Goal: Task Accomplishment & Management: Manage account settings

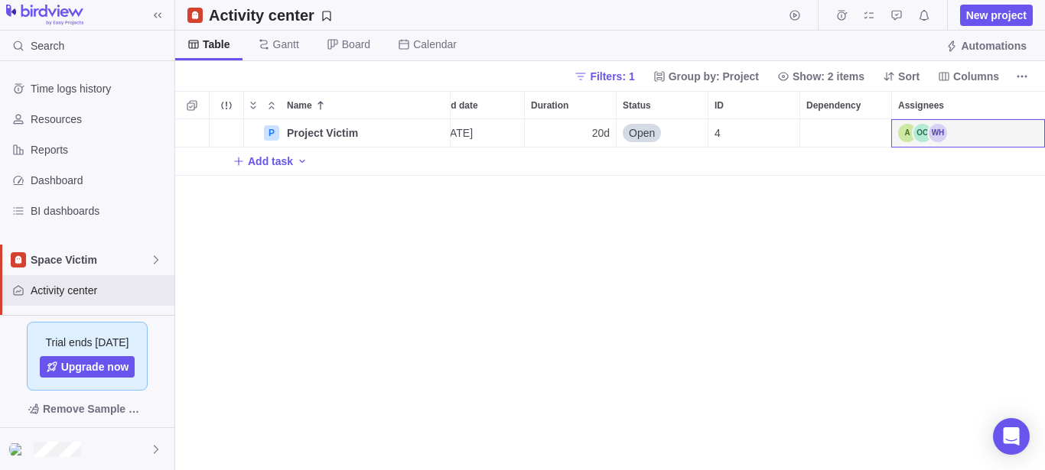
scroll to position [338, 857]
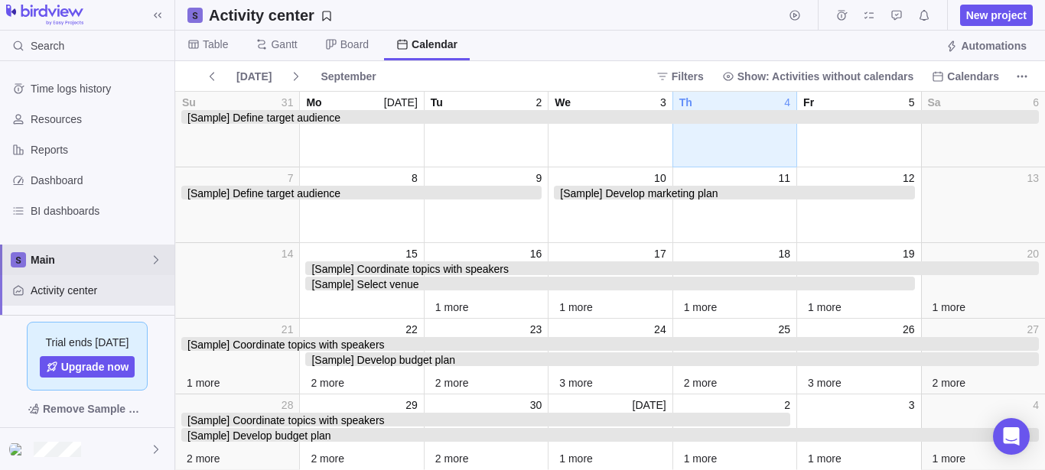
click at [107, 266] on span "Main" at bounding box center [90, 259] width 119 height 15
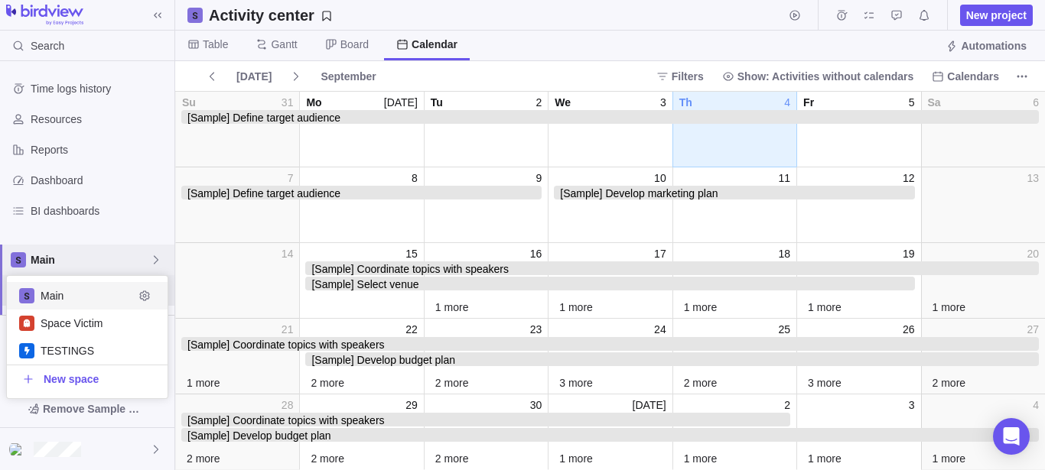
scroll to position [109, 148]
click at [93, 337] on div "TESTINGS" at bounding box center [87, 351] width 161 height 28
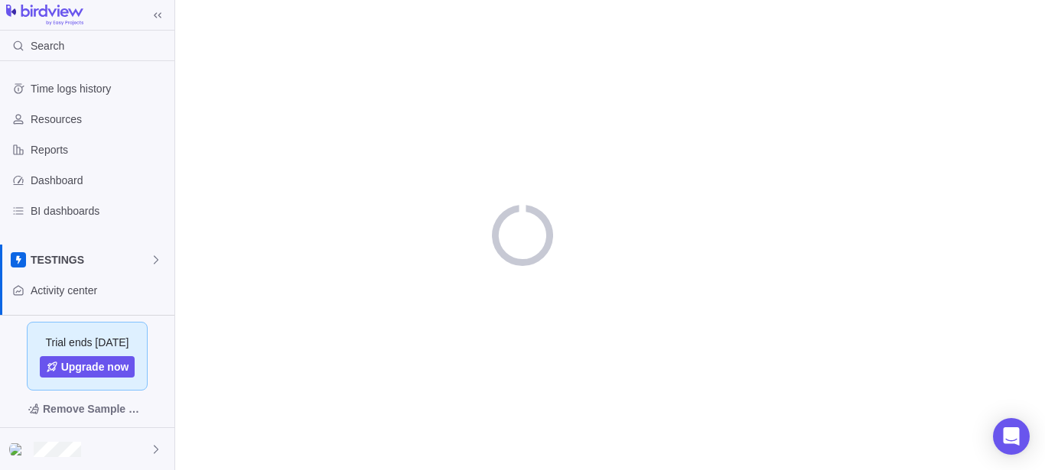
click at [94, 324] on div "Trial ends in 14 days Upgrade now" at bounding box center [88, 356] width 122 height 69
click at [105, 263] on span "TESTINGS" at bounding box center [90, 259] width 119 height 15
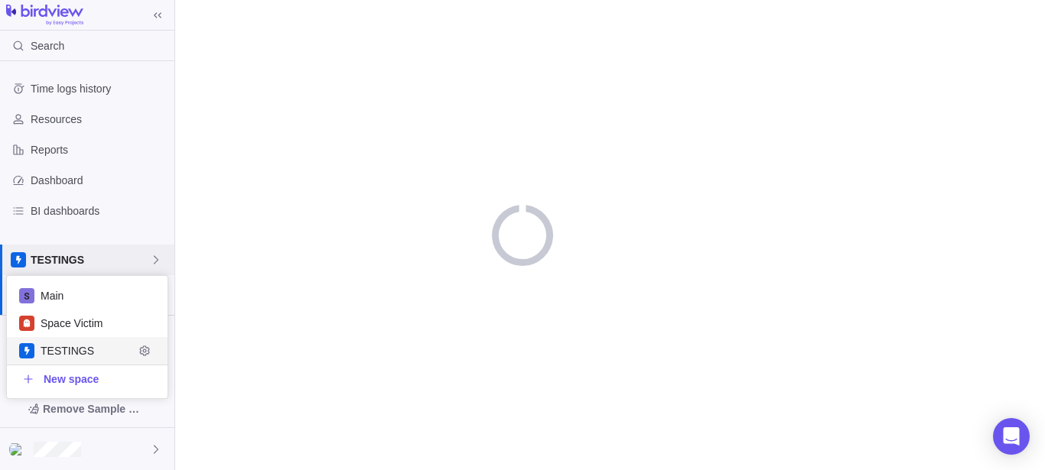
scroll to position [109, 148]
click at [81, 323] on span "Space Victim" at bounding box center [87, 323] width 93 height 15
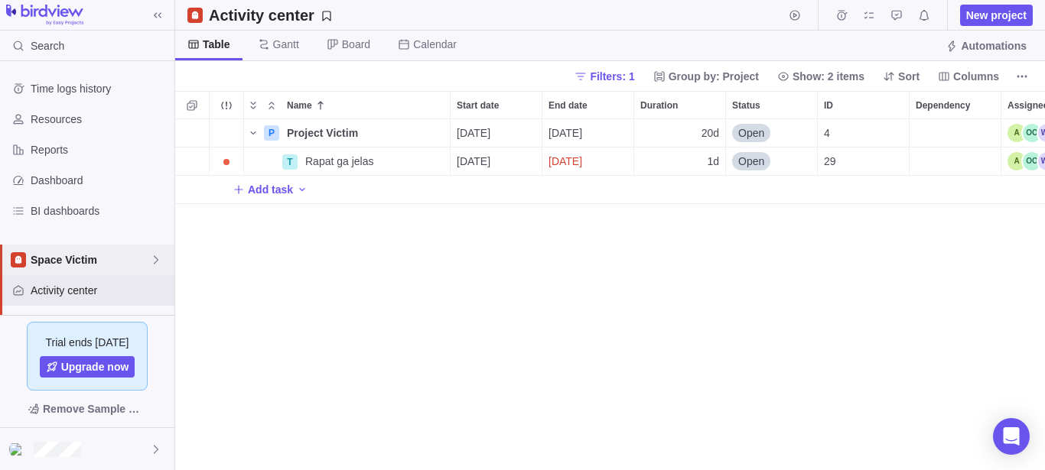
scroll to position [338, 857]
click at [297, 185] on icon "Add activity" at bounding box center [302, 190] width 12 height 12
click at [545, 295] on div "P Project Victim Details 09/03/2025 09/30/2025 20d Open 4 T Rapat ga jelas Deta…" at bounding box center [610, 294] width 870 height 351
click at [91, 447] on div at bounding box center [87, 449] width 174 height 42
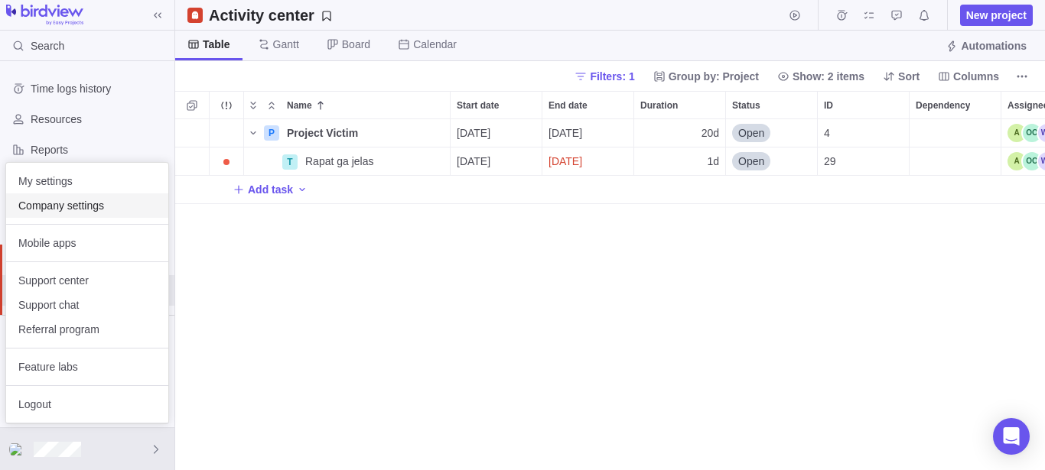
click at [82, 201] on span "Company settings" at bounding box center [87, 205] width 138 height 15
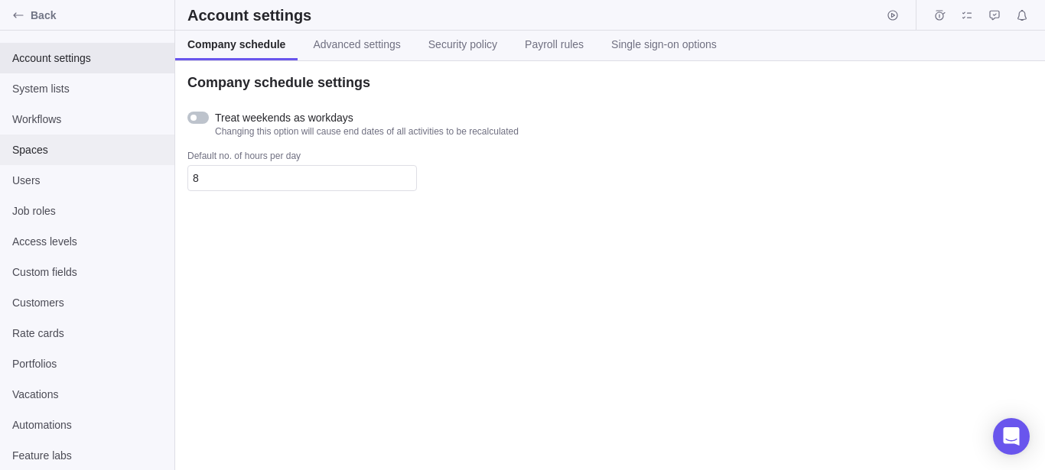
click at [55, 148] on span "Spaces" at bounding box center [87, 149] width 150 height 15
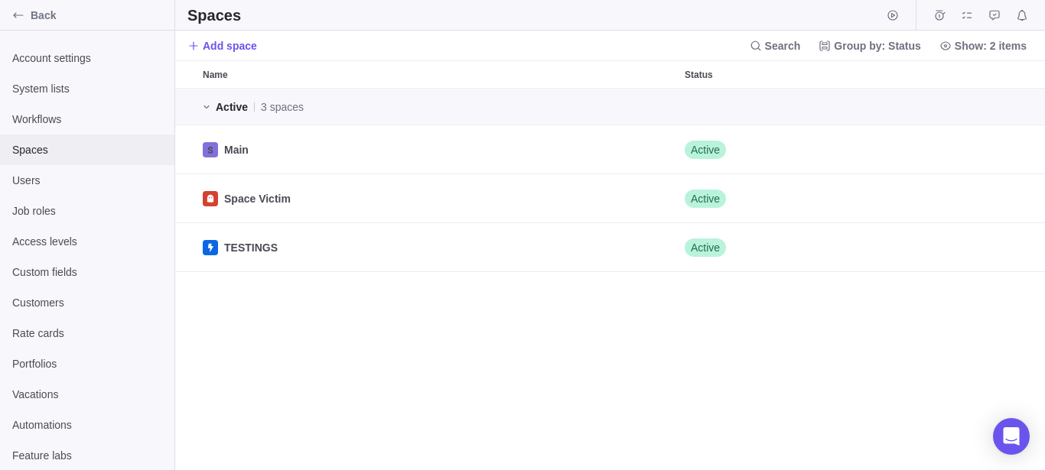
scroll to position [369, 857]
click at [78, 181] on span "Users" at bounding box center [87, 180] width 150 height 15
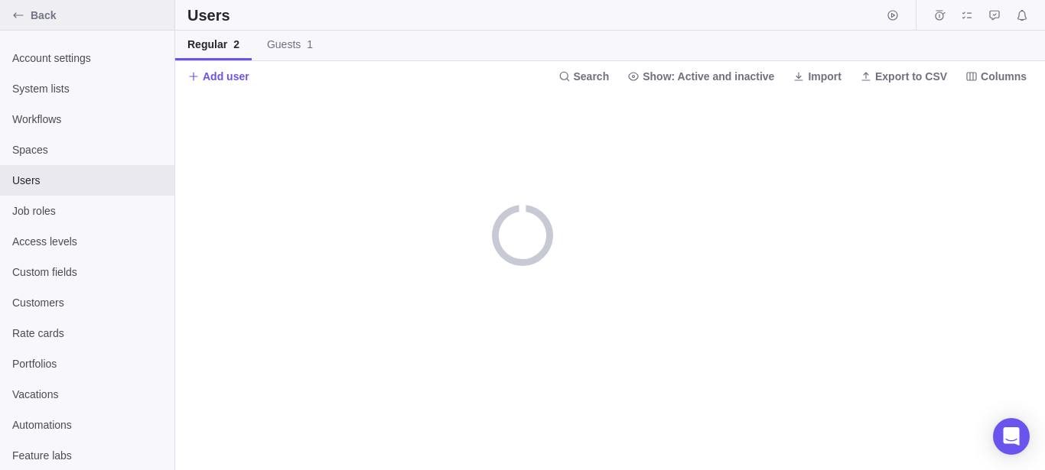
click at [44, 21] on span "Back" at bounding box center [100, 15] width 138 height 15
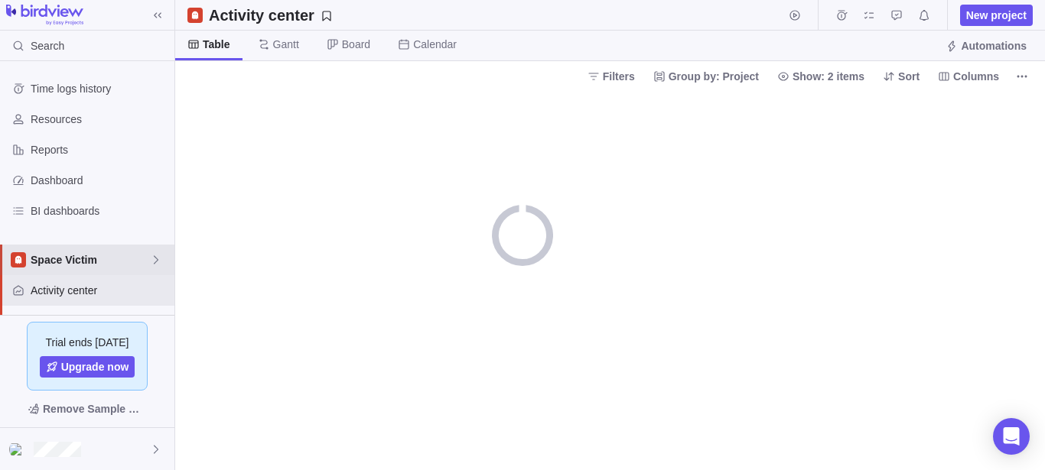
click at [125, 268] on div "Space Victim" at bounding box center [87, 260] width 174 height 31
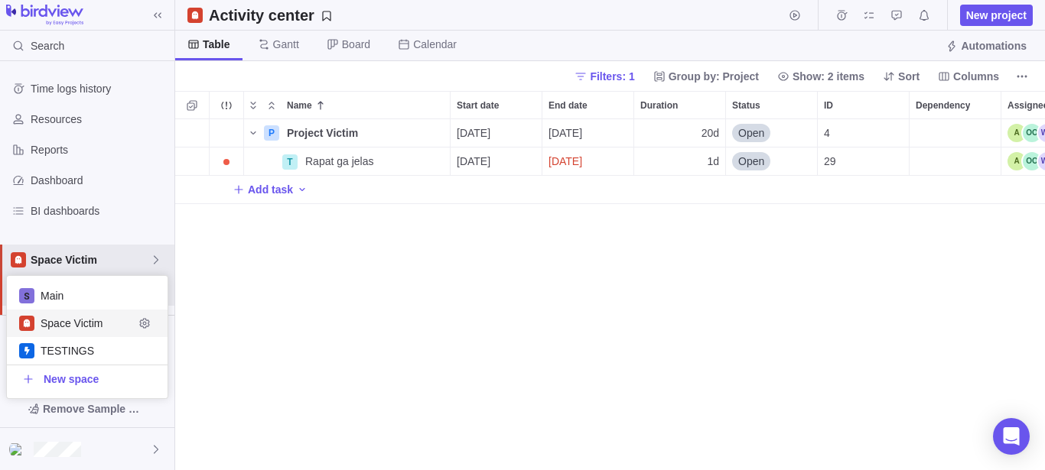
scroll to position [338, 857]
click at [148, 350] on icon "Edit space settings" at bounding box center [144, 351] width 12 height 12
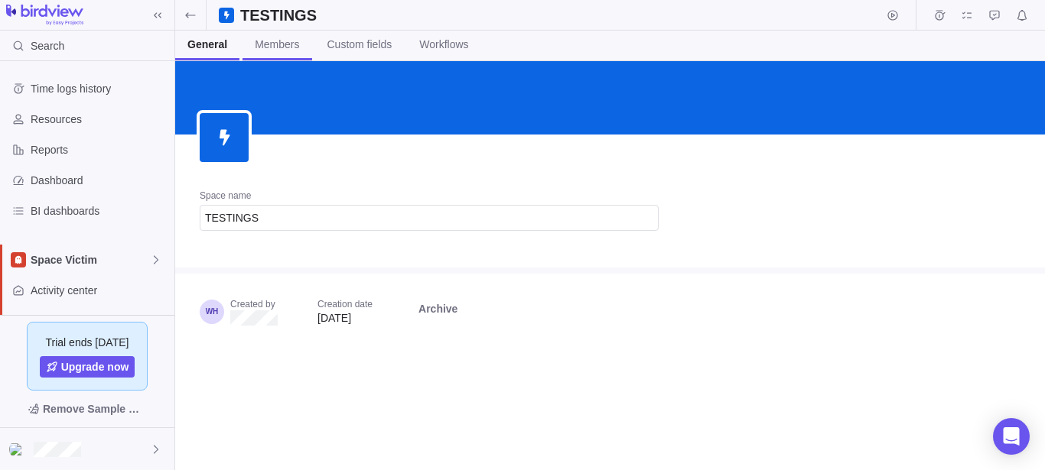
click at [273, 42] on span "Members" at bounding box center [277, 44] width 44 height 15
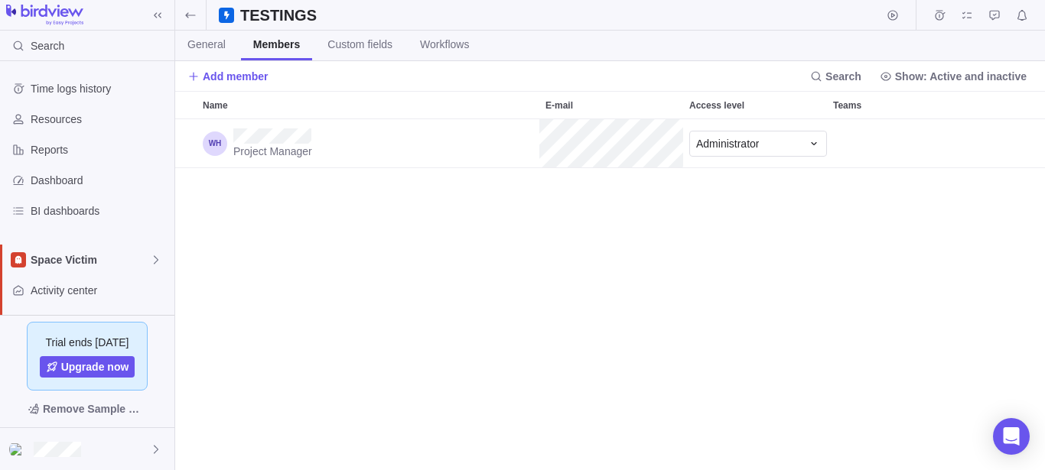
scroll to position [338, 857]
click at [216, 42] on span "General" at bounding box center [206, 44] width 38 height 15
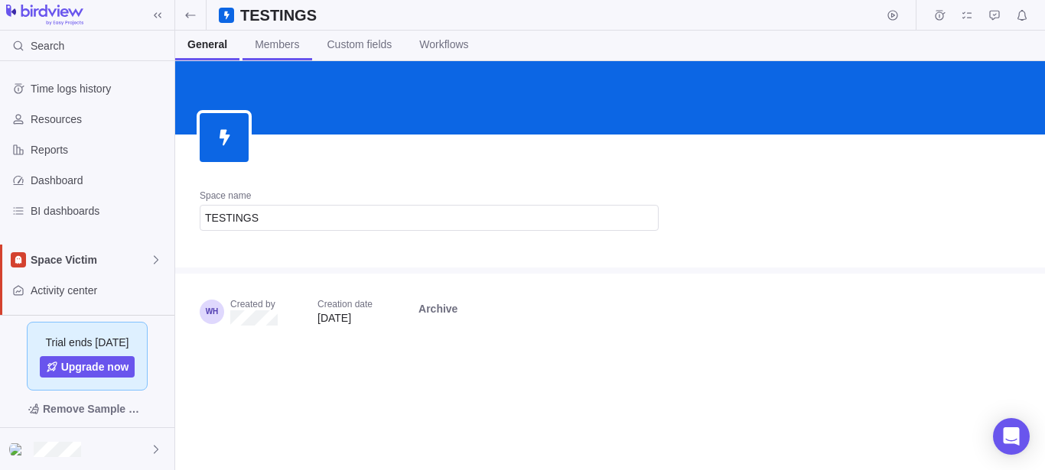
click at [278, 44] on span "Members" at bounding box center [277, 44] width 44 height 15
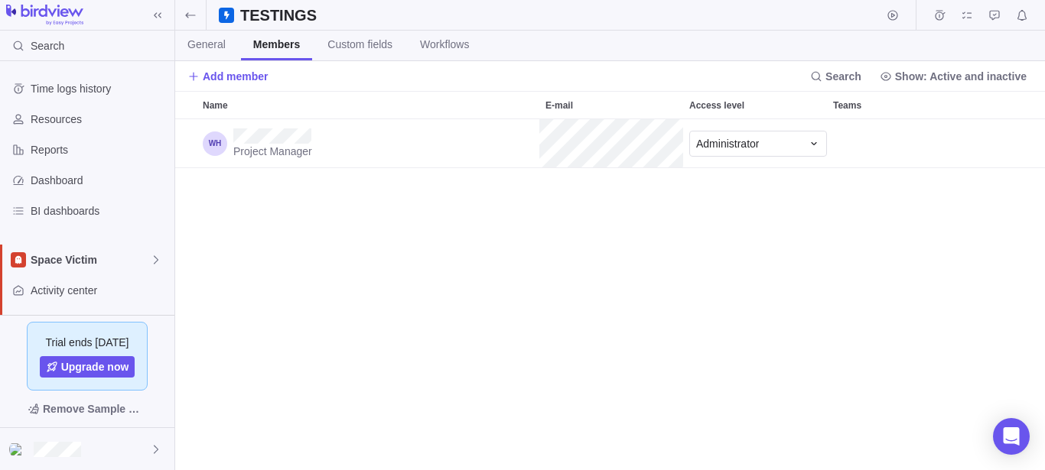
scroll to position [338, 857]
click at [789, 141] on div "Administrator" at bounding box center [749, 143] width 106 height 15
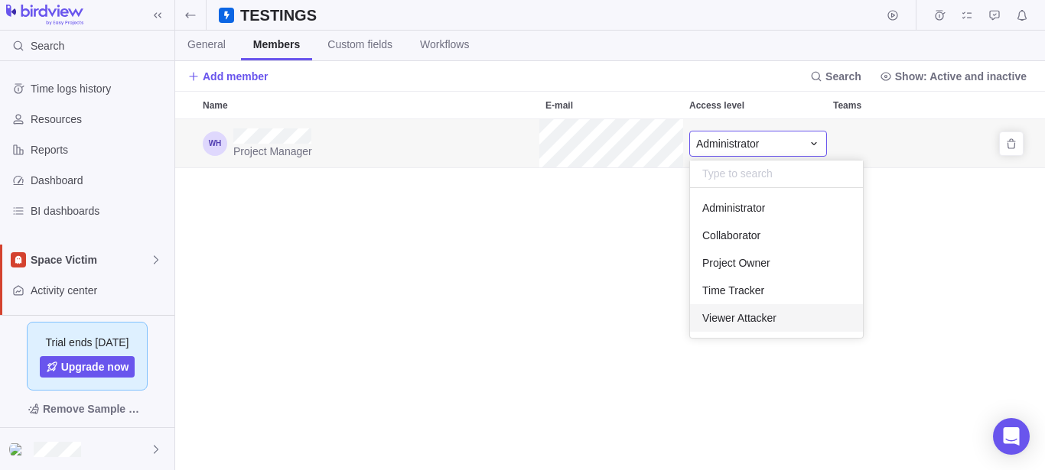
click at [761, 317] on span "Viewer Attacker" at bounding box center [739, 318] width 74 height 15
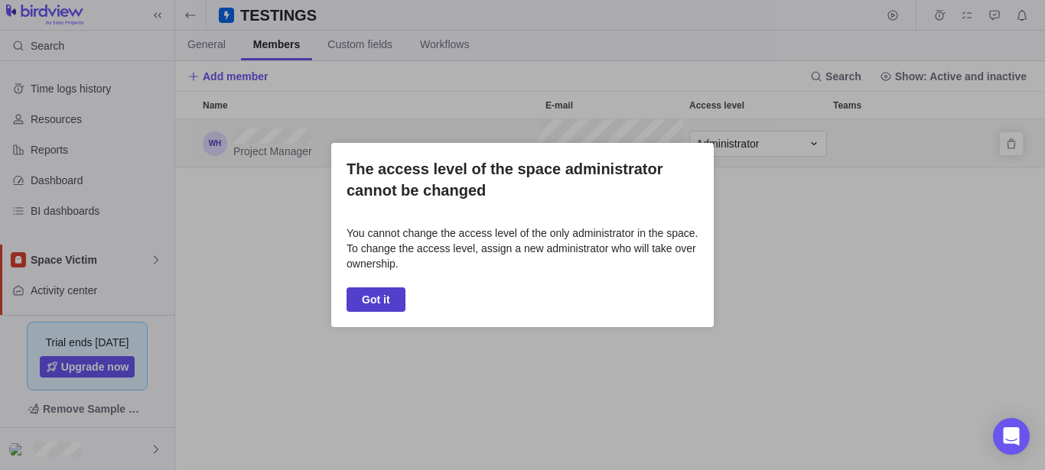
click at [389, 295] on span "Got it" at bounding box center [376, 300] width 59 height 24
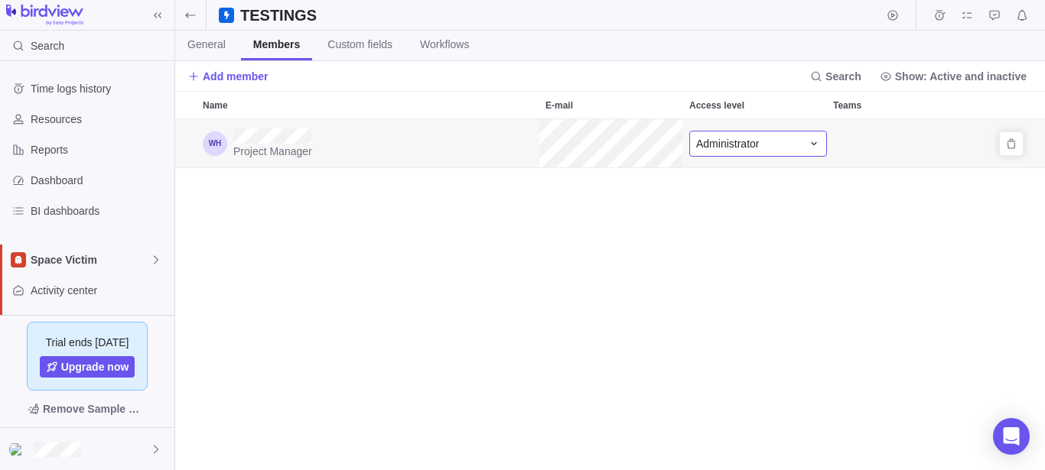
click at [817, 151] on div "Administrator" at bounding box center [758, 144] width 138 height 26
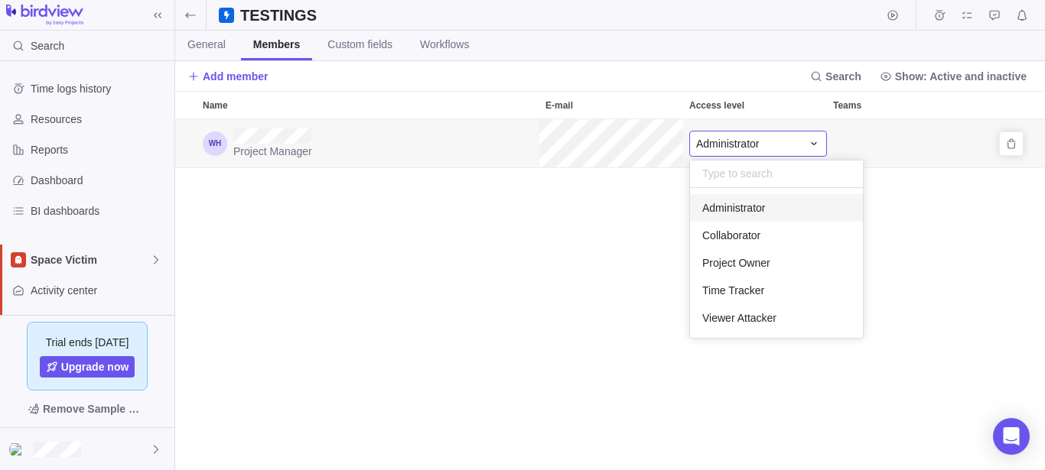
click at [754, 233] on span "Collaborator" at bounding box center [731, 235] width 58 height 15
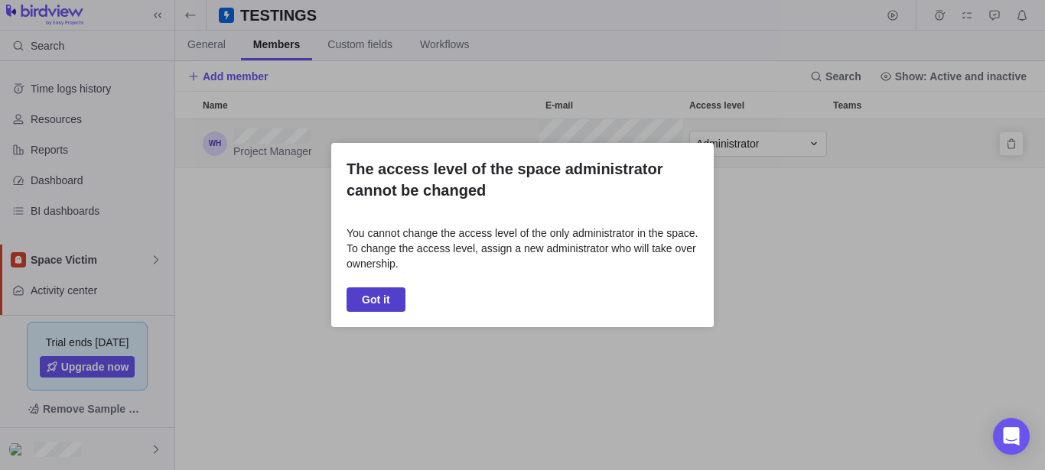
click at [380, 300] on span "Got it" at bounding box center [376, 300] width 28 height 18
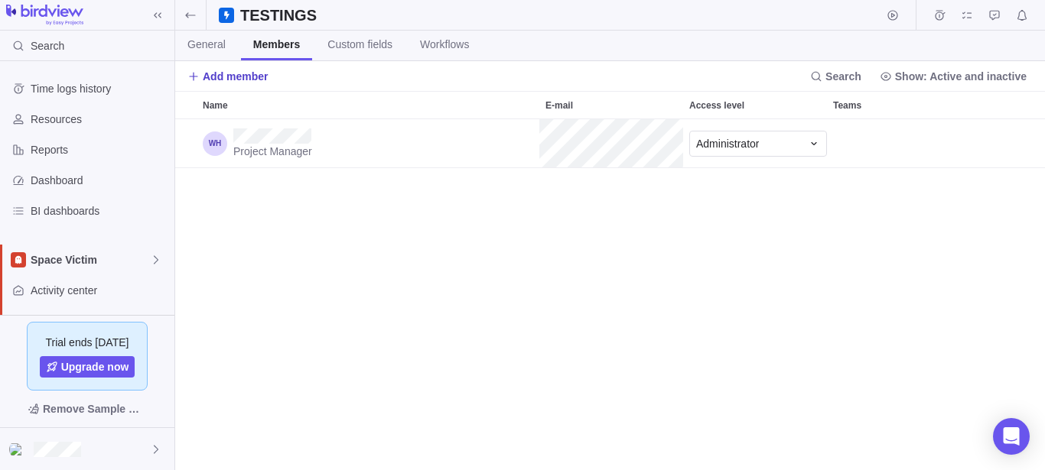
click at [242, 78] on span "Add member" at bounding box center [236, 76] width 66 height 15
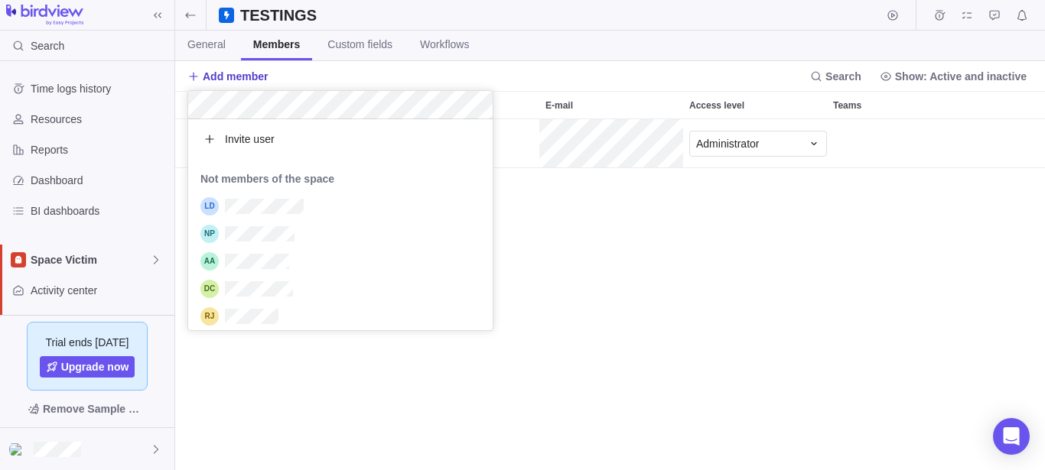
scroll to position [198, 291]
click at [685, 233] on body "Search Time logs history Resources Reports Dashboard BI dashboards Space Victim…" at bounding box center [522, 235] width 1045 height 470
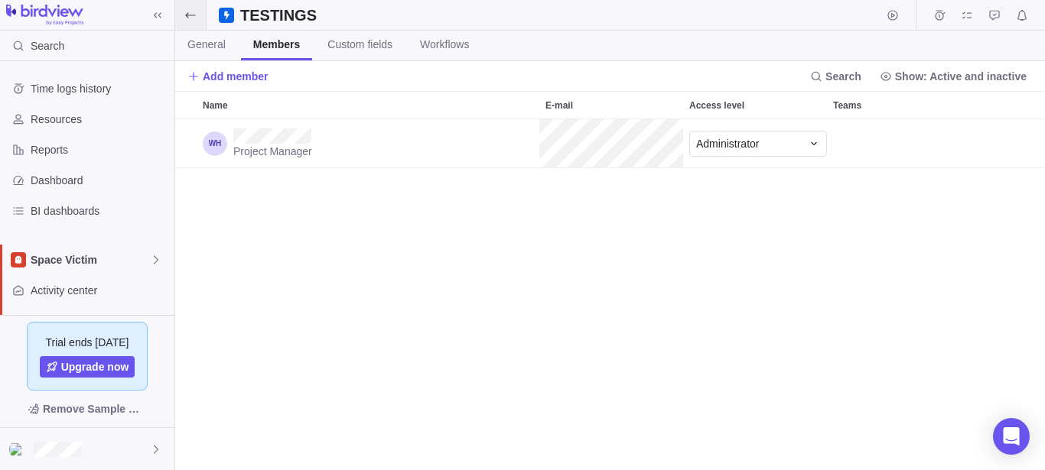
click at [196, 21] on icon at bounding box center [190, 15] width 12 height 12
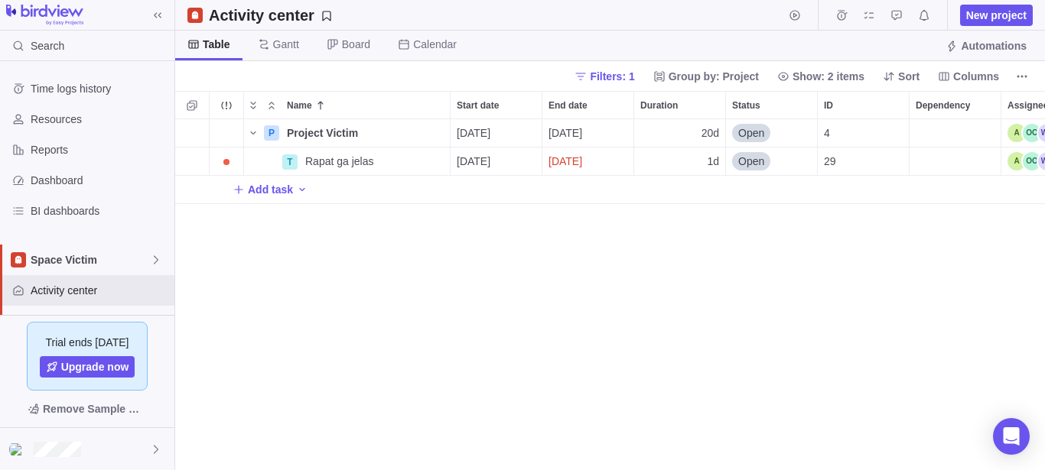
scroll to position [338, 857]
click at [106, 448] on div at bounding box center [87, 449] width 174 height 42
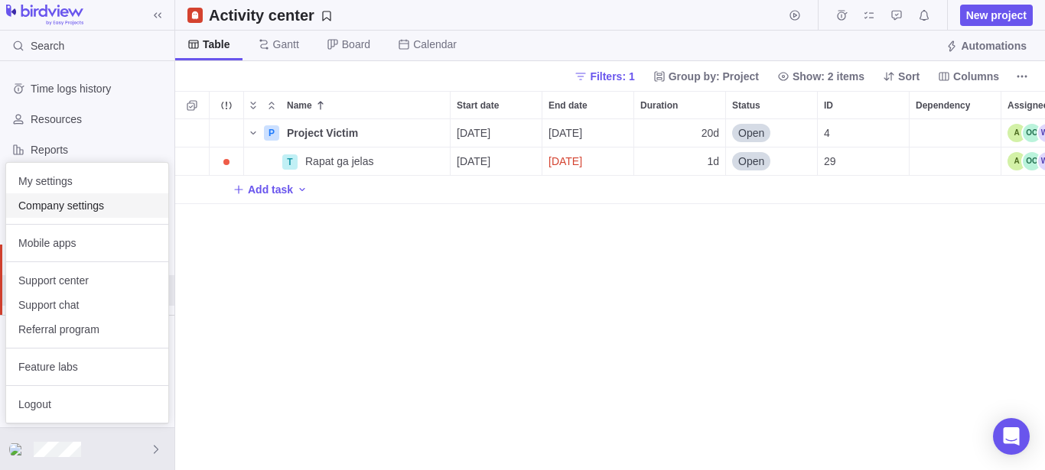
click at [82, 211] on span "Company settings" at bounding box center [87, 205] width 138 height 15
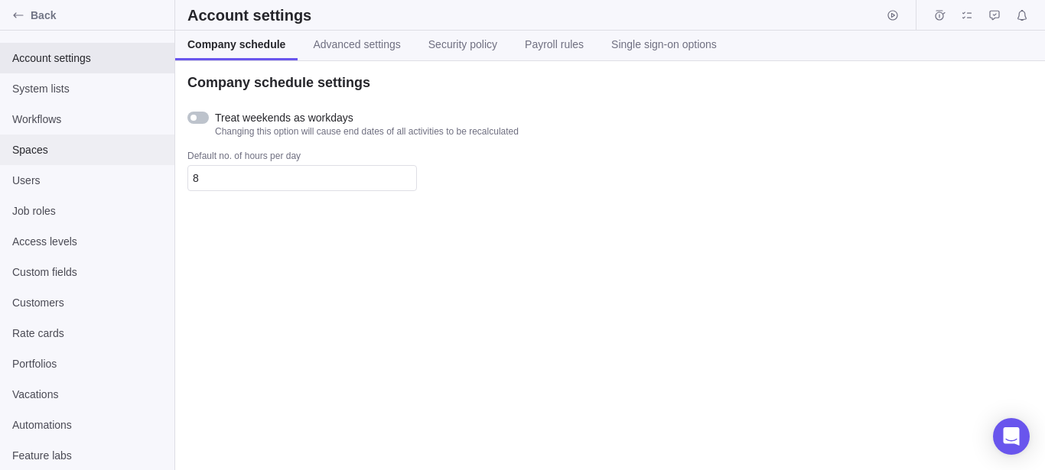
click at [60, 142] on div "Spaces" at bounding box center [87, 150] width 174 height 31
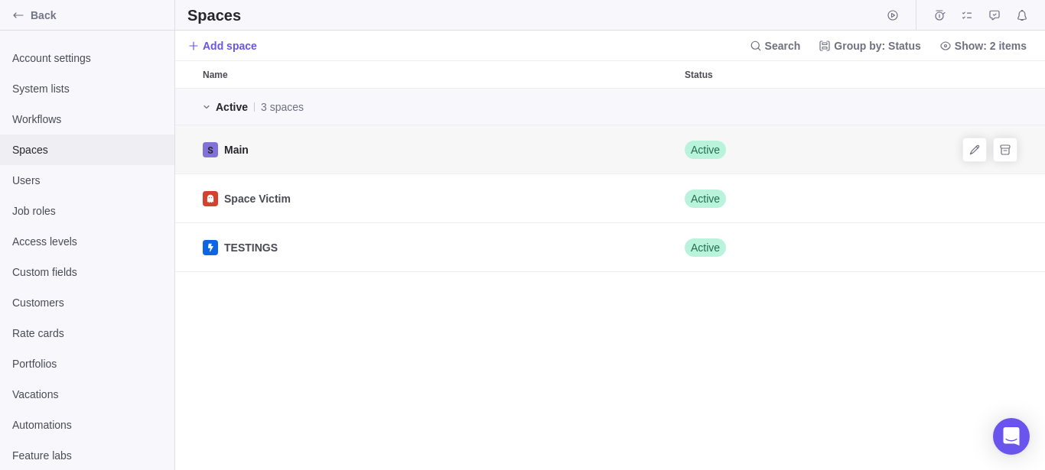
scroll to position [369, 857]
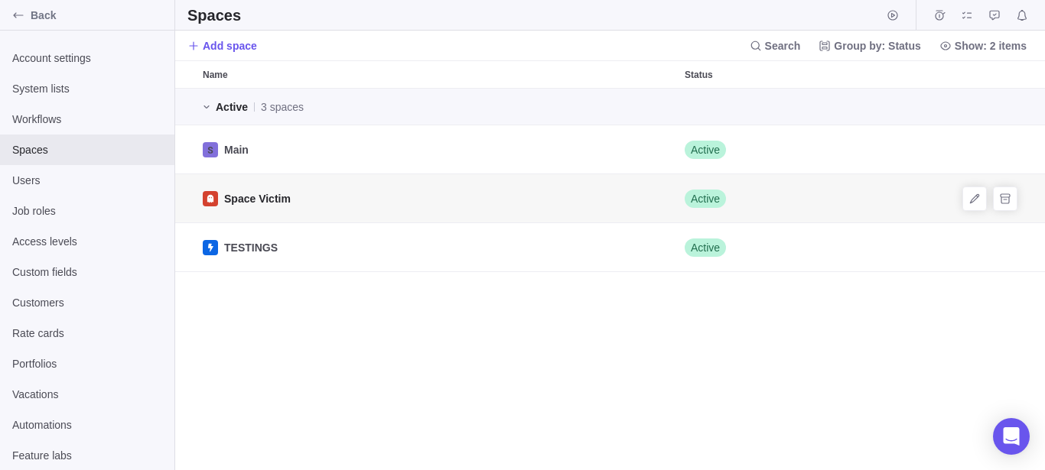
click at [324, 207] on div "Space Victim" at bounding box center [438, 198] width 482 height 48
click at [248, 194] on span "Space Victim" at bounding box center [257, 198] width 67 height 15
click at [249, 194] on span "Space Victim" at bounding box center [257, 198] width 67 height 15
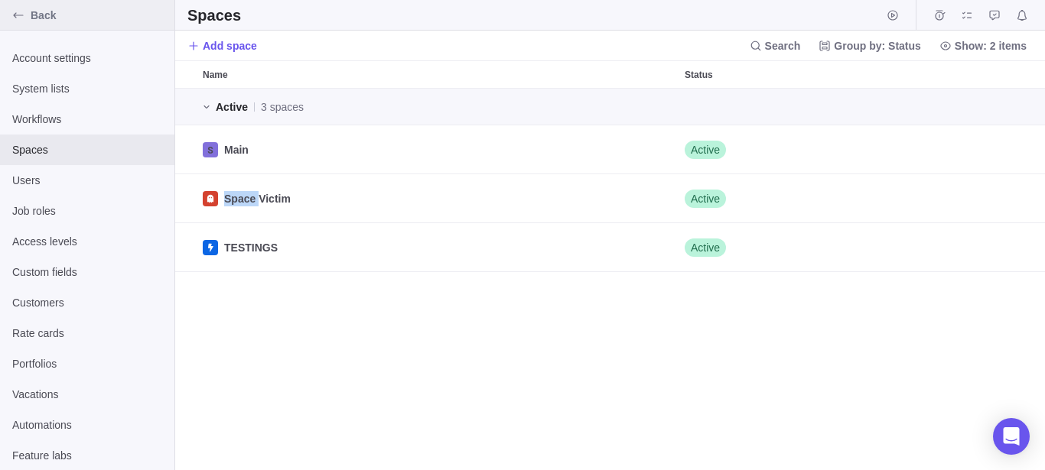
click at [39, 14] on span "Back" at bounding box center [100, 15] width 138 height 15
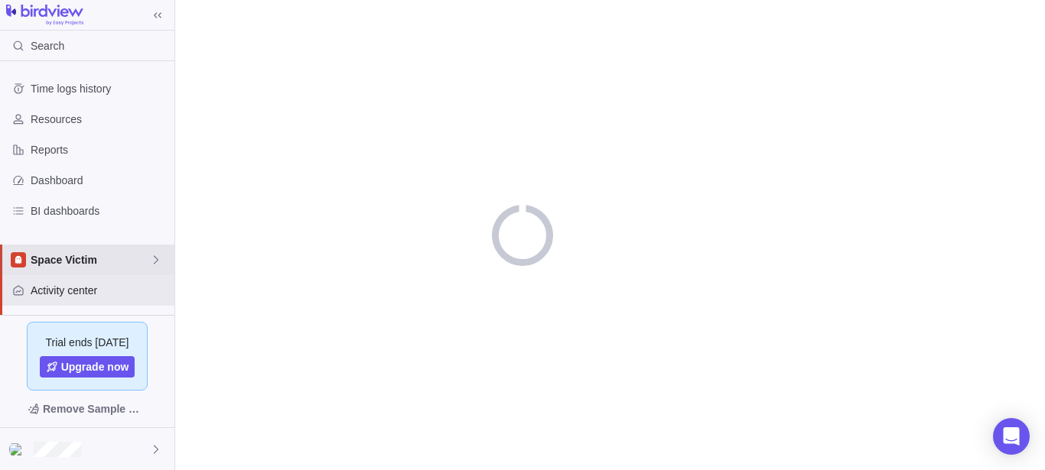
click at [98, 267] on span "Space Victim" at bounding box center [90, 259] width 119 height 15
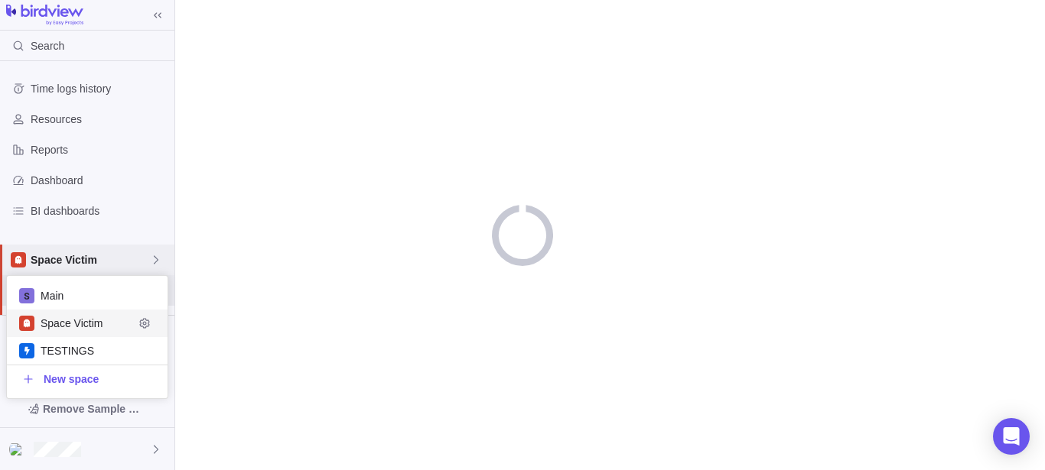
scroll to position [109, 148]
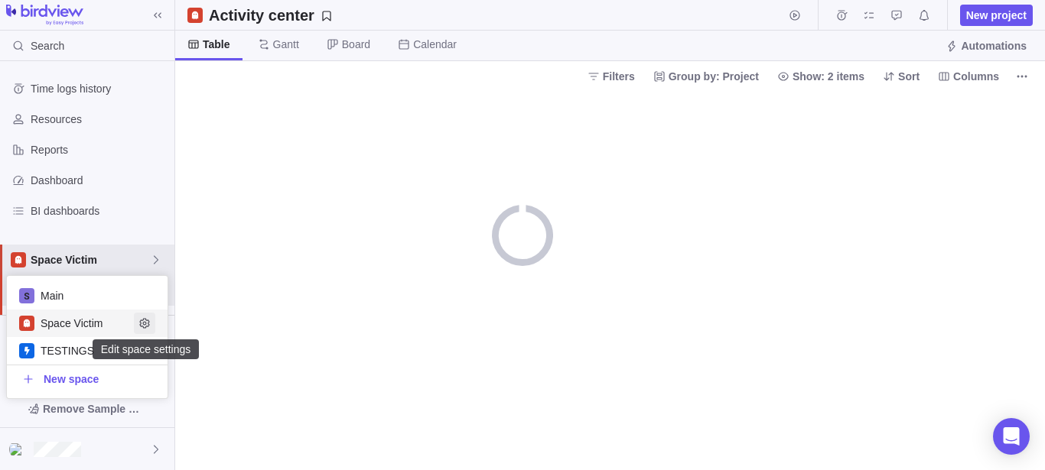
click at [144, 324] on icon "Edit space settings" at bounding box center [144, 323] width 10 height 10
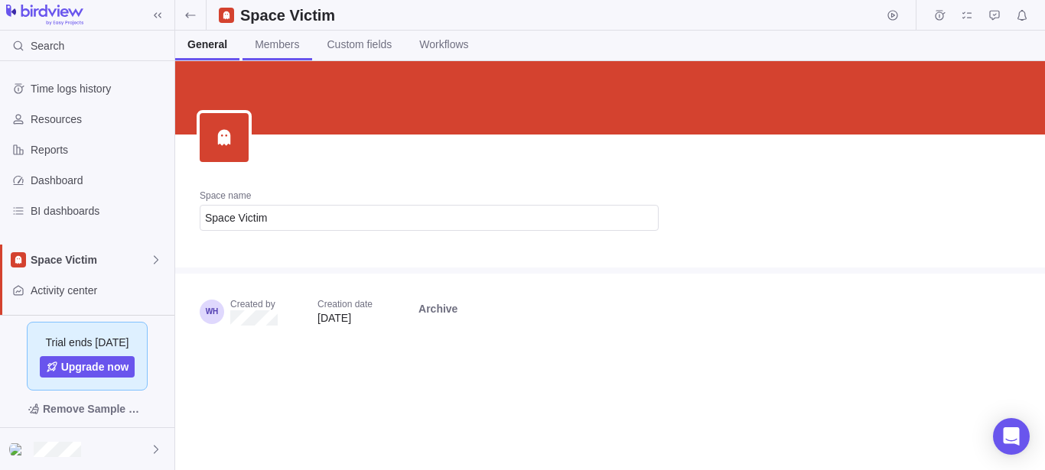
click at [269, 41] on span "Members" at bounding box center [277, 44] width 44 height 15
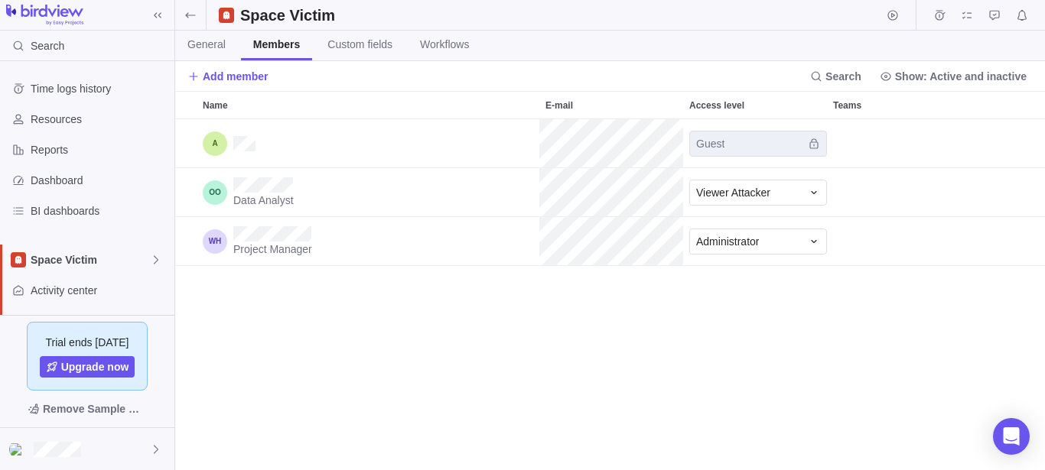
scroll to position [338, 857]
click at [794, 200] on div "Viewer Attacker" at bounding box center [758, 193] width 138 height 26
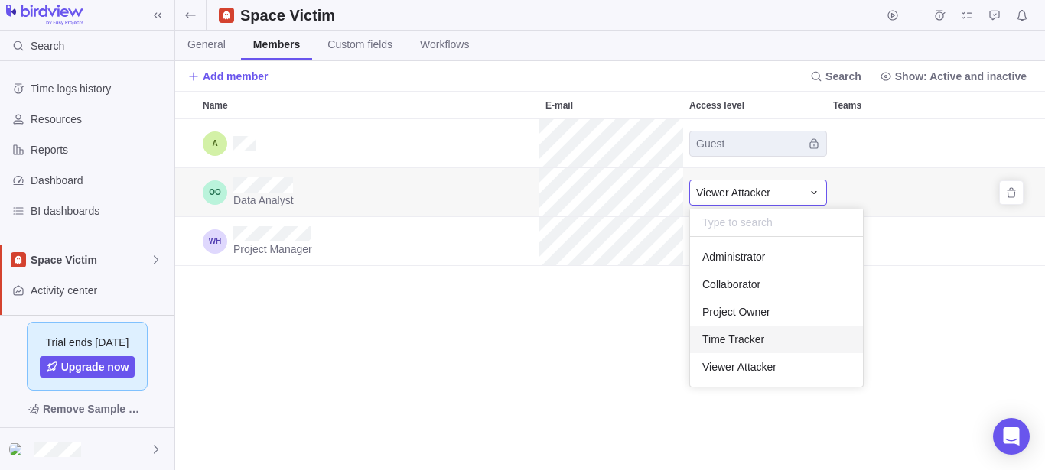
click at [742, 335] on span "Time Tracker" at bounding box center [733, 339] width 62 height 15
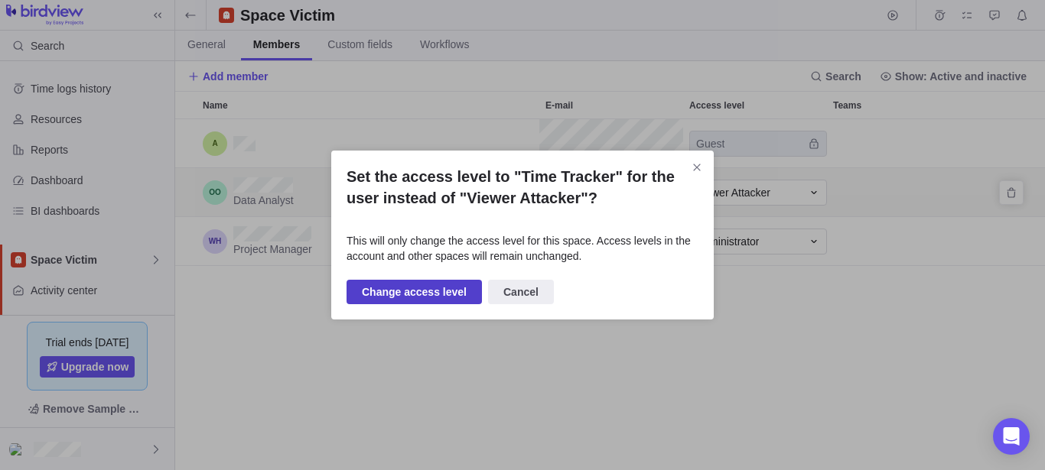
click at [418, 293] on span "Change access level" at bounding box center [414, 292] width 105 height 18
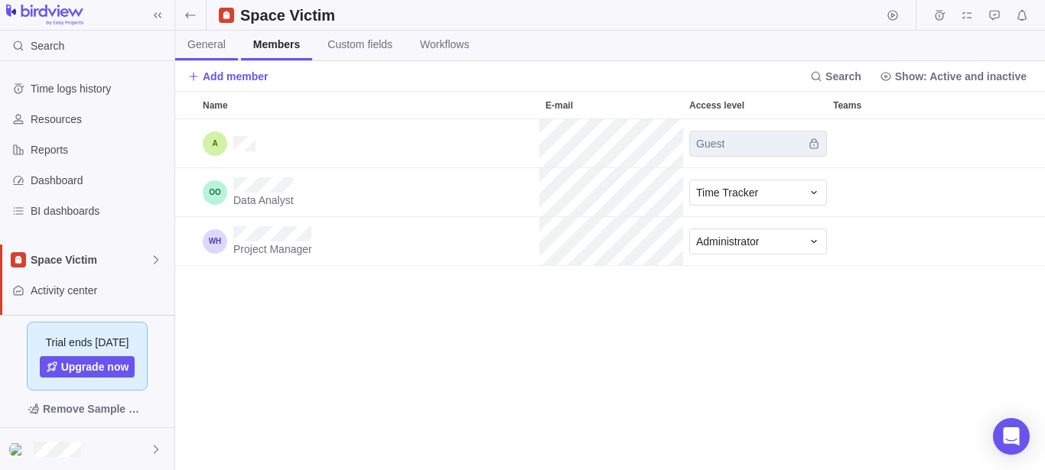
click at [213, 46] on span "General" at bounding box center [206, 44] width 38 height 15
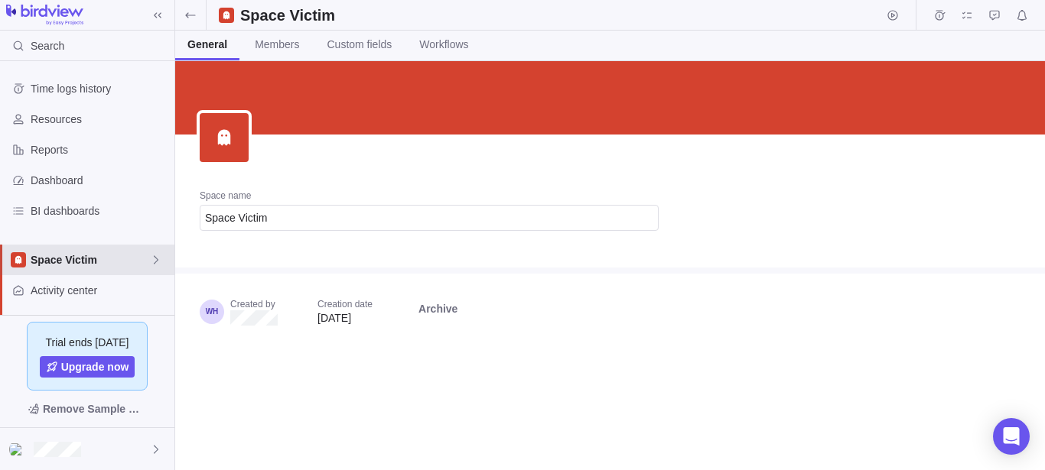
click at [119, 262] on span "Space Victim" at bounding box center [90, 259] width 119 height 15
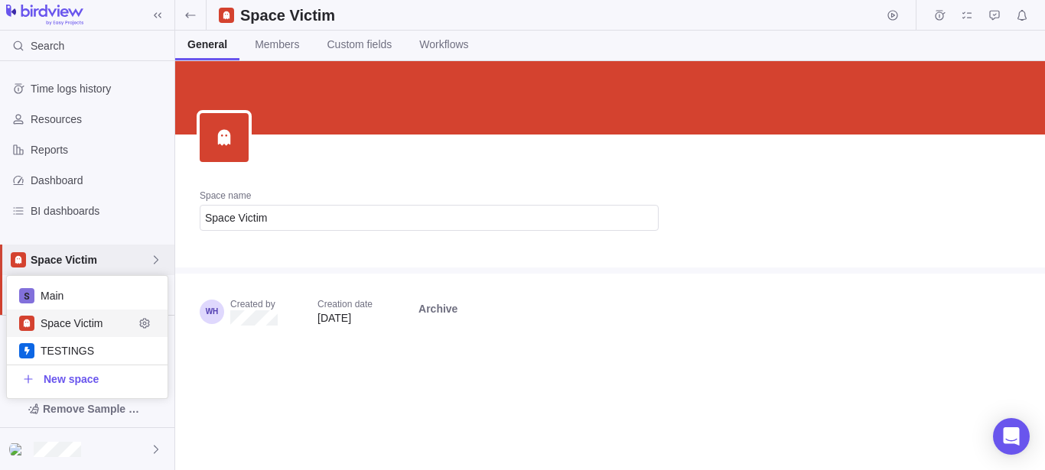
scroll to position [109, 148]
click at [610, 365] on body "Search Time logs history Resources Reports Dashboard BI dashboards Space Victim…" at bounding box center [522, 235] width 1045 height 470
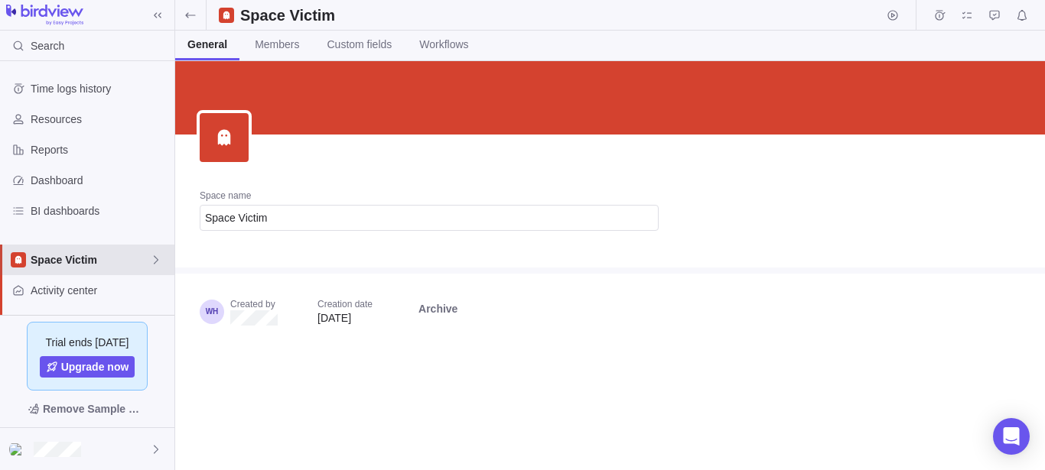
click at [103, 259] on span "Space Victim" at bounding box center [90, 259] width 119 height 15
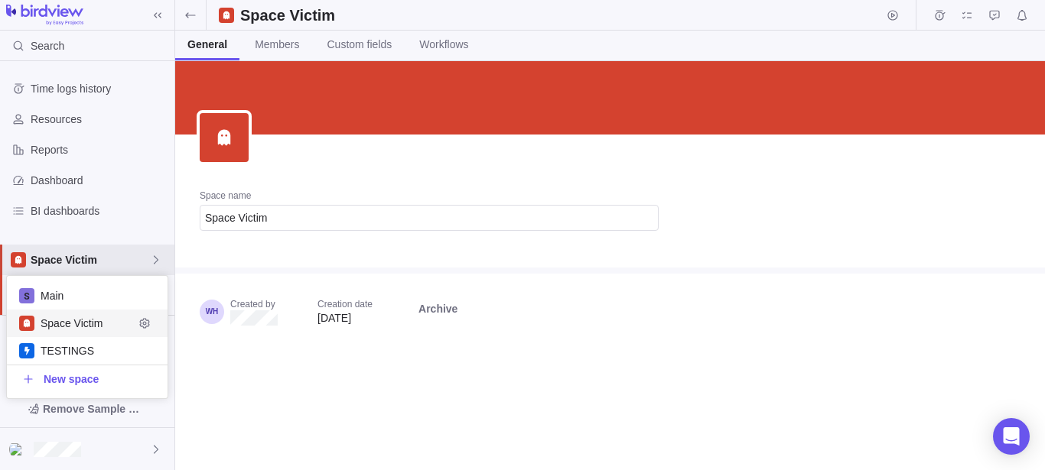
click at [86, 323] on span "Space Victim" at bounding box center [87, 323] width 93 height 15
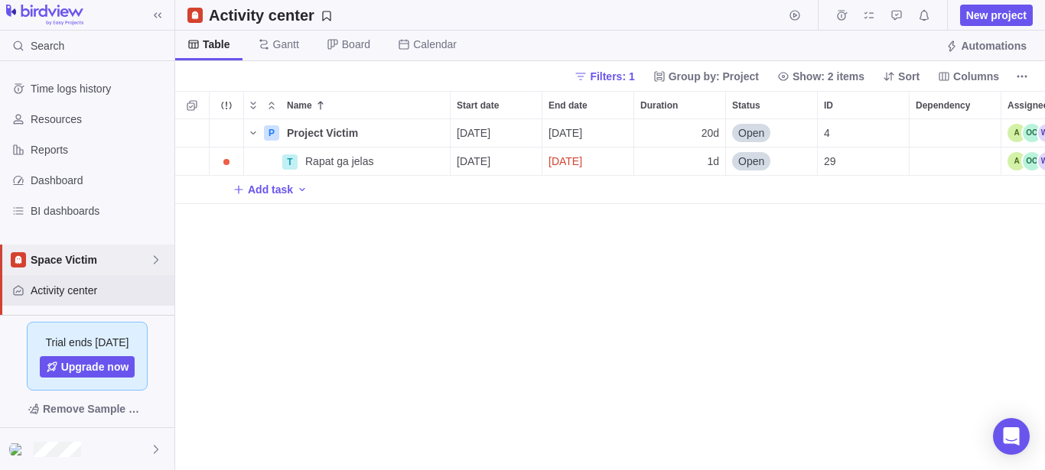
scroll to position [338, 857]
click at [360, 163] on span "Rapat ga jelas" at bounding box center [339, 161] width 69 height 15
click at [949, 265] on div "P Project Victim Details 09/03/2025 09/30/2025 20d Open 4 T Rapat ga jelas 09/0…" at bounding box center [610, 294] width 870 height 351
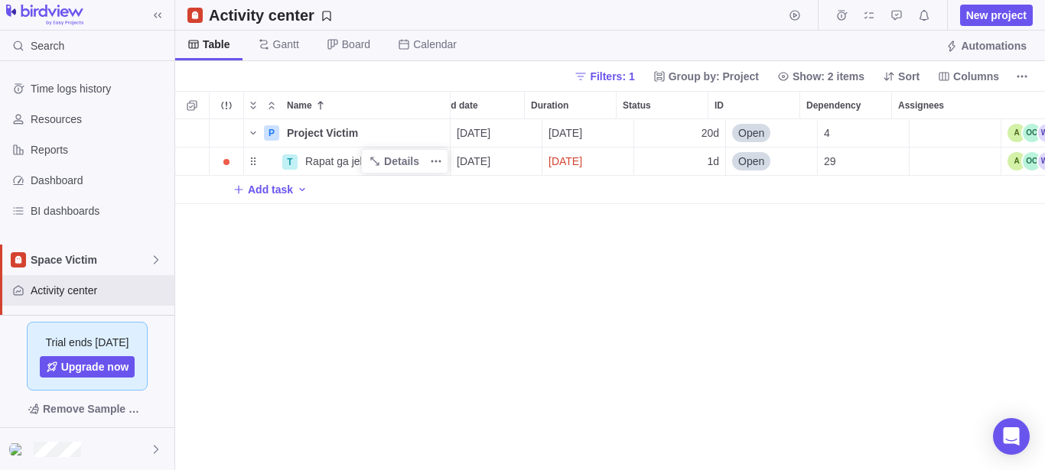
scroll to position [0, 0]
click at [337, 133] on span "Project Victim" at bounding box center [322, 132] width 71 height 15
click at [273, 129] on div "P Project Victim 09/03/2025 09/30/2025 20d Open 4 T Rapat ga jelas Details 09/0…" at bounding box center [610, 294] width 870 height 351
click at [273, 129] on div "P" at bounding box center [271, 132] width 15 height 15
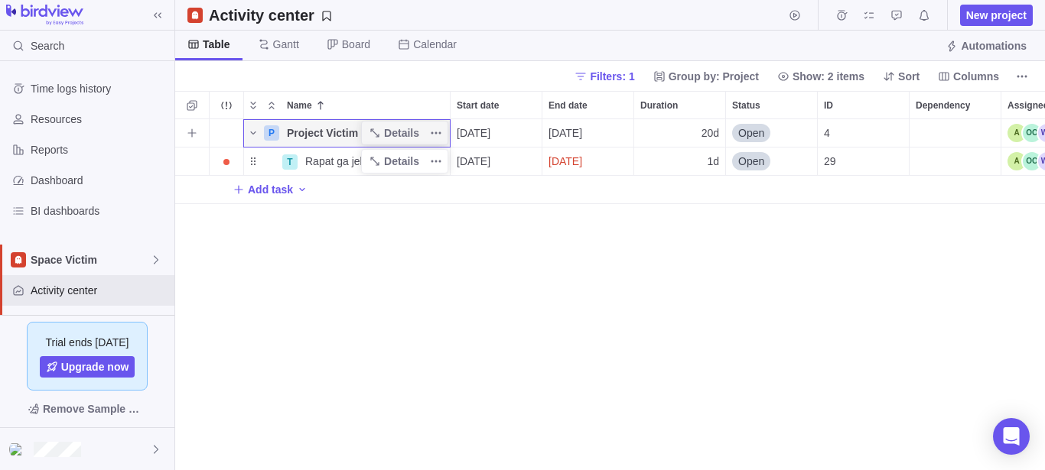
click at [273, 129] on div "P" at bounding box center [271, 132] width 15 height 15
click at [272, 36] on span "Gantt" at bounding box center [279, 46] width 66 height 30
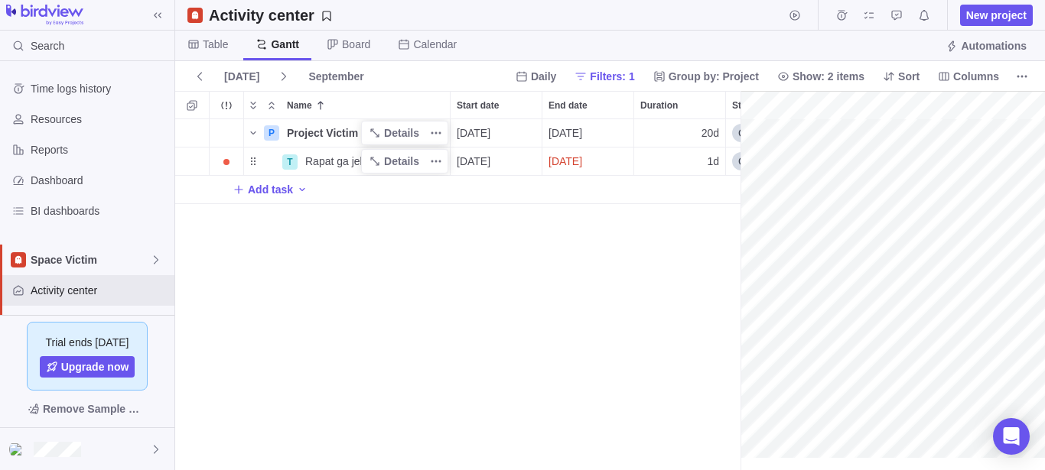
scroll to position [0, 127]
click at [347, 46] on span "Board" at bounding box center [356, 44] width 28 height 15
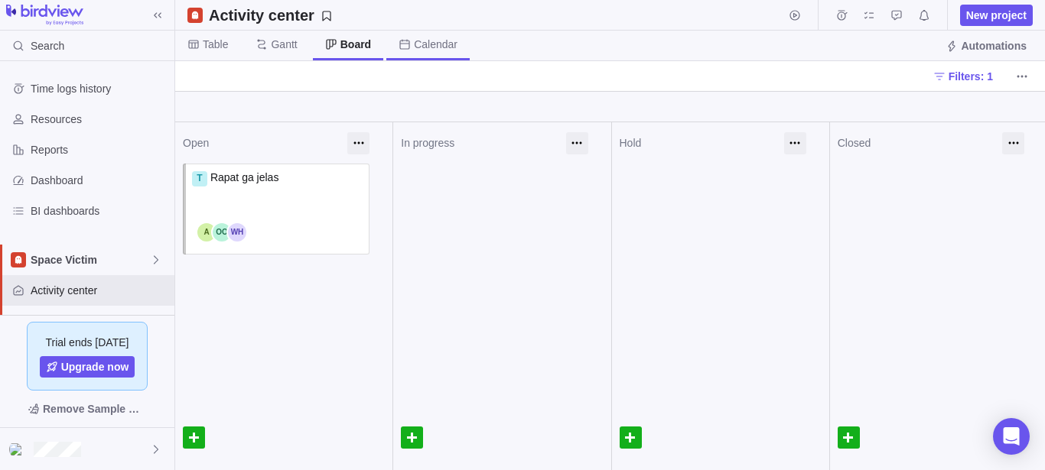
click at [405, 43] on icon at bounding box center [405, 44] width 12 height 12
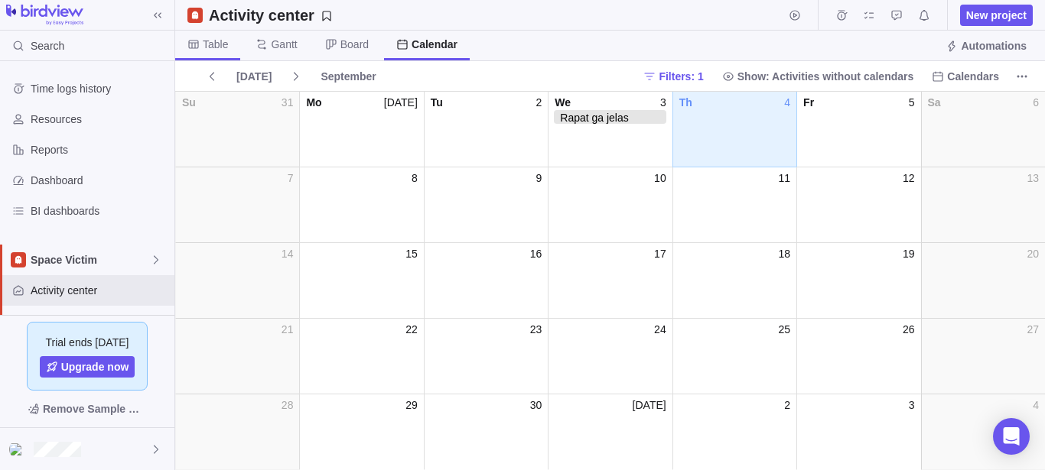
click at [219, 47] on span "Table" at bounding box center [215, 44] width 25 height 15
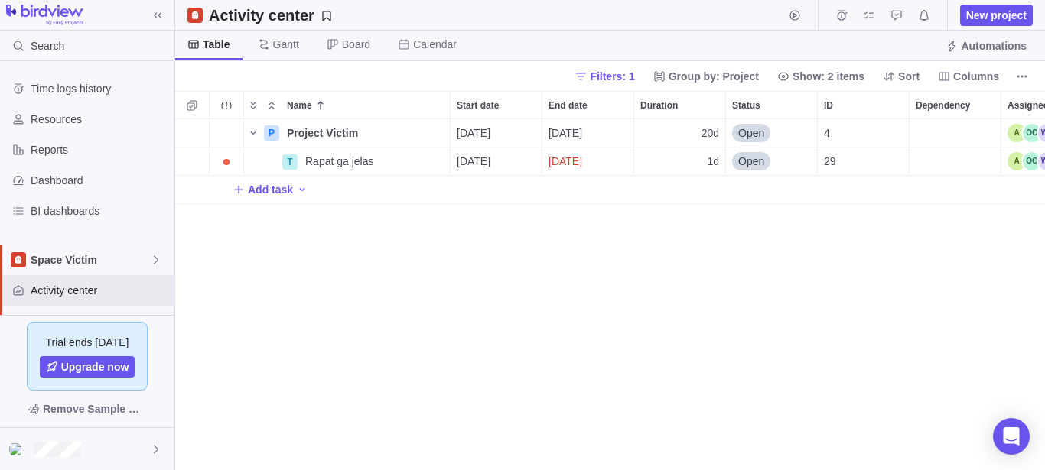
scroll to position [0, 109]
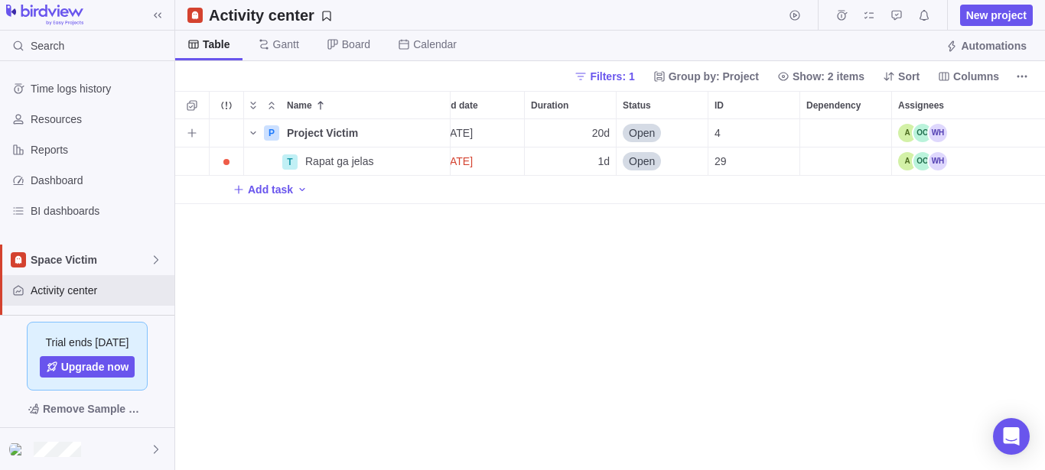
click at [929, 131] on div "Assignees" at bounding box center [922, 133] width 49 height 18
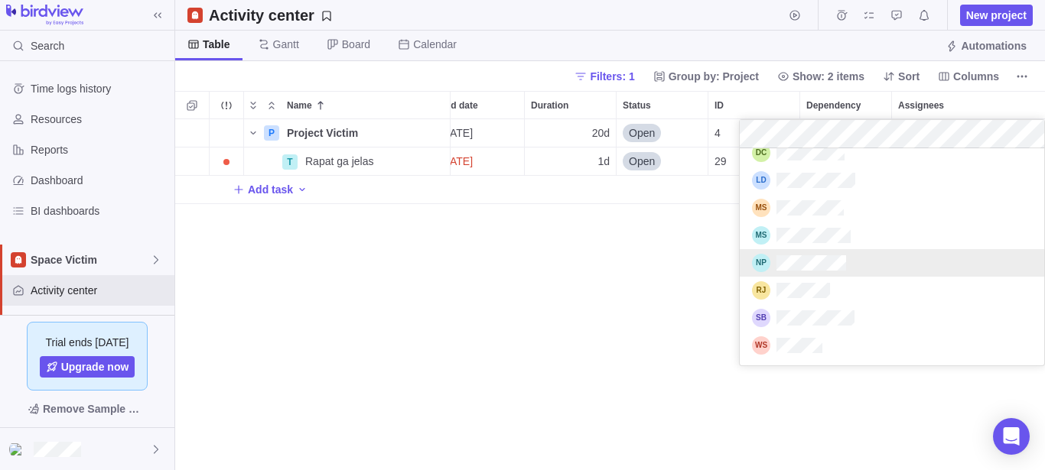
scroll to position [0, 0]
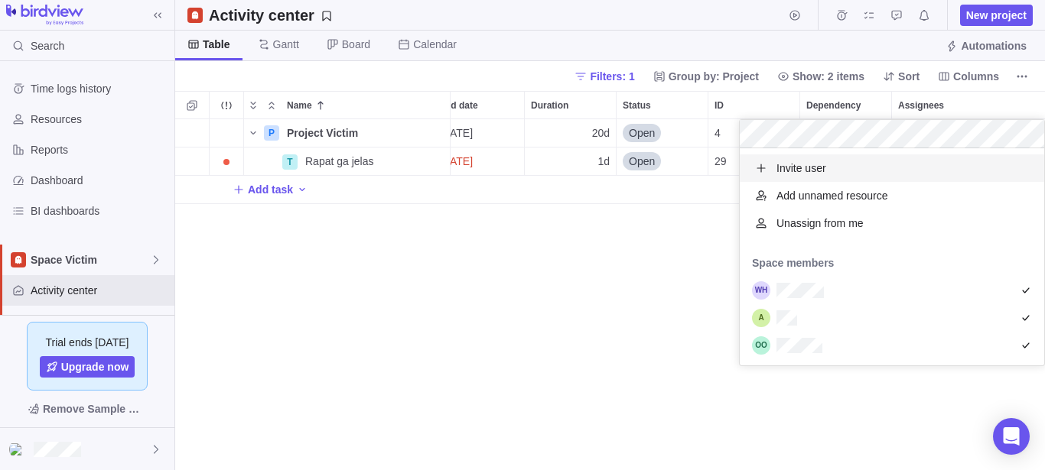
click at [676, 281] on div "P Project Victim Details 09/03/2025 09/30/2025 20d Open 4 T Rapat ga jelas Deta…" at bounding box center [610, 294] width 870 height 351
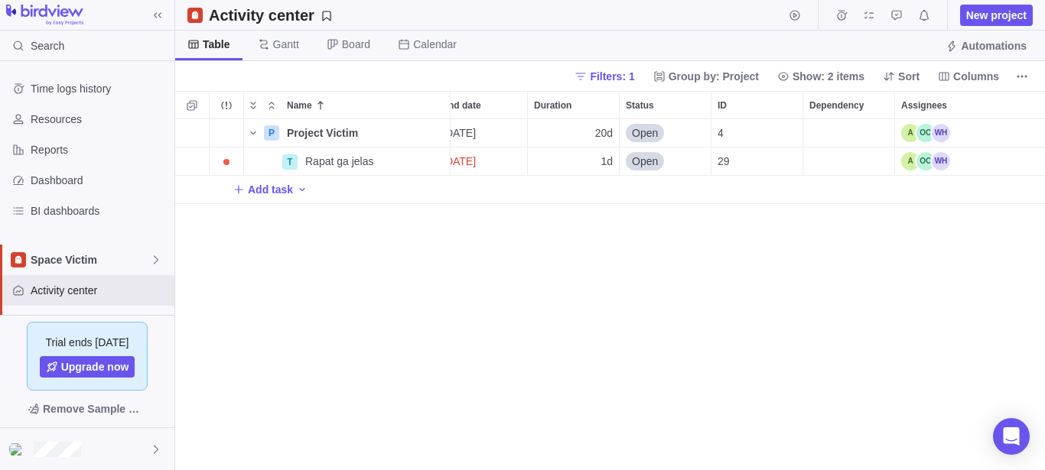
scroll to position [0, 104]
click at [655, 144] on div "Open" at bounding box center [667, 133] width 91 height 28
click at [655, 144] on div "Status" at bounding box center [667, 133] width 93 height 28
click at [655, 144] on div "Open" at bounding box center [667, 133] width 91 height 28
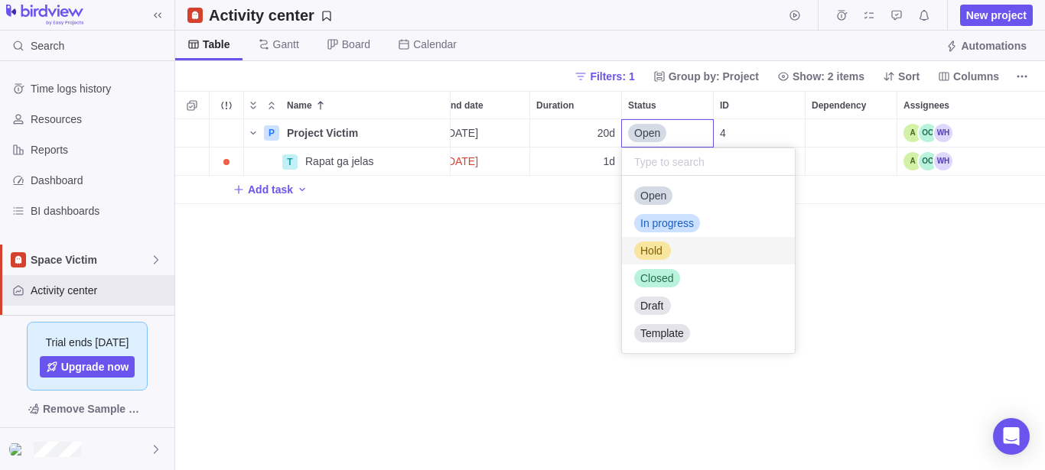
click at [570, 284] on div "P Project Victim Details 09/03/2025 09/30/2025 20d Open 4 T Rapat ga jelas Deta…" at bounding box center [610, 294] width 870 height 351
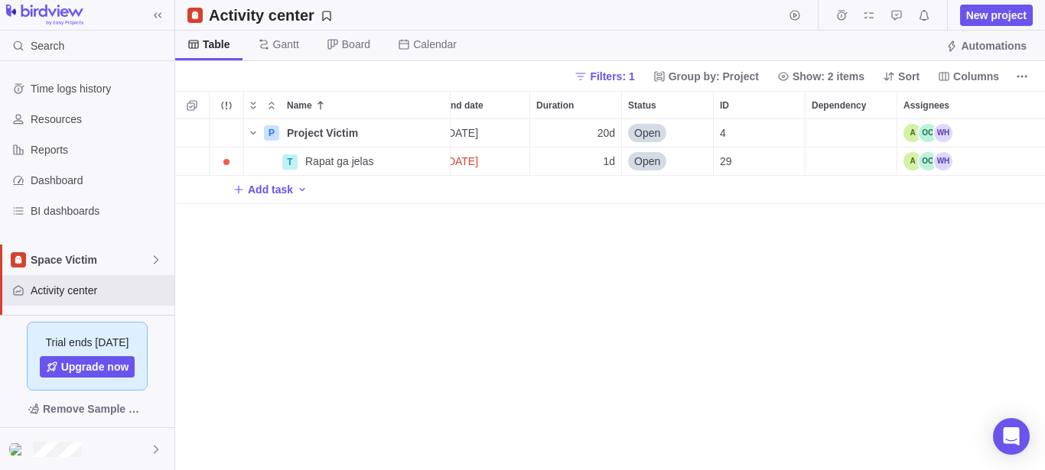
scroll to position [0, 0]
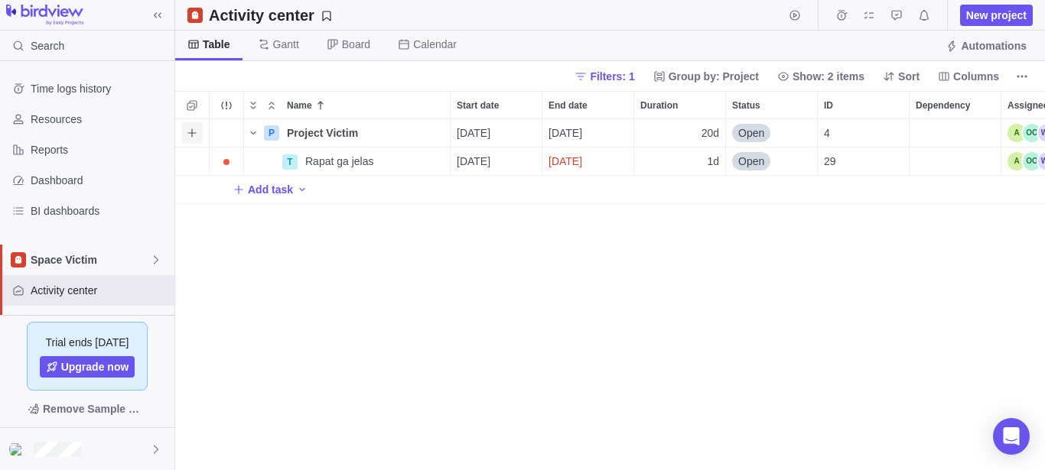
click at [190, 132] on icon "Add activity" at bounding box center [192, 133] width 12 height 12
click at [371, 257] on div "P Project Victim Details 09/03/2025 09/30/2025 20d Open 4 T Rapat ga jelas Deta…" at bounding box center [610, 294] width 870 height 351
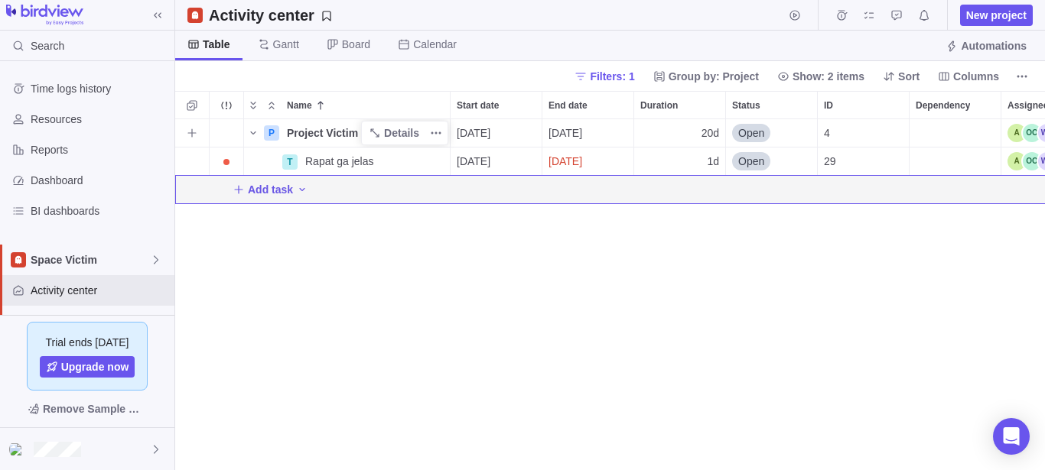
click at [334, 130] on span "Project Victim" at bounding box center [322, 132] width 71 height 15
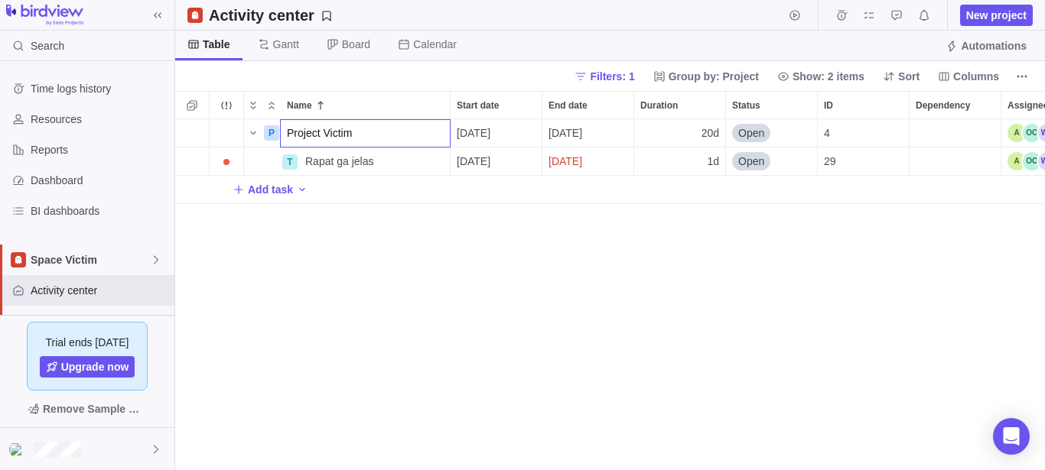
click at [256, 142] on div "P Project Victim 09/03/2025 09/30/2025 20d Open 4 T Rapat ga jelas Details 09/0…" at bounding box center [610, 294] width 870 height 351
click at [255, 138] on icon "Name" at bounding box center [253, 133] width 12 height 12
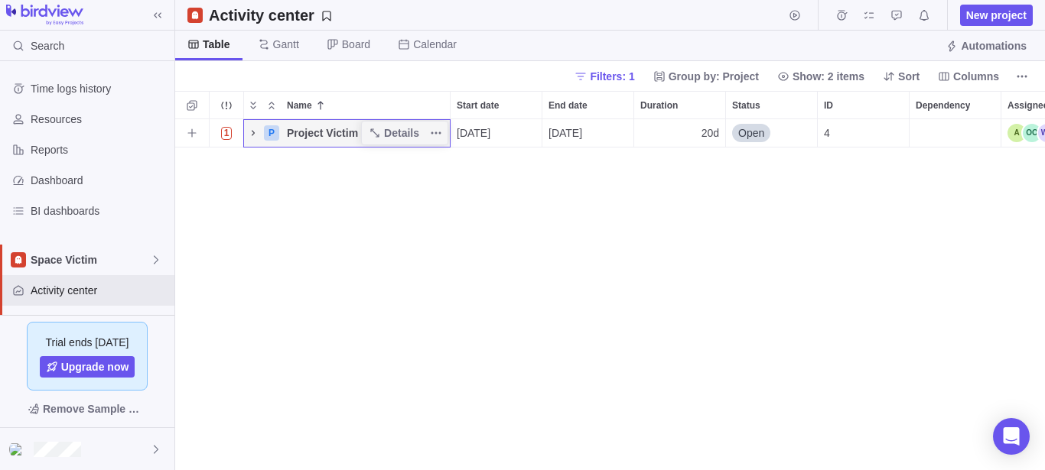
click at [255, 138] on icon "Name" at bounding box center [253, 133] width 12 height 12
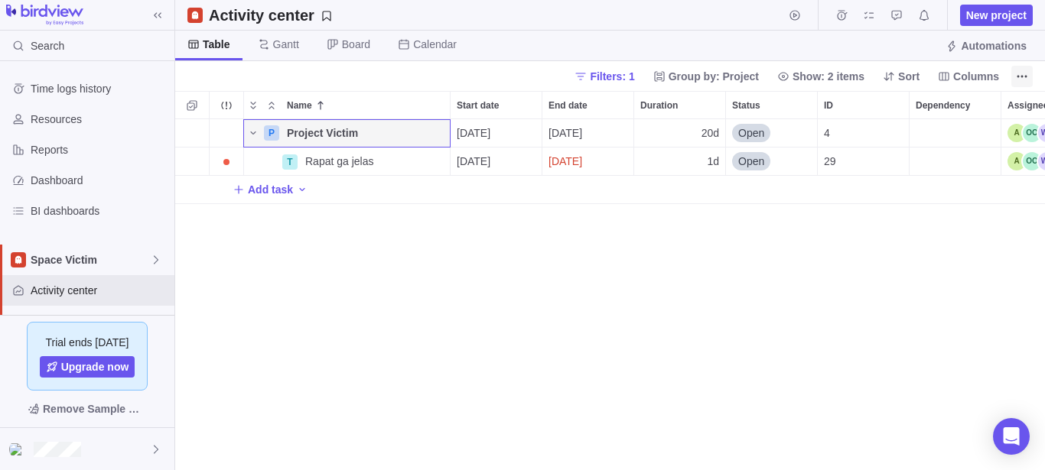
click at [1014, 74] on span "More actions" at bounding box center [1021, 76] width 21 height 21
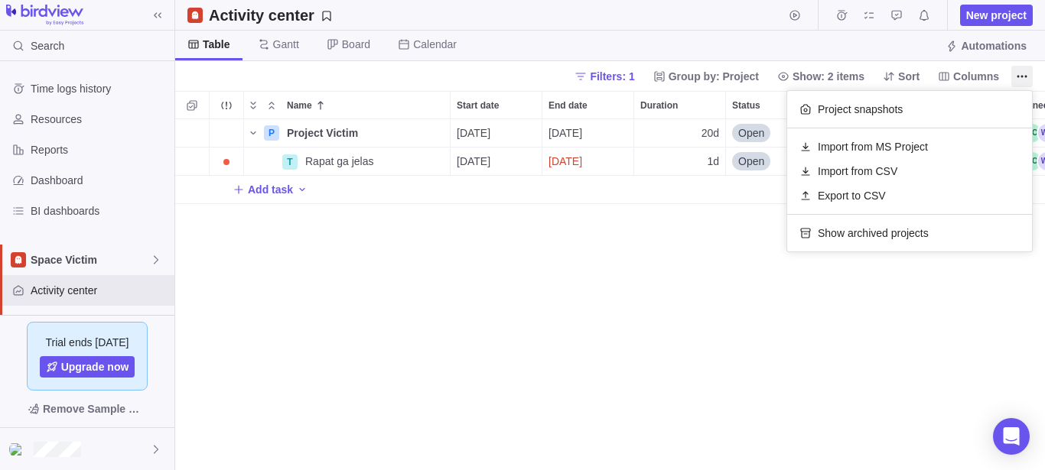
click at [762, 364] on body "Search Time logs history Resources Reports Dashboard BI dashboards Space Victim…" at bounding box center [522, 235] width 1045 height 470
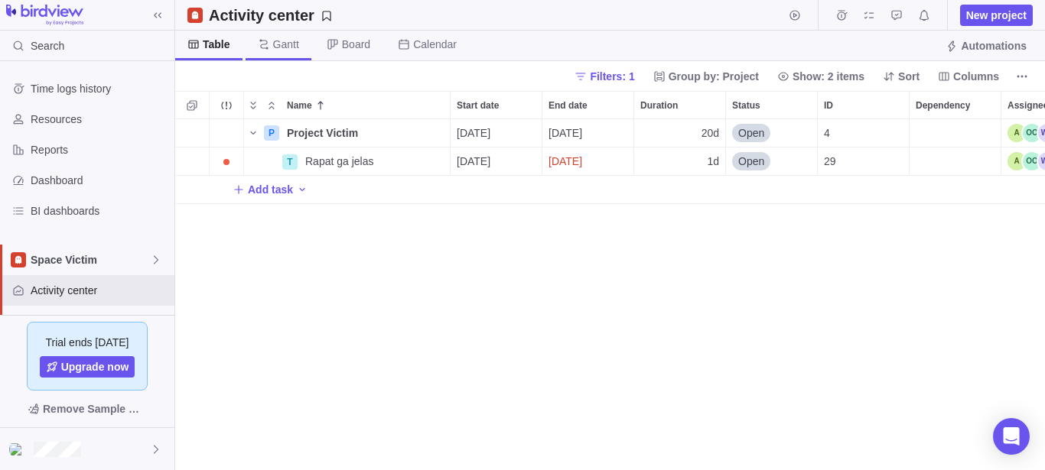
click at [308, 51] on span "Gantt" at bounding box center [279, 46] width 66 height 30
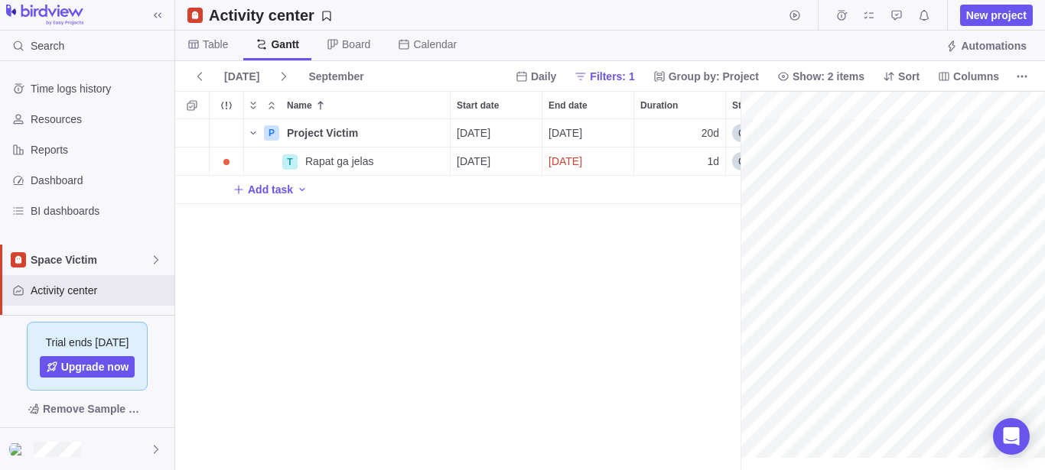
scroll to position [0, 127]
click at [342, 41] on span "Board" at bounding box center [356, 44] width 28 height 15
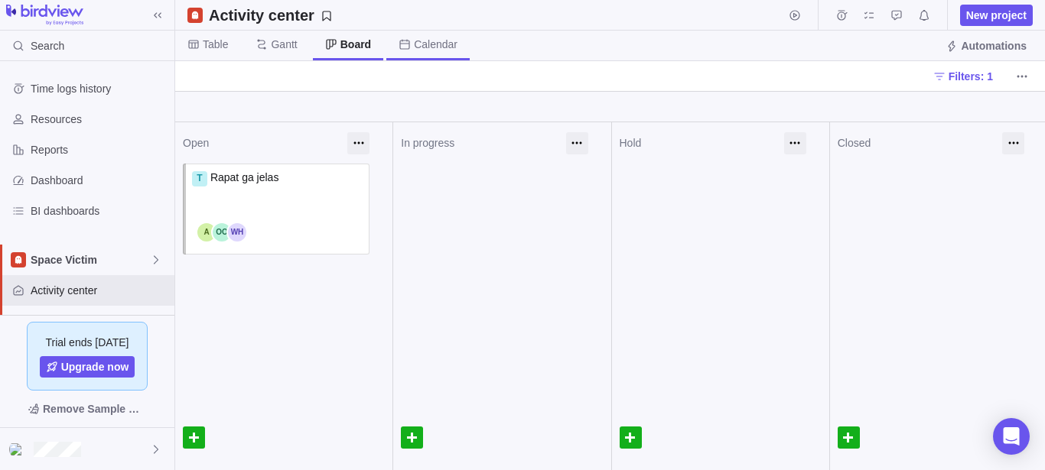
click at [441, 47] on span "Calendar" at bounding box center [436, 44] width 44 height 15
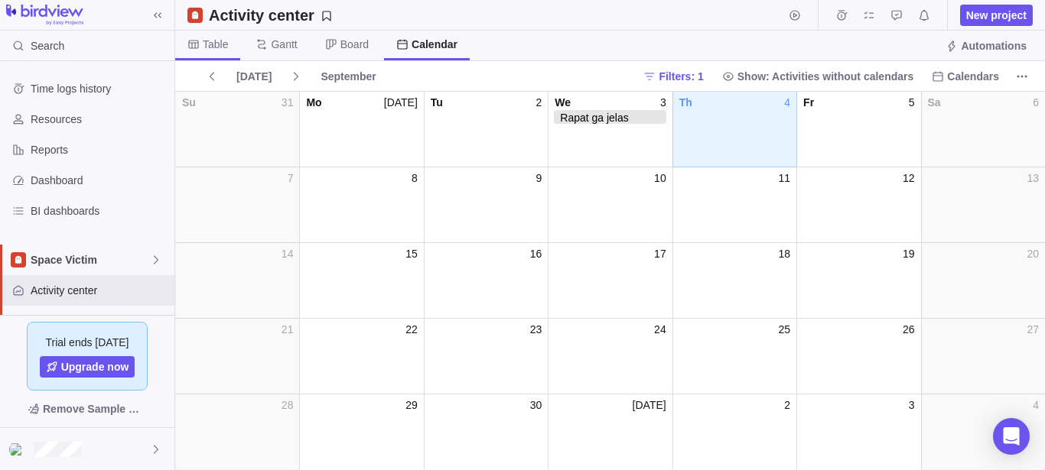
click at [213, 51] on span "Table" at bounding box center [215, 44] width 25 height 15
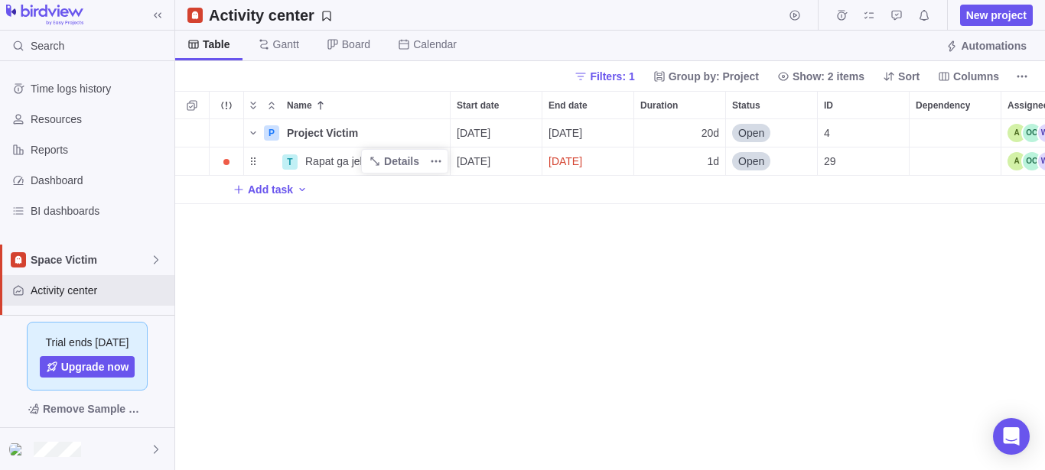
scroll to position [338, 857]
click at [428, 132] on span "More actions" at bounding box center [435, 132] width 21 height 21
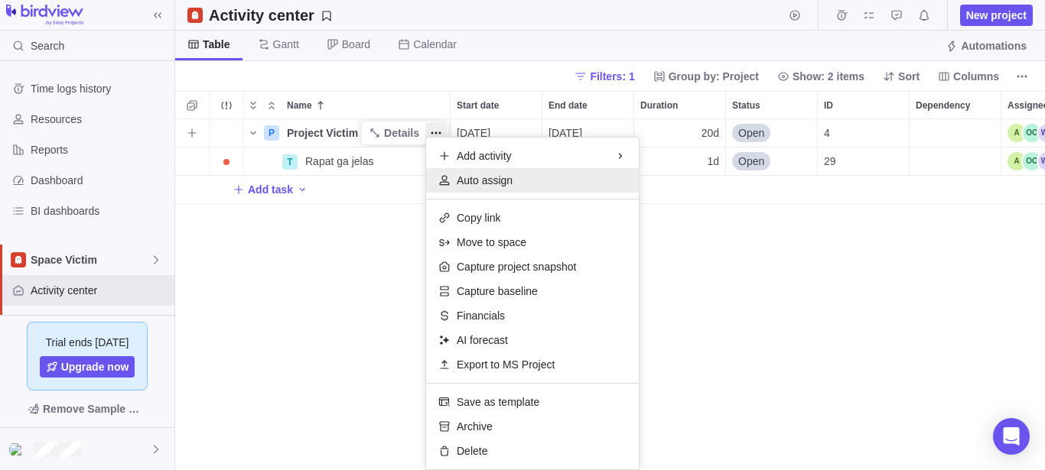
click at [542, 177] on div "Auto assign" at bounding box center [532, 180] width 213 height 24
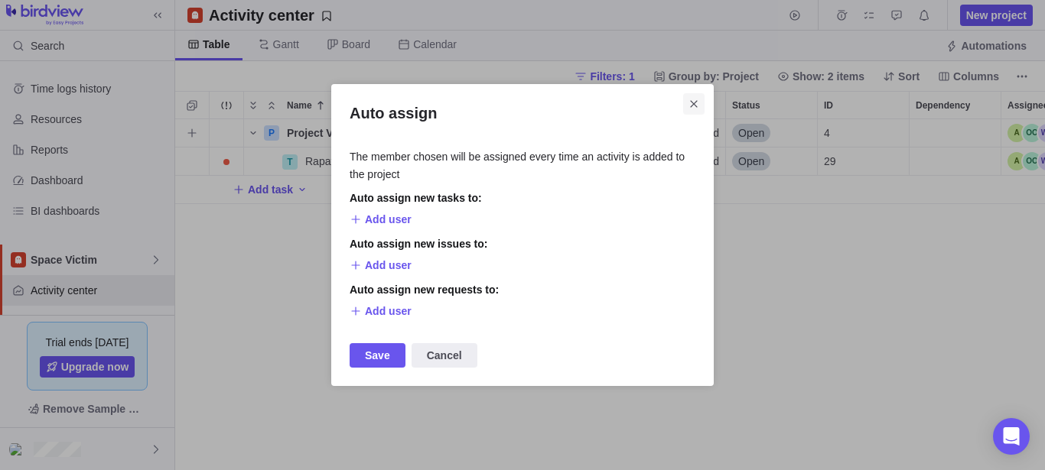
click at [688, 106] on icon "Close" at bounding box center [694, 104] width 12 height 12
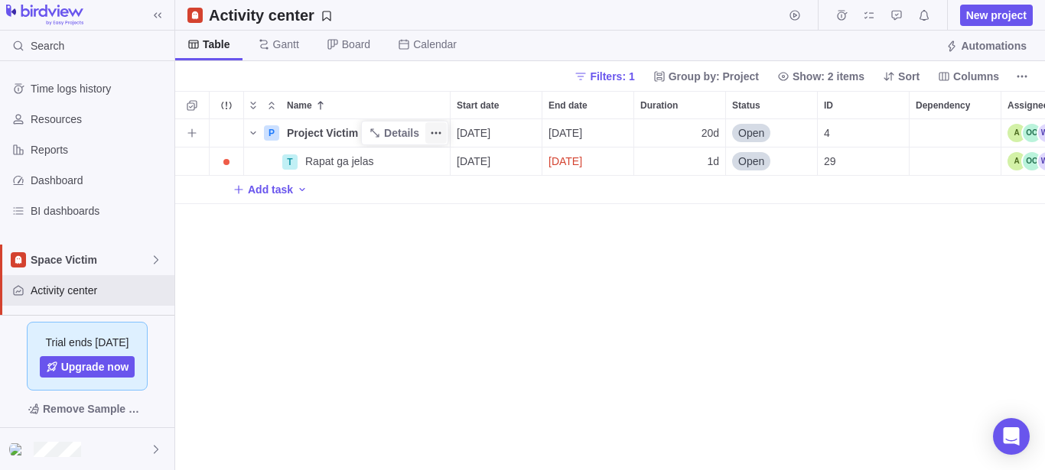
click at [432, 132] on icon "More actions" at bounding box center [436, 133] width 12 height 12
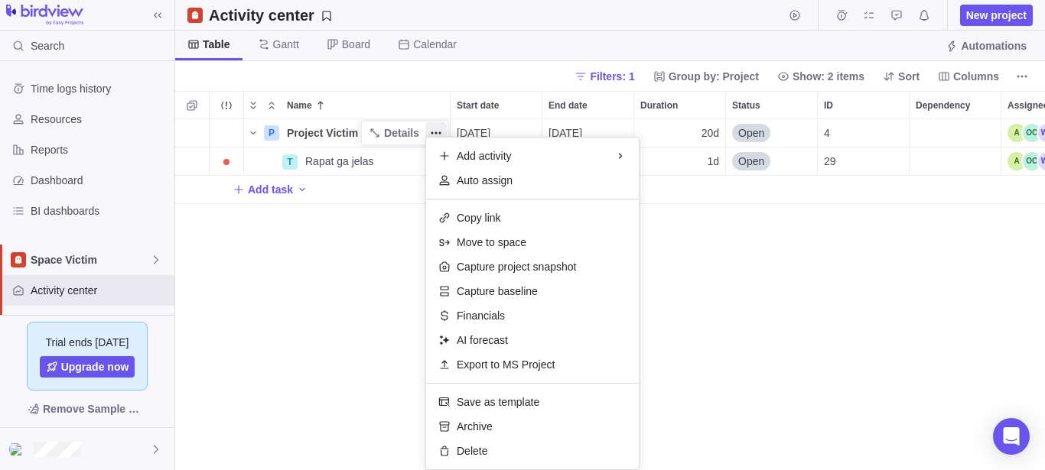
click at [756, 357] on div "P Project Victim Details 09/03/2025 09/30/2025 20d Open 4 T Rapat ga jelas Deta…" at bounding box center [610, 294] width 870 height 351
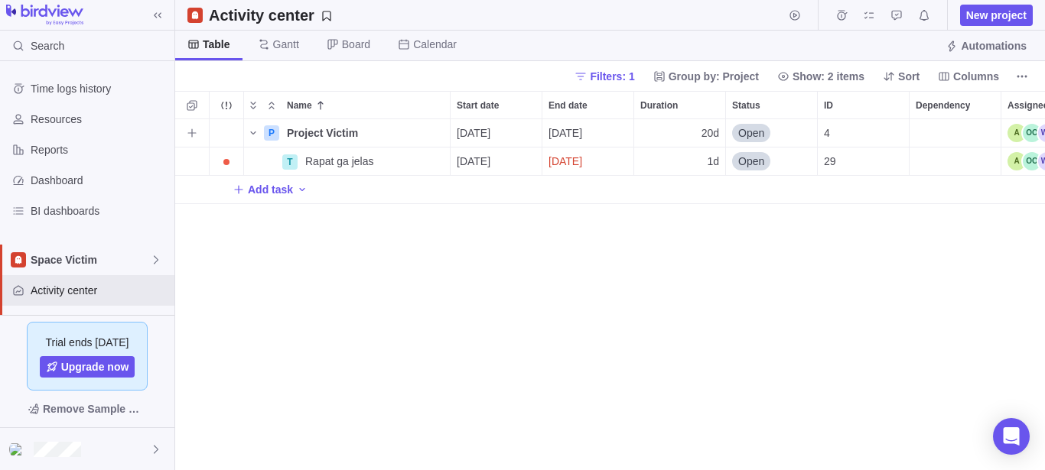
click at [524, 130] on div "09/03/2025" at bounding box center [496, 133] width 91 height 28
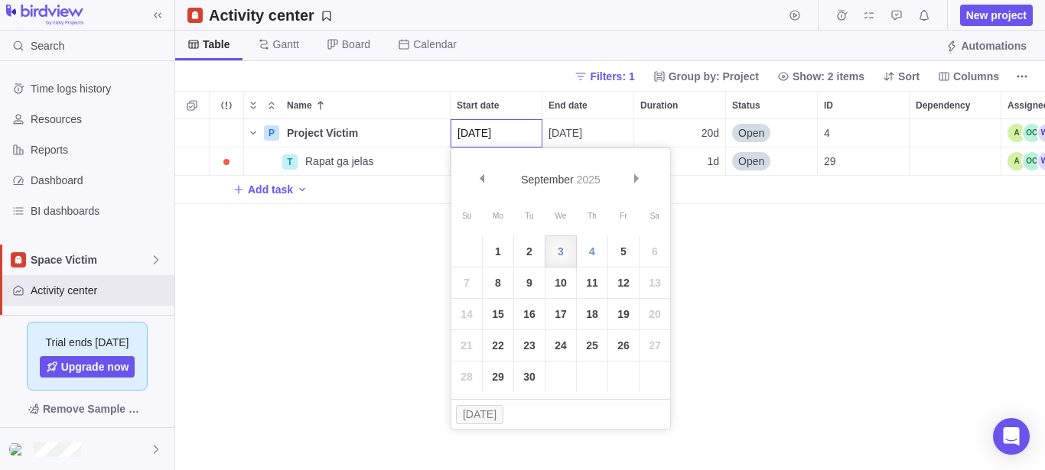
click at [849, 379] on div "P Project Victim Details 09/03/2025 09/30/2025 20d Open 4 T Rapat ga jelas Deta…" at bounding box center [610, 294] width 870 height 351
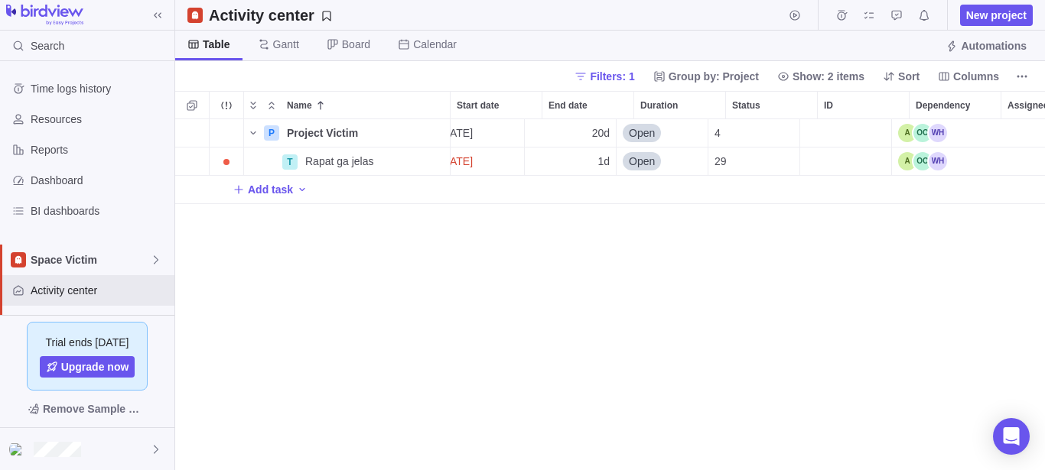
scroll to position [0, 109]
click at [934, 124] on div "Assignees" at bounding box center [922, 133] width 49 height 18
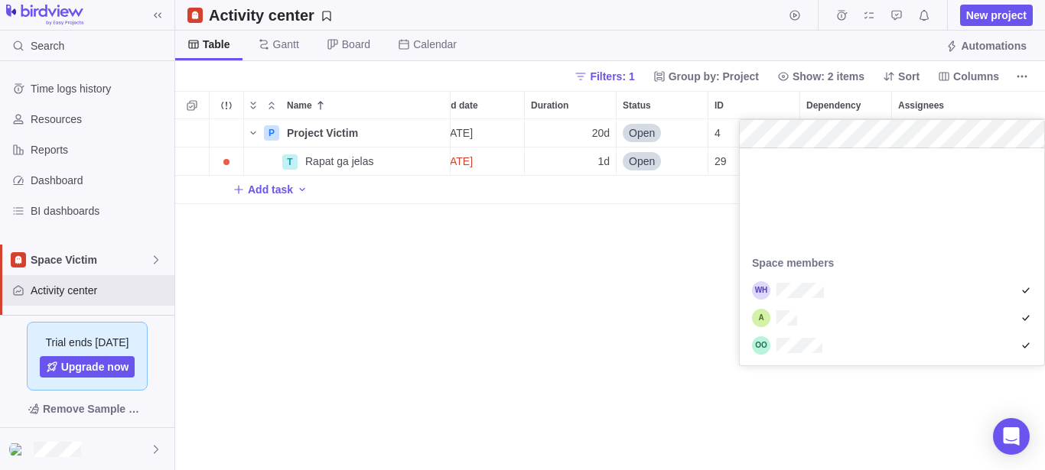
scroll to position [327, 0]
click at [570, 278] on div "P Project Victim Details 09/03/2025 09/30/2025 20d Open 4 T Rapat ga jelas Deta…" at bounding box center [610, 294] width 870 height 351
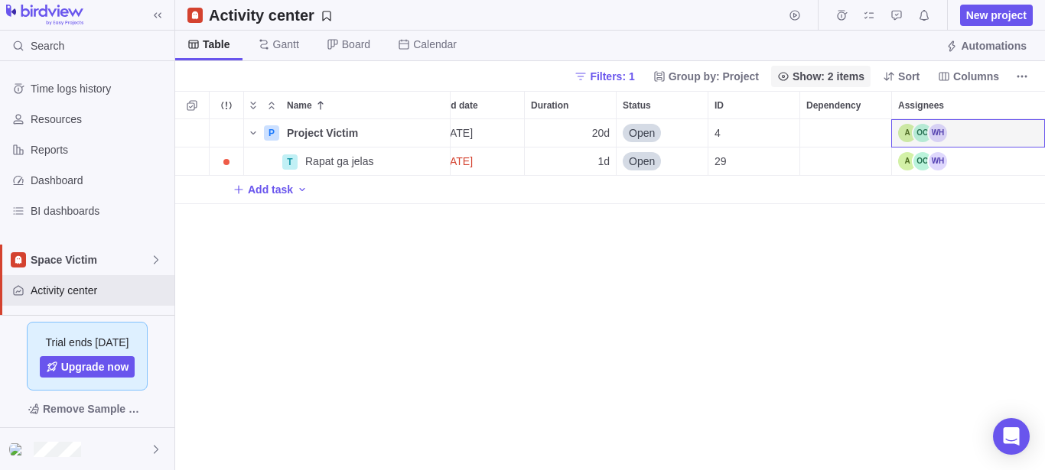
click at [840, 76] on span "Show: 2 items" at bounding box center [829, 76] width 72 height 15
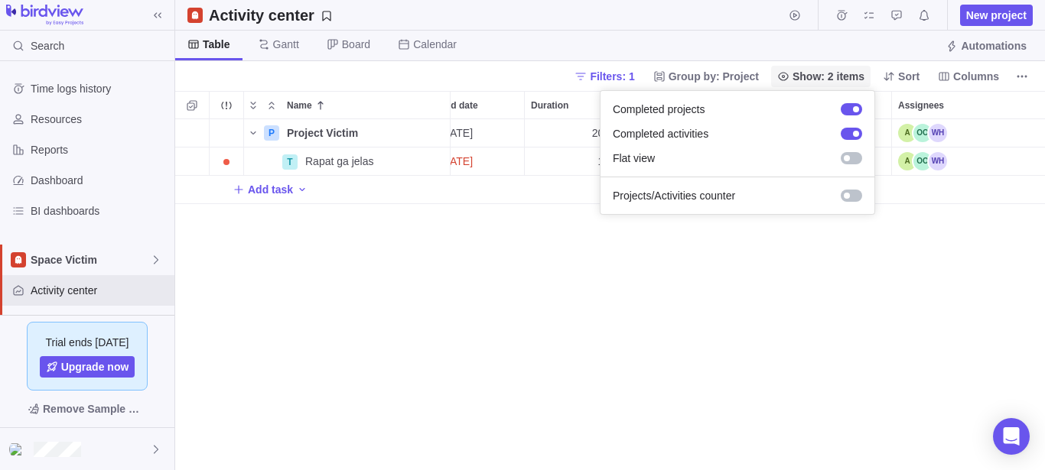
click at [840, 76] on span "Show: 2 items" at bounding box center [829, 76] width 72 height 15
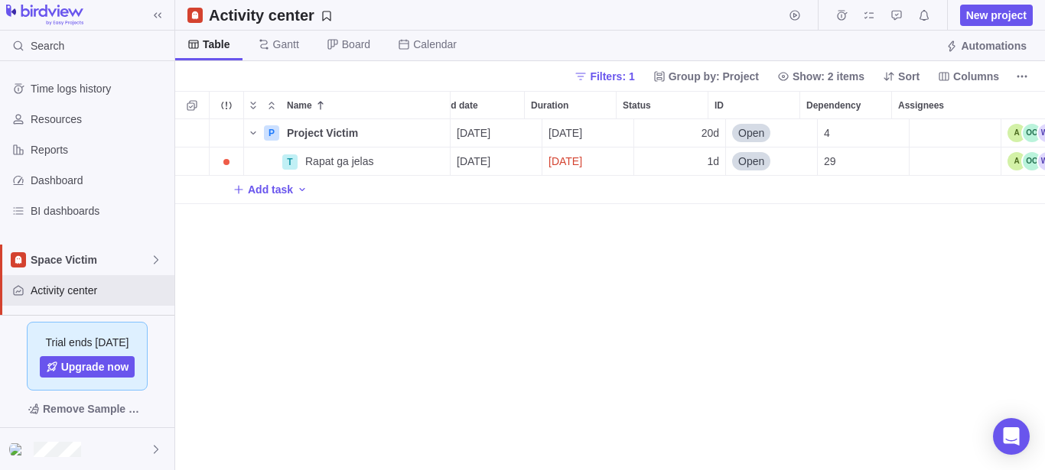
scroll to position [0, 0]
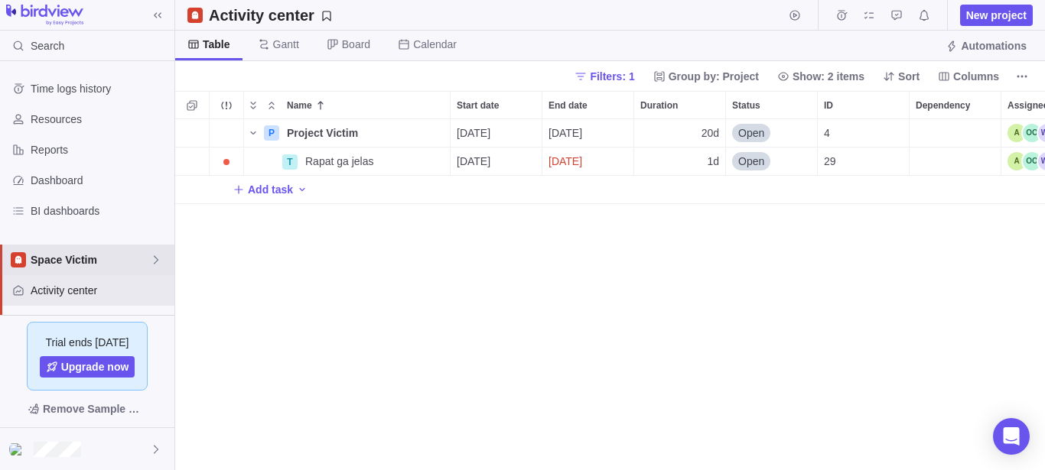
click at [103, 264] on span "Space Victim" at bounding box center [90, 259] width 119 height 15
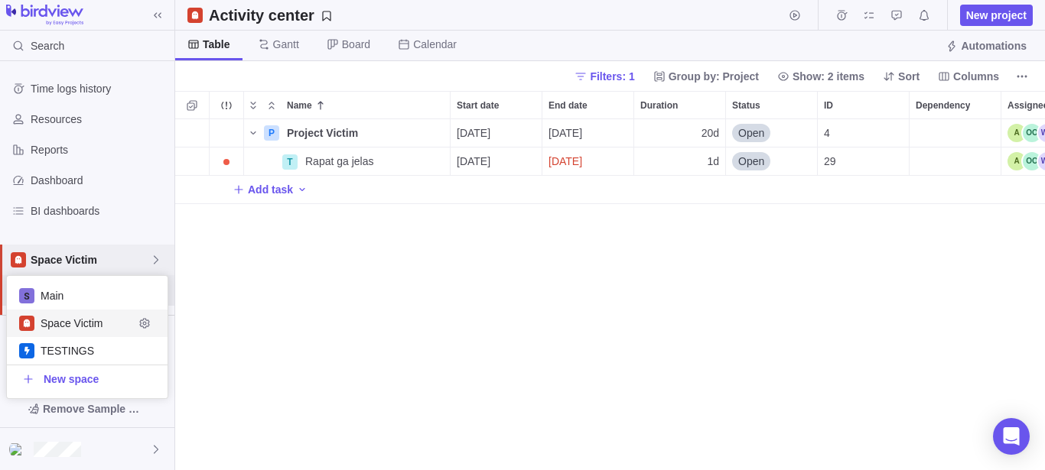
scroll to position [109, 148]
click at [75, 324] on span "Space Victim" at bounding box center [87, 323] width 93 height 15
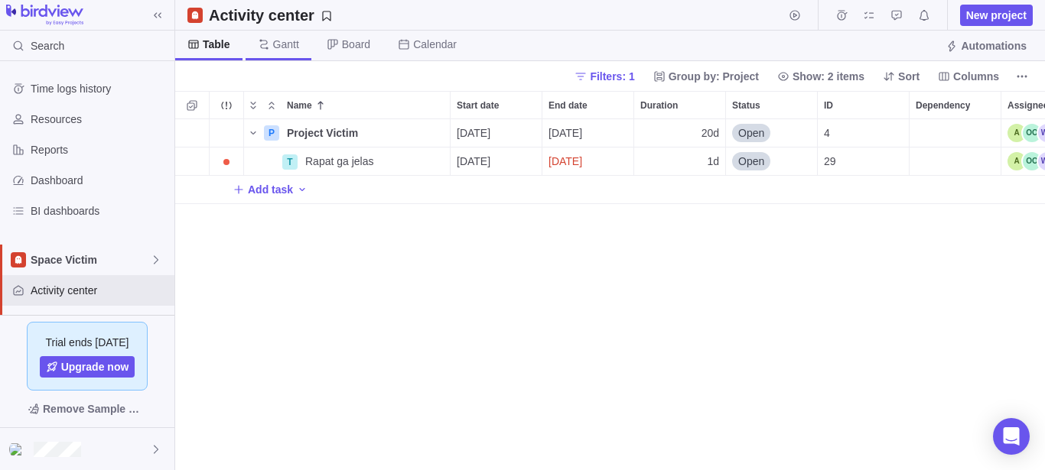
click at [282, 45] on span "Gantt" at bounding box center [286, 44] width 26 height 15
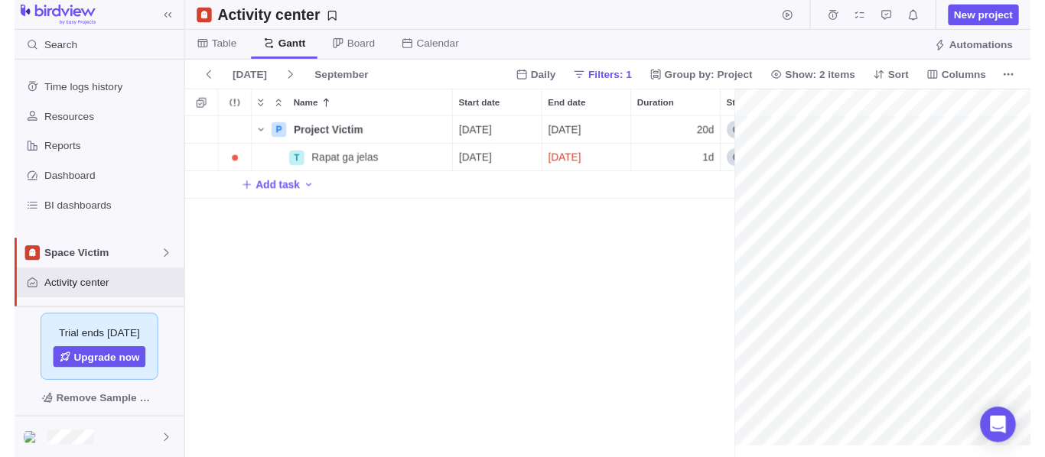
scroll to position [0, 127]
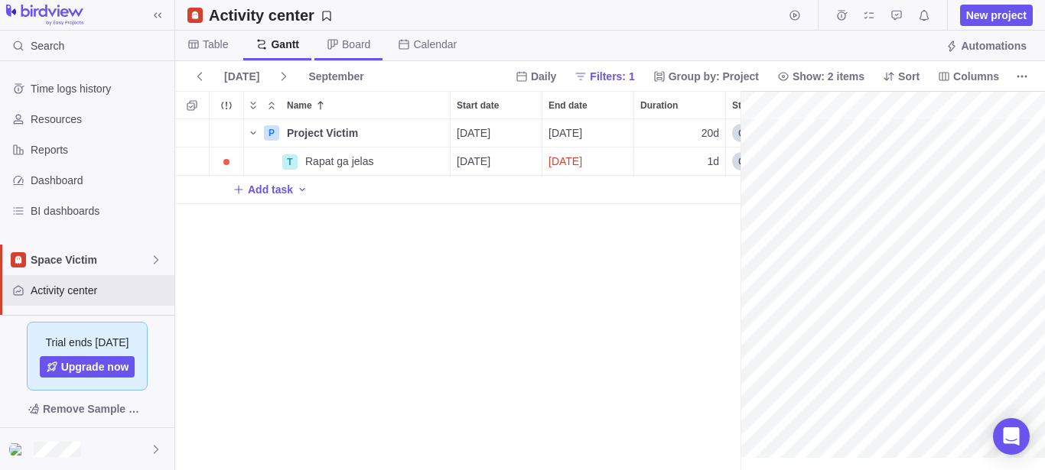
click at [347, 46] on span "Board" at bounding box center [356, 44] width 28 height 15
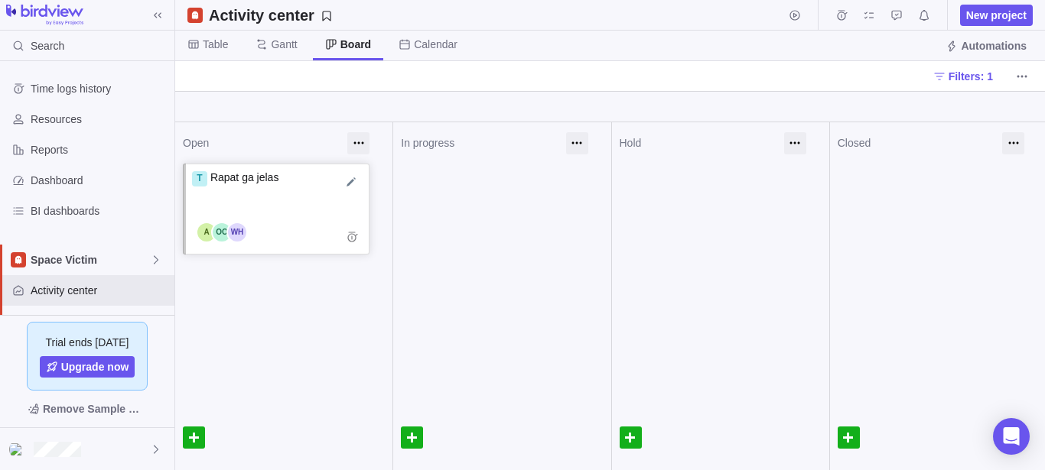
click at [314, 184] on div "T Rapat ga jelas" at bounding box center [277, 193] width 171 height 46
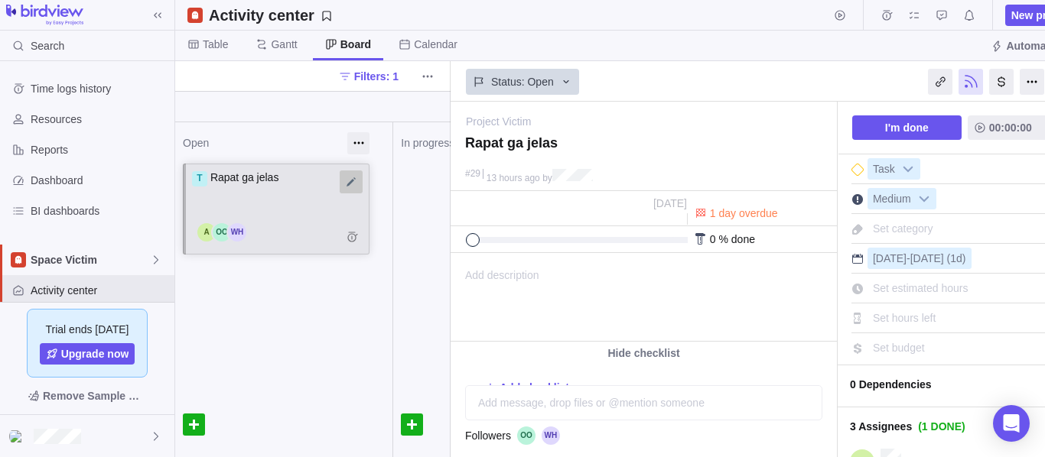
click at [348, 178] on div at bounding box center [351, 182] width 23 height 23
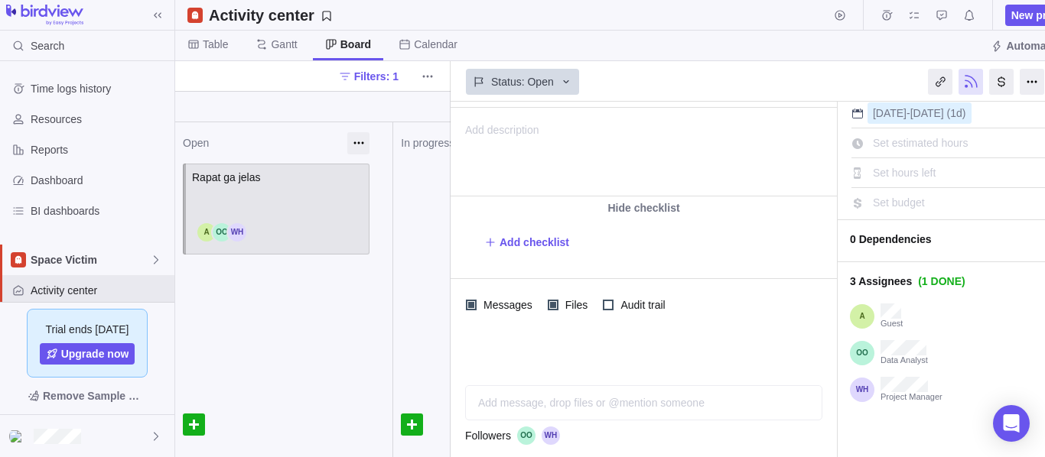
scroll to position [170, 0]
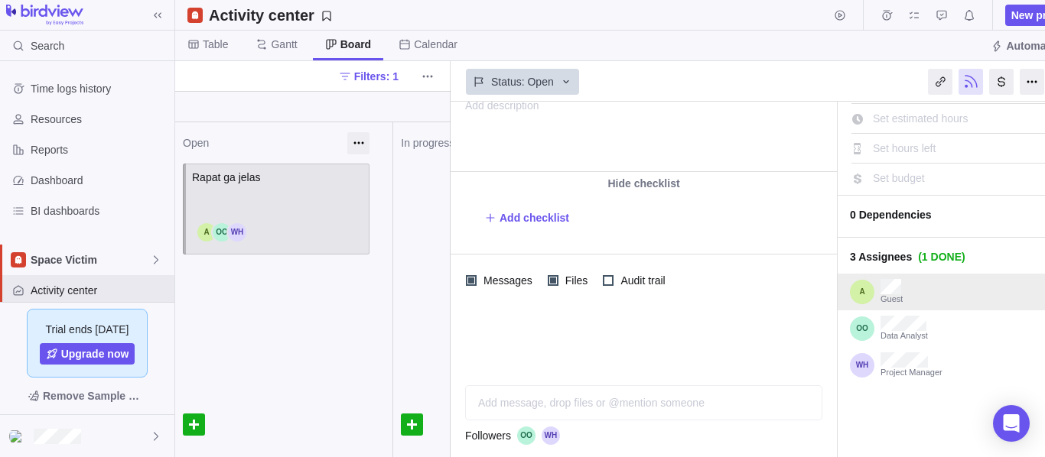
click at [920, 289] on div at bounding box center [990, 292] width 175 height 21
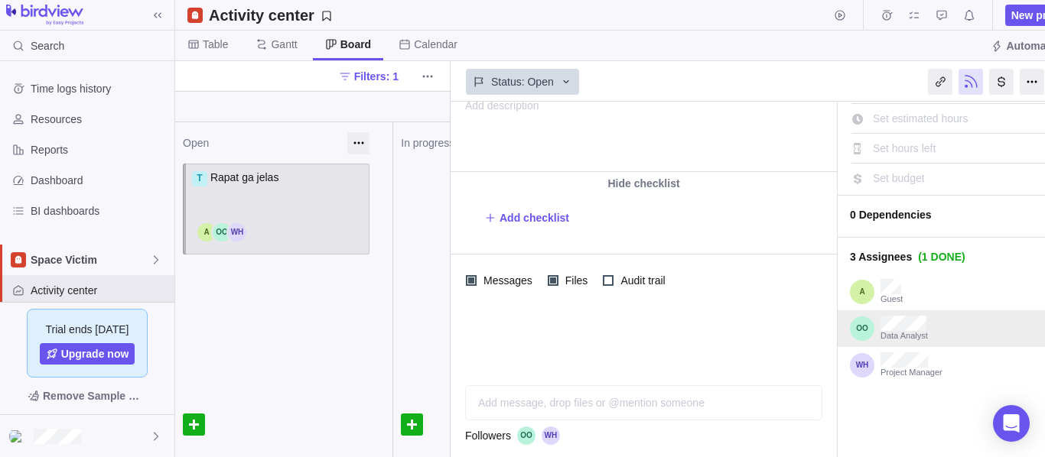
click at [930, 326] on div at bounding box center [1003, 328] width 150 height 21
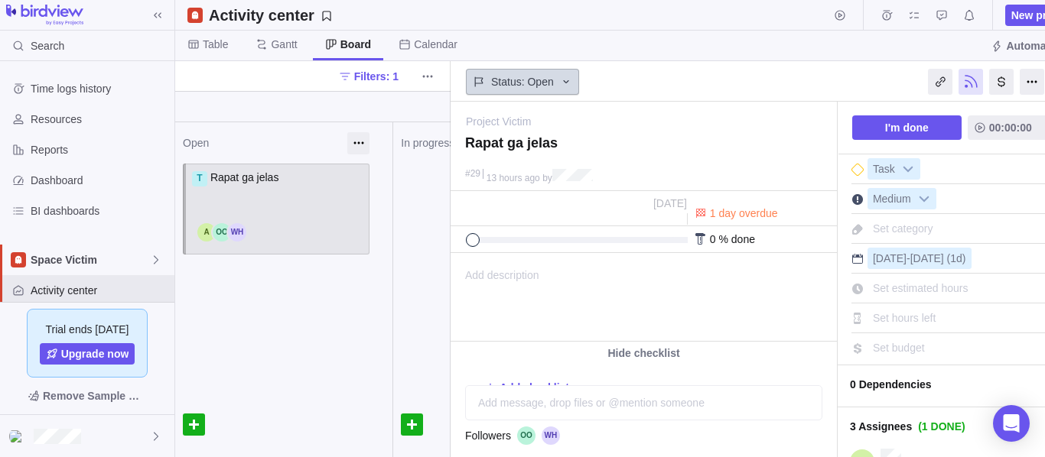
click at [567, 83] on icon at bounding box center [566, 82] width 12 height 12
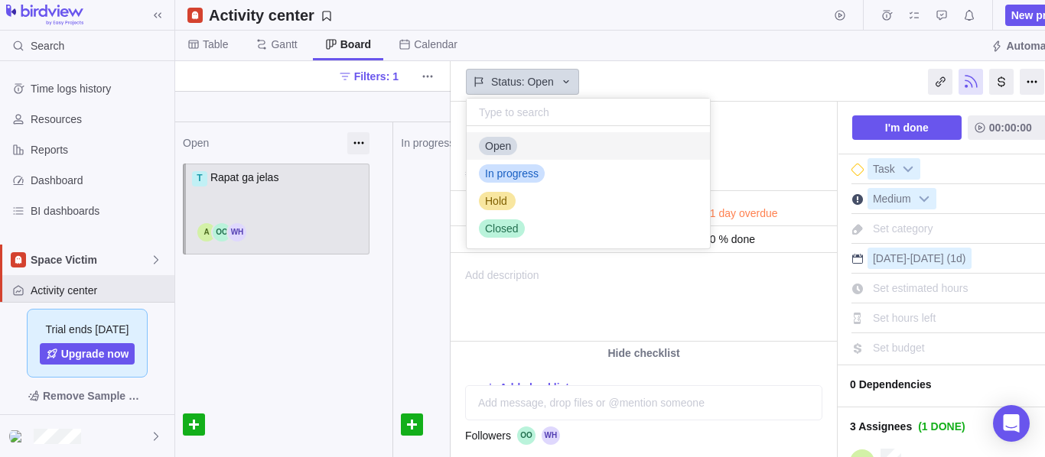
scroll to position [109, 230]
click at [682, 76] on body "Search Time logs history Resources Reports Dashboard BI dashboards Space Victim…" at bounding box center [522, 228] width 1045 height 457
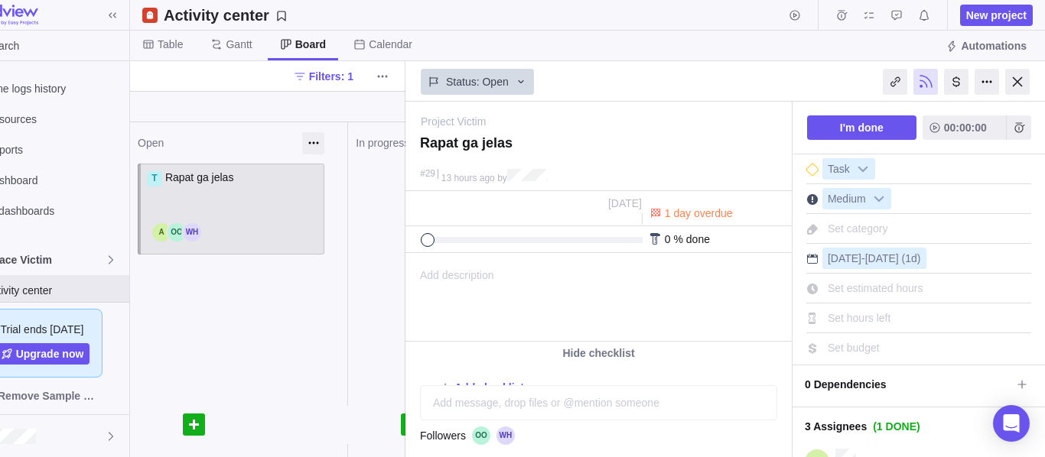
scroll to position [170, 0]
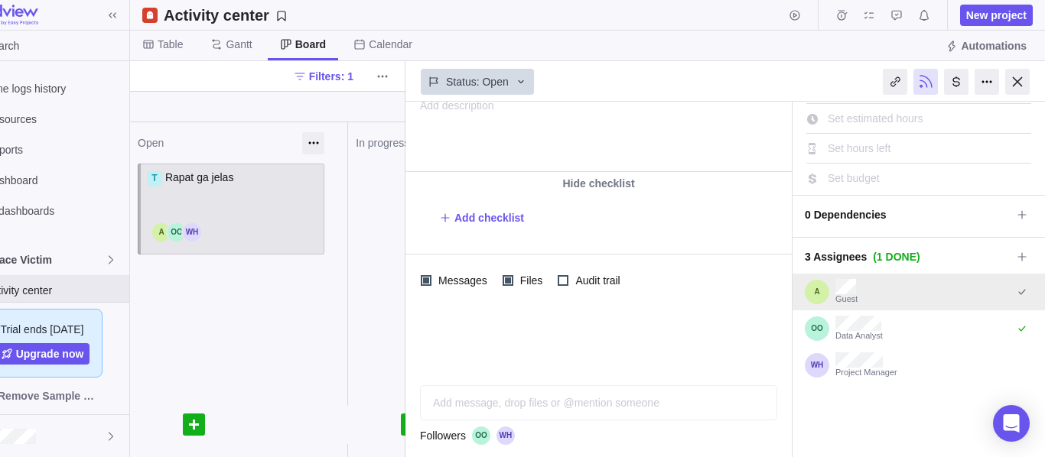
click at [904, 293] on div at bounding box center [945, 292] width 175 height 21
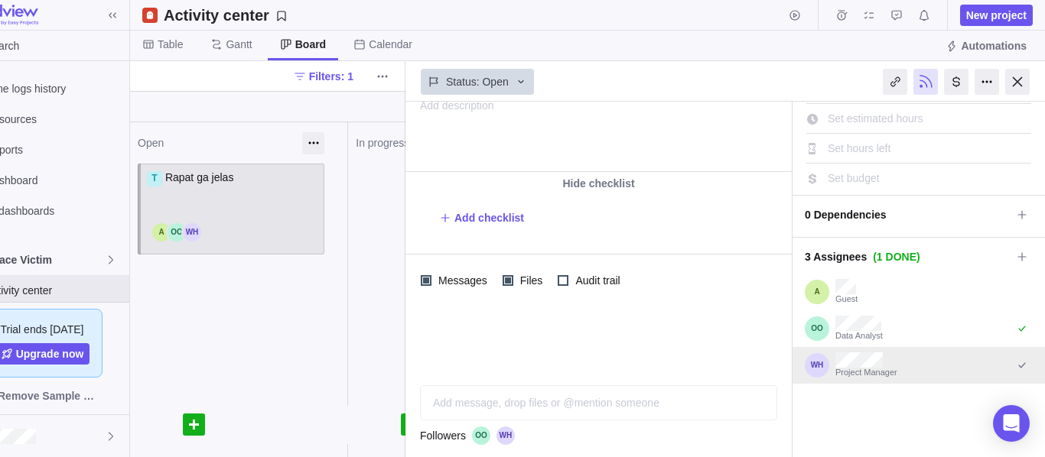
click at [913, 362] on div at bounding box center [964, 365] width 135 height 21
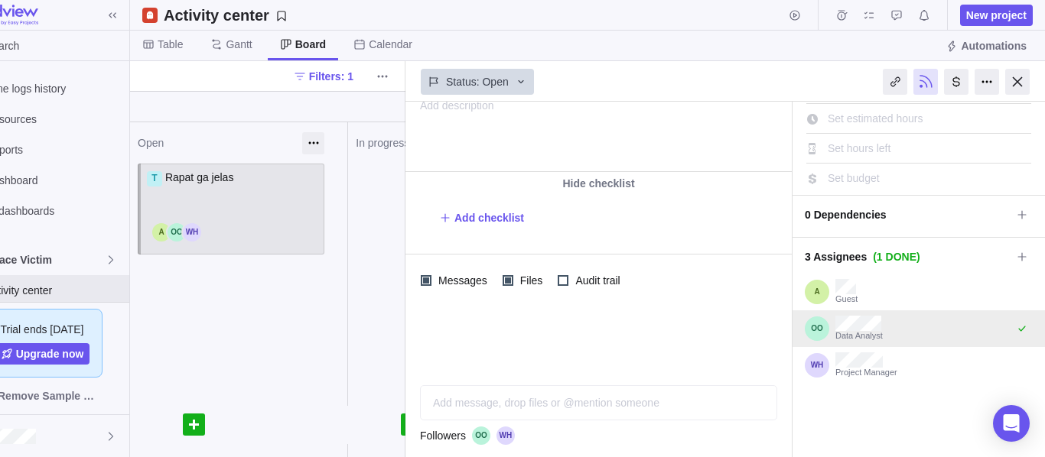
click at [899, 341] on div "Data Analyst" at bounding box center [919, 329] width 252 height 37
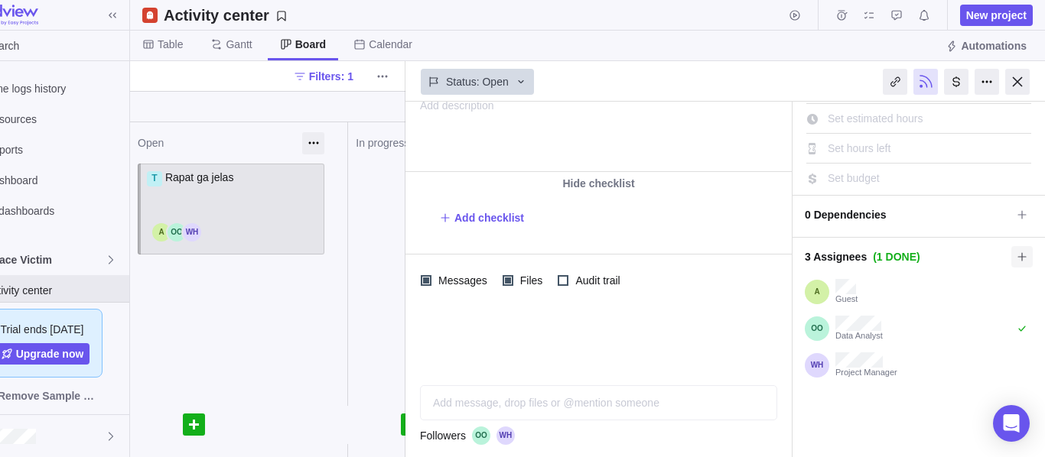
click at [1016, 259] on icon at bounding box center [1022, 257] width 12 height 12
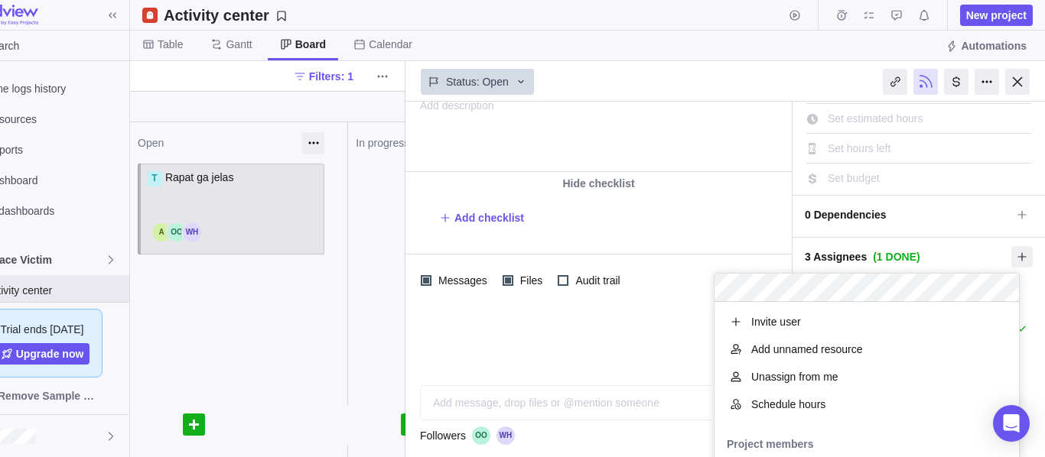
scroll to position [198, 291]
click at [668, 335] on div "Project Victim — change Rapat ga jelas #29 13 hours ago by Activity was complet…" at bounding box center [725, 280] width 640 height 356
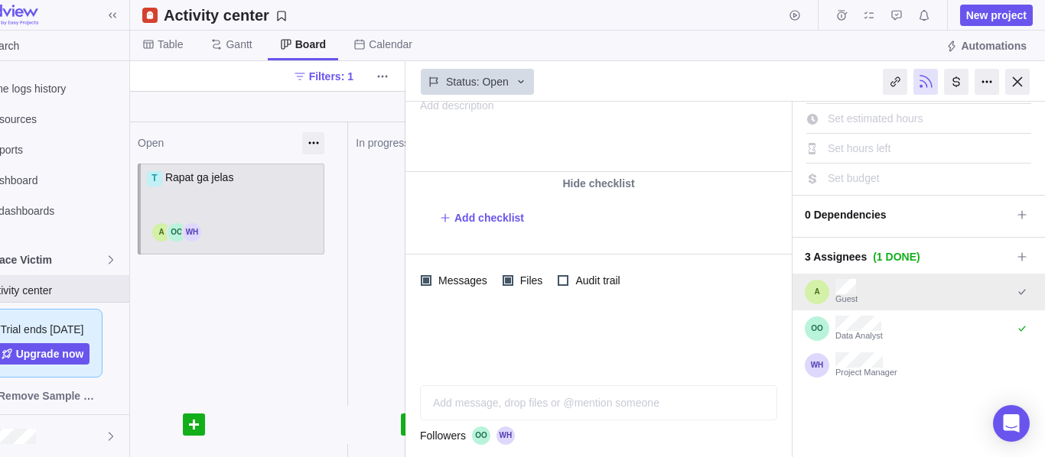
click at [899, 282] on div at bounding box center [945, 292] width 175 height 21
click at [1020, 293] on div "Guest" at bounding box center [919, 292] width 252 height 37
click at [1016, 293] on icon "Select to mark an assignee's portion of work as completed (reciprocal with I'm …" at bounding box center [1022, 292] width 12 height 12
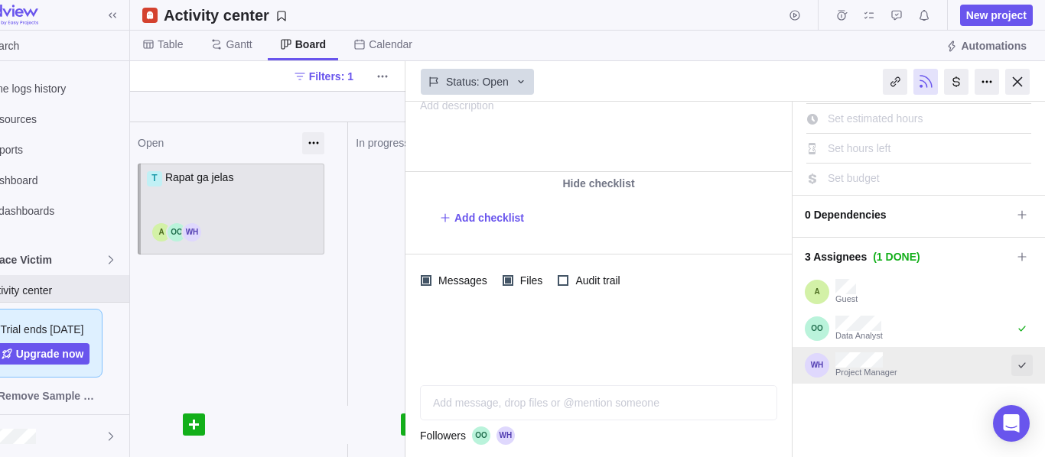
click at [1016, 368] on icon "Select to mark an assignee's portion of work as completed (reciprocal with I'm …" at bounding box center [1022, 366] width 12 height 12
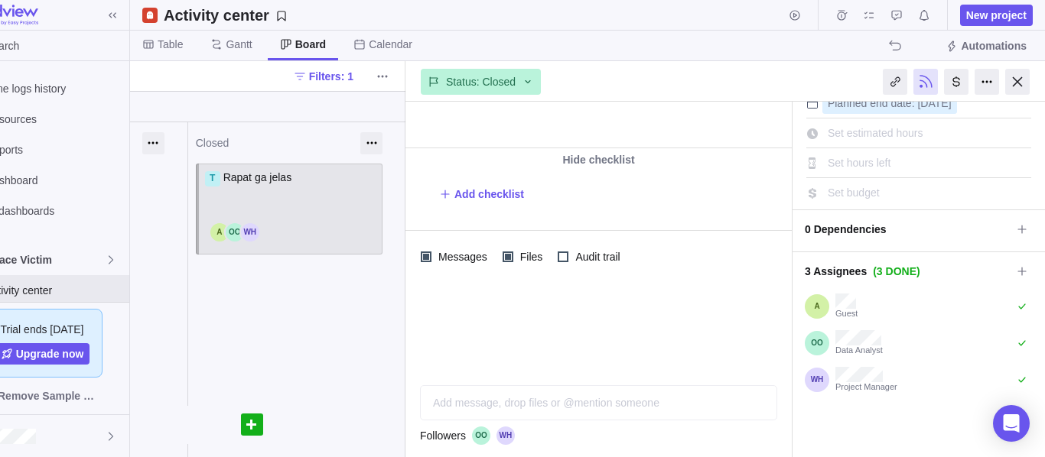
scroll to position [200, 0]
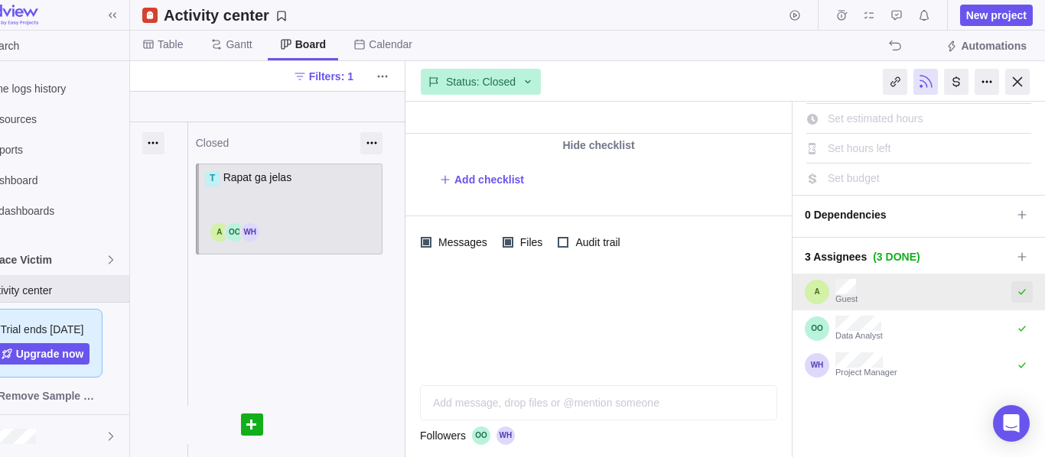
click at [1016, 289] on icon "Select to mark an assignee's portion of work as completed (reciprocal with I'm …" at bounding box center [1022, 292] width 12 height 12
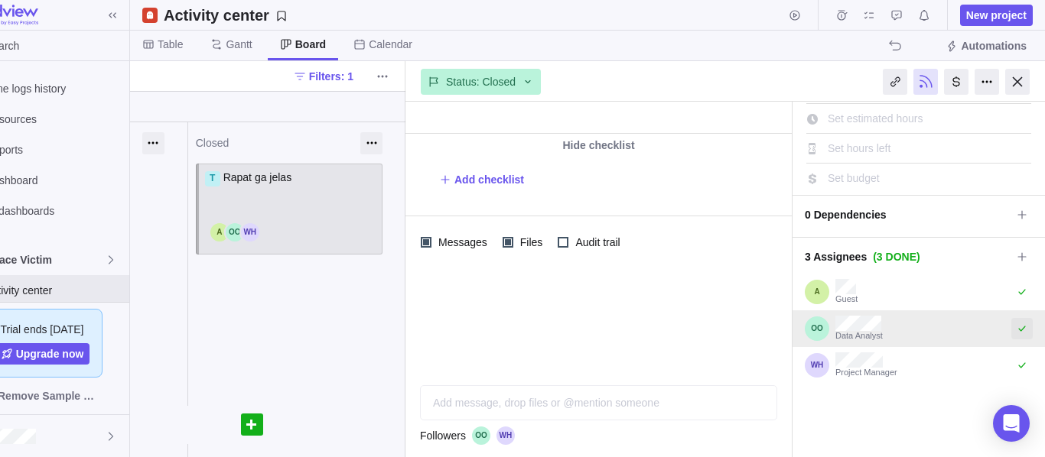
click at [1018, 329] on icon "Select to mark an assignee's portion of work as completed (reciprocal with I'm …" at bounding box center [1021, 328] width 7 height 5
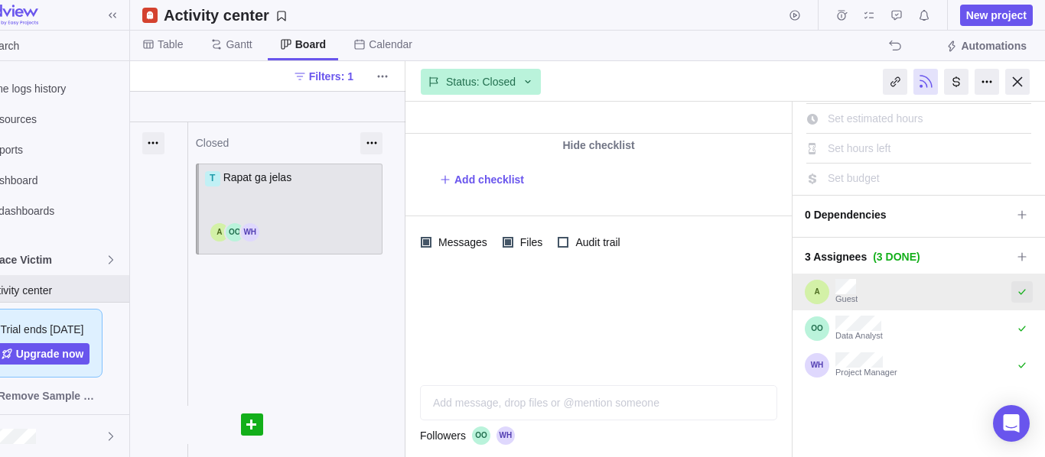
click at [1016, 296] on icon "Select to mark an assignee's portion of work as completed (reciprocal with I'm …" at bounding box center [1022, 292] width 12 height 12
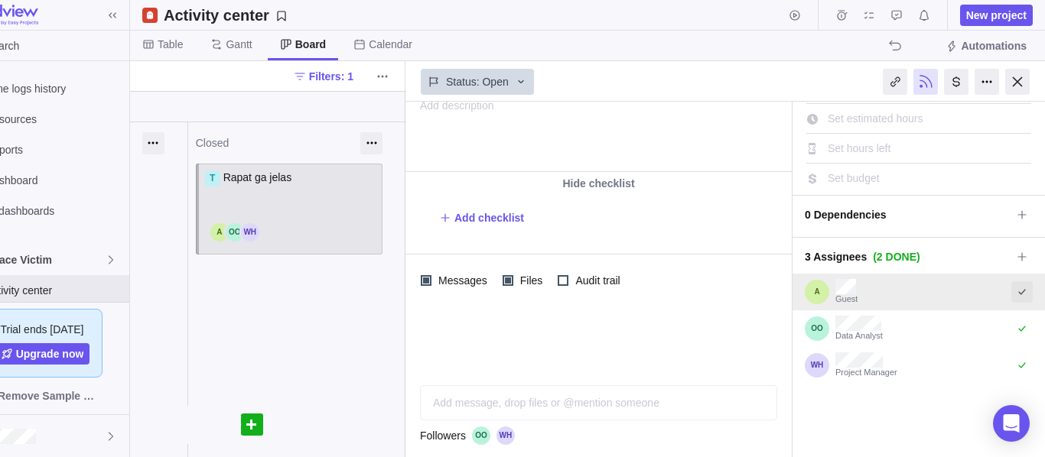
scroll to position [170, 0]
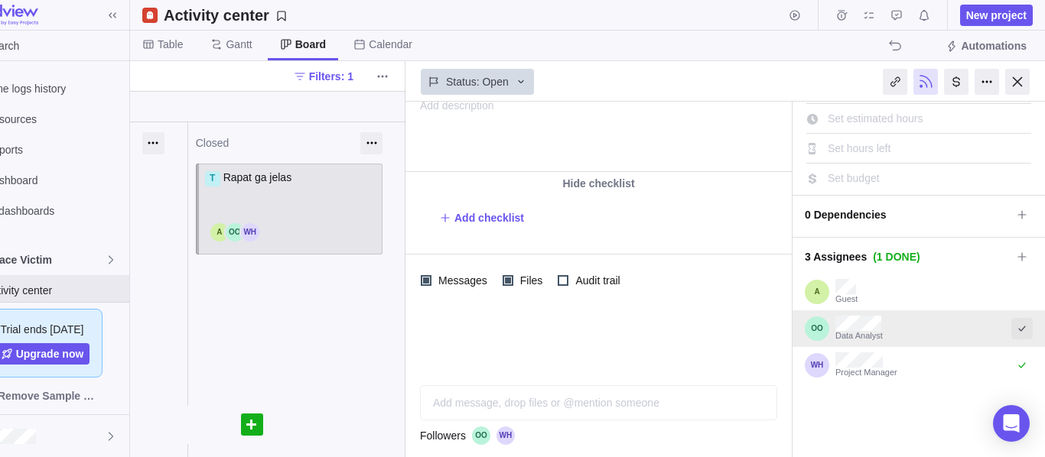
click at [1016, 323] on icon "Select to mark an assignee's portion of work as completed (reciprocal with I'm …" at bounding box center [1022, 329] width 12 height 12
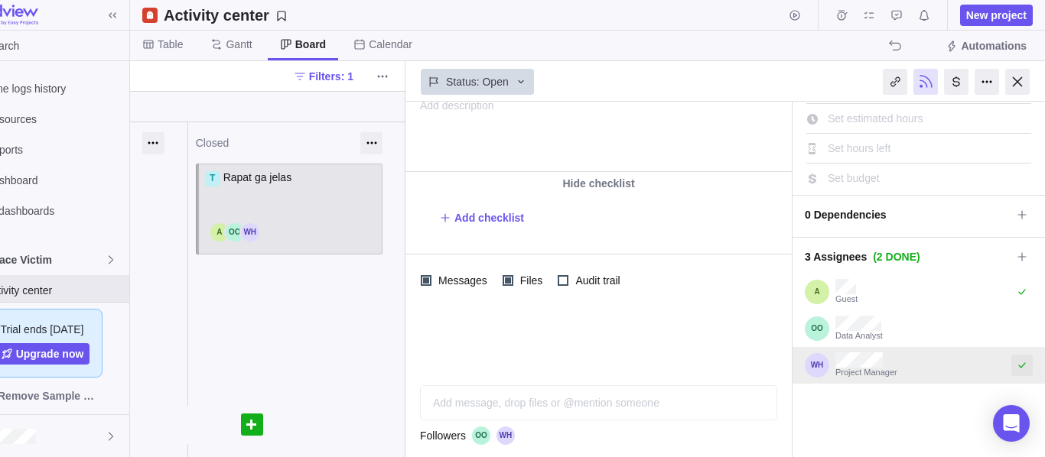
click at [1014, 366] on div "Guest Data Analyst Project Manager" at bounding box center [919, 329] width 252 height 110
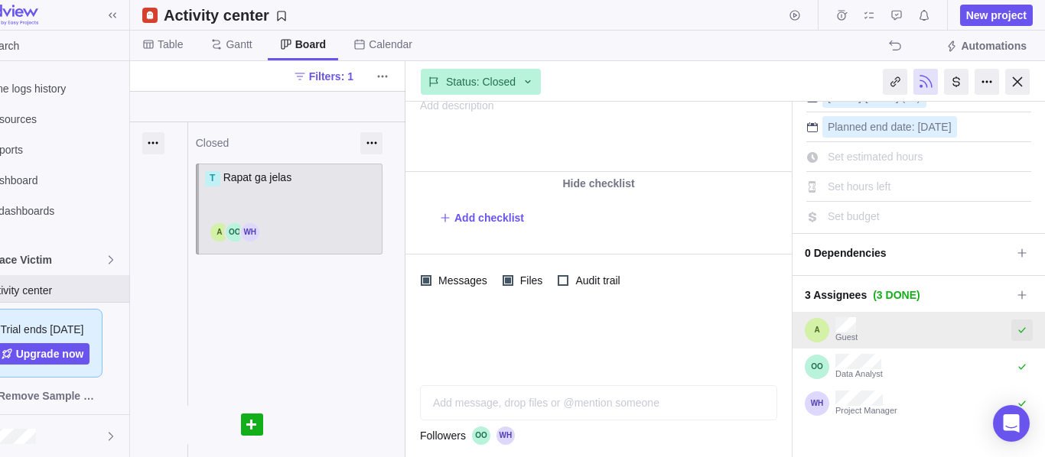
click at [1018, 330] on icon "Select to mark an assignee's portion of work as completed (reciprocal with I'm …" at bounding box center [1021, 329] width 7 height 5
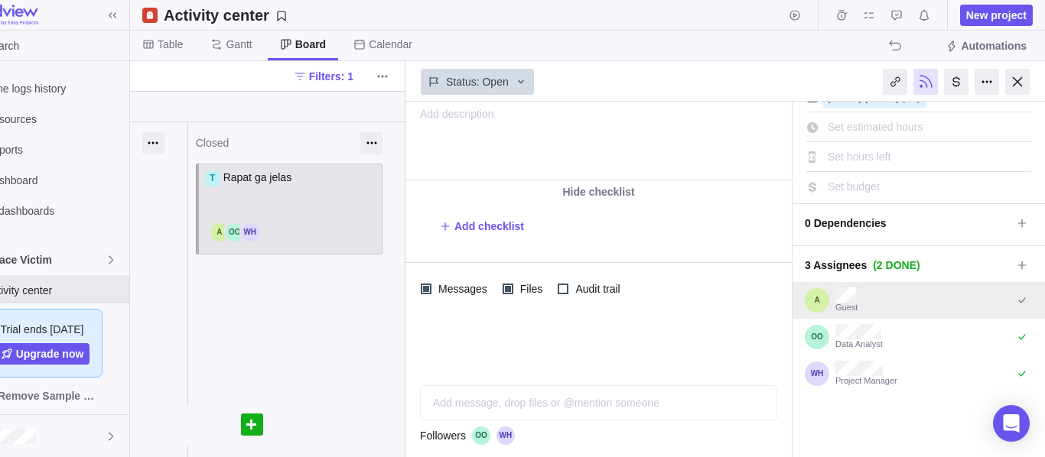
scroll to position [170, 0]
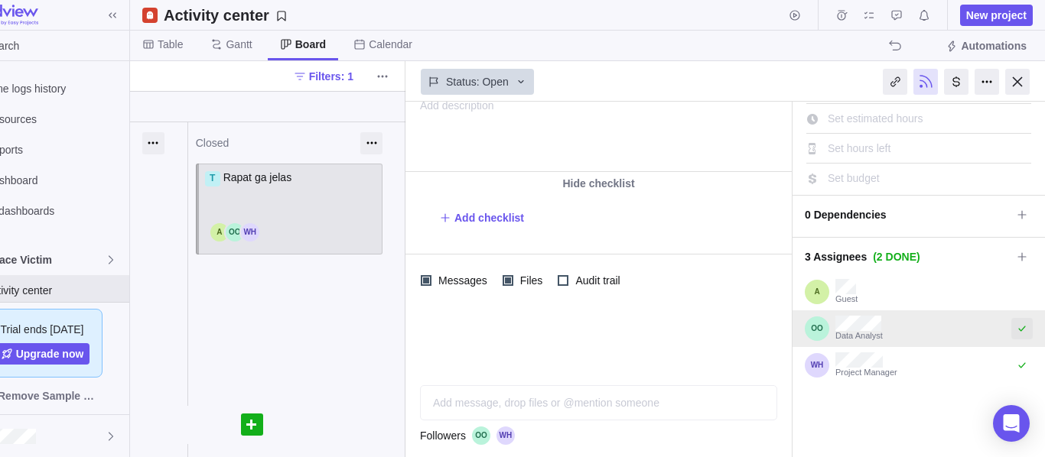
click at [1016, 330] on icon "Select to mark an assignee's portion of work as completed (reciprocal with I'm …" at bounding box center [1022, 329] width 12 height 12
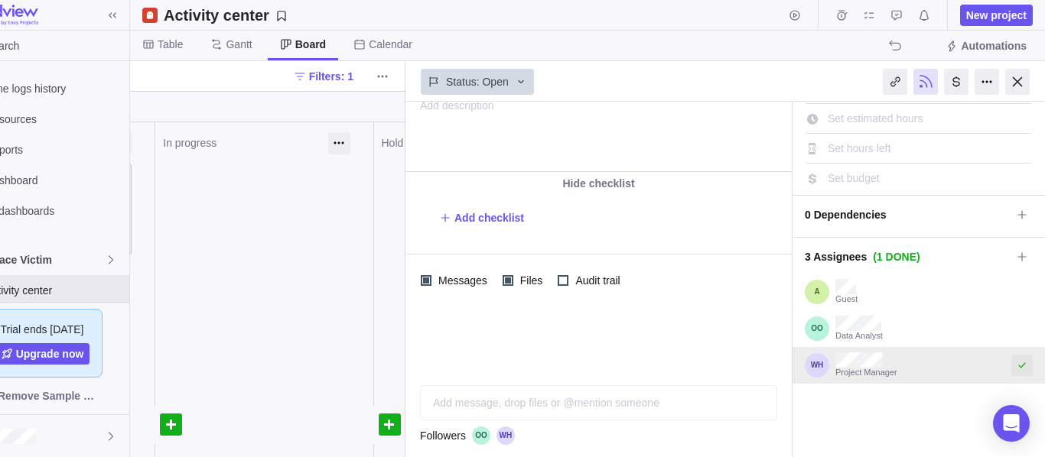
scroll to position [0, 70]
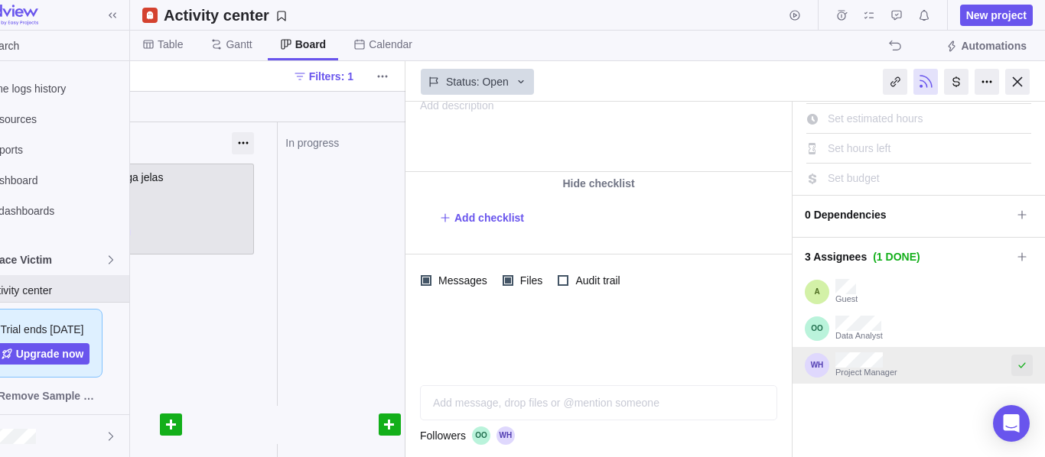
click at [1018, 365] on icon "Select to mark an assignee's portion of work as completed (reciprocal with I'm …" at bounding box center [1021, 365] width 7 height 5
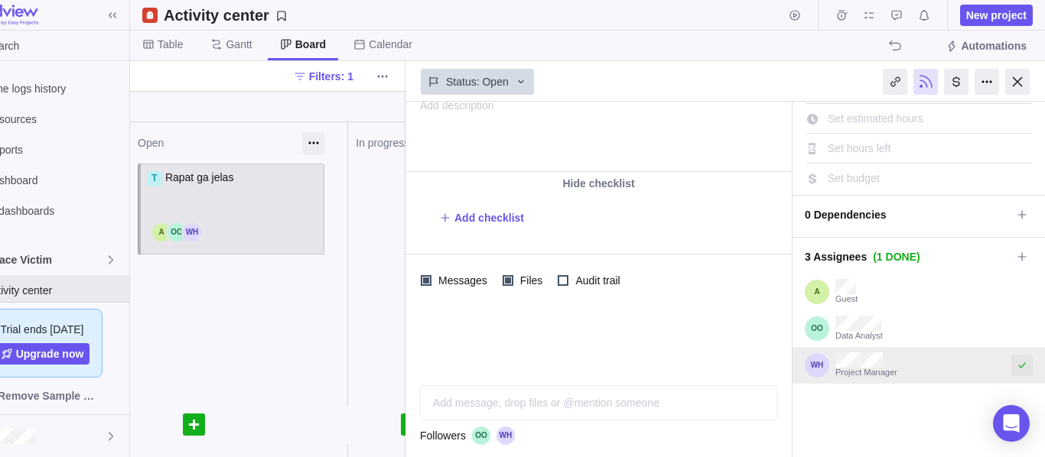
scroll to position [0, 0]
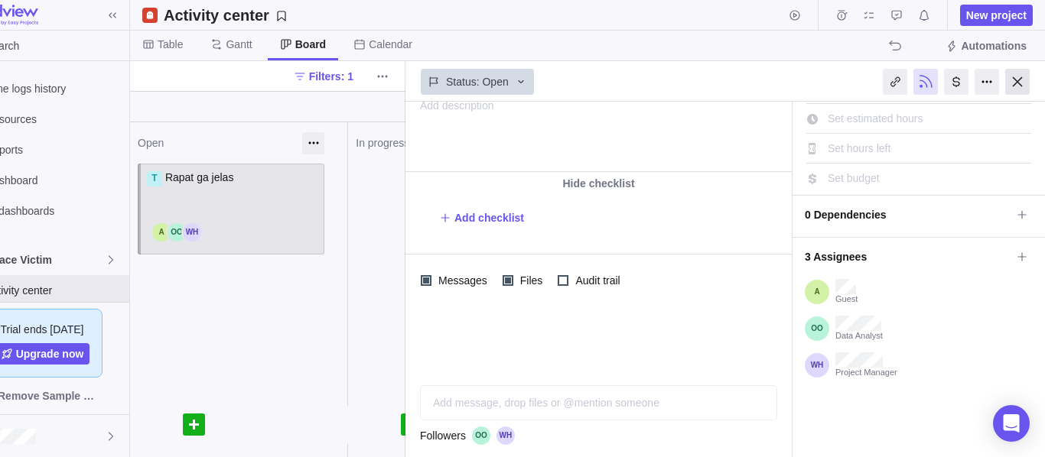
click at [1029, 83] on div at bounding box center [1017, 82] width 24 height 26
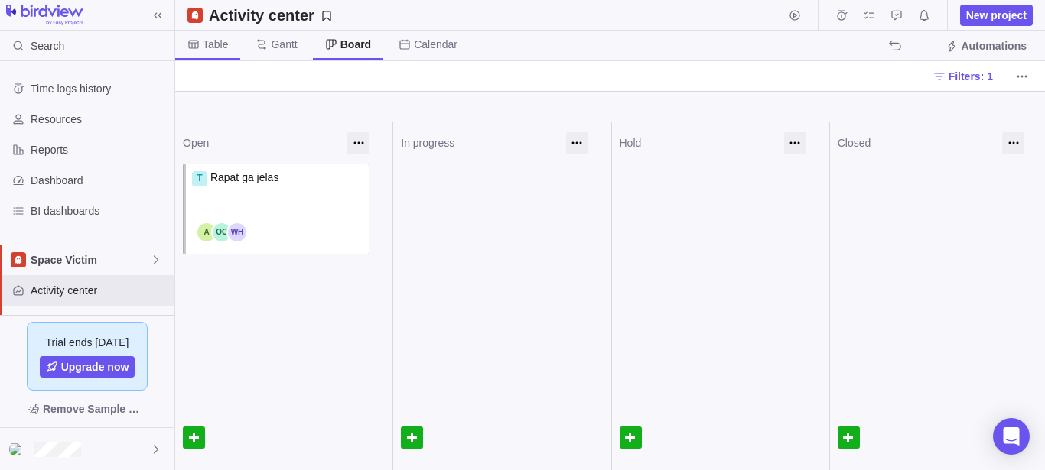
click at [221, 47] on span "Table" at bounding box center [215, 44] width 25 height 15
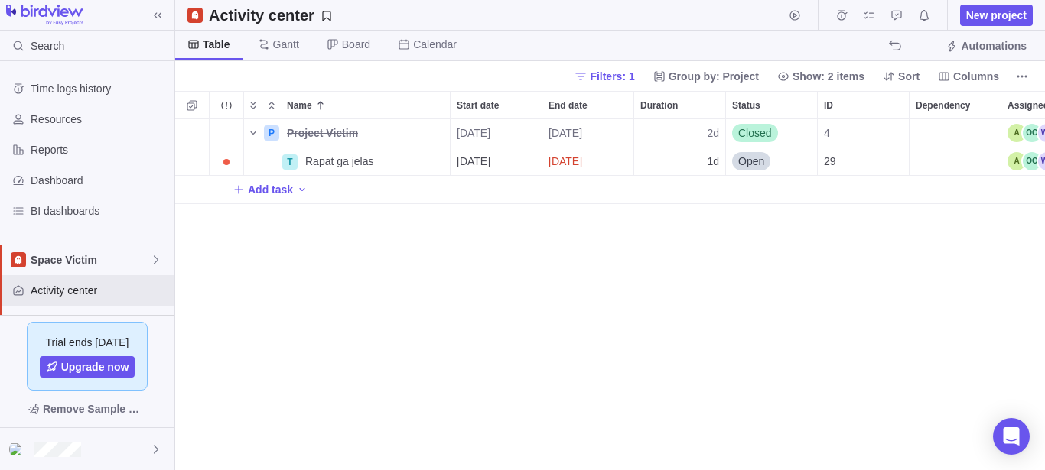
scroll to position [338, 857]
click at [1021, 126] on div "Assignees" at bounding box center [1031, 133] width 49 height 18
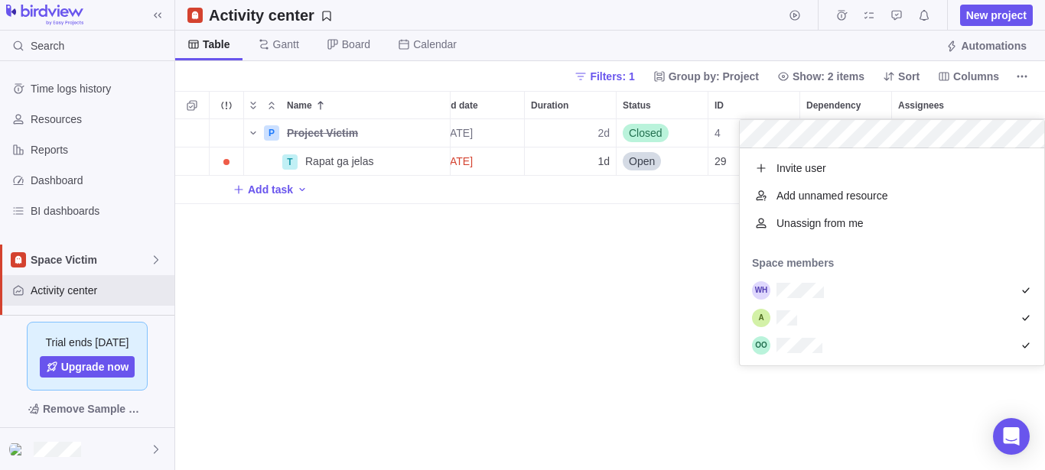
scroll to position [204, 291]
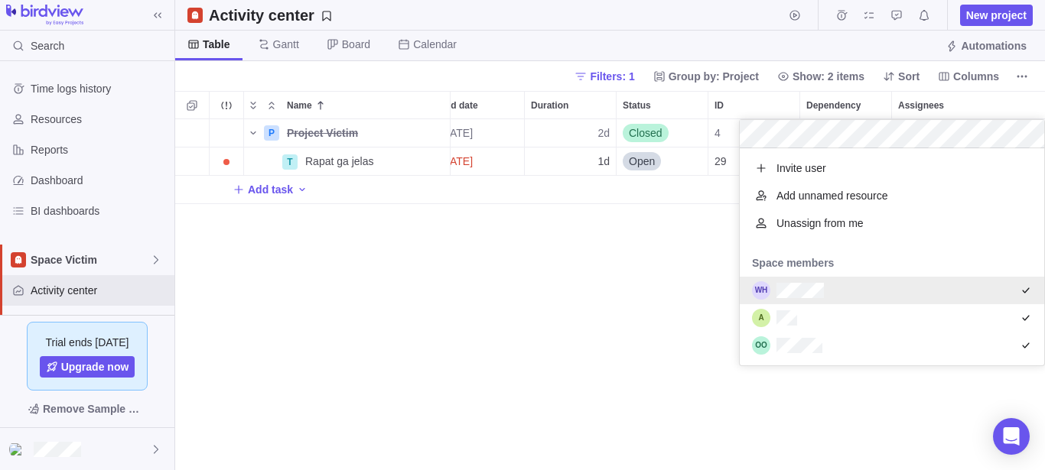
click at [1020, 294] on icon "grid" at bounding box center [1026, 291] width 12 height 12
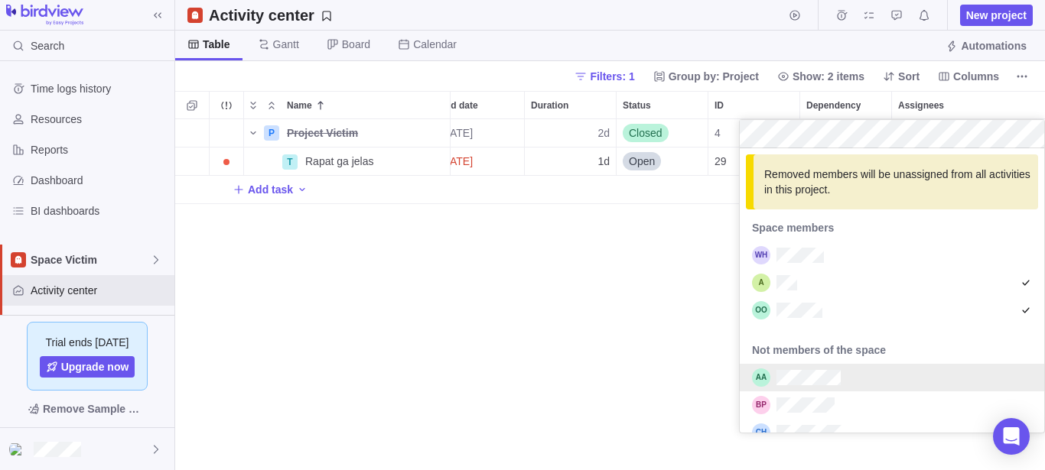
scroll to position [87, 0]
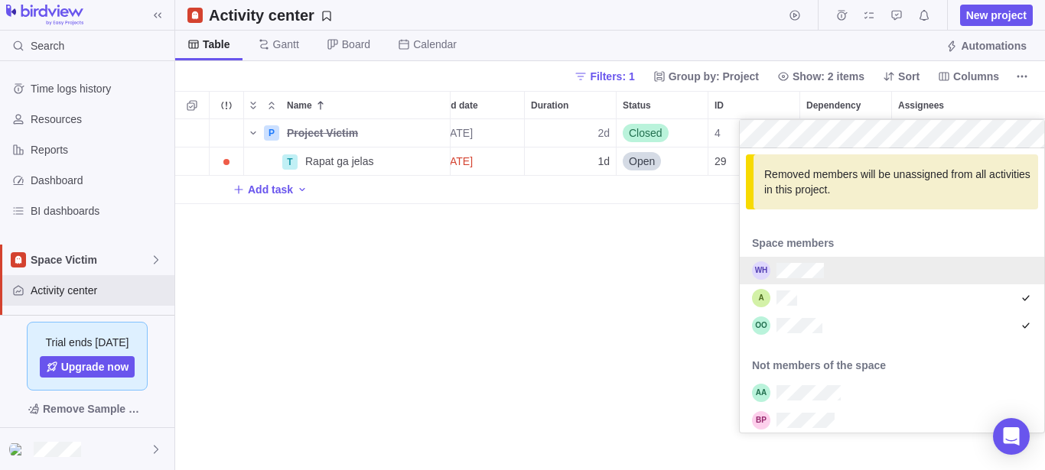
click at [1011, 273] on div "grid" at bounding box center [892, 271] width 304 height 28
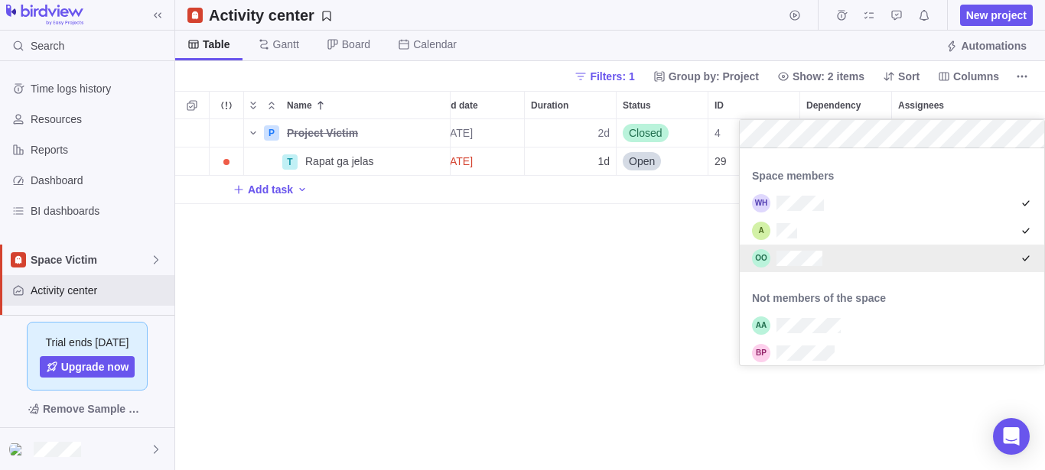
scroll to position [89, 0]
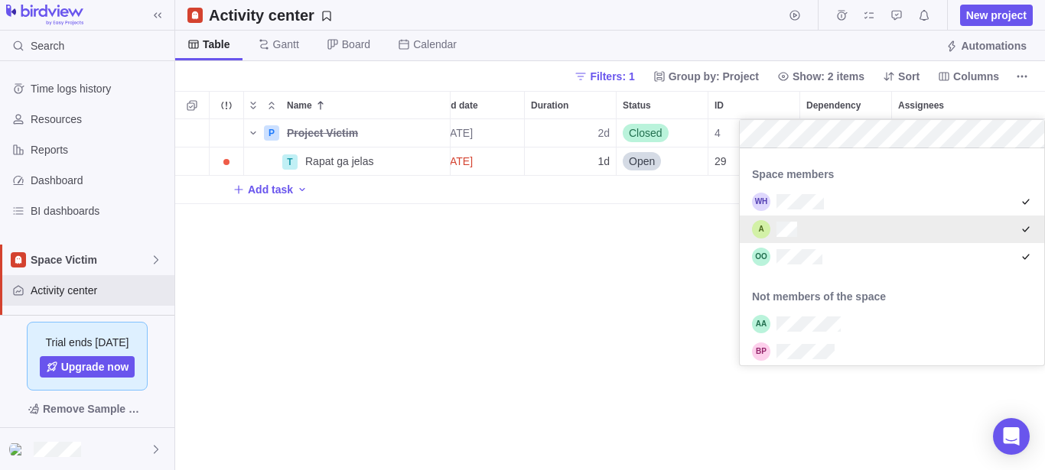
click at [615, 288] on div "P Project Victim Details [DATE] [DATE] 2d Closed 4 T Rapat ga jelas Details [DA…" at bounding box center [610, 294] width 870 height 351
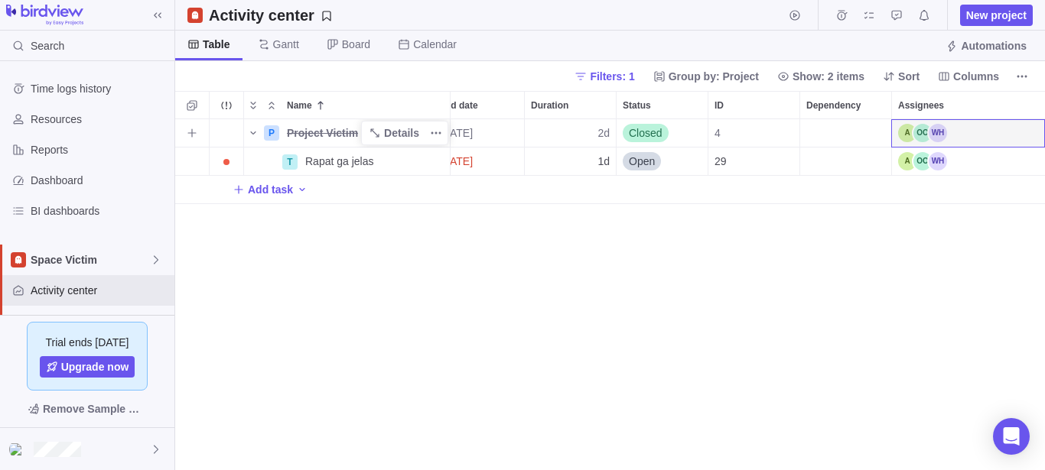
click at [363, 132] on div "Project Victim" at bounding box center [365, 133] width 169 height 28
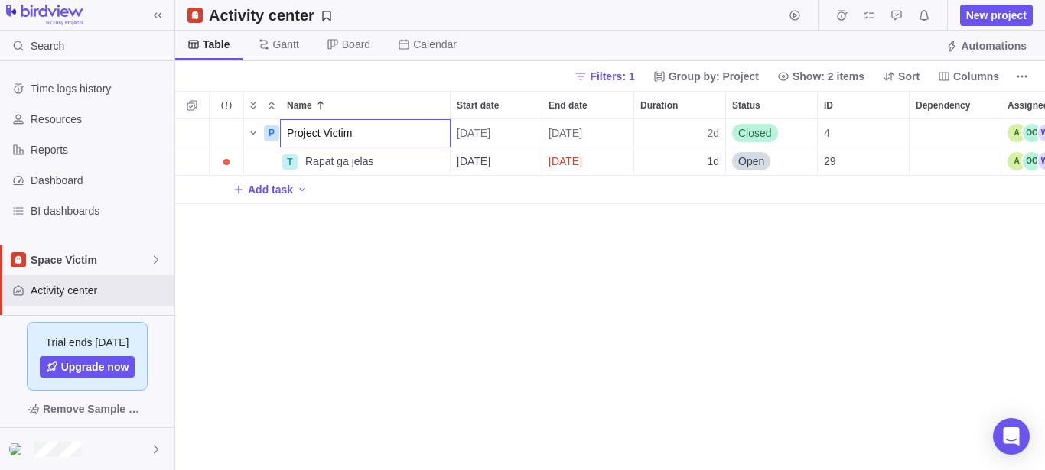
click at [580, 139] on div "P Project Victim [DATE] [DATE] 2d Closed 4 T Rapat ga jelas Details [DATE] [DAT…" at bounding box center [610, 294] width 870 height 351
click at [580, 139] on span "[DATE]" at bounding box center [565, 132] width 34 height 15
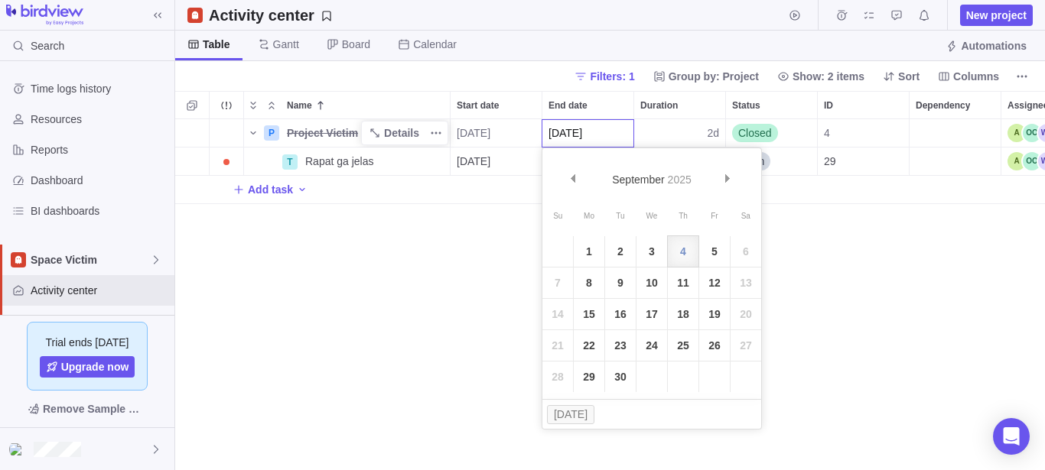
click at [720, 278] on link "12" at bounding box center [714, 283] width 31 height 31
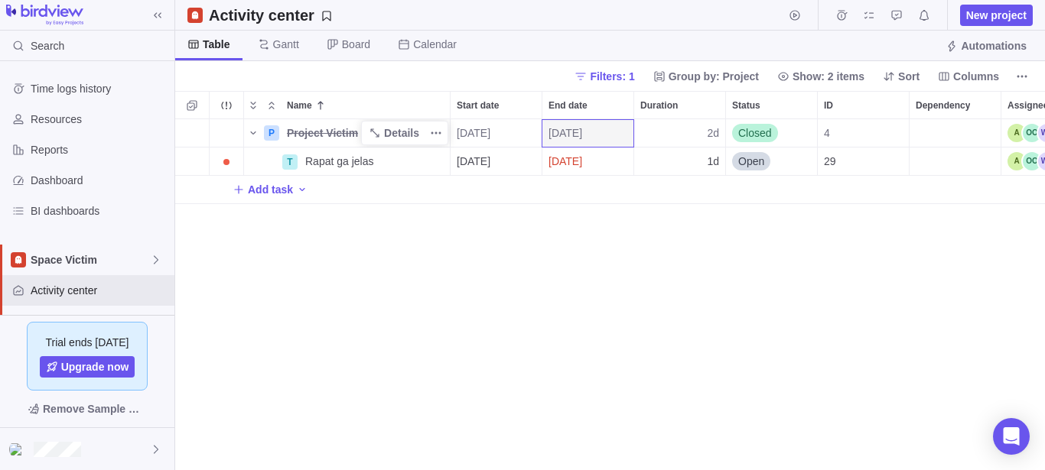
click at [855, 366] on div "P Project Victim Details 09/03/2025 09/12/2025 2d Closed 4 T Rapat ga jelas Det…" at bounding box center [610, 294] width 870 height 351
click at [763, 136] on span "Closed" at bounding box center [755, 132] width 34 height 15
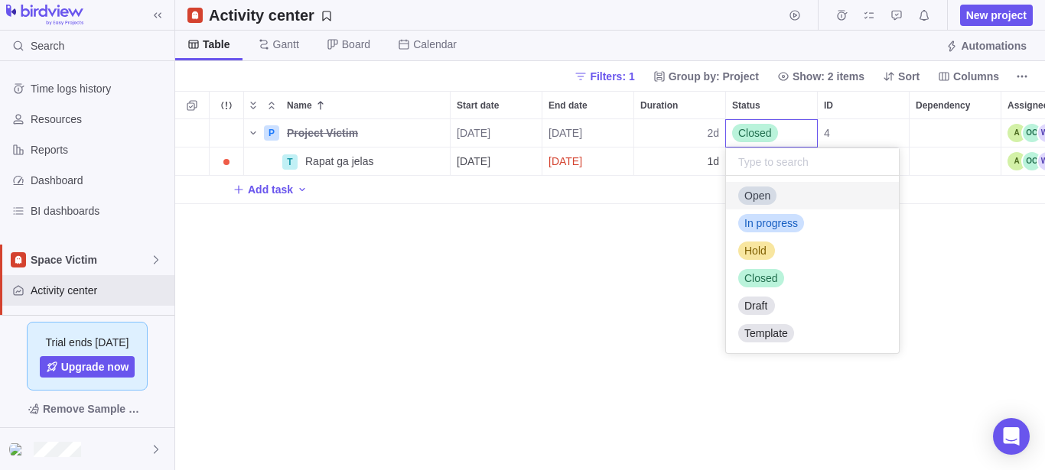
click at [752, 200] on span "Open" at bounding box center [757, 195] width 26 height 15
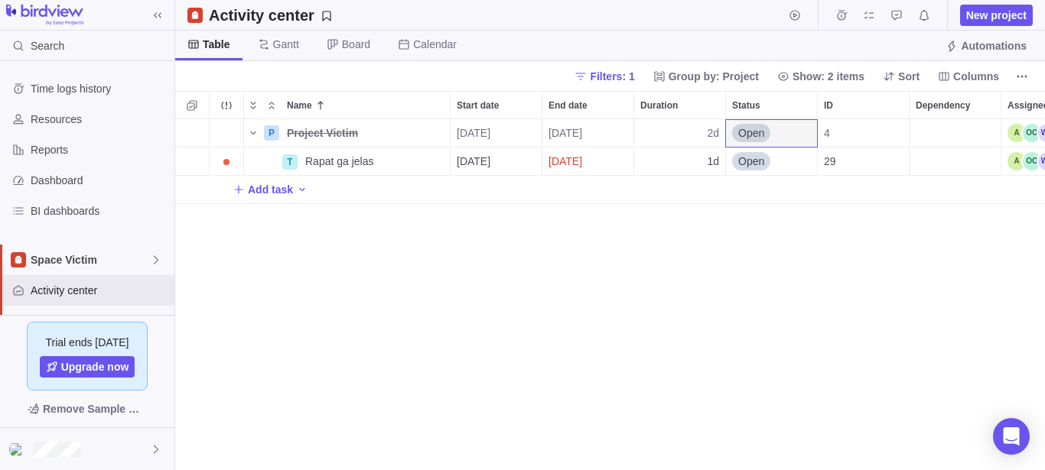
click at [699, 215] on div "P Project Victim Details 09/03/2025 09/12/2025 2d Open 4 T Rapat ga jelas Detai…" at bounding box center [610, 294] width 870 height 351
click at [707, 164] on div "1d" at bounding box center [679, 162] width 91 height 28
click at [652, 265] on div "P Project Victim Details 09/03/2025 09/12/2025 2d Open 4 T Rapat ga jelas Detai…" at bounding box center [610, 294] width 870 height 351
click at [582, 158] on span "09/03/2025" at bounding box center [565, 161] width 34 height 15
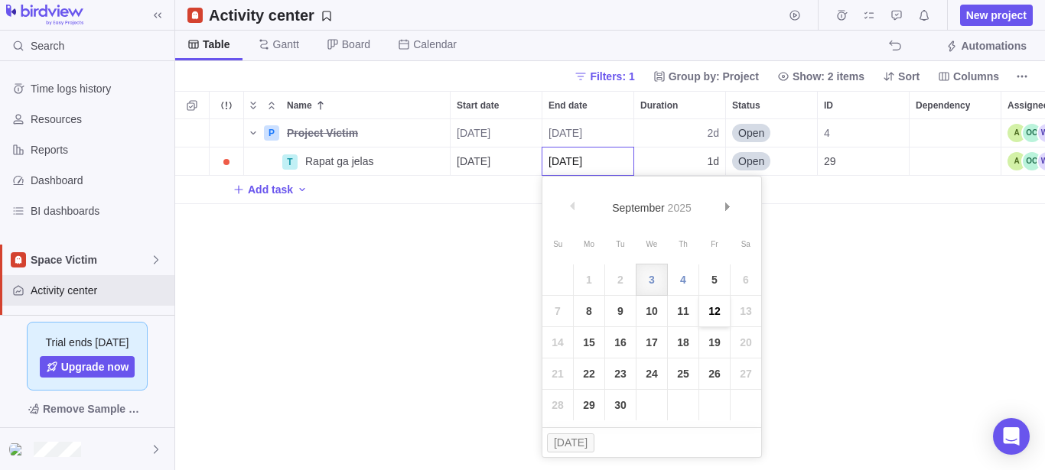
click at [720, 305] on link "12" at bounding box center [714, 311] width 31 height 31
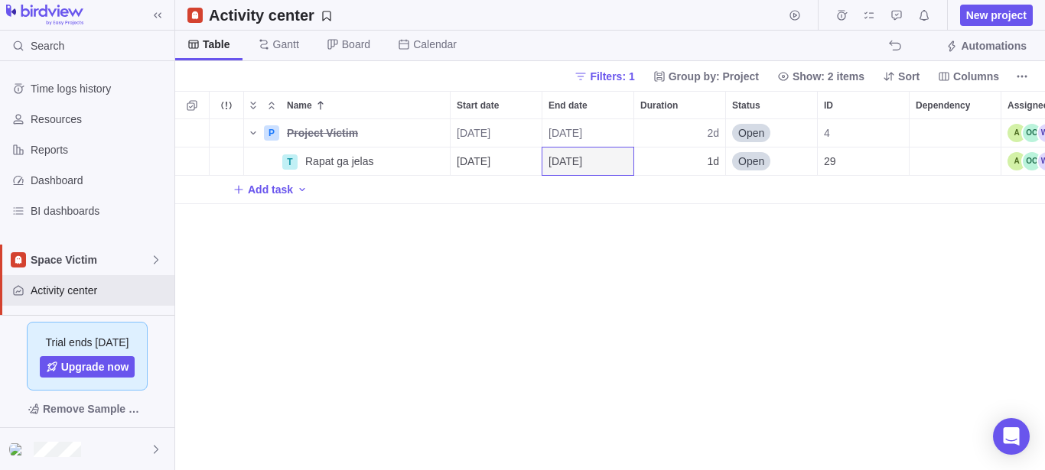
click at [863, 270] on div "P Project Victim Details 09/03/2025 09/12/2025 2d Open 4 T Rapat ga jelas Detai…" at bounding box center [610, 294] width 870 height 351
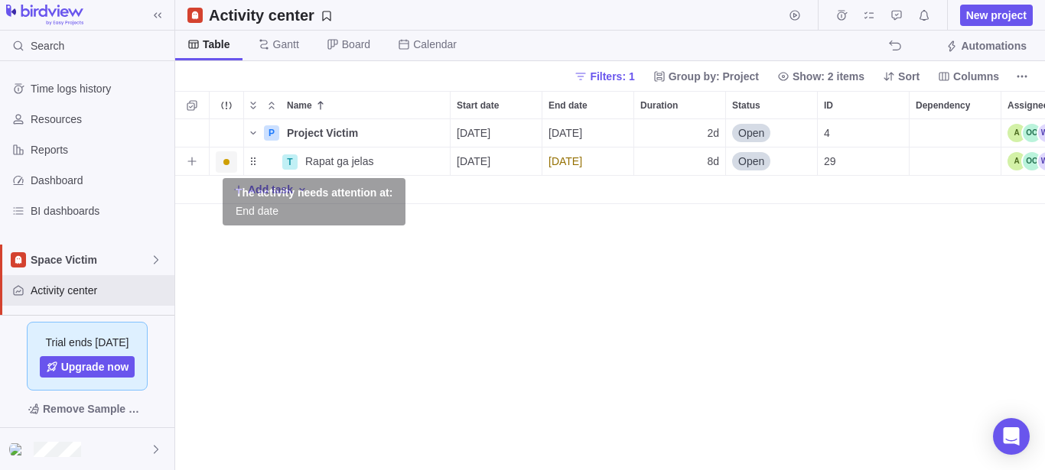
click at [224, 164] on span "Trouble indication" at bounding box center [226, 162] width 6 height 6
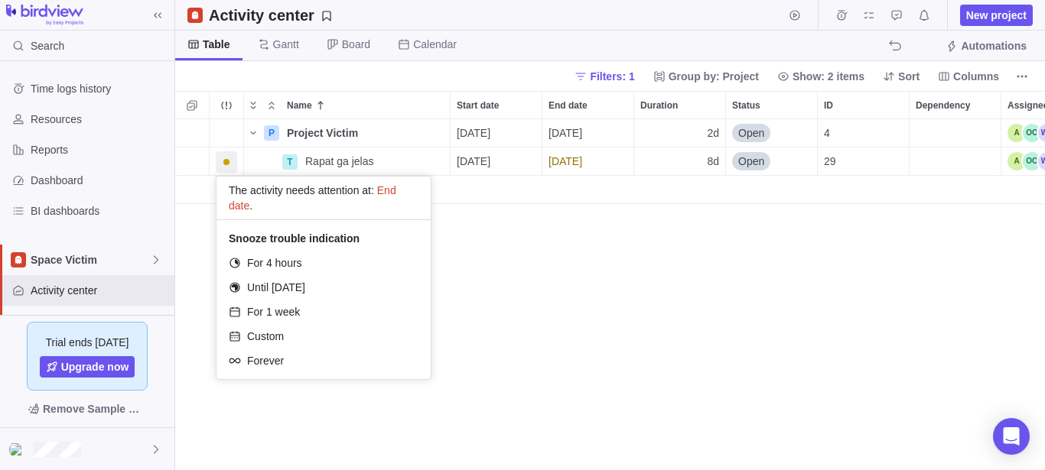
click at [565, 286] on div "P Project Victim Details 09/03/2025 09/04/2025 2d Open 4 T Rapat ga jelas Detai…" at bounding box center [610, 294] width 870 height 351
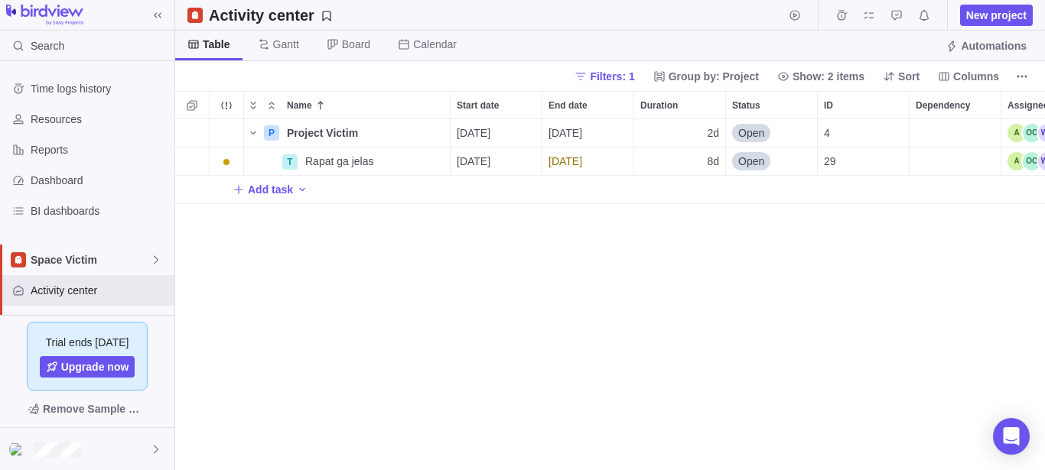
scroll to position [338, 857]
click at [286, 47] on span "Gantt" at bounding box center [286, 44] width 26 height 15
click at [354, 44] on span "Board" at bounding box center [356, 44] width 28 height 15
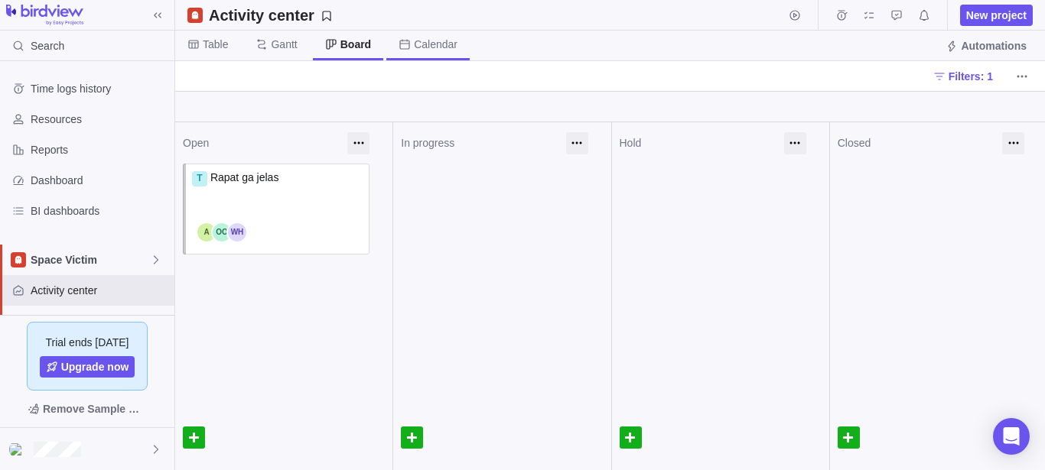
click at [425, 43] on span "Calendar" at bounding box center [436, 44] width 44 height 15
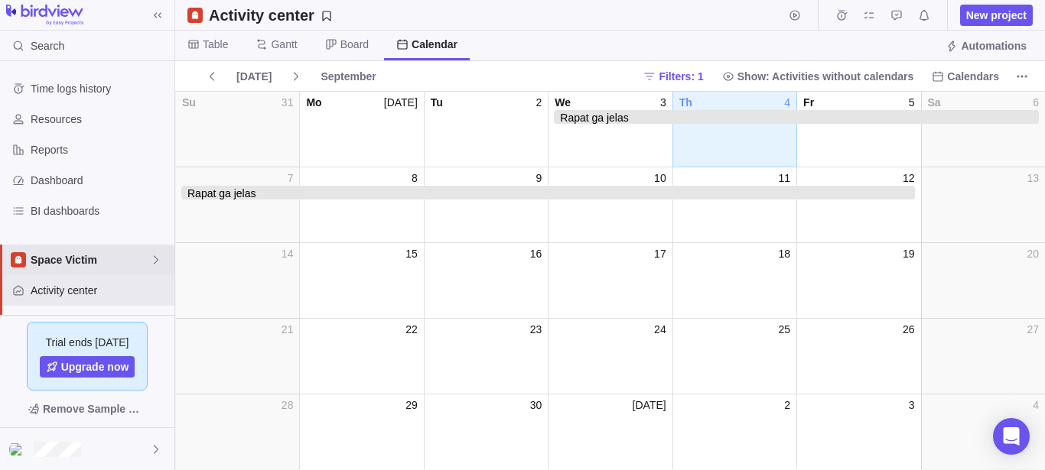
click at [120, 251] on div "Space Victim" at bounding box center [87, 260] width 174 height 31
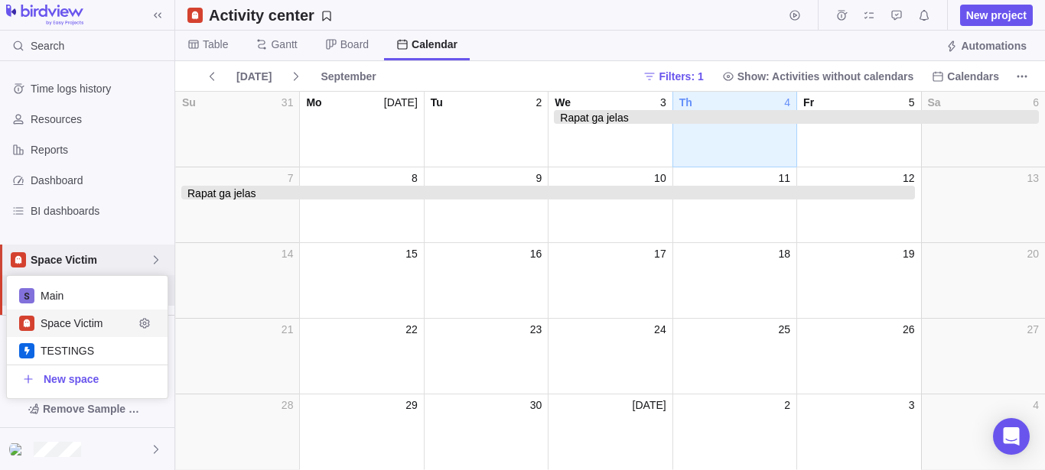
scroll to position [109, 148]
click at [85, 321] on span "Space Victim" at bounding box center [87, 323] width 93 height 15
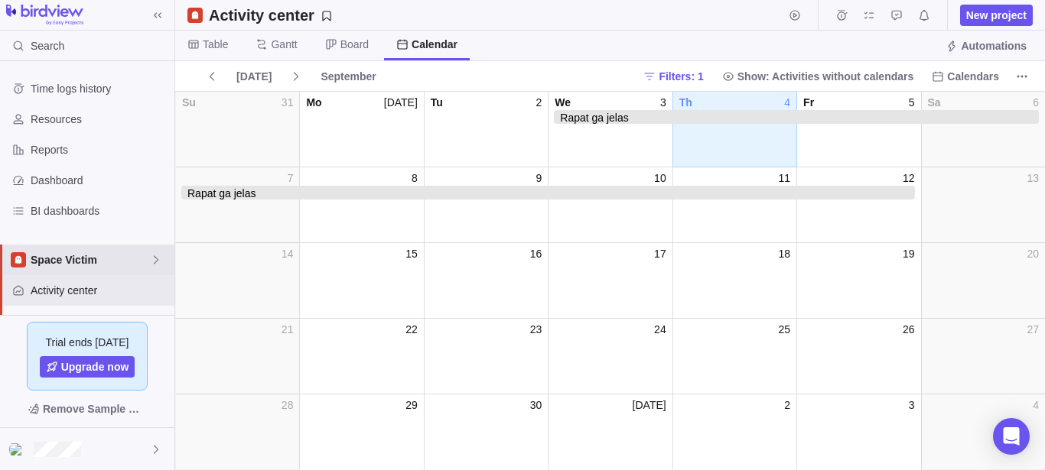
click at [85, 254] on span "Space Victim" at bounding box center [90, 259] width 119 height 15
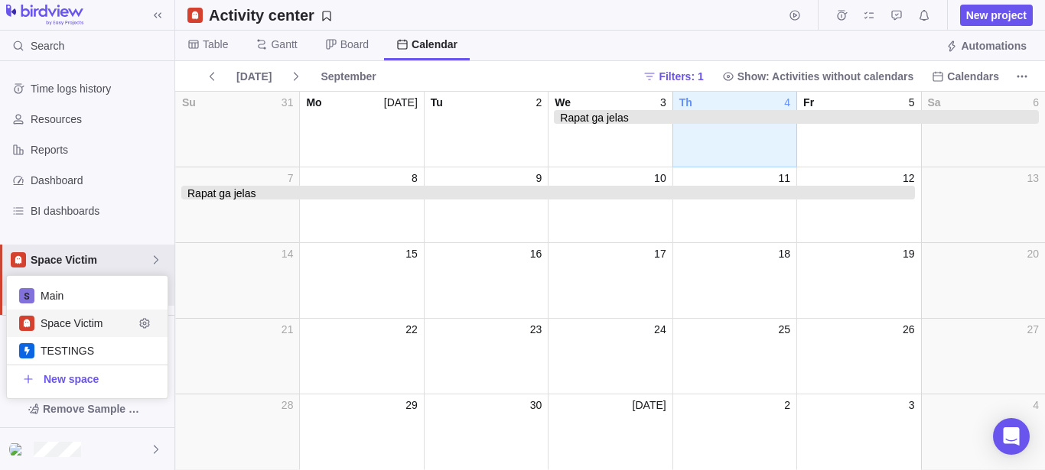
click at [152, 322] on span "Edit space settings" at bounding box center [144, 323] width 21 height 21
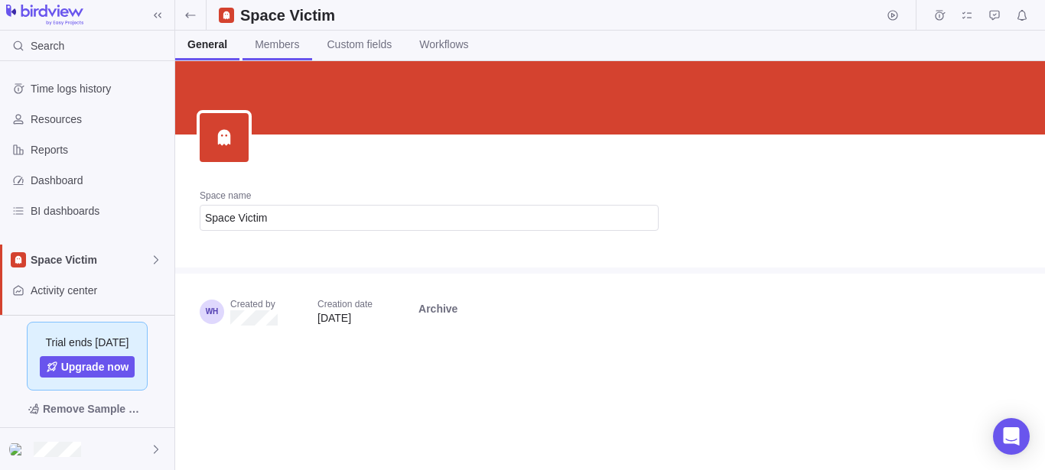
click at [286, 45] on span "Members" at bounding box center [277, 44] width 44 height 15
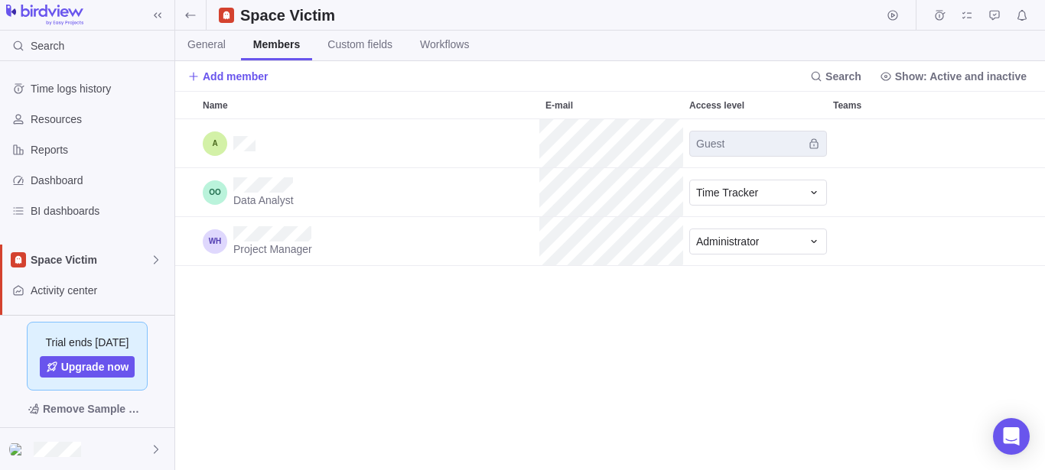
scroll to position [338, 857]
click at [773, 189] on div "Time Tracker" at bounding box center [749, 192] width 106 height 15
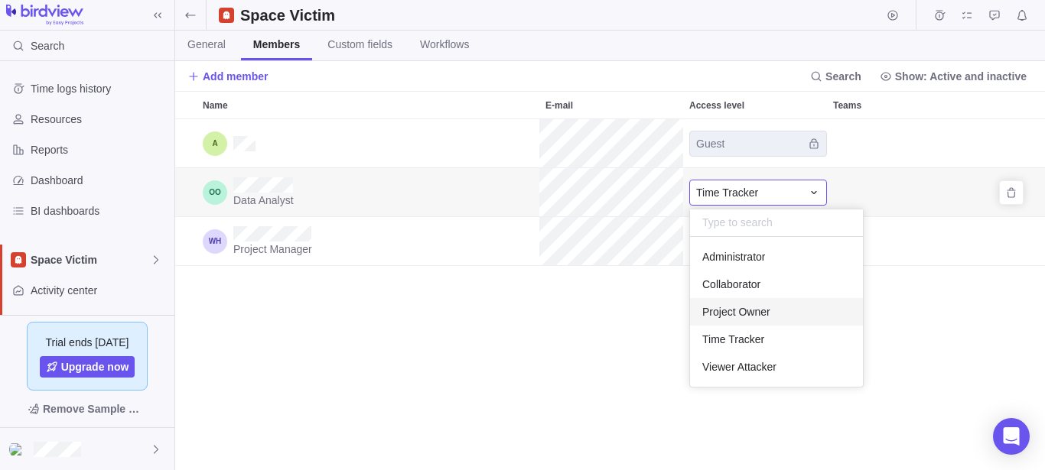
click at [741, 310] on span "Project Owner" at bounding box center [736, 311] width 68 height 15
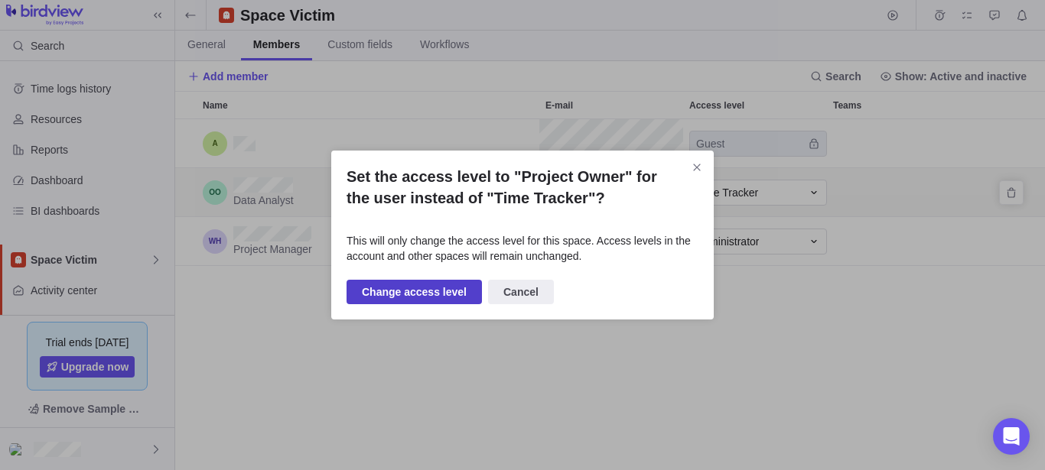
click at [427, 293] on span "Change access level" at bounding box center [414, 292] width 105 height 18
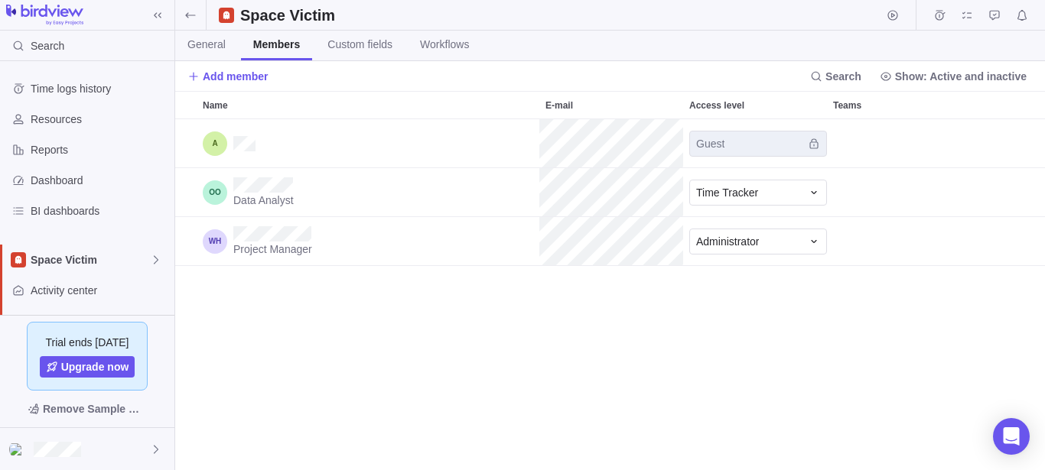
scroll to position [338, 857]
click at [723, 194] on span "Time Tracker" at bounding box center [727, 192] width 62 height 15
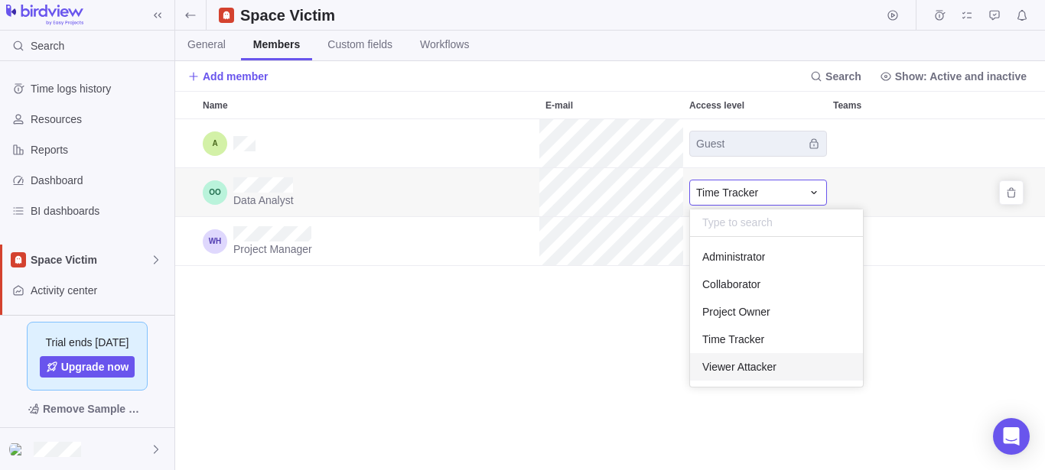
click at [755, 367] on span "Viewer Attacker" at bounding box center [739, 367] width 74 height 15
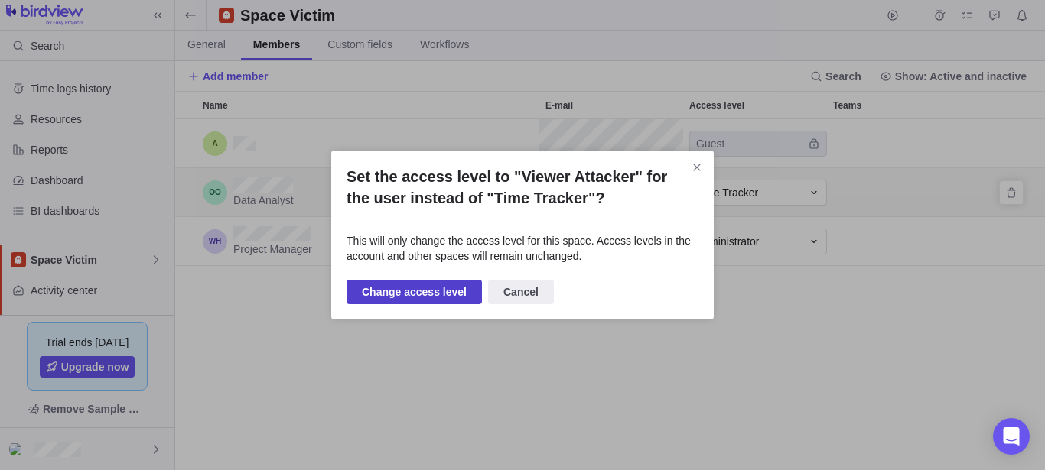
click at [412, 297] on span "Change access level" at bounding box center [414, 292] width 105 height 18
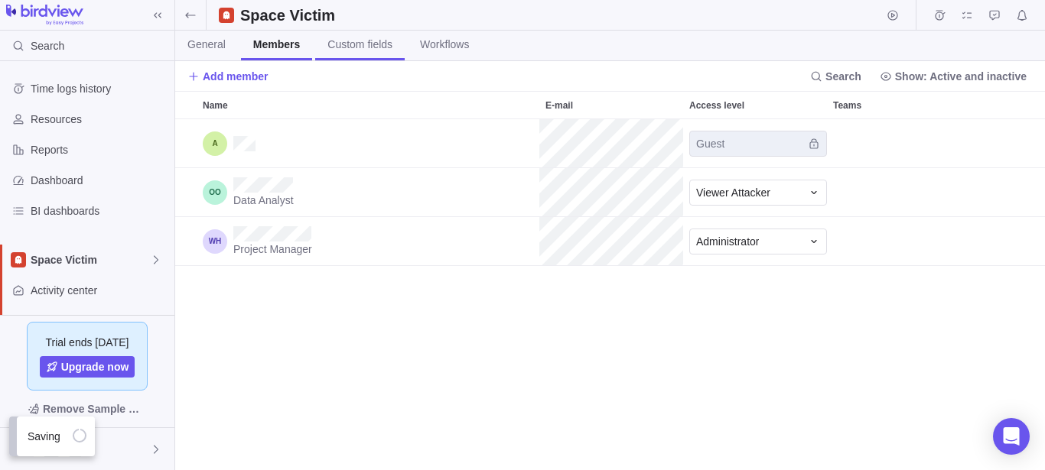
click at [376, 40] on span "Custom fields" at bounding box center [359, 44] width 65 height 15
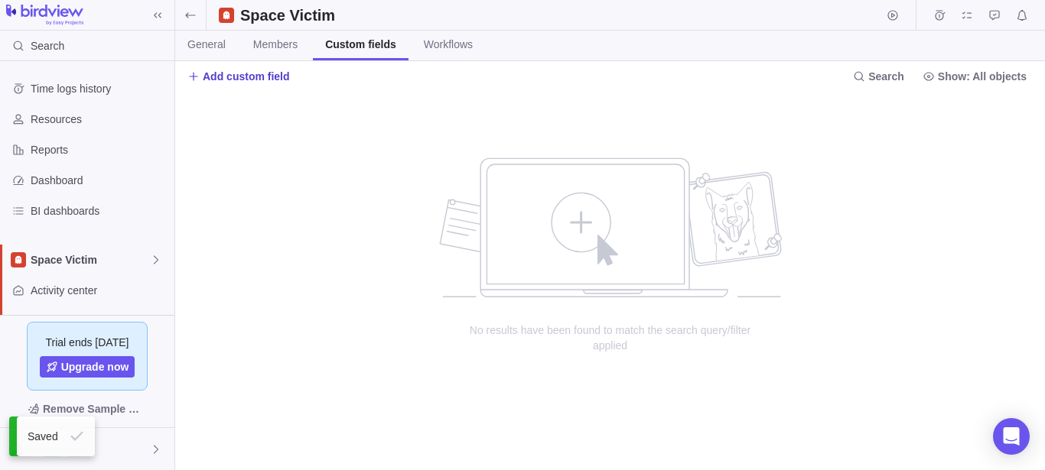
click at [248, 67] on span "Add custom field" at bounding box center [238, 76] width 103 height 21
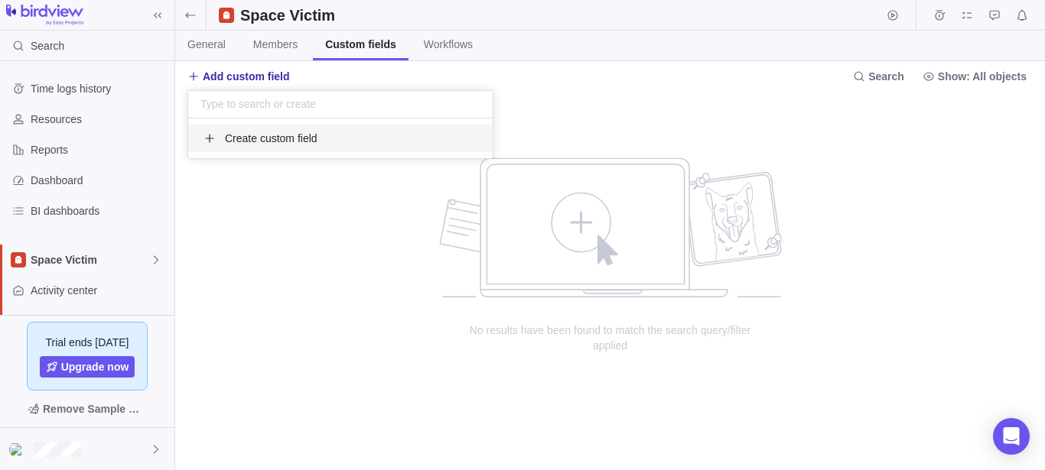
click at [301, 142] on span "Create custom field" at bounding box center [271, 138] width 93 height 15
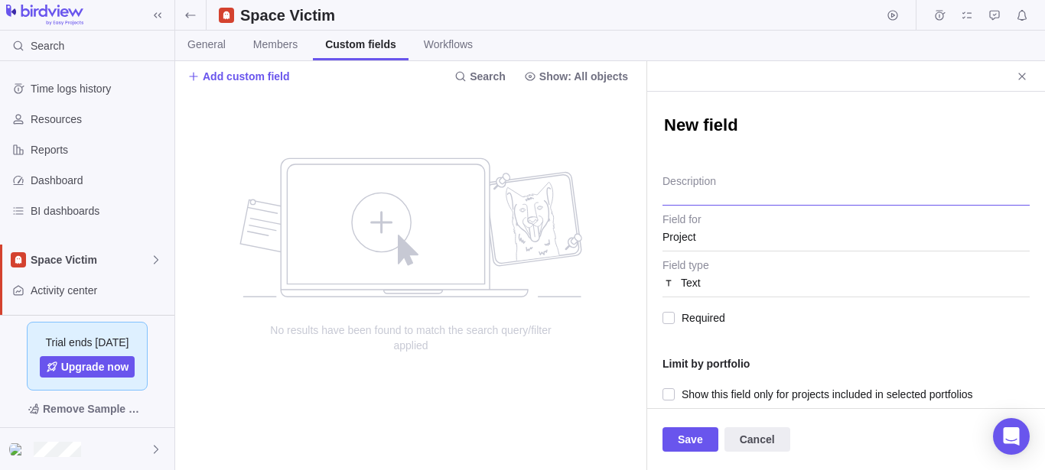
click at [734, 181] on textarea "Description" at bounding box center [845, 186] width 367 height 39
drag, startPoint x: 744, startPoint y: 132, endPoint x: 643, endPoint y: 120, distance: 102.4
click at [662, 120] on textarea "New field" at bounding box center [845, 127] width 367 height 26
click at [565, 24] on div "Space Victim" at bounding box center [610, 15] width 870 height 31
click at [779, 194] on textarea "Description" at bounding box center [845, 186] width 367 height 39
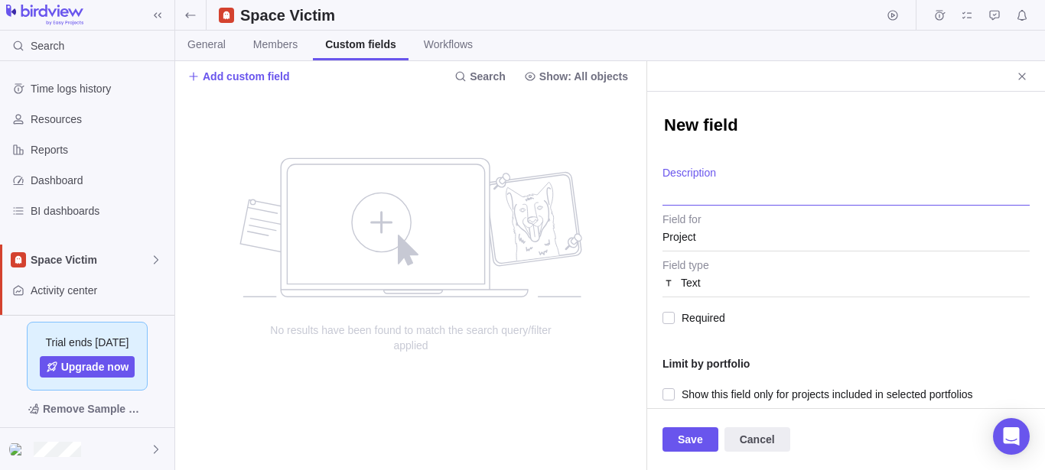
type textarea "x"
type textarea "T"
type textarea "x"
type textarea "TE"
type textarea "x"
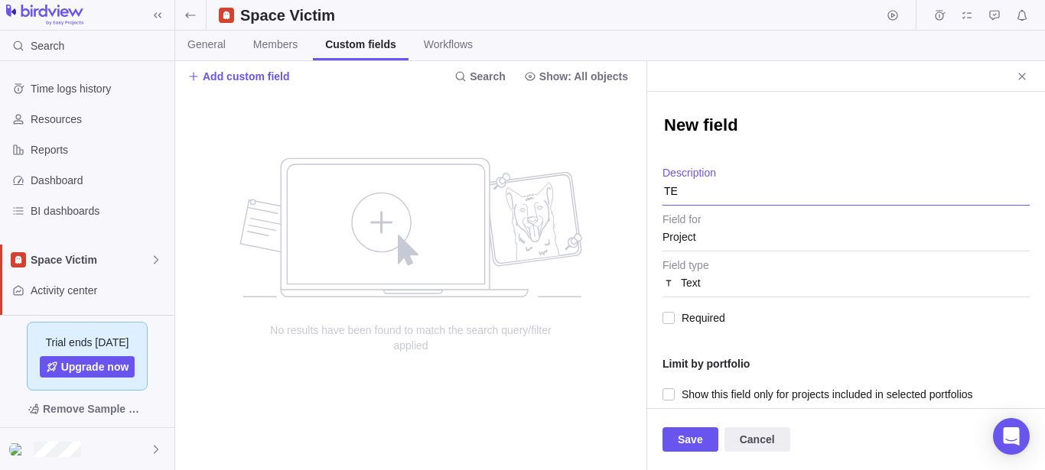
type textarea "TES"
type textarea "x"
type textarea "TEST"
type textarea "x"
type textarea "TEST"
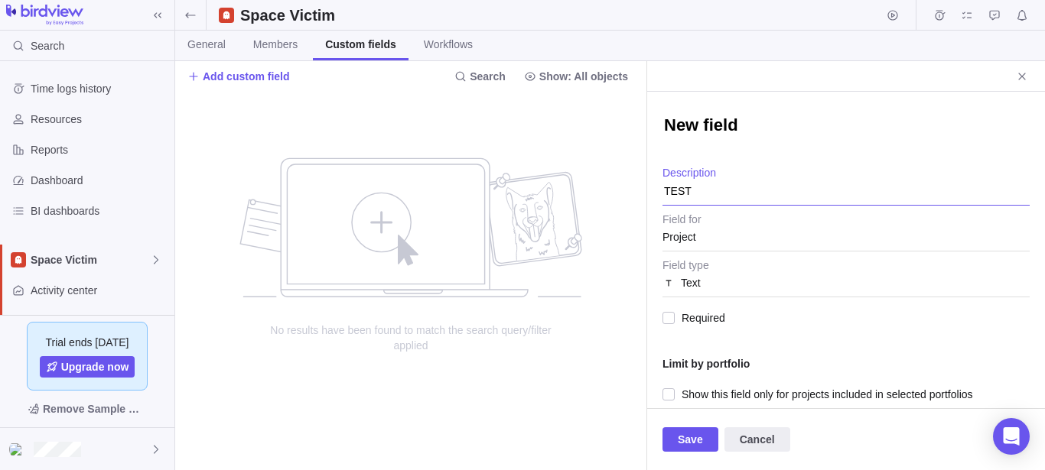
type textarea "x"
type textarea "TEST V"
type textarea "x"
type textarea "TEST VI"
type textarea "x"
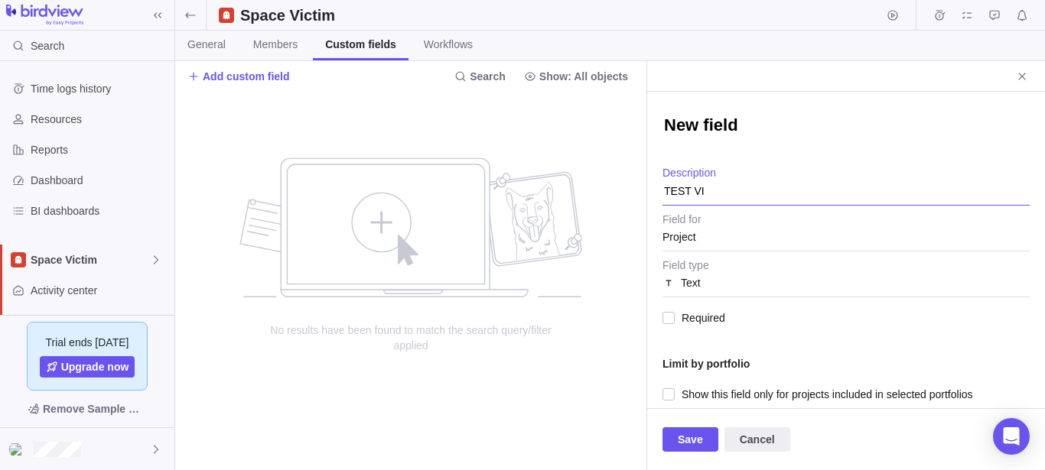
type textarea "TEST VIC"
type textarea "x"
type textarea "TEST VICT"
type textarea "x"
type textarea "TEST VICTI"
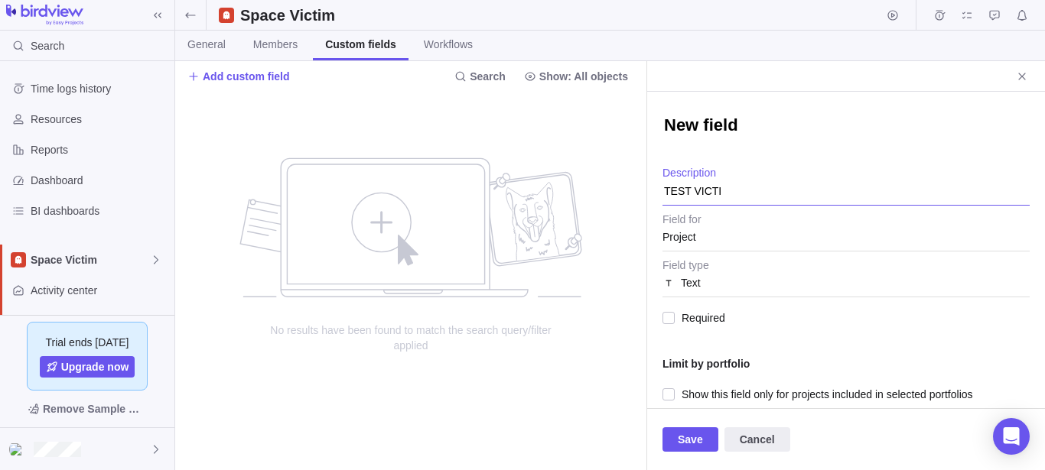
type textarea "x"
type textarea "TEST VICTIM"
click at [760, 132] on textarea "New field" at bounding box center [845, 127] width 367 height 26
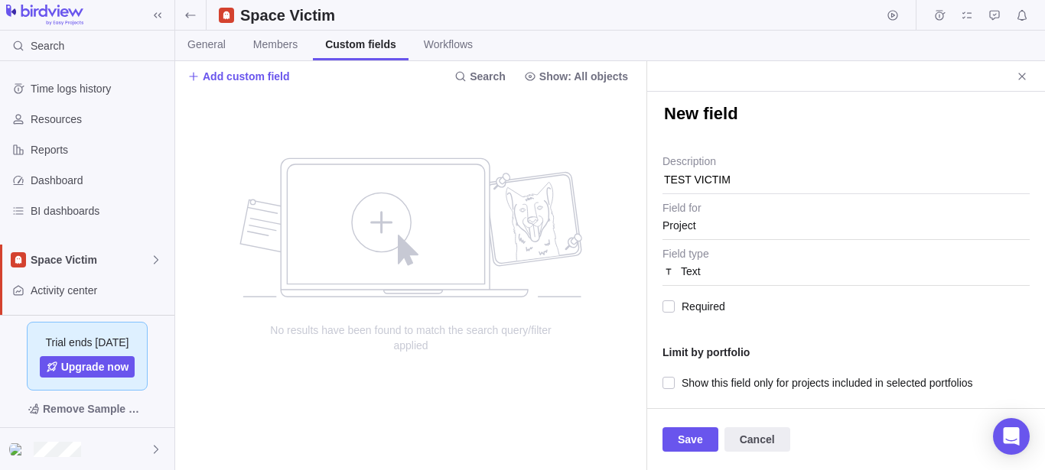
scroll to position [12, 0]
type textarea "x"
click at [688, 438] on span "Save" at bounding box center [690, 440] width 25 height 18
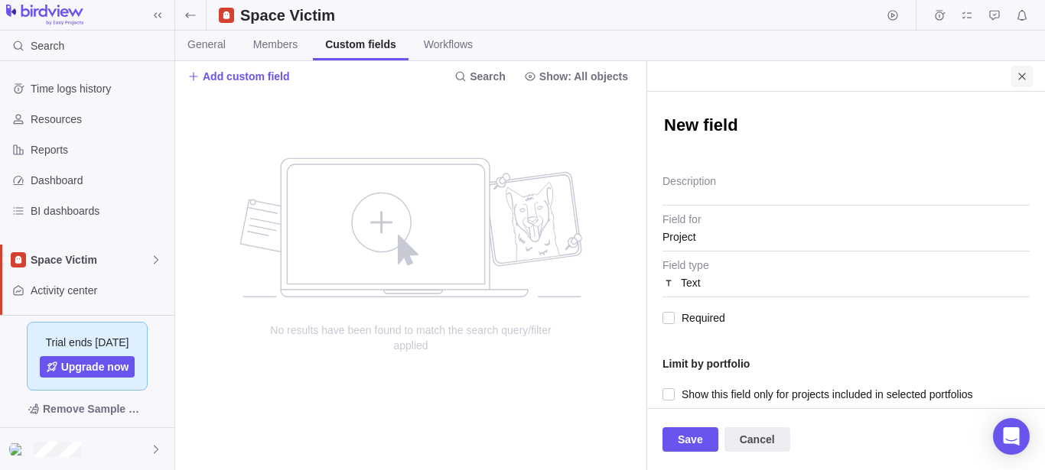
type textarea "x"
click at [1026, 74] on icon "Close" at bounding box center [1022, 76] width 12 height 12
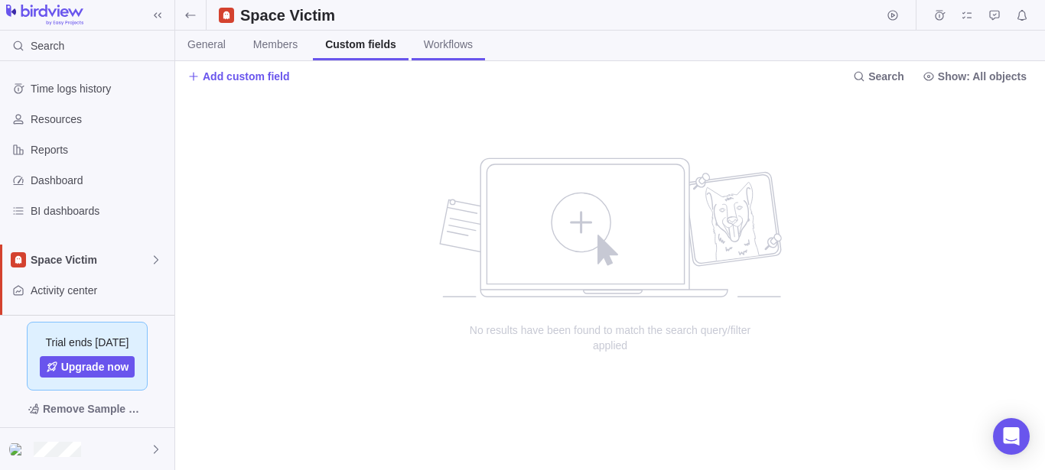
click at [465, 43] on span "Workflows" at bounding box center [448, 44] width 49 height 15
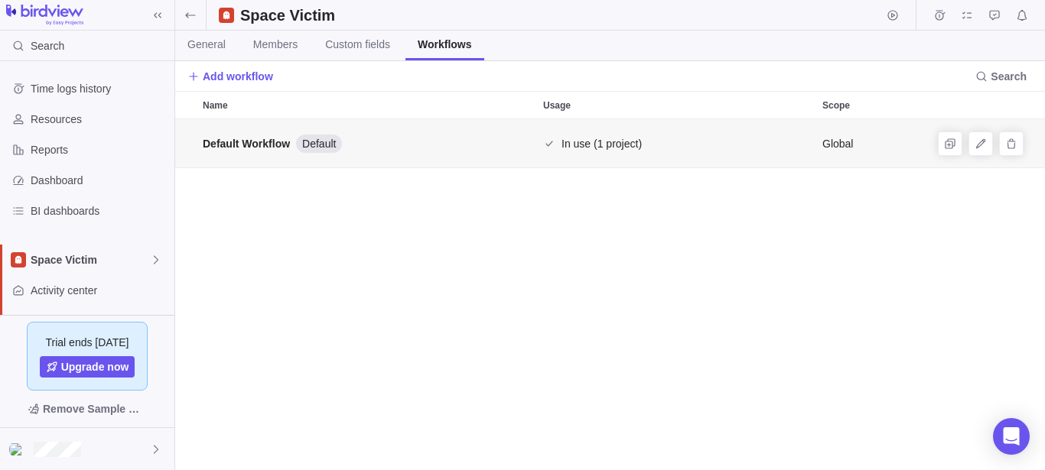
scroll to position [338, 857]
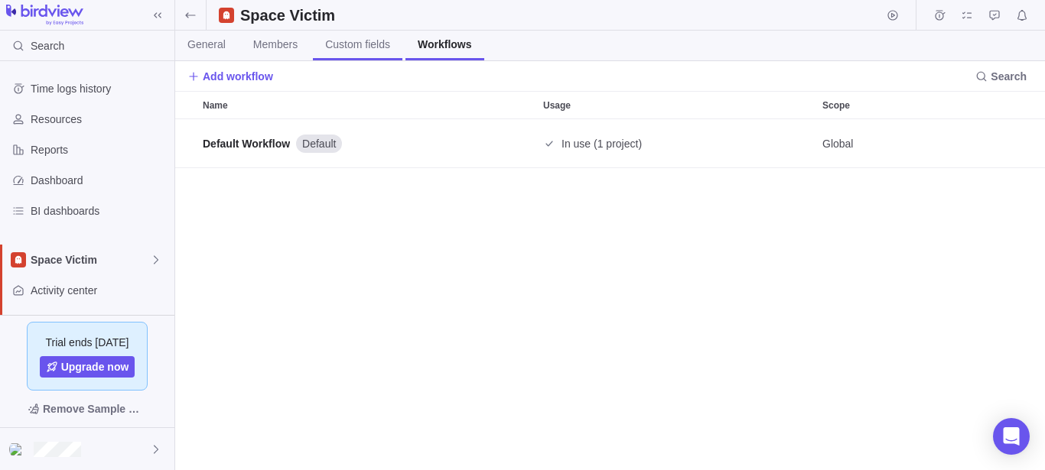
click at [343, 37] on span "Custom fields" at bounding box center [357, 44] width 65 height 15
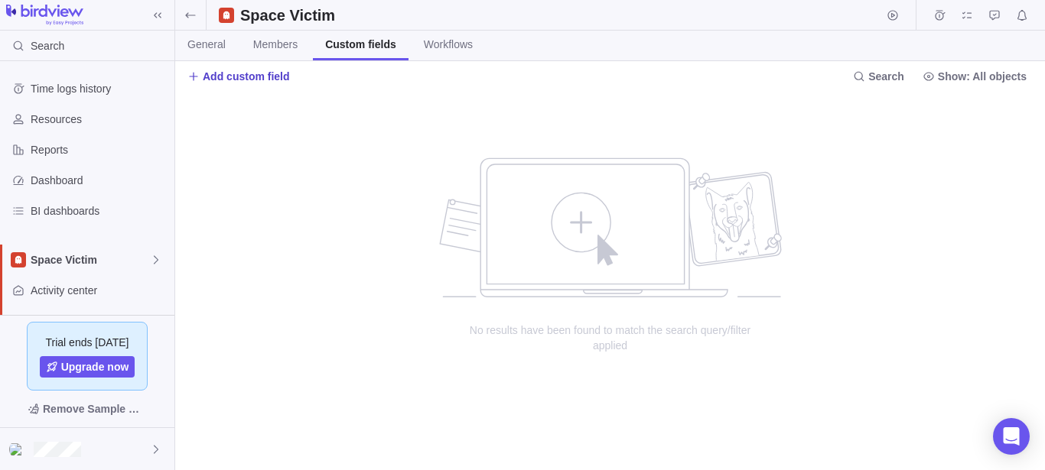
click at [256, 76] on span "Add custom field" at bounding box center [246, 76] width 87 height 15
click at [309, 140] on span "Create custom field" at bounding box center [271, 138] width 93 height 15
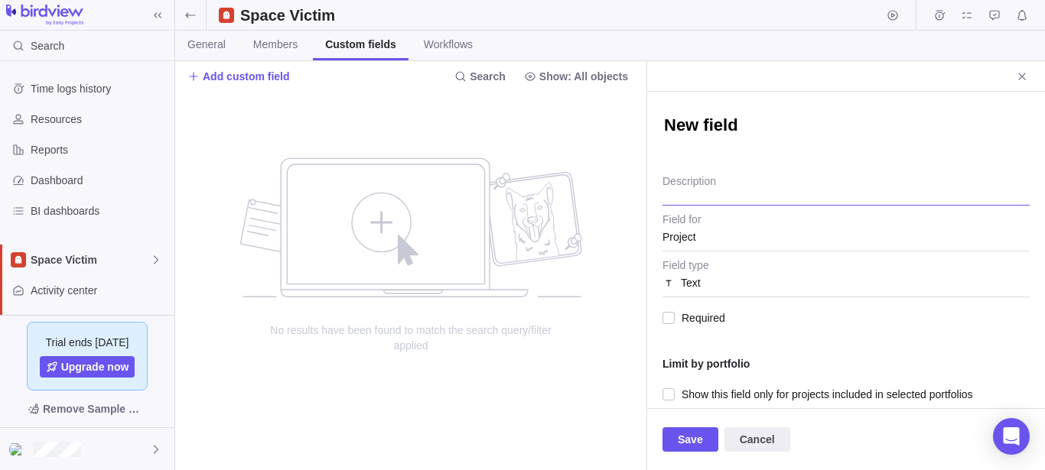
click at [717, 185] on textarea "Description" at bounding box center [845, 186] width 367 height 39
type textarea "x"
type textarea "R"
type textarea "x"
type textarea "T"
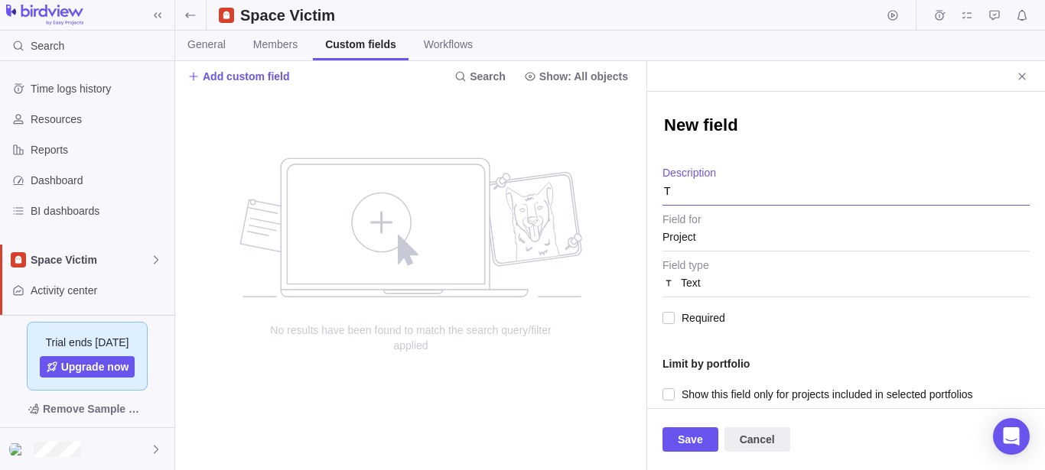
type textarea "x"
type textarea "TE"
type textarea "x"
type textarea "TES"
type textarea "x"
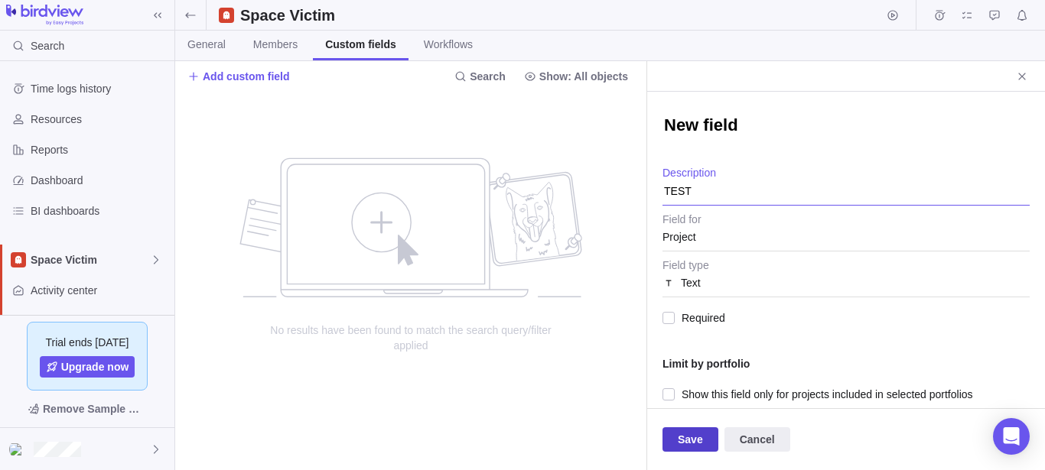
type textarea "TEST"
click at [691, 436] on span "Save" at bounding box center [690, 440] width 25 height 18
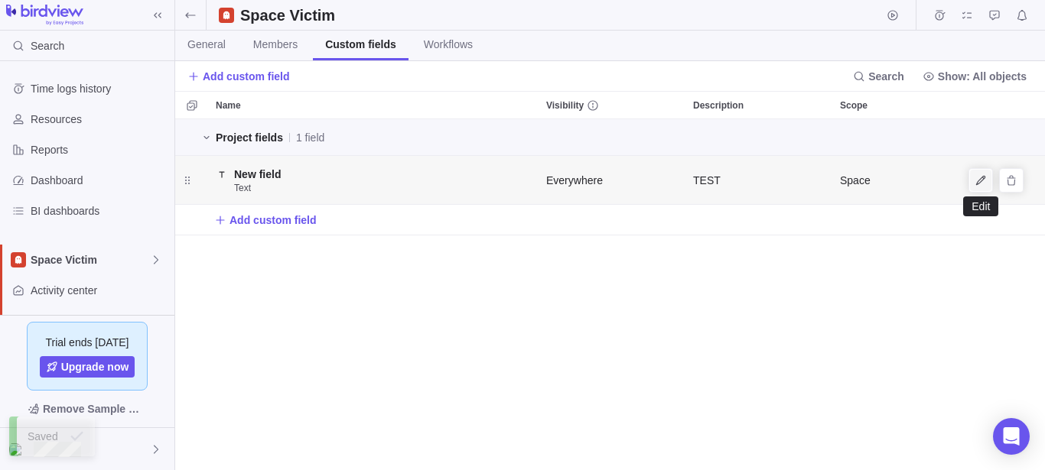
scroll to position [338, 857]
click at [985, 177] on icon "Edit" at bounding box center [980, 179] width 9 height 9
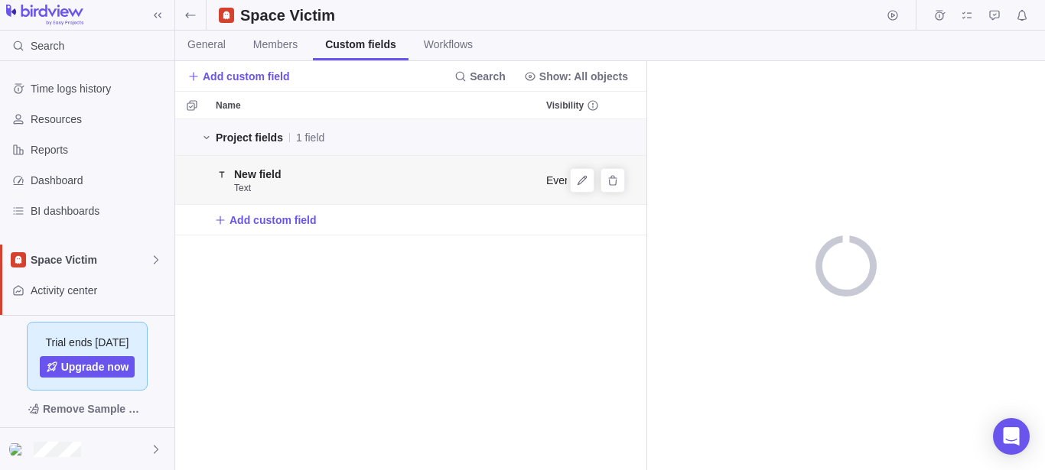
scroll to position [338, 458]
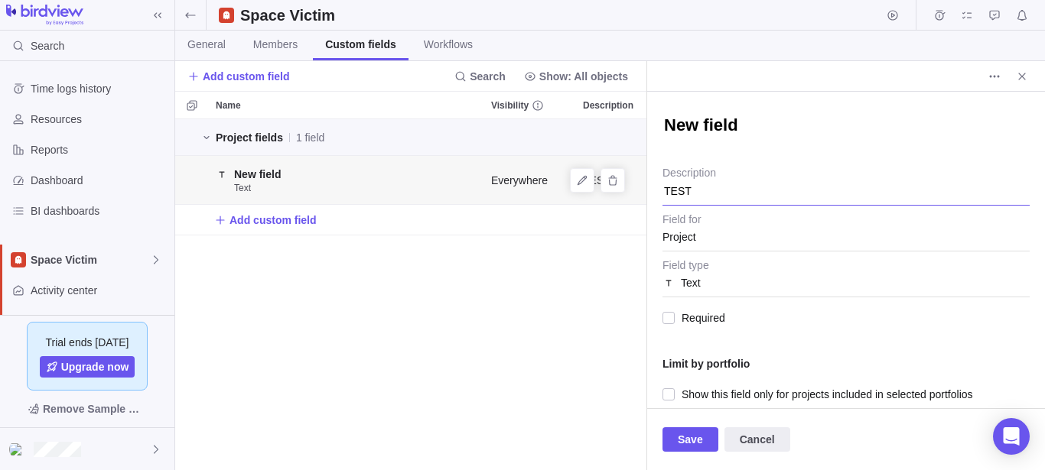
click at [719, 187] on textarea "TEST" at bounding box center [845, 186] width 367 height 39
drag, startPoint x: 725, startPoint y: 194, endPoint x: 634, endPoint y: 185, distance: 91.5
click at [662, 185] on textarea "TEST" at bounding box center [845, 186] width 367 height 39
type textarea "x"
click at [1020, 80] on icon "Close" at bounding box center [1022, 76] width 12 height 12
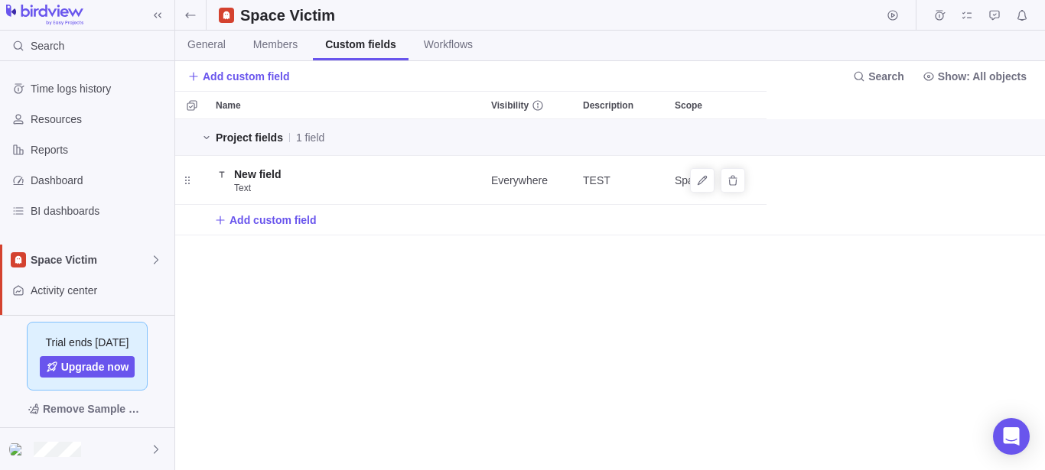
scroll to position [338, 857]
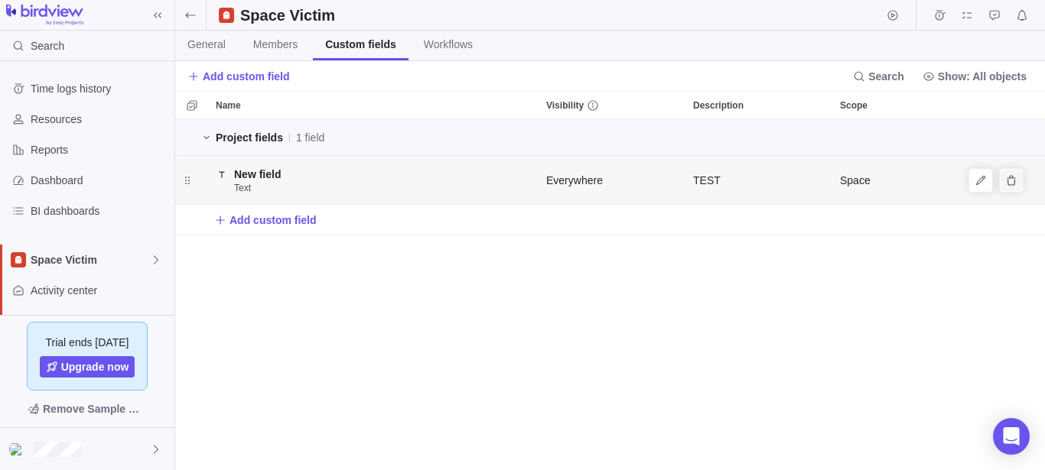
click at [1019, 181] on span "Delete" at bounding box center [1011, 180] width 21 height 21
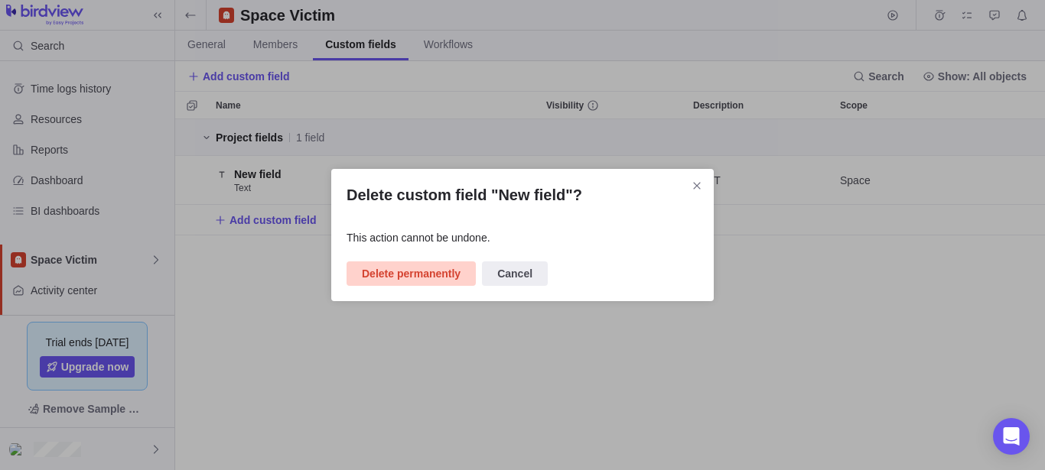
click at [406, 282] on span "Delete permanently" at bounding box center [411, 274] width 99 height 18
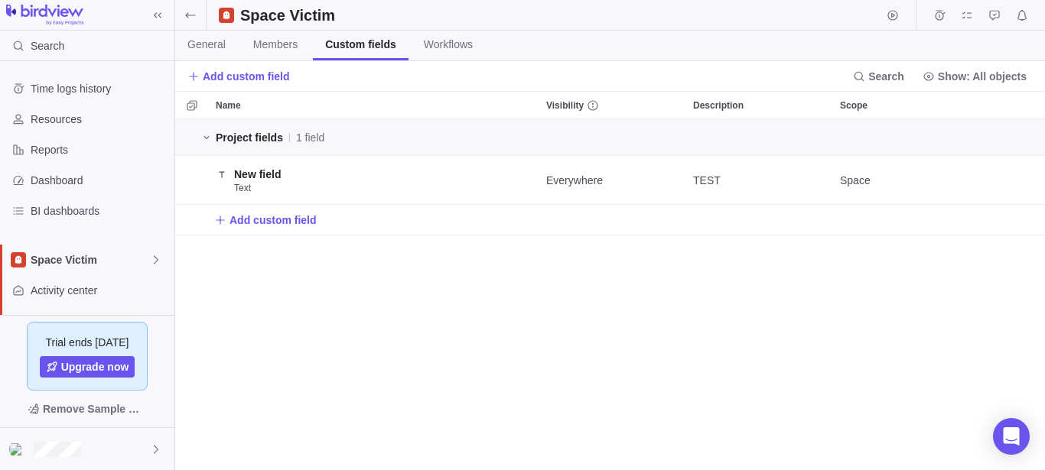
scroll to position [338, 857]
click at [989, 180] on span "Edit" at bounding box center [980, 180] width 21 height 21
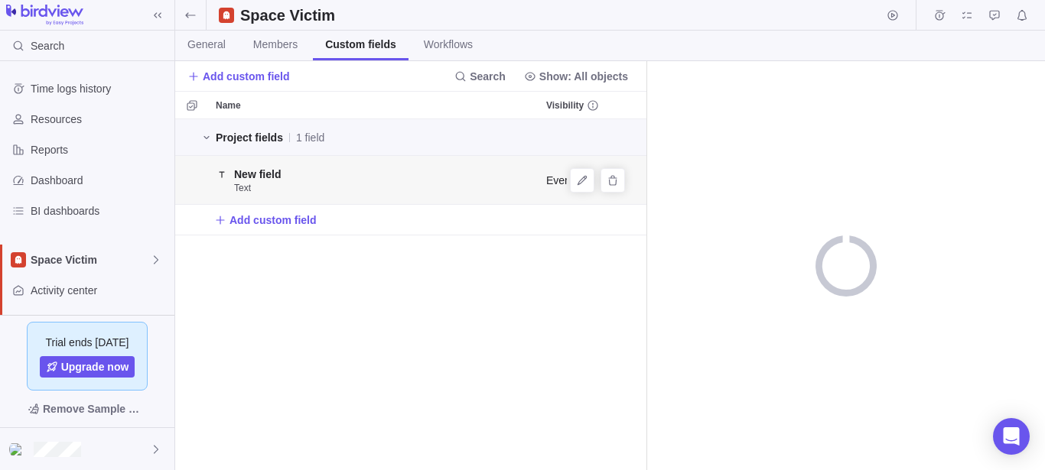
scroll to position [338, 458]
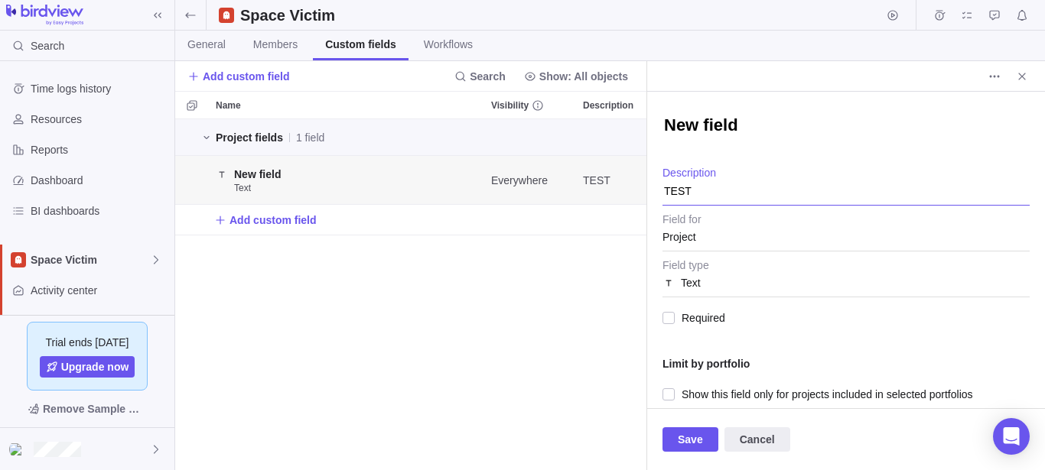
drag, startPoint x: 731, startPoint y: 187, endPoint x: 630, endPoint y: 190, distance: 101.0
click at [662, 190] on textarea "TEST" at bounding box center [845, 186] width 367 height 39
type textarea "x"
click at [690, 435] on span "Save" at bounding box center [690, 440] width 25 height 18
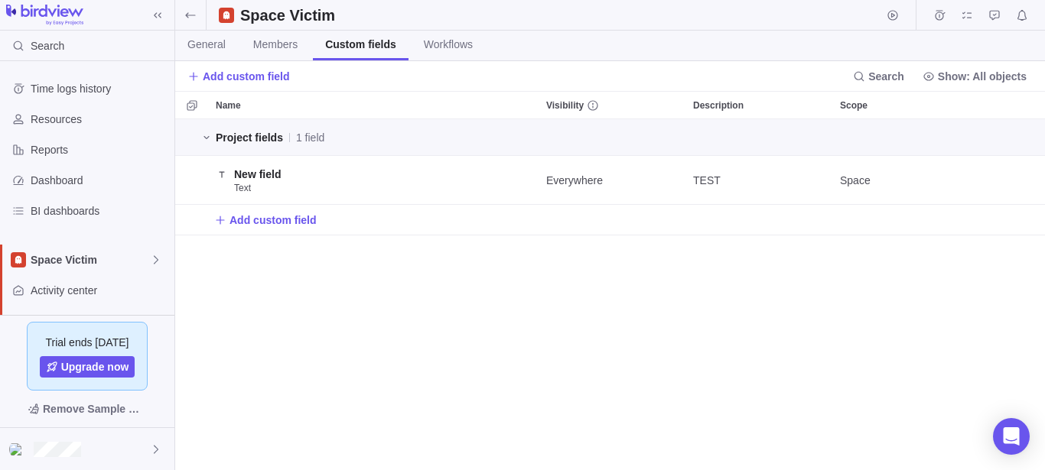
scroll to position [338, 857]
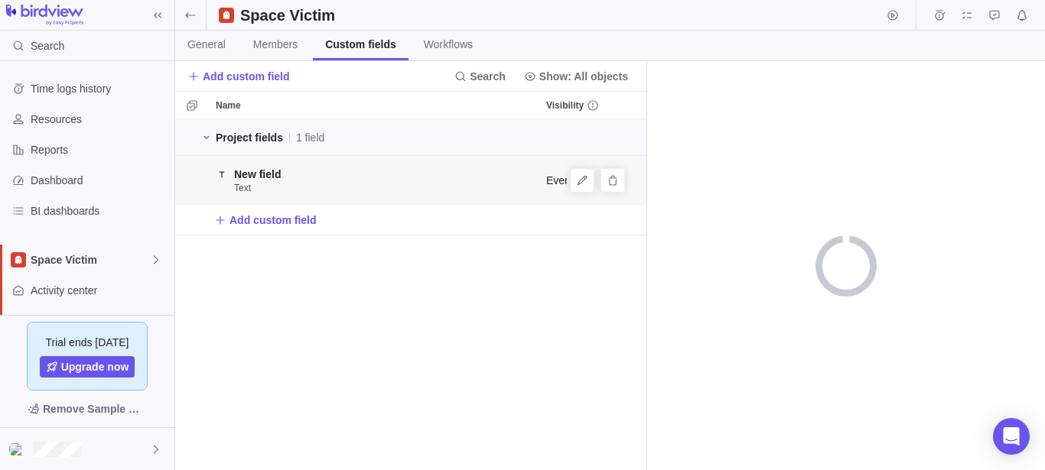
scroll to position [338, 458]
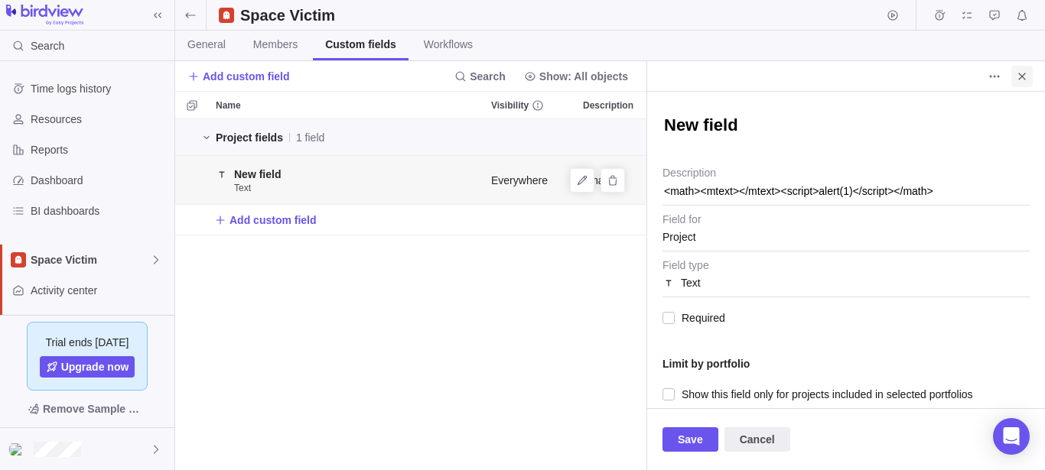
type textarea "x"
click at [1022, 76] on icon "Close" at bounding box center [1022, 76] width 12 height 12
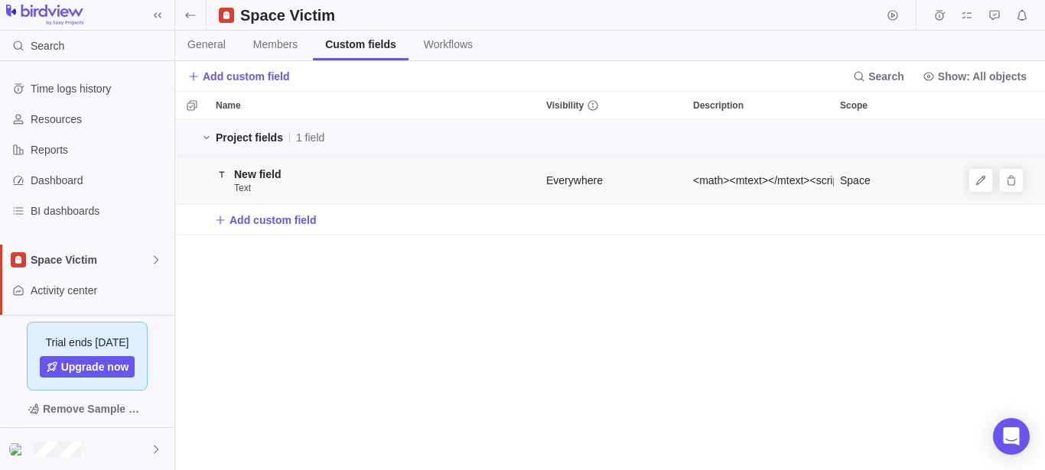
scroll to position [338, 857]
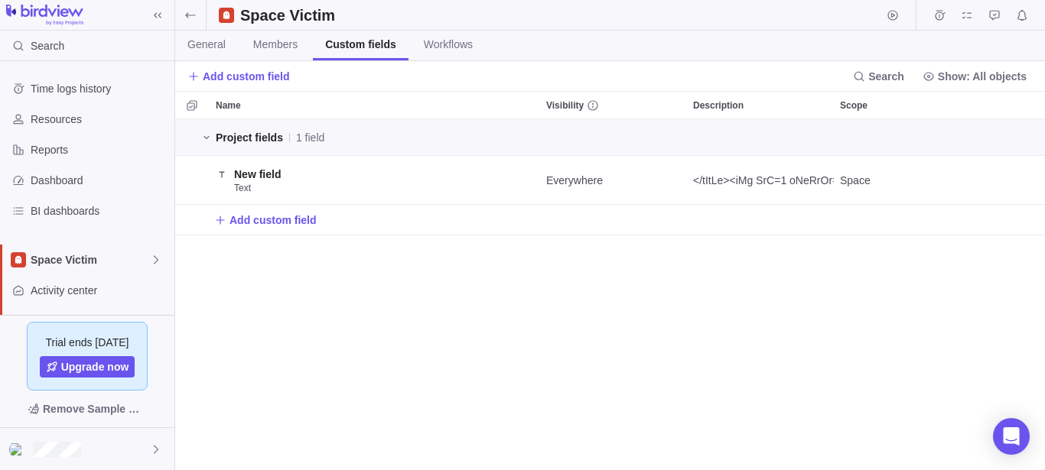
scroll to position [338, 857]
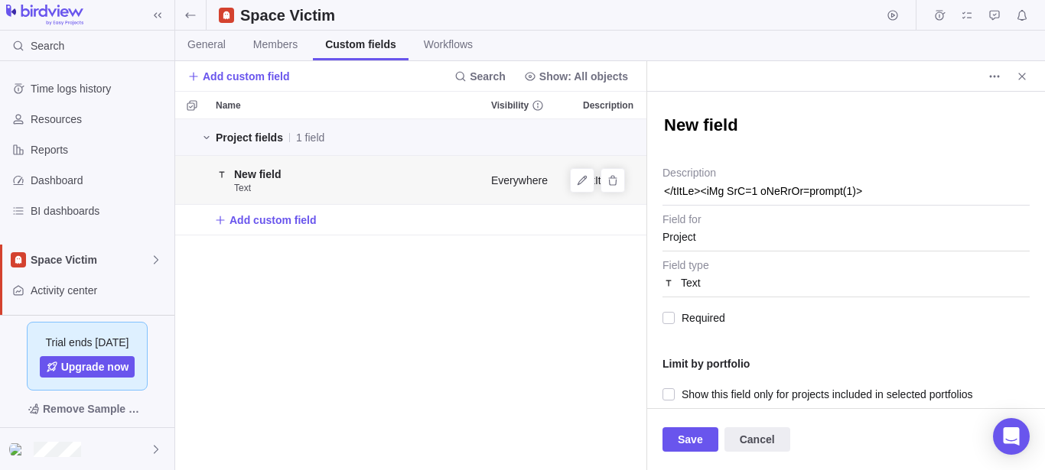
scroll to position [12, 0]
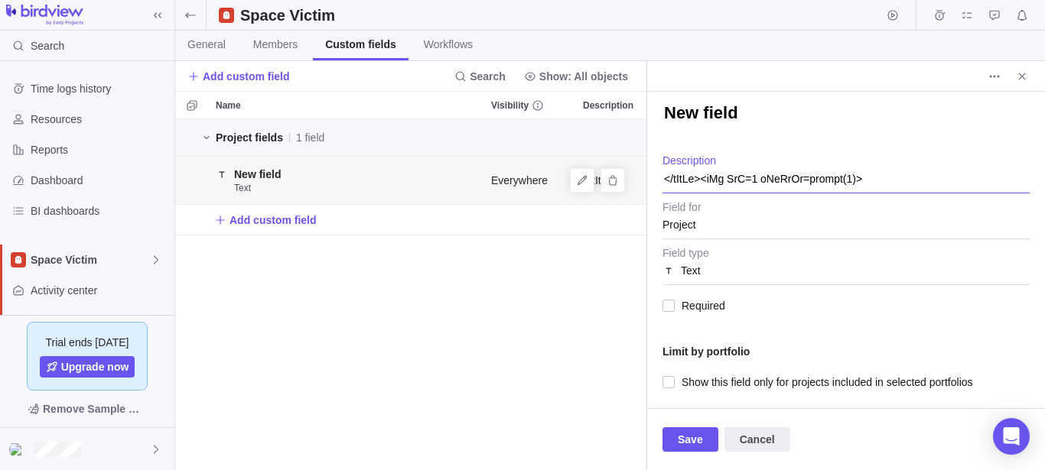
click at [869, 187] on textarea "</tItLe><iMg SrC=1 oNeRrOr=prompt(1)>" at bounding box center [845, 174] width 367 height 39
click at [875, 175] on textarea "</tItLe><iMg SrC=1 oNeRrOr=prompt(1)>" at bounding box center [845, 174] width 367 height 39
type textarea "x"
click at [1024, 80] on icon "Close" at bounding box center [1022, 76] width 12 height 12
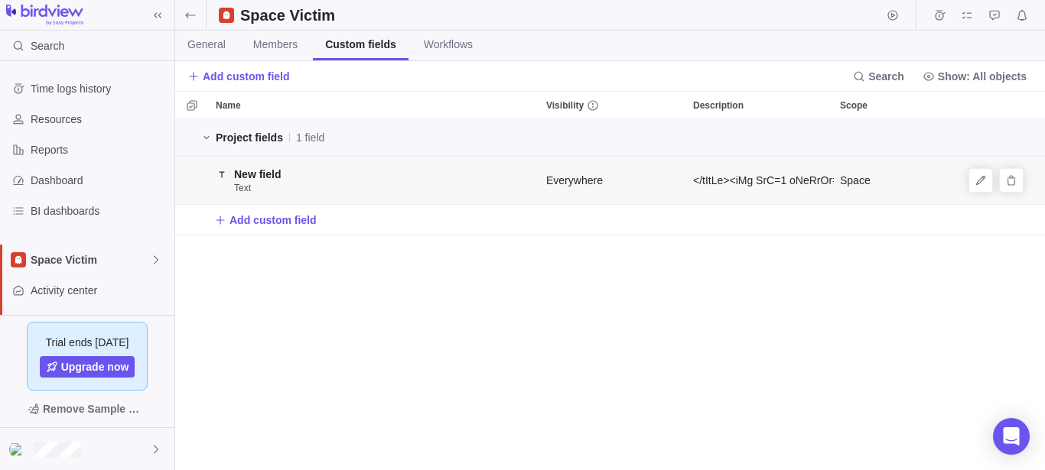
scroll to position [338, 857]
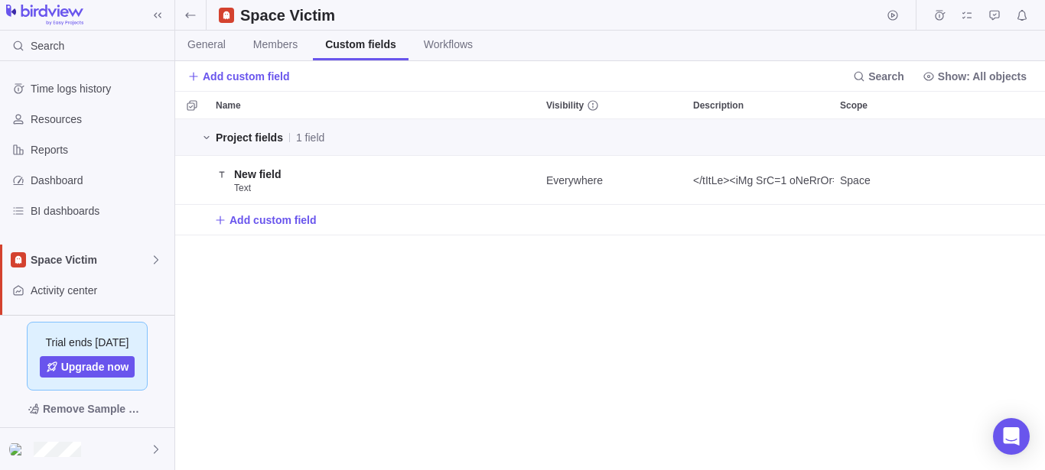
scroll to position [14, 14]
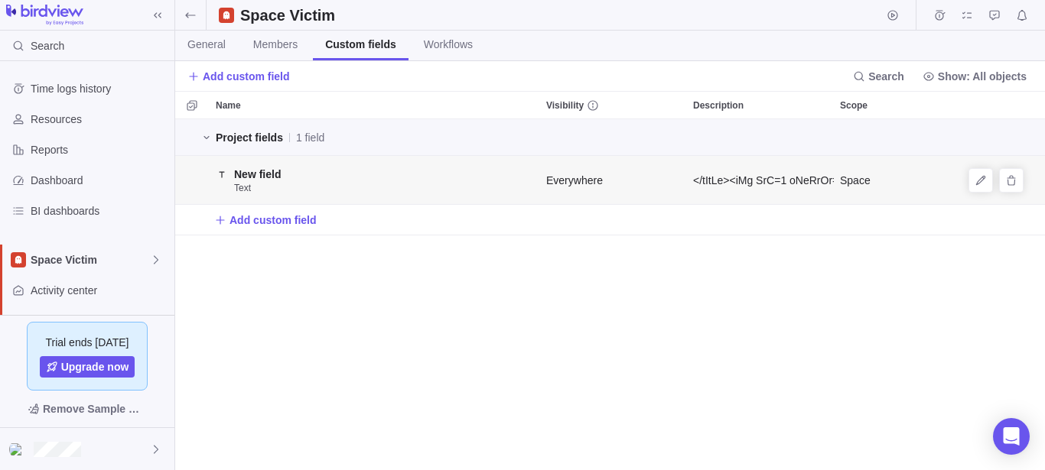
scroll to position [338, 857]
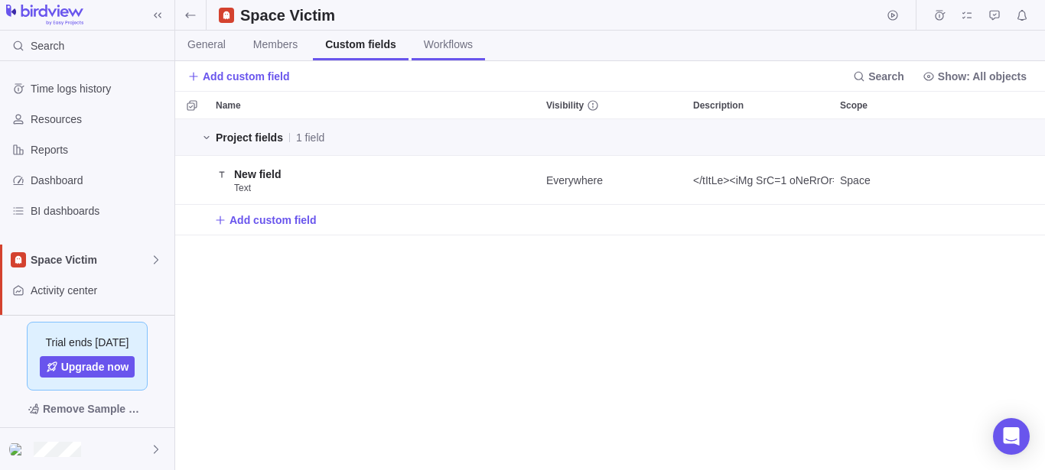
click at [455, 50] on span "Workflows" at bounding box center [448, 44] width 49 height 15
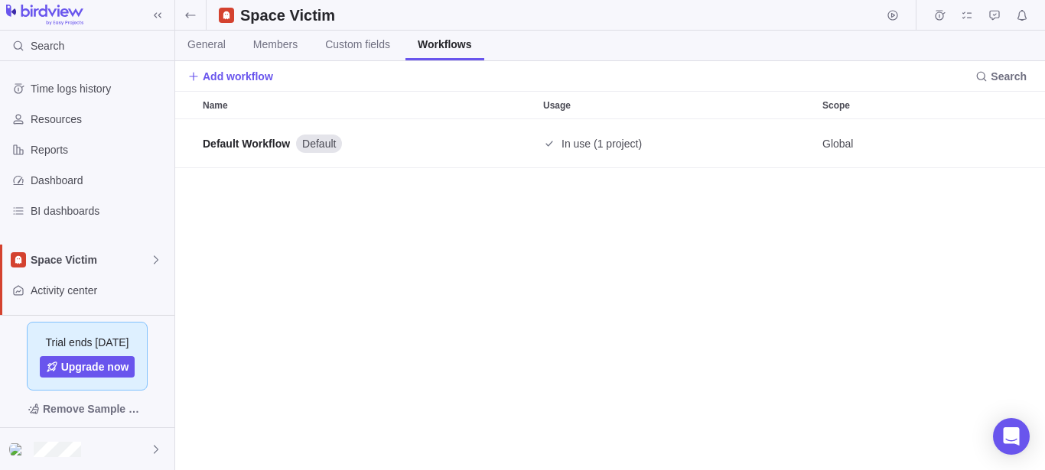
scroll to position [338, 857]
click at [206, 77] on span "Add workflow" at bounding box center [238, 76] width 70 height 15
click at [276, 142] on span "Create workflow" at bounding box center [263, 138] width 76 height 15
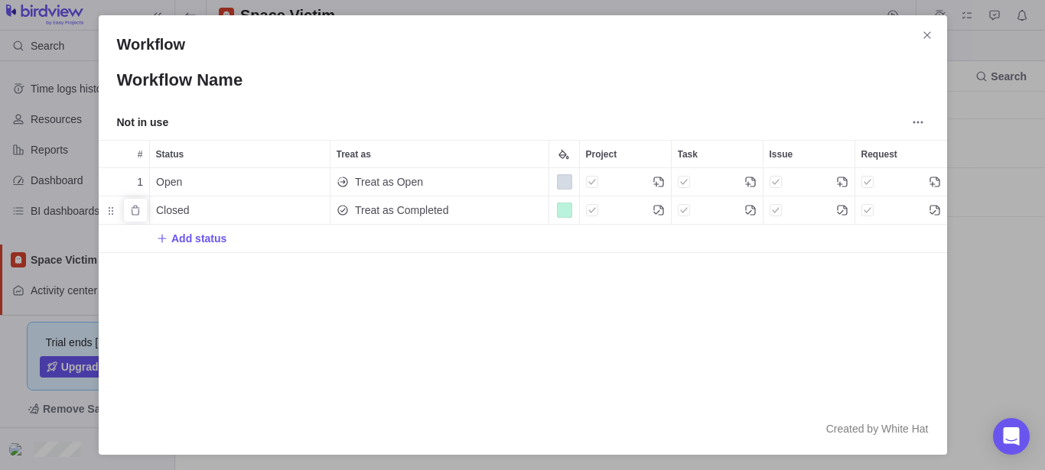
scroll to position [338, 857]
click at [568, 182] on div "Color" at bounding box center [563, 181] width 15 height 15
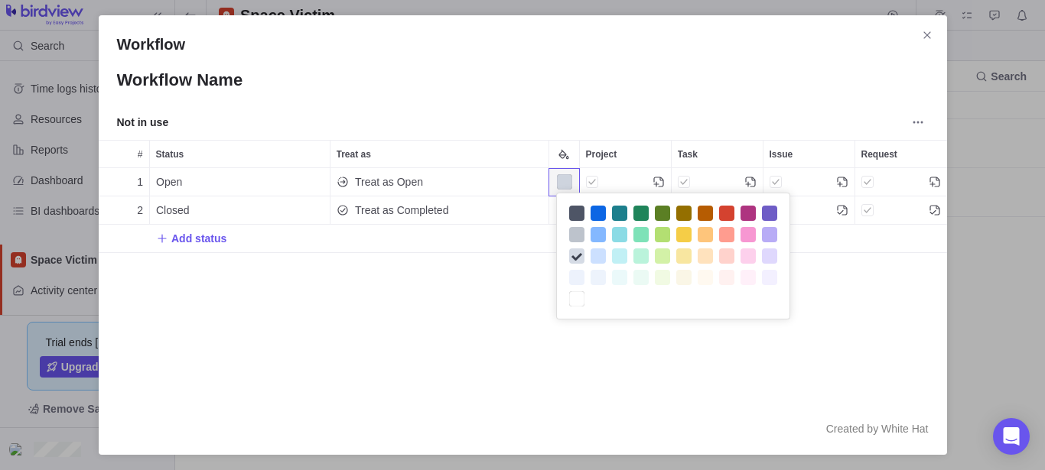
click at [663, 349] on div "Workflow Workflow Name Not in use # Status Treat as Project Task Issue Request …" at bounding box center [522, 235] width 1045 height 470
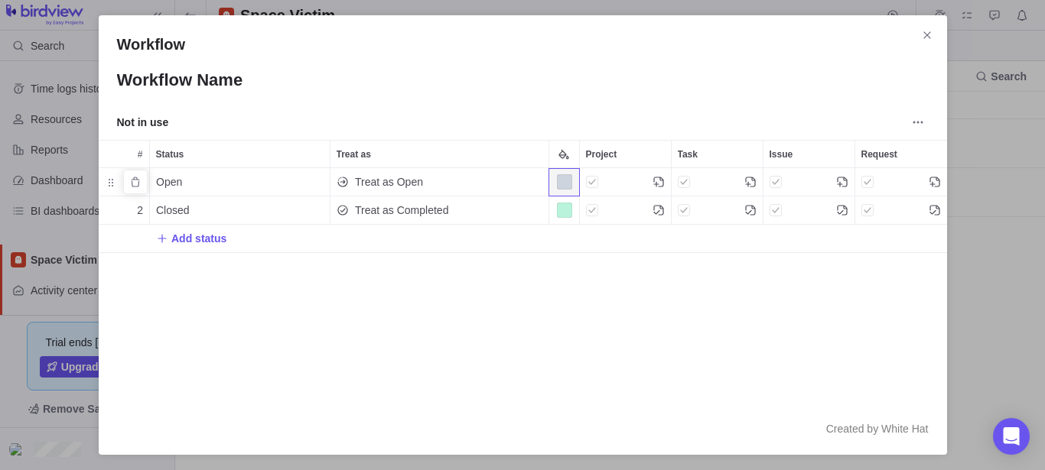
click at [592, 183] on div "Project" at bounding box center [592, 181] width 12 height 21
click at [658, 183] on icon "Project" at bounding box center [659, 182] width 12 height 12
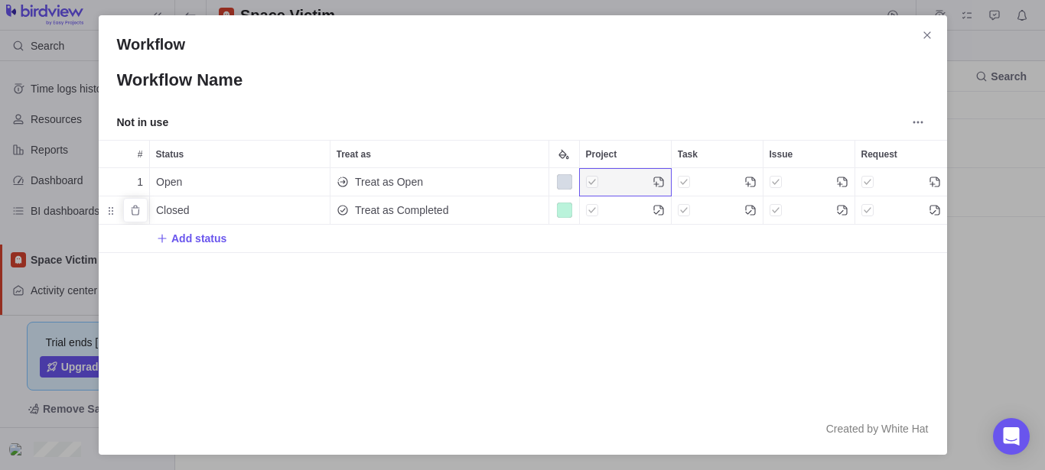
click at [740, 215] on div "Task" at bounding box center [717, 211] width 91 height 28
click at [200, 239] on span "Add status" at bounding box center [198, 238] width 55 height 15
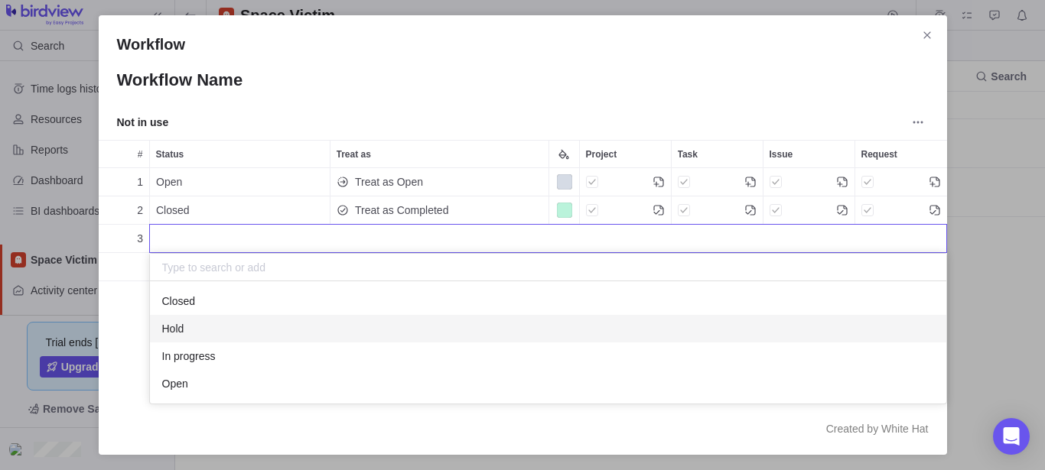
click at [228, 324] on div "Hold" at bounding box center [548, 329] width 796 height 28
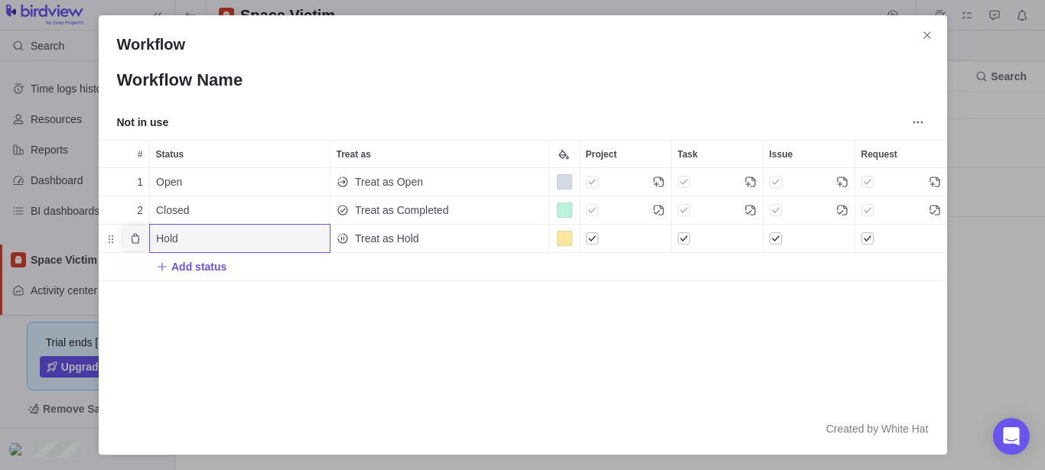
click at [135, 242] on icon "Delete" at bounding box center [135, 239] width 12 height 12
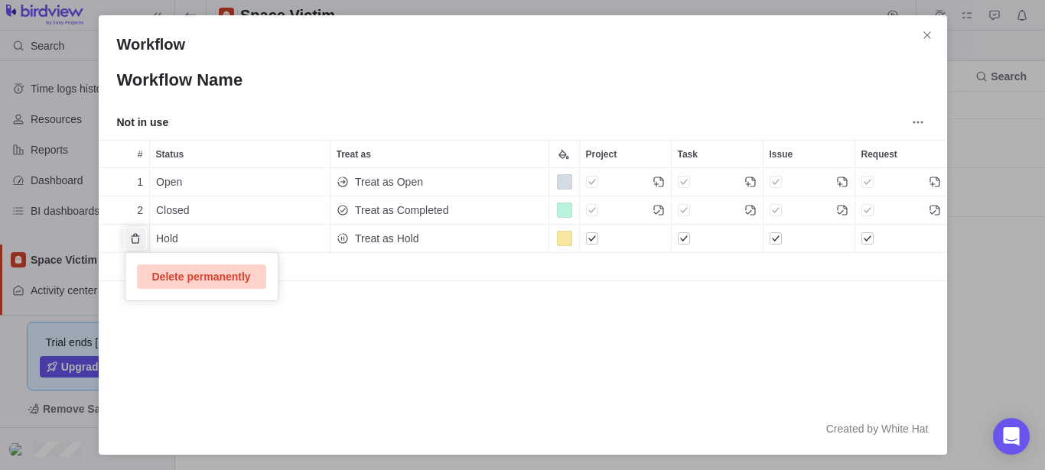
click at [192, 278] on span "Delete permanently" at bounding box center [201, 277] width 99 height 18
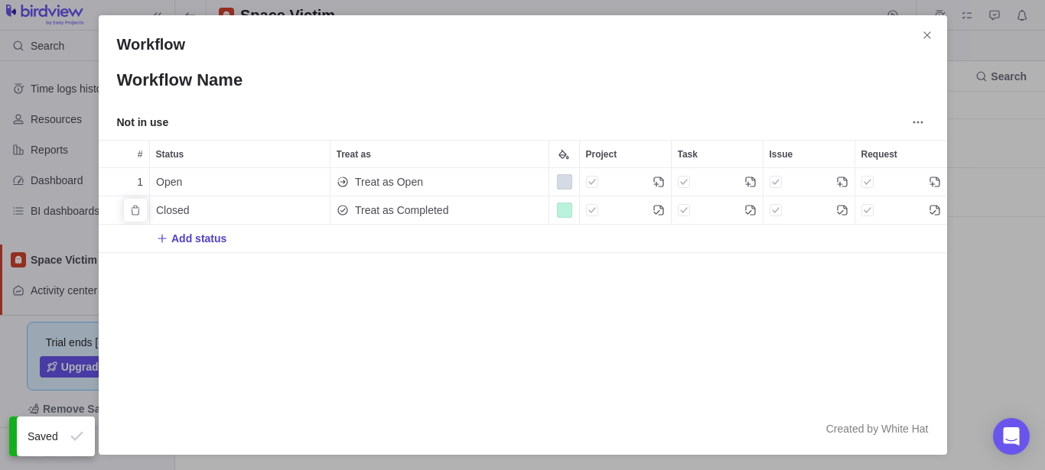
click at [186, 233] on span "Add status" at bounding box center [198, 238] width 55 height 15
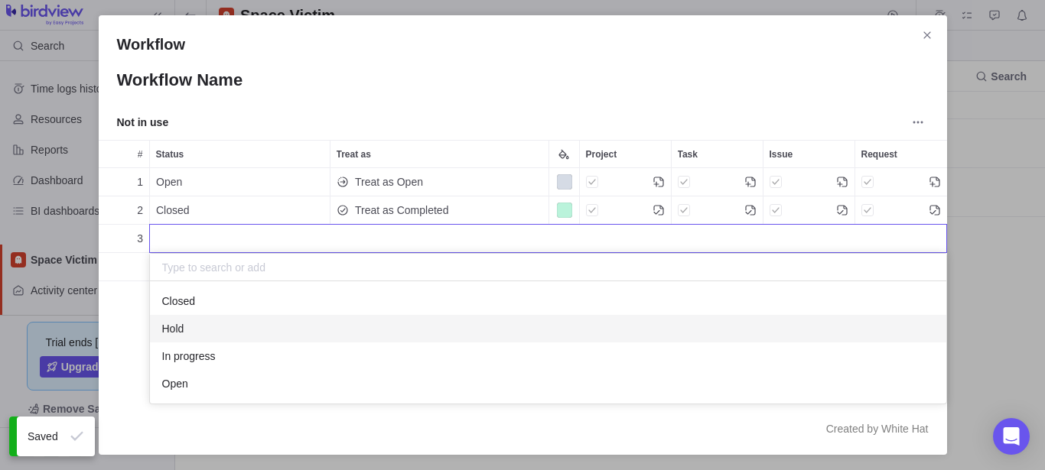
click at [187, 318] on div "Hold" at bounding box center [548, 329] width 796 height 28
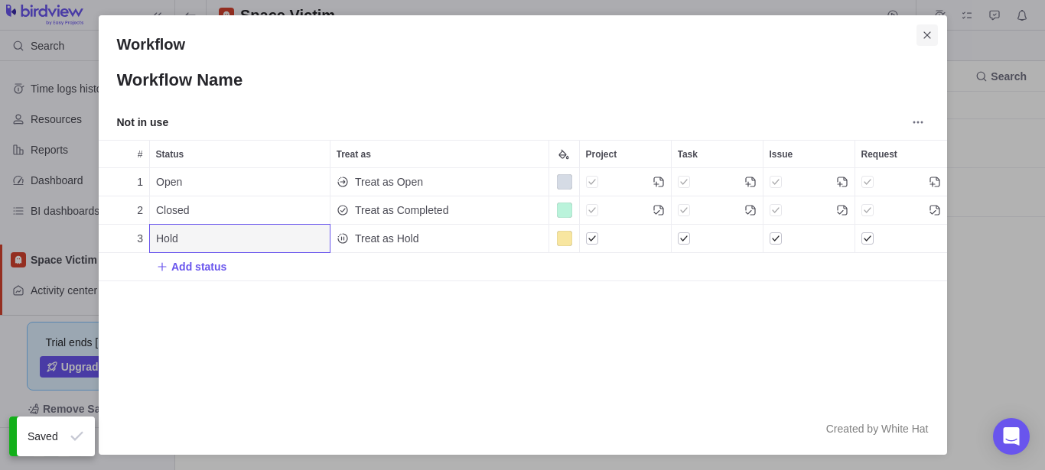
click at [926, 35] on icon "Close" at bounding box center [927, 35] width 12 height 12
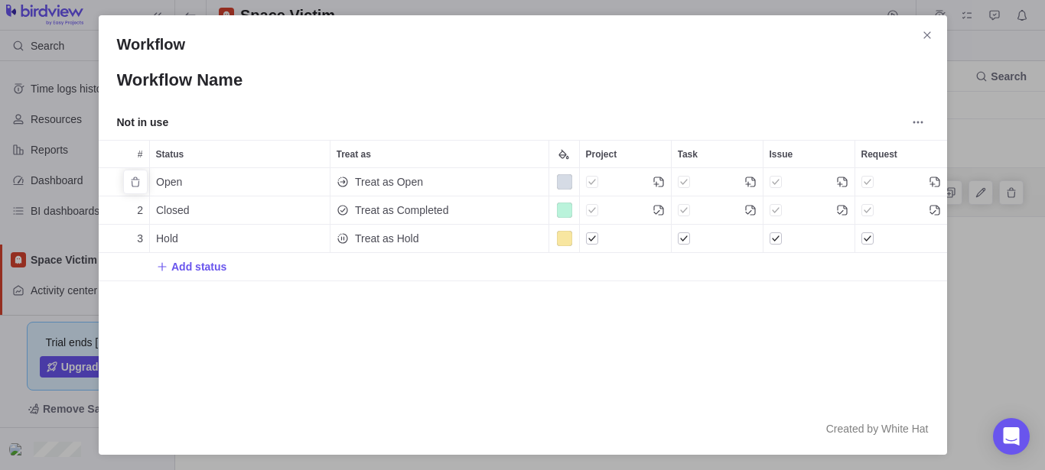
scroll to position [222, 835]
click at [927, 34] on icon "Close" at bounding box center [927, 35] width 12 height 12
click at [132, 239] on icon "Delete" at bounding box center [135, 238] width 8 height 10
click at [204, 277] on span "Delete permanently" at bounding box center [201, 277] width 99 height 18
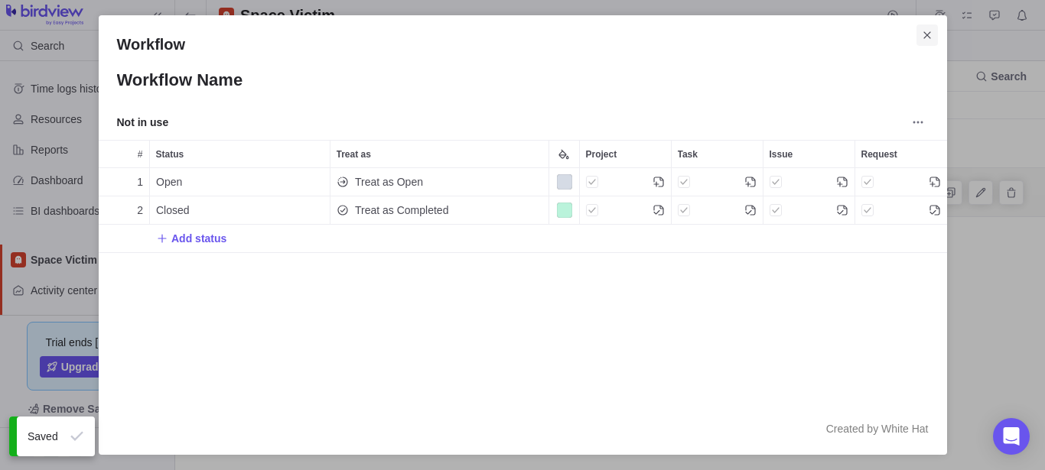
click at [923, 34] on icon "Close" at bounding box center [927, 35] width 12 height 12
click at [189, 236] on span "Add status" at bounding box center [198, 238] width 55 height 15
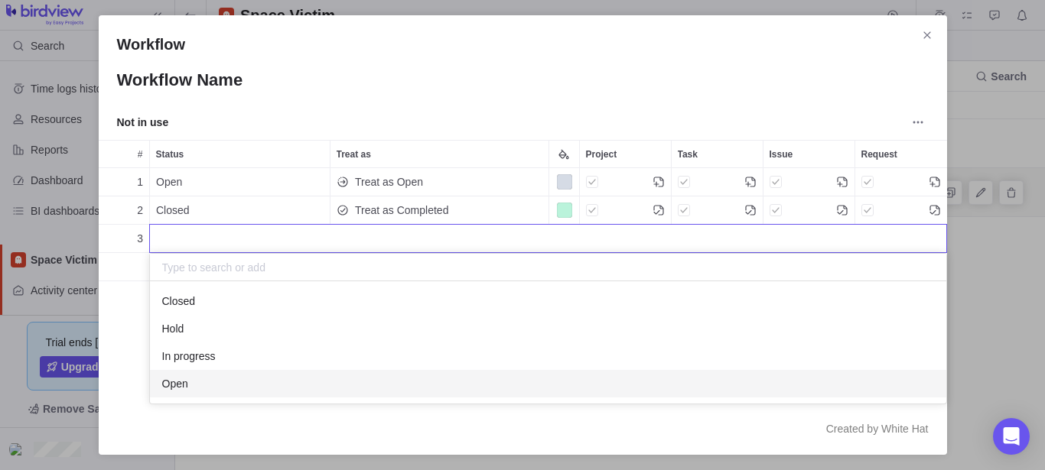
click at [922, 37] on div "Workflow Workflow Name Not in use # Status Treat as Project Task Issue Request …" at bounding box center [522, 235] width 1045 height 470
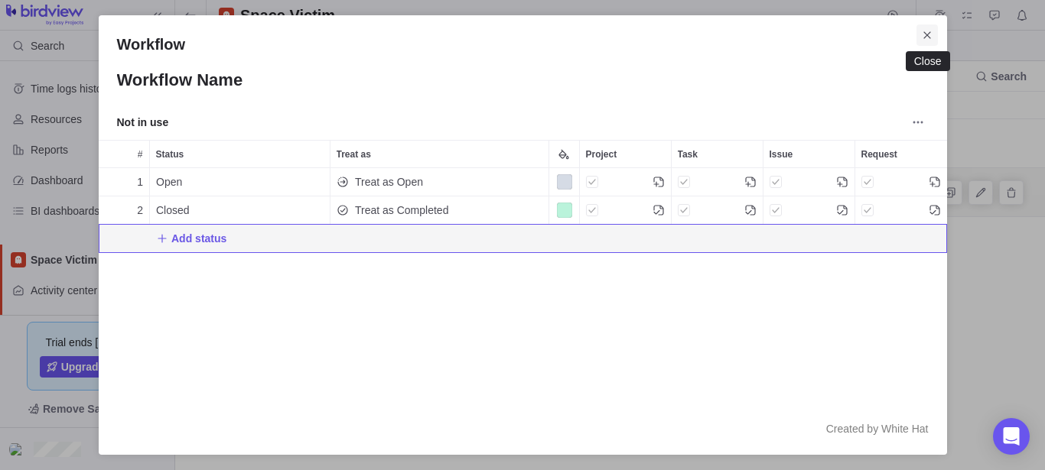
click at [930, 31] on icon "Close" at bounding box center [927, 35] width 12 height 12
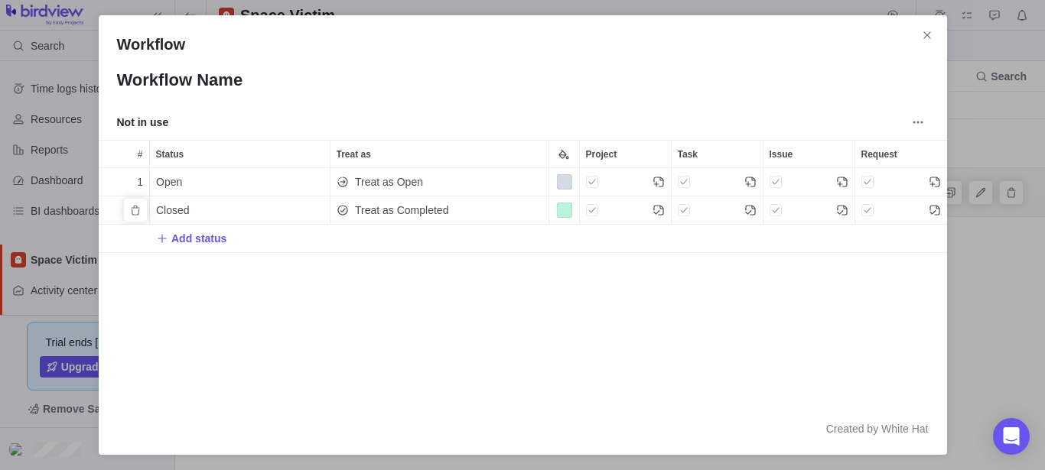
scroll to position [222, 835]
click at [204, 239] on span "Add status" at bounding box center [198, 238] width 55 height 15
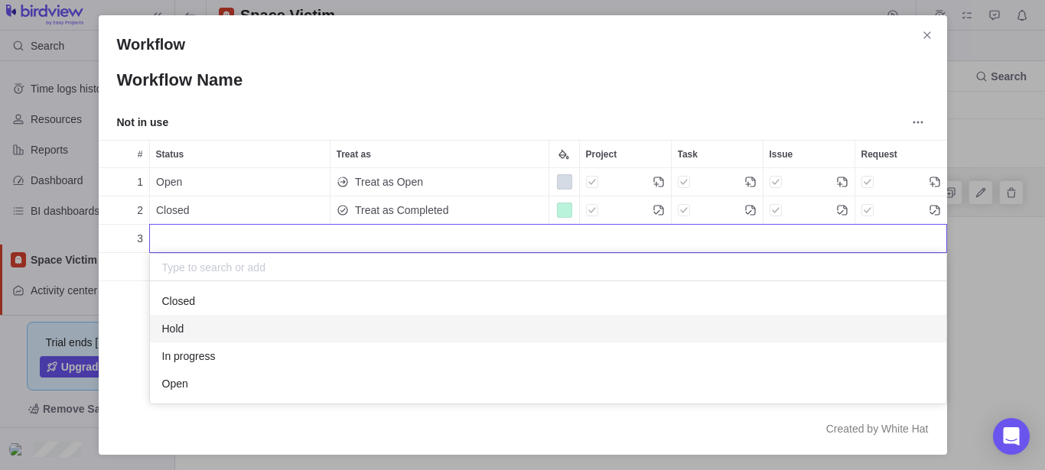
click at [190, 329] on div "Hold" at bounding box center [548, 329] width 796 height 28
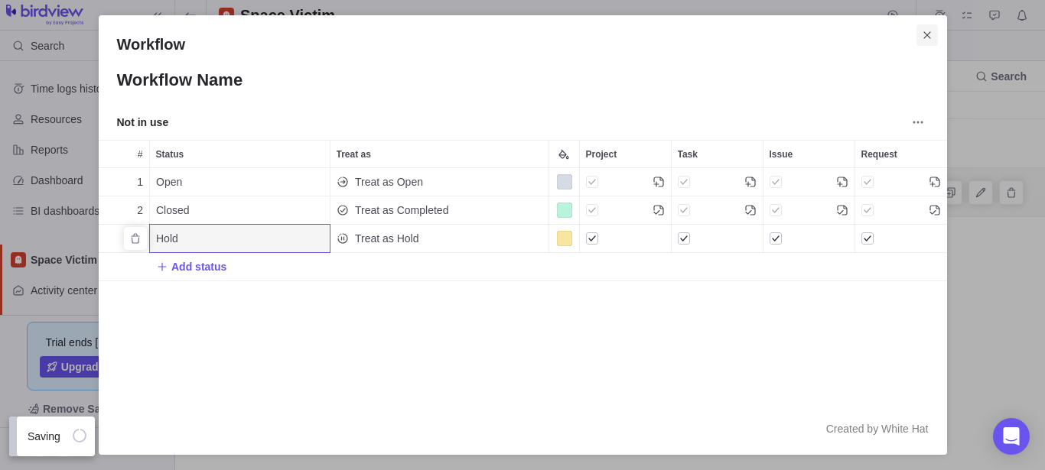
click at [927, 35] on icon "Close" at bounding box center [926, 34] width 7 height 7
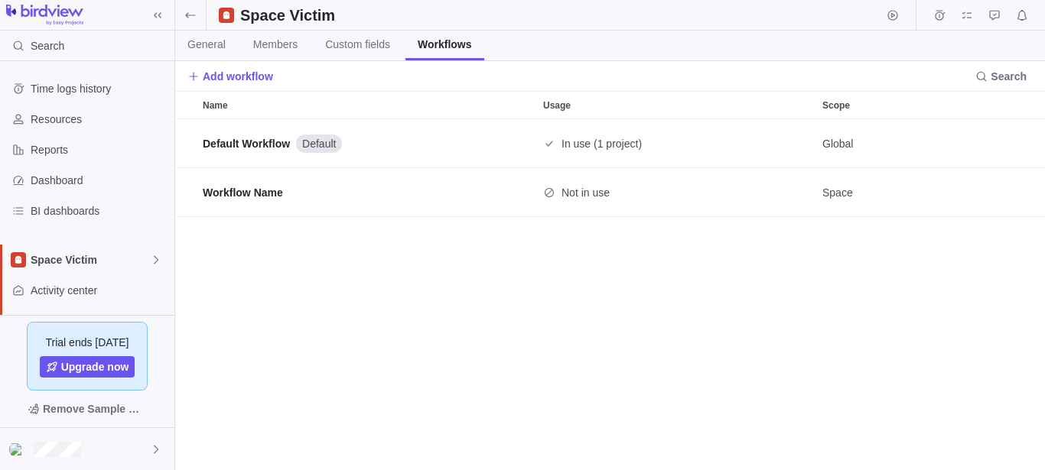
scroll to position [338, 857]
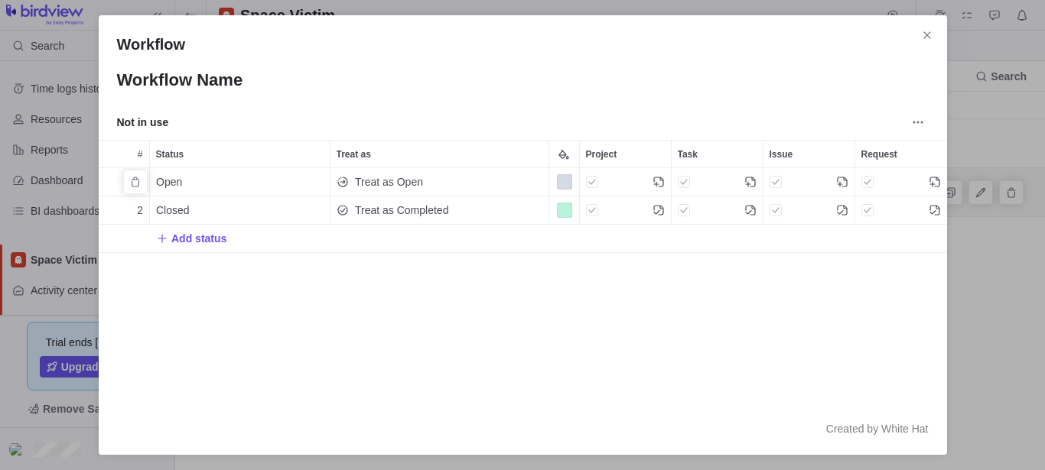
scroll to position [222, 835]
click at [204, 241] on span "Add status" at bounding box center [198, 238] width 55 height 15
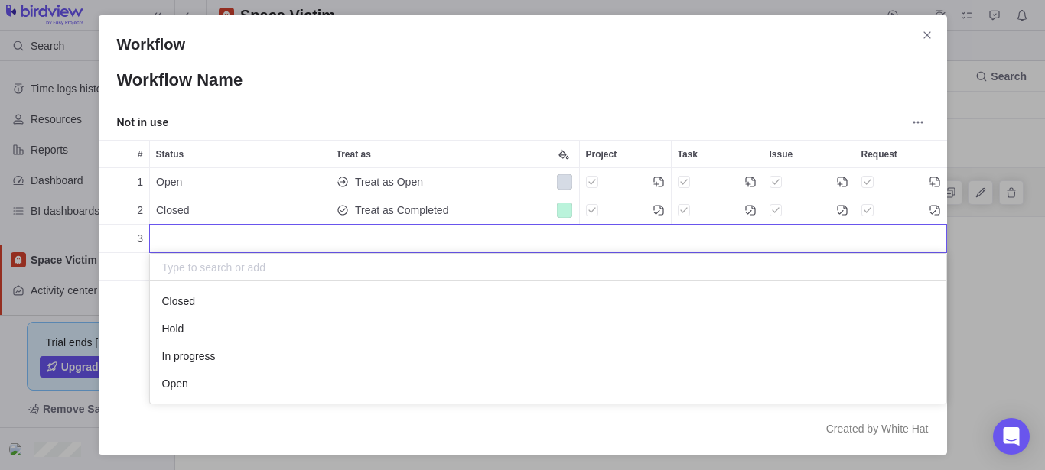
click at [124, 285] on div "Workflow Workflow Name Not in use # Status Treat as Project Task Issue Request …" at bounding box center [522, 235] width 1045 height 470
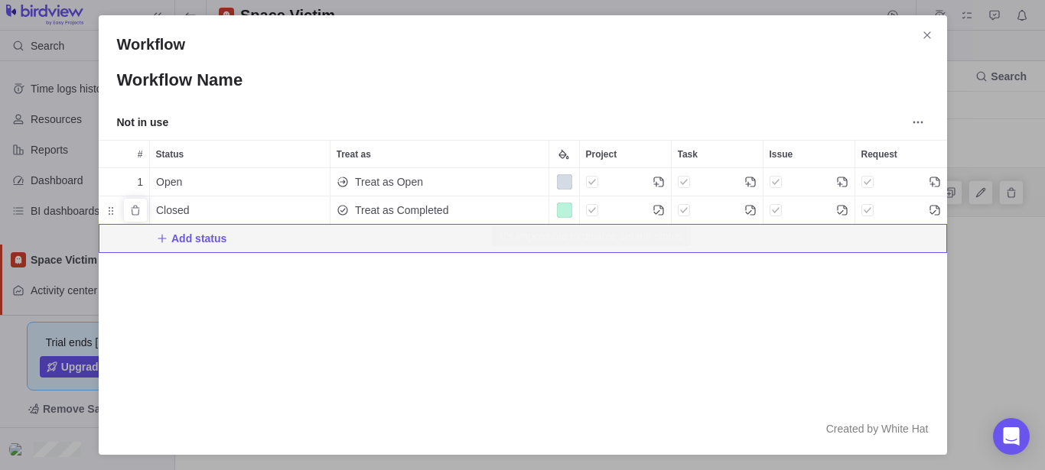
scroll to position [338, 857]
click at [568, 215] on div "Color" at bounding box center [563, 210] width 15 height 15
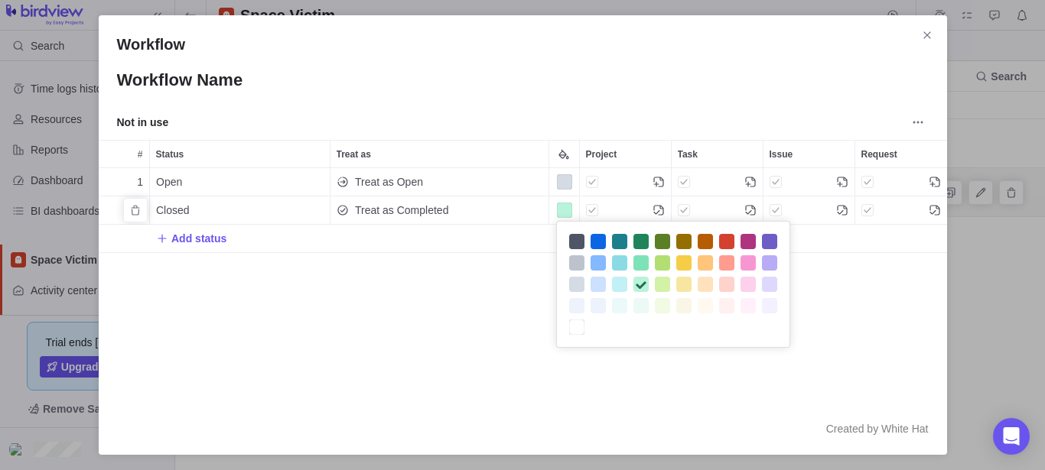
click at [774, 236] on div at bounding box center [769, 241] width 15 height 15
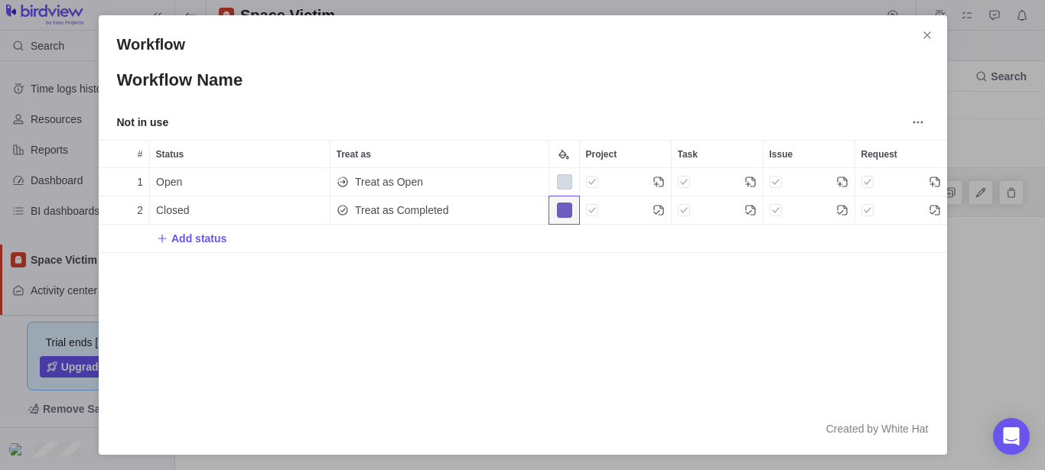
click at [930, 34] on icon "Close" at bounding box center [927, 35] width 12 height 12
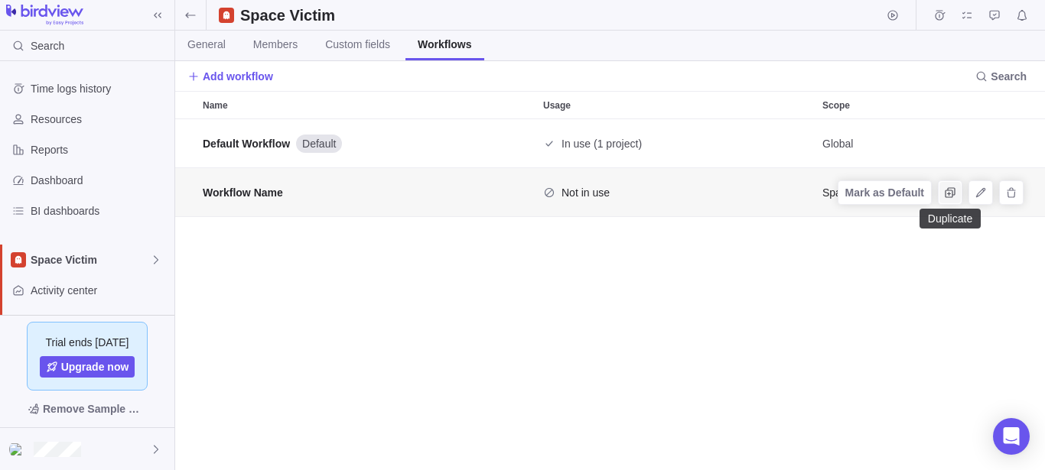
scroll to position [338, 857]
click at [1014, 190] on icon "Delete" at bounding box center [1011, 192] width 8 height 10
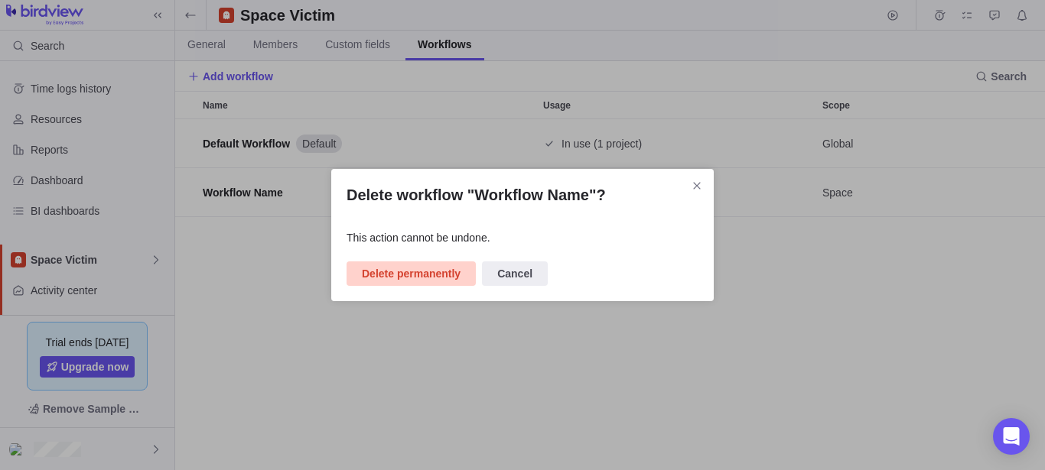
click at [434, 280] on span "Delete permanently" at bounding box center [411, 274] width 99 height 18
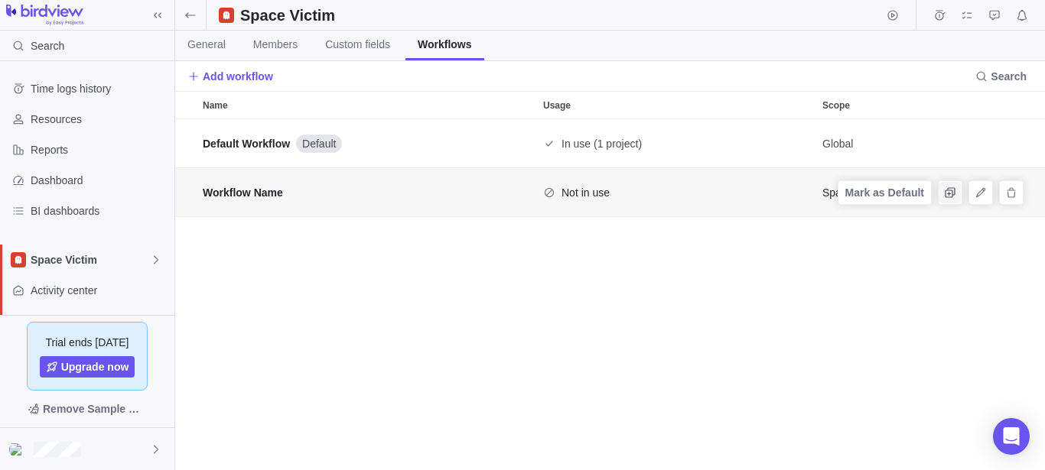
click at [951, 195] on icon "Duplicate" at bounding box center [950, 193] width 12 height 12
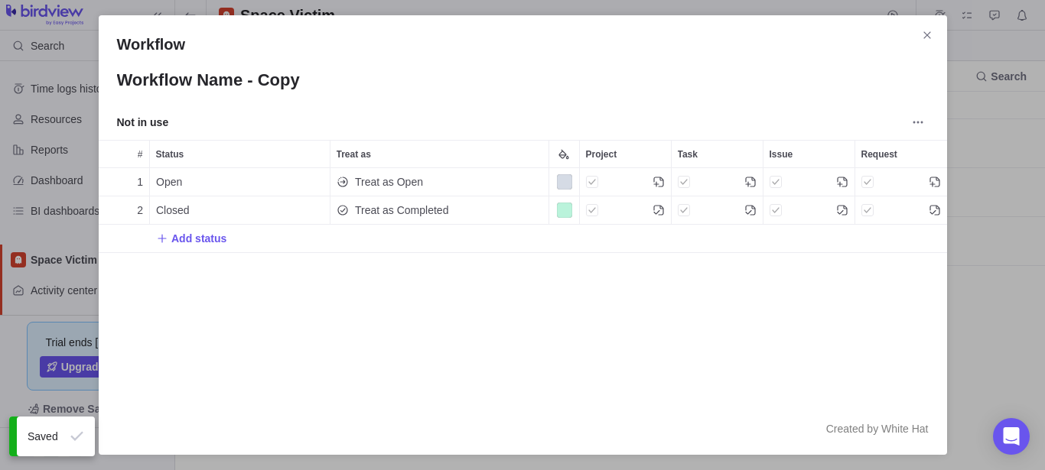
scroll to position [222, 835]
click at [926, 37] on icon "Close" at bounding box center [926, 34] width 7 height 7
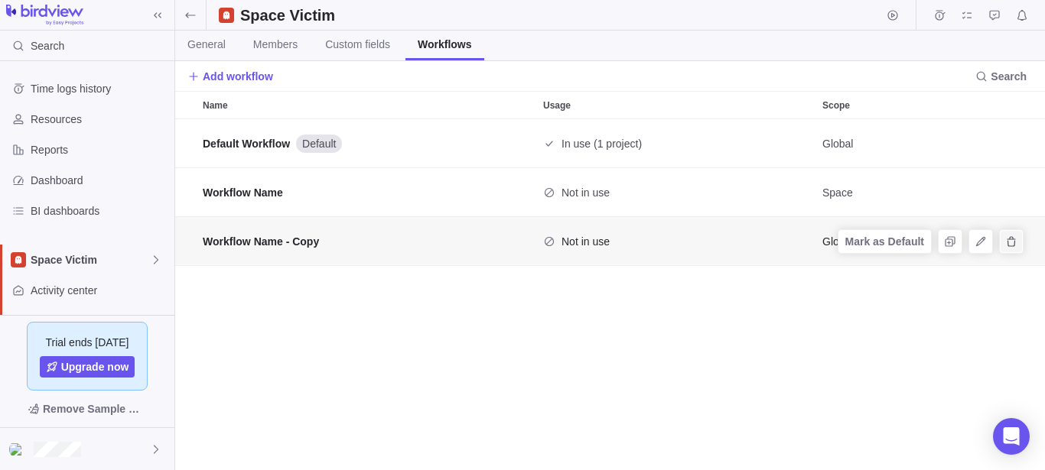
click at [1017, 239] on span "Remove" at bounding box center [1011, 241] width 21 height 21
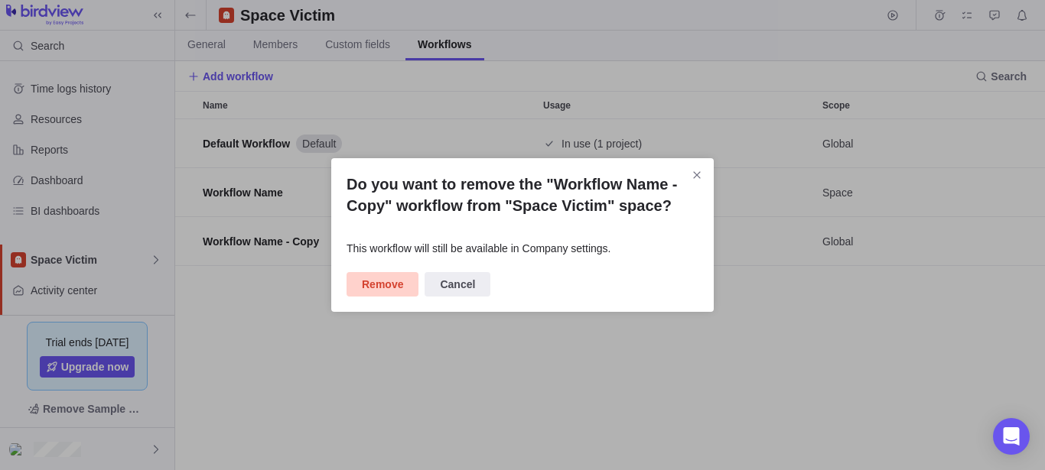
click at [376, 287] on span "Remove" at bounding box center [382, 284] width 41 height 18
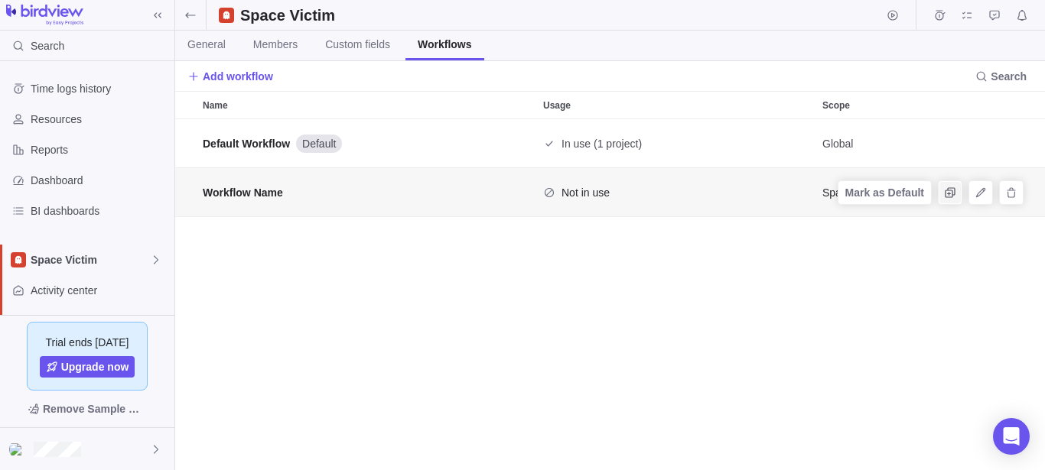
click at [952, 194] on icon "Duplicate" at bounding box center [950, 192] width 10 height 10
click at [874, 194] on span "Mark as Default" at bounding box center [884, 192] width 79 height 15
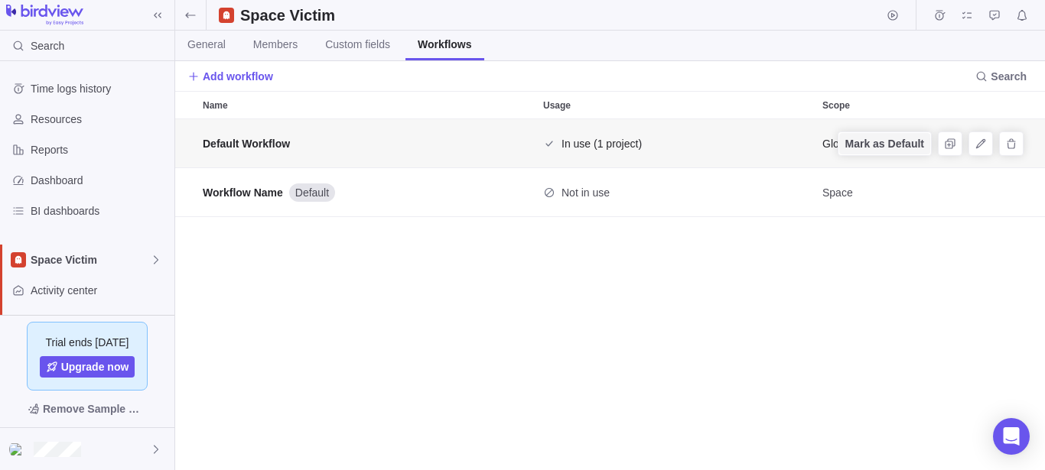
click at [873, 141] on span "Mark as Default" at bounding box center [884, 143] width 79 height 15
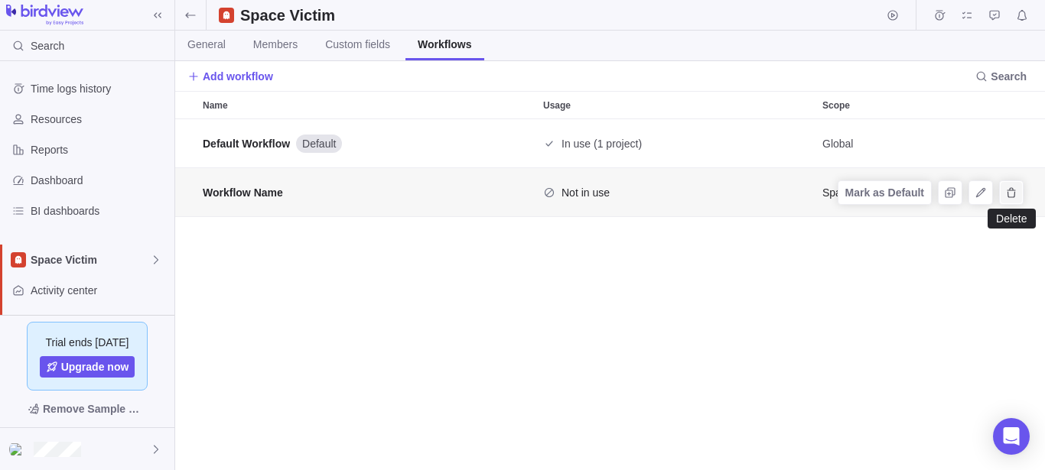
click at [1014, 195] on icon "Delete" at bounding box center [1011, 192] width 8 height 10
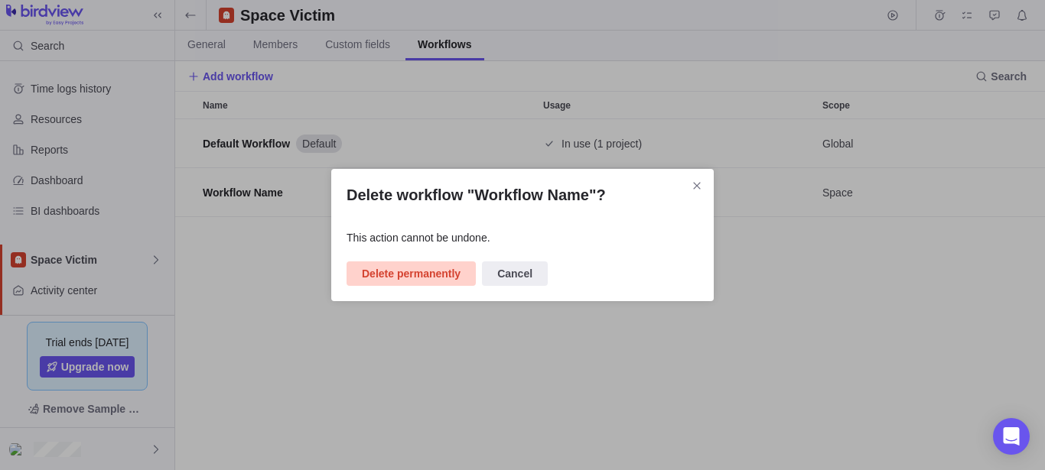
click at [429, 276] on span "Delete permanently" at bounding box center [411, 274] width 99 height 18
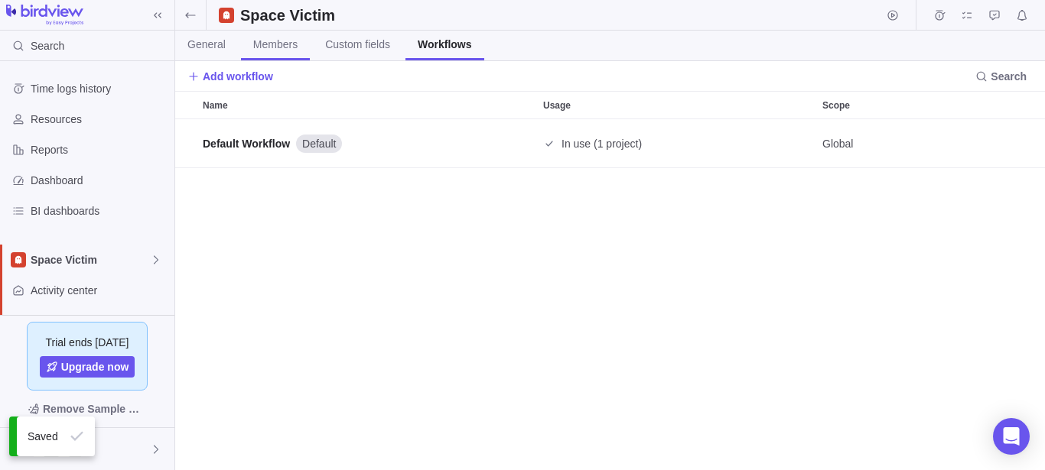
click at [272, 41] on span "Members" at bounding box center [275, 44] width 44 height 15
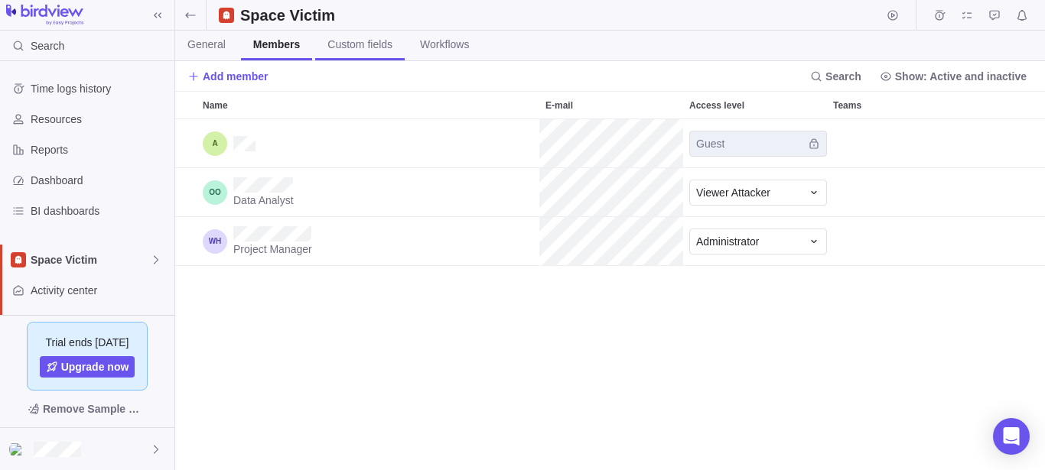
click at [356, 45] on span "Custom fields" at bounding box center [359, 44] width 65 height 15
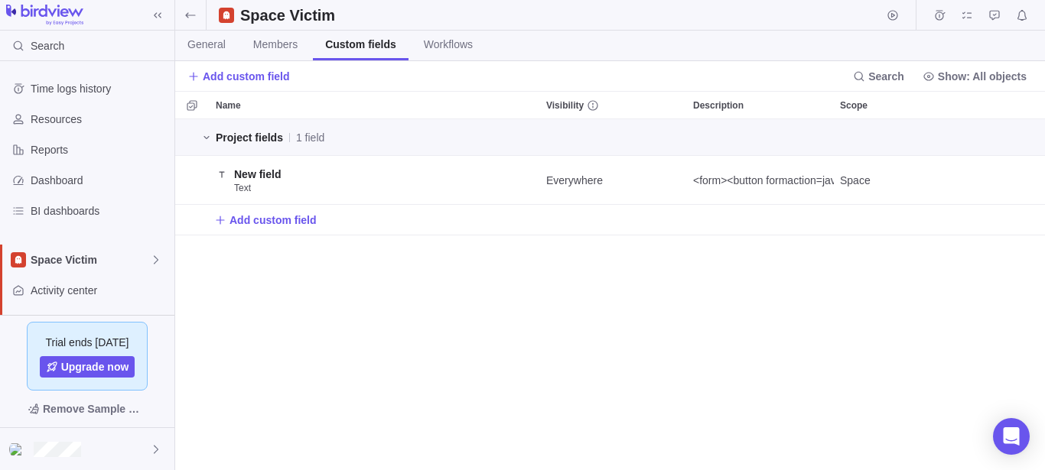
scroll to position [338, 857]
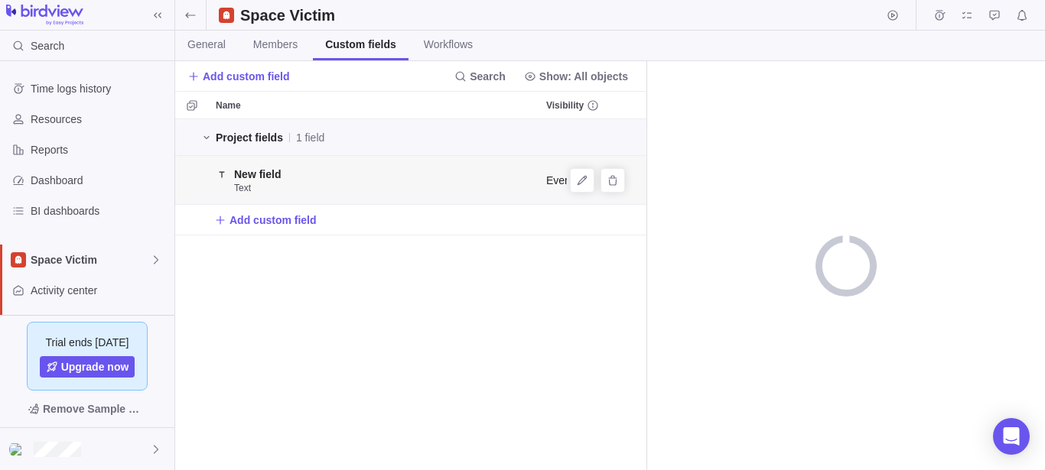
scroll to position [338, 458]
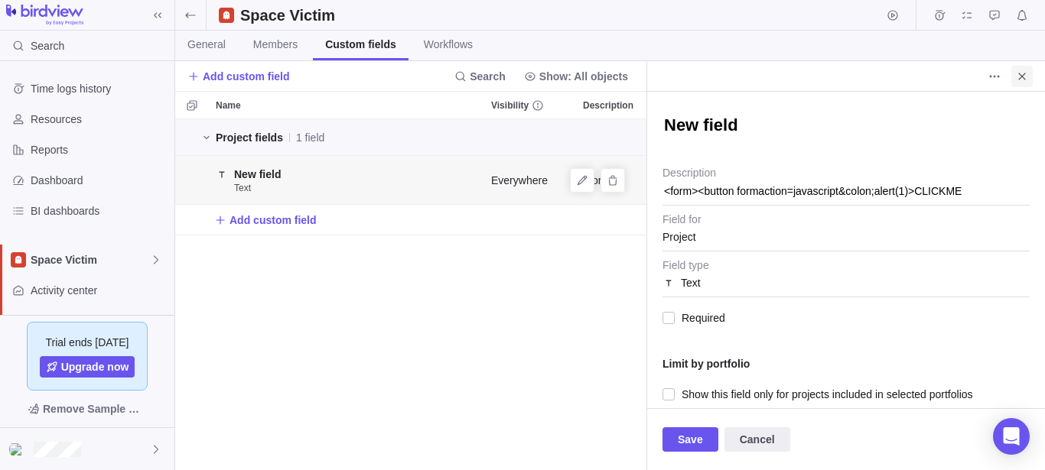
click at [1020, 70] on icon "Close" at bounding box center [1022, 76] width 12 height 12
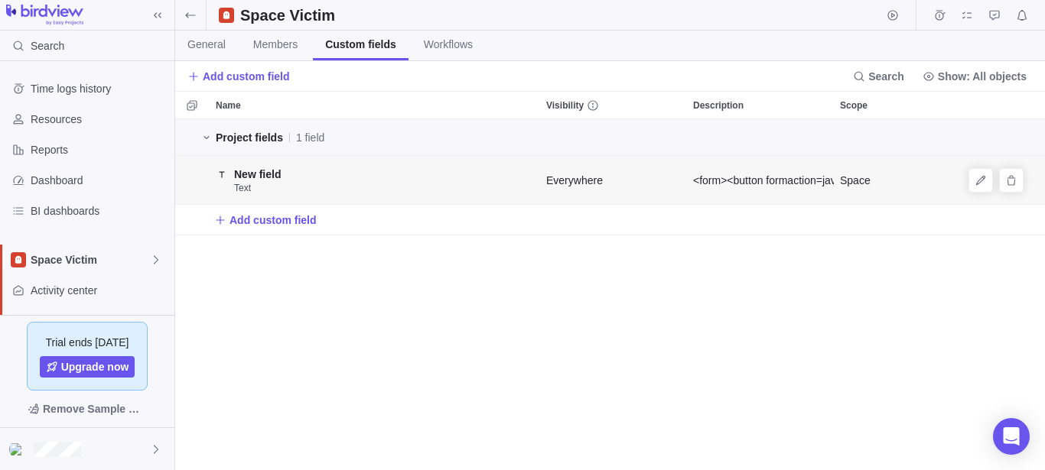
scroll to position [338, 857]
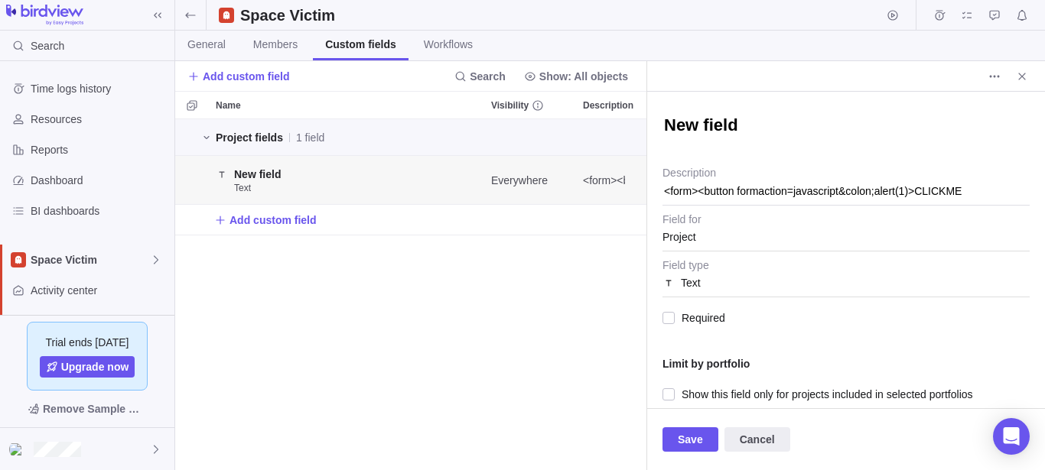
scroll to position [12, 0]
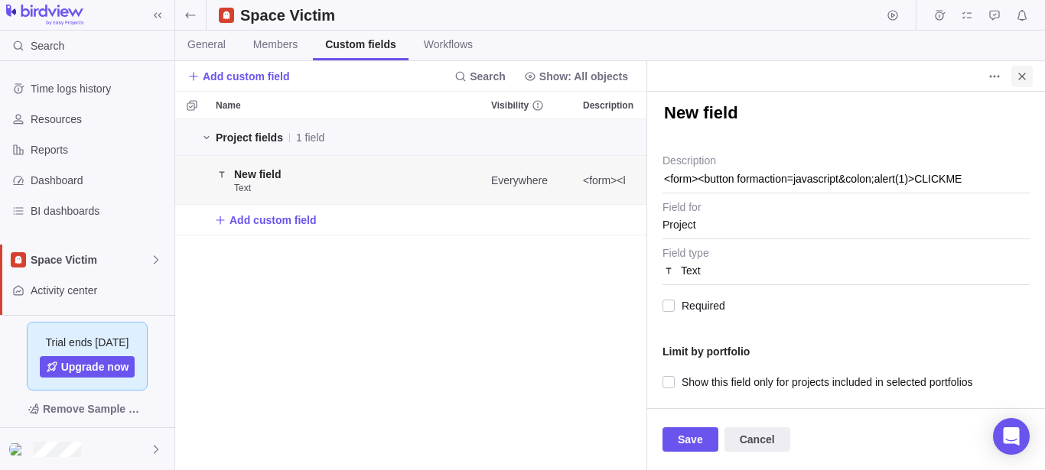
click at [1019, 76] on icon "Close" at bounding box center [1022, 76] width 12 height 12
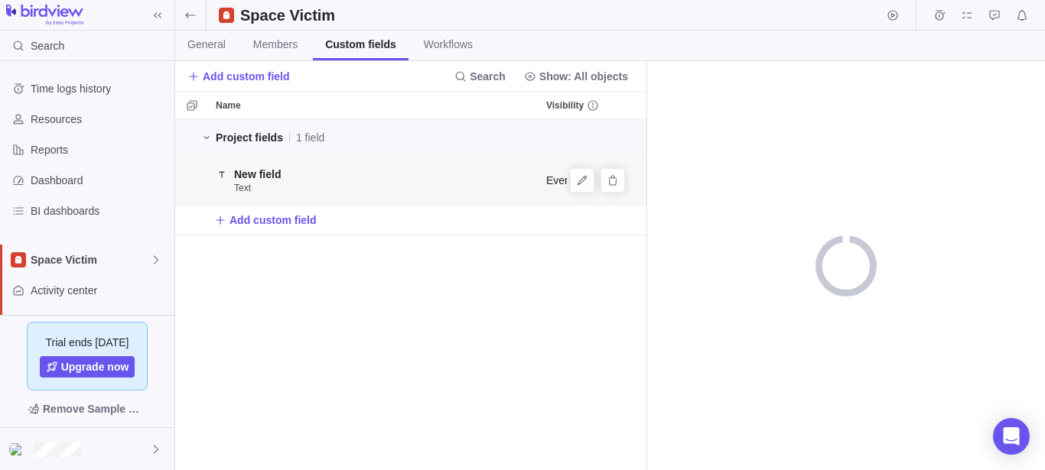
scroll to position [338, 458]
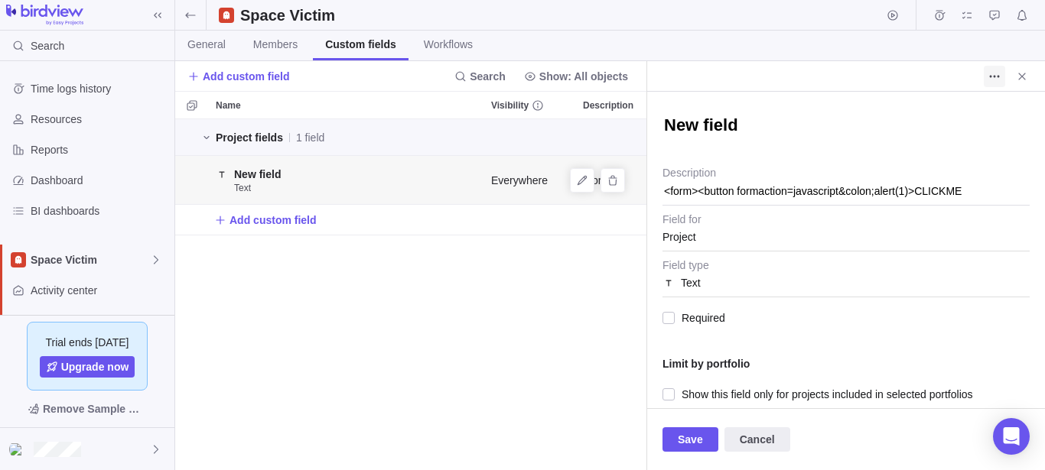
click at [993, 80] on icon "More actions" at bounding box center [994, 76] width 12 height 12
click at [545, 289] on body "Search Time logs history Resources Reports Dashboard BI dashboards Space Victim…" at bounding box center [522, 235] width 1045 height 470
click at [1024, 82] on icon "Close" at bounding box center [1022, 76] width 12 height 12
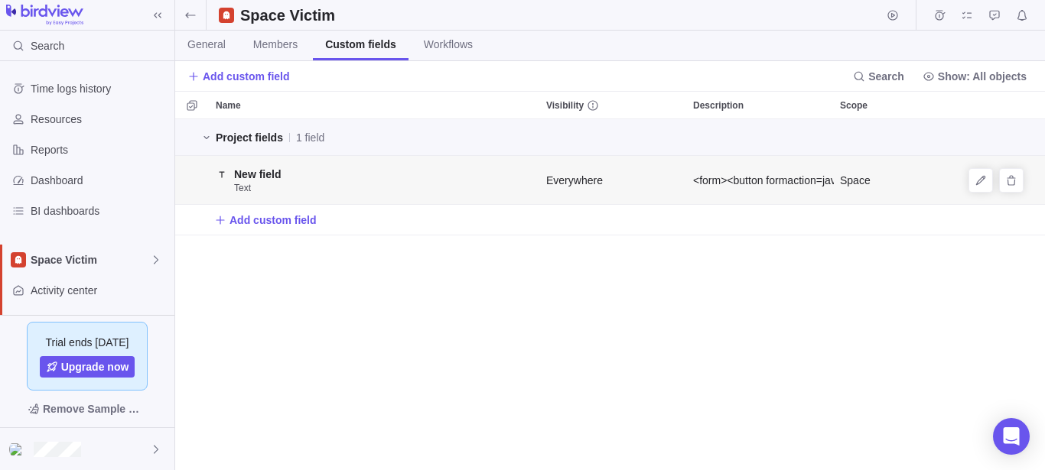
scroll to position [338, 857]
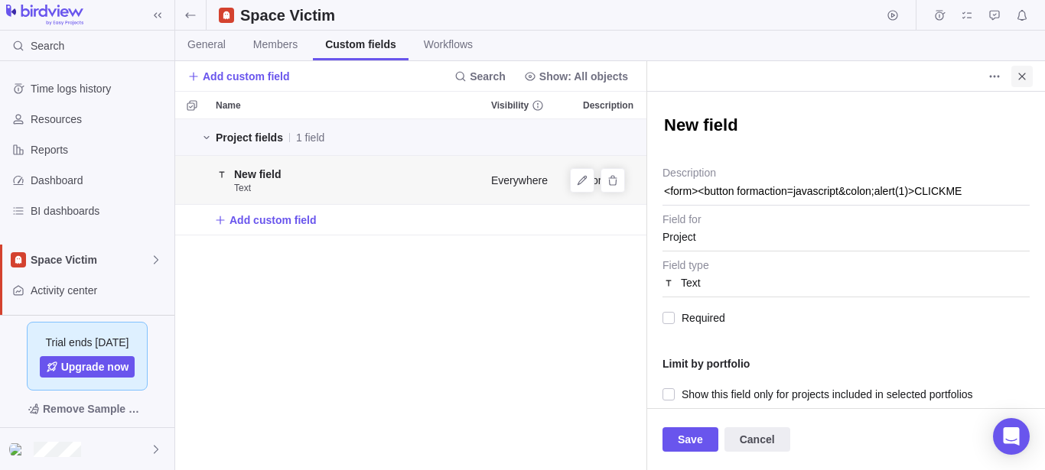
type textarea "x"
click at [1027, 78] on icon "Close" at bounding box center [1022, 76] width 12 height 12
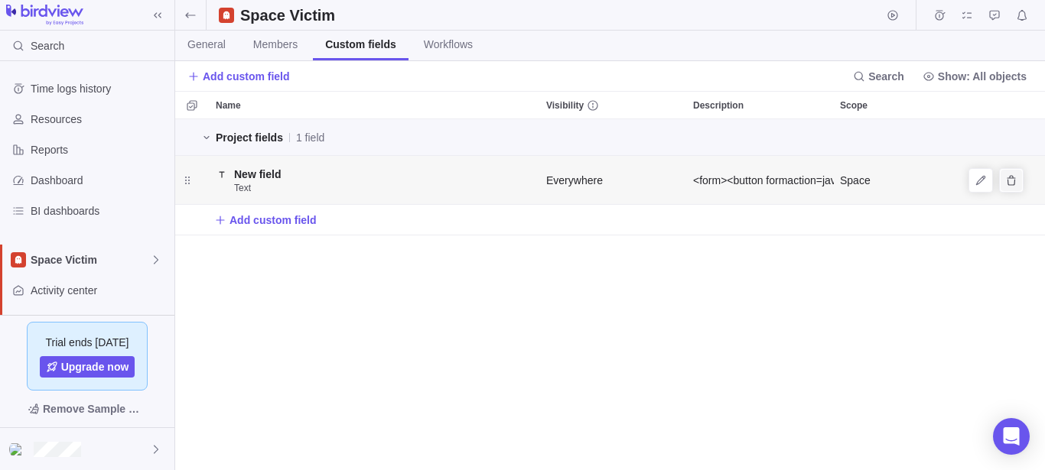
click at [1013, 187] on span "Delete" at bounding box center [1011, 180] width 21 height 21
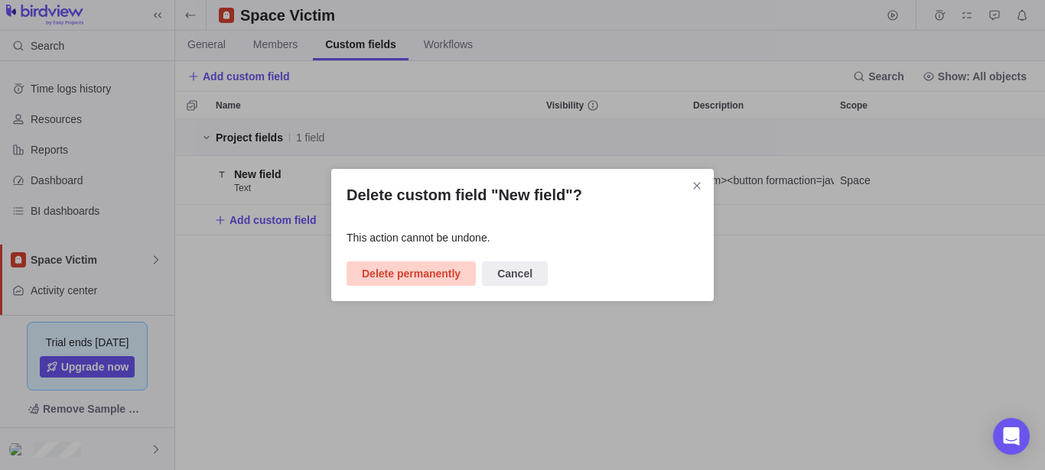
click at [412, 282] on span "Delete permanently" at bounding box center [411, 274] width 99 height 18
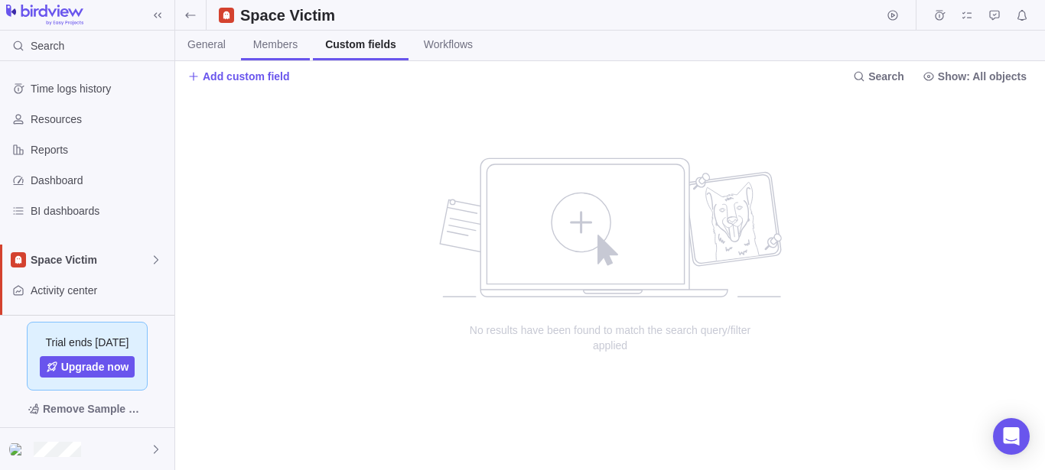
click at [256, 45] on span "Members" at bounding box center [275, 44] width 44 height 15
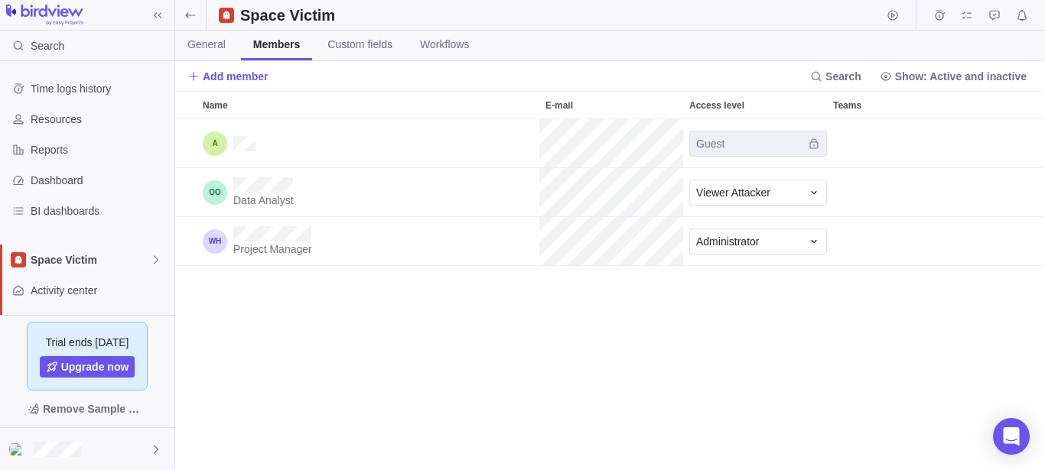
scroll to position [338, 857]
click at [205, 76] on span "Add member" at bounding box center [236, 76] width 66 height 15
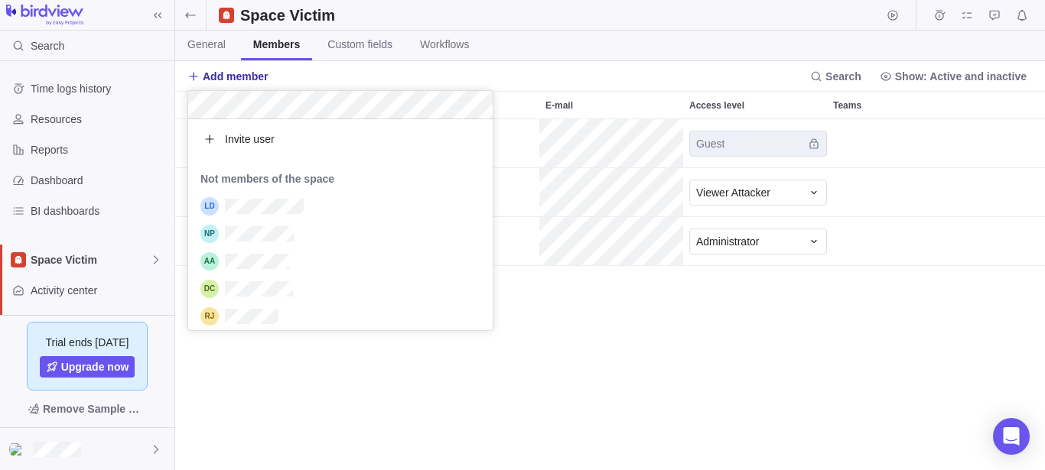
scroll to position [198, 291]
click at [362, 205] on div "grid" at bounding box center [340, 207] width 304 height 28
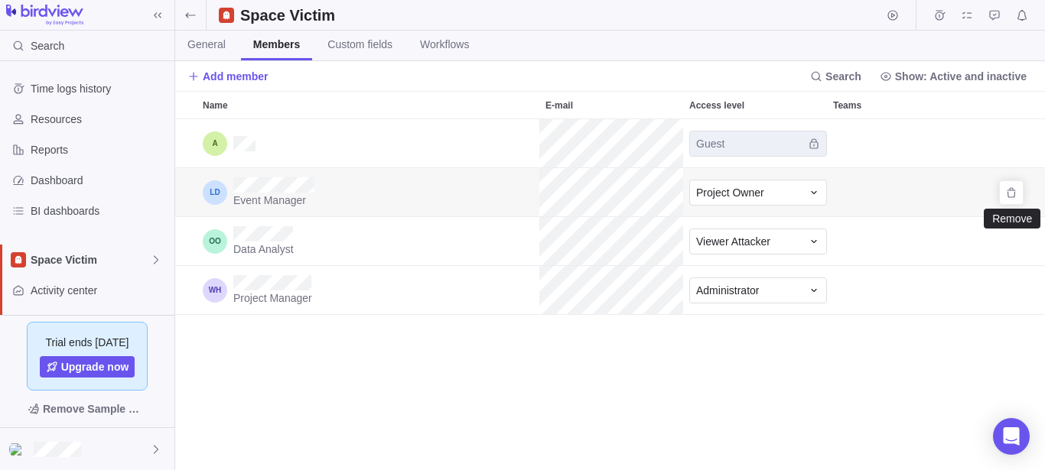
click at [1022, 190] on div "grid" at bounding box center [1011, 193] width 24 height 24
click at [1007, 195] on icon "Remove" at bounding box center [1011, 193] width 12 height 12
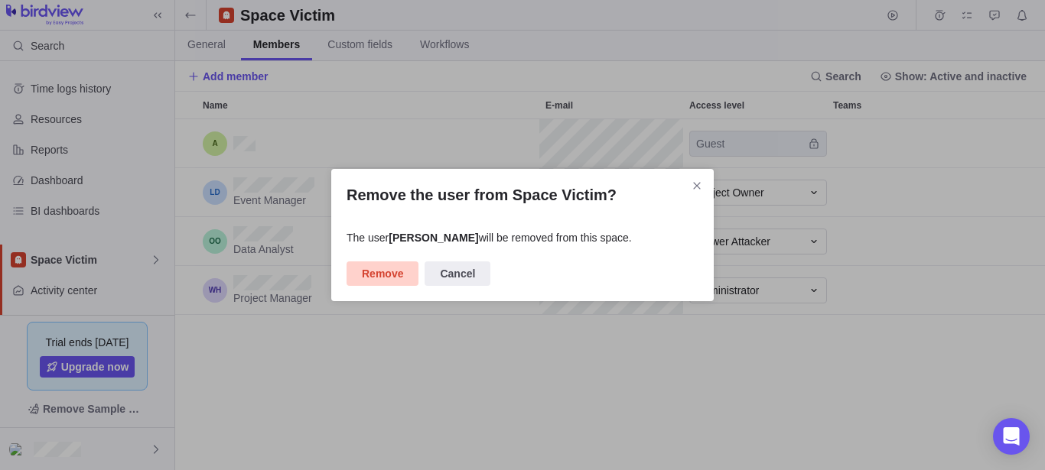
click at [402, 283] on span "Remove" at bounding box center [383, 274] width 72 height 24
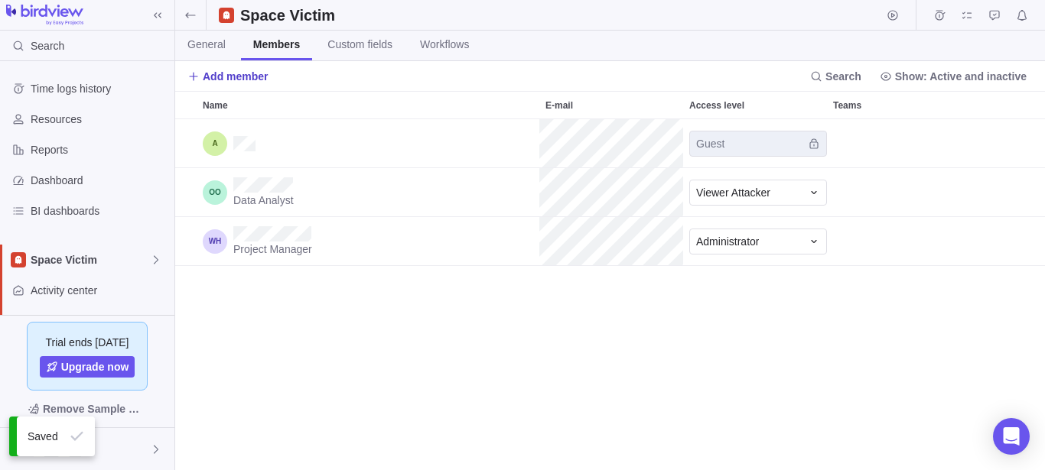
click at [246, 81] on span "Add member" at bounding box center [236, 76] width 66 height 15
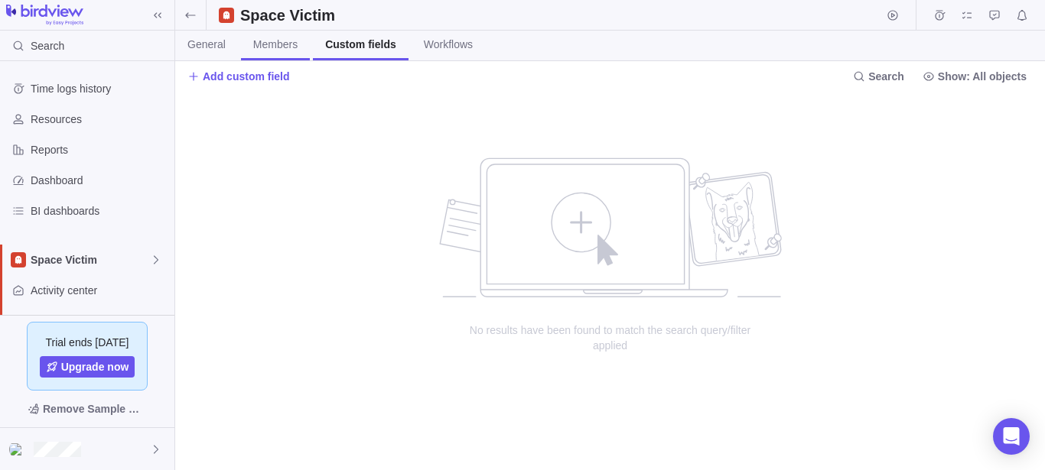
click at [277, 43] on span "Members" at bounding box center [275, 44] width 44 height 15
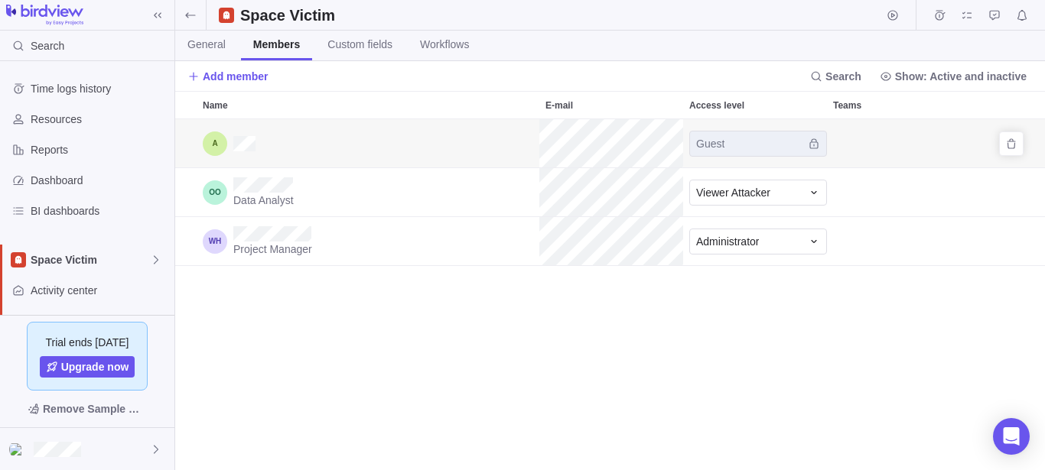
scroll to position [338, 857]
click at [250, 76] on span "Add member" at bounding box center [236, 76] width 66 height 15
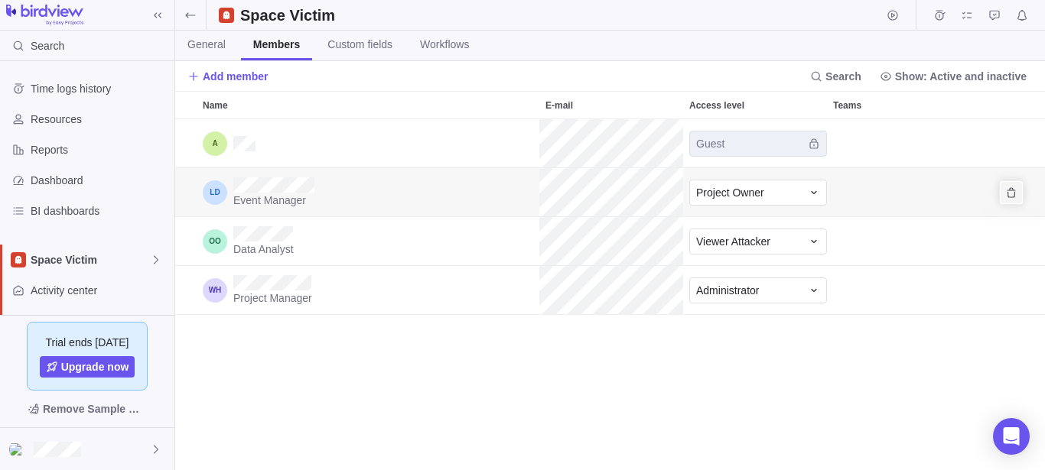
click at [1013, 188] on icon "Remove" at bounding box center [1011, 193] width 12 height 12
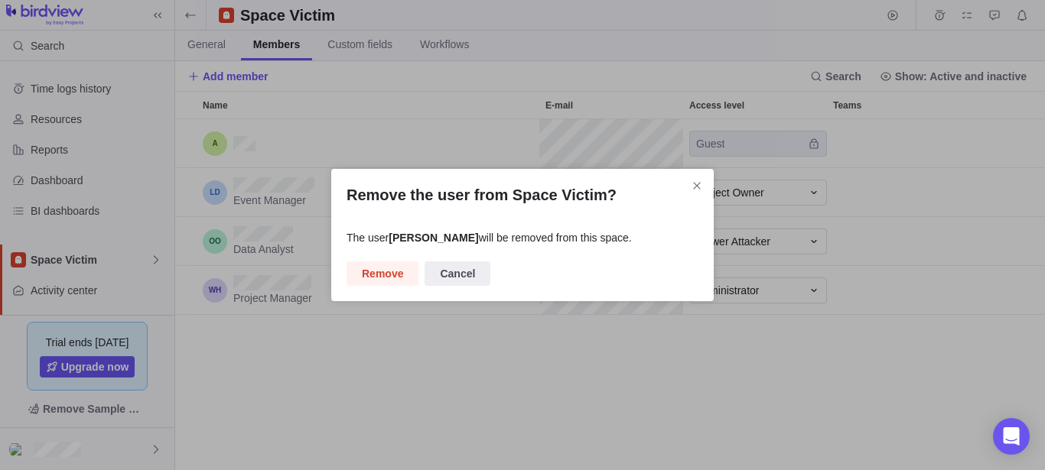
click at [379, 256] on div "Remove the user from Space Victim? The user [PERSON_NAME] will be removed from …" at bounding box center [522, 235] width 382 height 132
click at [373, 280] on span "Remove" at bounding box center [382, 274] width 41 height 18
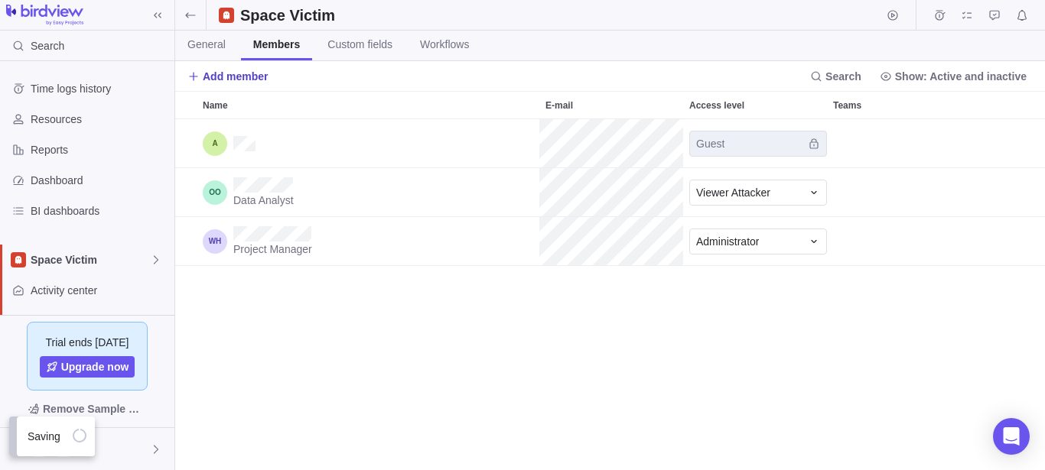
click at [254, 80] on span "Add member" at bounding box center [236, 76] width 66 height 15
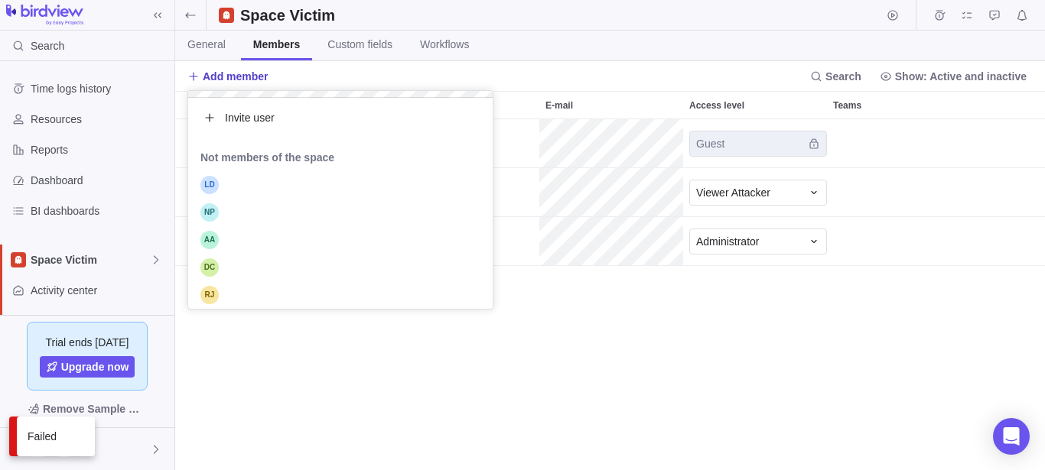
click at [242, 76] on span "Add member" at bounding box center [236, 76] width 66 height 15
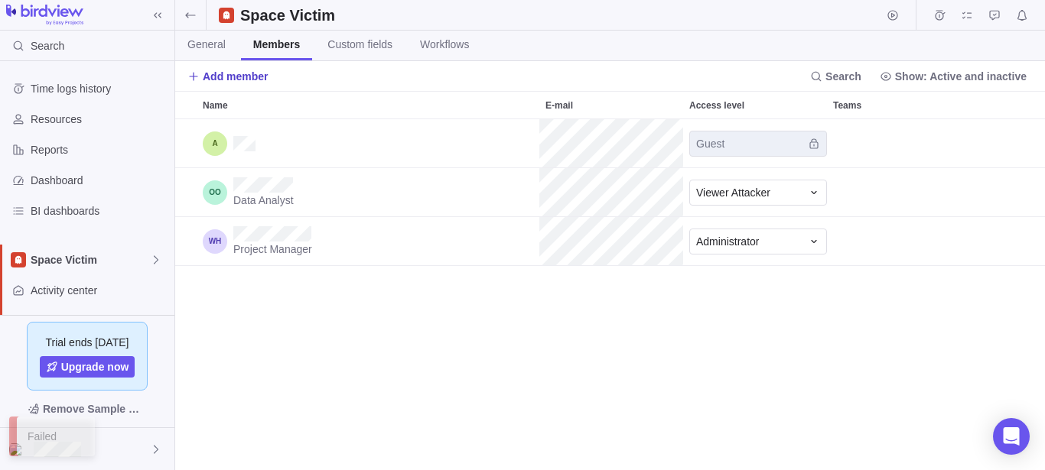
click at [242, 76] on span "Add member" at bounding box center [236, 76] width 66 height 15
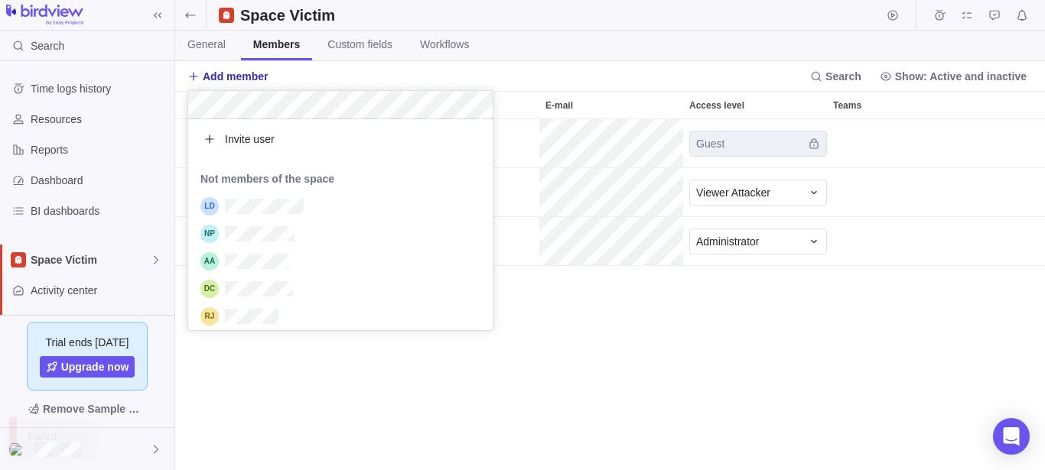
scroll to position [198, 291]
click at [265, 215] on div "grid" at bounding box center [340, 207] width 304 height 28
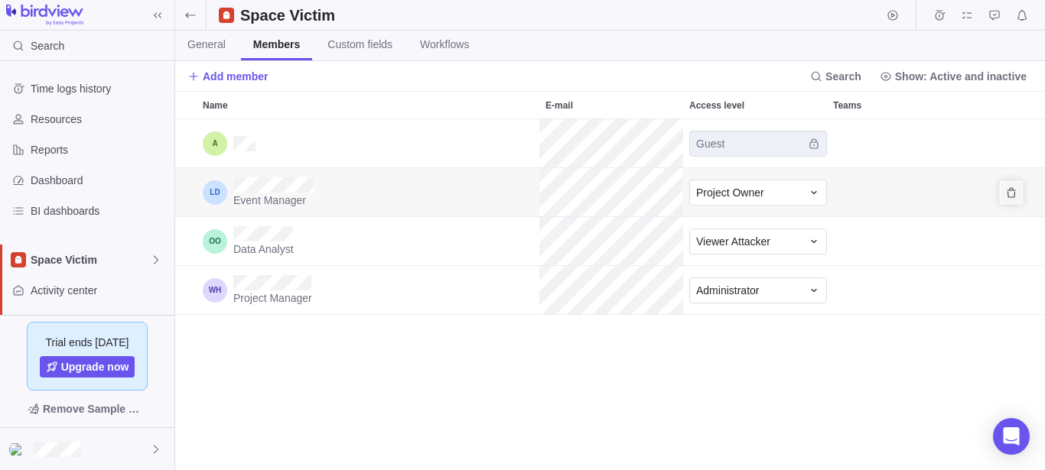
click at [1016, 196] on icon "Remove" at bounding box center [1011, 193] width 12 height 12
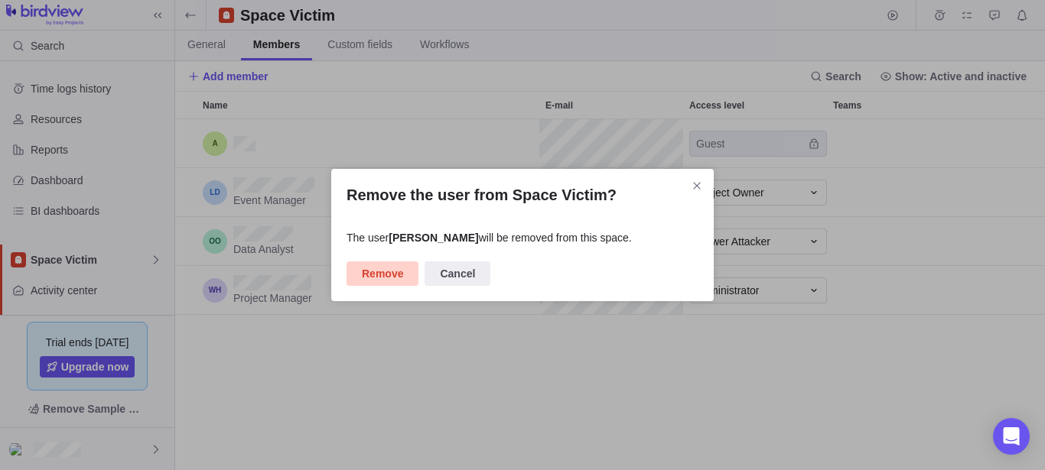
click at [385, 276] on span "Remove" at bounding box center [382, 274] width 41 height 18
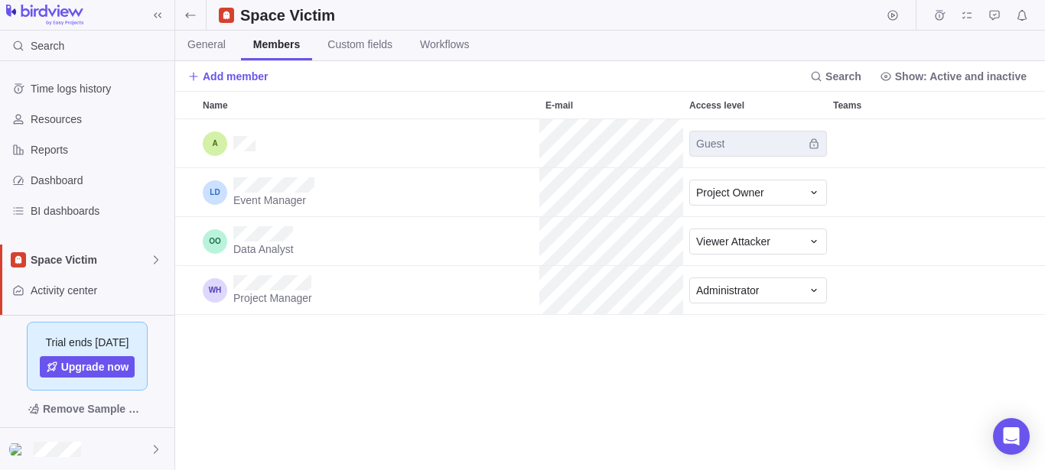
scroll to position [338, 857]
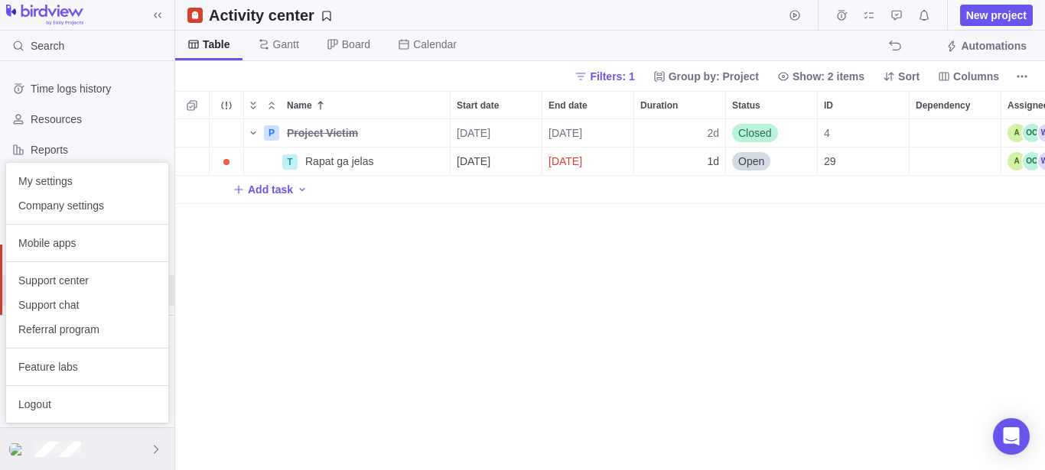
scroll to position [338, 857]
click at [103, 202] on span "Company settings" at bounding box center [87, 205] width 138 height 15
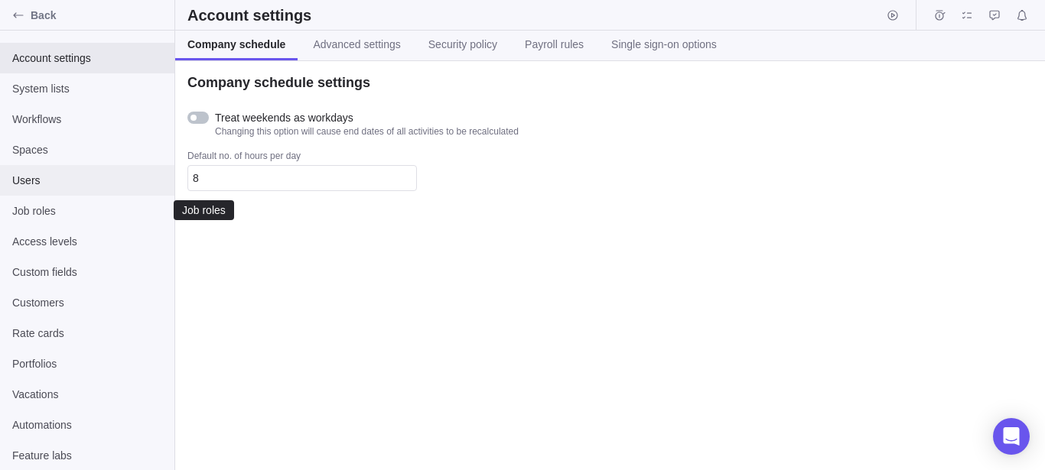
click at [81, 183] on span "Users" at bounding box center [87, 180] width 150 height 15
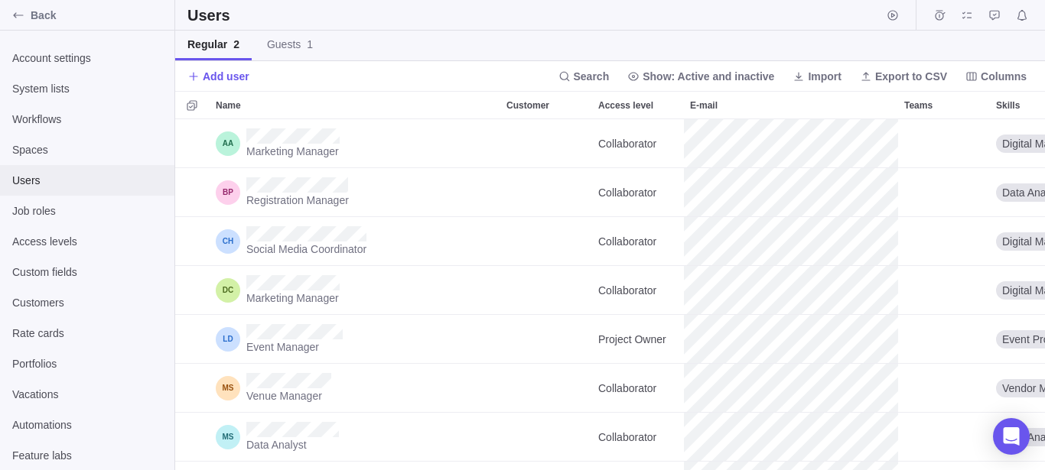
scroll to position [338, 857]
click at [297, 49] on span "Guests 1" at bounding box center [290, 44] width 46 height 15
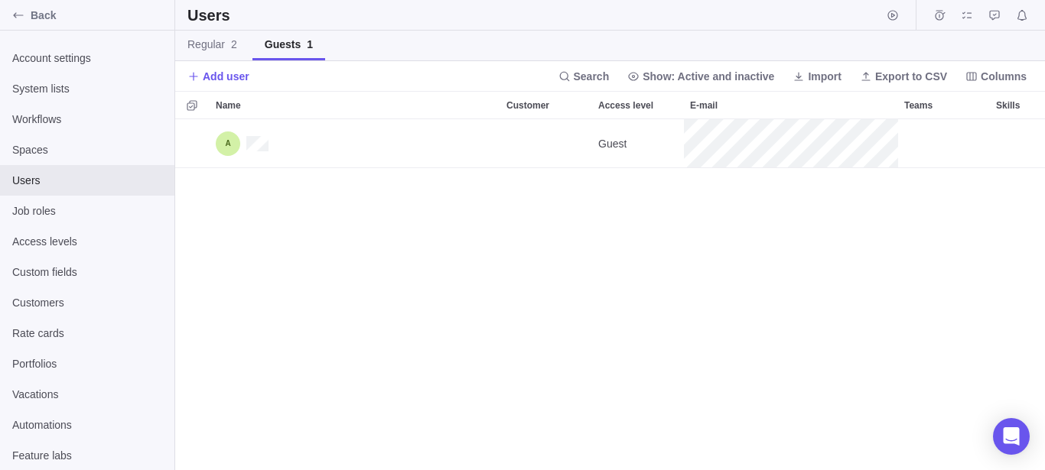
scroll to position [338, 857]
click at [218, 40] on span "Regular 2" at bounding box center [212, 44] width 50 height 15
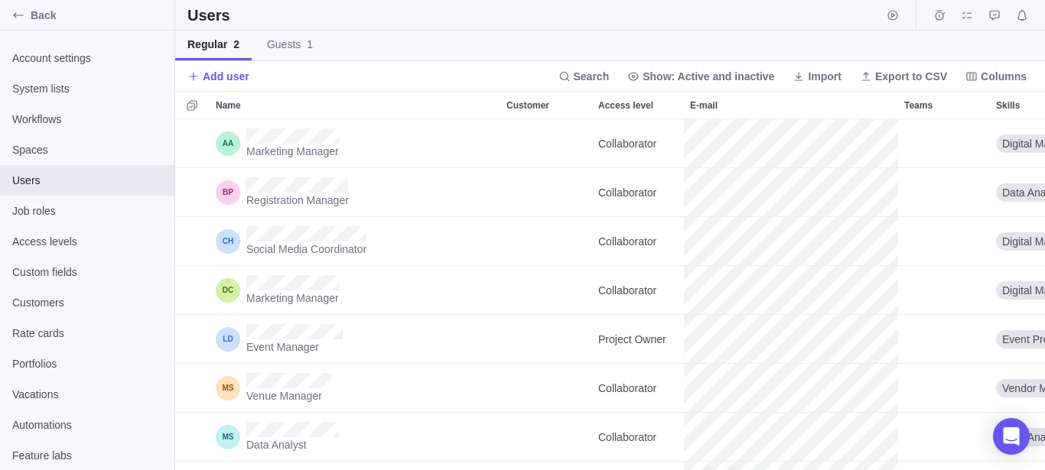
scroll to position [338, 857]
click at [288, 47] on span "Guests 1" at bounding box center [290, 44] width 46 height 15
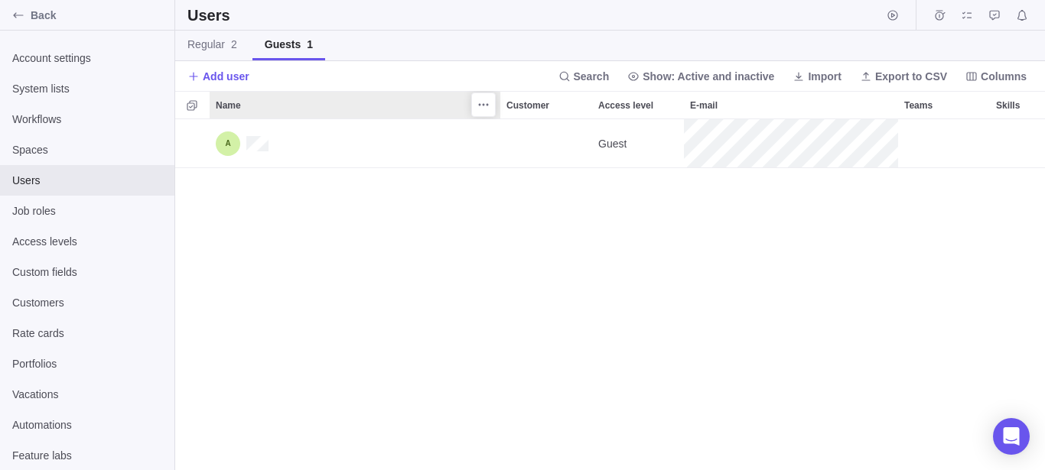
scroll to position [338, 857]
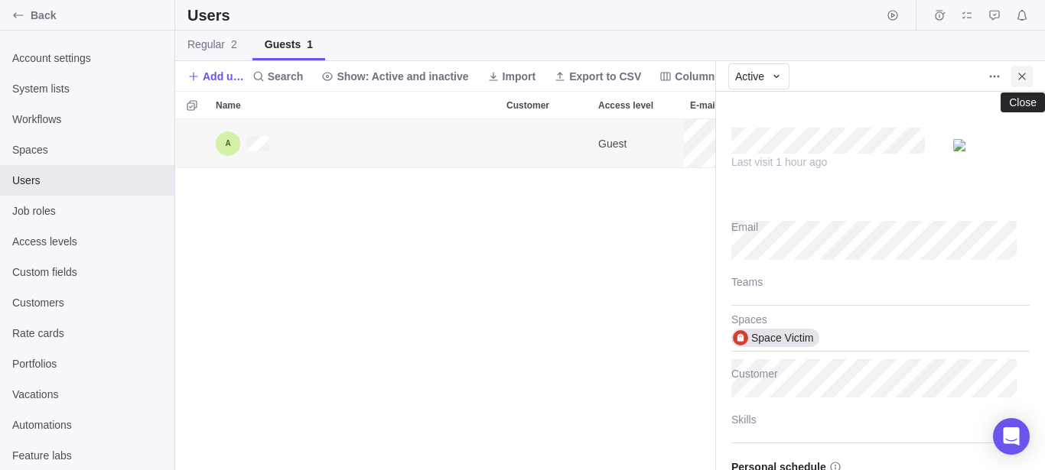
click at [1028, 75] on span "Close" at bounding box center [1021, 76] width 21 height 21
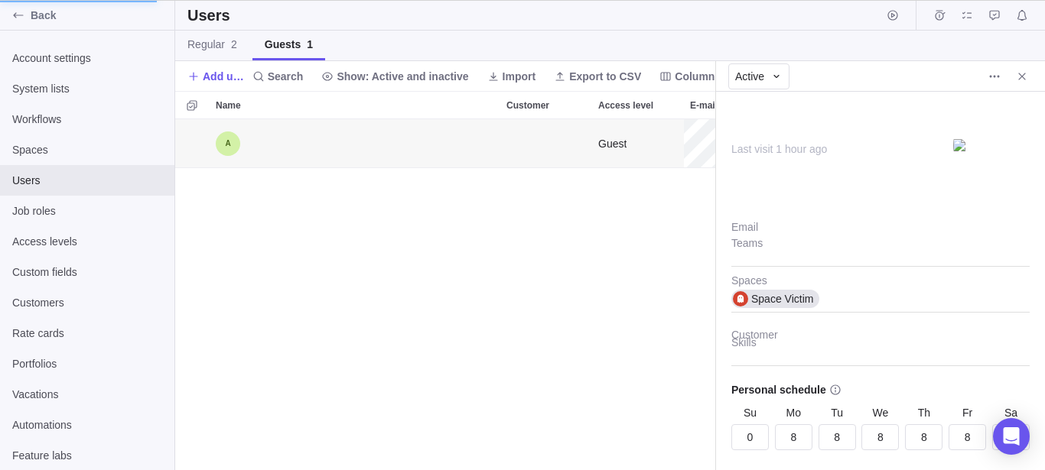
scroll to position [338, 527]
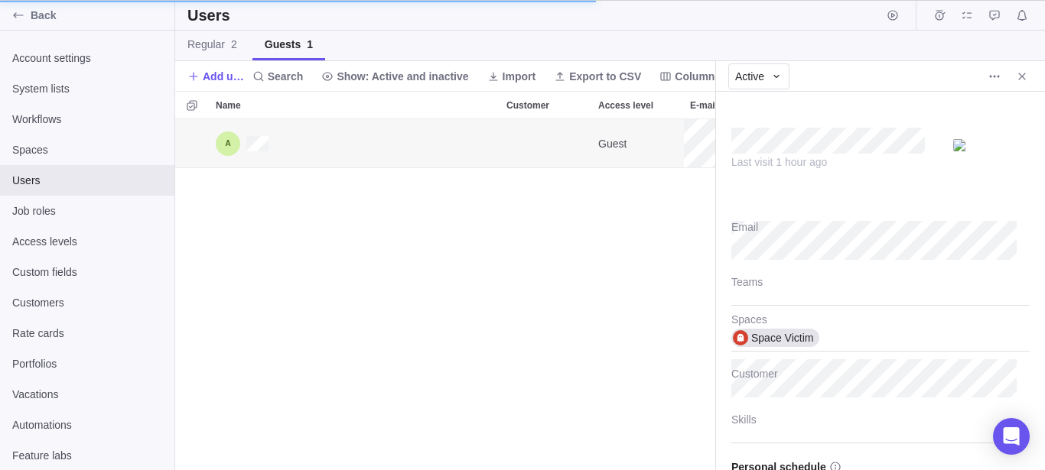
type textarea "x"
click at [897, 190] on div "Last visit 2 hours ago" at bounding box center [880, 153] width 298 height 92
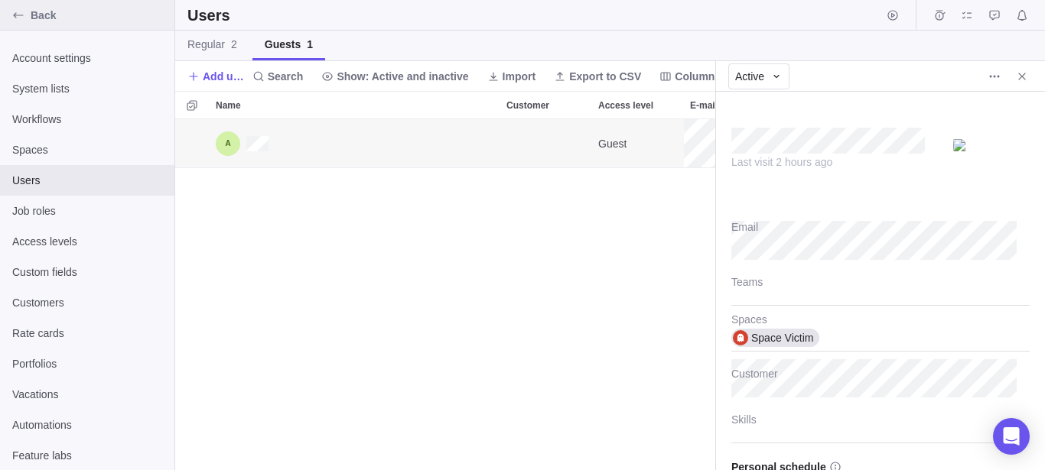
click at [43, 6] on div "Back" at bounding box center [87, 15] width 174 height 31
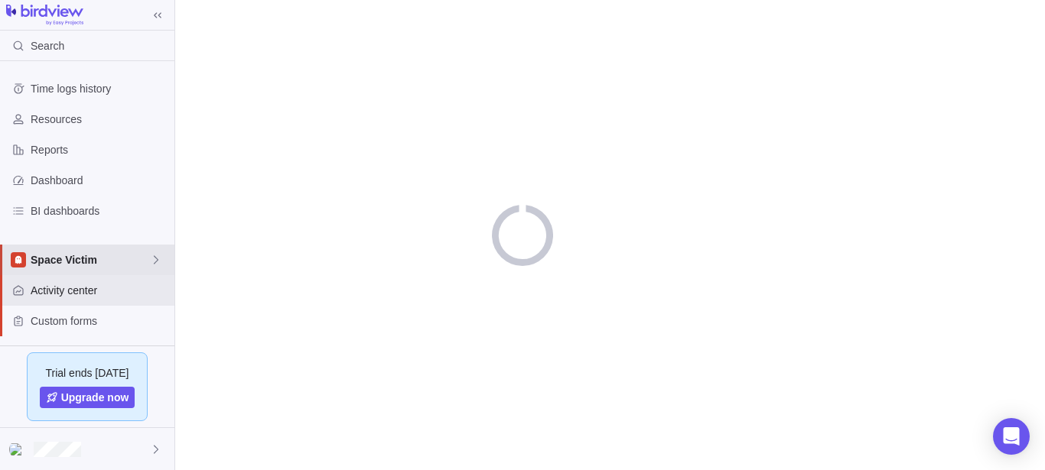
click at [96, 262] on span "Space Victim" at bounding box center [90, 259] width 119 height 15
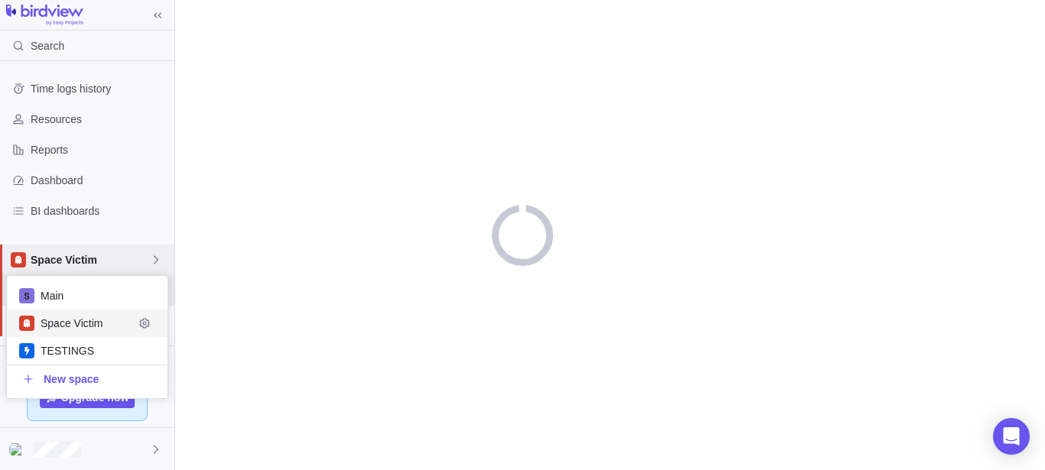
scroll to position [109, 148]
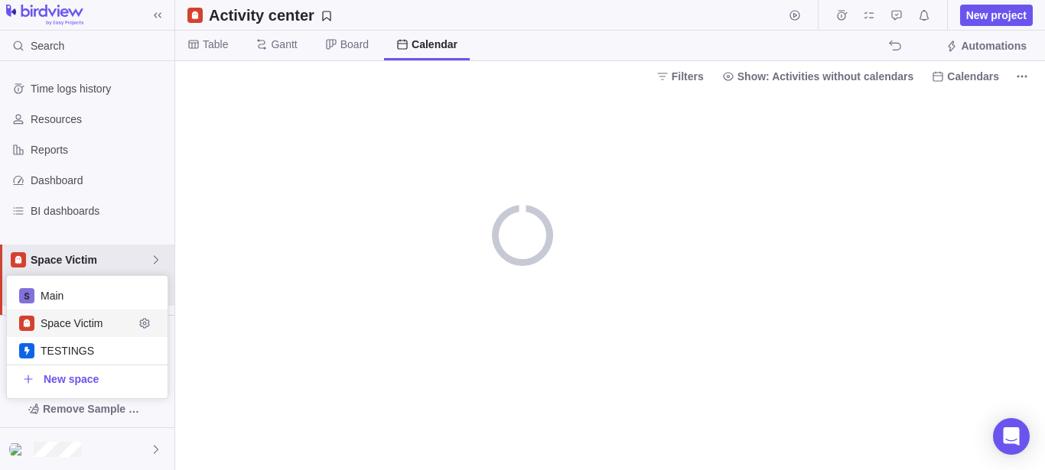
click at [81, 324] on span "Space Victim" at bounding box center [87, 323] width 93 height 15
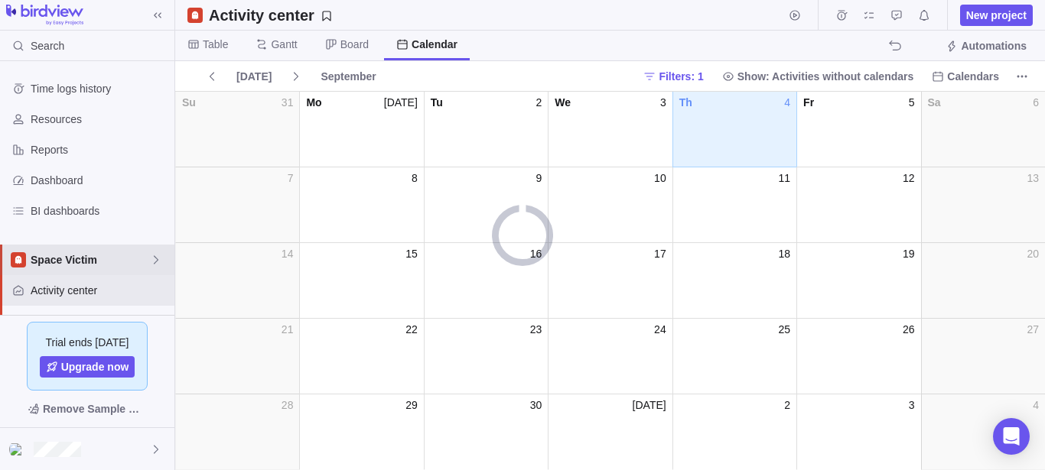
click at [155, 252] on div "Space Victim" at bounding box center [87, 260] width 174 height 31
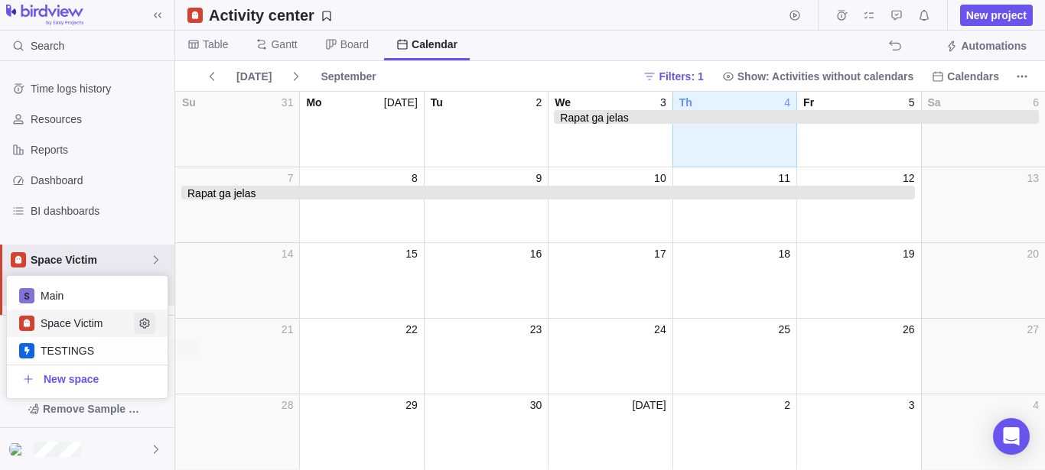
click at [145, 316] on span "Edit space settings" at bounding box center [144, 323] width 21 height 21
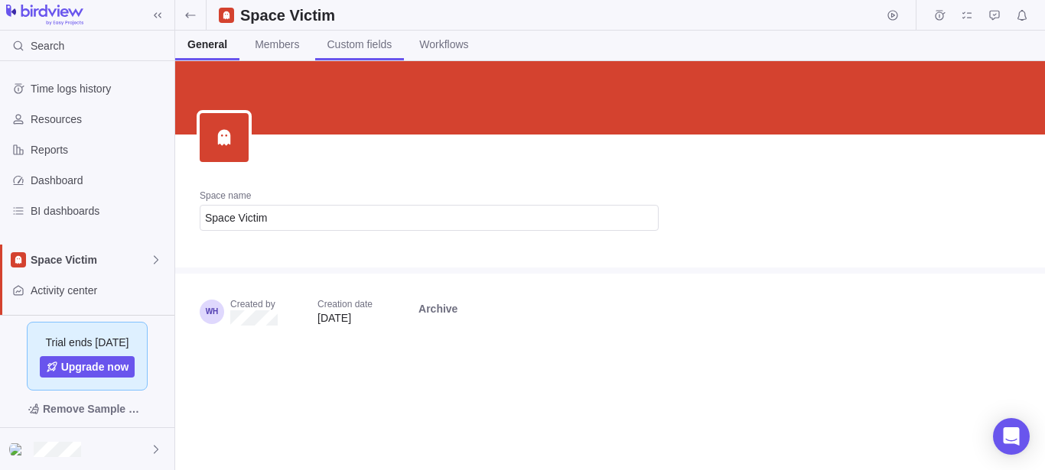
click at [360, 47] on span "Custom fields" at bounding box center [359, 44] width 65 height 15
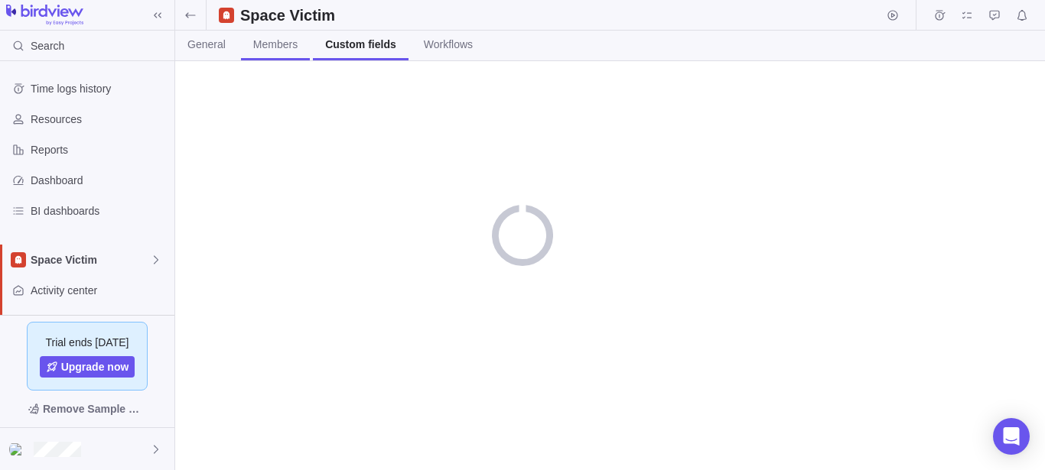
click at [260, 41] on span "Members" at bounding box center [275, 44] width 44 height 15
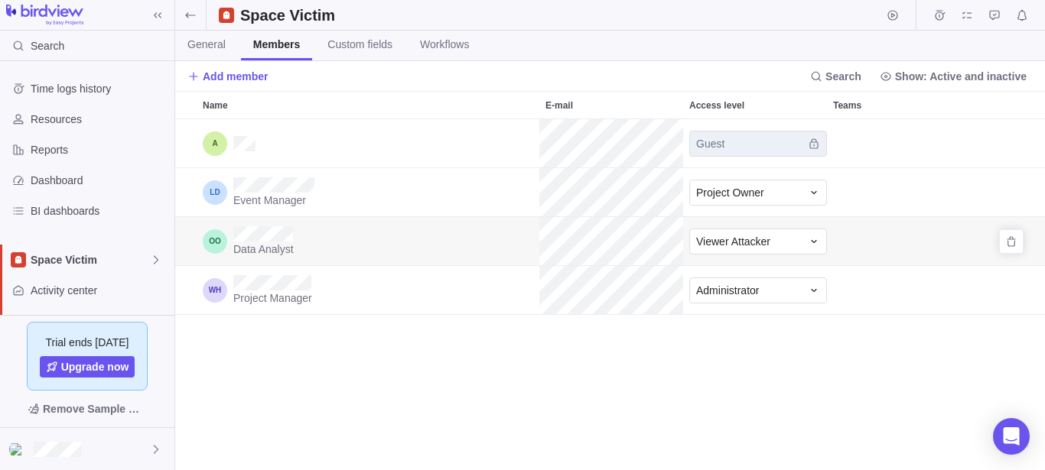
scroll to position [338, 857]
click at [780, 190] on div "Project Owner" at bounding box center [749, 192] width 106 height 15
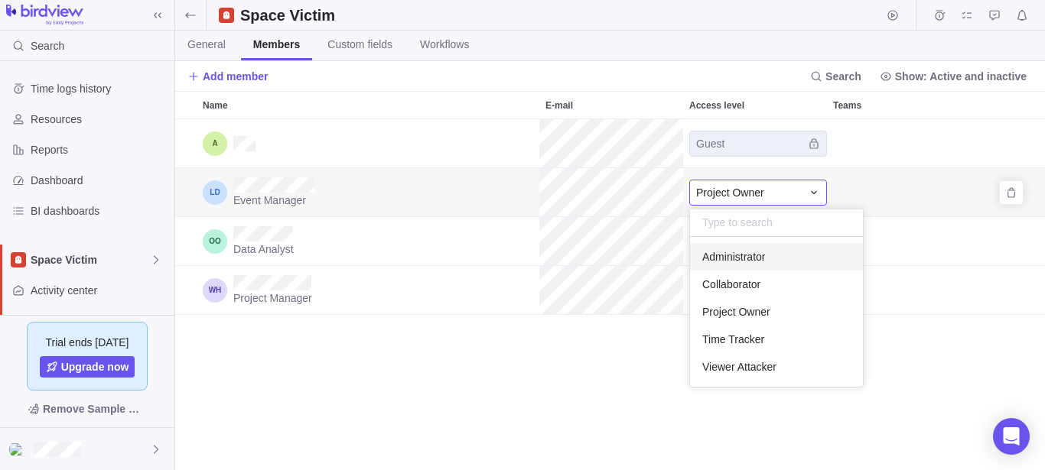
click at [750, 267] on div "Administrator" at bounding box center [776, 257] width 173 height 28
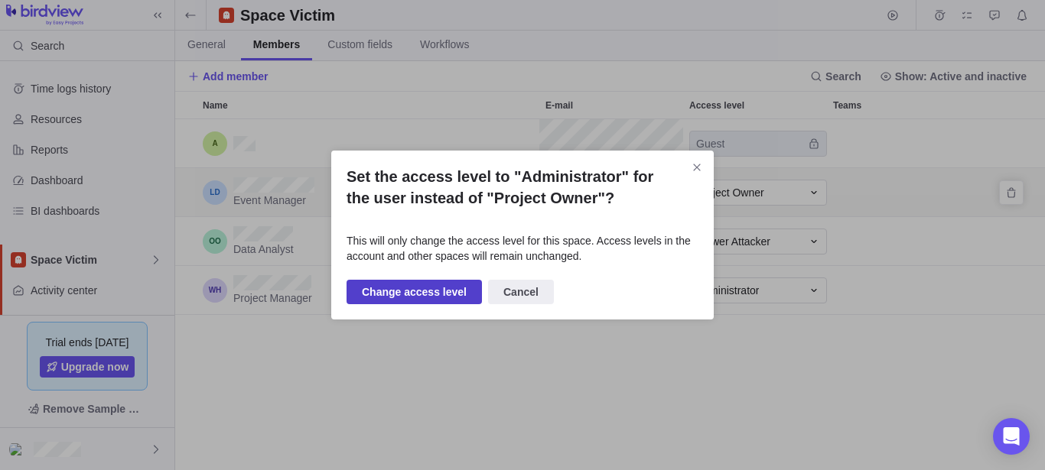
click at [448, 298] on span "Change access level" at bounding box center [414, 292] width 105 height 18
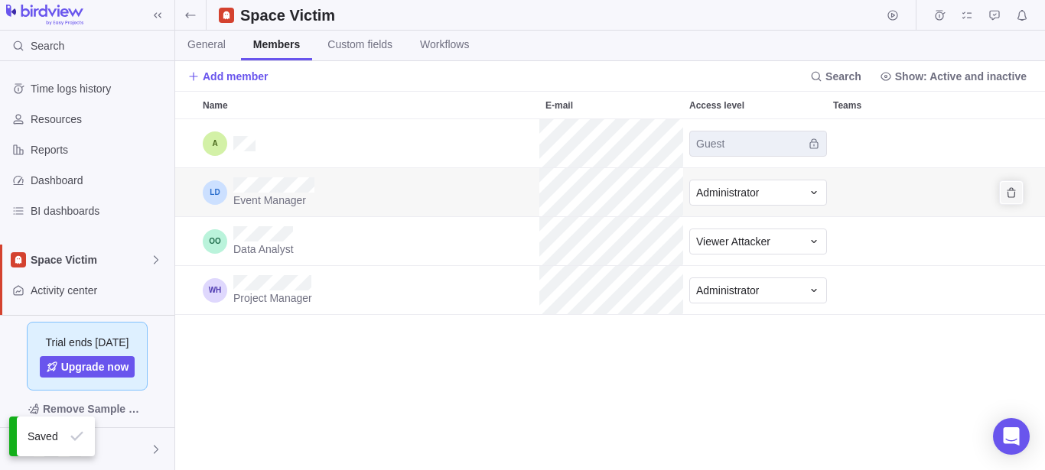
click at [1017, 194] on span "Remove" at bounding box center [1011, 192] width 21 height 21
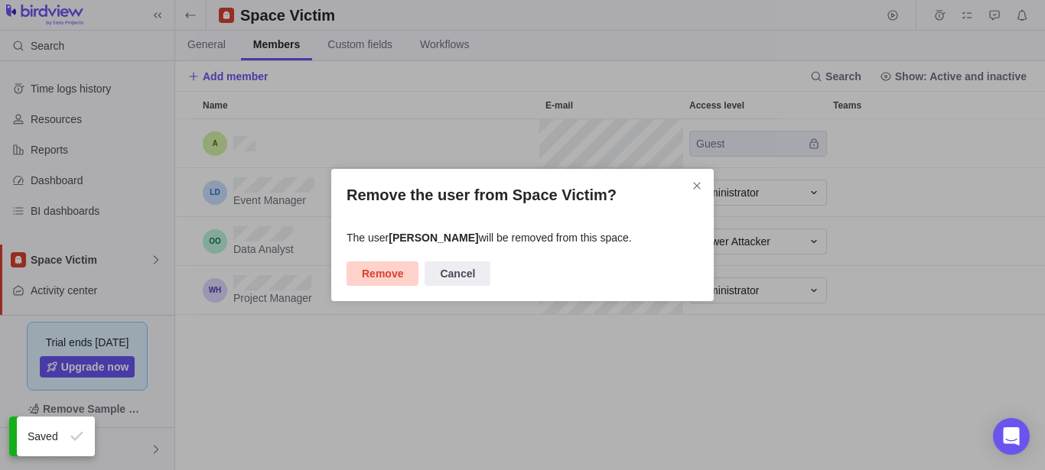
click at [357, 272] on span "Remove" at bounding box center [383, 274] width 72 height 24
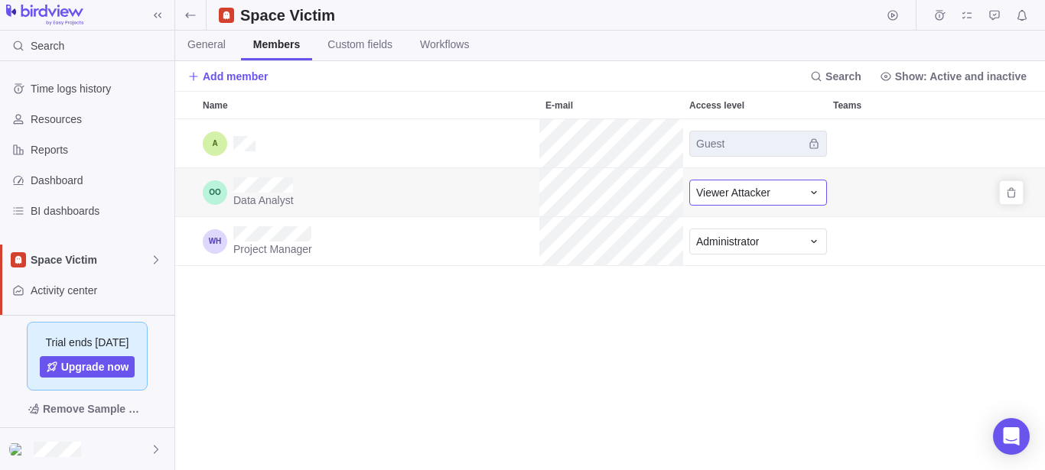
click at [804, 194] on div "Viewer Attacker" at bounding box center [758, 193] width 138 height 26
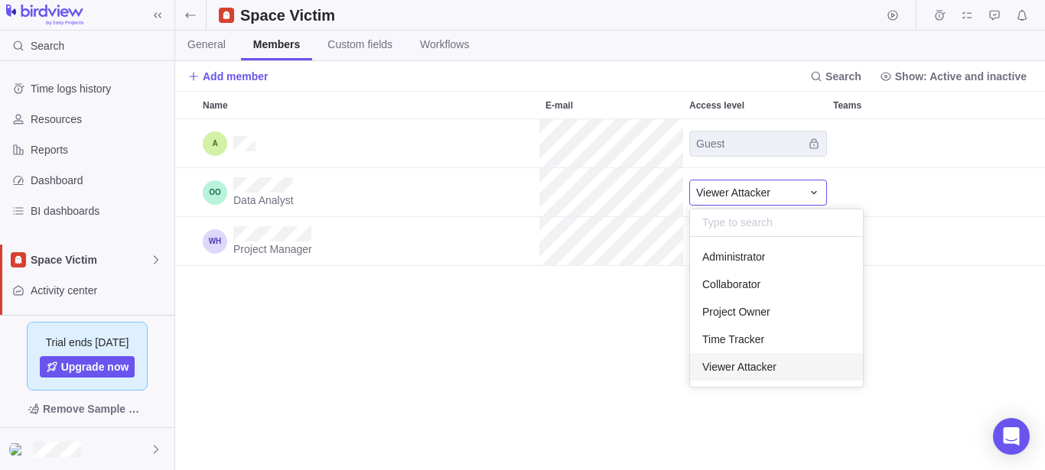
click at [241, 81] on body "Search Time logs history Resources Reports Dashboard BI dashboards Space Victim…" at bounding box center [522, 235] width 1045 height 470
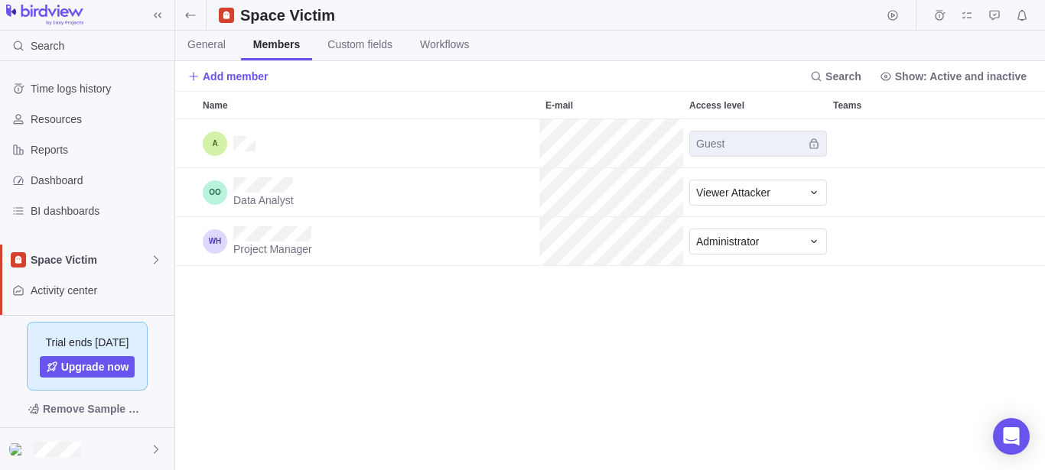
click at [241, 81] on span "Add member" at bounding box center [236, 76] width 66 height 15
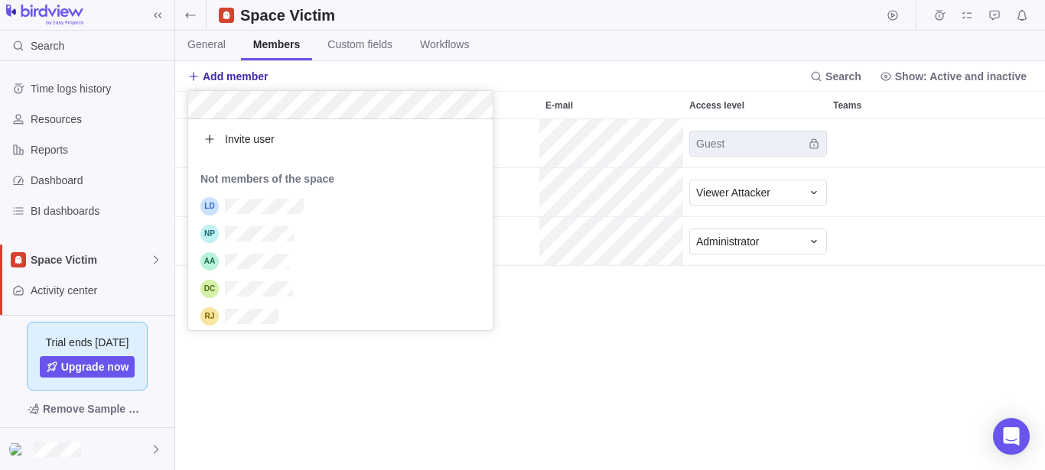
scroll to position [198, 291]
click at [328, 207] on div "grid" at bounding box center [340, 207] width 304 height 28
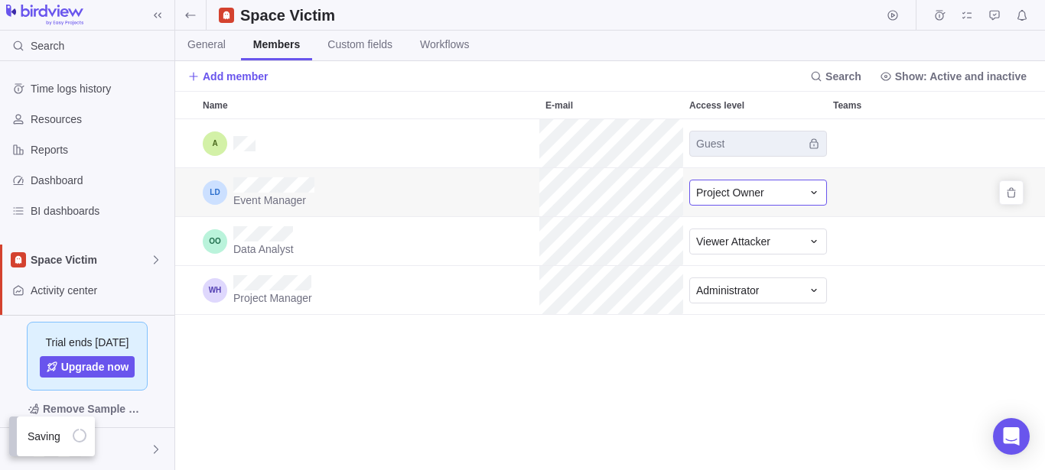
click at [777, 193] on div "Project Owner" at bounding box center [749, 192] width 106 height 15
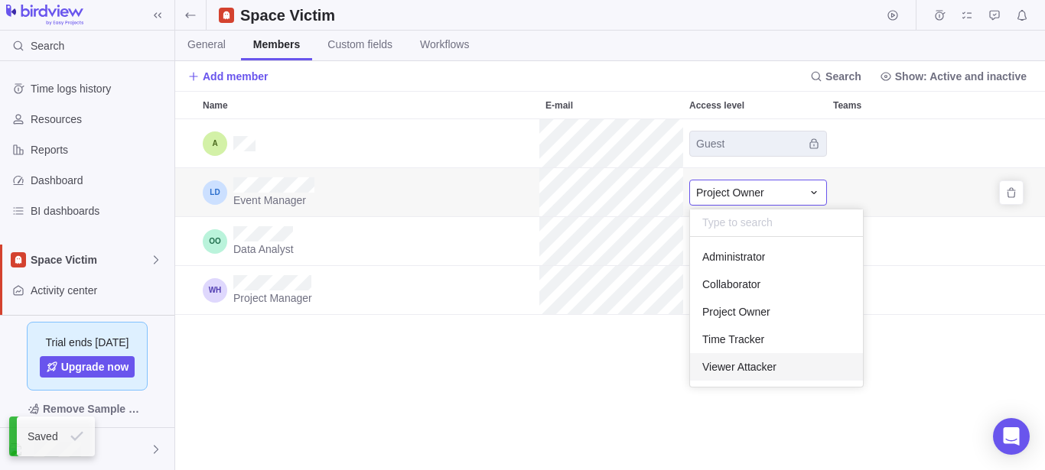
click at [776, 366] on div "Viewer Attacker" at bounding box center [776, 367] width 173 height 28
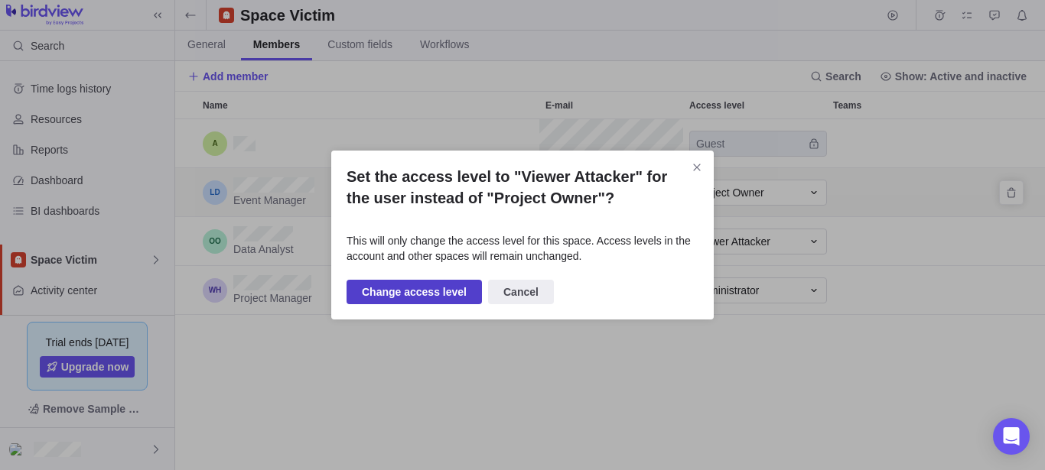
click at [430, 293] on span "Change access level" at bounding box center [414, 292] width 105 height 18
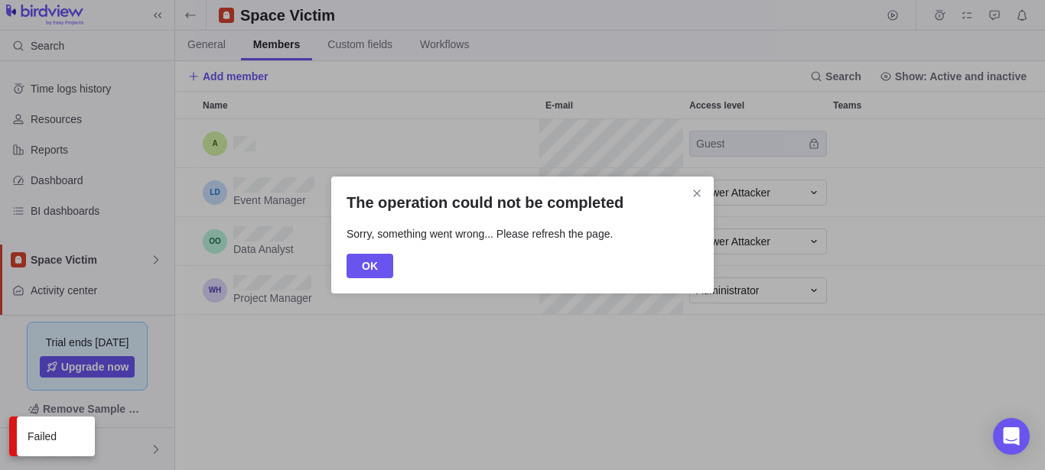
click at [768, 190] on div "The operation could not be completed Sorry, something went wrong... Please refr…" at bounding box center [522, 235] width 1045 height 470
click at [379, 267] on span "OK" at bounding box center [370, 266] width 47 height 24
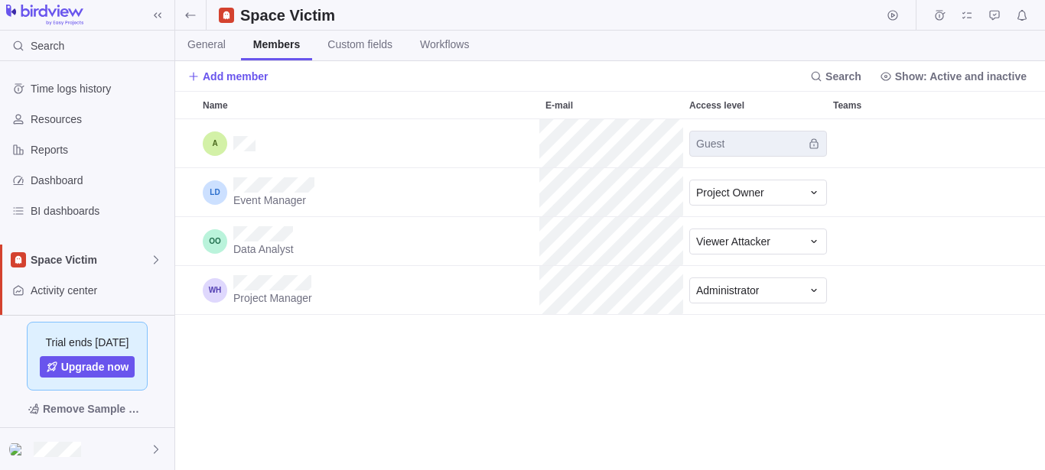
scroll to position [338, 857]
click at [799, 194] on div "Project Owner" at bounding box center [749, 192] width 106 height 15
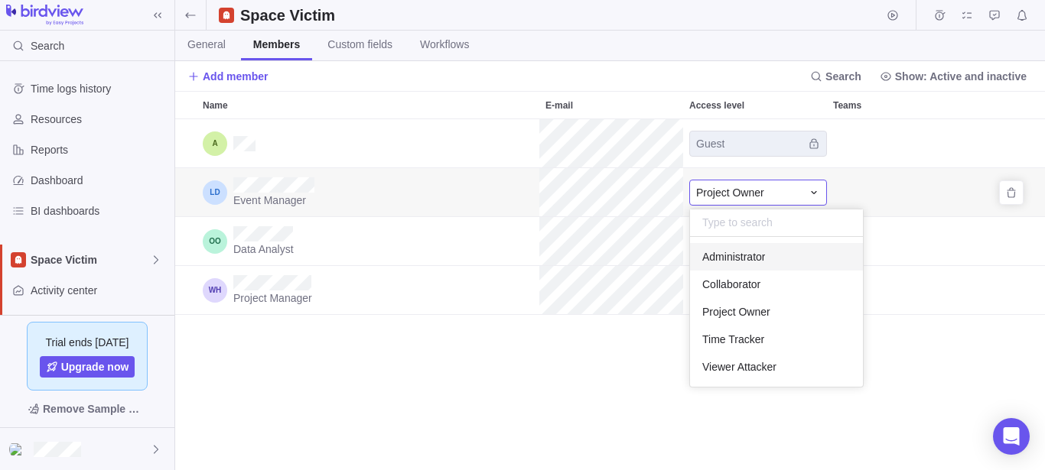
click at [786, 250] on div "Administrator" at bounding box center [776, 257] width 173 height 28
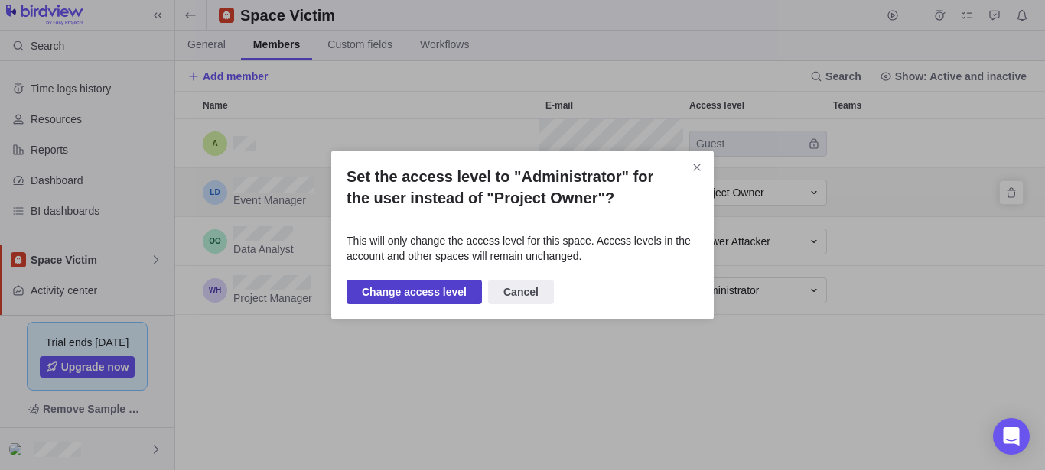
click at [425, 292] on span "Change access level" at bounding box center [414, 292] width 105 height 18
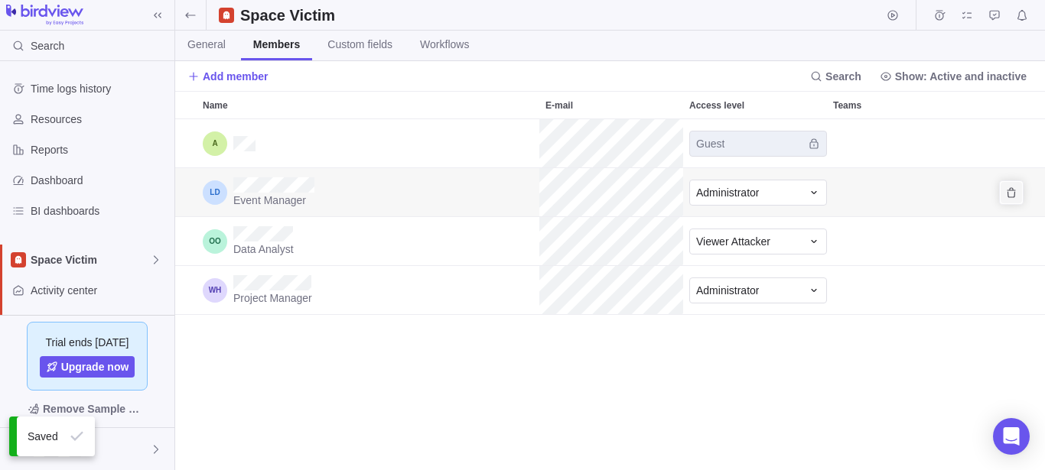
click at [1007, 194] on icon "Remove" at bounding box center [1011, 193] width 12 height 12
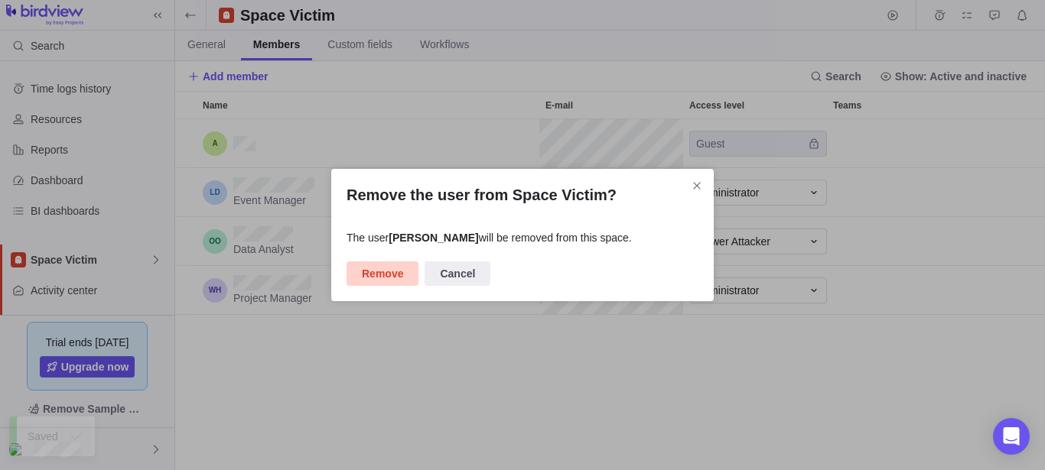
click at [376, 279] on span "Remove" at bounding box center [382, 274] width 41 height 18
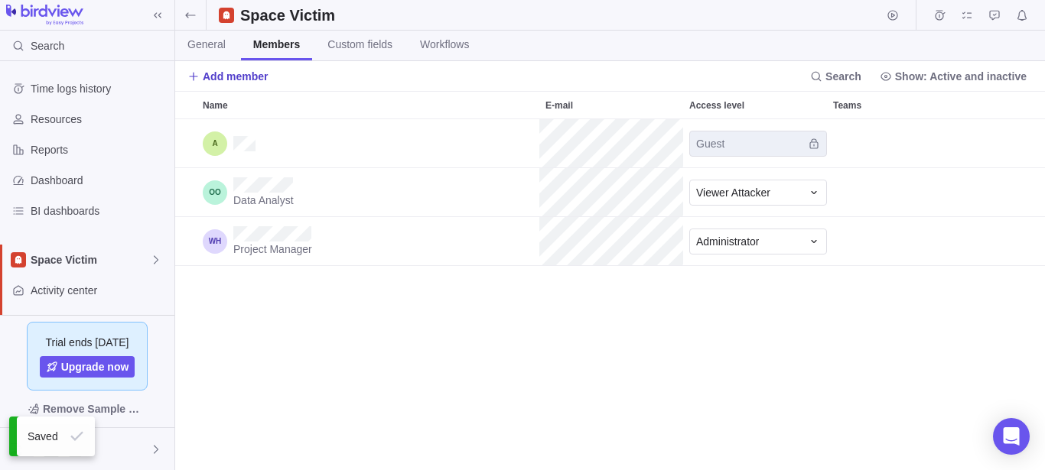
click at [249, 76] on span "Add member" at bounding box center [236, 76] width 66 height 15
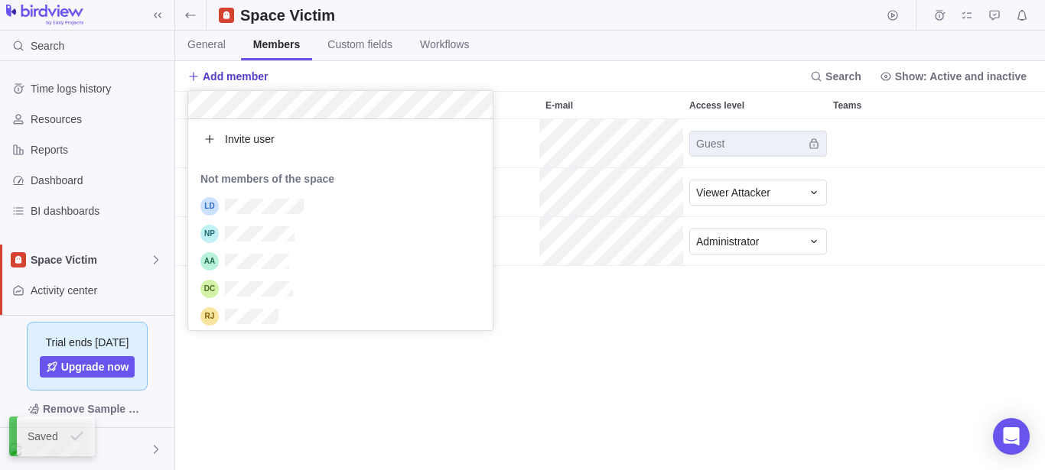
scroll to position [198, 291]
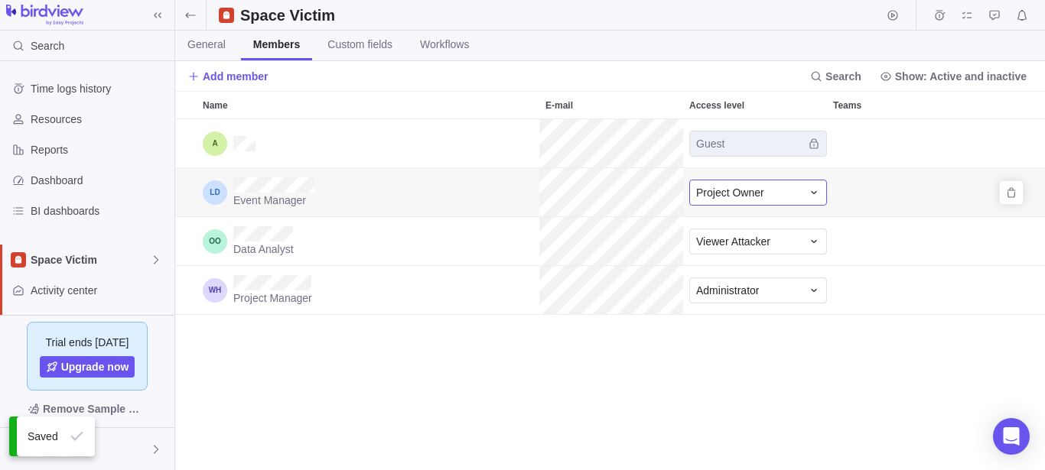
click at [750, 192] on span "Project Owner" at bounding box center [730, 192] width 68 height 15
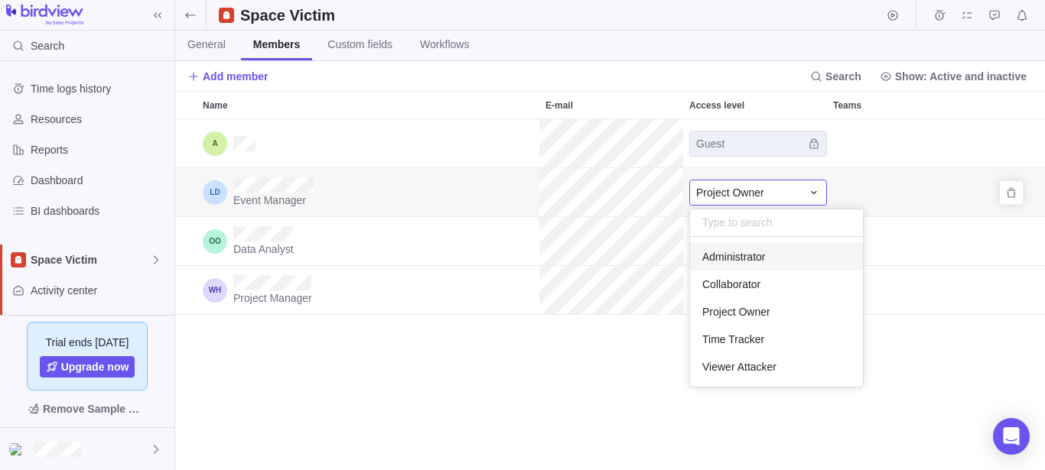
click at [743, 260] on span "Administrator" at bounding box center [733, 256] width 63 height 15
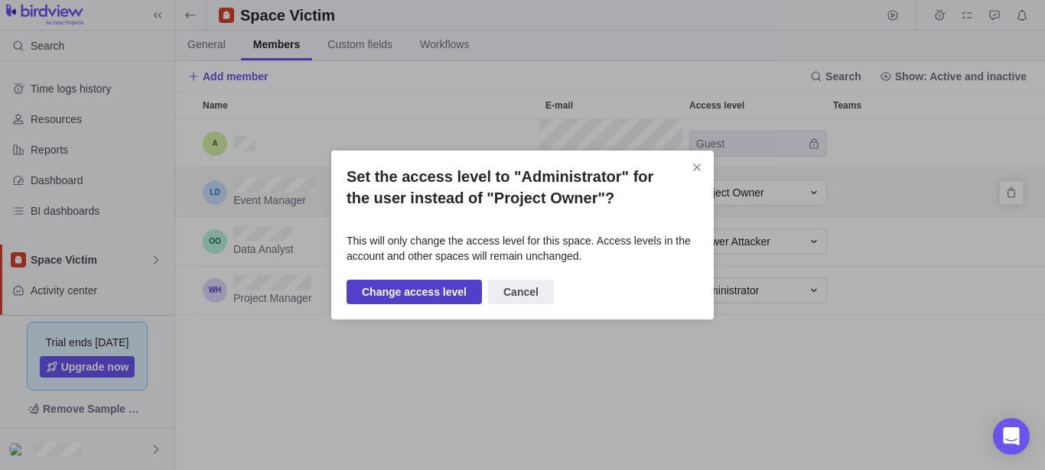
click at [432, 290] on span "Change access level" at bounding box center [414, 292] width 105 height 18
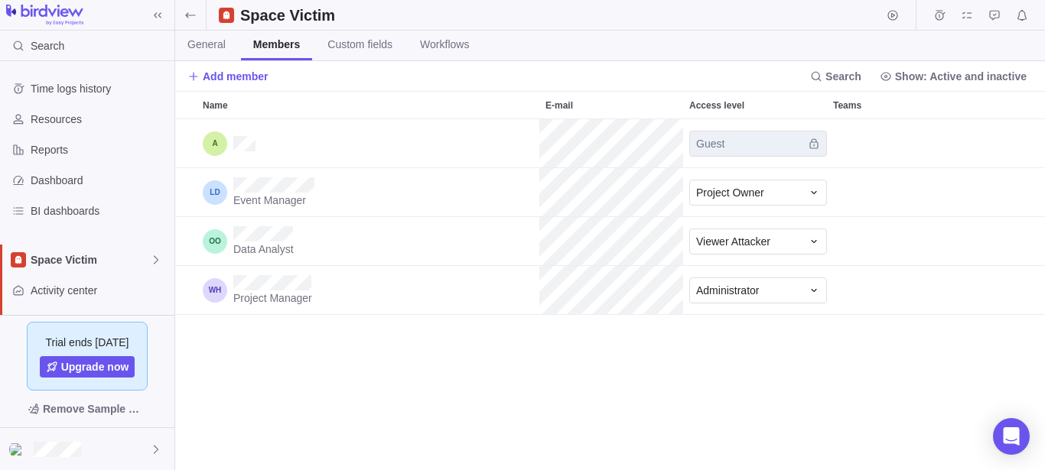
scroll to position [338, 857]
click at [767, 197] on div "Project Owner" at bounding box center [749, 192] width 106 height 15
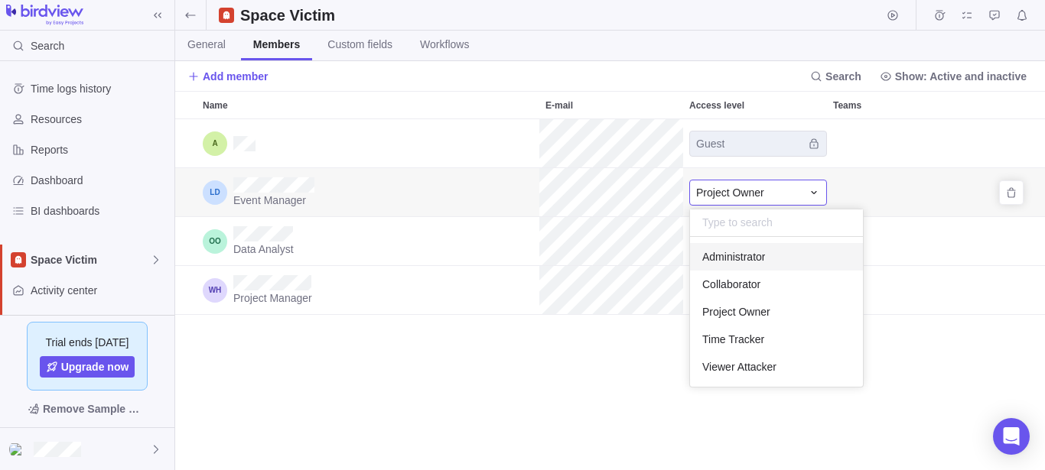
click at [757, 262] on span "Administrator" at bounding box center [733, 256] width 63 height 15
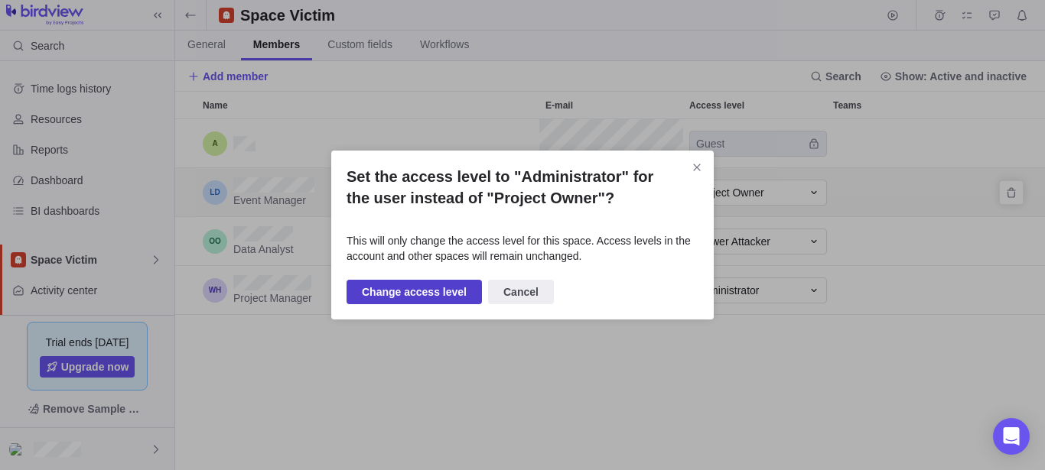
click at [441, 294] on span "Change access level" at bounding box center [414, 292] width 105 height 18
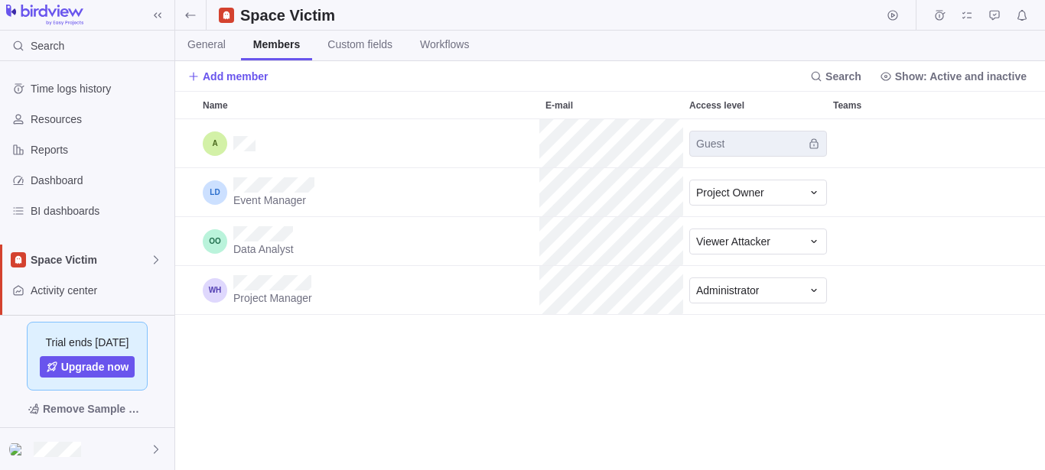
scroll to position [338, 857]
click at [1019, 197] on span "Remove" at bounding box center [1011, 192] width 21 height 21
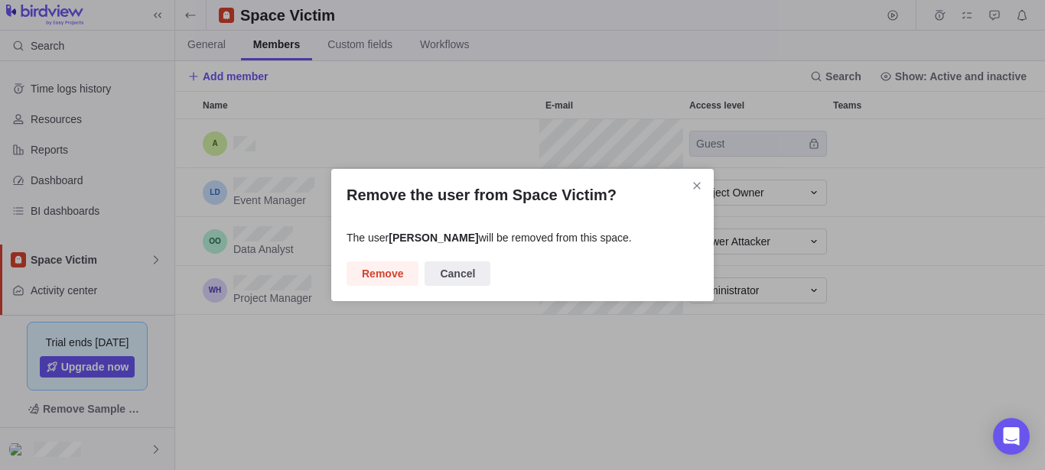
click at [386, 275] on span "Remove" at bounding box center [382, 274] width 41 height 18
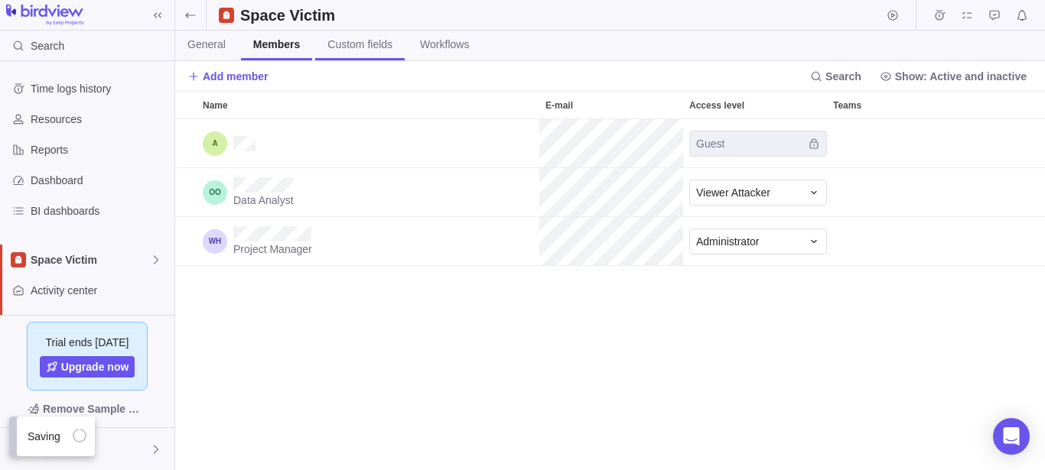
click at [356, 40] on span "Custom fields" at bounding box center [359, 44] width 65 height 15
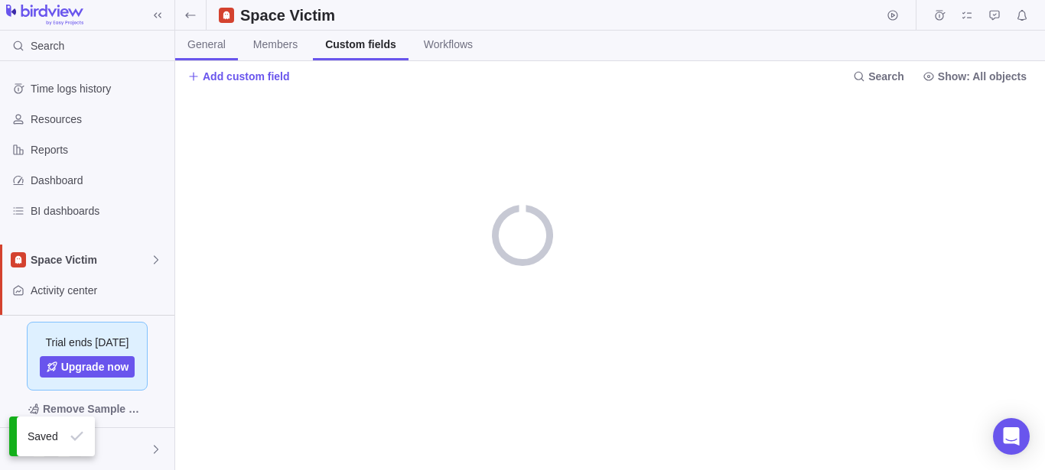
click at [226, 46] on link "General" at bounding box center [206, 46] width 63 height 30
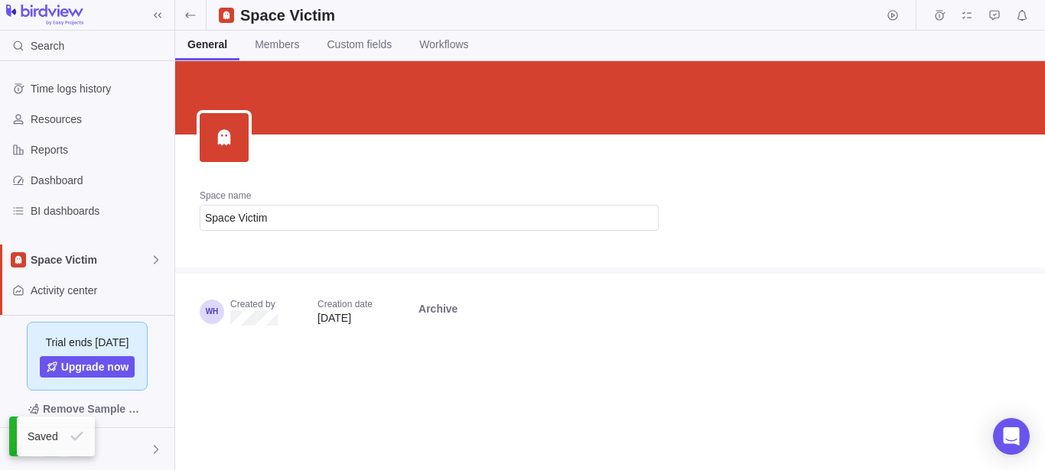
click at [636, 334] on div "Created by Creation date Sep 3, 2025 Archive" at bounding box center [429, 318] width 508 height 89
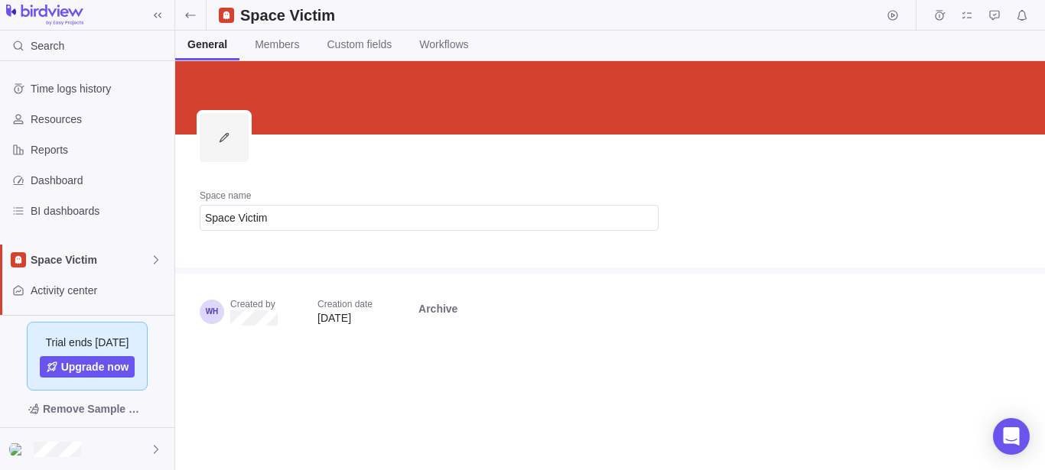
click at [239, 133] on span "Edit" at bounding box center [224, 137] width 49 height 49
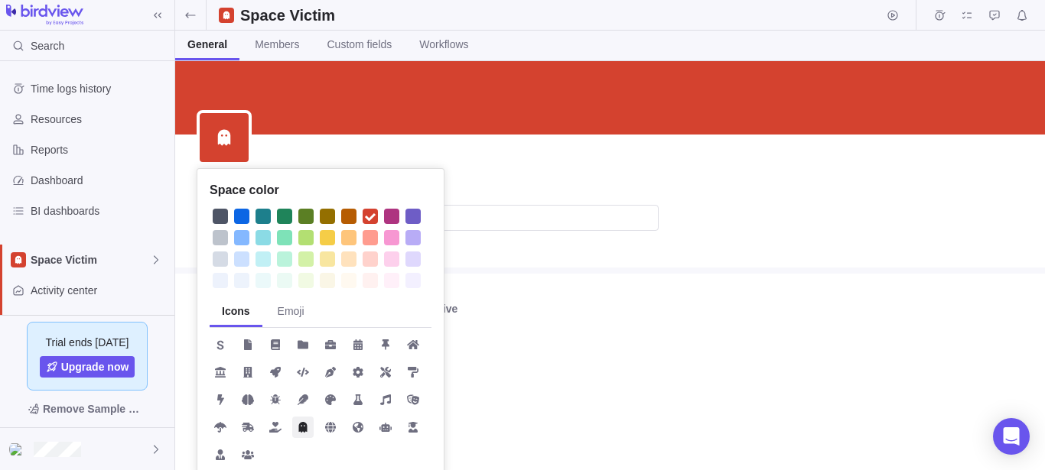
click at [675, 317] on div "Space color Icons Emoji Space name Space Victim Created by Creation date [DATE]…" at bounding box center [610, 265] width 870 height 409
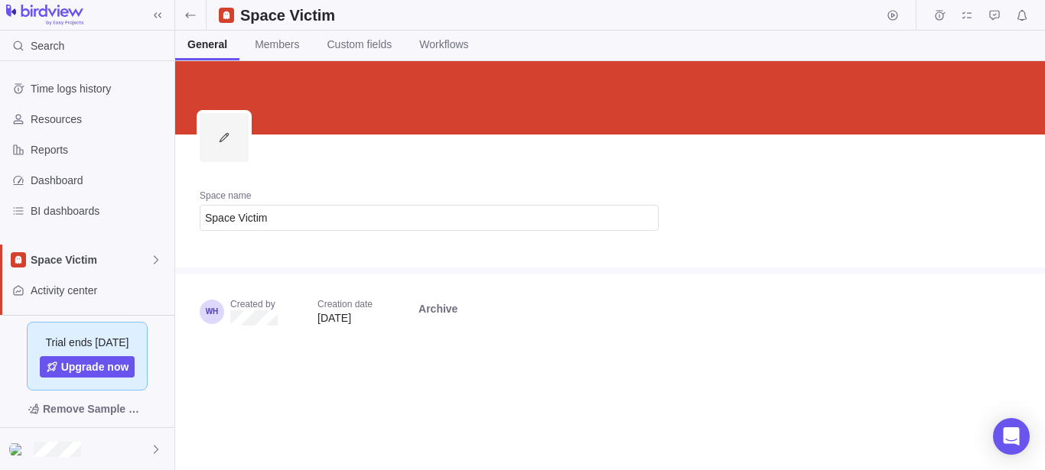
click at [220, 138] on icon "Edit" at bounding box center [224, 138] width 12 height 12
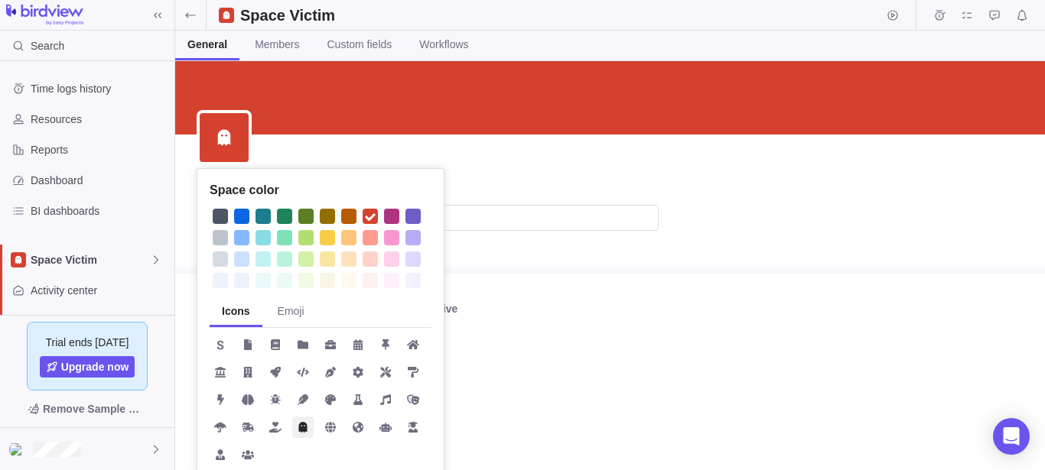
click at [389, 236] on div at bounding box center [391, 237] width 15 height 15
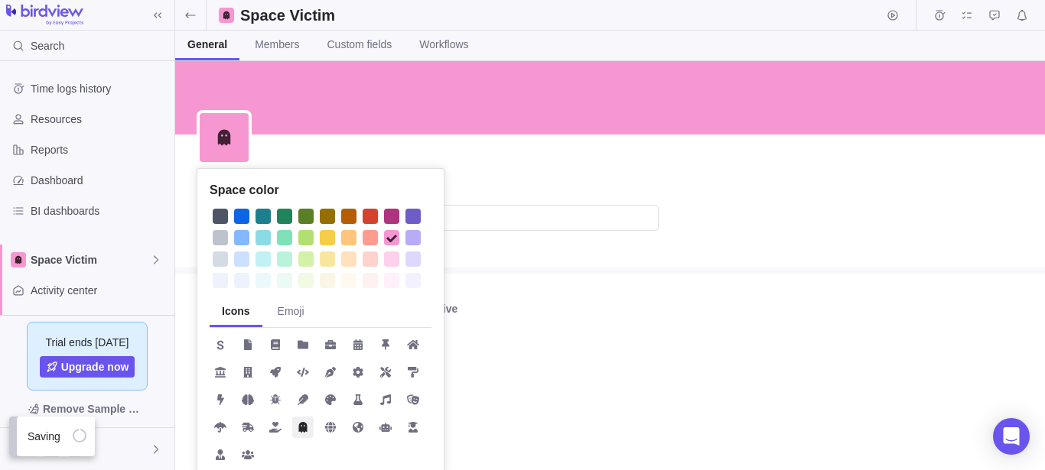
click at [688, 324] on div "Space color Icons Emoji Space name Space Victim Created by Creation date [DATE]…" at bounding box center [610, 265] width 870 height 409
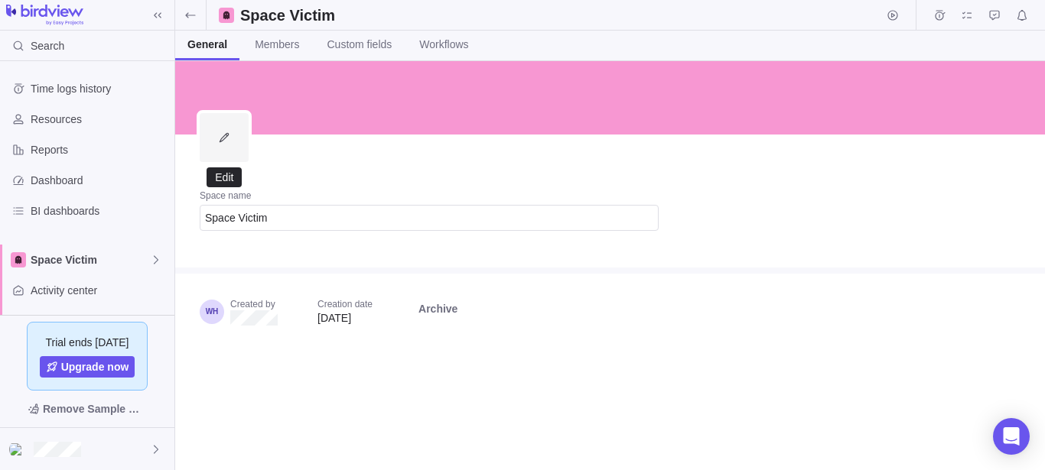
click at [220, 141] on icon "Edit" at bounding box center [224, 137] width 9 height 9
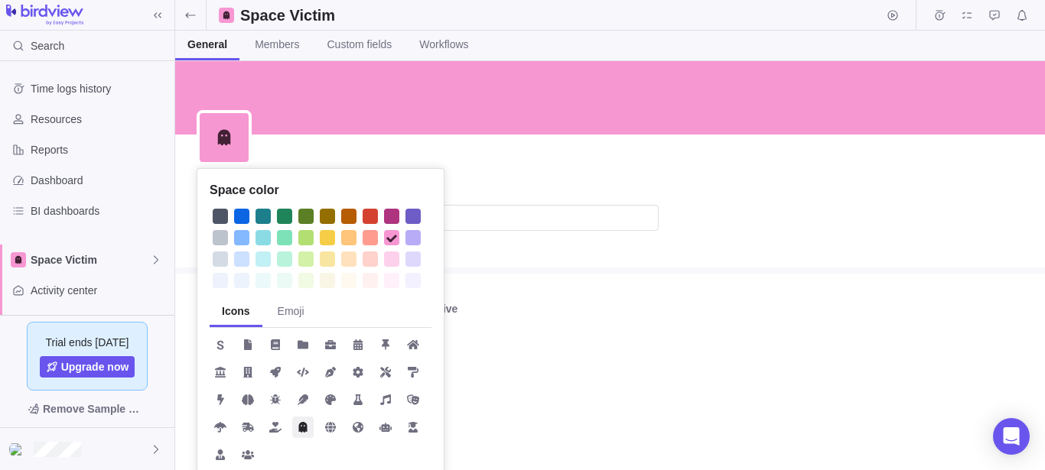
click at [286, 239] on div at bounding box center [284, 237] width 15 height 15
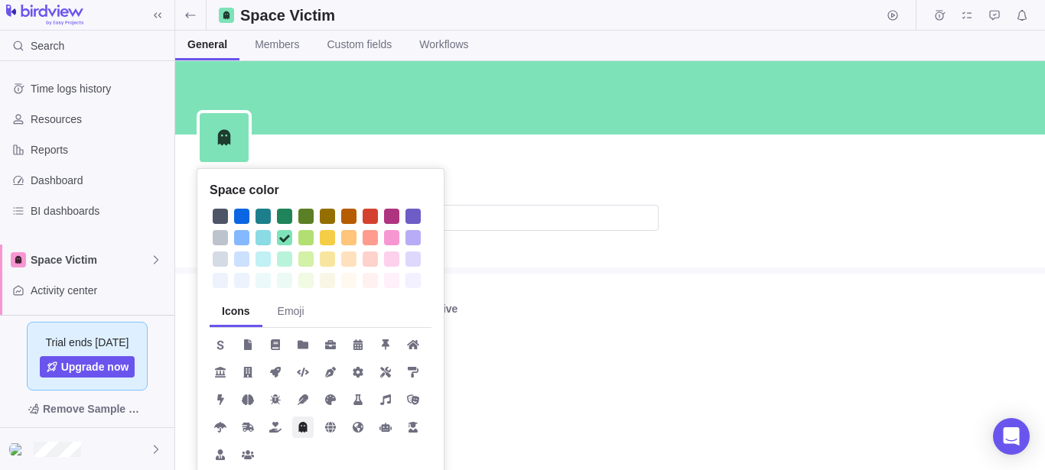
click at [213, 237] on div at bounding box center [220, 237] width 15 height 15
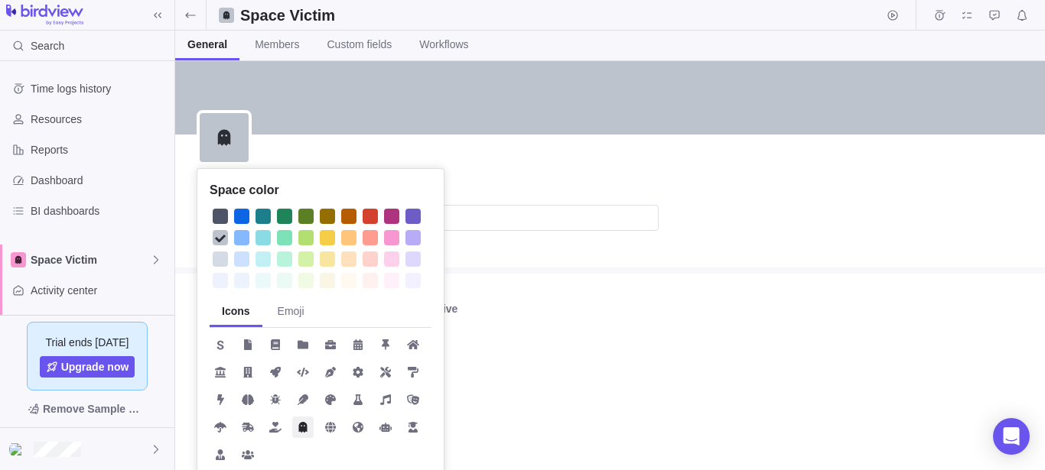
click at [540, 332] on div "Space color Icons Emoji Space name Space Victim Created by Creation date [DATE]…" at bounding box center [610, 265] width 870 height 409
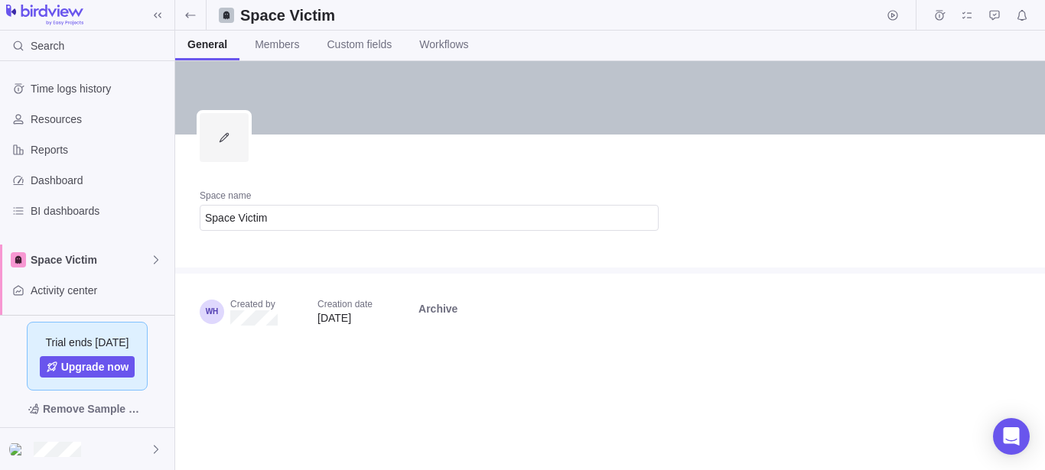
click at [216, 132] on span "Edit" at bounding box center [224, 137] width 49 height 49
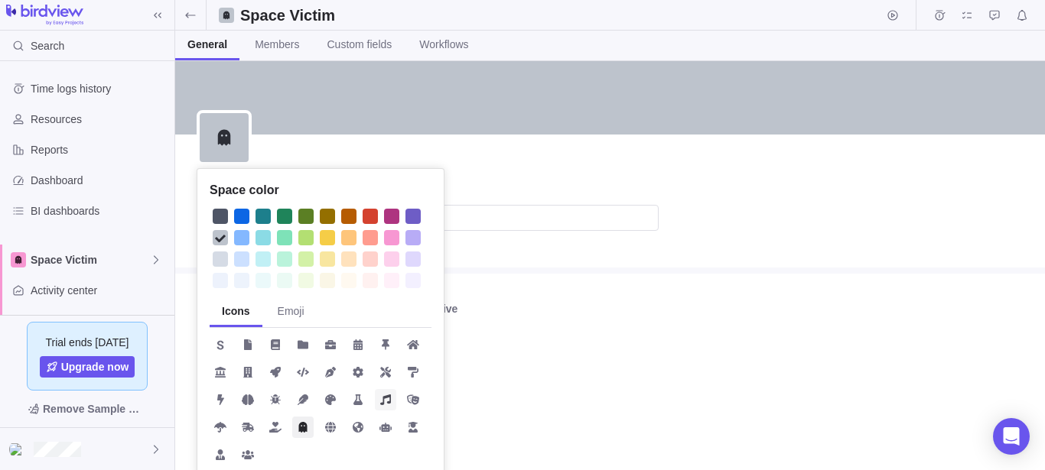
click at [382, 409] on span at bounding box center [385, 399] width 21 height 21
click at [395, 236] on div at bounding box center [391, 237] width 15 height 15
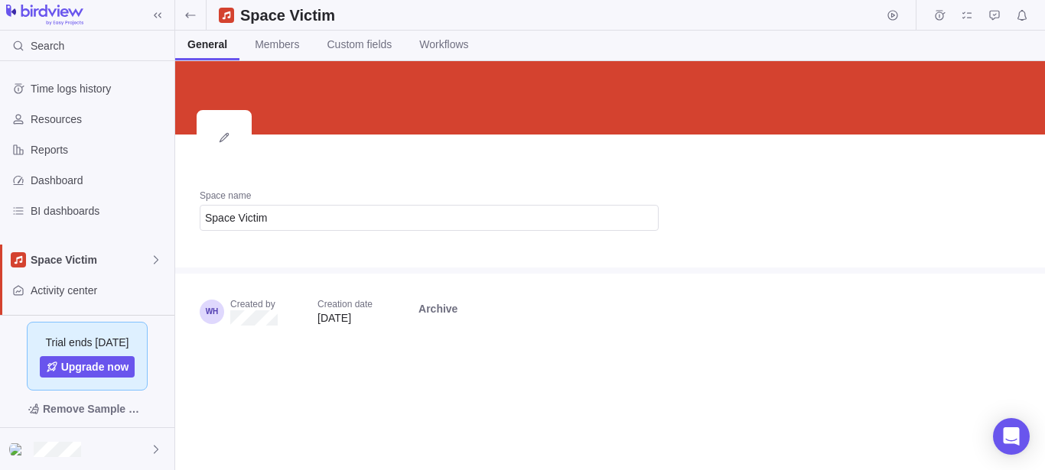
click at [203, 142] on span "Edit" at bounding box center [224, 137] width 49 height 49
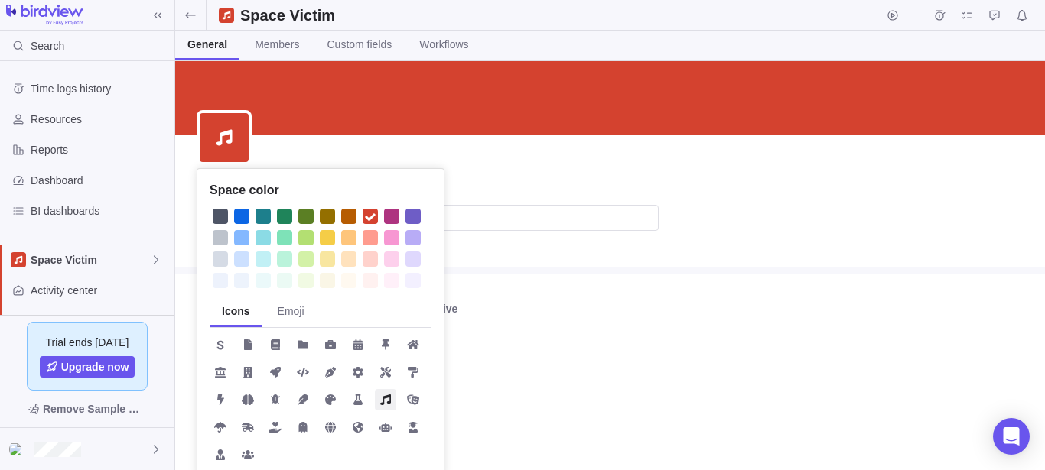
click at [410, 237] on div at bounding box center [412, 237] width 15 height 15
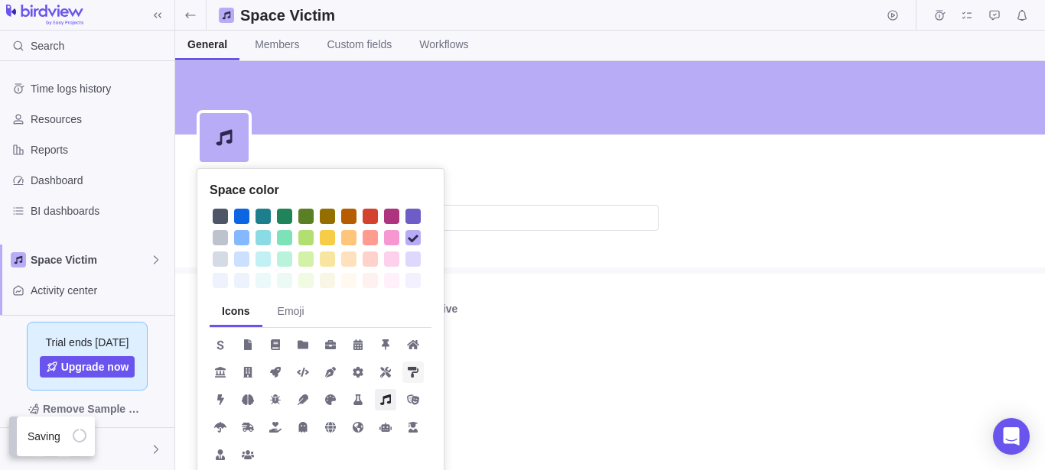
click at [416, 373] on icon at bounding box center [413, 372] width 11 height 11
click at [358, 400] on icon at bounding box center [358, 400] width 12 height 12
click at [621, 203] on div "Space color Icons Emoji Space name Space Victim Created by Creation date [DATE]…" at bounding box center [610, 265] width 870 height 409
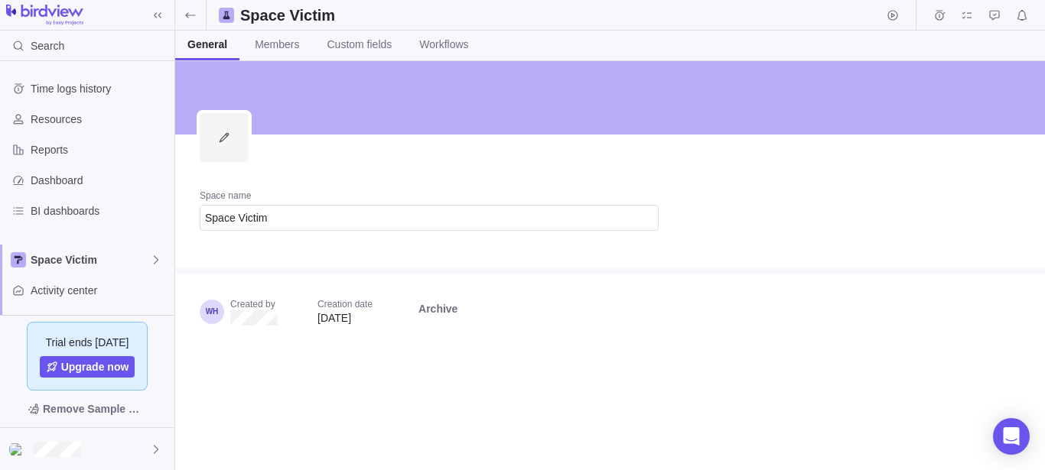
click at [222, 117] on span "Edit" at bounding box center [224, 137] width 49 height 49
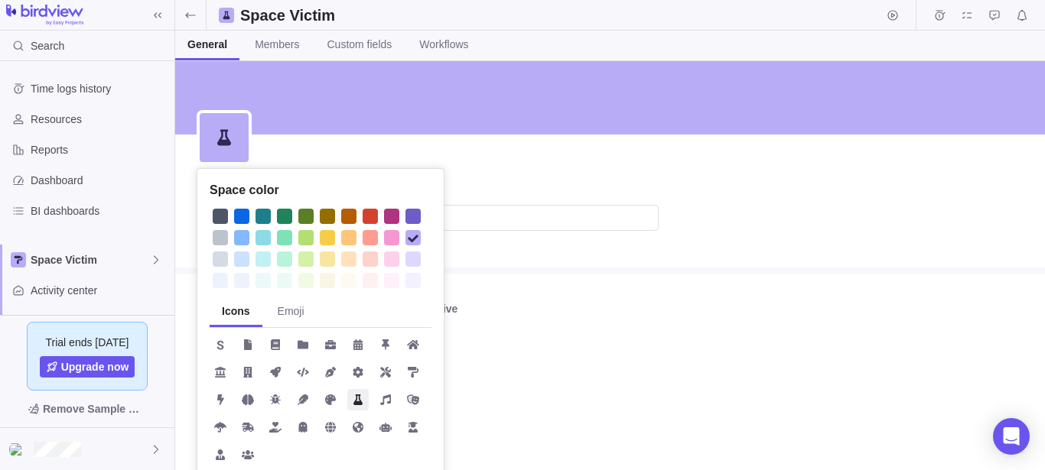
click at [375, 217] on div at bounding box center [370, 216] width 15 height 15
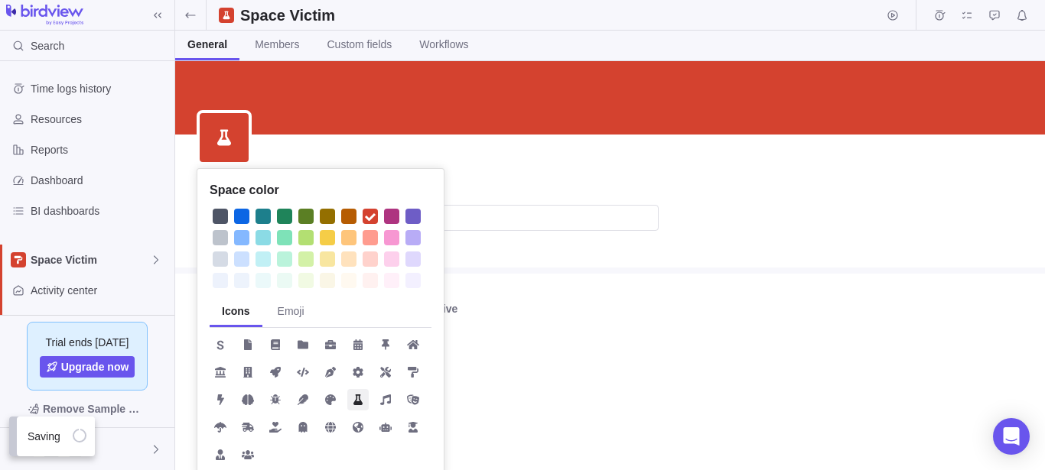
click at [562, 177] on div "Space color Icons Emoji Space name Space Victim Created by Creation date [DATE]…" at bounding box center [610, 265] width 870 height 409
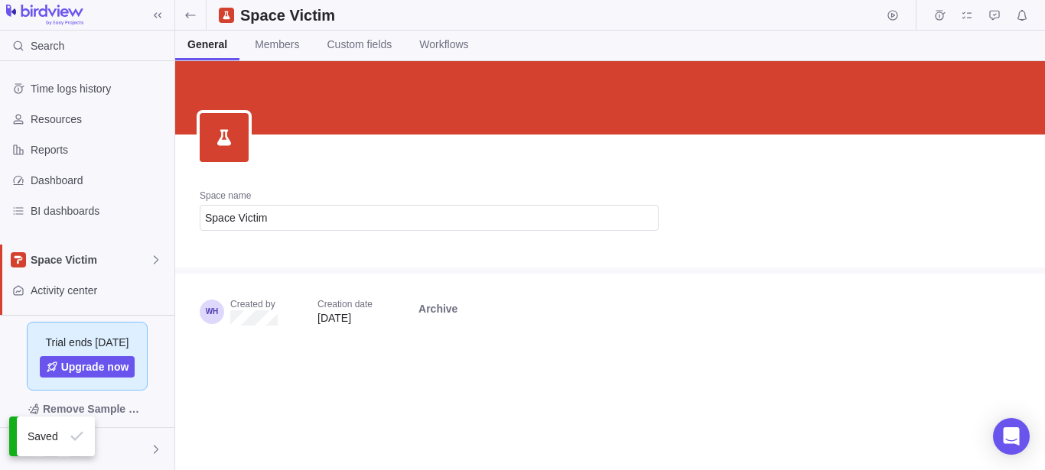
click at [402, 187] on div "Space name Space Victim" at bounding box center [429, 216] width 508 height 103
click at [187, 18] on icon at bounding box center [190, 15] width 12 height 12
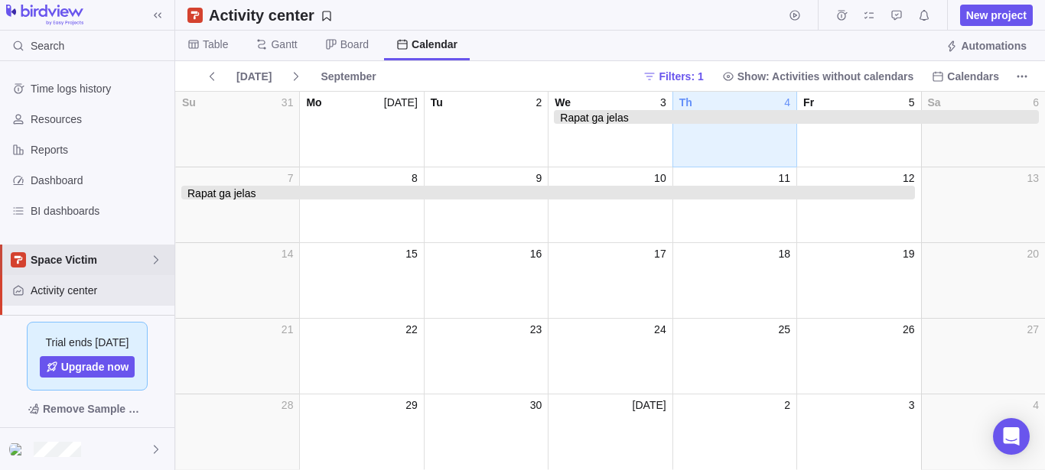
click at [112, 264] on span "Space Victim" at bounding box center [90, 259] width 119 height 15
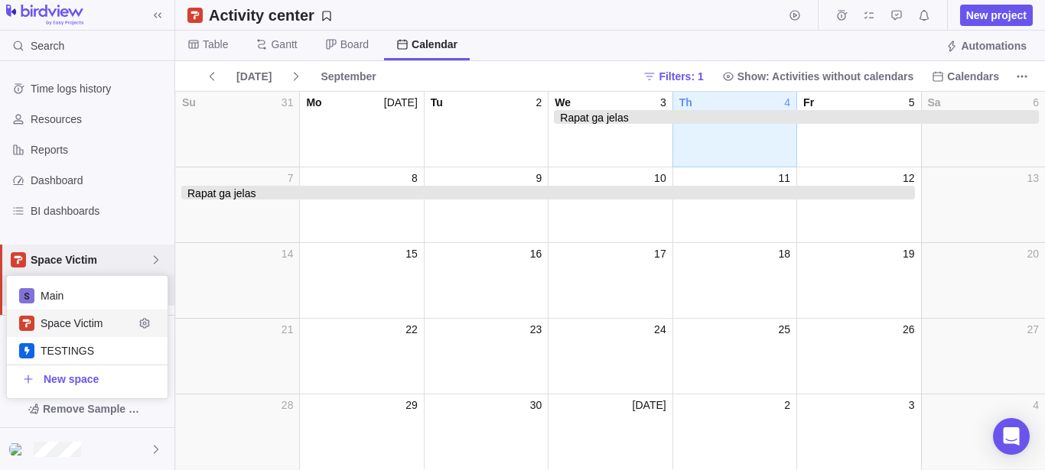
scroll to position [109, 148]
click at [99, 321] on span "Space Victim" at bounding box center [87, 323] width 93 height 15
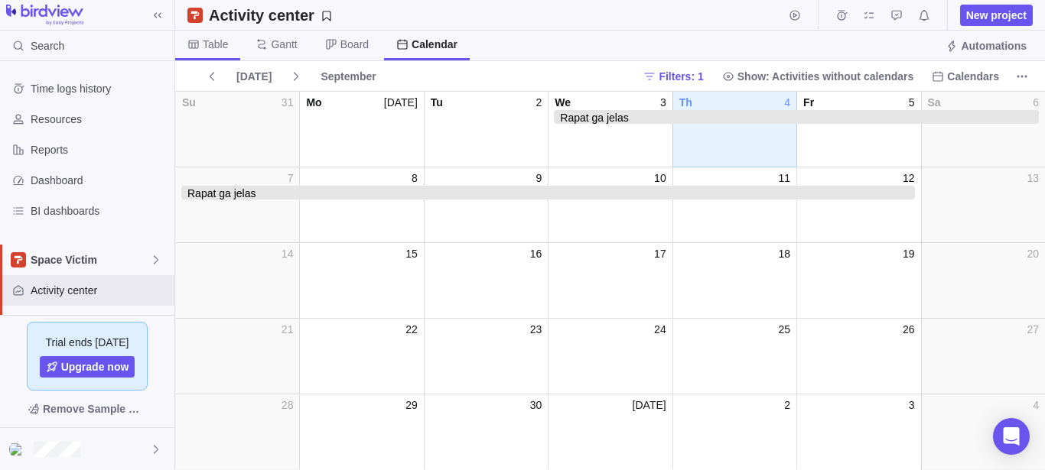
click at [213, 39] on span "Table" at bounding box center [215, 44] width 25 height 15
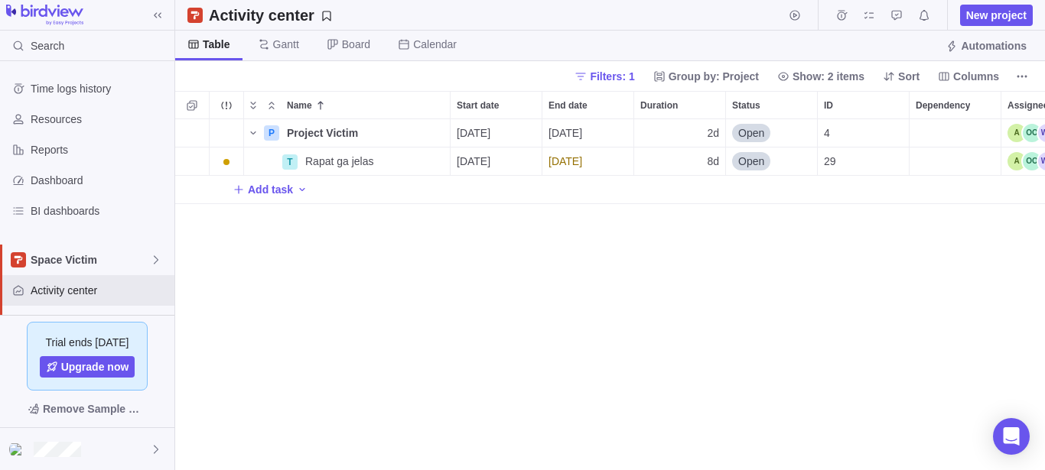
scroll to position [338, 857]
click at [282, 192] on span "Add task" at bounding box center [270, 189] width 45 height 15
type input "TESt"
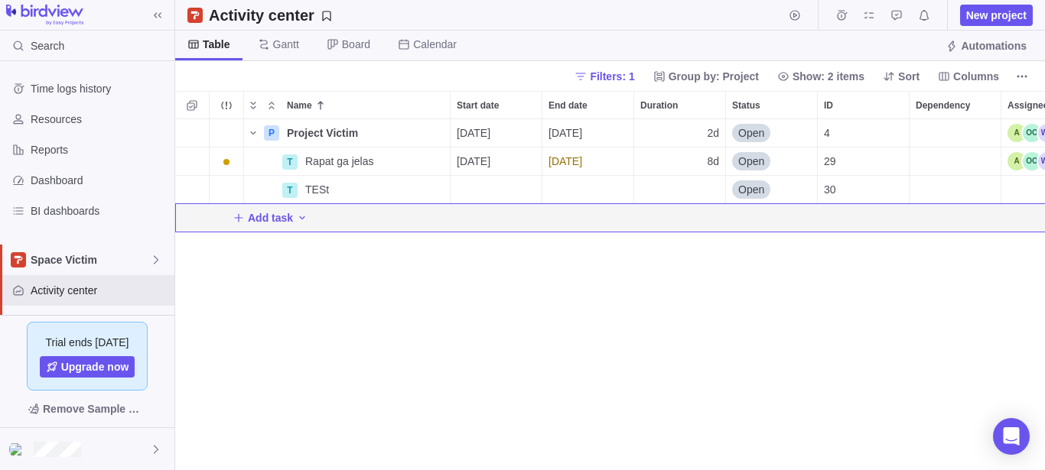
click at [486, 301] on div "P Project Victim Details [DATE] [DATE] 2d Open 4 T Rapat ga jelas Details [DATE…" at bounding box center [610, 294] width 870 height 351
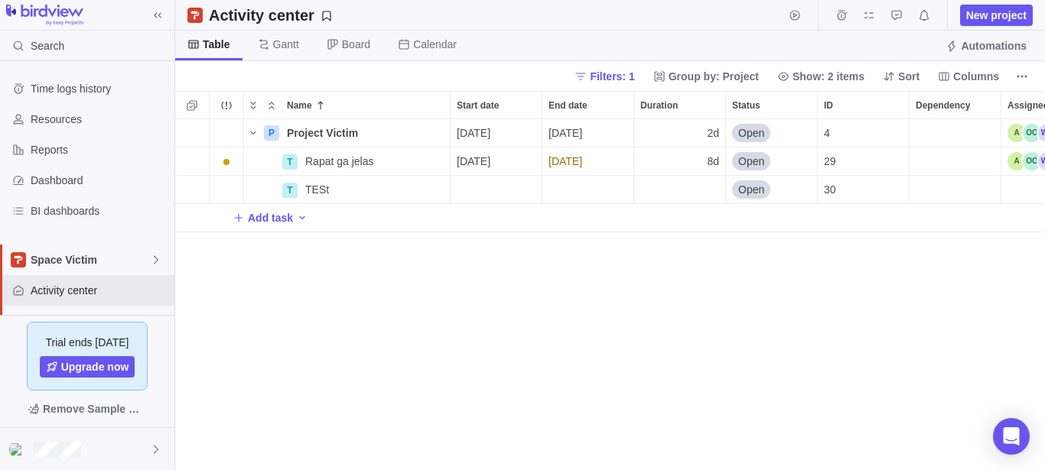
scroll to position [0, 0]
click at [437, 187] on icon "More actions" at bounding box center [436, 190] width 12 height 12
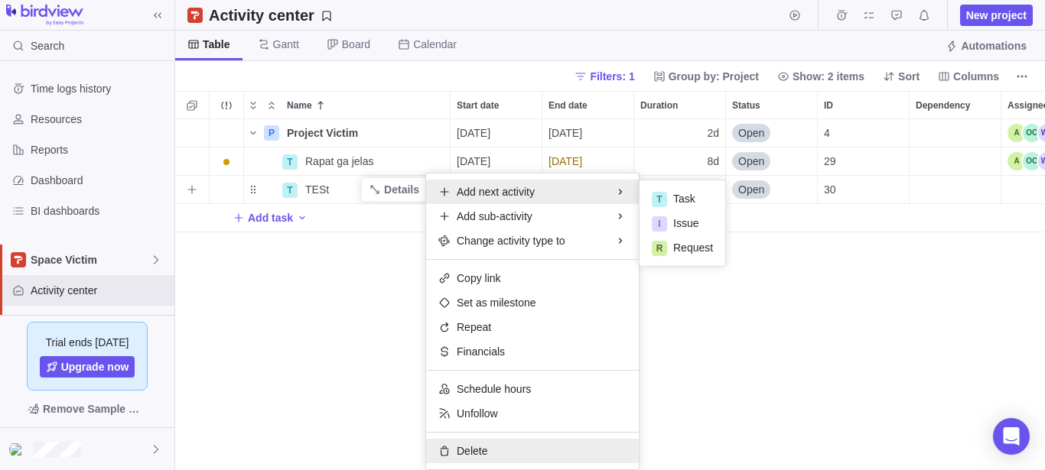
click at [490, 450] on div "Delete" at bounding box center [532, 451] width 213 height 24
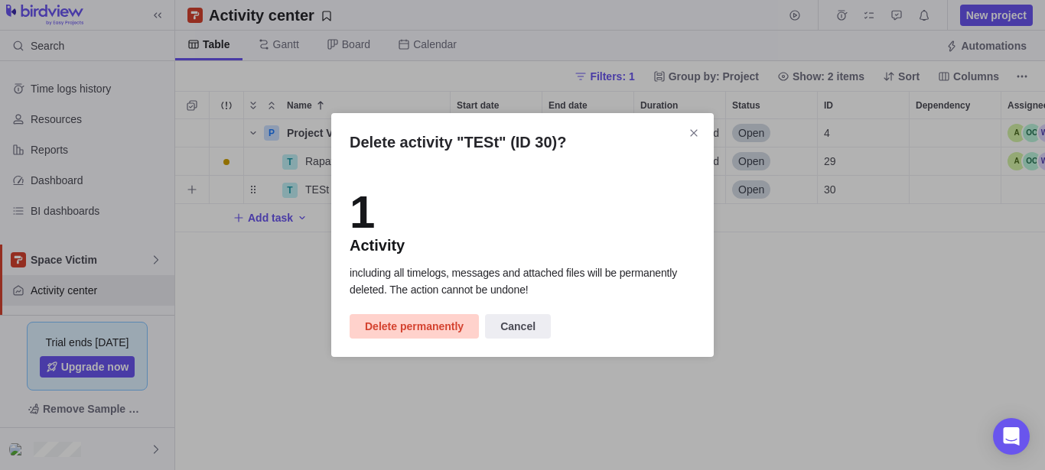
click at [422, 328] on span "Delete permanently" at bounding box center [414, 326] width 99 height 18
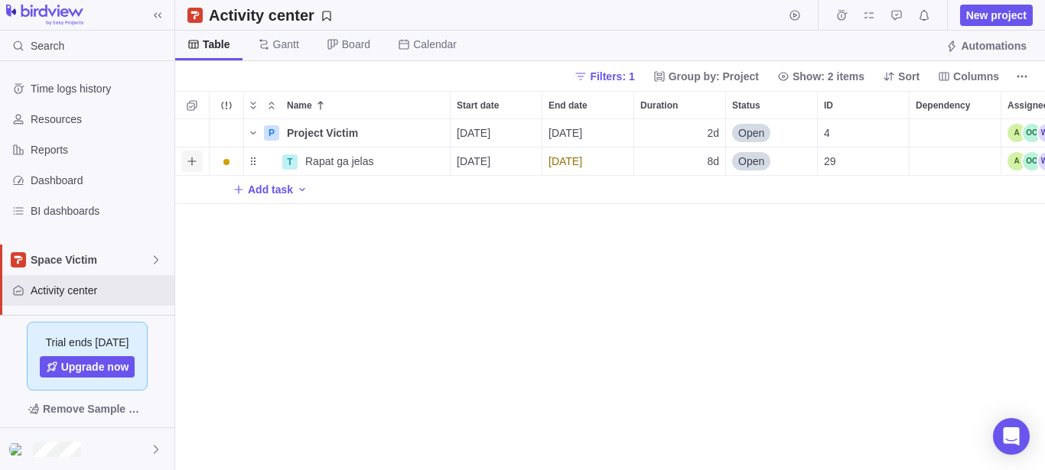
click at [194, 164] on icon "Add sub-activity" at bounding box center [192, 161] width 12 height 12
type input "Attacker"
click at [190, 158] on icon "Add sub-activity" at bounding box center [192, 161] width 12 height 12
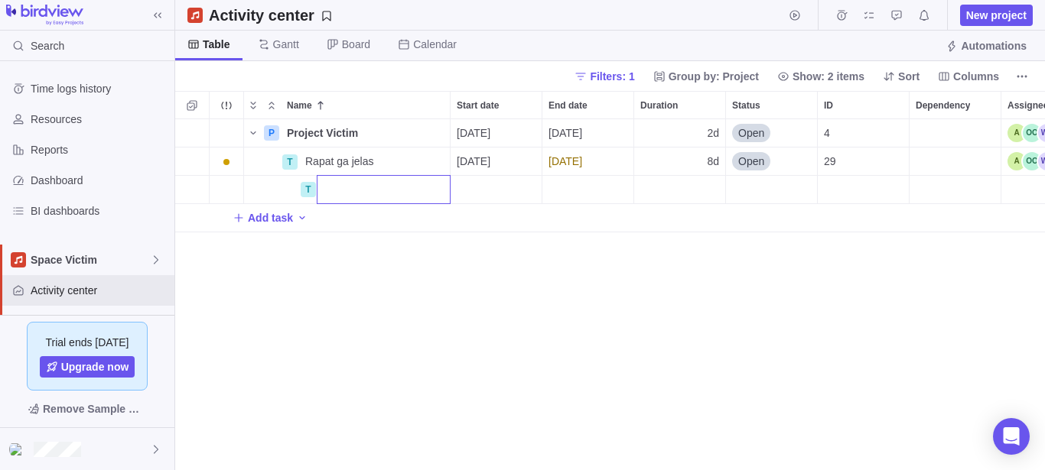
click at [466, 246] on div "P Project Victim Details 09/03/2025 09/04/2025 2d Open 4 T Rapat ga jelas Detai…" at bounding box center [610, 294] width 870 height 351
click at [192, 135] on icon "Add activity" at bounding box center [191, 133] width 8 height 8
type input "r"
type input "Rapat mulu"
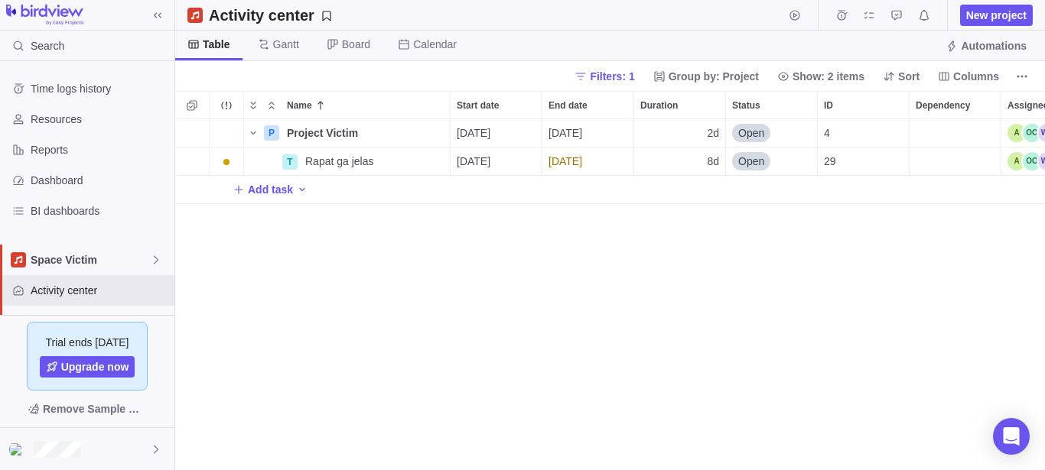
scroll to position [338, 857]
click at [273, 47] on span "Gantt" at bounding box center [286, 44] width 26 height 15
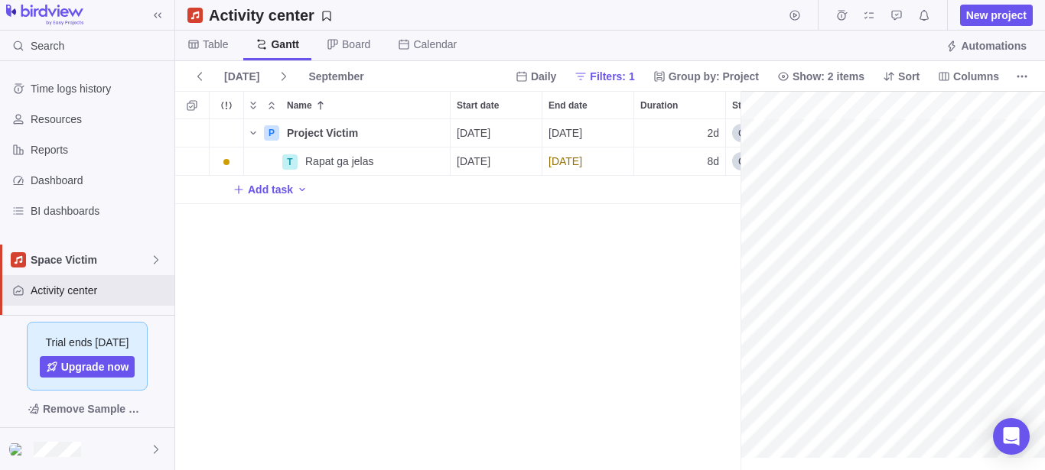
scroll to position [0, 127]
click at [337, 41] on span "Board" at bounding box center [348, 46] width 68 height 30
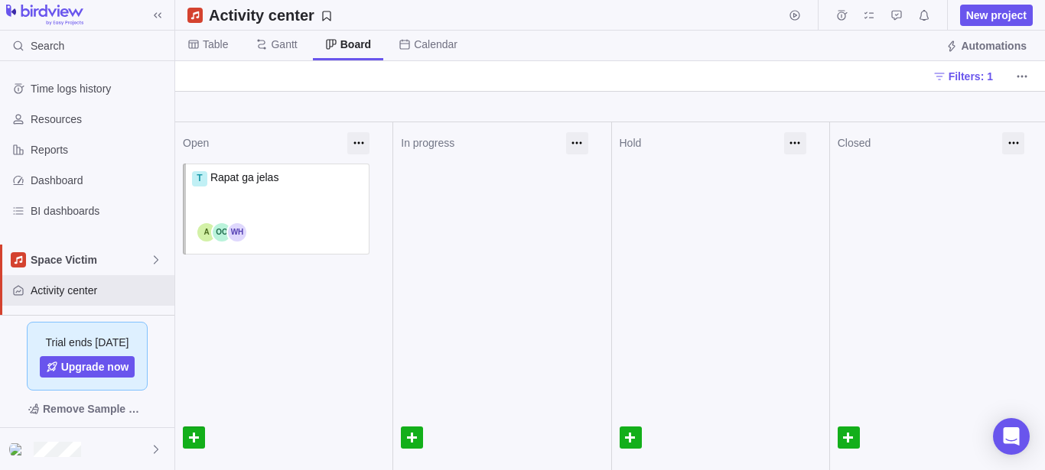
click at [197, 436] on div at bounding box center [194, 438] width 22 height 22
click at [283, 373] on div at bounding box center [283, 364] width 217 height 23
click at [353, 182] on div at bounding box center [351, 182] width 23 height 23
click at [322, 320] on div "Open Rapat ga jelas Add time entry" at bounding box center [283, 296] width 217 height 348
click at [430, 57] on span "Calendar" at bounding box center [427, 46] width 83 height 30
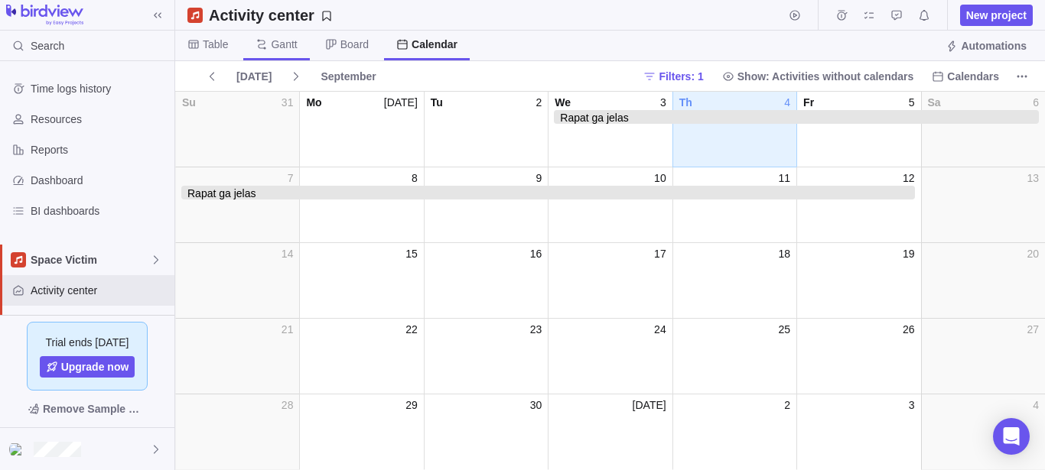
click at [276, 45] on span "Gantt" at bounding box center [284, 44] width 26 height 15
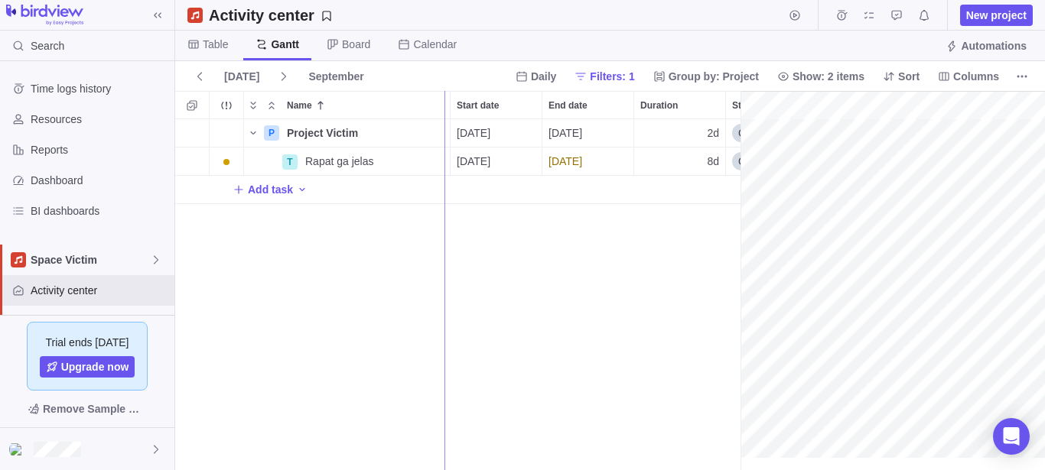
drag, startPoint x: 744, startPoint y: 109, endPoint x: 405, endPoint y: 129, distance: 339.5
click at [734, 129] on div at bounding box center [741, 280] width 15 height 379
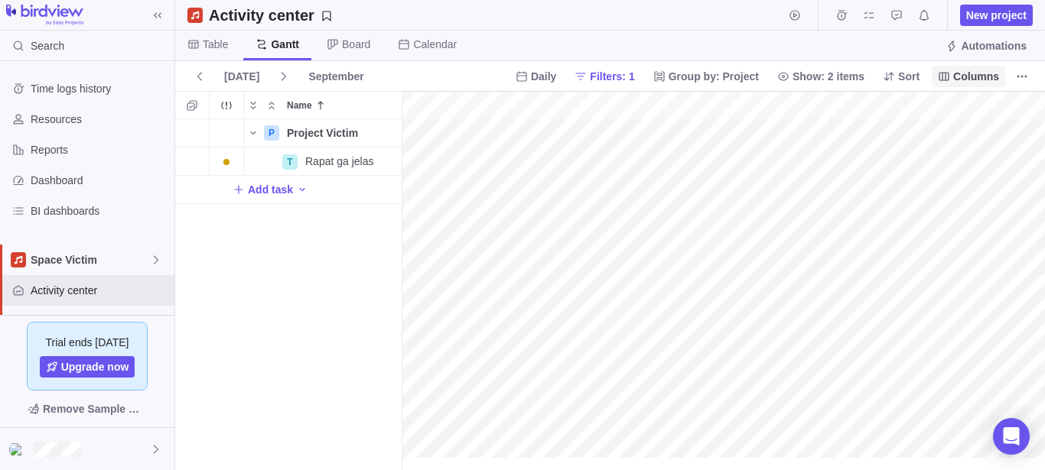
click at [968, 76] on span "Columns" at bounding box center [976, 76] width 46 height 15
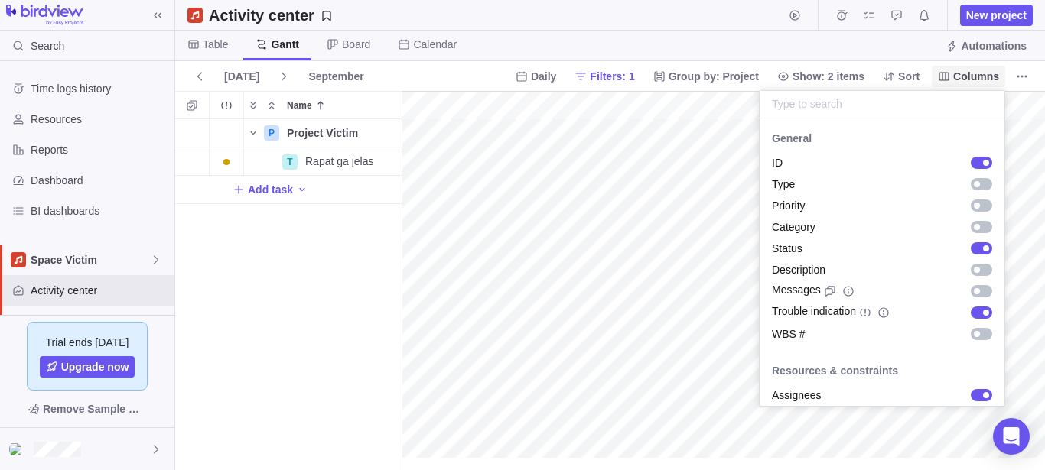
click at [968, 76] on span "Columns" at bounding box center [976, 76] width 46 height 15
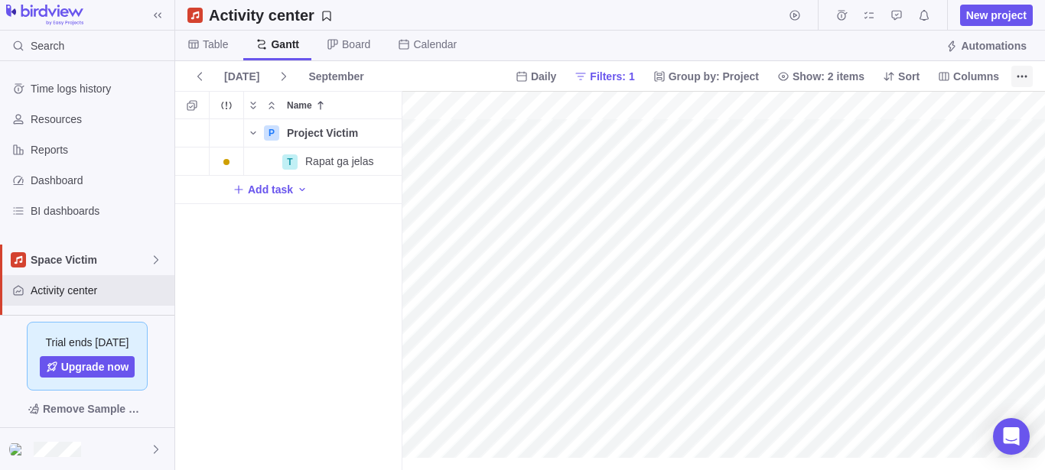
click at [1022, 79] on icon "More actions" at bounding box center [1022, 76] width 12 height 12
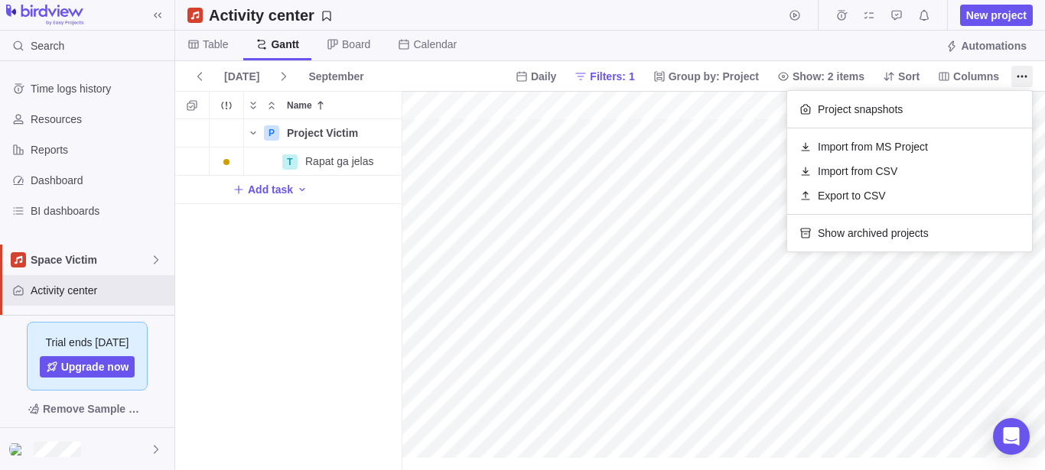
click at [352, 275] on body "Search Time logs history Resources Reports Dashboard BI dashboards Space Victim…" at bounding box center [522, 235] width 1045 height 470
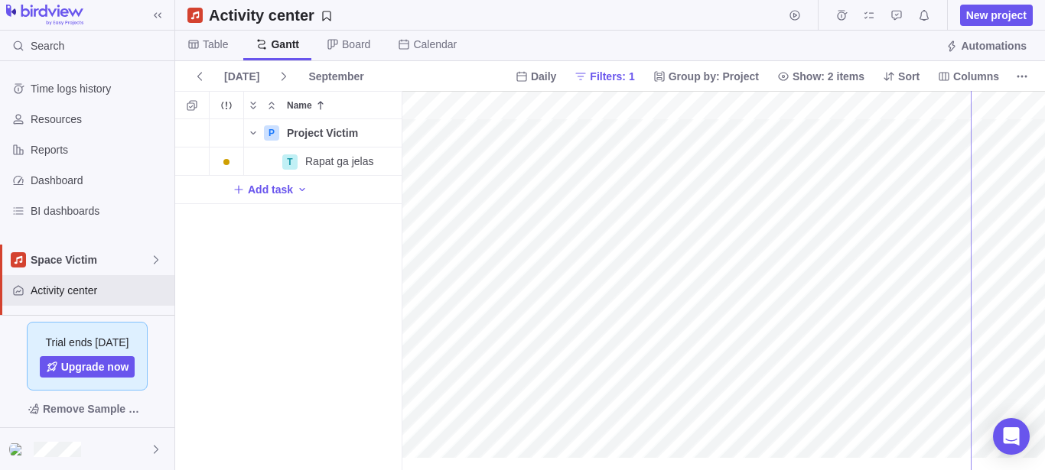
click at [409, 153] on div at bounding box center [402, 280] width 15 height 379
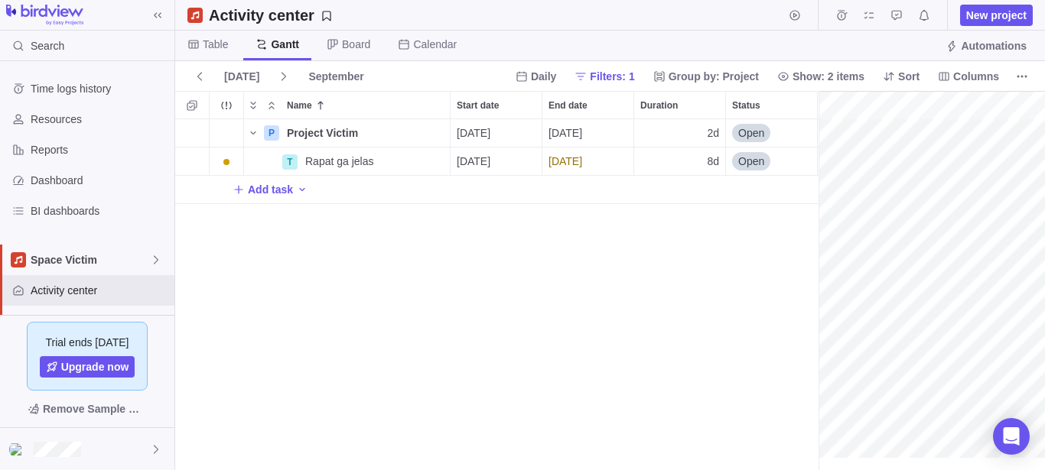
scroll to position [338, 631]
click at [337, 43] on icon at bounding box center [333, 44] width 12 height 12
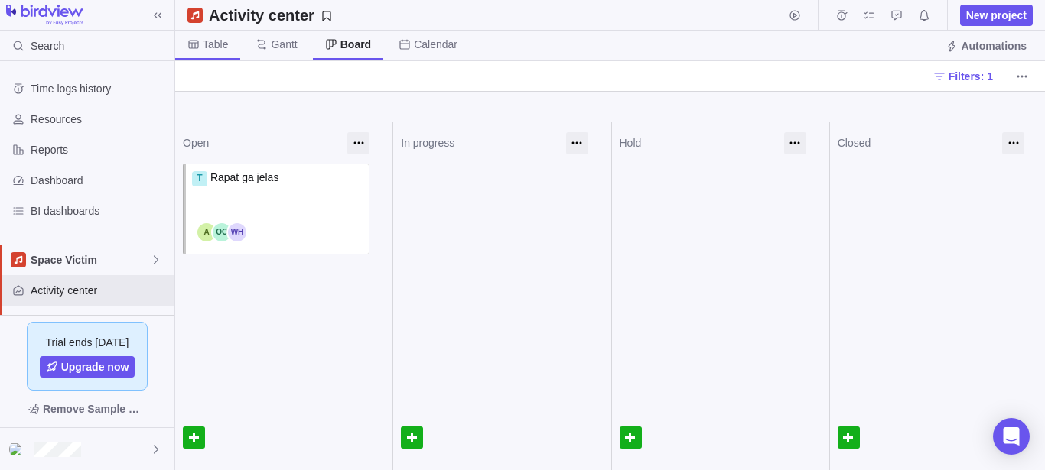
click at [224, 37] on span "Table" at bounding box center [215, 44] width 25 height 15
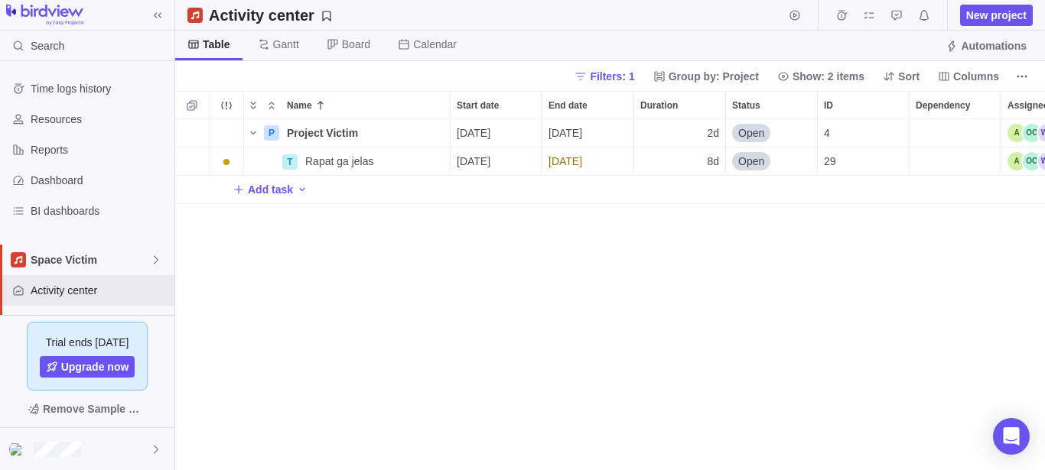
scroll to position [338, 857]
click at [190, 105] on icon "Selection mode" at bounding box center [192, 105] width 12 height 12
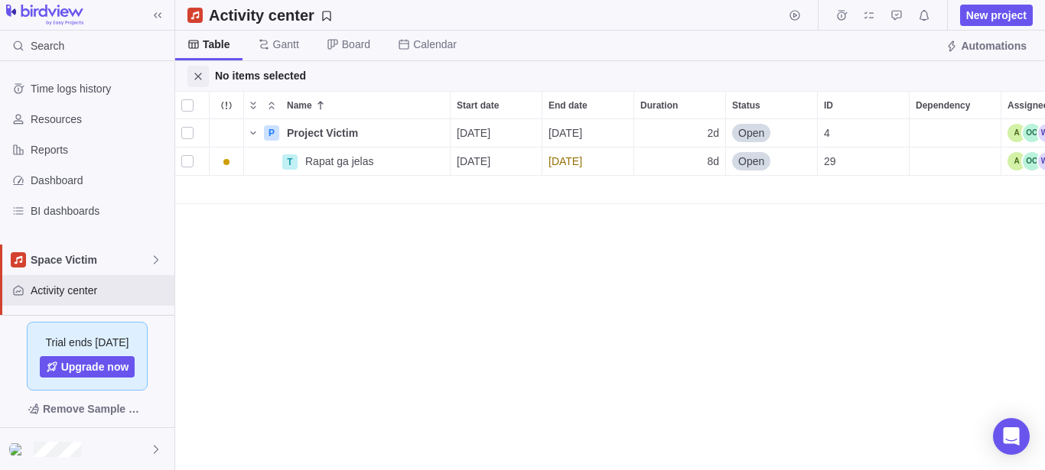
click at [197, 75] on icon "Close" at bounding box center [197, 76] width 7 height 7
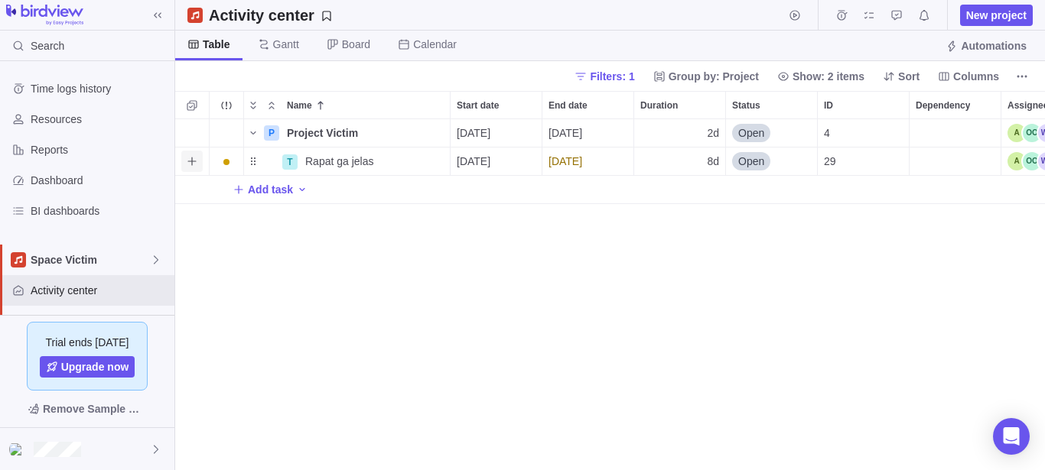
click at [197, 166] on icon "Add sub-activity" at bounding box center [192, 161] width 12 height 12
click at [407, 261] on div "P Project Victim Details 09/03/2025 09/04/2025 2d Open 4 T Rapat ga jelas Detai…" at bounding box center [610, 294] width 870 height 351
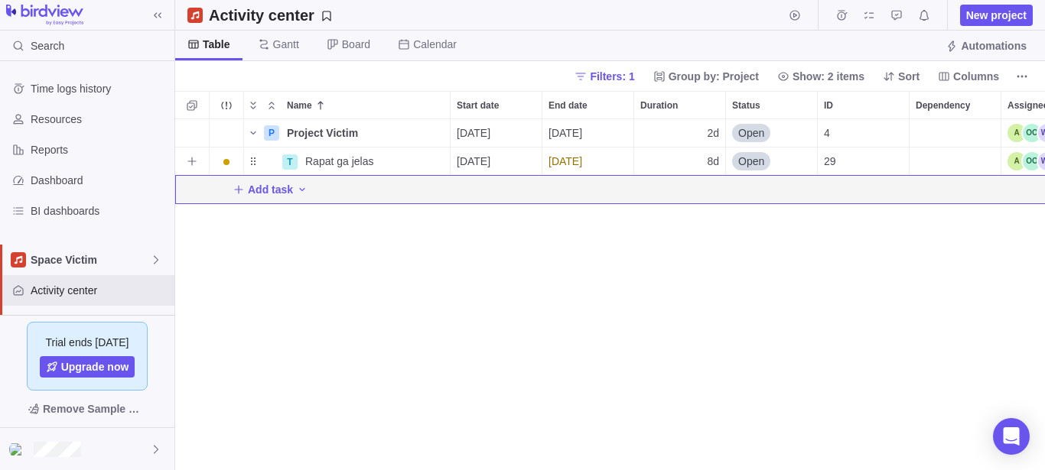
click at [513, 165] on div "[DATE]" at bounding box center [496, 162] width 91 height 28
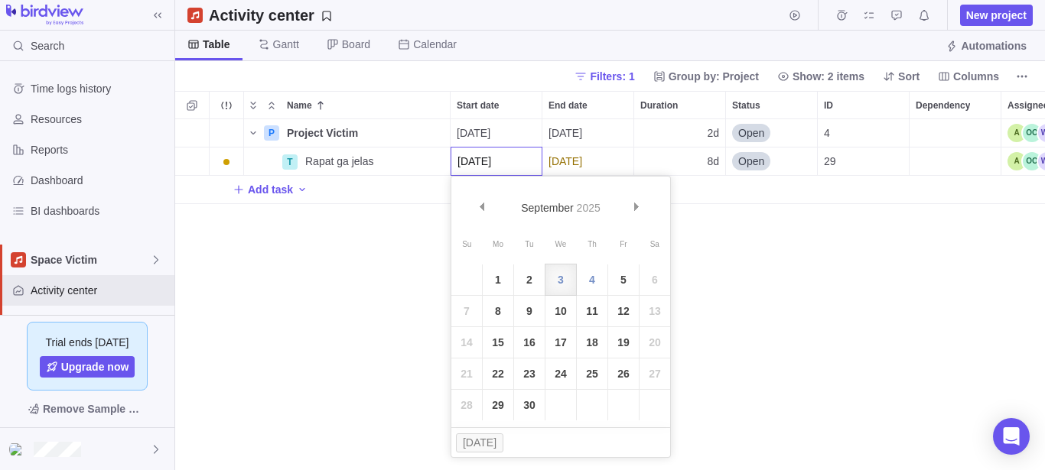
click at [842, 316] on div "P Project Victim Details 09/03/2025 09/04/2025 2d Open 4 T Rapat ga jelas Detai…" at bounding box center [610, 294] width 870 height 351
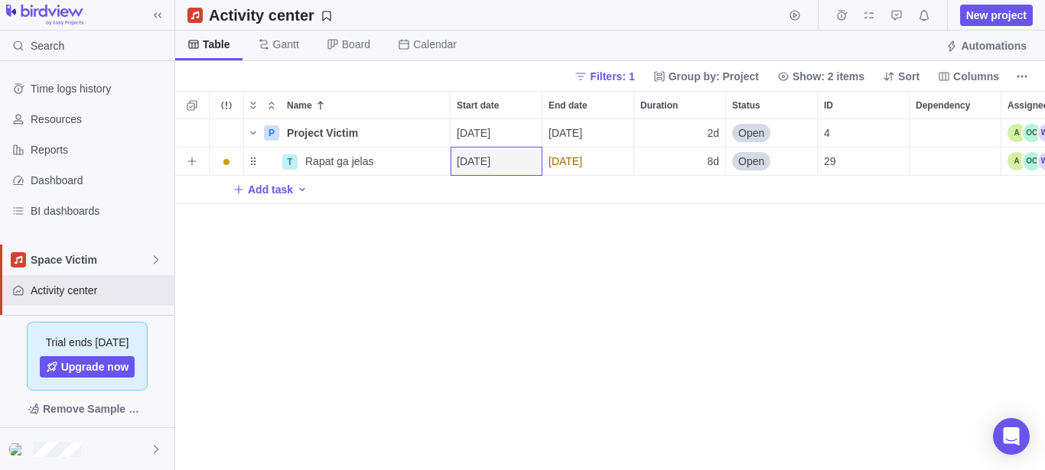
click at [700, 152] on div "8d" at bounding box center [679, 162] width 91 height 28
type input "10"
click at [727, 269] on div "P Project Victim Details 09/03/2025 09/04/2025 2d Open 4 T Rapat ga jelas Detai…" at bounding box center [610, 294] width 870 height 351
click at [750, 158] on span "Open" at bounding box center [751, 161] width 26 height 15
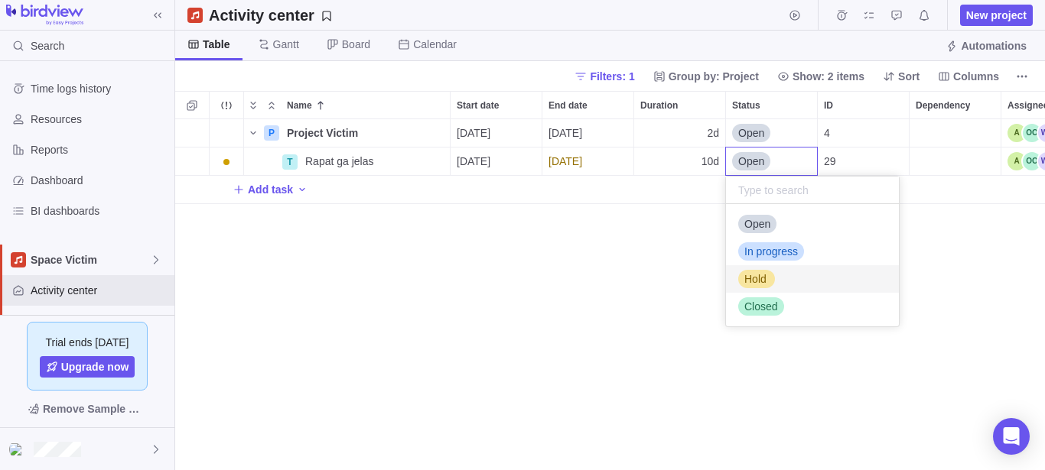
click at [756, 276] on span "Hold" at bounding box center [755, 279] width 22 height 15
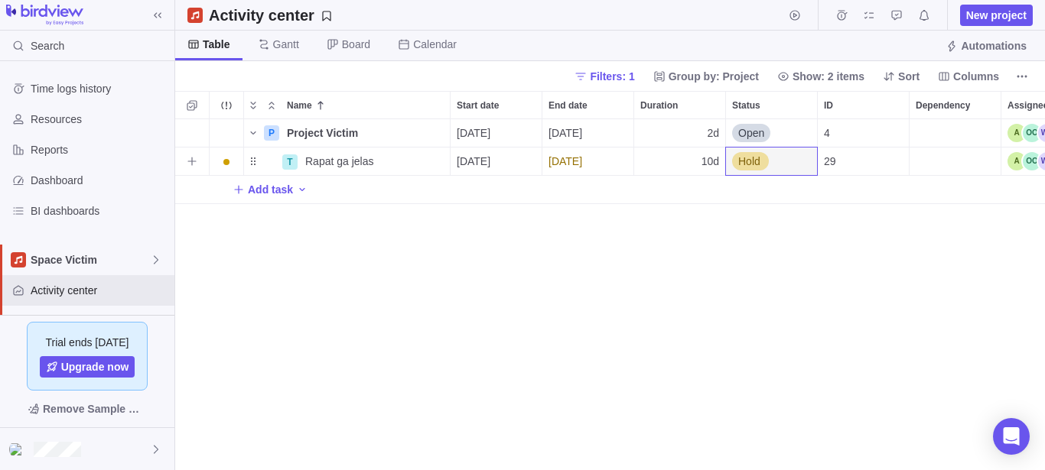
click at [841, 161] on div "29" at bounding box center [863, 162] width 91 height 28
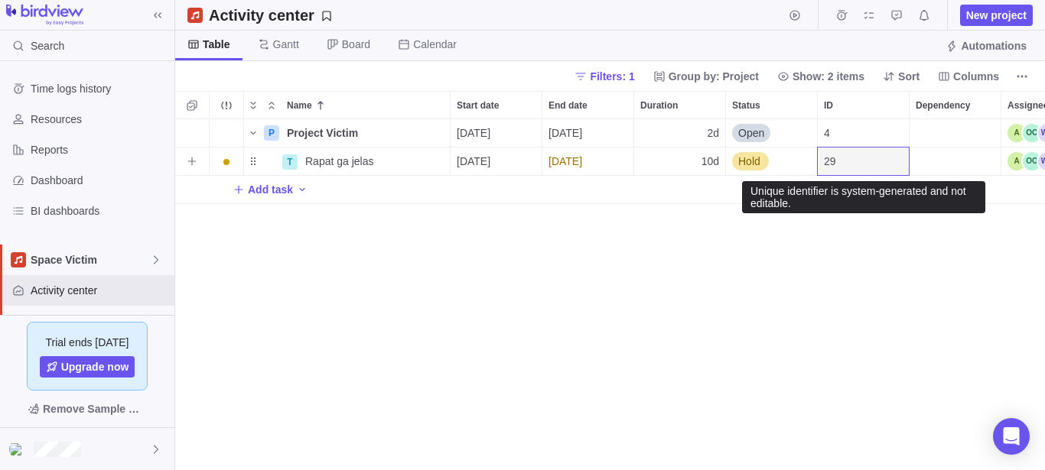
click at [833, 161] on span "29" at bounding box center [830, 161] width 12 height 15
drag, startPoint x: 854, startPoint y: 166, endPoint x: 819, endPoint y: 154, distance: 37.3
click at [819, 154] on div "29" at bounding box center [863, 162] width 91 height 28
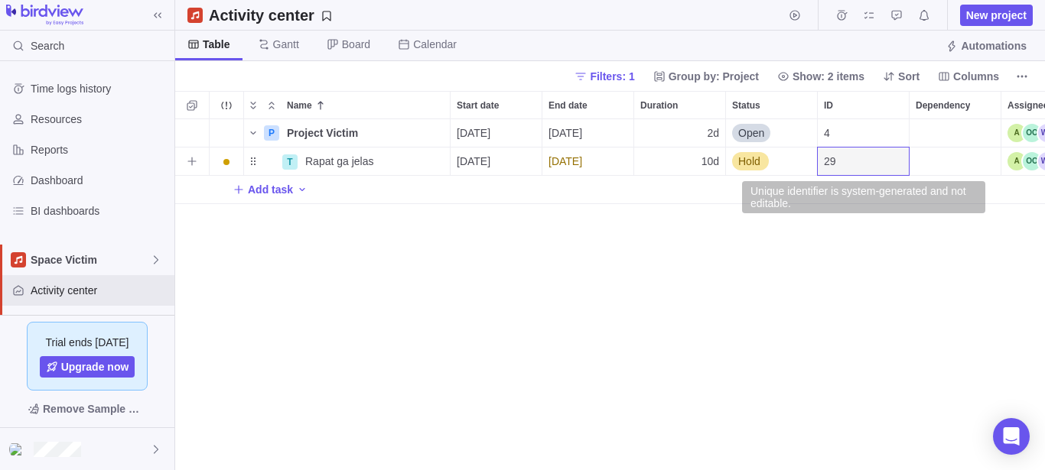
click at [828, 311] on div "P Project Victim Details 09/03/2025 09/04/2025 2d Open 4 T Rapat ga jelas Detai…" at bounding box center [610, 294] width 870 height 351
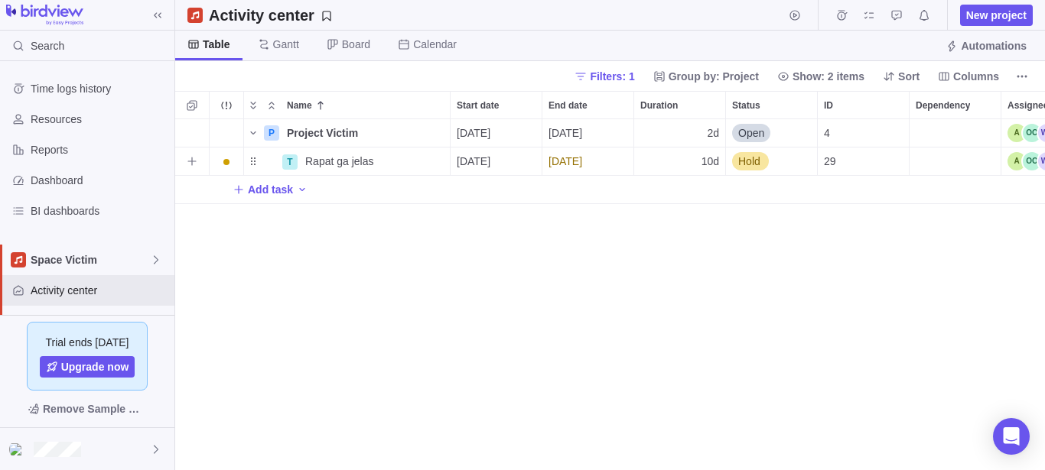
click at [942, 155] on div "Dependency" at bounding box center [955, 162] width 91 height 28
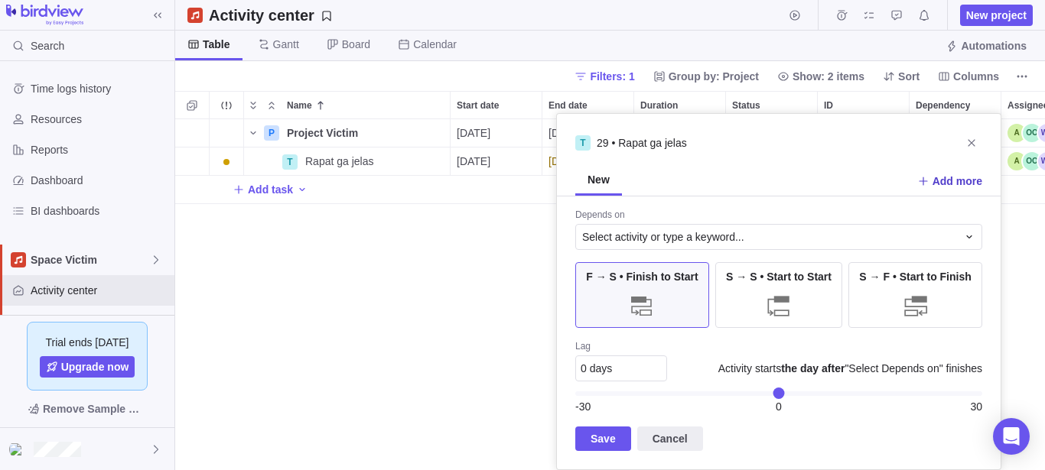
click at [962, 184] on span "Add more" at bounding box center [958, 181] width 50 height 15
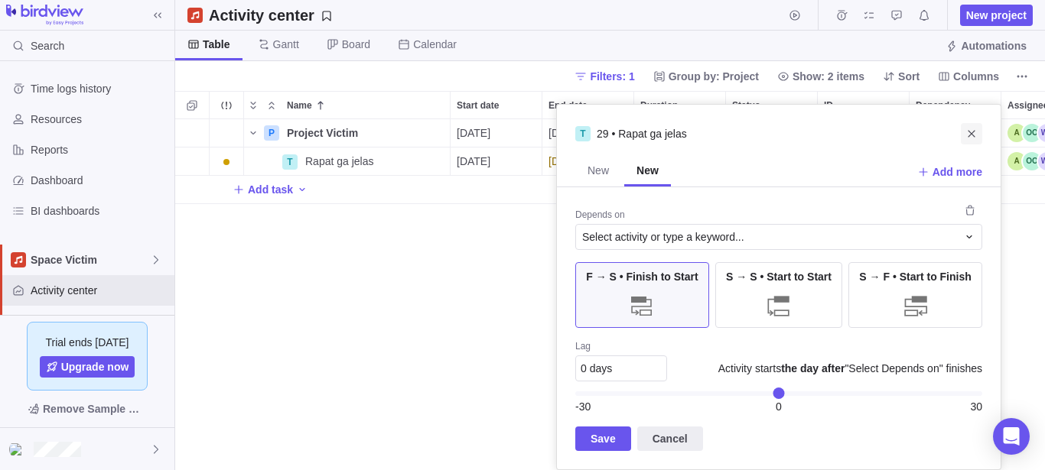
click at [973, 135] on icon "Close" at bounding box center [971, 134] width 12 height 12
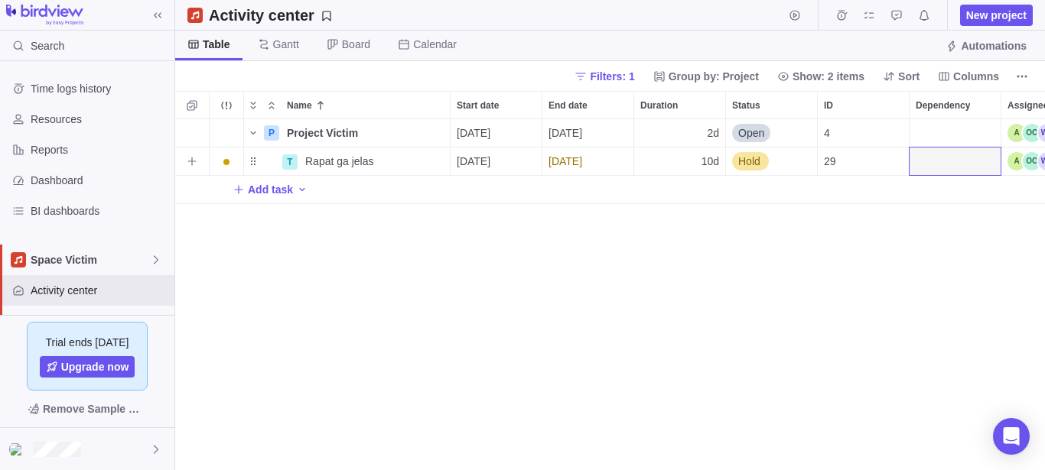
click at [948, 157] on div "Dependency" at bounding box center [955, 162] width 91 height 28
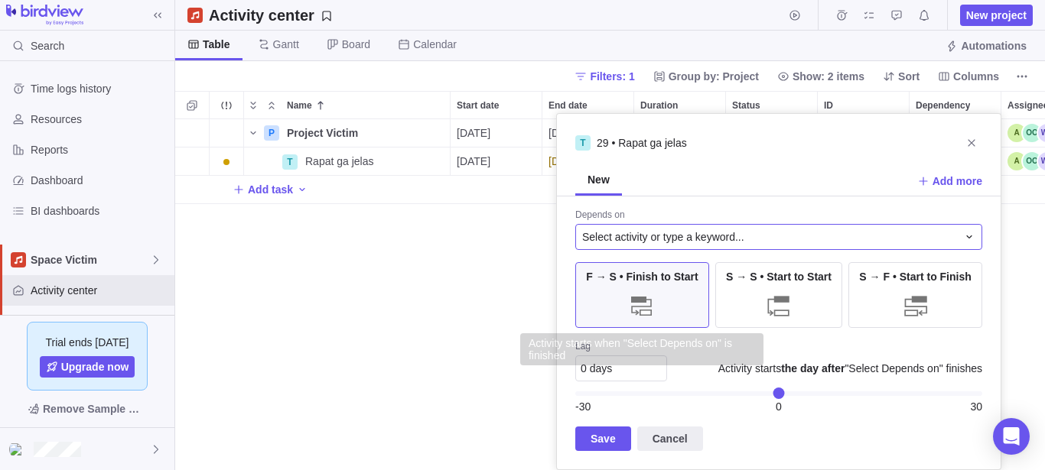
click at [707, 236] on span "Select activity or type a keyword..." at bounding box center [663, 236] width 162 height 15
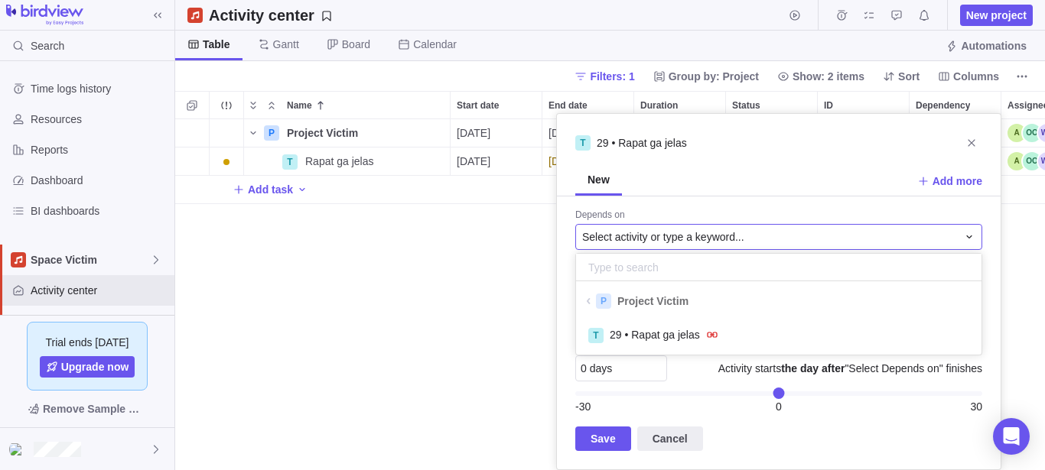
scroll to position [27, 392]
click at [663, 337] on span "29 • Rapat ga jelas" at bounding box center [655, 334] width 90 height 15
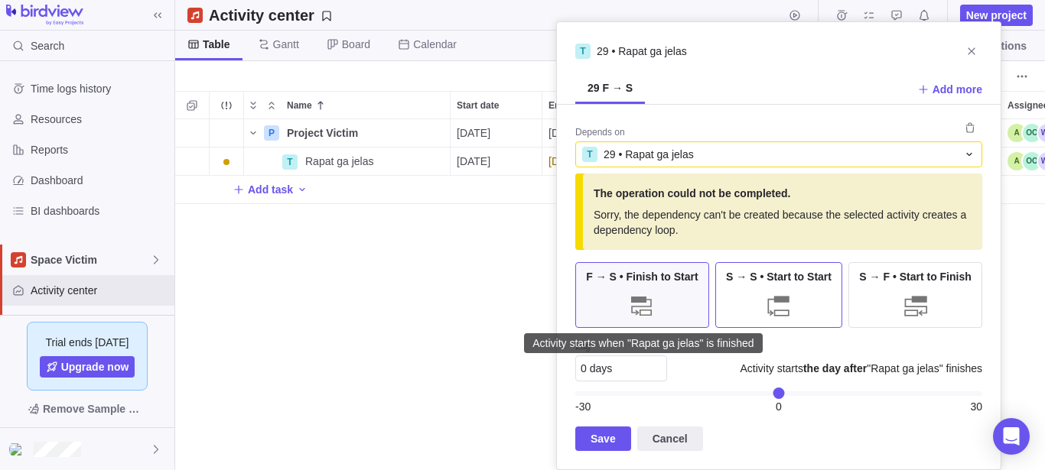
click at [770, 302] on div at bounding box center [778, 306] width 31 height 31
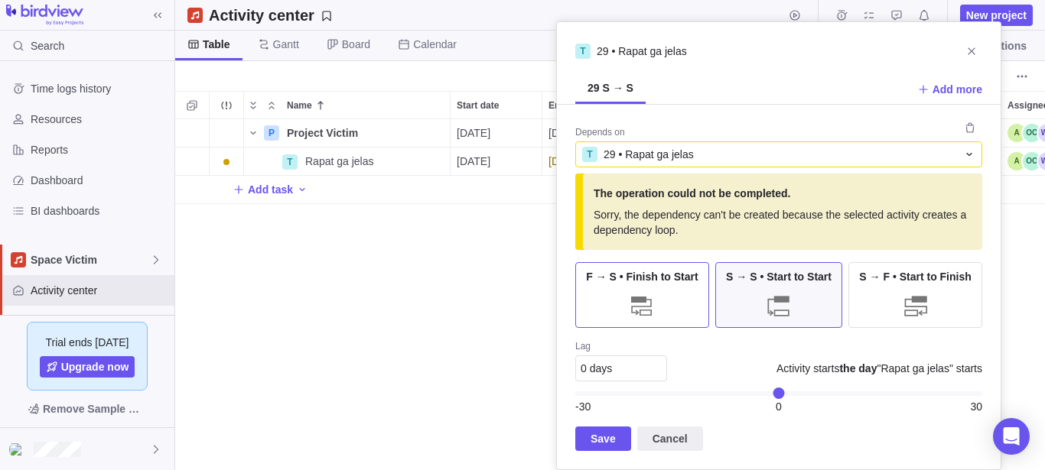
click at [635, 303] on div at bounding box center [642, 306] width 31 height 31
click at [613, 443] on span "Save" at bounding box center [603, 439] width 25 height 18
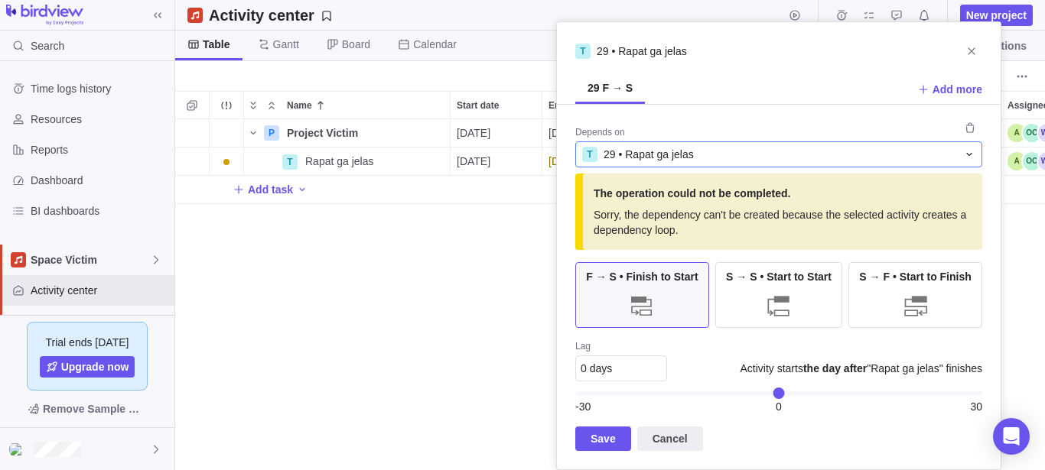
click at [782, 157] on div "T 29 • Rapat ga jelas" at bounding box center [769, 154] width 375 height 15
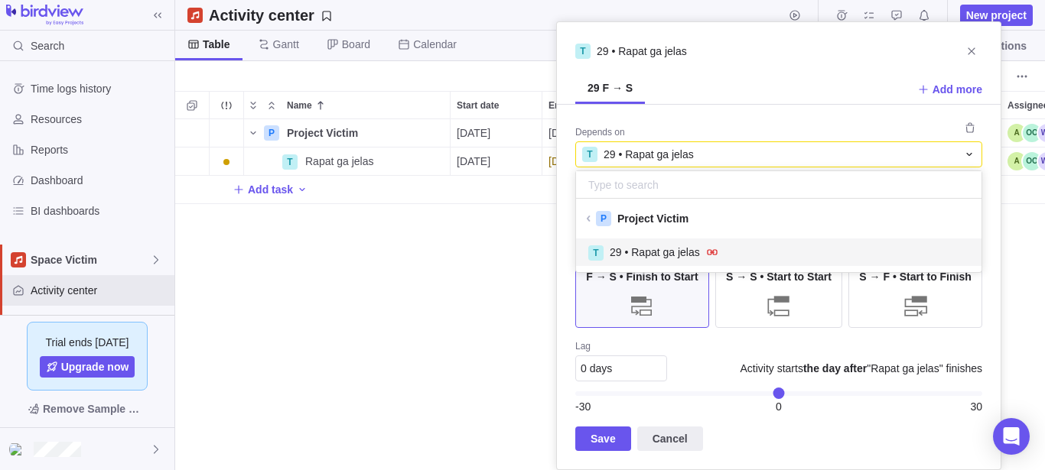
click at [660, 223] on span "Project Victim" at bounding box center [652, 218] width 71 height 15
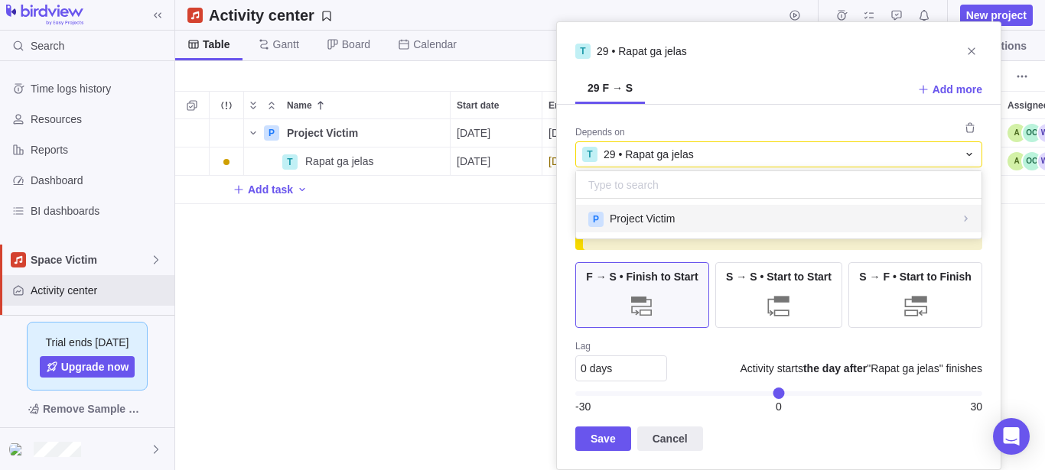
click at [774, 99] on div "T 29 • Rapat ga jelas 29 F → S Add more Depends on T 29 • Rapat ga jelas P Proj…" at bounding box center [778, 245] width 445 height 449
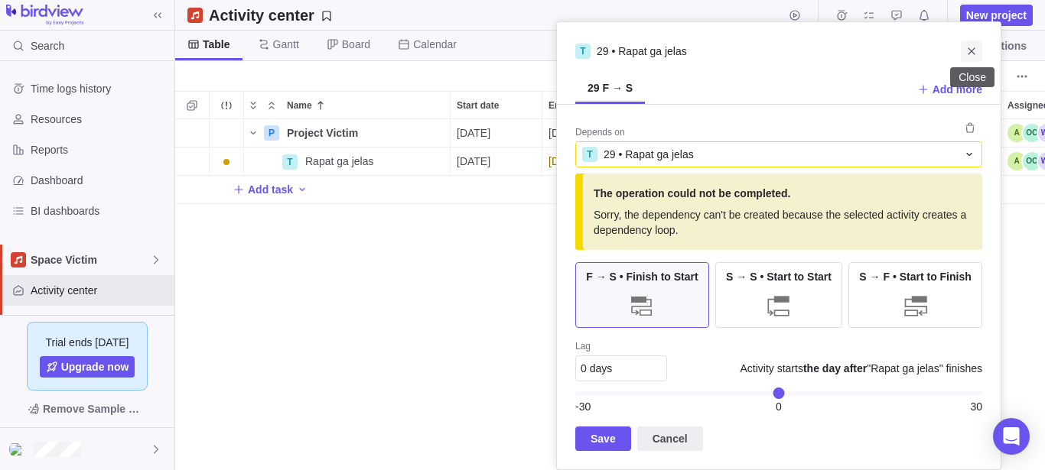
click at [974, 46] on icon "Close" at bounding box center [971, 51] width 12 height 12
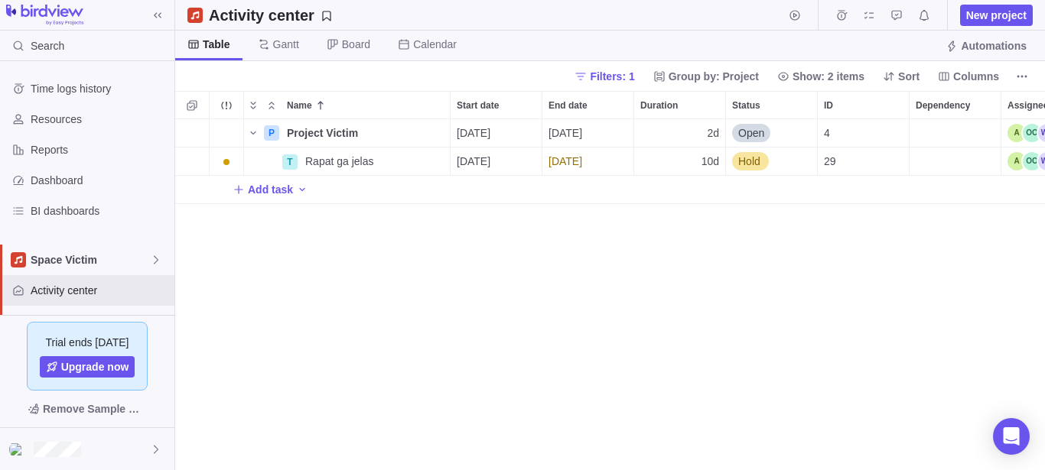
scroll to position [0, 109]
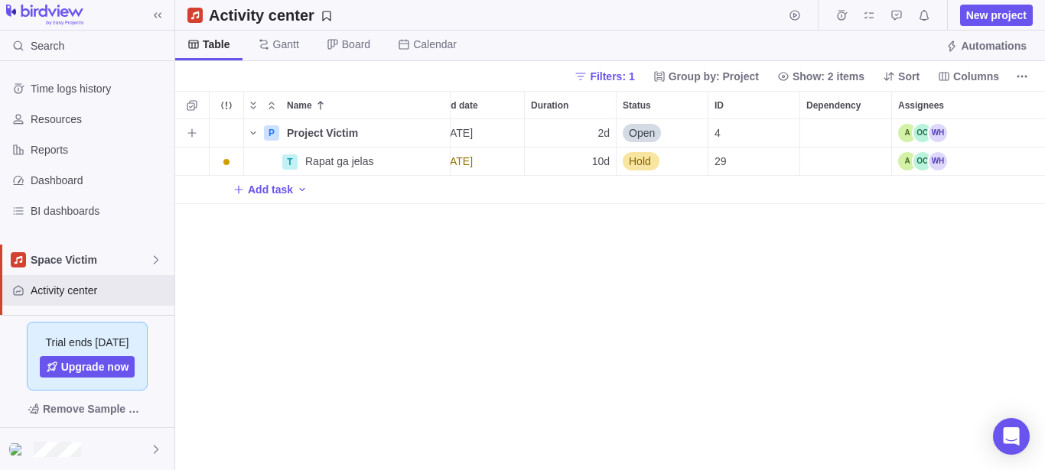
click at [965, 125] on div "Assignees" at bounding box center [968, 133] width 153 height 28
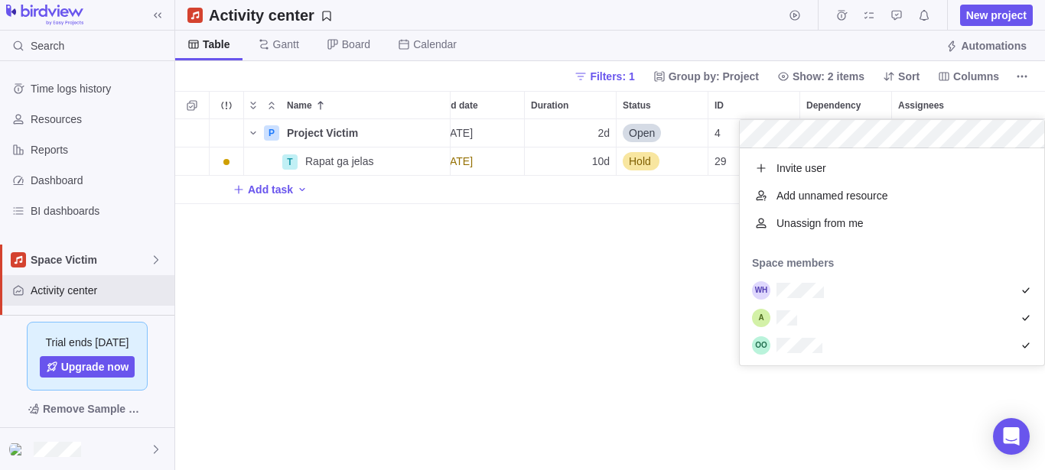
scroll to position [204, 291]
click at [844, 221] on span "Unassign from me" at bounding box center [819, 223] width 87 height 15
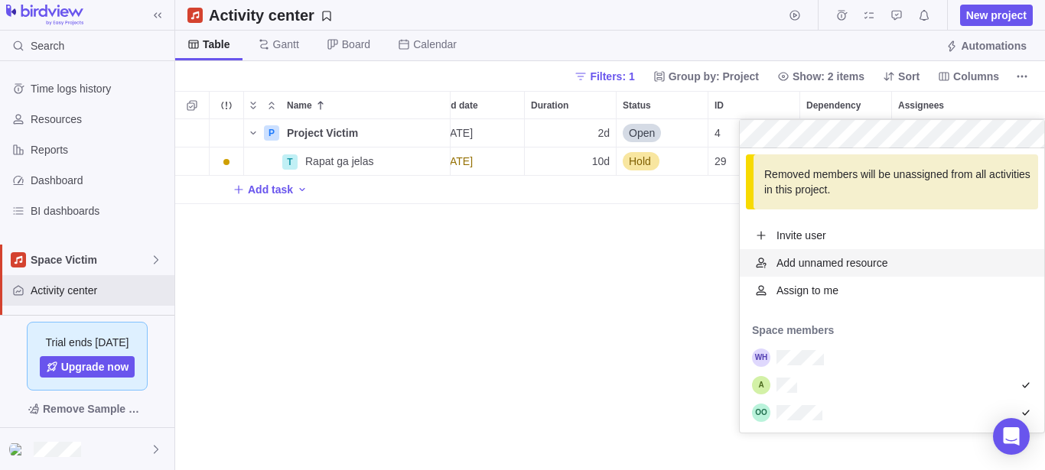
click at [844, 269] on span "Add unnamed resource" at bounding box center [832, 263] width 112 height 15
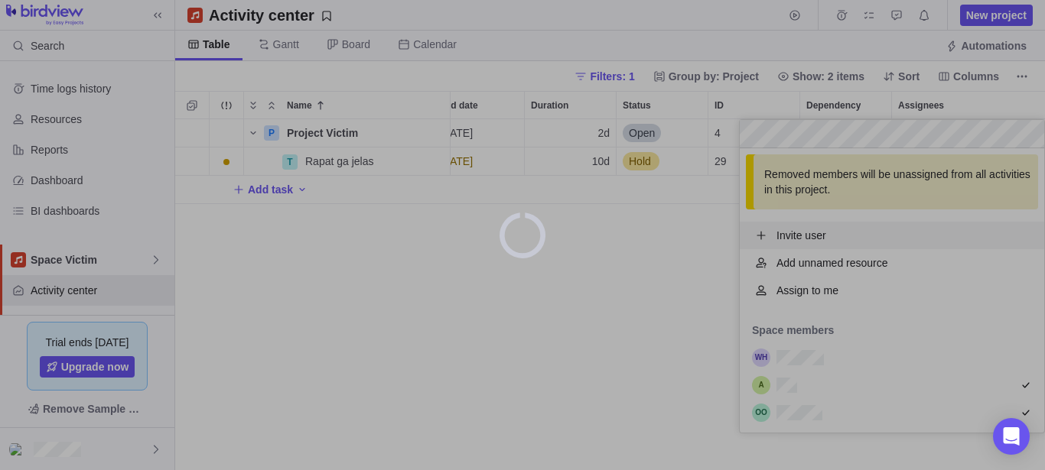
click at [610, 299] on div at bounding box center [522, 235] width 1045 height 470
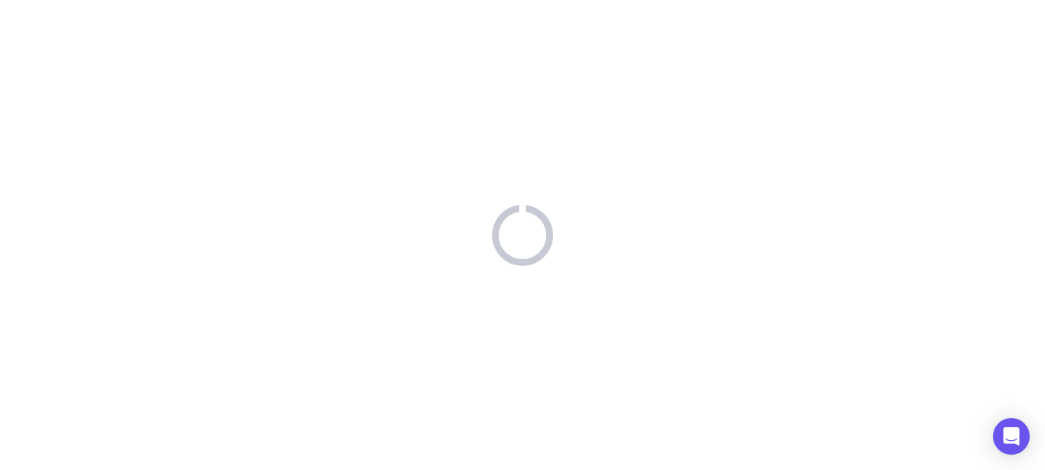
click at [366, 265] on div at bounding box center [522, 235] width 1045 height 470
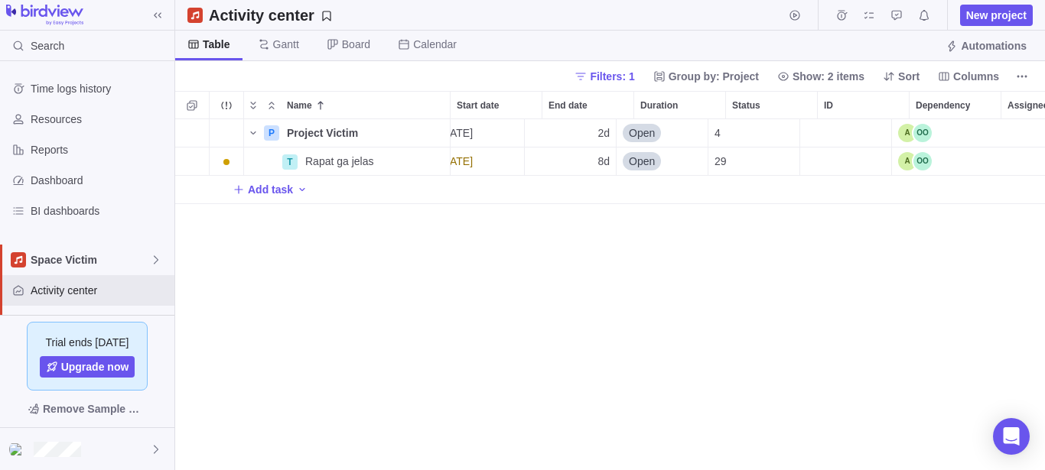
scroll to position [0, 109]
click at [916, 132] on div "Assignees" at bounding box center [915, 133] width 34 height 18
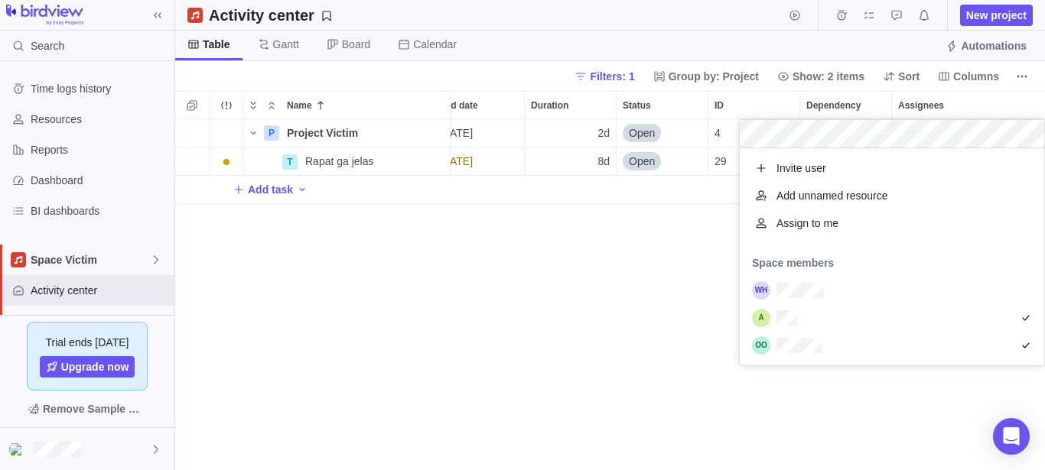
scroll to position [204, 291]
click at [828, 226] on span "Assign to me" at bounding box center [807, 223] width 62 height 15
click at [620, 263] on div "P Project Victim Details [DATE] [DATE] 2d Open 4 T Rapat ga jelas Details [DATE…" at bounding box center [610, 294] width 870 height 351
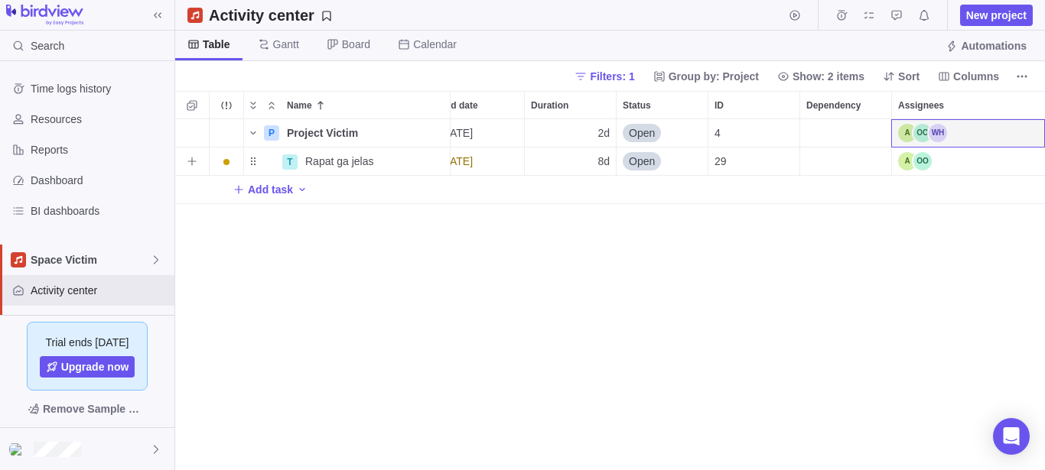
click at [968, 168] on div "Assignees" at bounding box center [968, 162] width 153 height 28
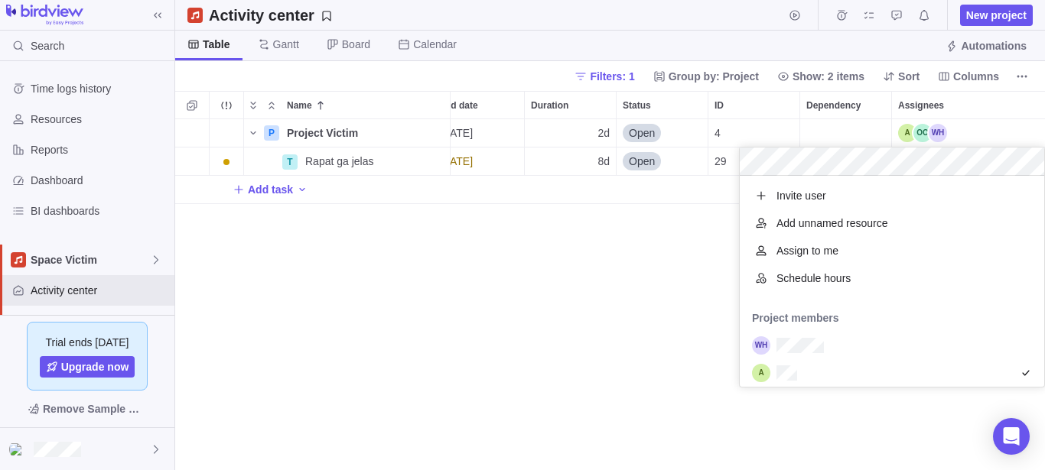
scroll to position [14, 14]
click at [836, 252] on span "Assign to me" at bounding box center [807, 250] width 62 height 15
click at [527, 288] on div "P Project Victim Details 09/03/2025 09/04/2025 2d Open 4 T Rapat ga jelas Detai…" at bounding box center [610, 294] width 870 height 351
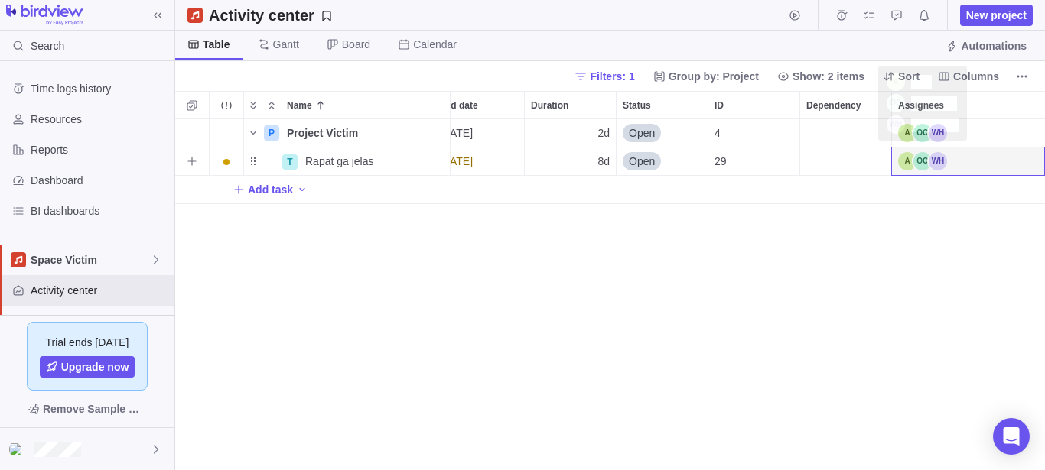
scroll to position [338, 857]
click at [946, 132] on div "Assignees" at bounding box center [922, 133] width 49 height 18
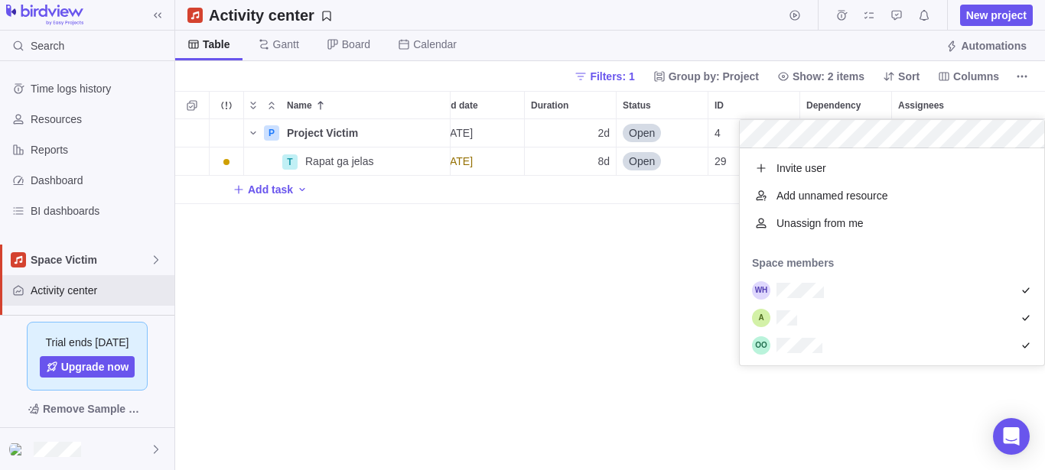
scroll to position [204, 291]
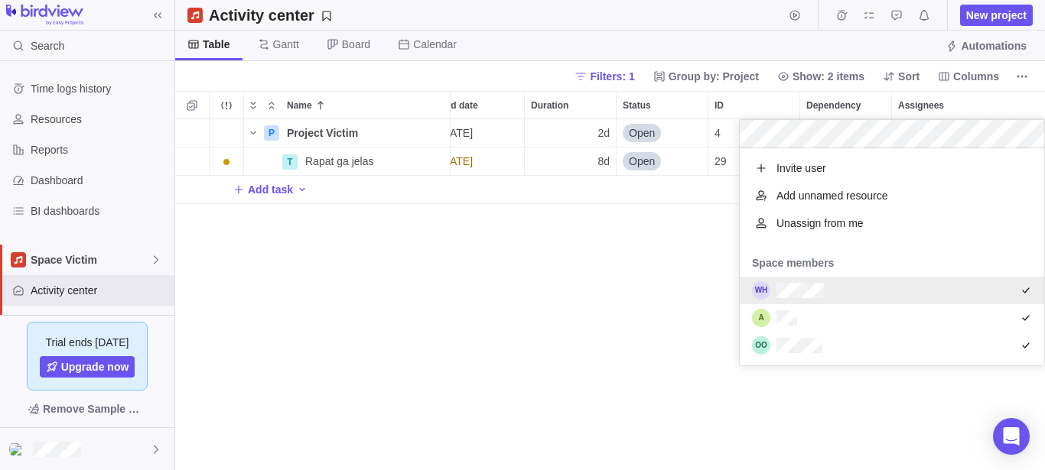
click at [1020, 290] on icon "grid" at bounding box center [1026, 291] width 12 height 12
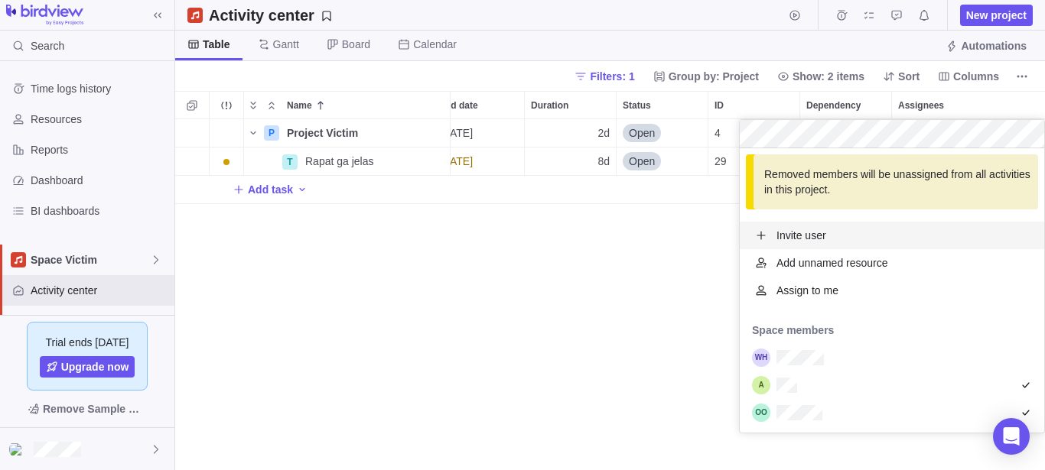
click at [872, 295] on div "Assign to me" at bounding box center [892, 291] width 304 height 28
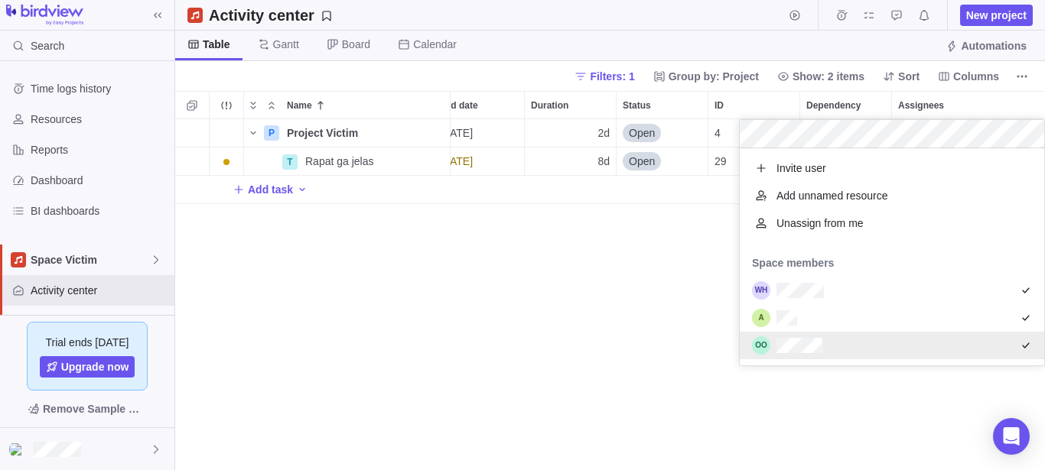
click at [1020, 343] on icon "grid" at bounding box center [1026, 346] width 12 height 12
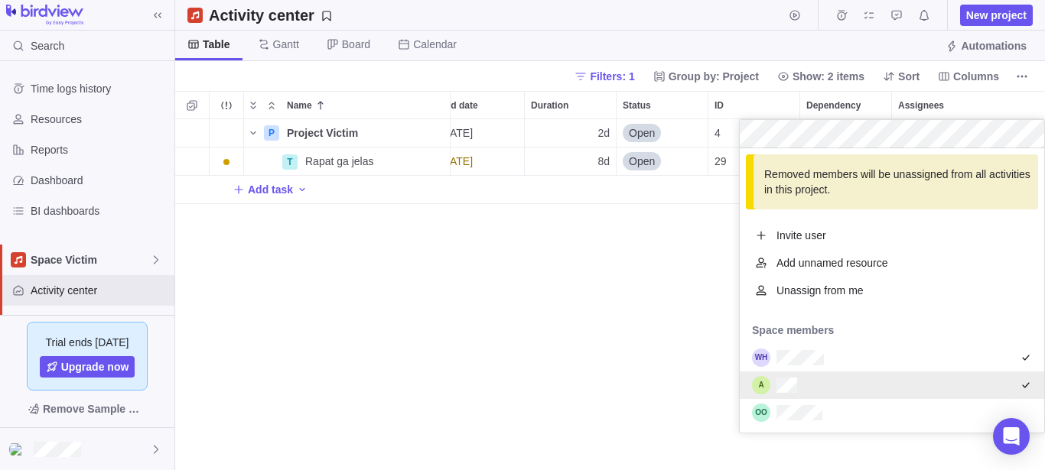
click at [623, 339] on div "P Project Victim Details [DATE] [DATE] 2d Open 4 T Rapat ga jelas Details [DATE…" at bounding box center [610, 294] width 870 height 351
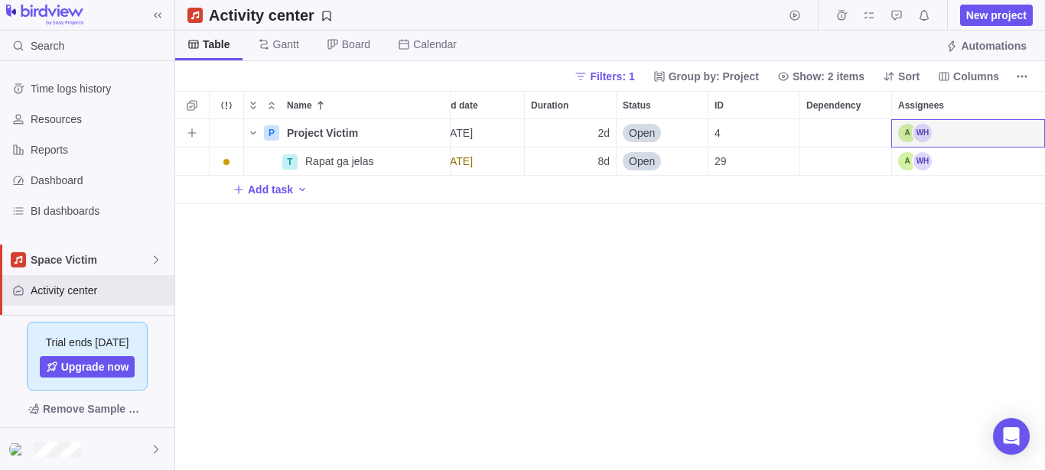
click at [955, 137] on div "Assignees" at bounding box center [968, 133] width 153 height 28
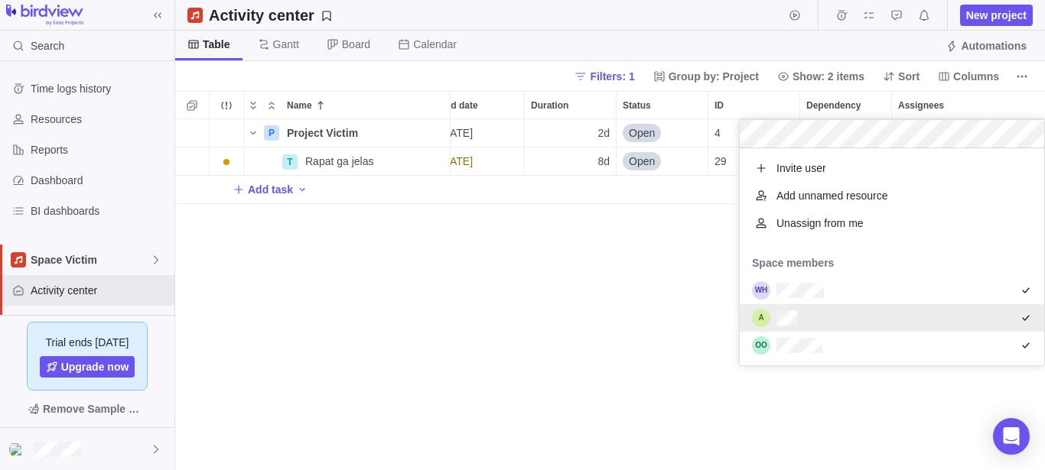
click at [565, 335] on div "P Project Victim Details [DATE] [DATE] 2d Open 4 T Rapat ga jelas Details [DATE…" at bounding box center [610, 294] width 870 height 351
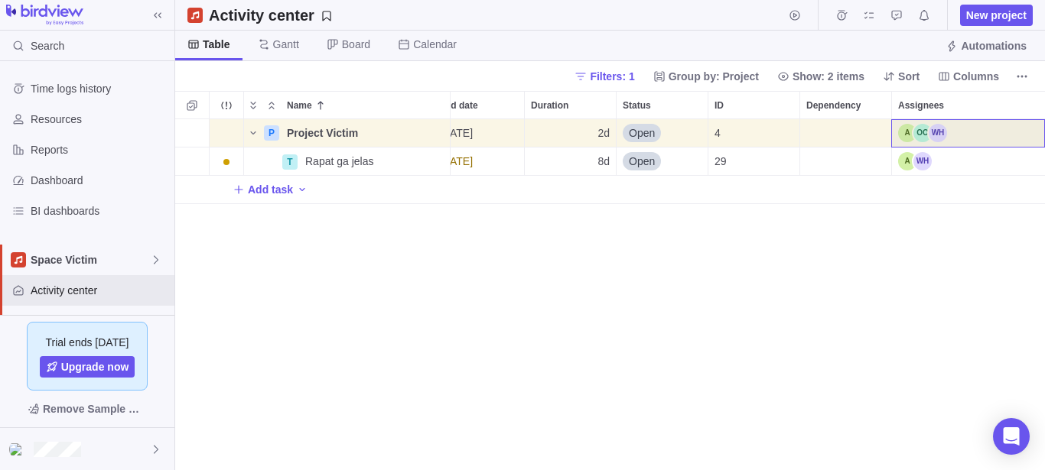
click at [955, 155] on div "Assignees" at bounding box center [968, 162] width 153 height 28
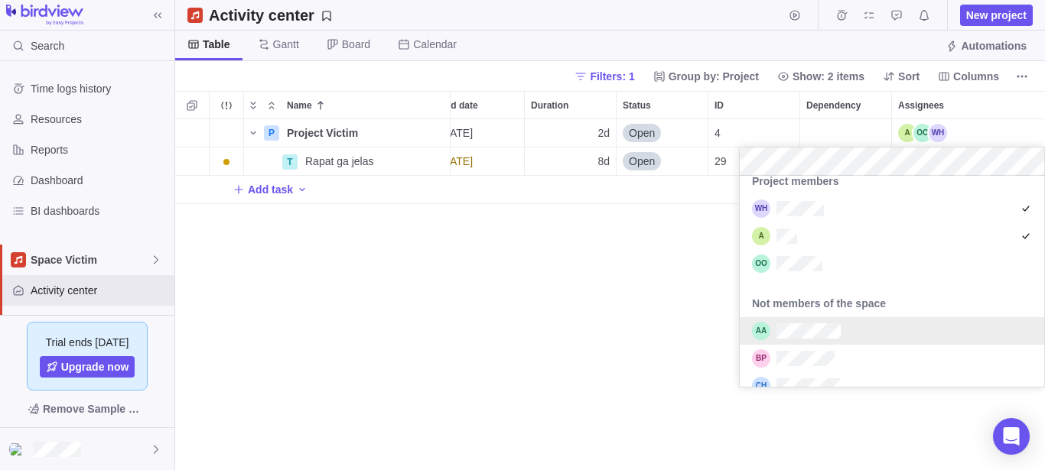
scroll to position [115, 0]
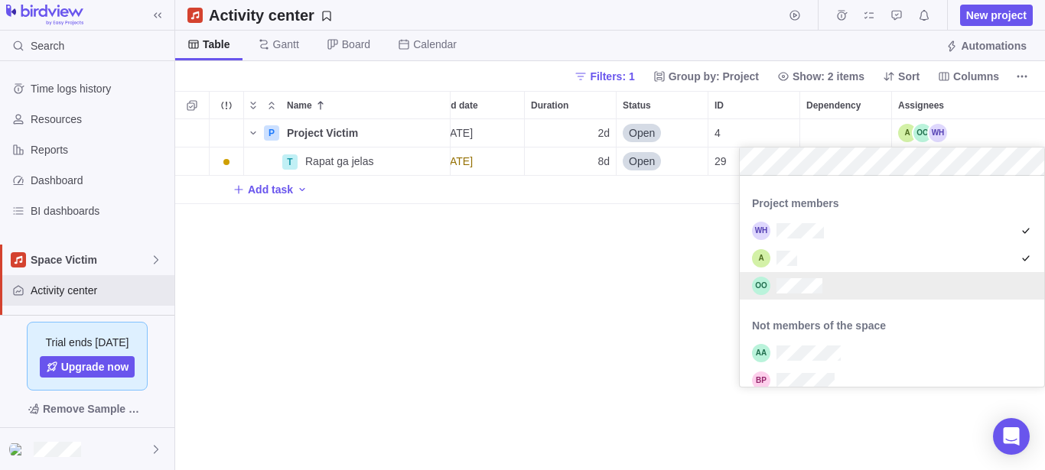
click at [858, 286] on div "grid" at bounding box center [892, 286] width 304 height 28
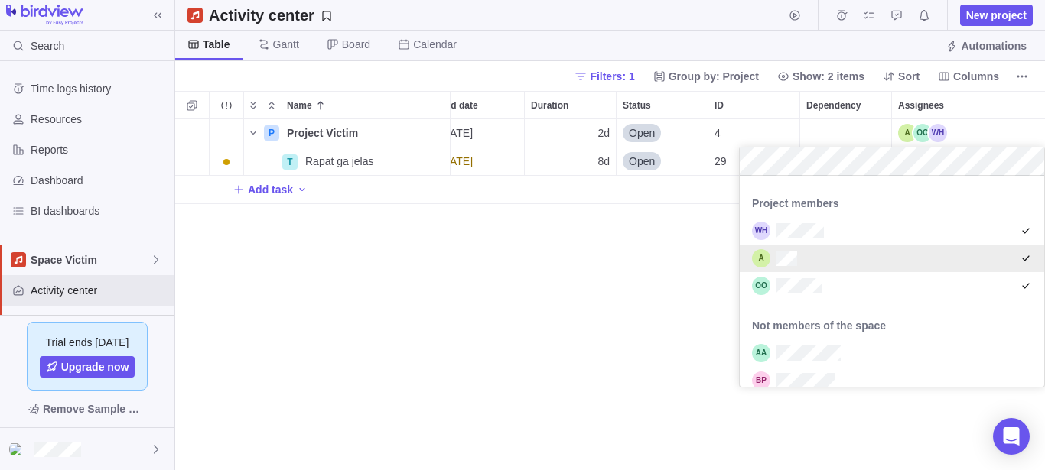
click at [561, 344] on div "P Project Victim Details [DATE] [DATE] 2d Open 4 T Rapat ga jelas Details [DATE…" at bounding box center [610, 294] width 870 height 351
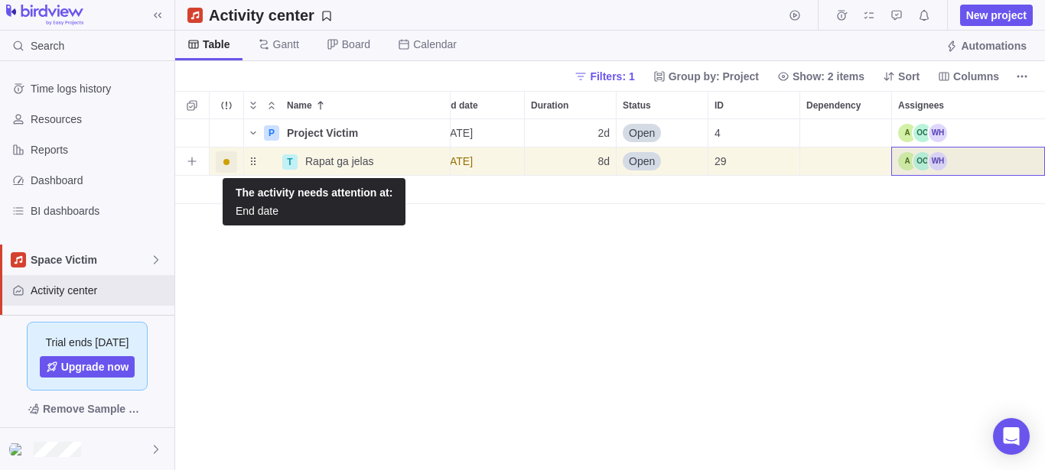
click at [226, 166] on span "Trouble indication" at bounding box center [226, 161] width 21 height 21
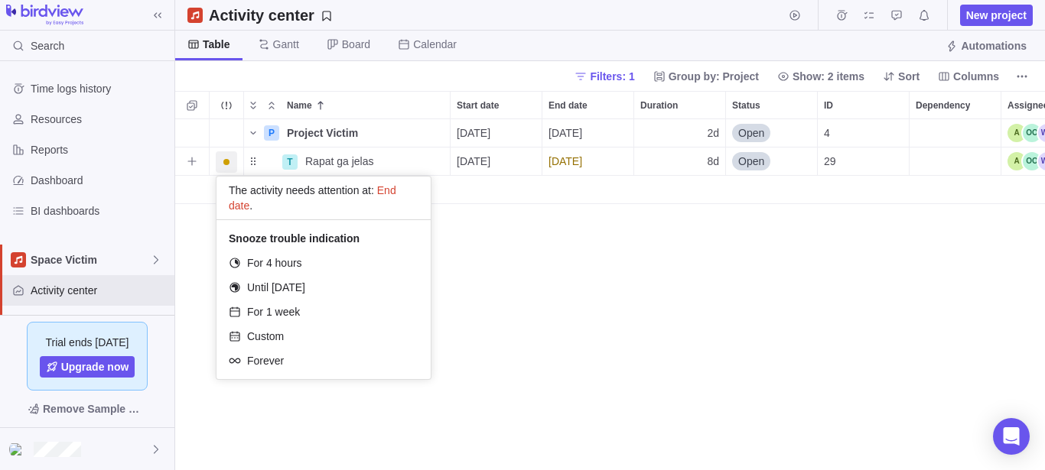
click at [725, 341] on div "P Project Victim Details [DATE] [DATE] 2d Open 4 T Rapat ga jelas Details [DATE…" at bounding box center [610, 294] width 870 height 351
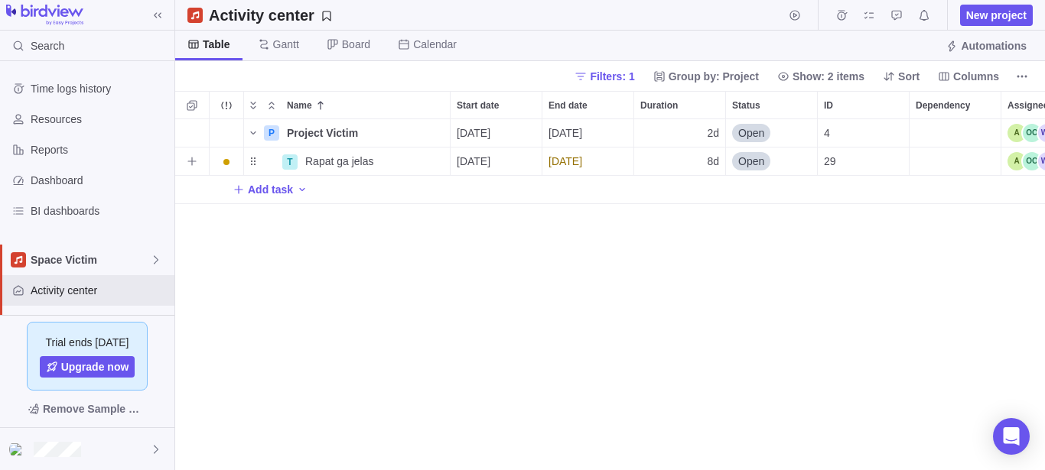
click at [749, 166] on span "Open" at bounding box center [751, 161] width 26 height 15
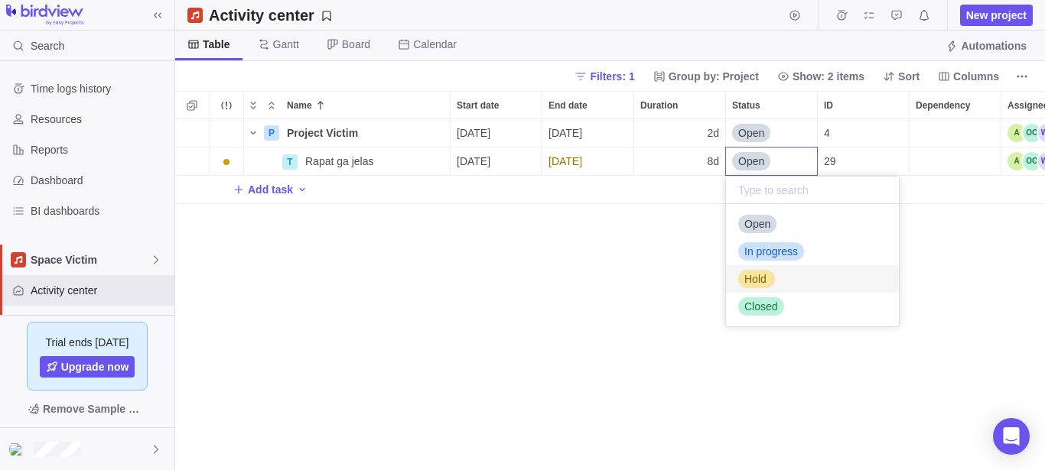
click at [762, 282] on span "Hold" at bounding box center [755, 279] width 22 height 15
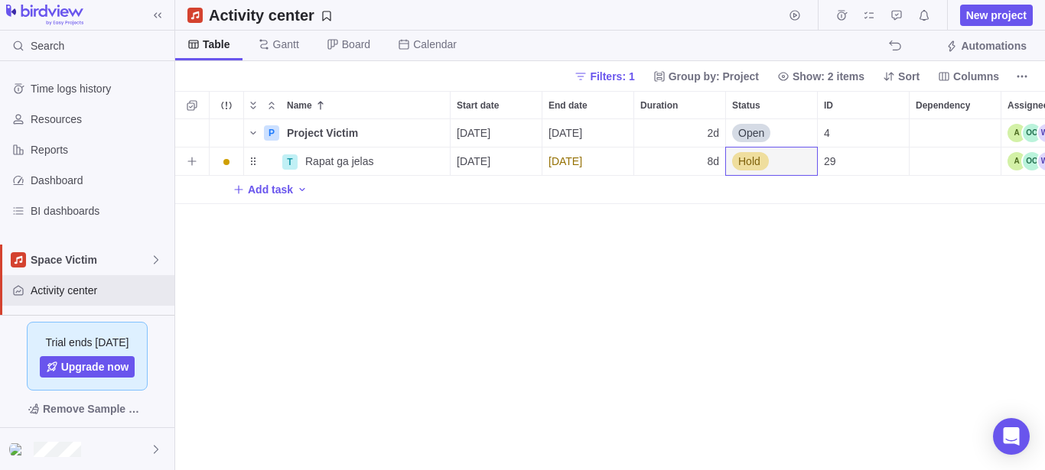
click at [770, 159] on div "Hold" at bounding box center [771, 162] width 91 height 28
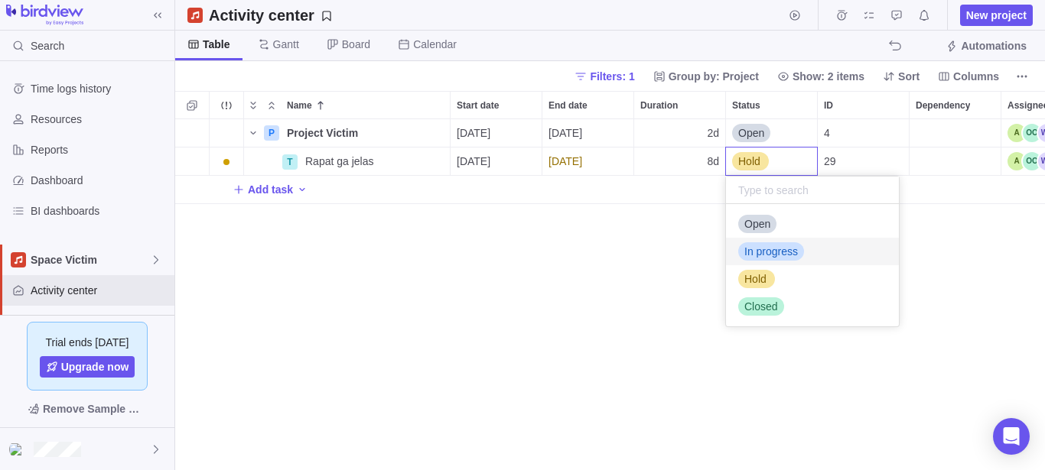
click at [775, 254] on span "In progress" at bounding box center [771, 251] width 54 height 15
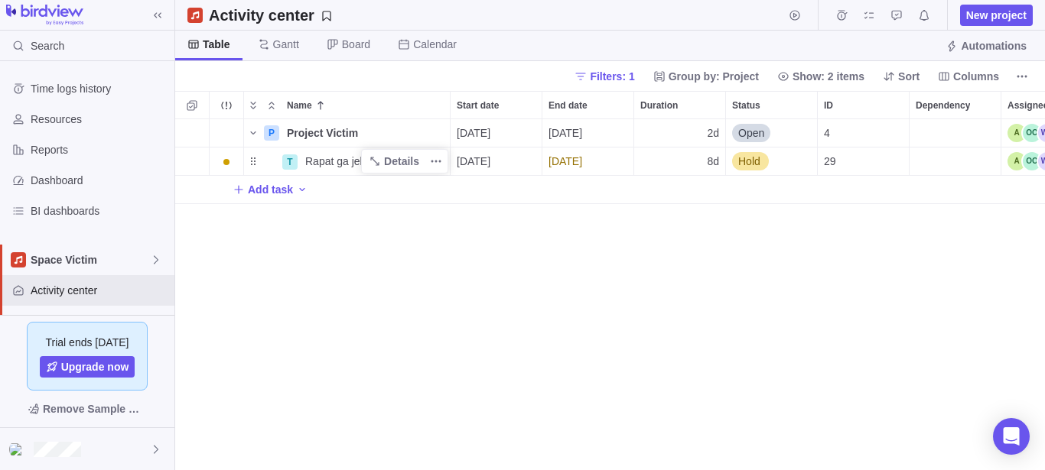
scroll to position [338, 857]
click at [254, 166] on div "Name" at bounding box center [262, 161] width 37 height 12
click at [490, 158] on span "[DATE]" at bounding box center [474, 161] width 34 height 15
click at [832, 304] on div "P Project Victim Details [DATE] [DATE] 2d Open 4 T Rapat ga jelas Details [DATE…" at bounding box center [610, 294] width 870 height 351
click at [582, 160] on span "[DATE]" at bounding box center [565, 161] width 34 height 15
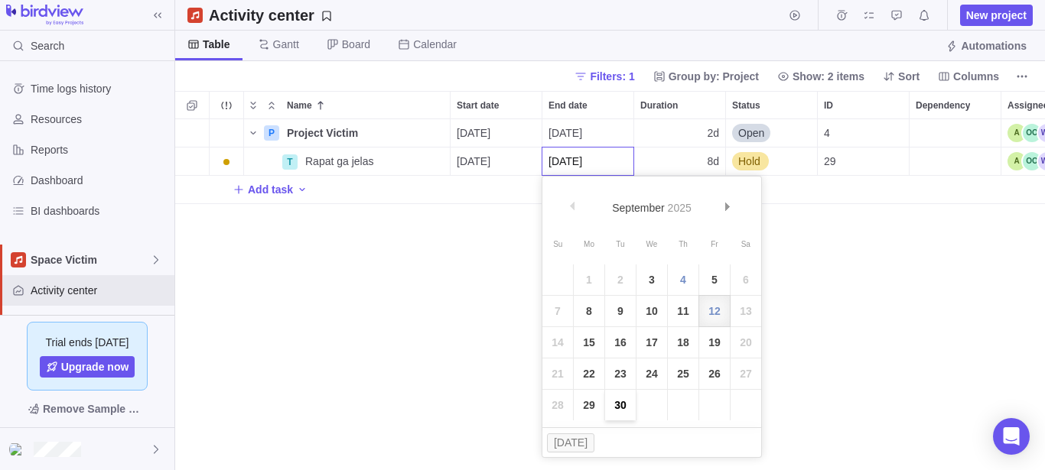
click at [620, 399] on link "30" at bounding box center [620, 405] width 31 height 31
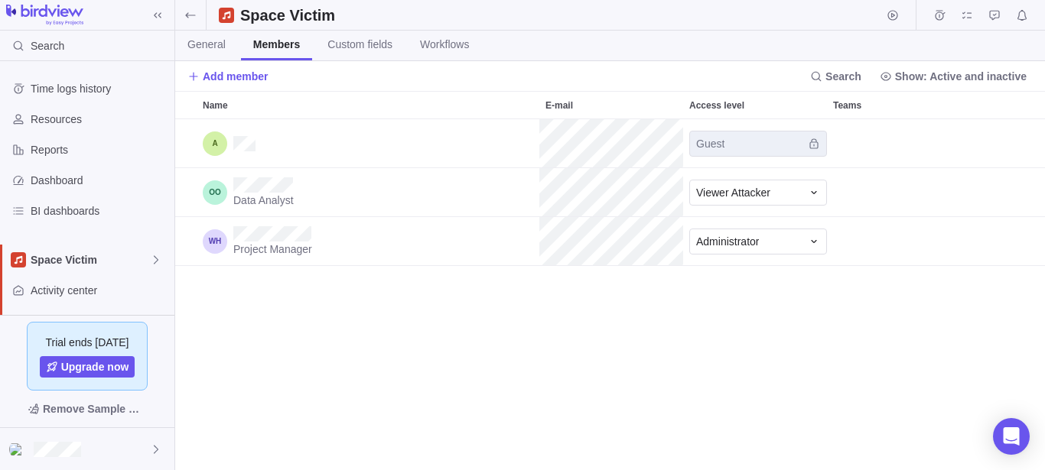
scroll to position [338, 857]
click at [118, 257] on span "Space Victim" at bounding box center [90, 259] width 119 height 15
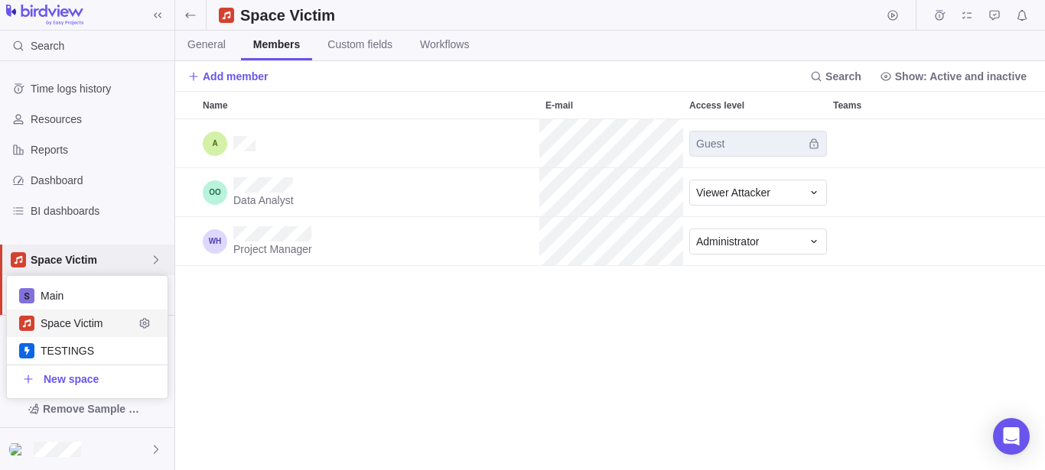
scroll to position [109, 148]
click at [71, 335] on div "Space Victim" at bounding box center [87, 324] width 161 height 28
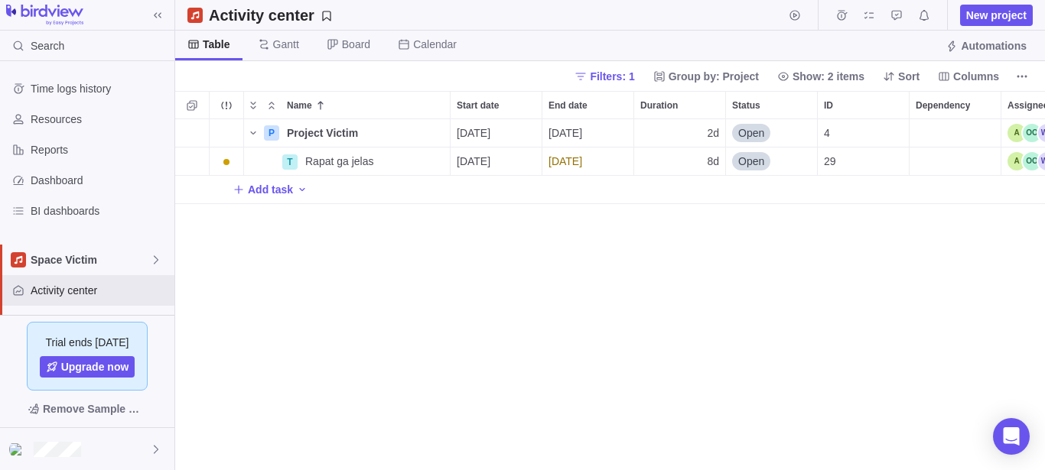
scroll to position [0, 109]
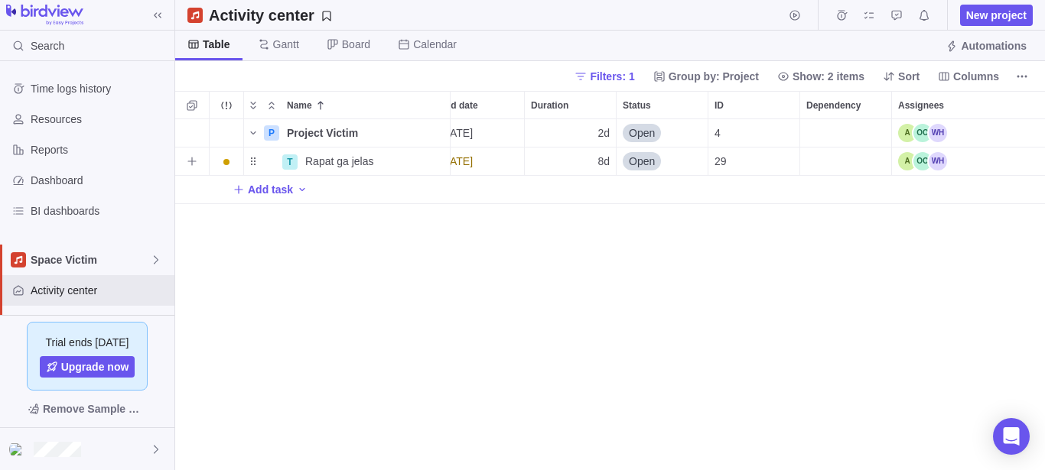
click at [979, 155] on div "Assignees" at bounding box center [968, 162] width 153 height 28
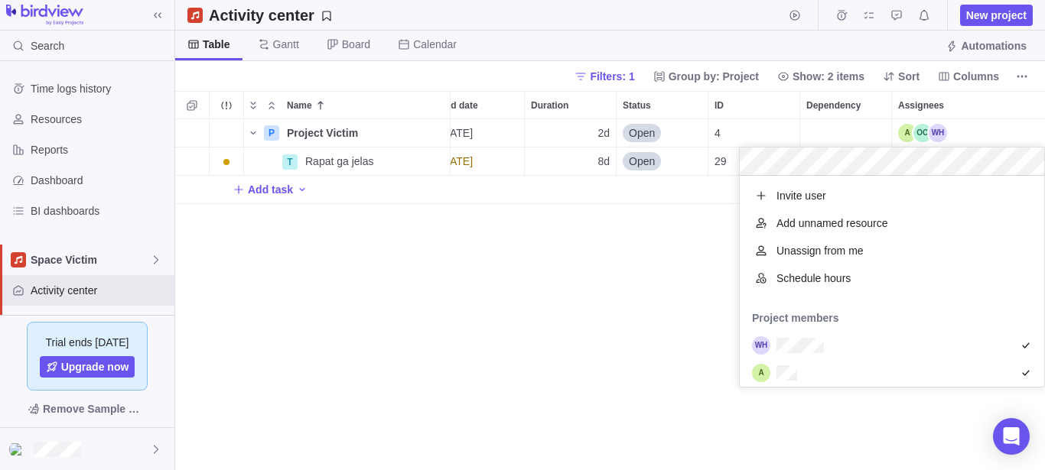
scroll to position [198, 291]
click at [828, 278] on span "Schedule hours" at bounding box center [813, 278] width 74 height 15
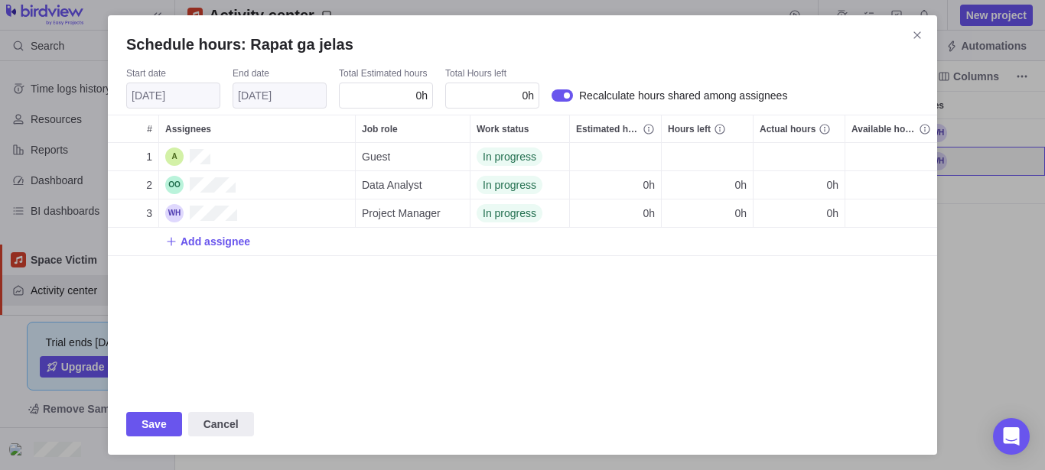
scroll to position [238, 816]
click at [633, 183] on div "0h" at bounding box center [615, 185] width 91 height 28
click at [625, 340] on div "Schedule hours: Rapat ga jelas Start date [DATE] End date [DATE] Total Estimate…" at bounding box center [522, 235] width 1045 height 470
drag, startPoint x: 408, startPoint y: 93, endPoint x: 438, endPoint y: 99, distance: 31.4
click at [438, 99] on div "Start date [DATE] End date [DATE] Total Estimated hours 0h Total Hours left 0h …" at bounding box center [522, 87] width 793 height 41
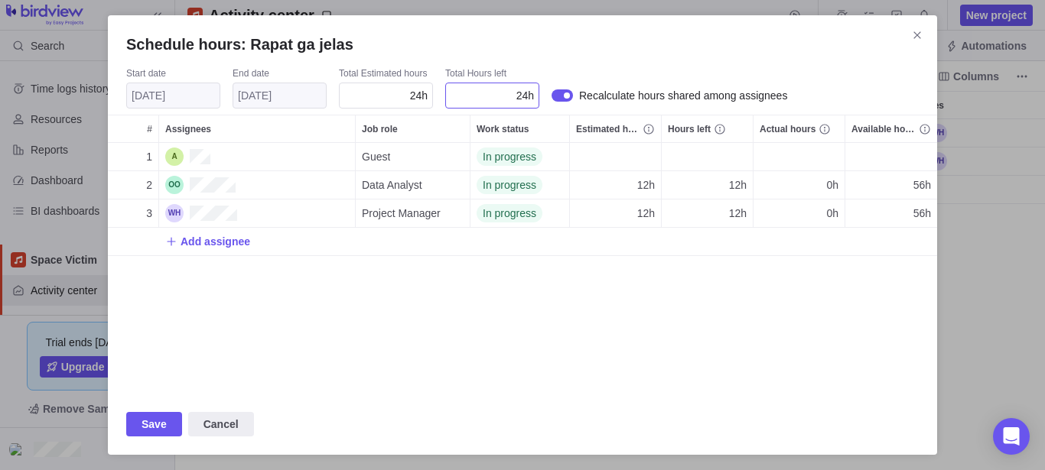
click at [506, 93] on div "24h" at bounding box center [492, 96] width 94 height 26
click at [645, 54] on h2 "Schedule hours: Rapat ga jelas" at bounding box center [522, 44] width 793 height 21
click at [173, 415] on span "Save" at bounding box center [154, 424] width 56 height 24
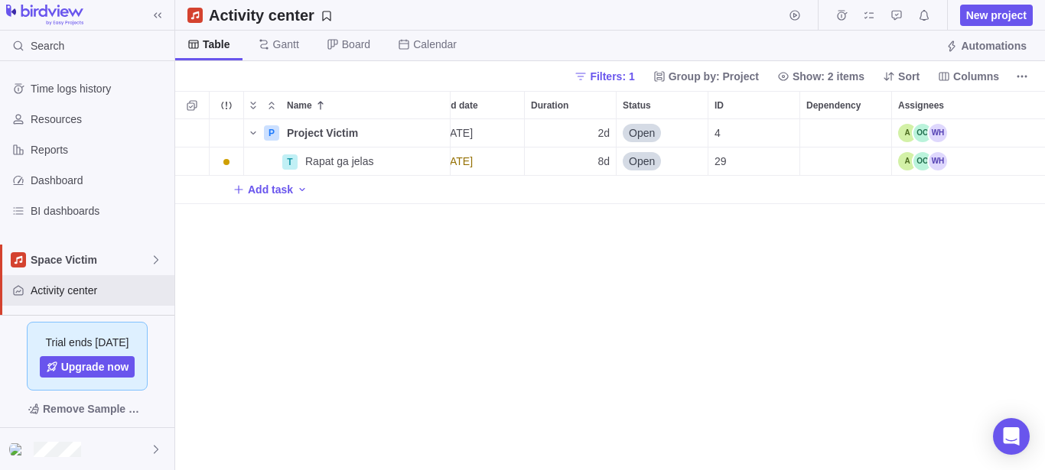
click at [293, 188] on div "Add task" at bounding box center [271, 189] width 76 height 21
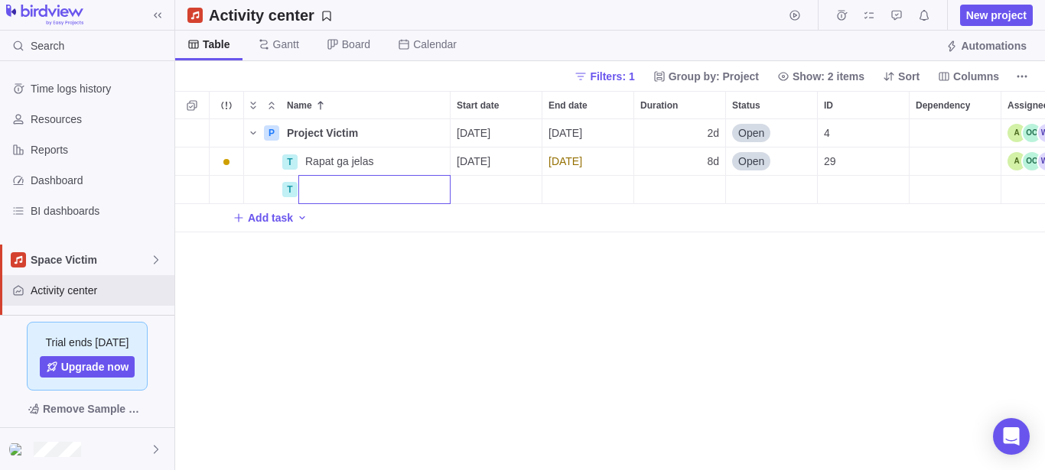
click at [453, 269] on div "P Project Victim Details [DATE] [DATE] 2d Open 4 T Rapat ga jelas Details [DATE…" at bounding box center [610, 294] width 870 height 351
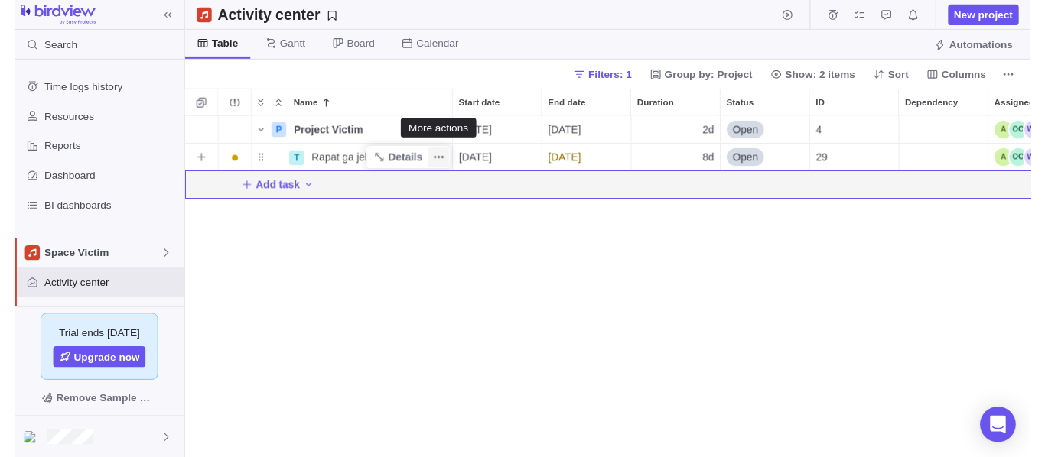
scroll to position [338, 857]
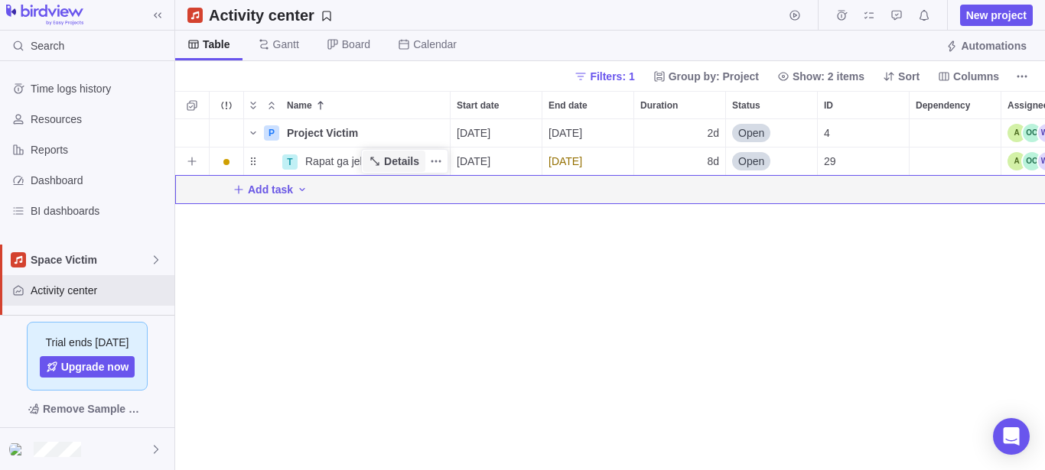
click at [395, 157] on span "Details" at bounding box center [401, 161] width 35 height 15
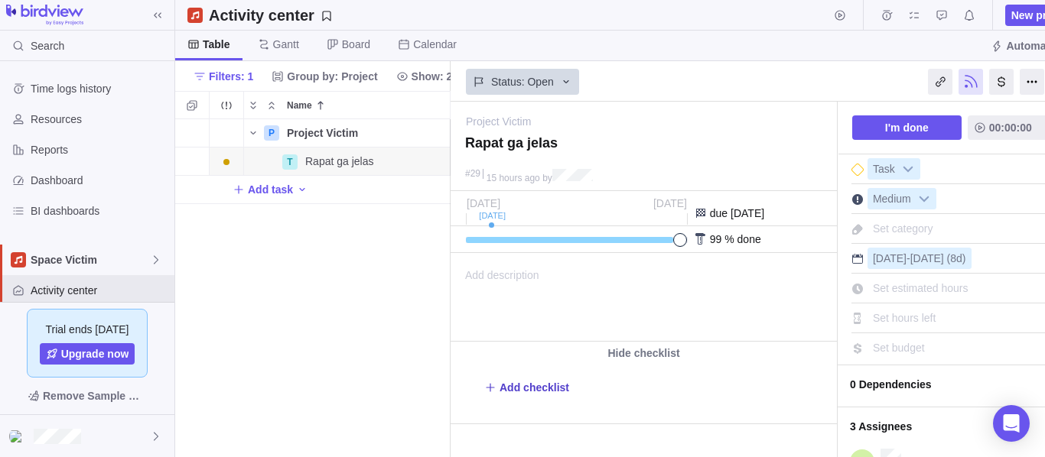
click at [545, 378] on span "Add checklist" at bounding box center [526, 387] width 85 height 21
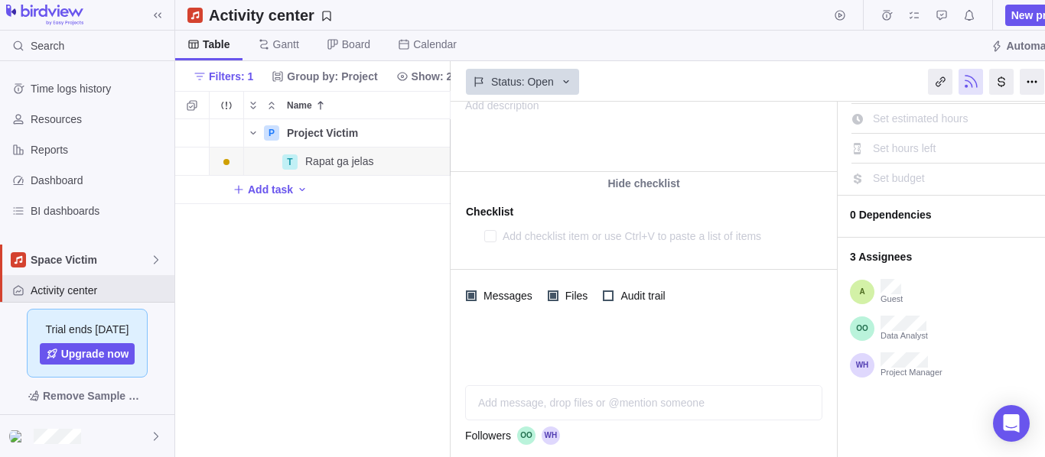
type textarea "x"
type textarea "a"
type textarea "x"
type textarea "as"
type textarea "x"
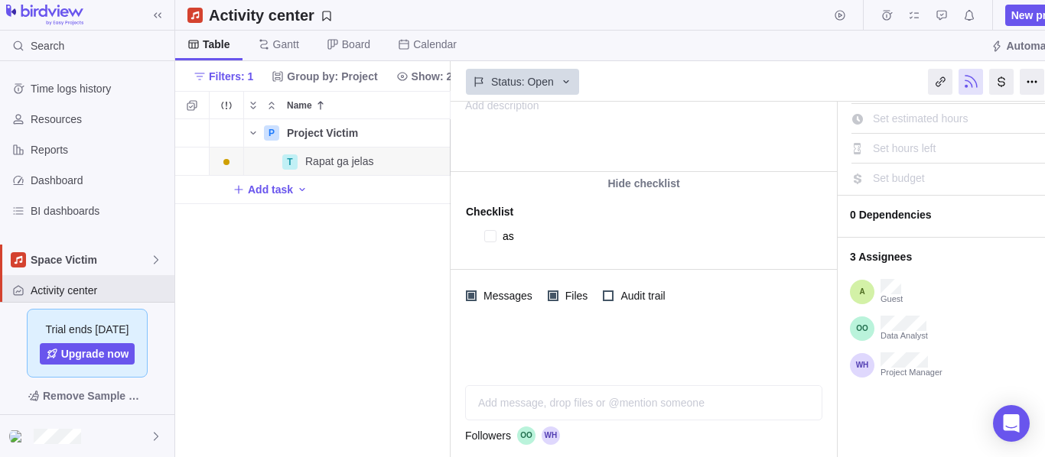
type textarea "asa"
type textarea "x"
type textarea "asas"
type textarea "x"
type textarea "asasa"
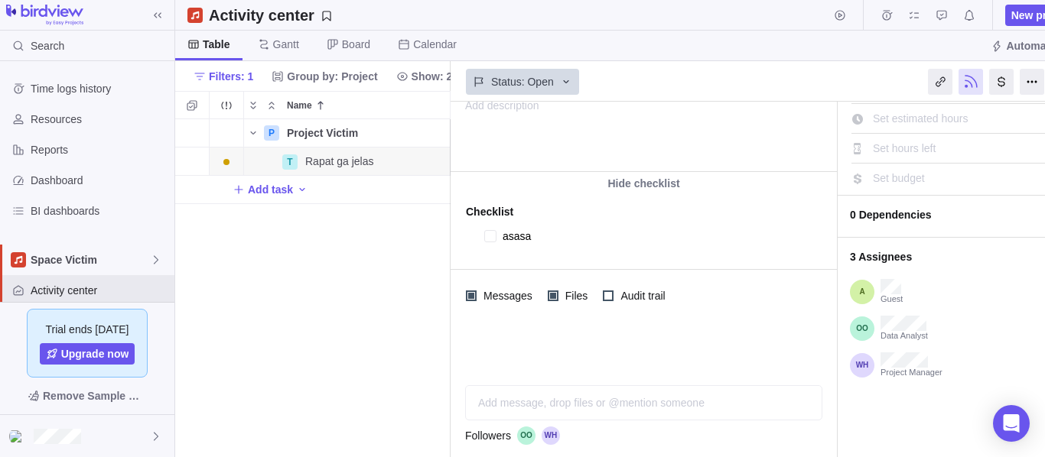
type textarea "x"
type textarea "asasas"
type textarea "x"
click at [334, 342] on div "P Project Victim Details [DATE] [DATE] 2d Open 4 T Rapat ga jelas Details [DATE…" at bounding box center [312, 288] width 275 height 338
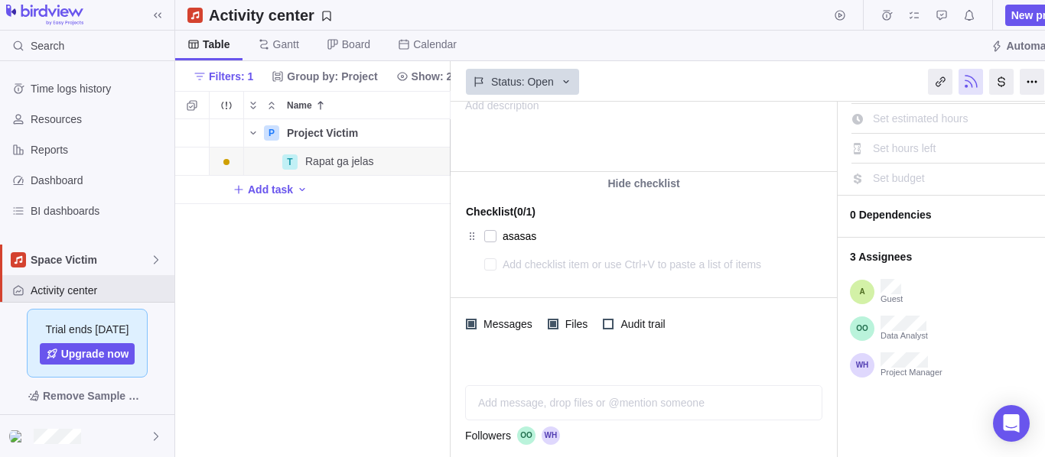
click at [552, 269] on textarea at bounding box center [647, 264] width 288 height 21
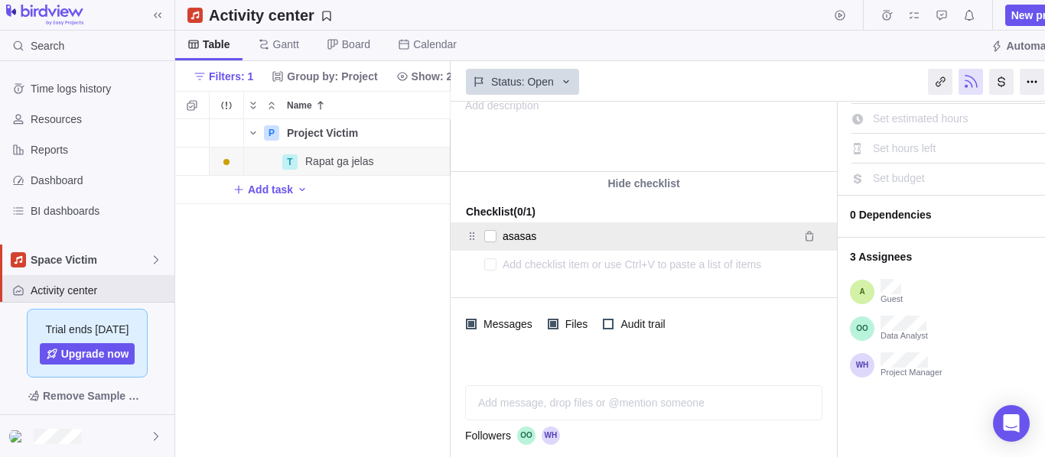
click at [526, 234] on textarea "asasas" at bounding box center [647, 236] width 288 height 21
click at [810, 236] on icon "Remove" at bounding box center [809, 236] width 12 height 12
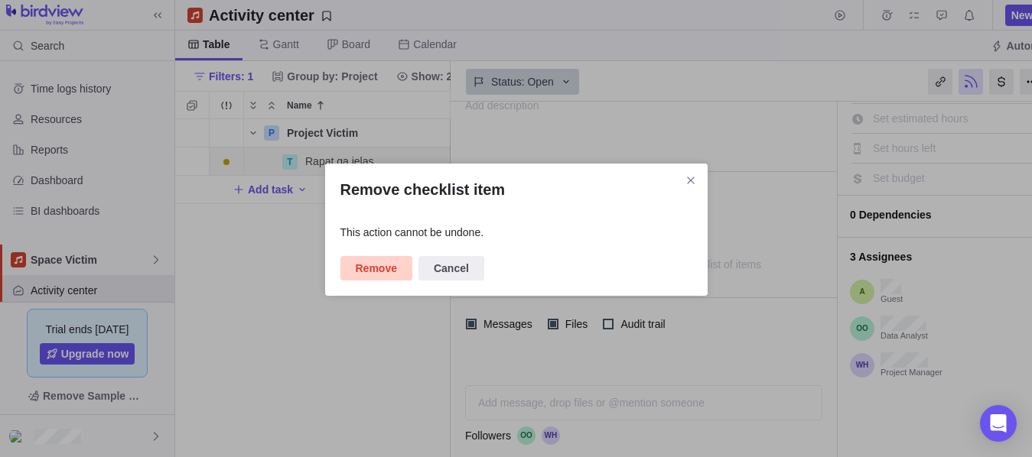
click at [383, 267] on span "Remove" at bounding box center [376, 268] width 41 height 18
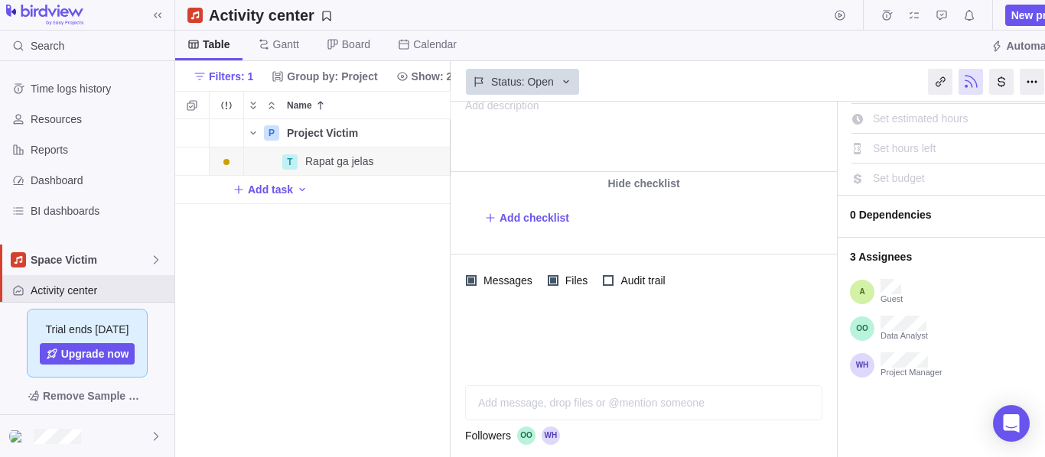
scroll to position [0, 0]
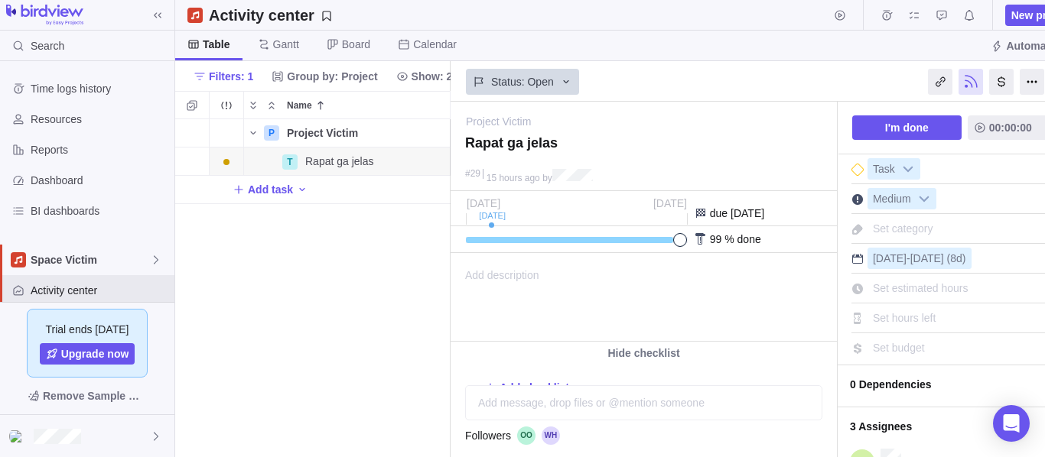
click at [592, 285] on div "Add description ... read all" at bounding box center [642, 297] width 382 height 87
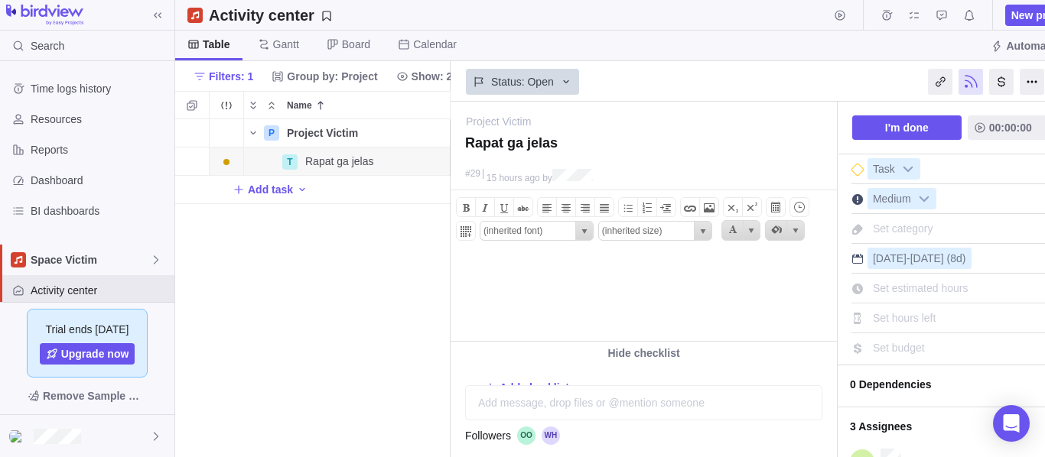
click at [599, 268] on body at bounding box center [642, 266] width 382 height 25
drag, startPoint x: 499, startPoint y: 278, endPoint x: 468, endPoint y: 300, distance: 37.8
click at [451, 277] on html "test" at bounding box center [642, 297] width 382 height 87
click at [687, 213] on span at bounding box center [690, 208] width 18 height 18
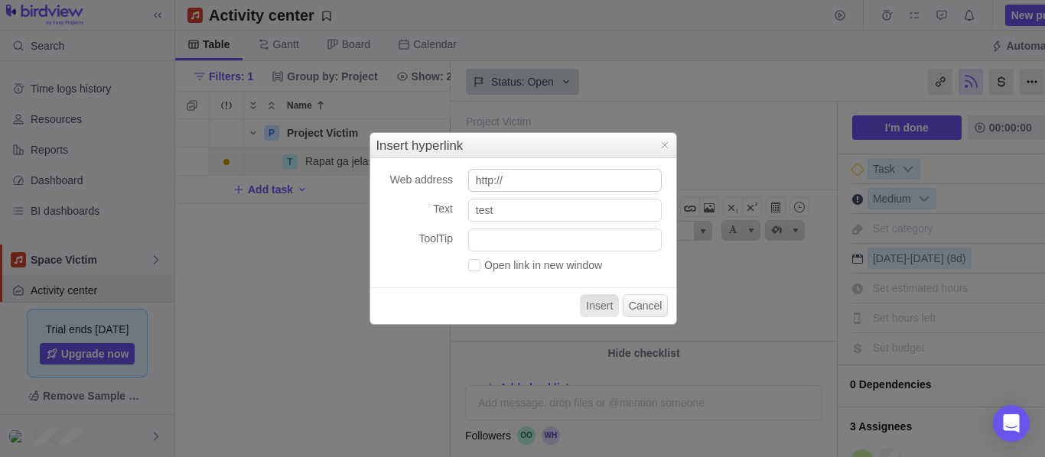
click at [555, 186] on input "http://" at bounding box center [565, 180] width 194 height 23
type input "[URL][DOMAIN_NAME]"
click at [607, 302] on button "Insert" at bounding box center [599, 306] width 39 height 23
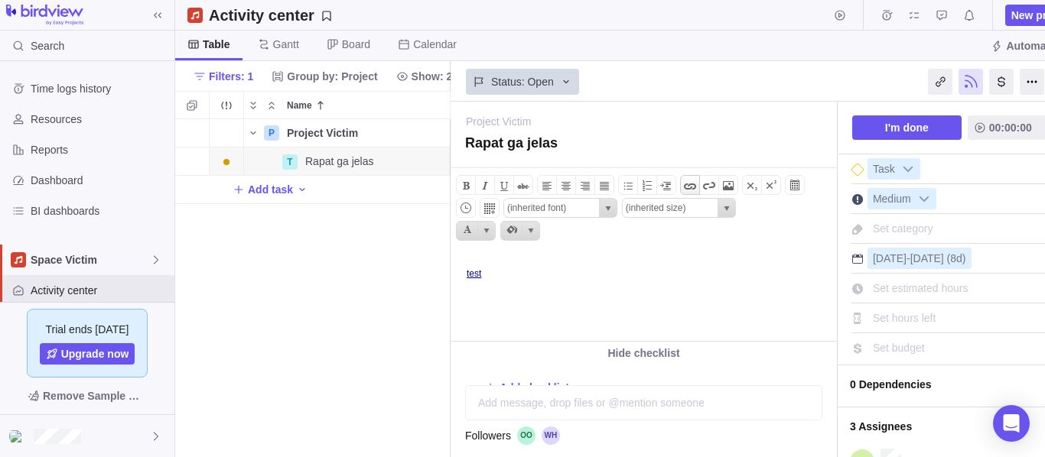
click at [691, 188] on span at bounding box center [690, 186] width 18 height 18
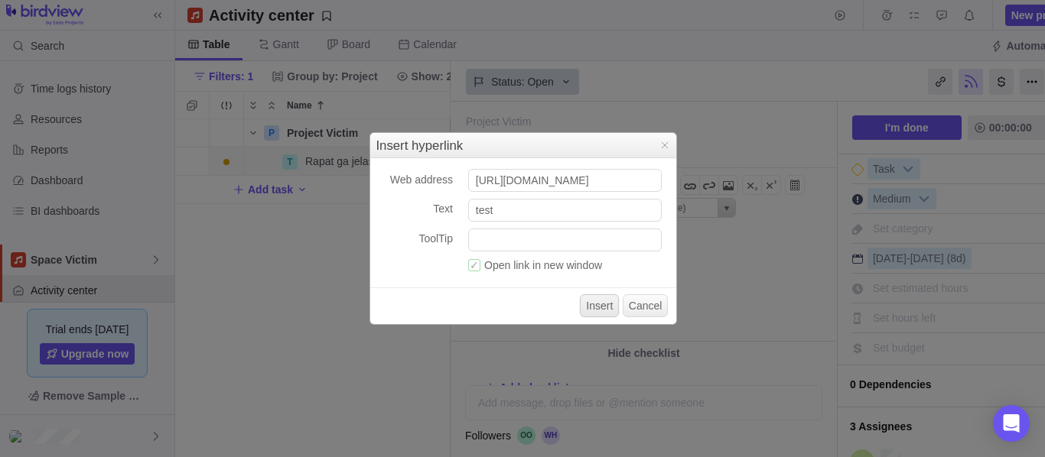
click at [607, 308] on button "Insert" at bounding box center [599, 306] width 39 height 23
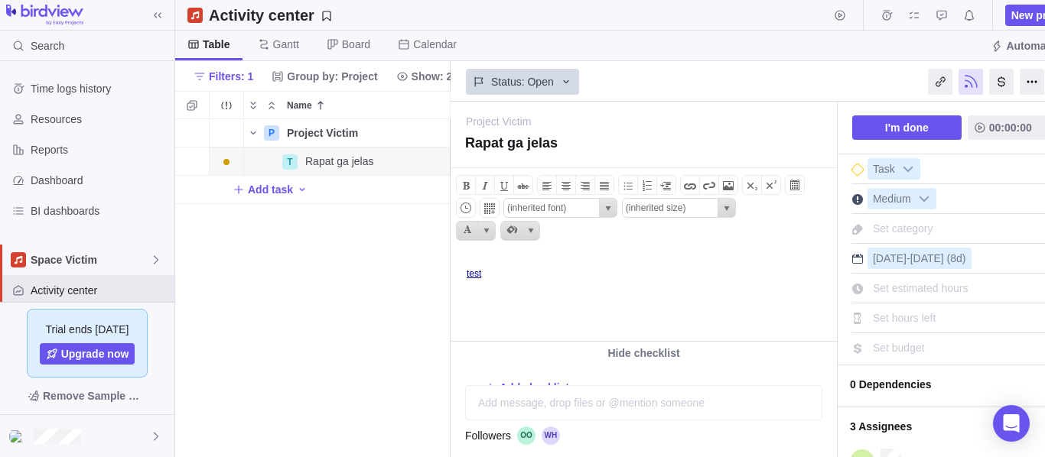
click at [567, 298] on html "test" at bounding box center [642, 297] width 382 height 87
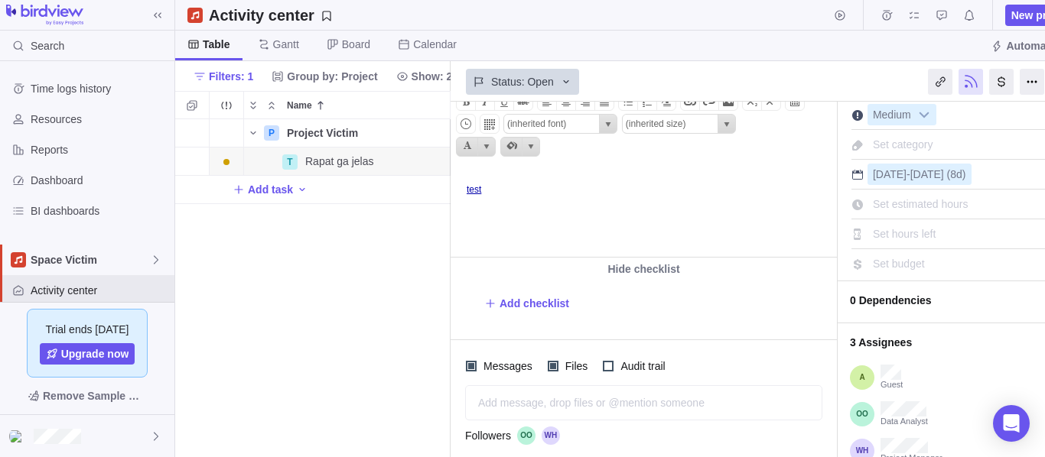
scroll to position [83, 0]
click at [510, 191] on body "test" at bounding box center [642, 183] width 382 height 25
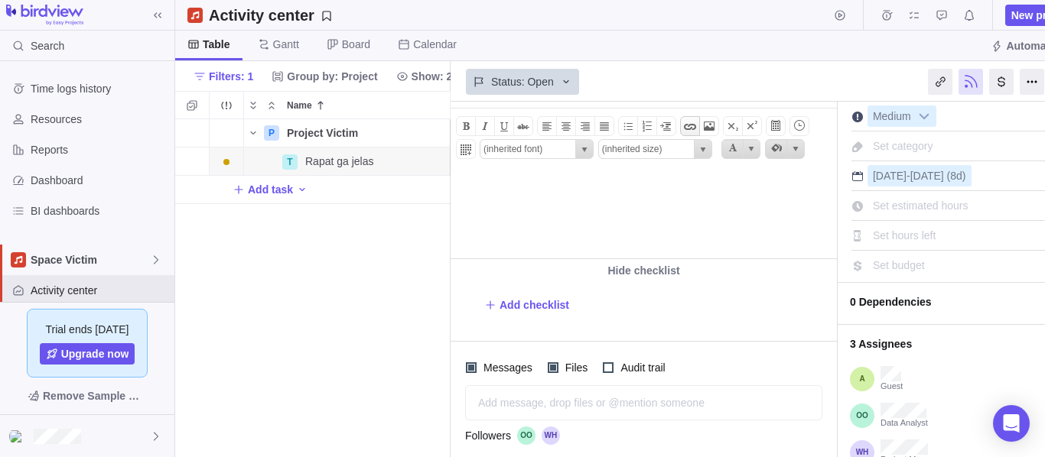
click at [695, 129] on span at bounding box center [690, 126] width 18 height 18
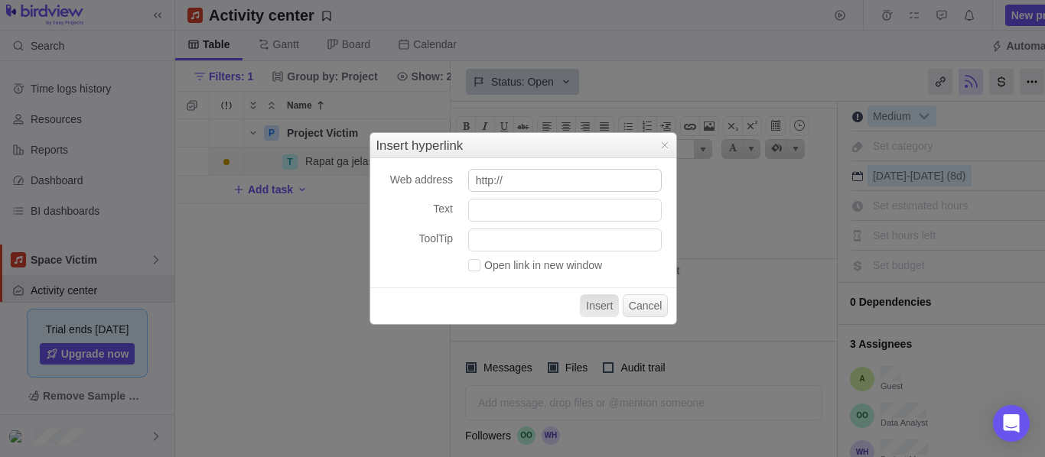
click at [542, 179] on input "http://" at bounding box center [565, 180] width 194 height 23
type input "http://bing.com"
type input "test"
click at [526, 276] on div "Open link in new window" at bounding box center [569, 267] width 202 height 18
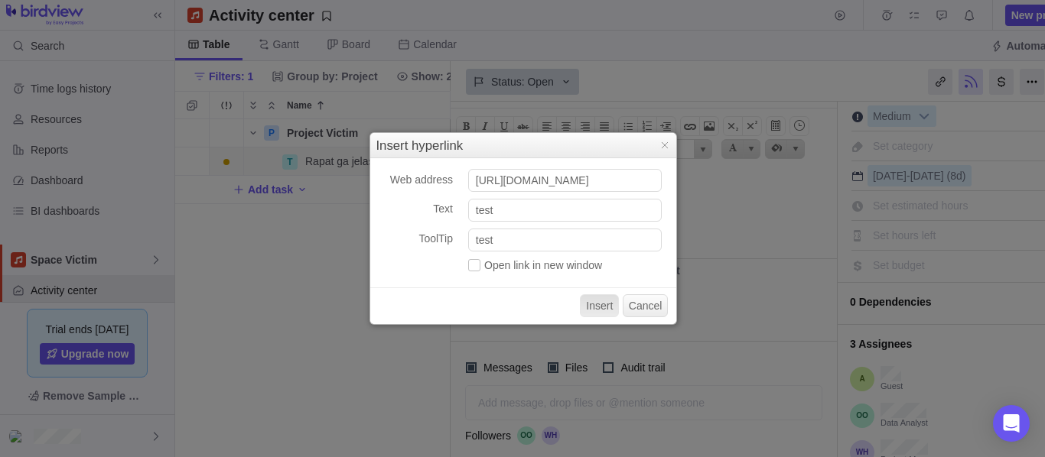
click at [523, 267] on label "Open link in new window" at bounding box center [535, 265] width 134 height 12
click at [468, 262] on input "Open link in new window" at bounding box center [468, 262] width 0 height 0
click at [597, 311] on button "Insert" at bounding box center [599, 306] width 39 height 23
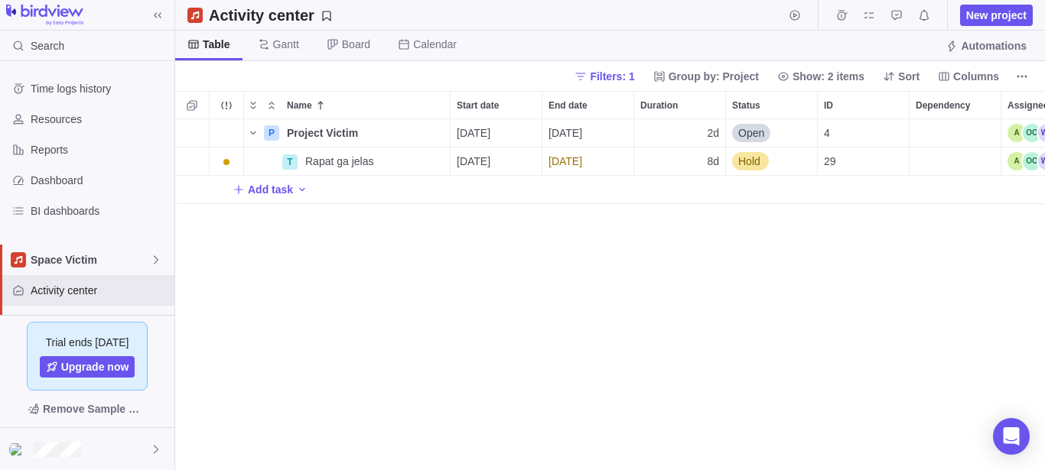
scroll to position [338, 857]
click at [749, 161] on span "Hold" at bounding box center [749, 161] width 22 height 15
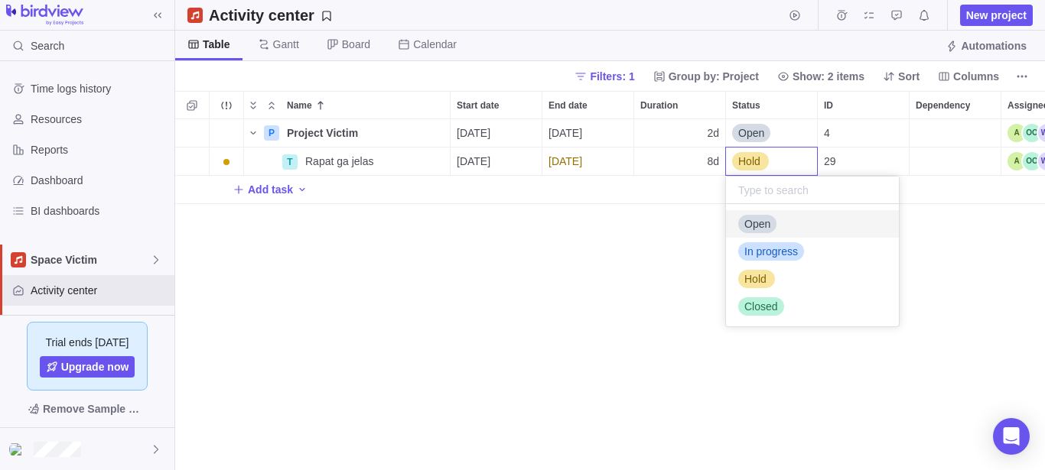
click at [756, 229] on span "Open" at bounding box center [757, 223] width 26 height 15
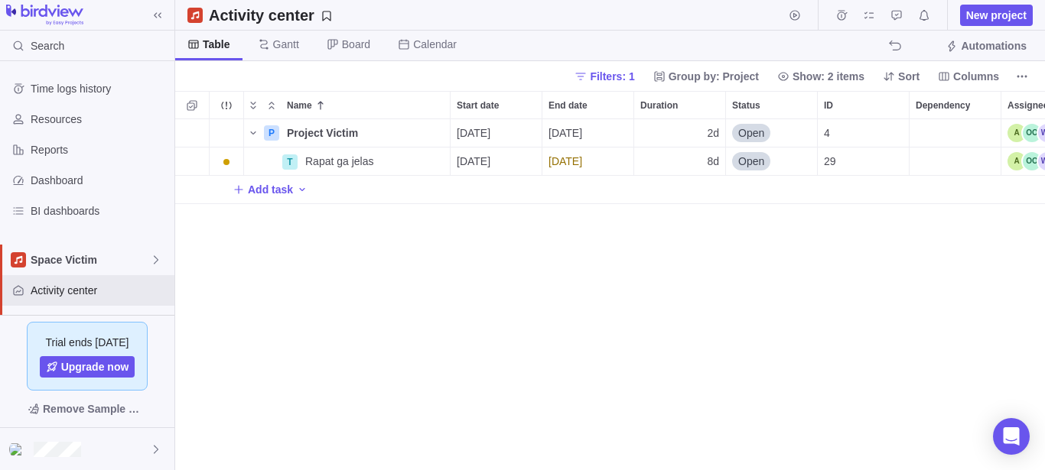
scroll to position [0, 109]
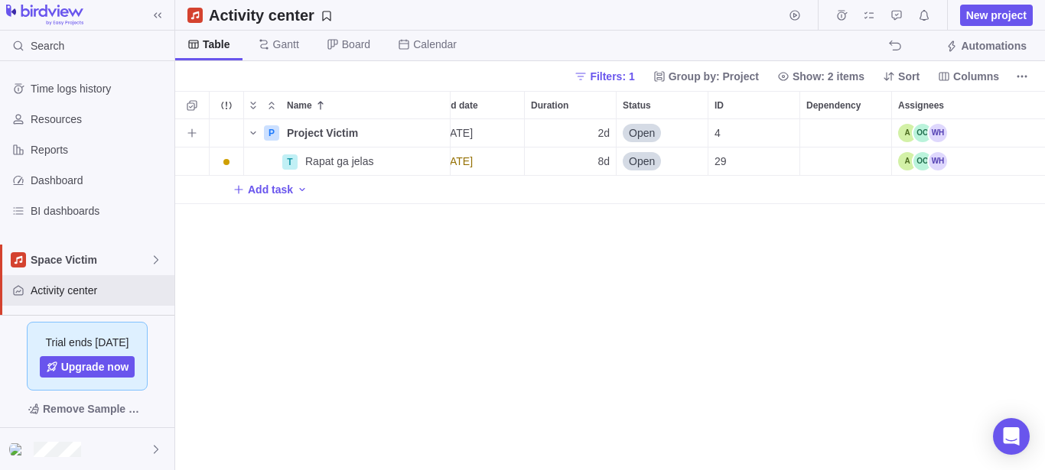
click at [932, 134] on div "Assignees" at bounding box center [922, 133] width 49 height 18
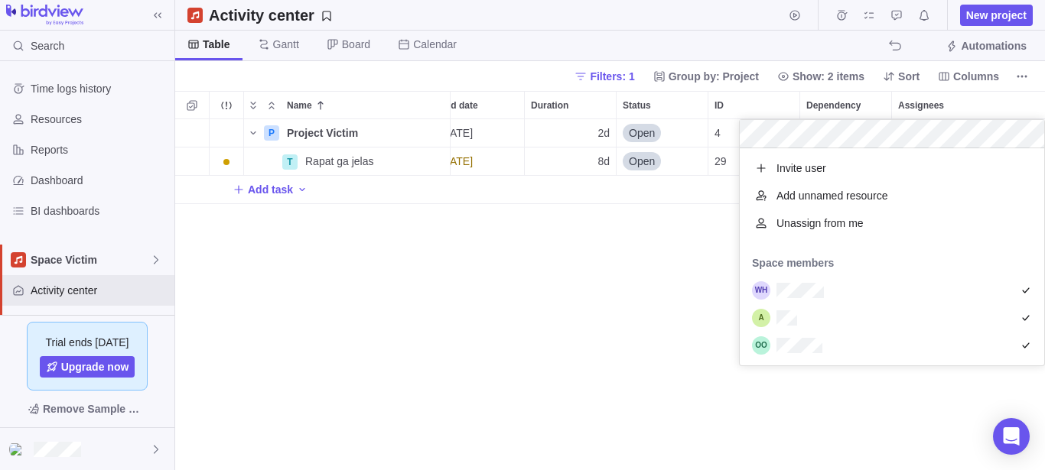
scroll to position [204, 291]
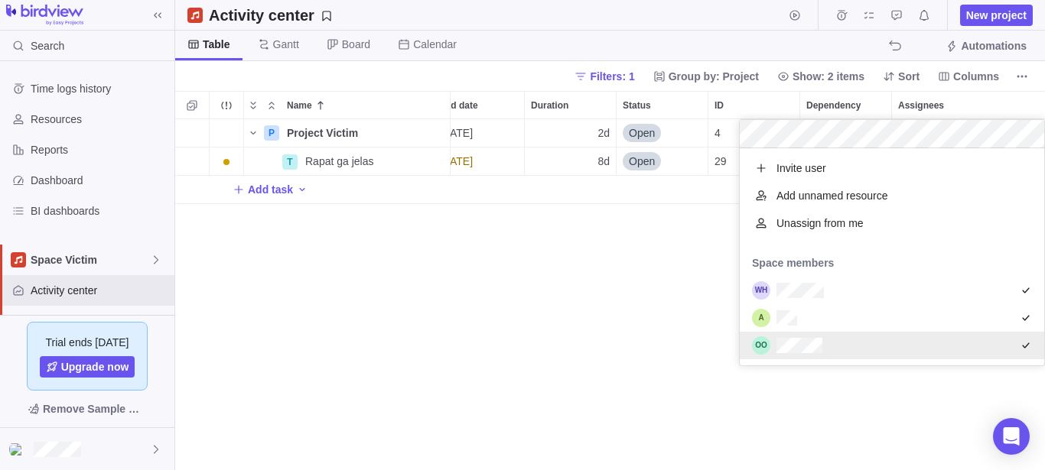
click at [849, 413] on div "P Project Victim Details [DATE] [DATE] 2d Open 4 T Rapat ga jelas Details [DATE…" at bounding box center [610, 294] width 870 height 351
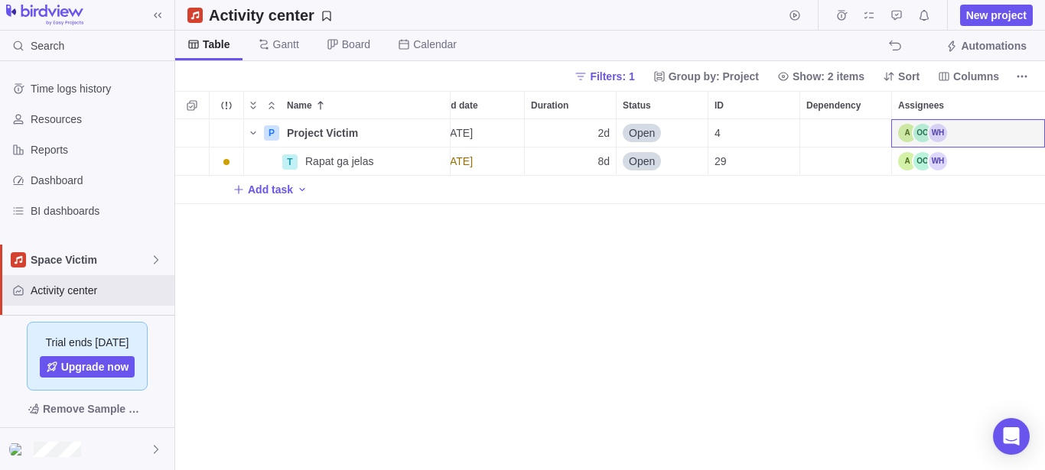
click at [953, 167] on div "Assignees" at bounding box center [968, 162] width 153 height 28
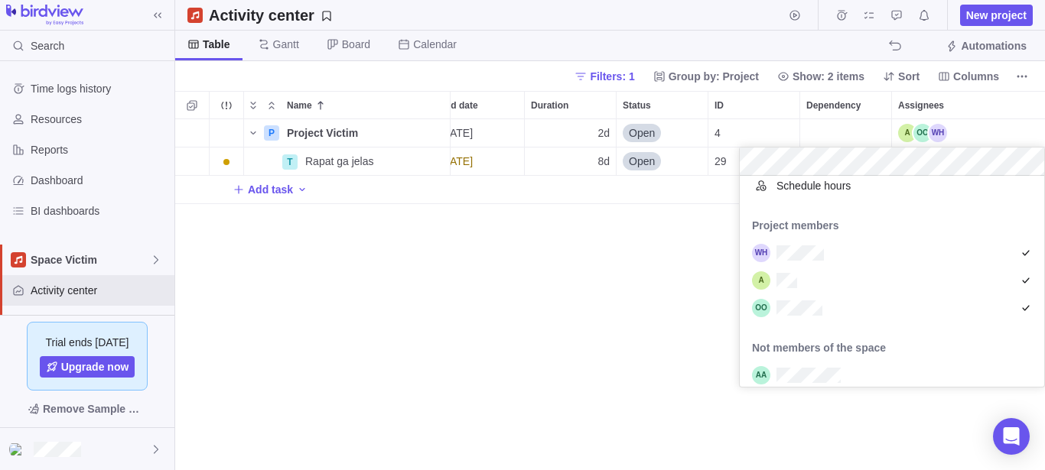
scroll to position [87, 0]
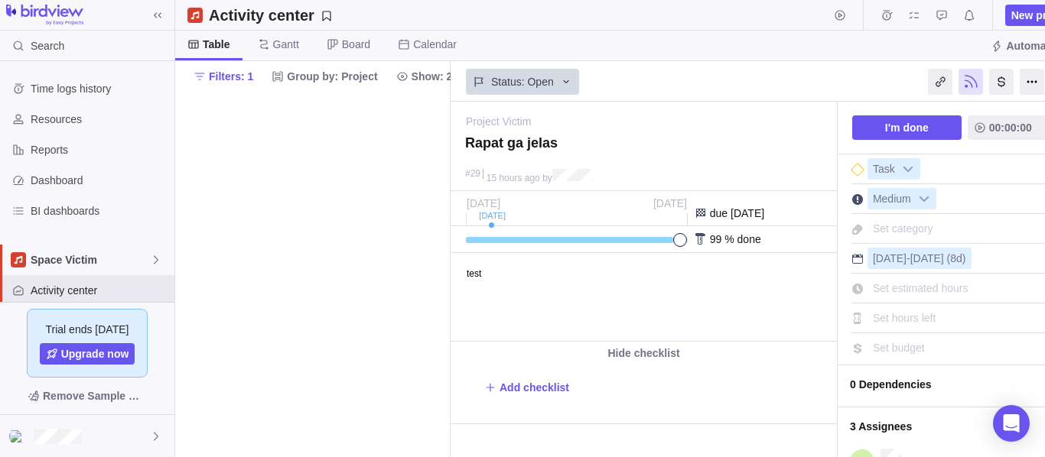
click at [519, 274] on body "test" at bounding box center [642, 266] width 382 height 25
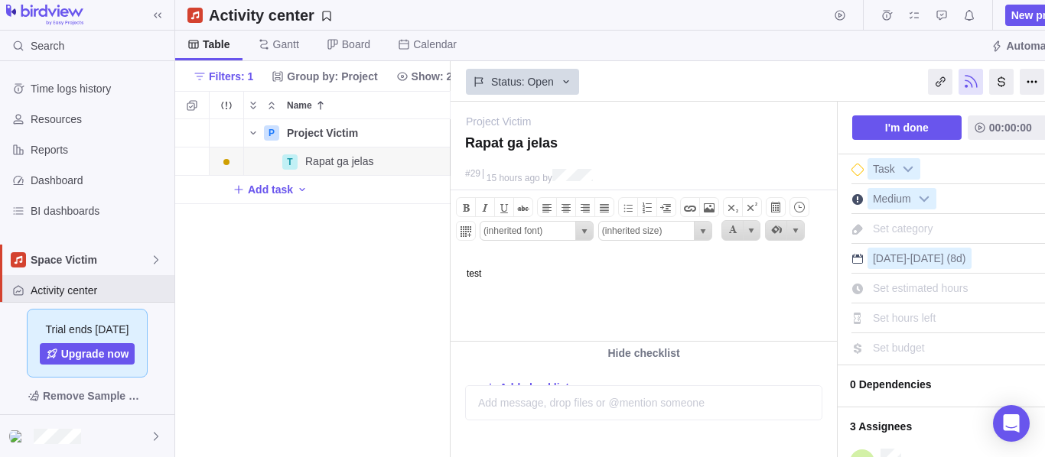
scroll to position [325, 262]
drag, startPoint x: 486, startPoint y: 274, endPoint x: 457, endPoint y: 273, distance: 29.1
click at [457, 273] on body "test" at bounding box center [642, 266] width 382 height 25
click at [690, 214] on span at bounding box center [690, 208] width 18 height 18
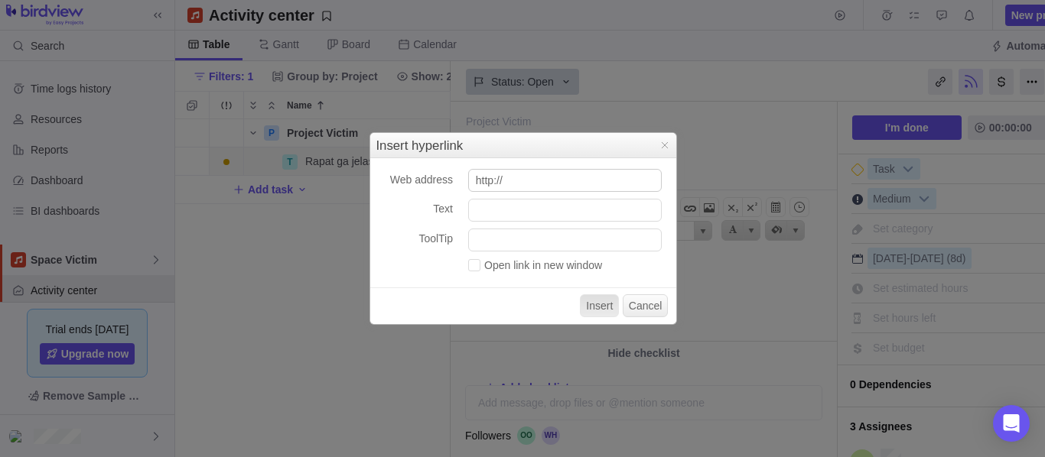
click at [529, 177] on input "http://" at bounding box center [565, 180] width 194 height 23
drag, startPoint x: 521, startPoint y: 181, endPoint x: 435, endPoint y: 174, distance: 86.0
click at [468, 174] on input "http://" at bounding box center [565, 180] width 194 height 23
type input "data:test"
type input "test"
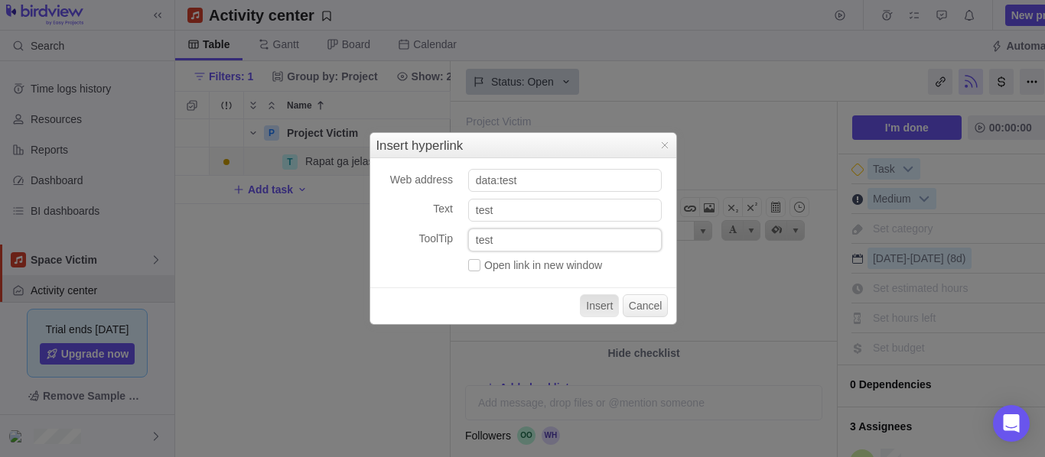
type input "test"
click at [496, 272] on label "Open link in new window" at bounding box center [535, 265] width 134 height 12
click at [468, 262] on input "Open link in new window" at bounding box center [468, 262] width 0 height 0
click at [599, 307] on button "Insert" at bounding box center [599, 306] width 39 height 23
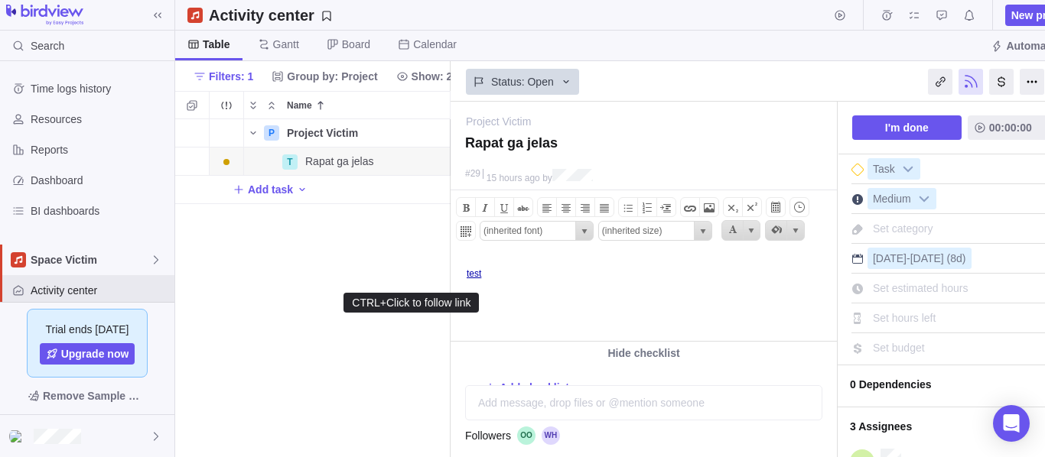
click at [474, 273] on link "test" at bounding box center [474, 274] width 15 height 11
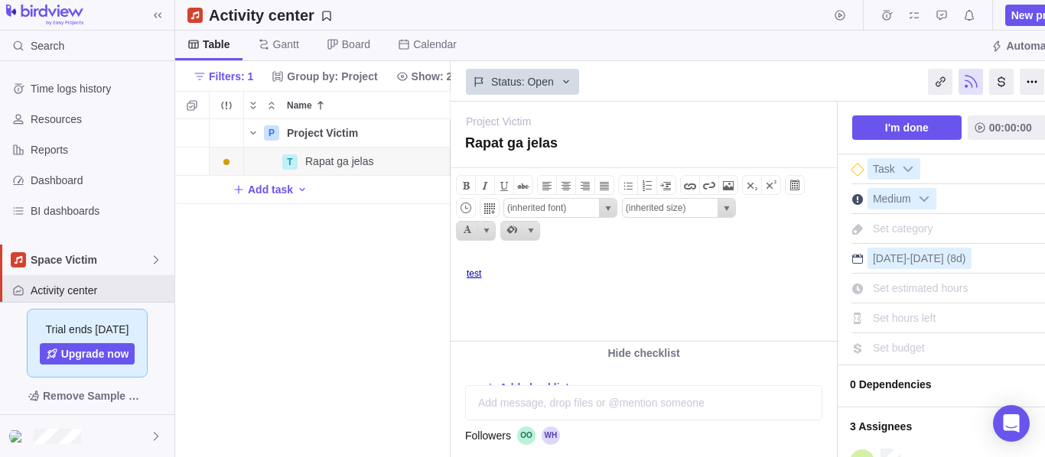
click at [499, 280] on html "test ﻿﻿" at bounding box center [642, 297] width 382 height 87
click at [477, 277] on link "test" at bounding box center [474, 274] width 15 height 11
drag, startPoint x: 510, startPoint y: 280, endPoint x: 428, endPoint y: 271, distance: 82.4
click at [451, 271] on html "test ﻿﻿" at bounding box center [642, 297] width 382 height 87
click at [686, 185] on span at bounding box center [690, 186] width 18 height 18
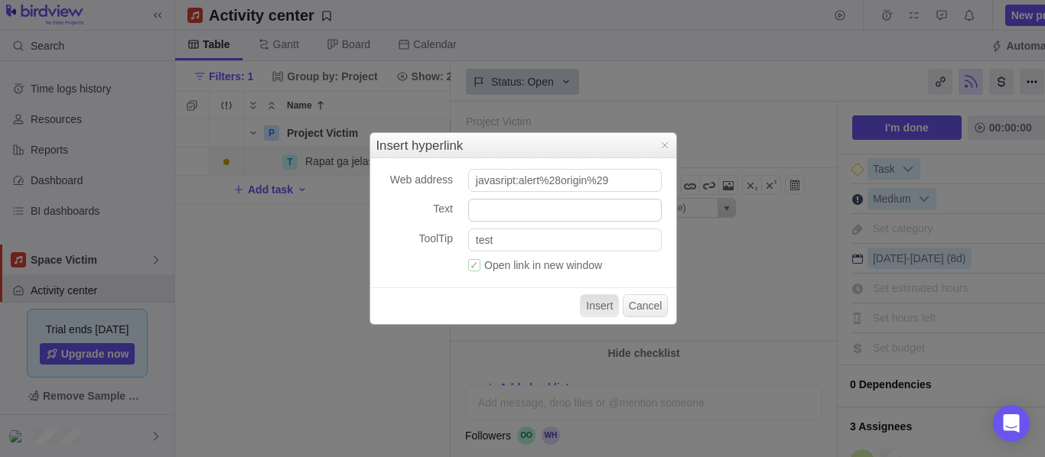
type input "javasript:alert%28origin%29"
click at [550, 203] on input "Text" at bounding box center [565, 210] width 194 height 23
type input "test"
click at [611, 305] on button "Insert" at bounding box center [599, 306] width 39 height 23
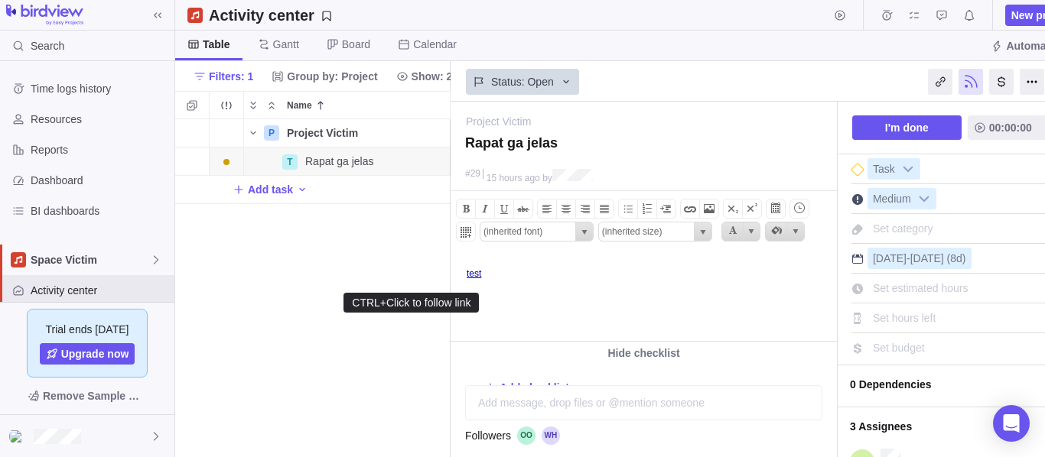
click at [477, 269] on link "test" at bounding box center [474, 274] width 15 height 11
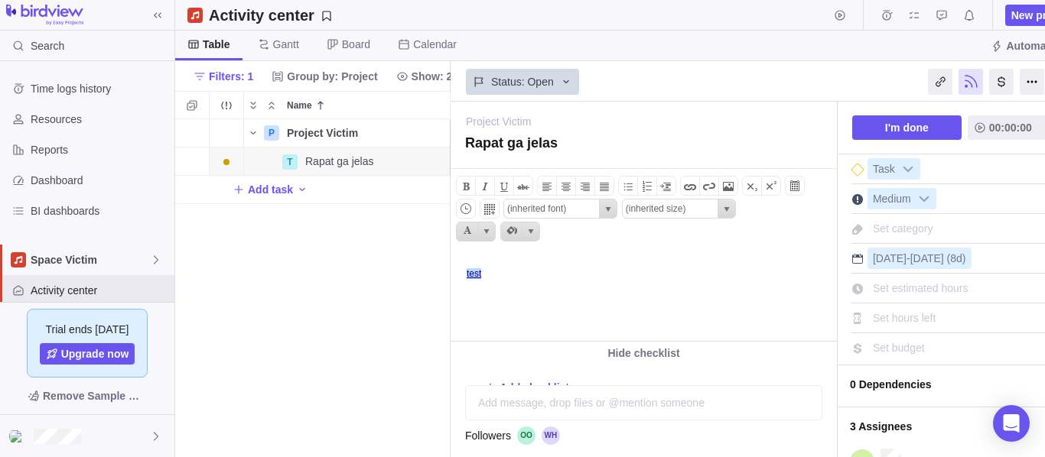
drag, startPoint x: 498, startPoint y: 277, endPoint x: 443, endPoint y: 275, distance: 55.1
click at [451, 275] on html "test ﻿﻿" at bounding box center [642, 297] width 382 height 87
click at [686, 183] on span at bounding box center [690, 186] width 18 height 18
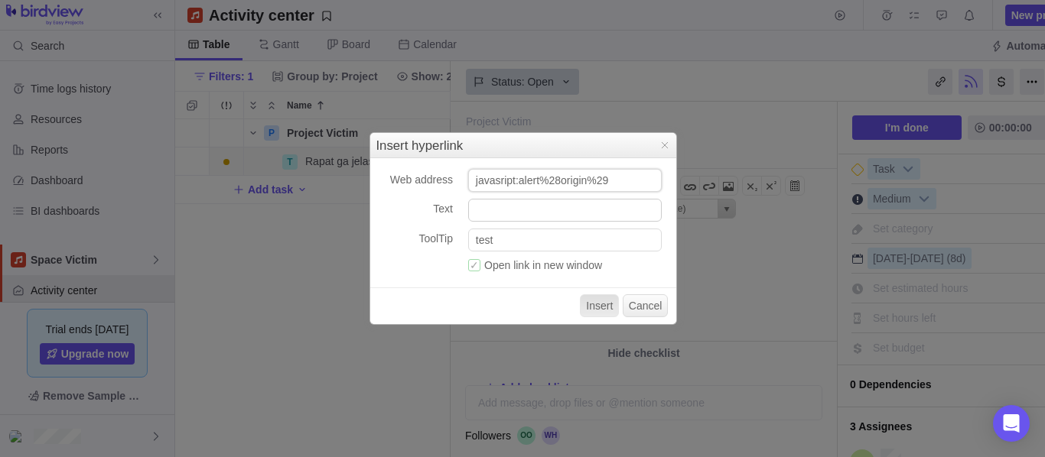
paste input "cript:alert()"
type input "javascript:alert()"
click at [555, 209] on input "Text" at bounding box center [565, 210] width 194 height 23
type input "test"
click at [604, 305] on button "Insert" at bounding box center [599, 306] width 39 height 23
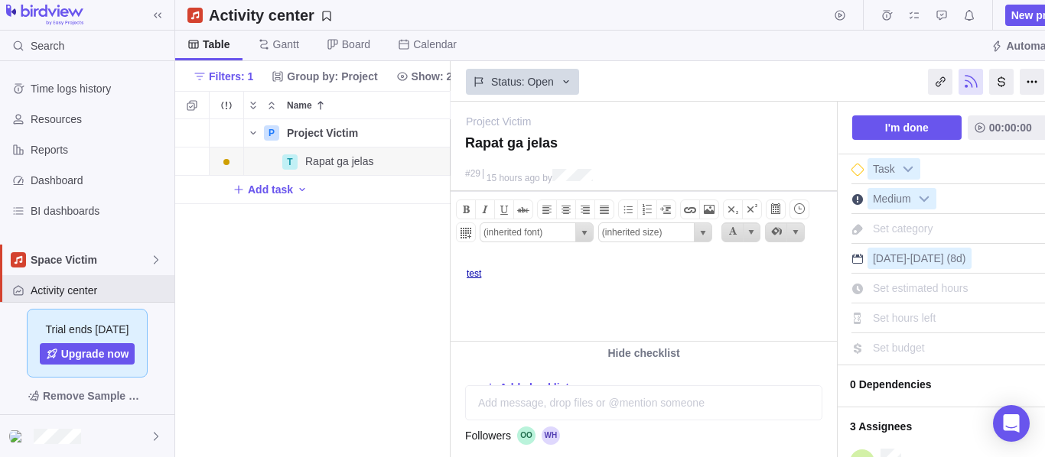
click at [481, 277] on link "test" at bounding box center [474, 274] width 15 height 11
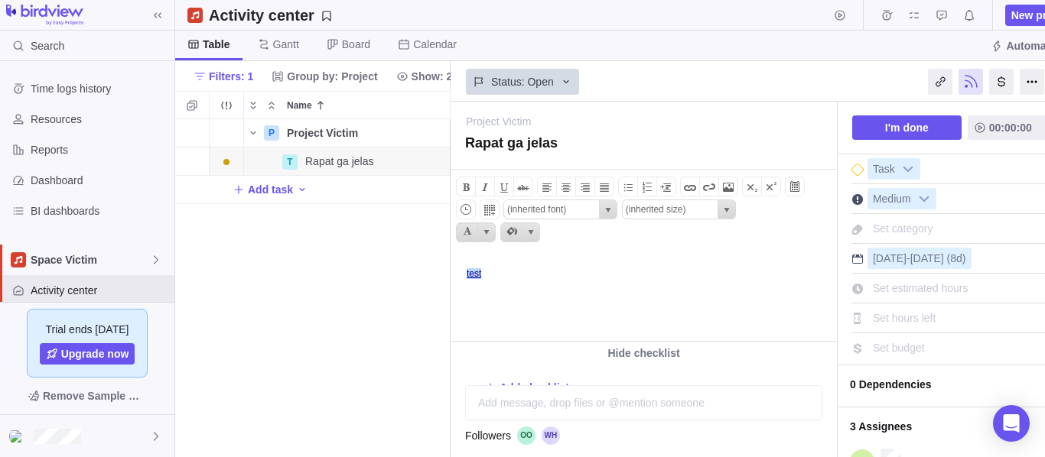
drag, startPoint x: 444, startPoint y: 274, endPoint x: 456, endPoint y: 284, distance: 15.2
click at [451, 274] on html "test ﻿﻿" at bounding box center [642, 297] width 382 height 87
click at [695, 186] on span at bounding box center [690, 187] width 18 height 18
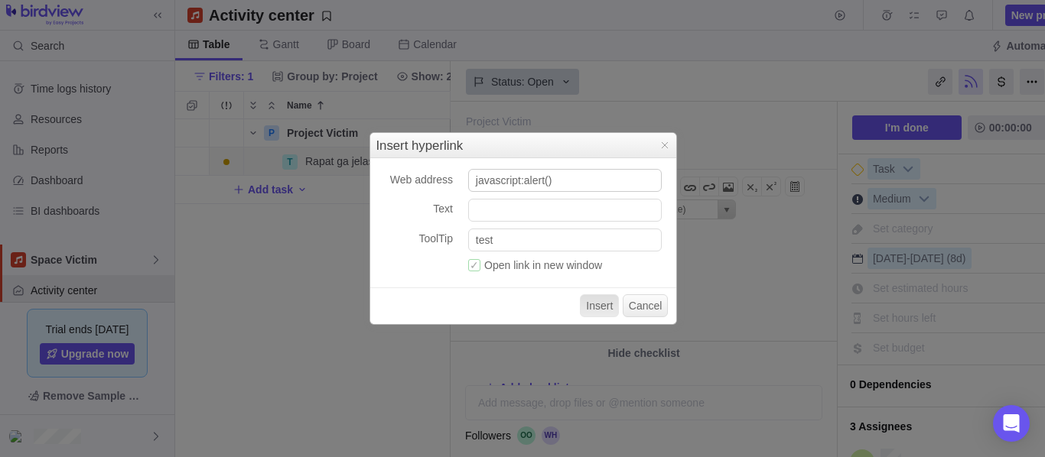
click at [545, 186] on input "javascript:alert()" at bounding box center [565, 180] width 194 height 23
type input "javascript:alert(document.cookie)"
type input "test"
click at [598, 305] on button "Insert" at bounding box center [599, 306] width 39 height 23
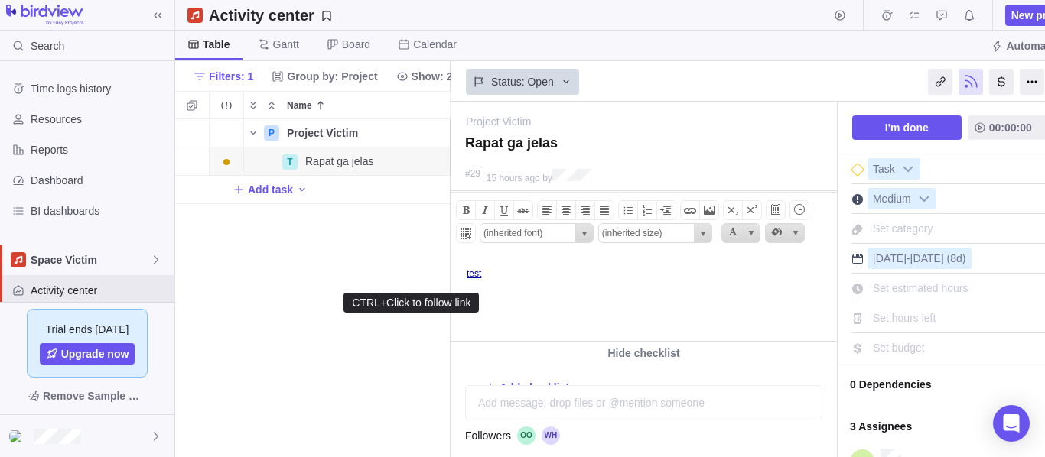
click at [477, 275] on link "test" at bounding box center [474, 274] width 15 height 11
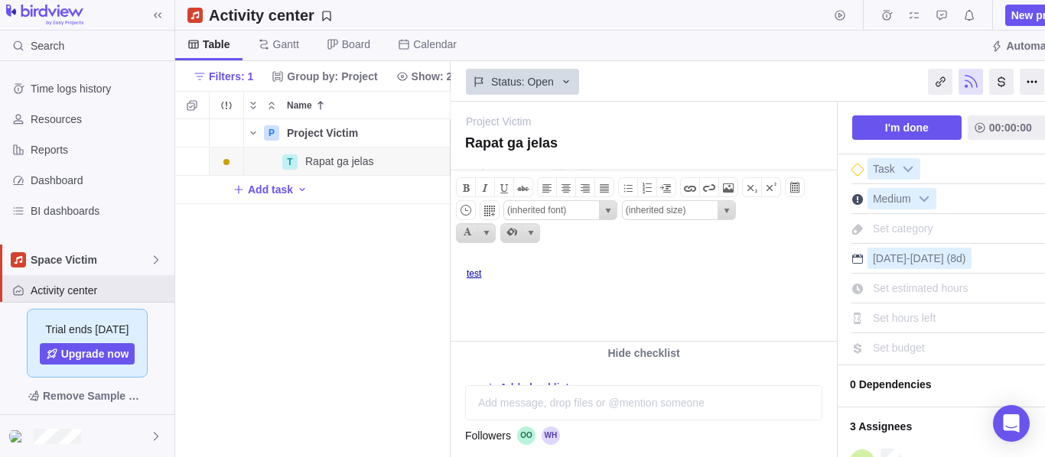
scroll to position [170, 0]
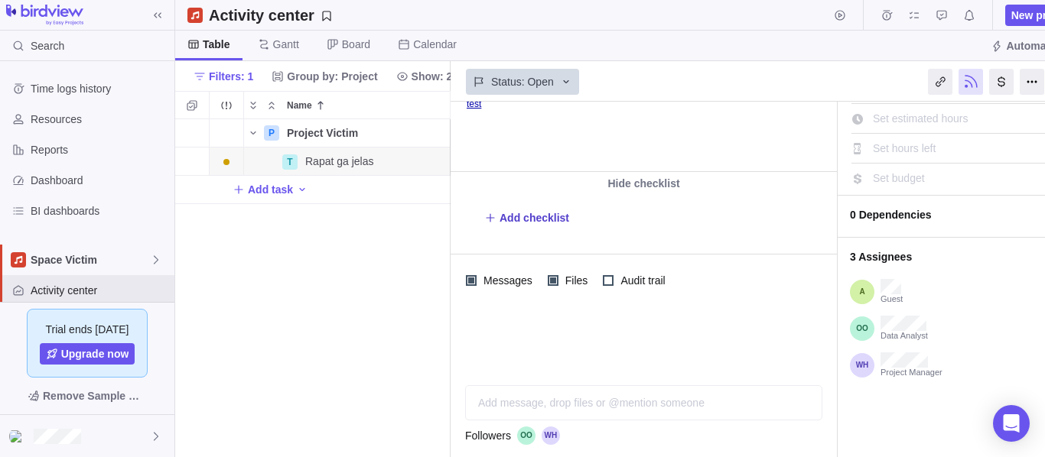
click at [547, 217] on span "Add checklist" at bounding box center [535, 217] width 70 height 15
click at [586, 246] on textarea at bounding box center [647, 236] width 288 height 21
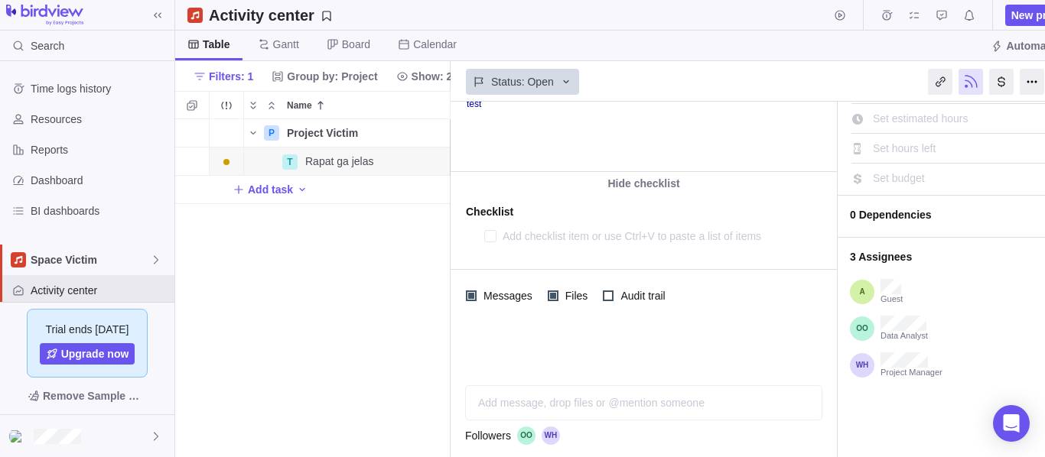
click at [721, 327] on div at bounding box center [644, 347] width 386 height 51
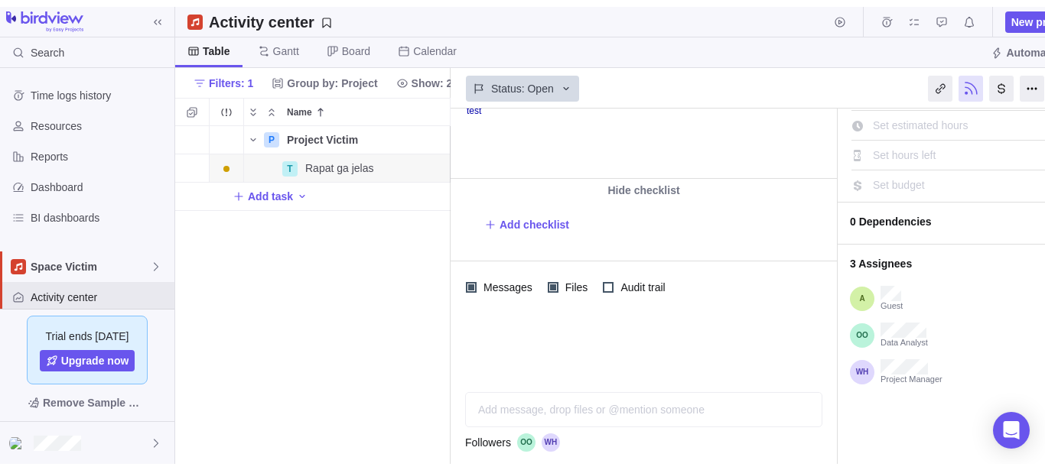
scroll to position [0, 0]
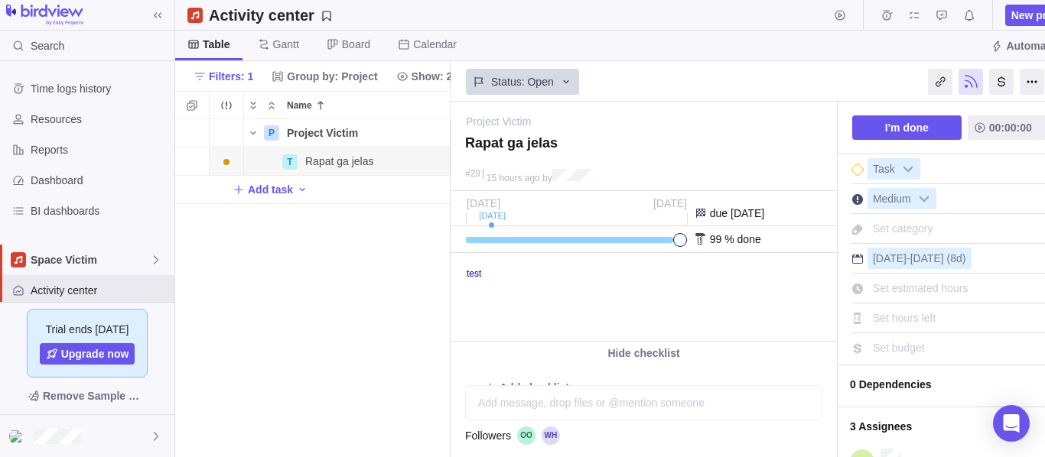
click at [923, 140] on div "I'm done 00:00:00" at bounding box center [964, 128] width 252 height 53
click at [902, 122] on span "I'm done" at bounding box center [907, 128] width 44 height 18
click at [123, 291] on span "Activity center" at bounding box center [100, 290] width 138 height 15
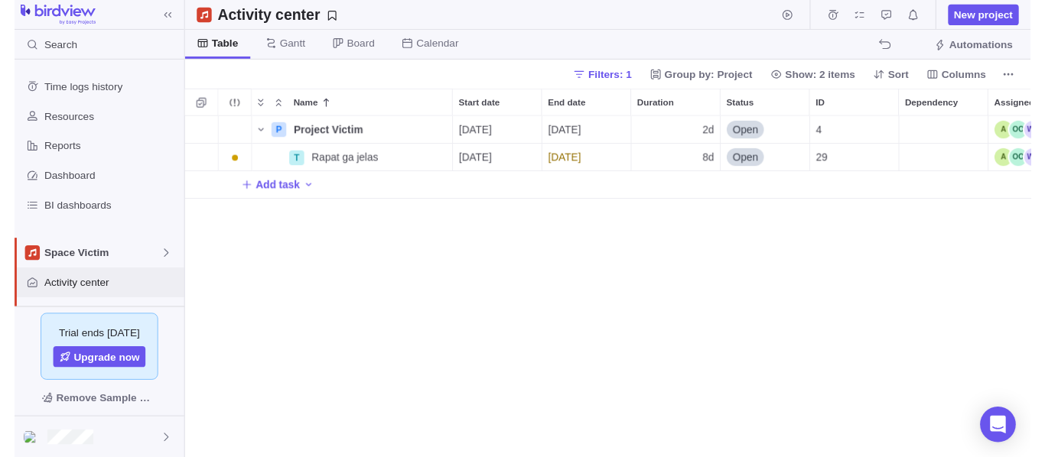
scroll to position [14, 14]
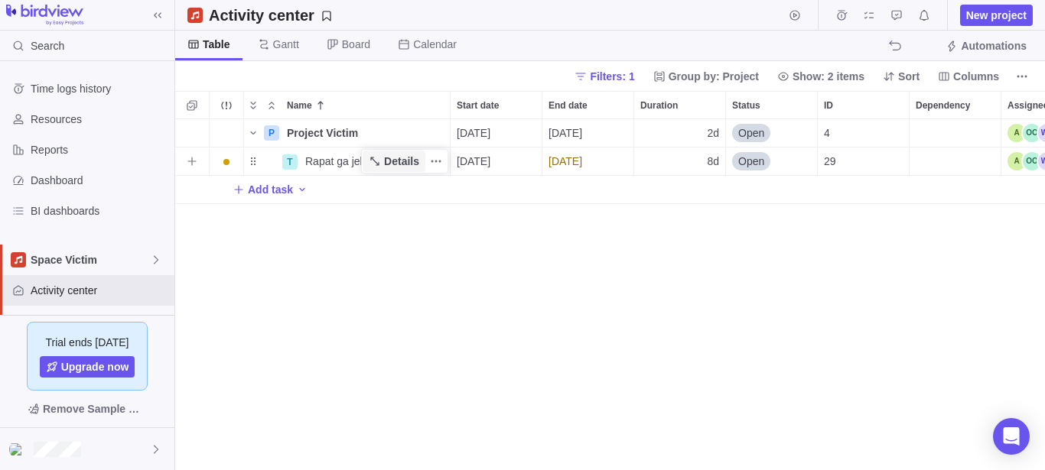
click at [399, 155] on span "Details" at bounding box center [401, 161] width 35 height 15
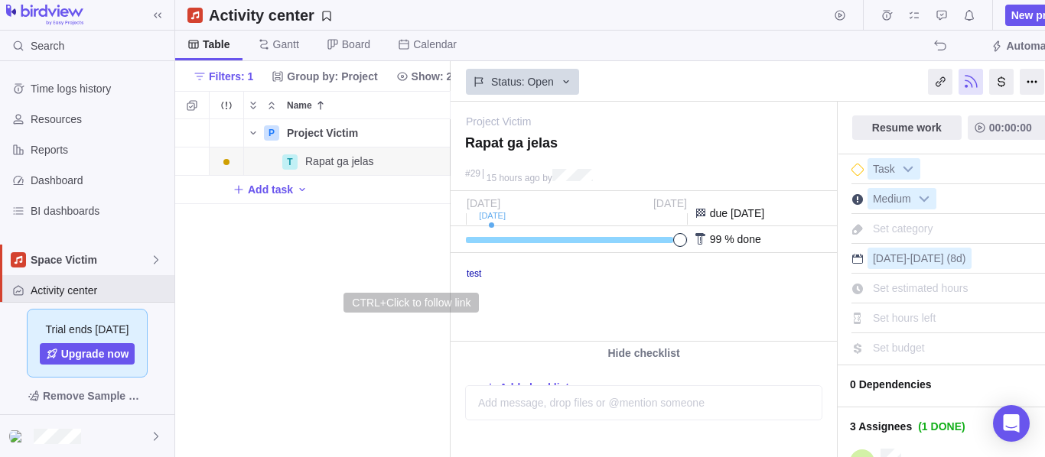
click at [475, 272] on link "test" at bounding box center [474, 274] width 15 height 11
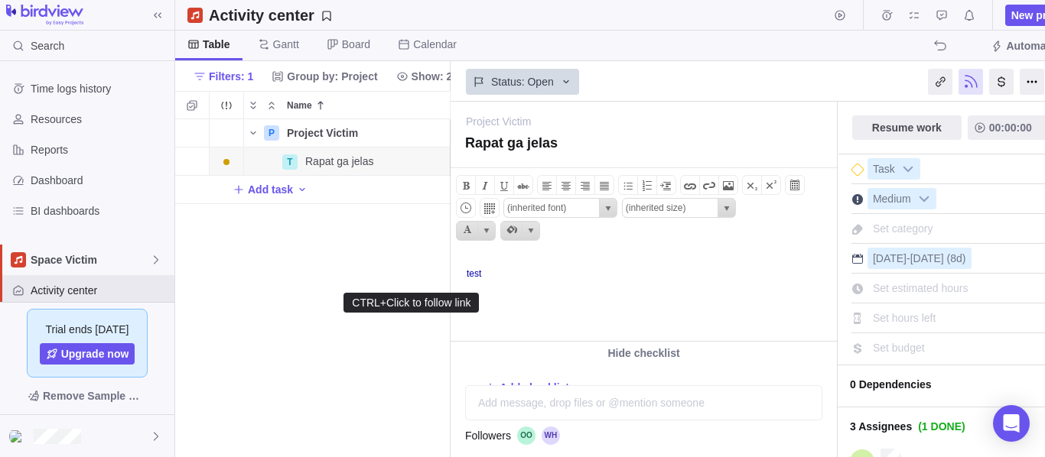
click at [477, 273] on link "test" at bounding box center [474, 274] width 15 height 11
click at [497, 288] on html "test" at bounding box center [642, 297] width 382 height 87
click at [476, 275] on link "test" at bounding box center [474, 274] width 15 height 11
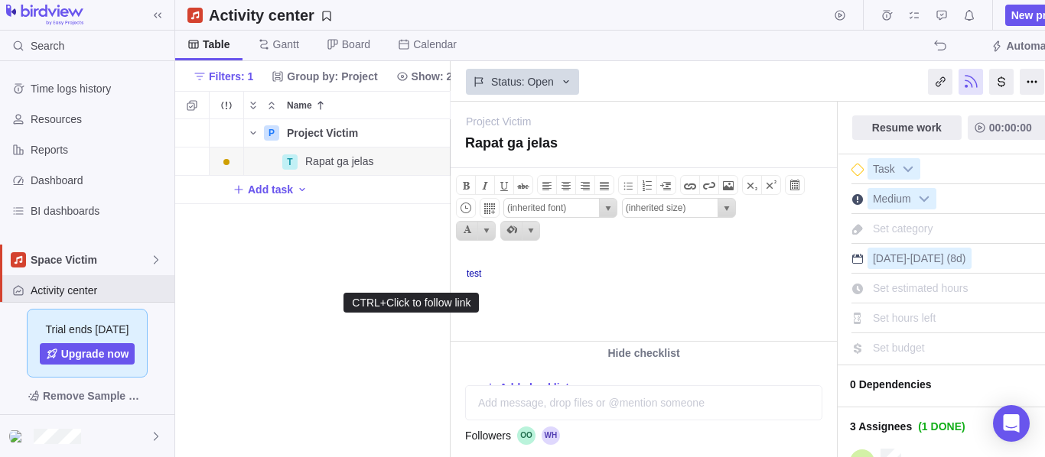
click at [476, 275] on link "test" at bounding box center [474, 274] width 15 height 11
click at [767, 292] on html "test" at bounding box center [642, 297] width 382 height 87
drag, startPoint x: 509, startPoint y: 280, endPoint x: 460, endPoint y: 278, distance: 49.7
click at [460, 278] on html "test" at bounding box center [642, 297] width 382 height 87
click at [687, 187] on span at bounding box center [690, 186] width 18 height 18
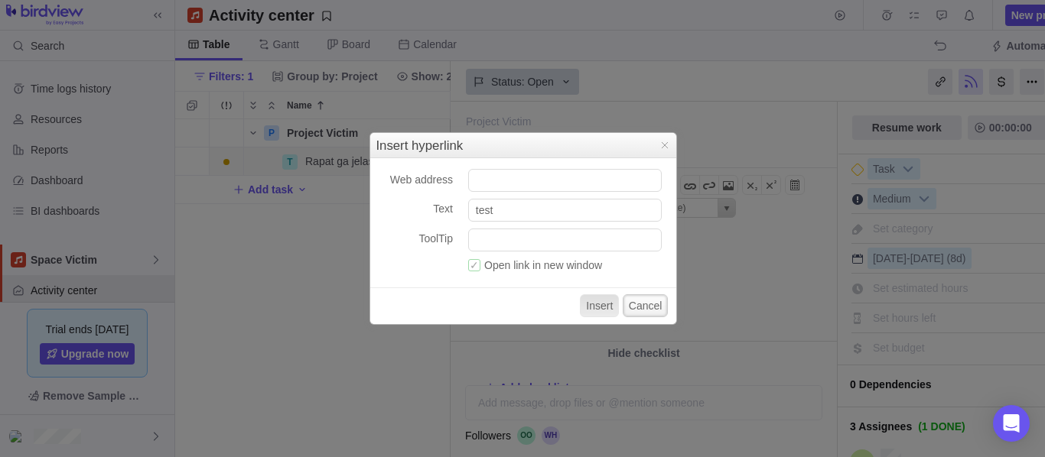
click at [643, 308] on button "Cancel" at bounding box center [646, 306] width 46 height 23
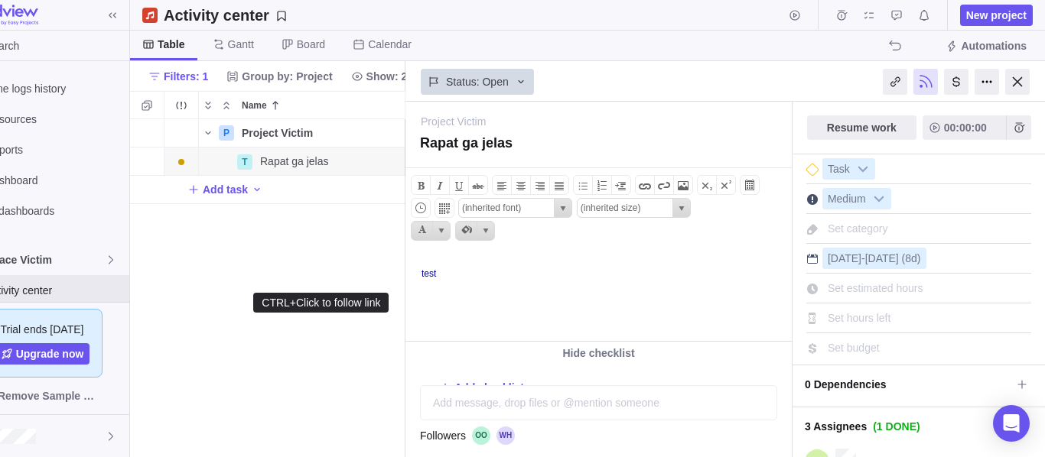
click at [429, 276] on link "test" at bounding box center [429, 274] width 15 height 11
click at [647, 193] on span at bounding box center [645, 186] width 18 height 18
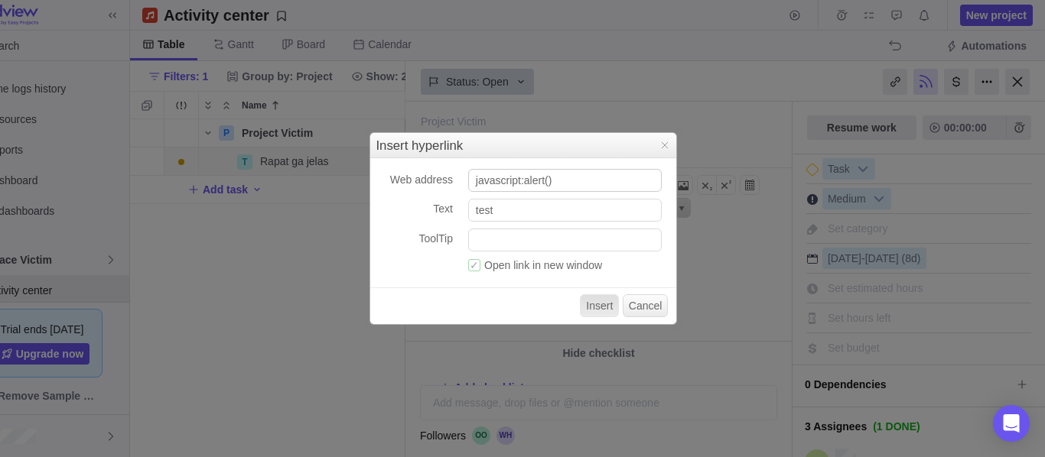
click at [548, 184] on input "javascript:alert()" at bounding box center [565, 180] width 194 height 23
type input "javascript:alert(document.cookie)"
click at [606, 307] on button "Insert" at bounding box center [599, 306] width 39 height 23
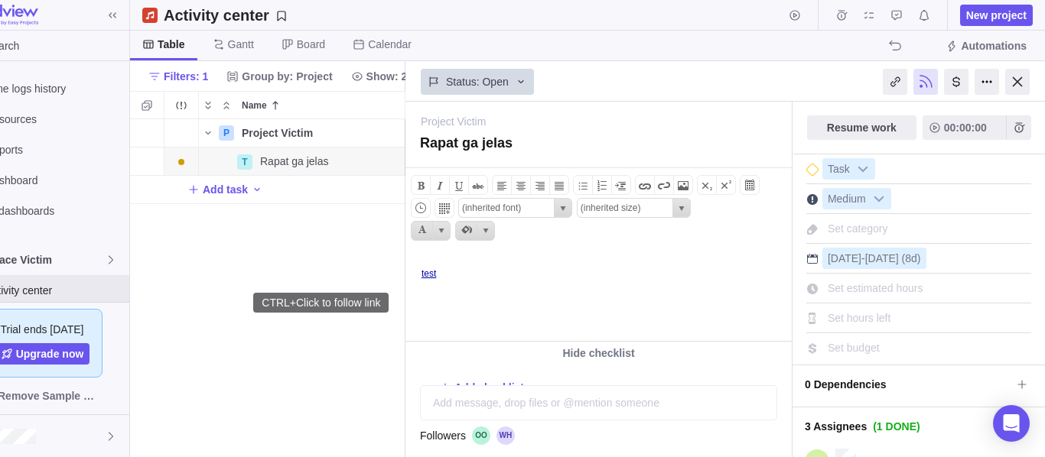
click at [433, 277] on link "test" at bounding box center [429, 274] width 15 height 11
click at [499, 83] on span "Status: Open" at bounding box center [477, 81] width 63 height 15
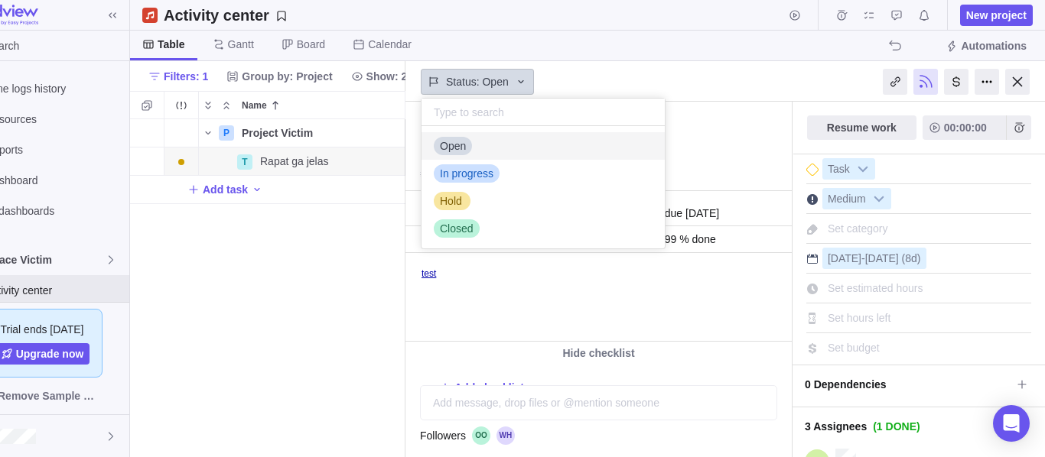
scroll to position [109, 230]
click at [477, 227] on div "Closed" at bounding box center [457, 228] width 46 height 15
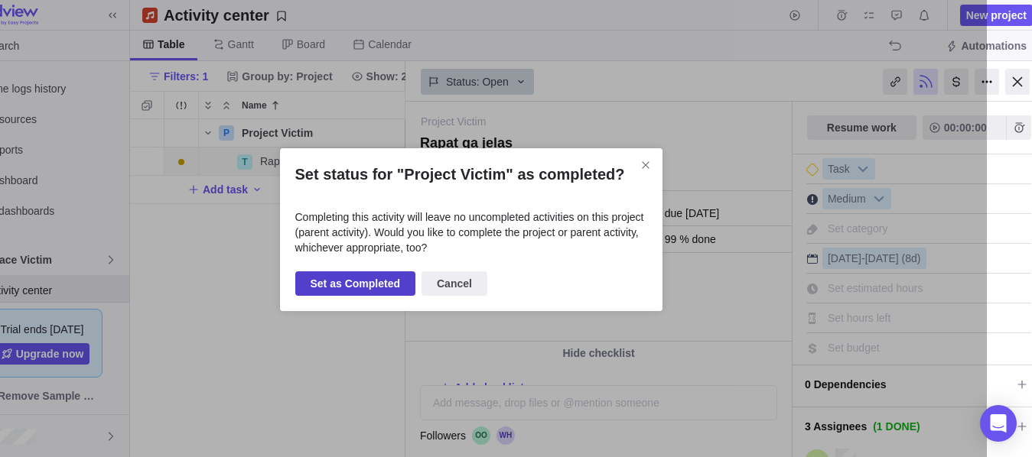
click at [359, 289] on span "Set as Completed" at bounding box center [356, 284] width 90 height 18
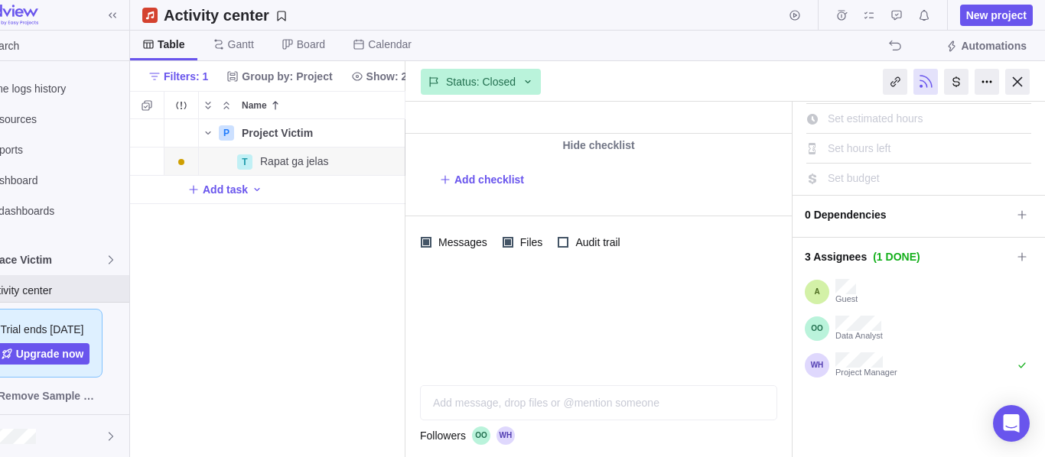
scroll to position [0, 0]
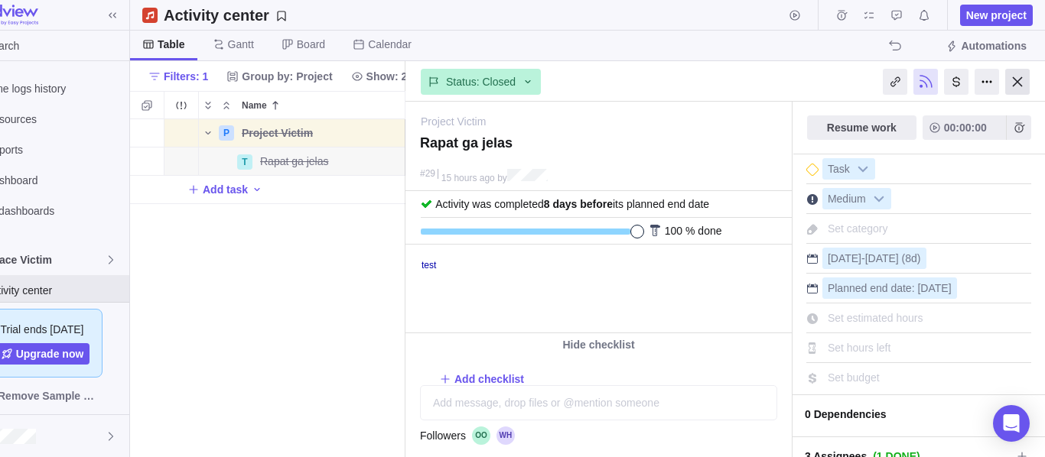
click at [1015, 84] on div at bounding box center [1017, 82] width 24 height 26
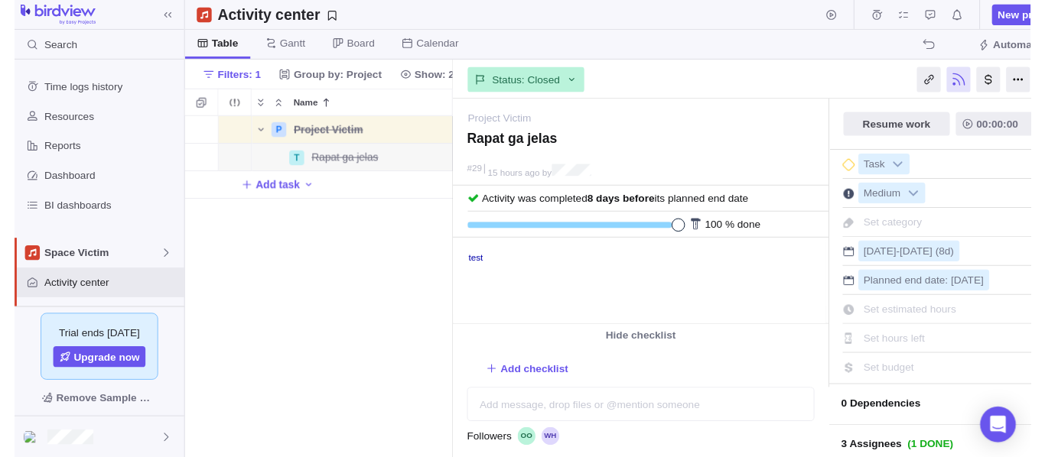
scroll to position [338, 857]
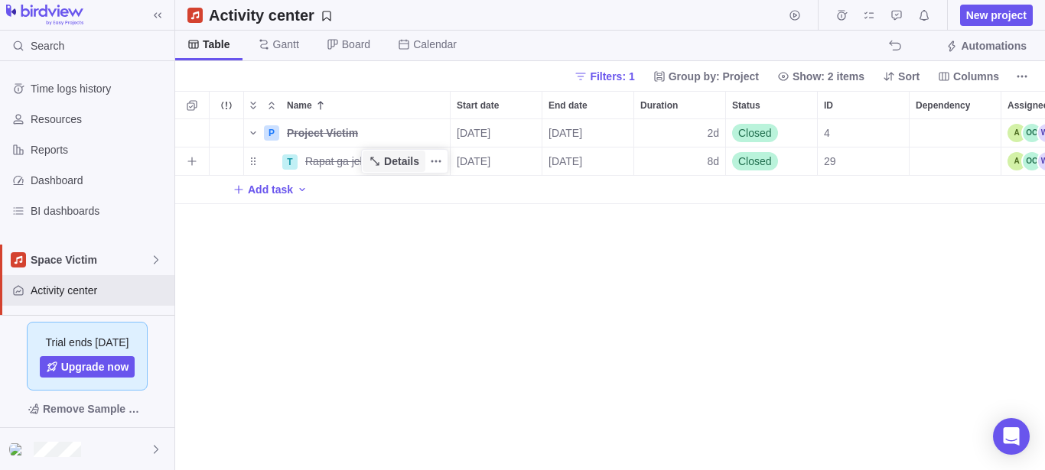
click at [392, 164] on span "Details" at bounding box center [401, 161] width 35 height 15
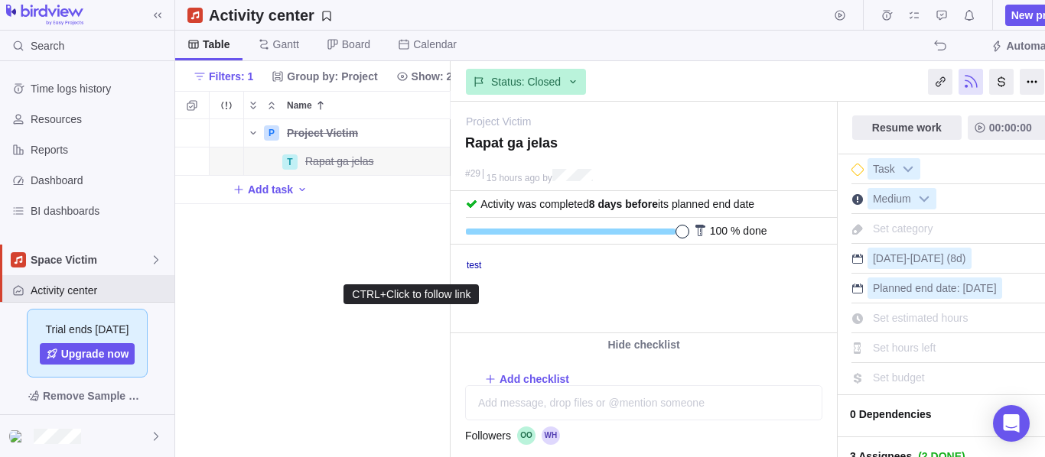
click at [474, 268] on link "test" at bounding box center [474, 265] width 15 height 11
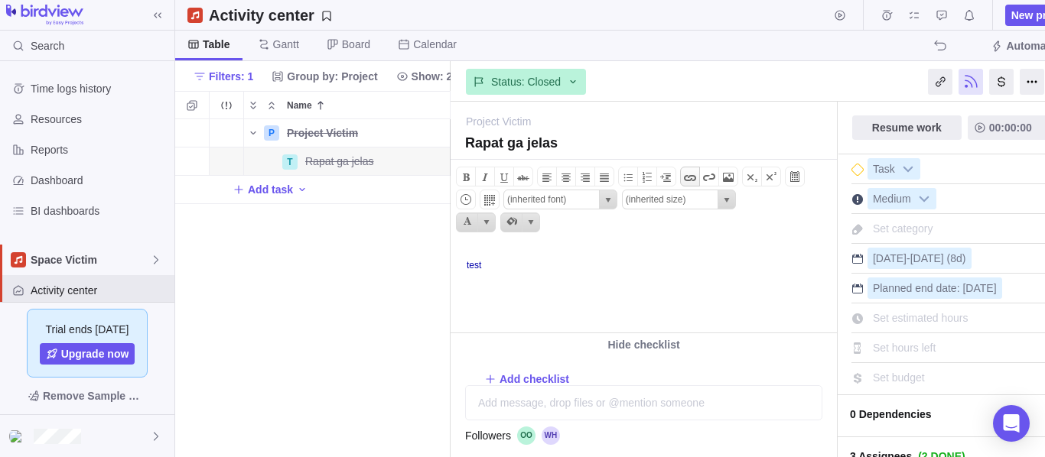
click at [695, 181] on span at bounding box center [690, 177] width 18 height 18
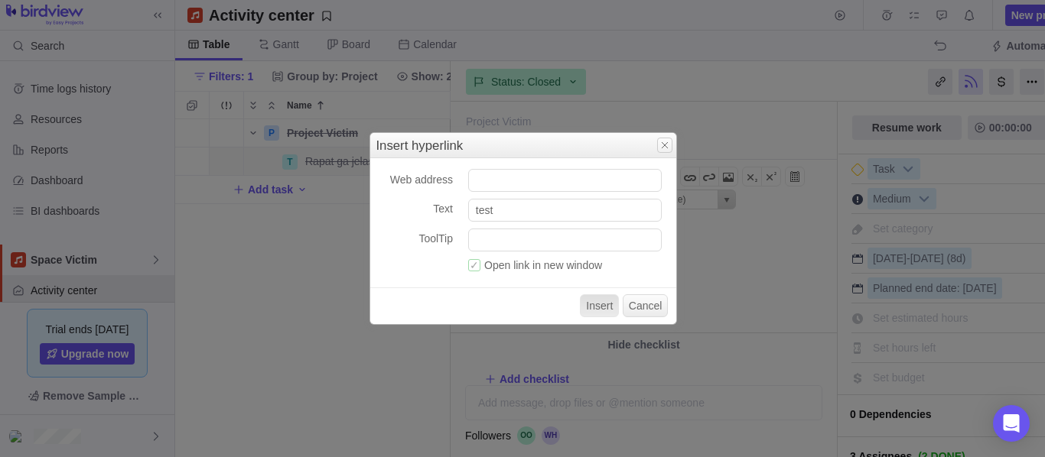
drag, startPoint x: 663, startPoint y: 147, endPoint x: 227, endPoint y: 6, distance: 458.2
click at [663, 147] on span "Close" at bounding box center [665, 145] width 12 height 12
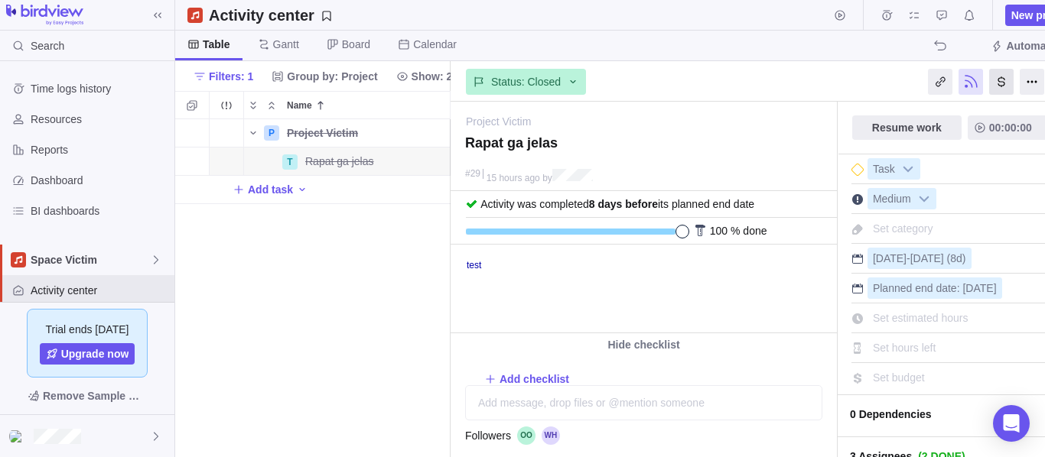
click at [1002, 86] on div at bounding box center [1001, 82] width 24 height 26
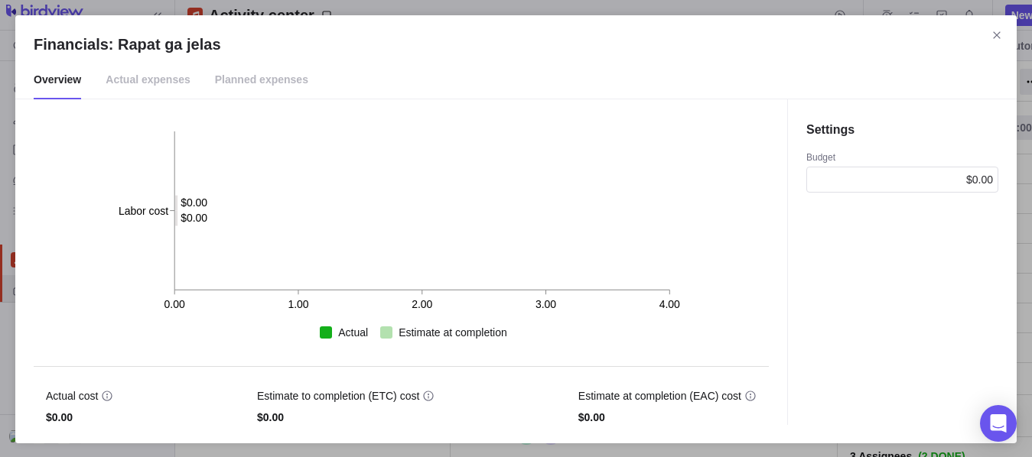
click at [132, 76] on span "Actual expenses" at bounding box center [148, 80] width 85 height 38
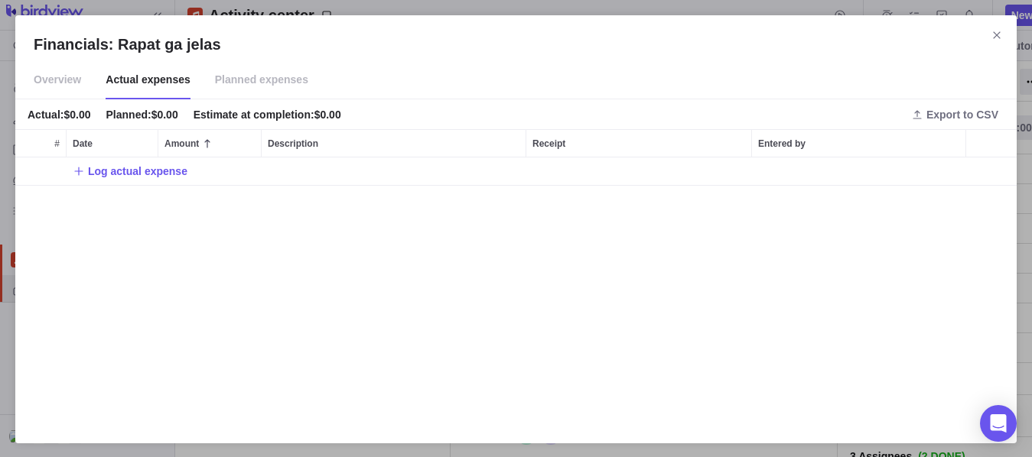
scroll to position [255, 988]
click at [148, 169] on span "Log actual expense" at bounding box center [137, 171] width 99 height 15
click at [243, 91] on div "Financials: Rapat ga jelas Overview Actual expenses Planned expenses Actual : $…" at bounding box center [516, 229] width 1032 height 459
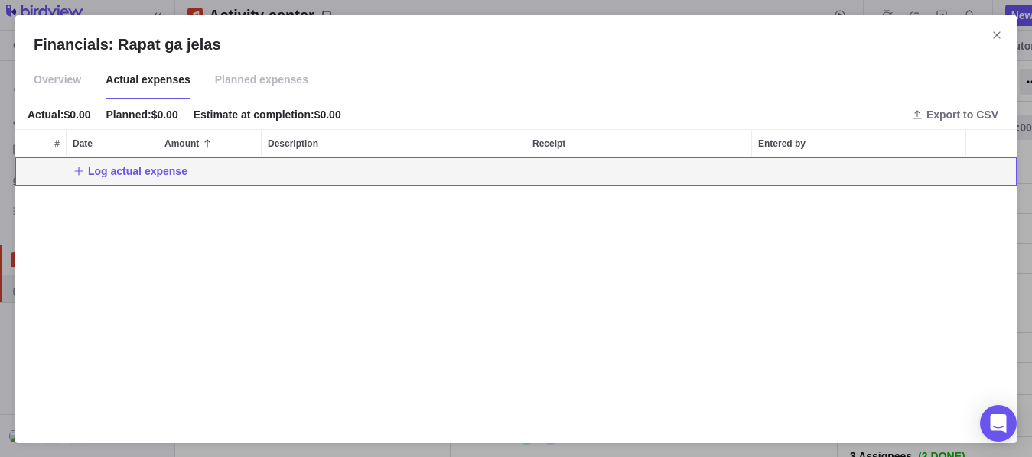
click at [254, 80] on span "Planned expenses" at bounding box center [261, 80] width 93 height 38
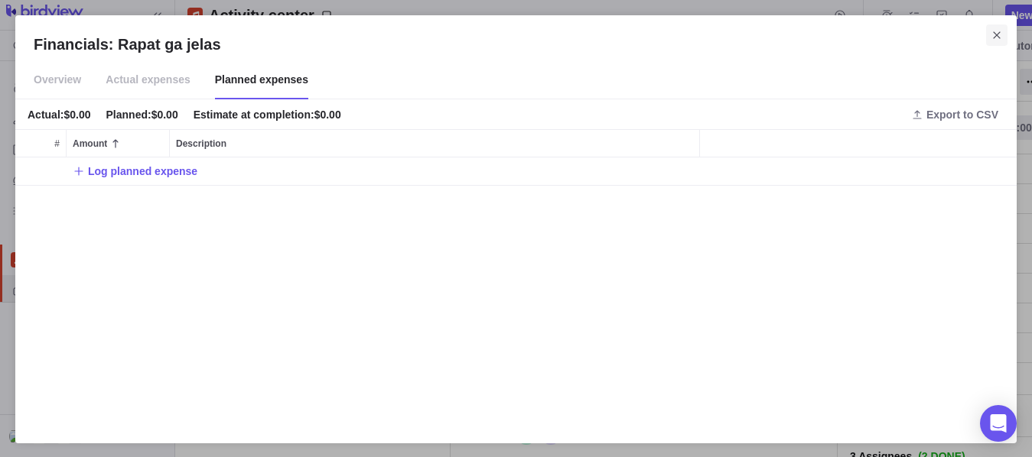
click at [999, 41] on icon "Close" at bounding box center [997, 35] width 12 height 12
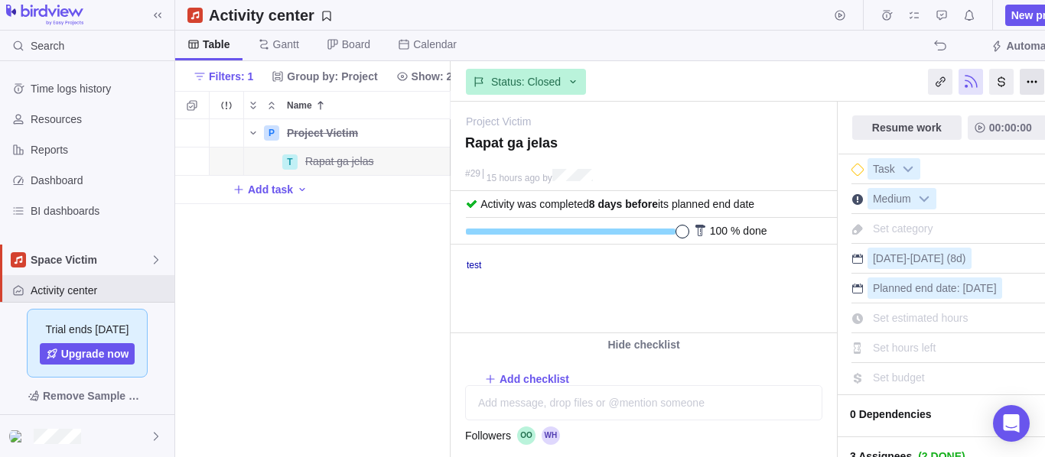
click at [1031, 83] on div at bounding box center [1032, 82] width 24 height 26
click at [744, 89] on div "Status: Closed" at bounding box center [644, 80] width 386 height 35
click at [477, 265] on link "test" at bounding box center [474, 265] width 15 height 11
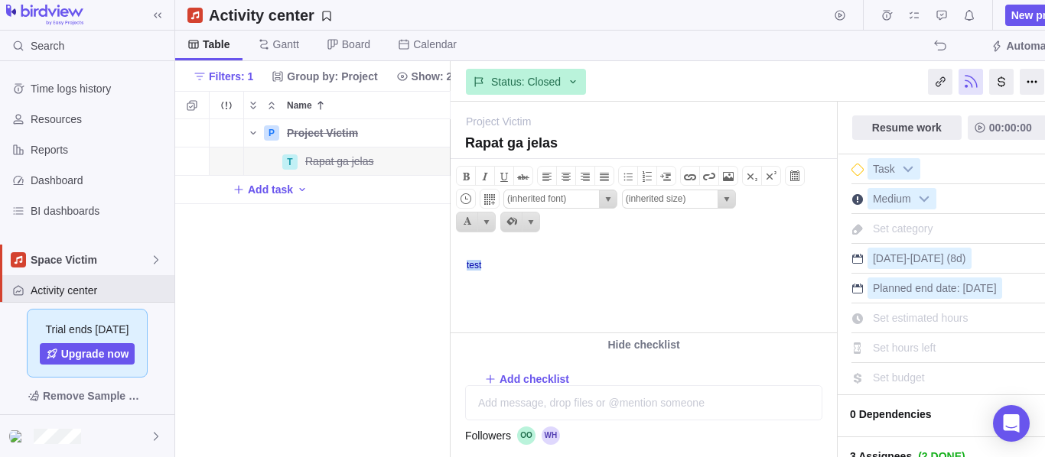
drag, startPoint x: 480, startPoint y: 268, endPoint x: 467, endPoint y: 276, distance: 15.5
click at [462, 270] on body "test" at bounding box center [642, 258] width 382 height 25
click at [722, 178] on span at bounding box center [728, 177] width 18 height 18
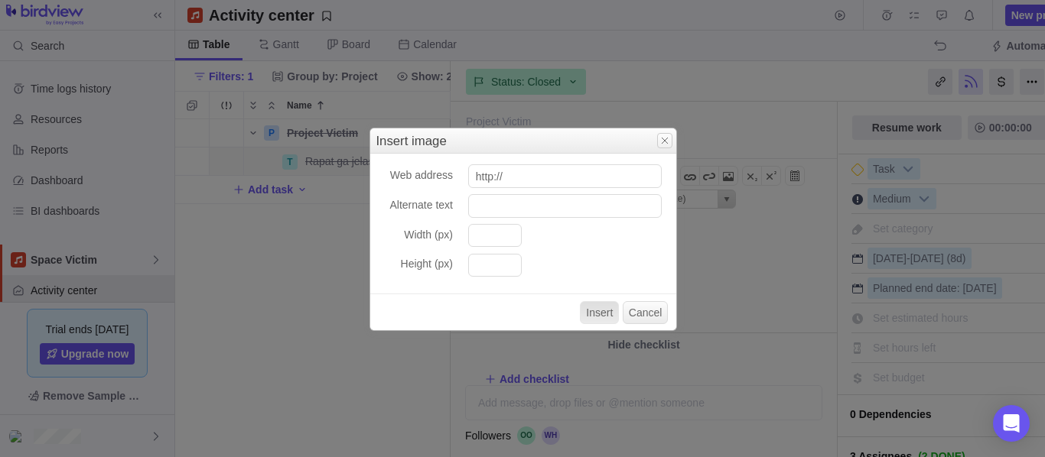
click at [663, 142] on span "Close" at bounding box center [665, 141] width 12 height 12
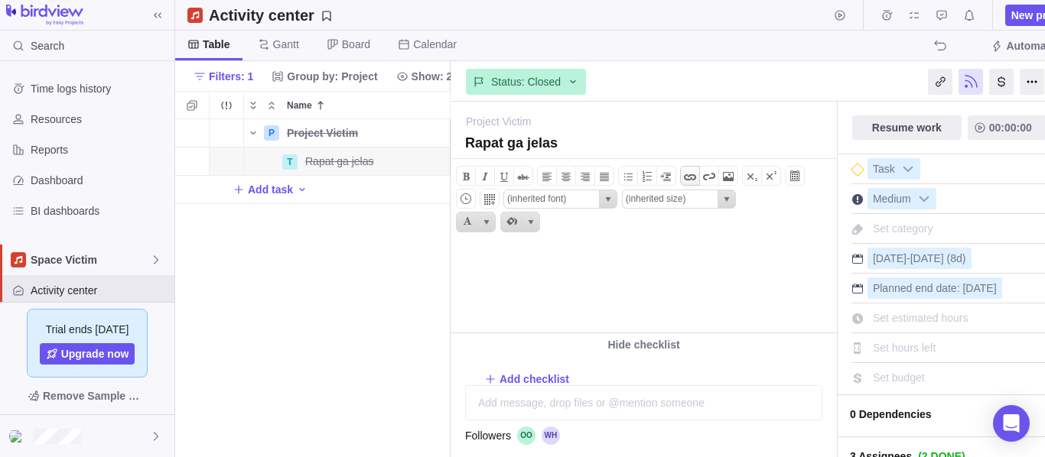
click at [688, 180] on span at bounding box center [690, 177] width 18 height 18
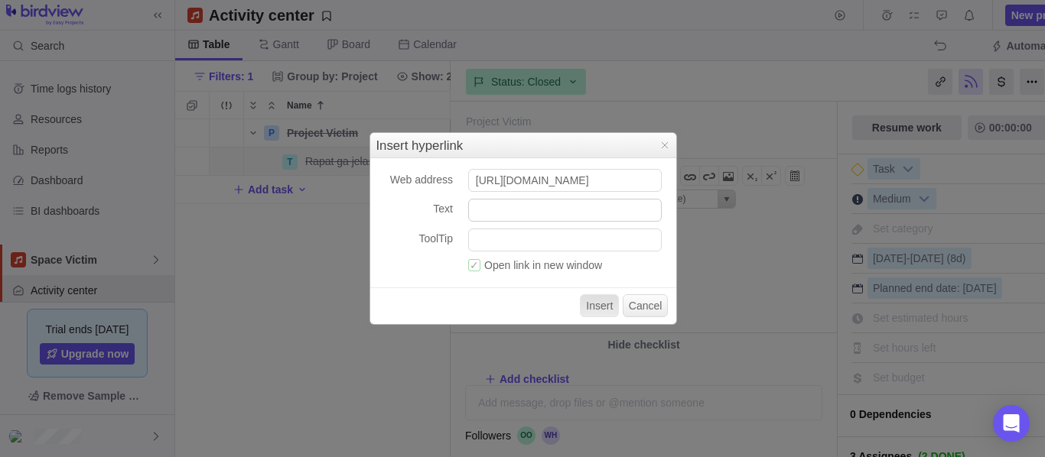
scroll to position [0, 64]
paste input "javascript:alert()"
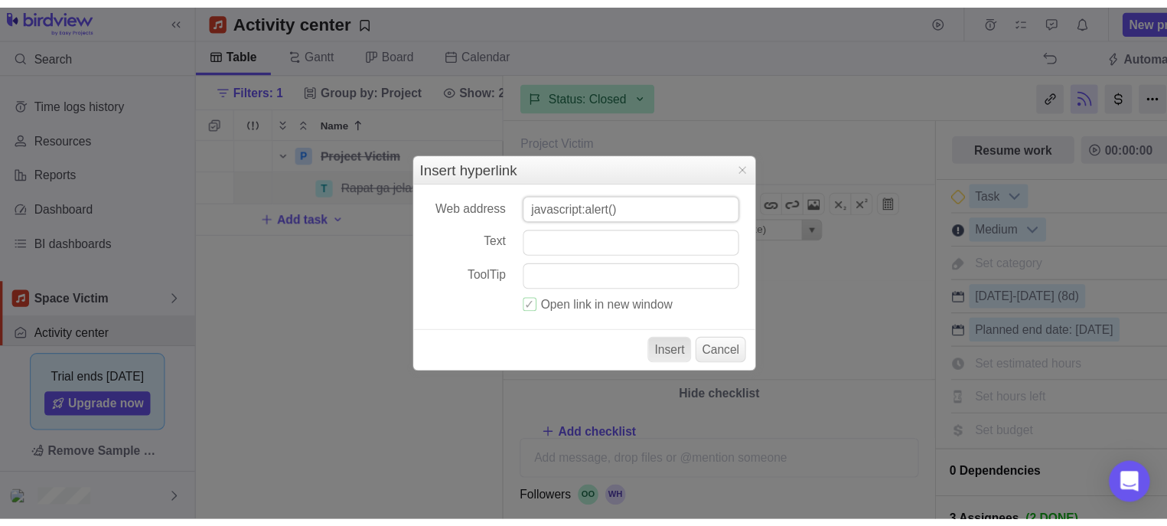
scroll to position [0, 0]
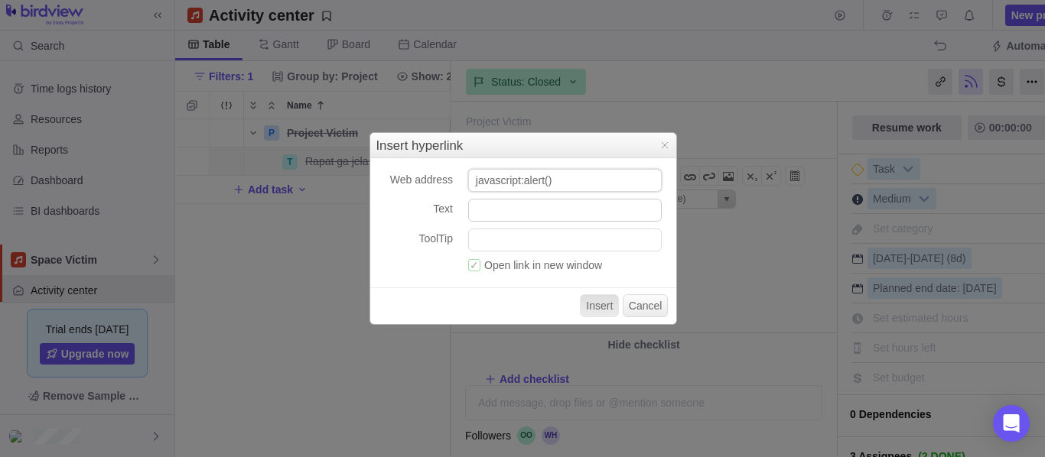
type input "javascript:alert()"
click at [569, 220] on input "Text" at bounding box center [565, 210] width 194 height 23
type input "test"
click at [552, 249] on input "ToolTip" at bounding box center [565, 240] width 194 height 23
type input "test"
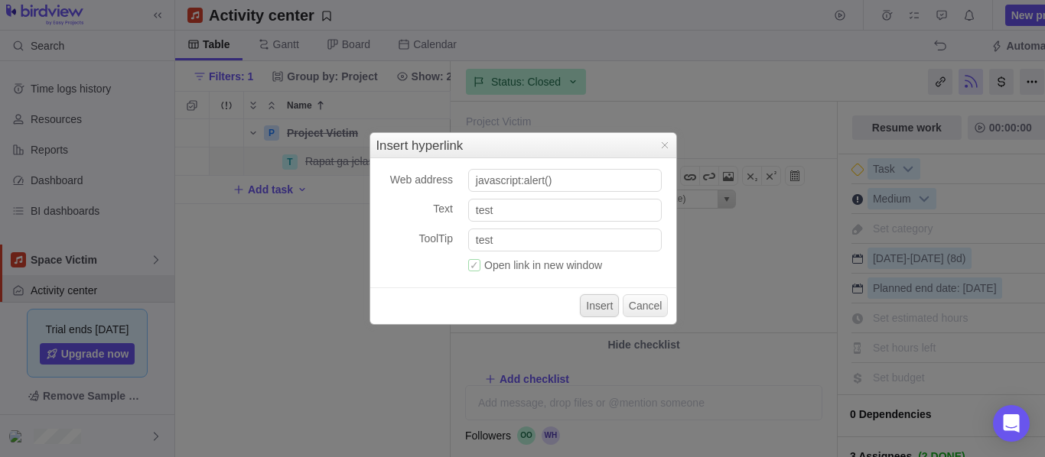
click at [597, 311] on button "Insert" at bounding box center [599, 306] width 39 height 23
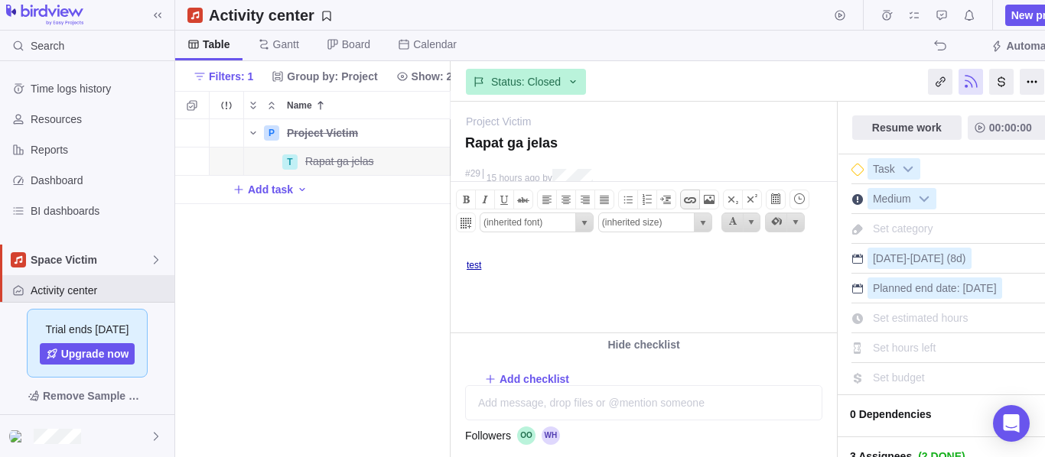
click at [691, 200] on span at bounding box center [690, 199] width 18 height 18
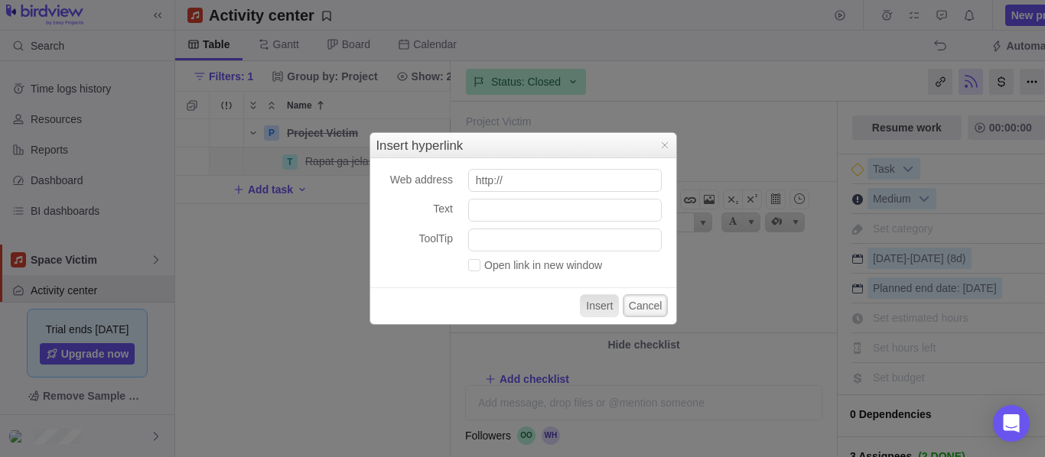
click at [649, 304] on button "Cancel" at bounding box center [646, 306] width 46 height 23
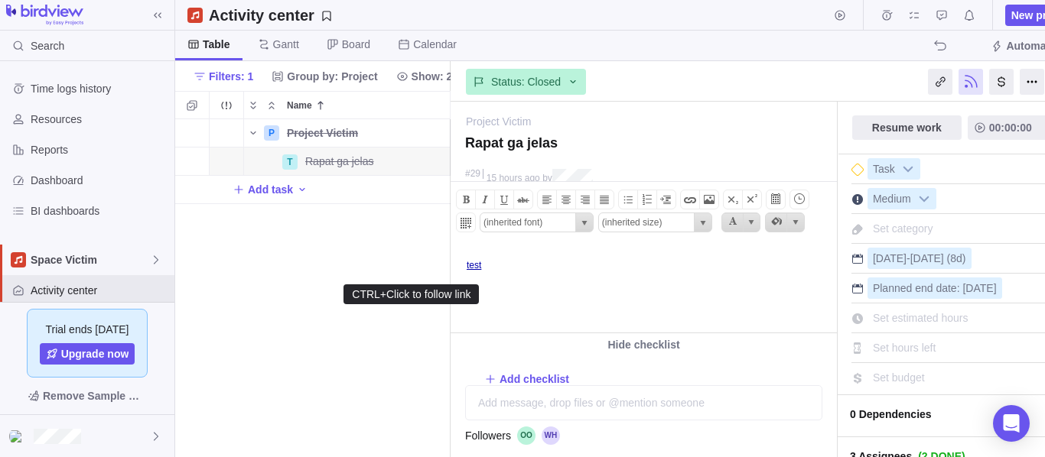
click at [473, 268] on link "test" at bounding box center [474, 265] width 15 height 11
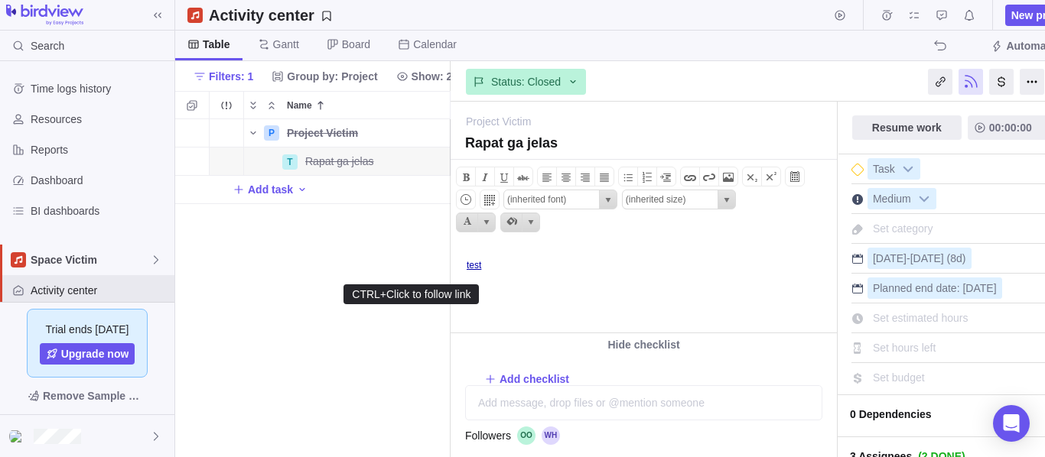
click at [473, 268] on link "test" at bounding box center [474, 265] width 15 height 11
click at [709, 274] on html "test ﻿" at bounding box center [642, 289] width 382 height 87
drag, startPoint x: 460, startPoint y: 269, endPoint x: 423, endPoint y: 269, distance: 36.7
click at [451, 269] on html "test ﻿" at bounding box center [642, 289] width 382 height 87
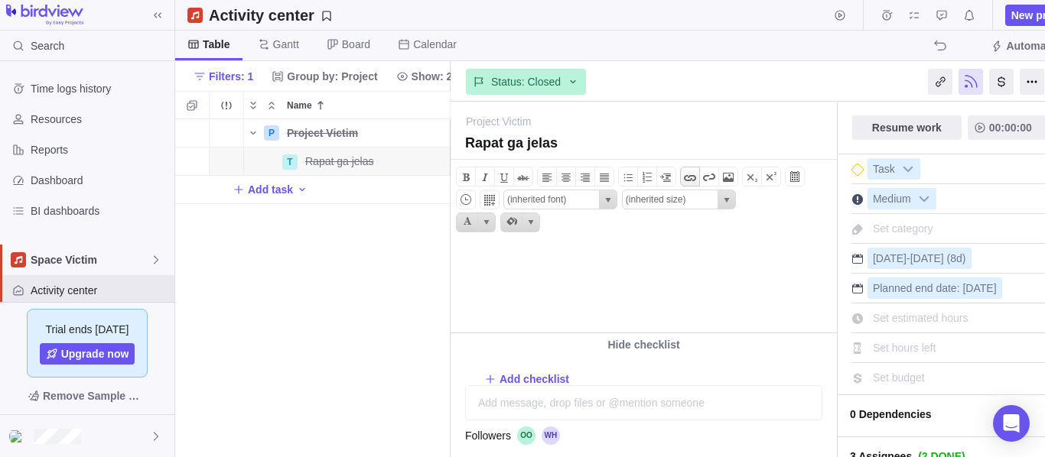
click at [685, 181] on span at bounding box center [690, 177] width 18 height 18
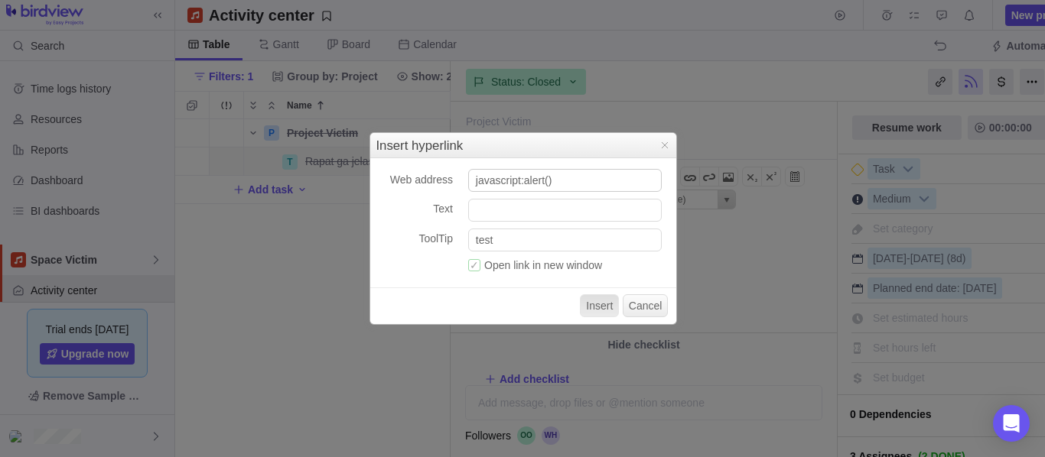
drag, startPoint x: 579, startPoint y: 185, endPoint x: 371, endPoint y: 181, distance: 208.1
click at [468, 181] on input "javascript:alert()" at bounding box center [565, 180] width 194 height 23
type input "bing.com"
type input "test"
click at [596, 306] on button "Insert" at bounding box center [599, 306] width 39 height 23
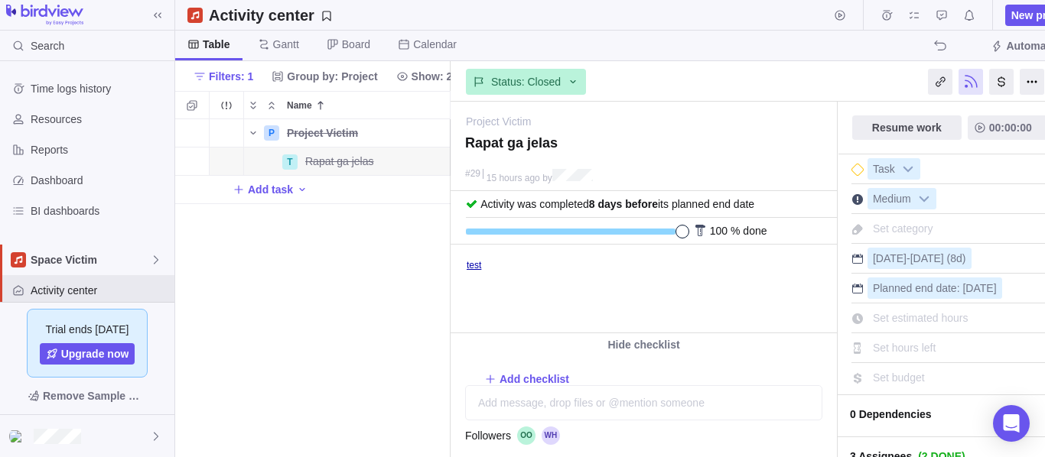
click at [367, 221] on div "P Project Victim Details 09/03/2025 09/04/2025 2d Closed 4 T Rapat ga jelas Det…" at bounding box center [312, 288] width 275 height 338
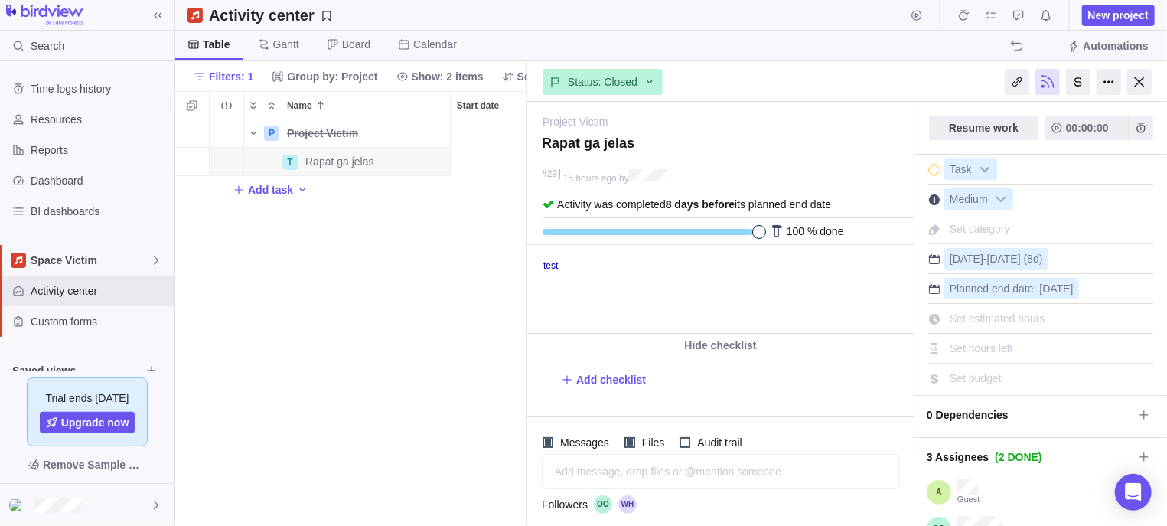
scroll to position [391, 338]
click at [1044, 81] on div at bounding box center [1139, 82] width 24 height 26
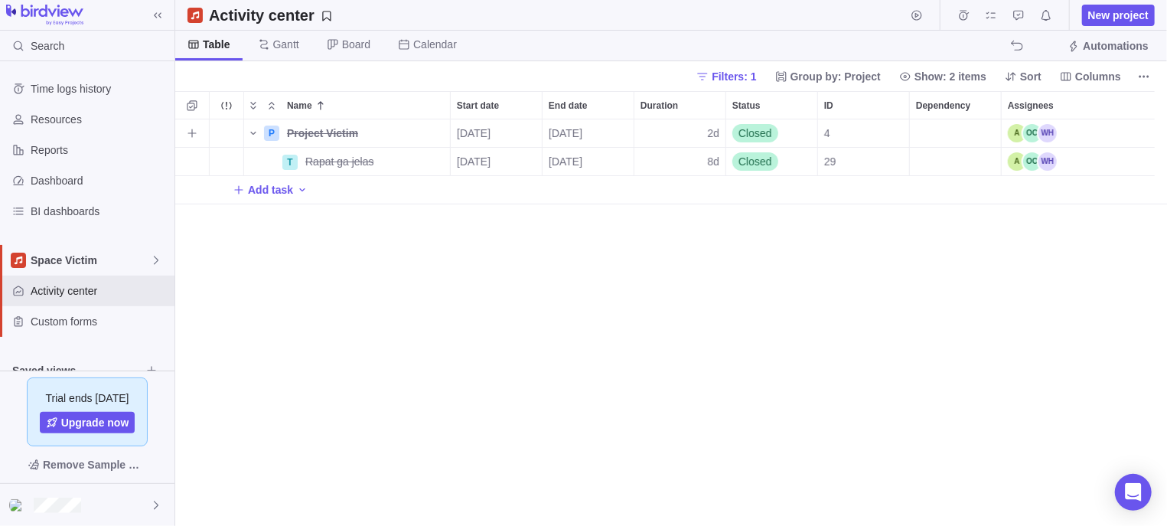
scroll to position [391, 977]
click at [386, 156] on span "Details" at bounding box center [401, 161] width 35 height 15
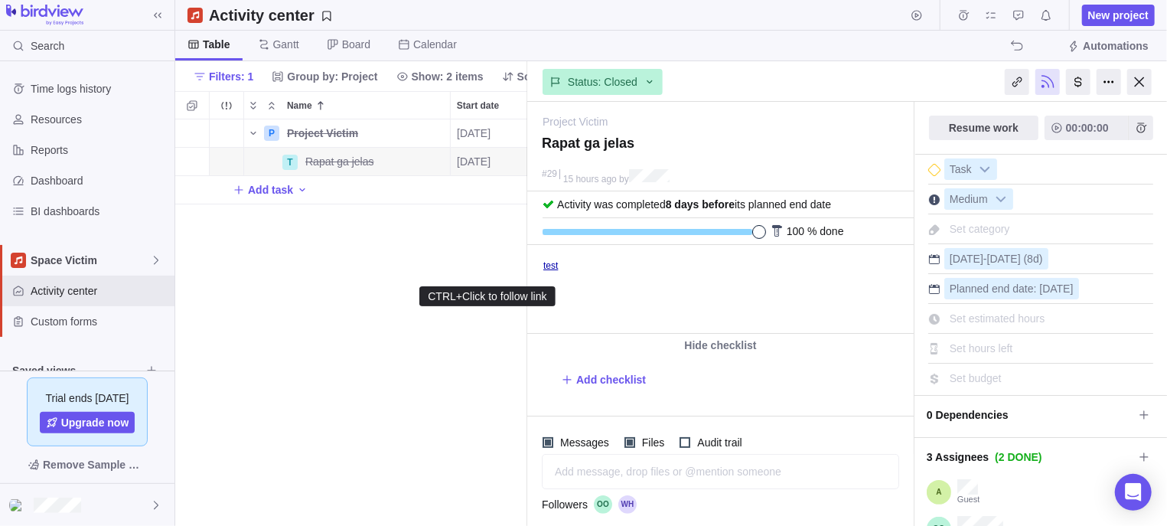
click at [552, 266] on link "test" at bounding box center [549, 264] width 15 height 11
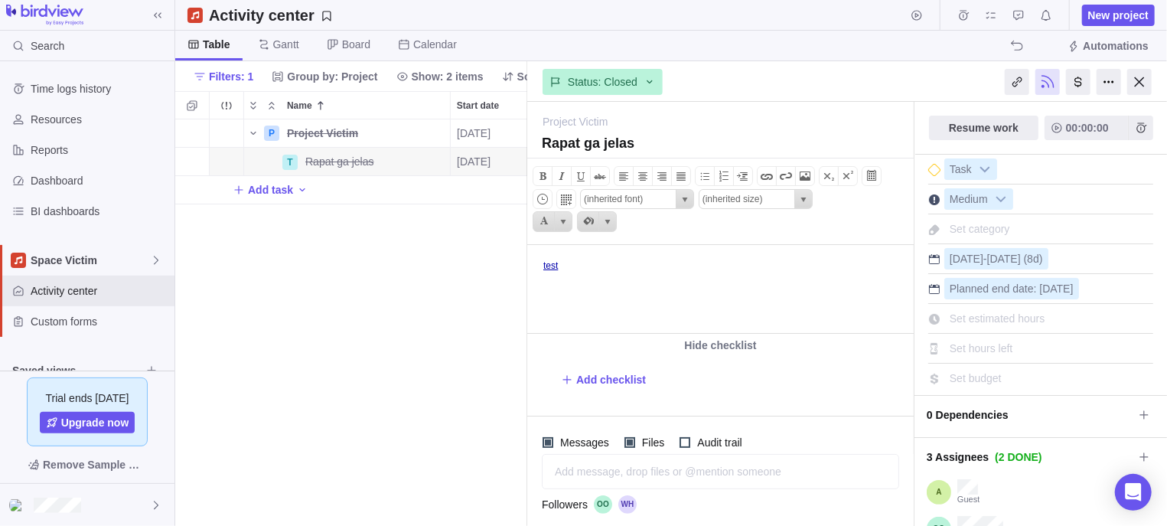
click at [588, 266] on body "test" at bounding box center [718, 257] width 382 height 25
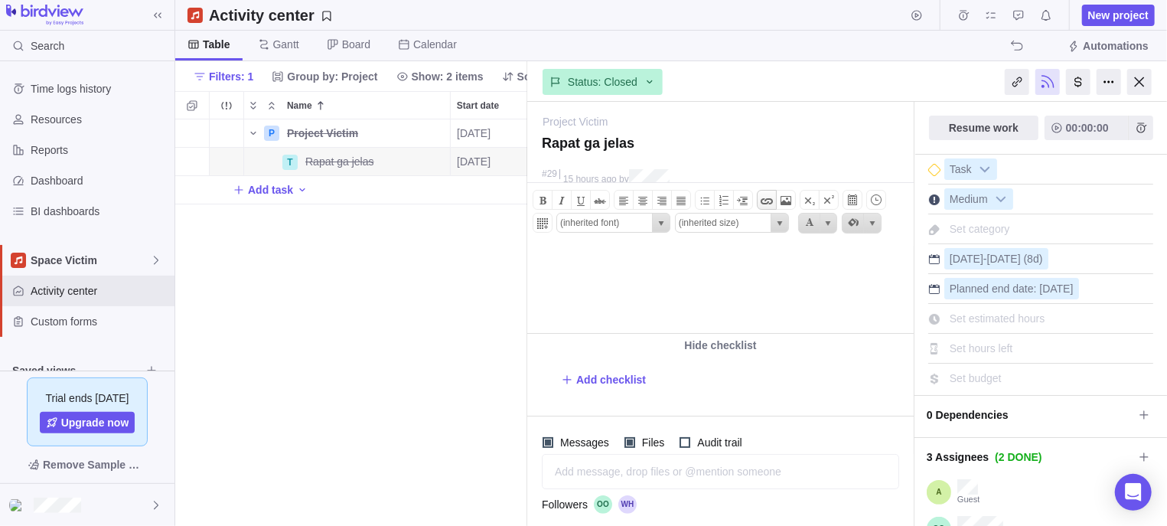
click at [767, 198] on span at bounding box center [766, 200] width 18 height 18
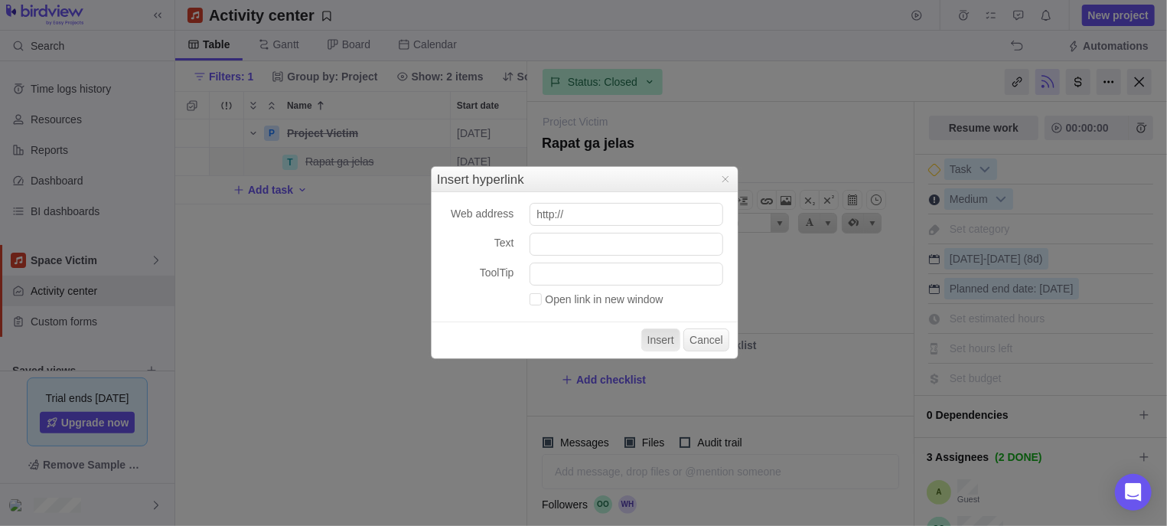
scroll to position [391, 338]
click at [622, 220] on input "http://" at bounding box center [626, 214] width 194 height 23
type input "h"
click at [606, 215] on input "javascript:alert()" at bounding box center [626, 214] width 194 height 23
type input "javascript:alert(1)"
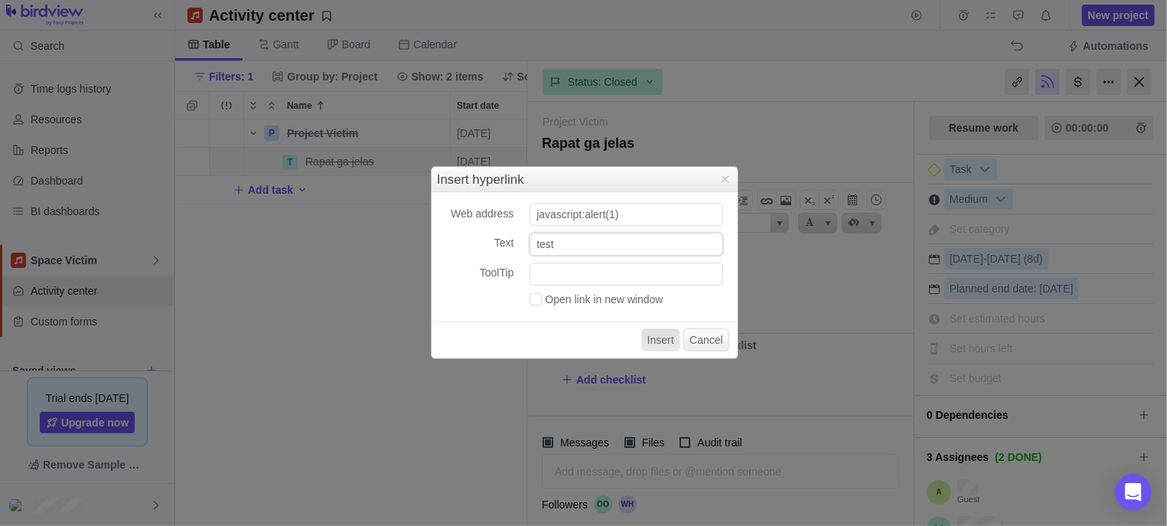
type input "test"
click at [603, 301] on label "Open link in new window" at bounding box center [596, 299] width 134 height 12
click at [529, 296] on input "Open link in new window" at bounding box center [529, 296] width 0 height 0
click at [662, 334] on button "Insert" at bounding box center [660, 339] width 39 height 23
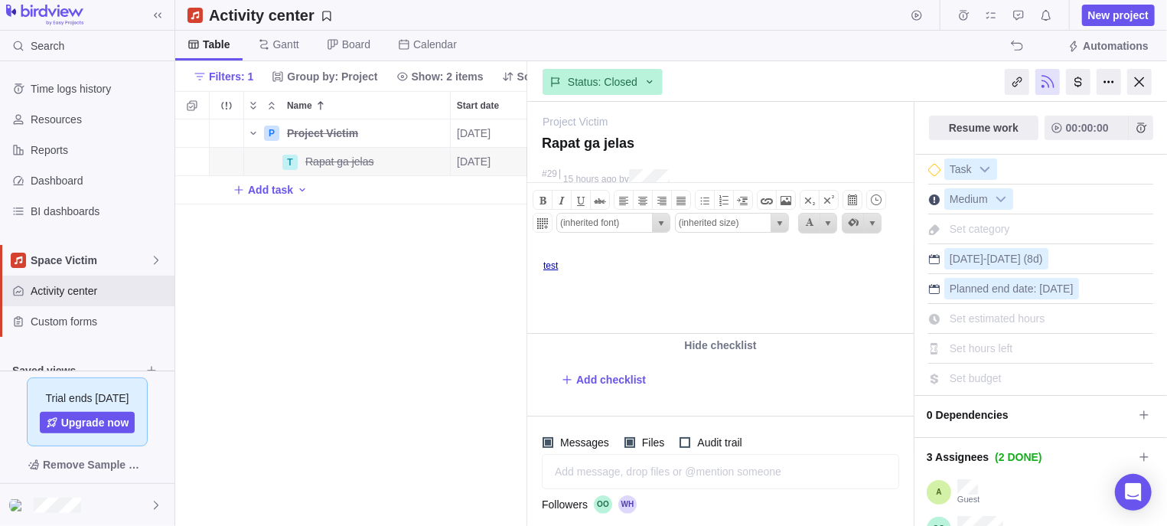
click at [552, 273] on html "test ﻿﻿" at bounding box center [718, 288] width 382 height 87
click at [553, 264] on link "test" at bounding box center [549, 264] width 15 height 11
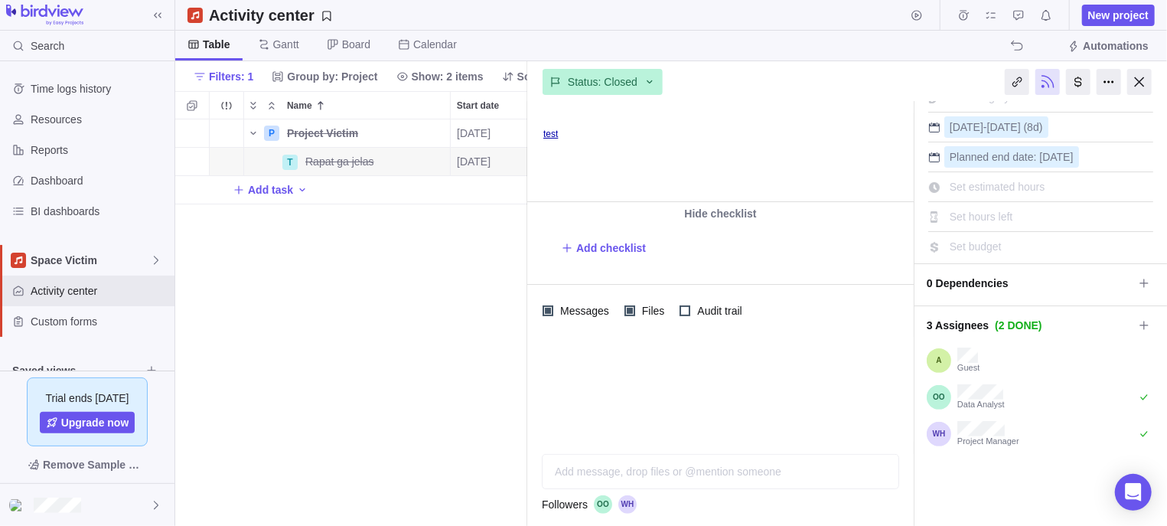
scroll to position [0, 0]
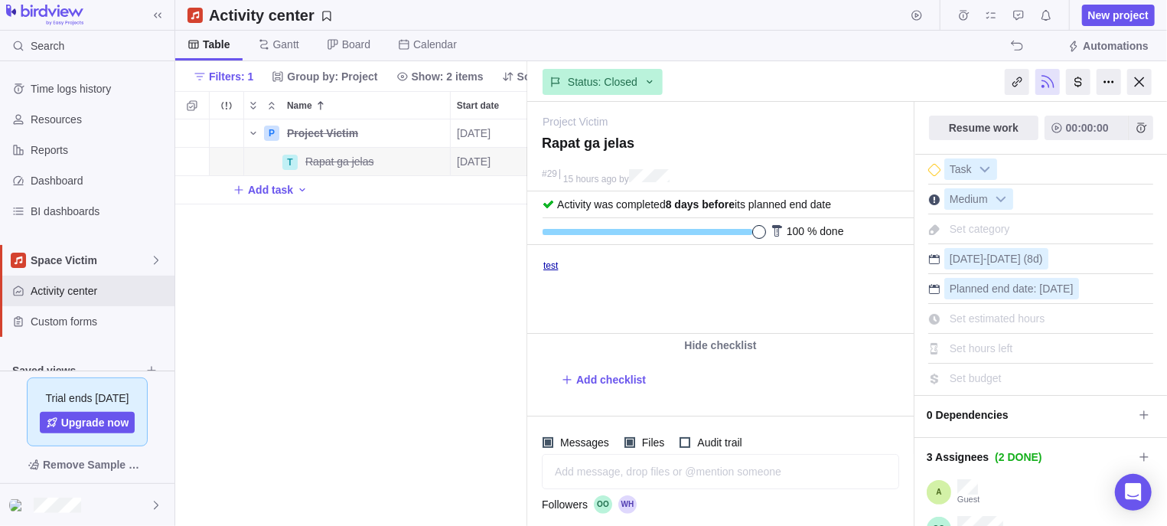
click at [440, 264] on div "P Project Victim Details 09/03/2025 09/04/2025 2d Closed 4 T Rapat ga jelas Det…" at bounding box center [351, 322] width 352 height 406
click at [1044, 81] on div at bounding box center [1139, 82] width 24 height 26
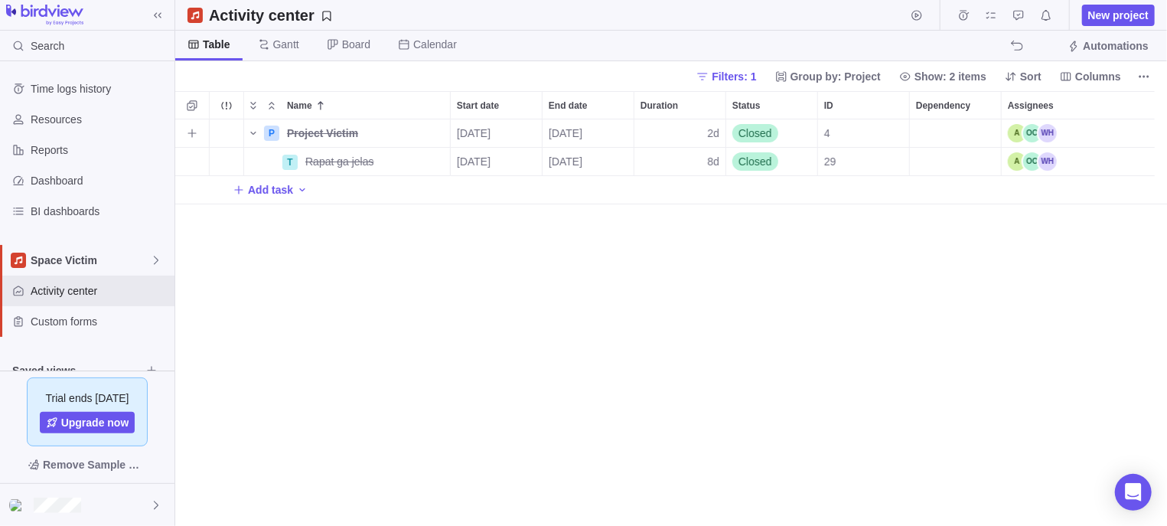
scroll to position [391, 977]
click at [399, 164] on span "Details" at bounding box center [401, 161] width 35 height 15
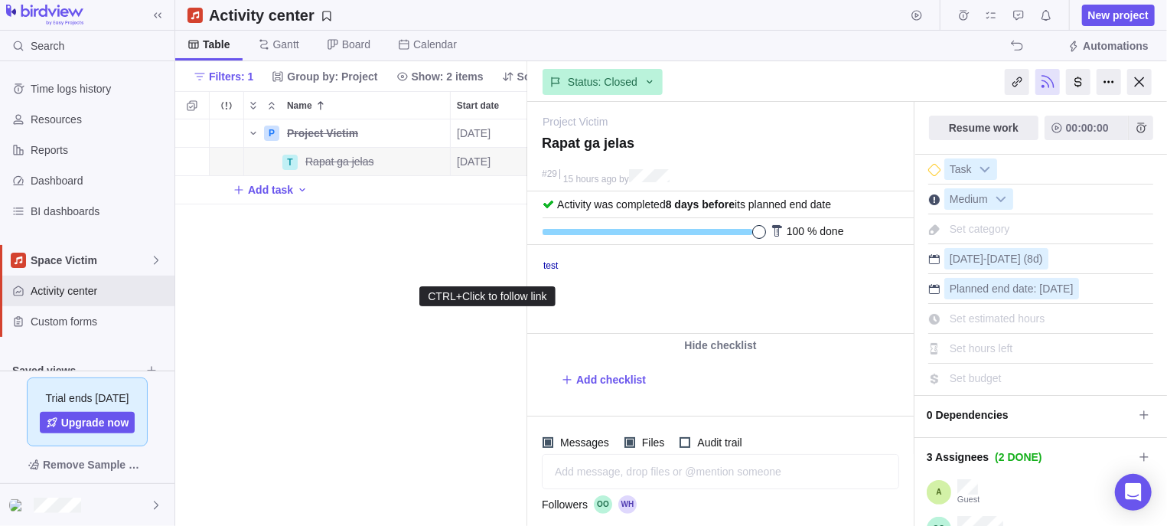
click at [546, 267] on link "test" at bounding box center [549, 264] width 15 height 11
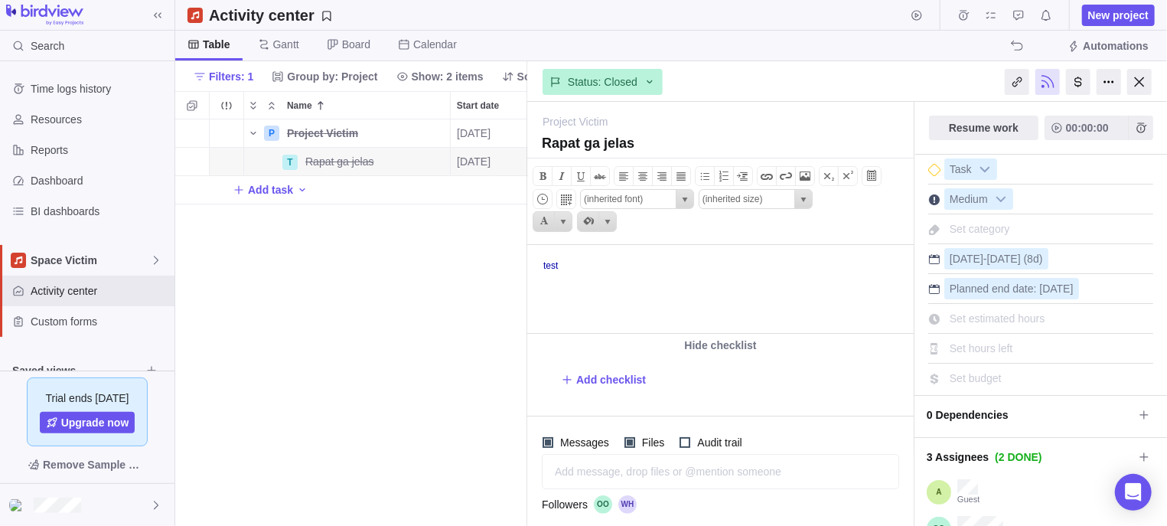
click at [546, 267] on link "test" at bounding box center [549, 264] width 15 height 11
click at [783, 177] on span at bounding box center [785, 176] width 18 height 18
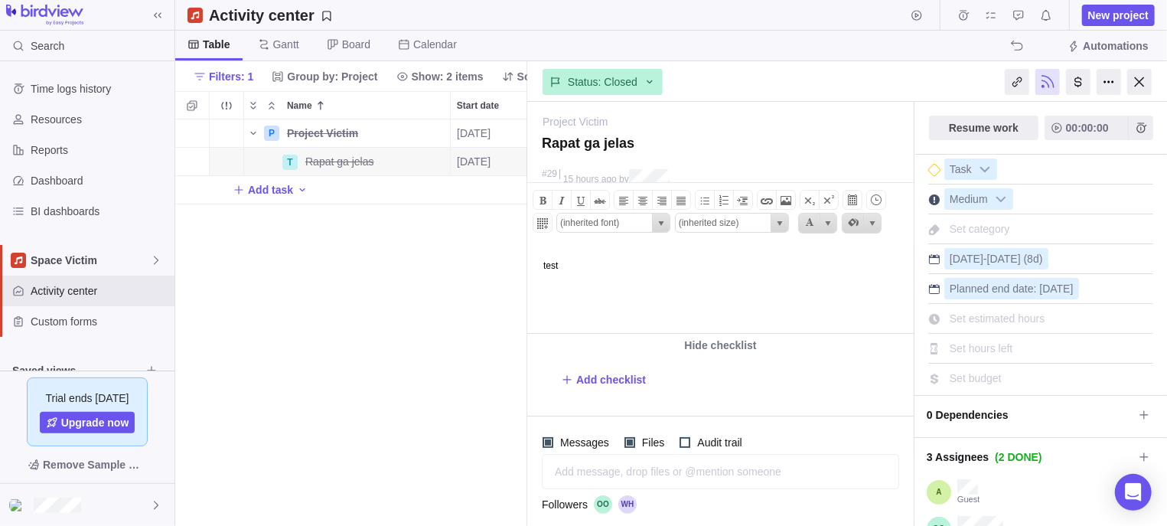
click at [558, 274] on html "test" at bounding box center [718, 288] width 382 height 87
drag, startPoint x: 578, startPoint y: 269, endPoint x: 542, endPoint y: 274, distance: 36.2
click at [542, 274] on html "test" at bounding box center [718, 288] width 382 height 87
click at [1040, 79] on div at bounding box center [1047, 82] width 24 height 26
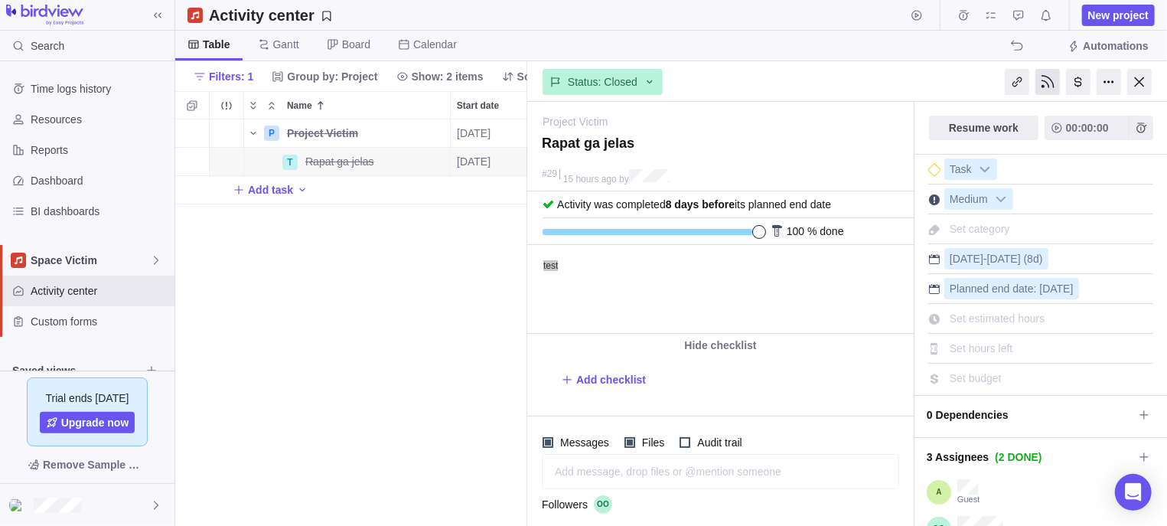
click at [1044, 81] on div at bounding box center [1047, 82] width 24 height 26
click at [1042, 80] on div at bounding box center [1047, 82] width 24 height 26
click at [614, 268] on body "test" at bounding box center [718, 257] width 382 height 25
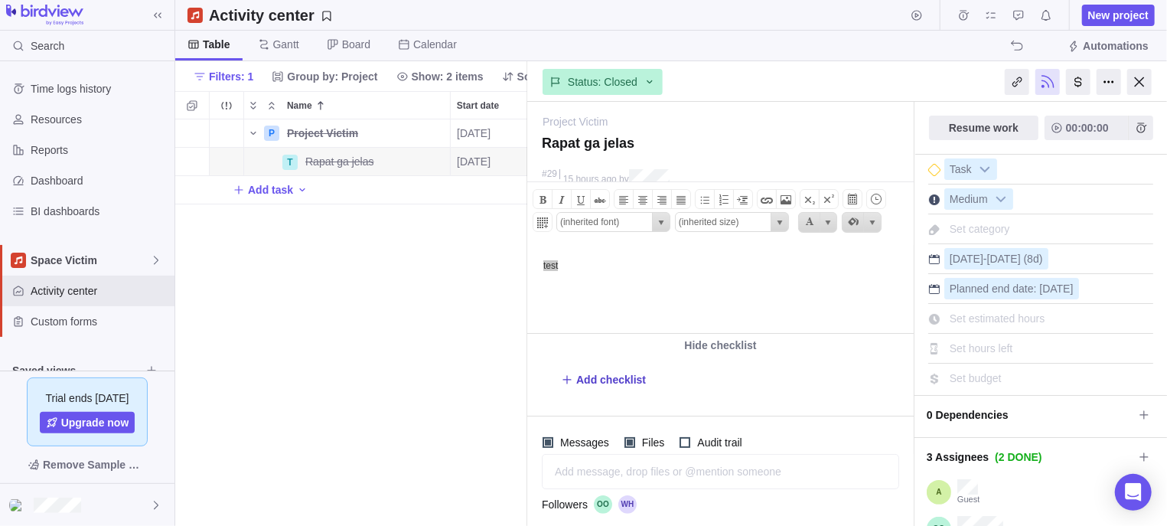
click at [625, 382] on span "Add checklist" at bounding box center [611, 379] width 70 height 15
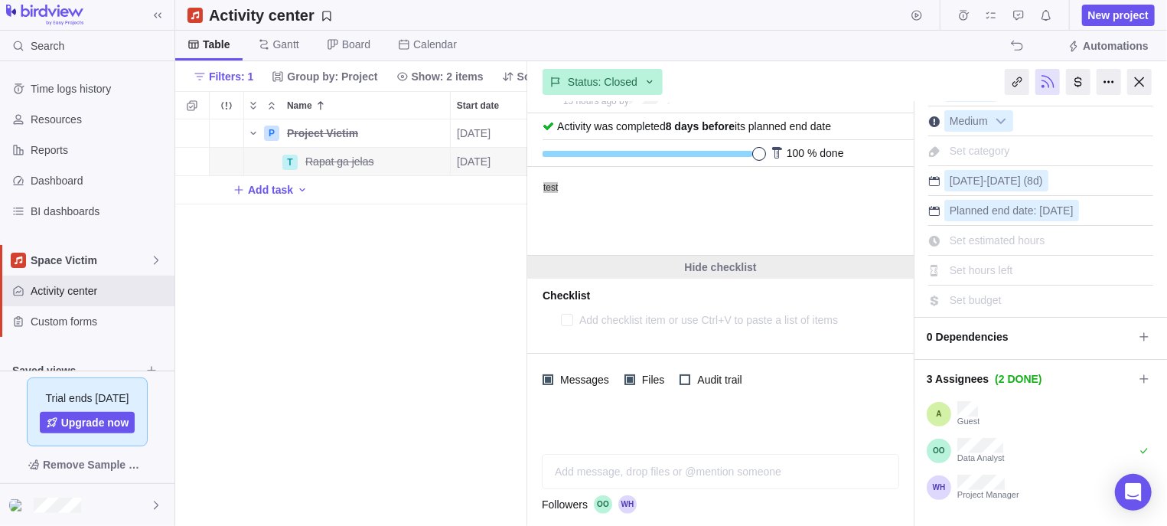
scroll to position [134, 0]
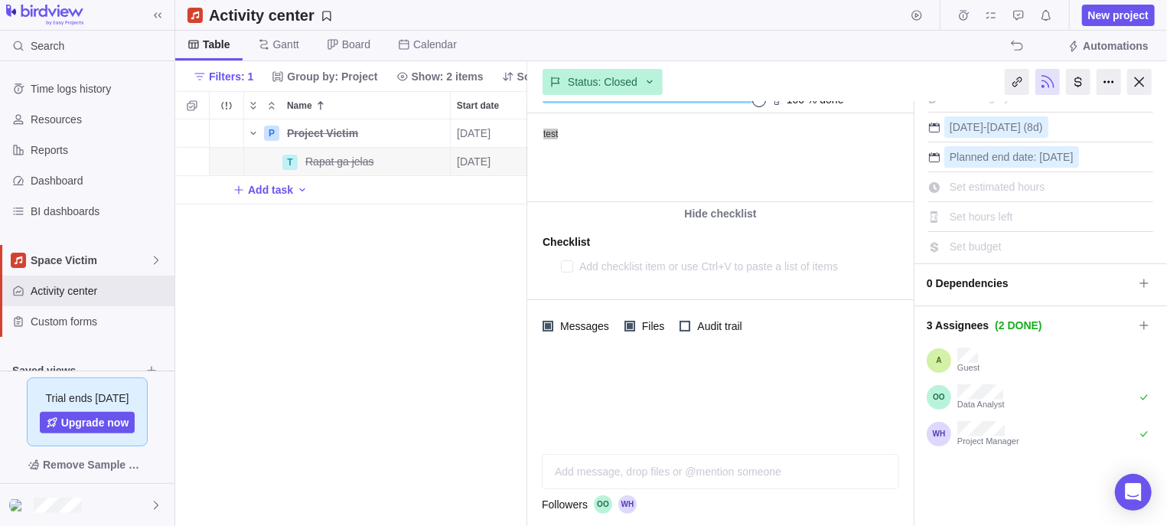
click at [650, 270] on textarea at bounding box center [723, 266] width 288 height 21
type textarea "x"
type textarea "o"
type textarea "x"
type textarea "oj"
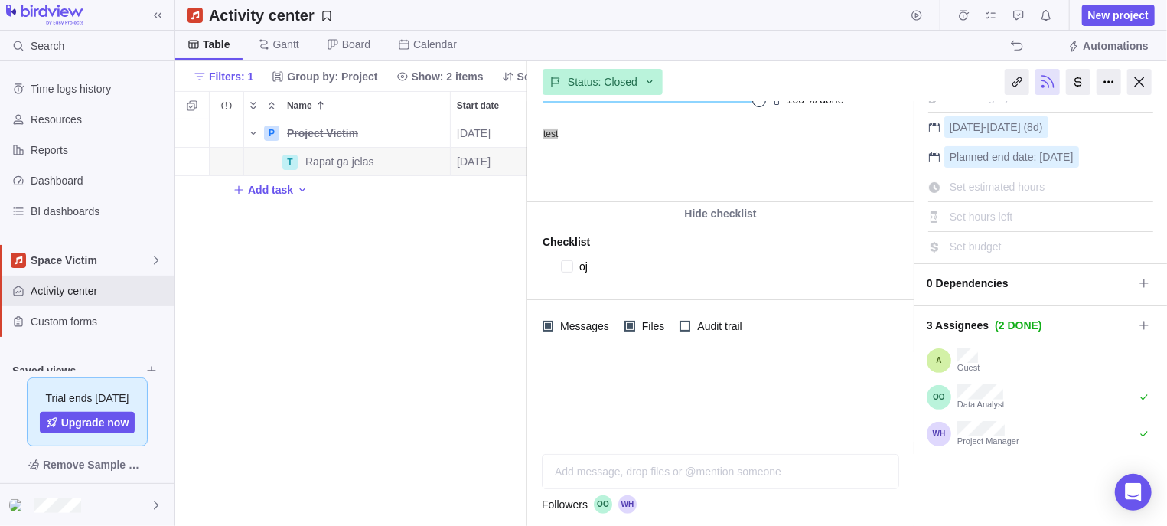
type textarea "x"
type textarea "oje"
type textarea "x"
click at [666, 386] on div at bounding box center [720, 397] width 386 height 90
click at [638, 292] on textarea at bounding box center [723, 294] width 288 height 21
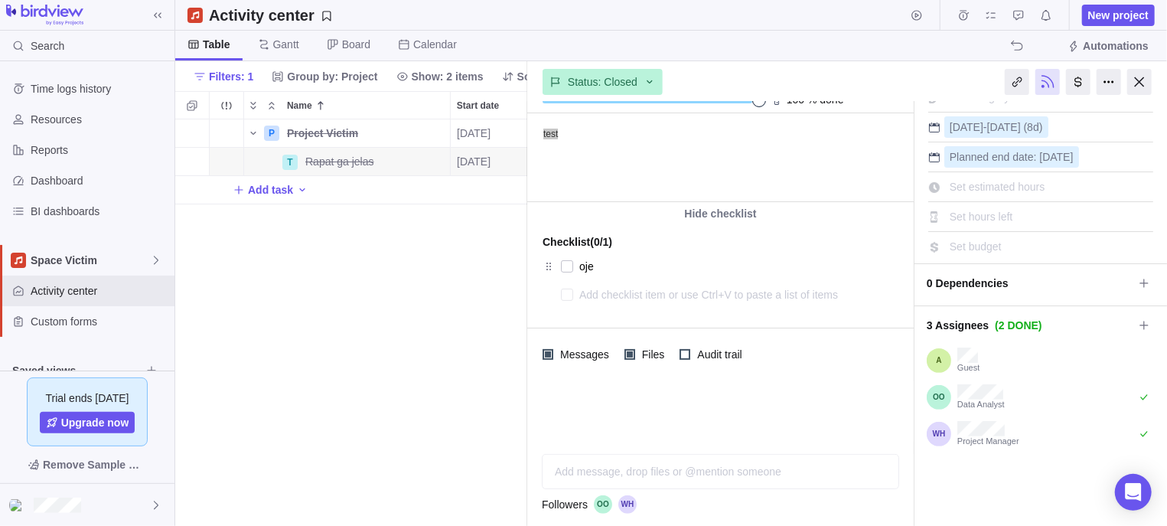
type textarea "x"
type textarea "t"
type textarea "x"
type textarea "te"
type textarea "x"
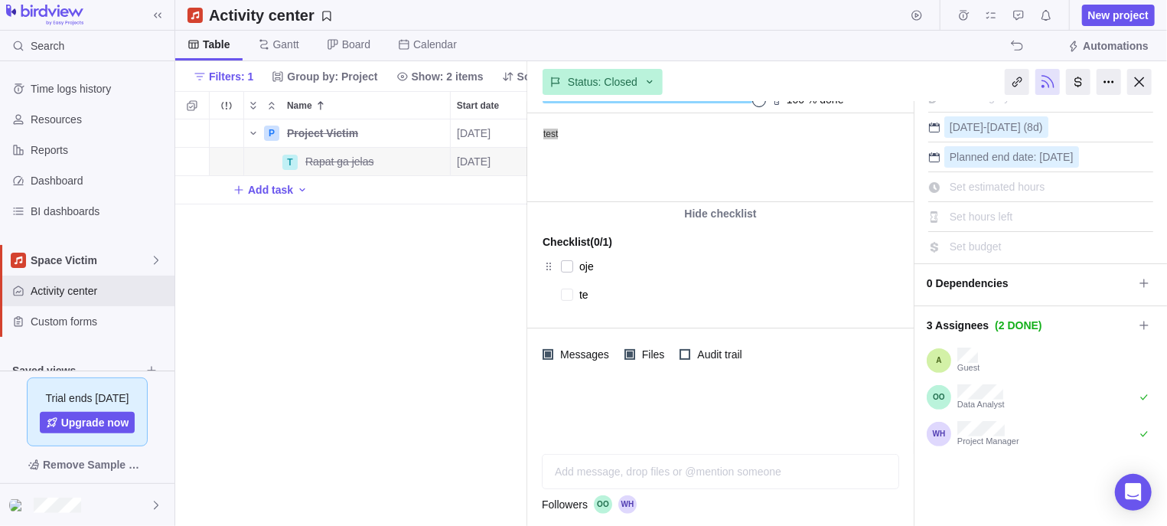
type textarea "tes"
type textarea "x"
type textarea "test"
type textarea "x"
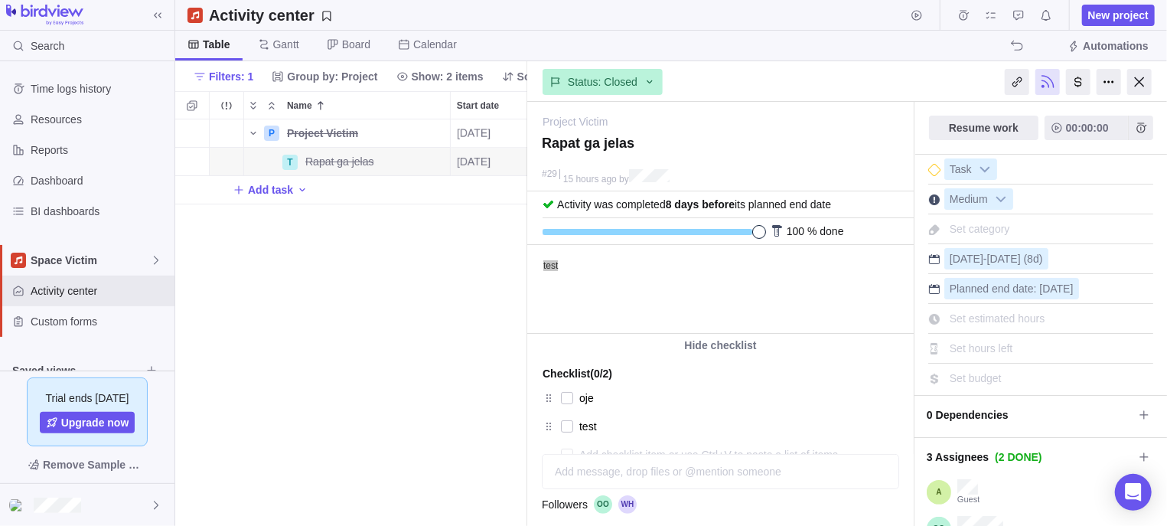
scroll to position [15, 15]
click at [1044, 85] on div at bounding box center [1108, 82] width 24 height 26
click at [1044, 111] on div "Repeat" at bounding box center [1064, 116] width 95 height 26
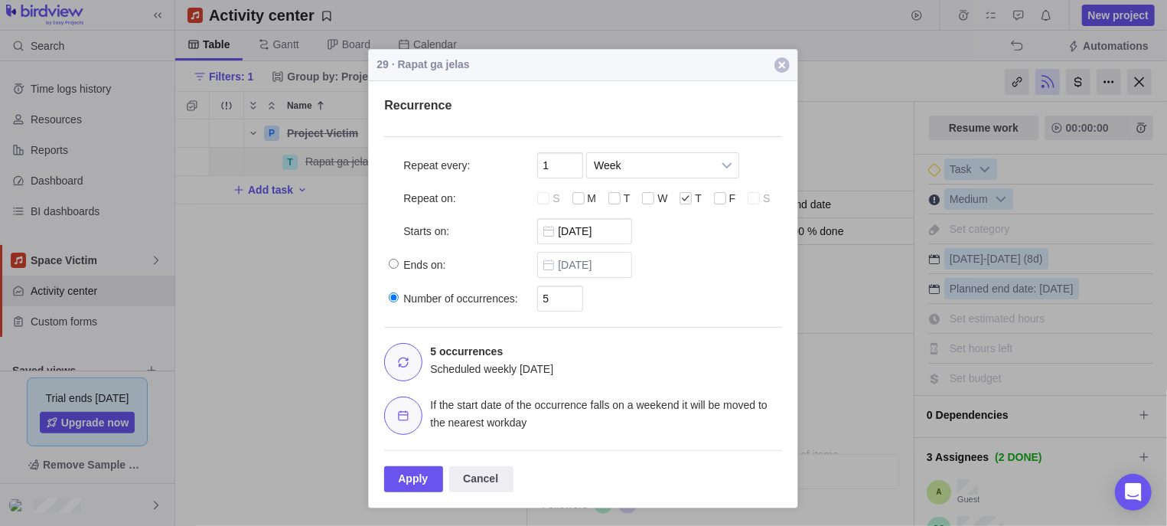
click at [785, 67] on span "button" at bounding box center [781, 64] width 15 height 15
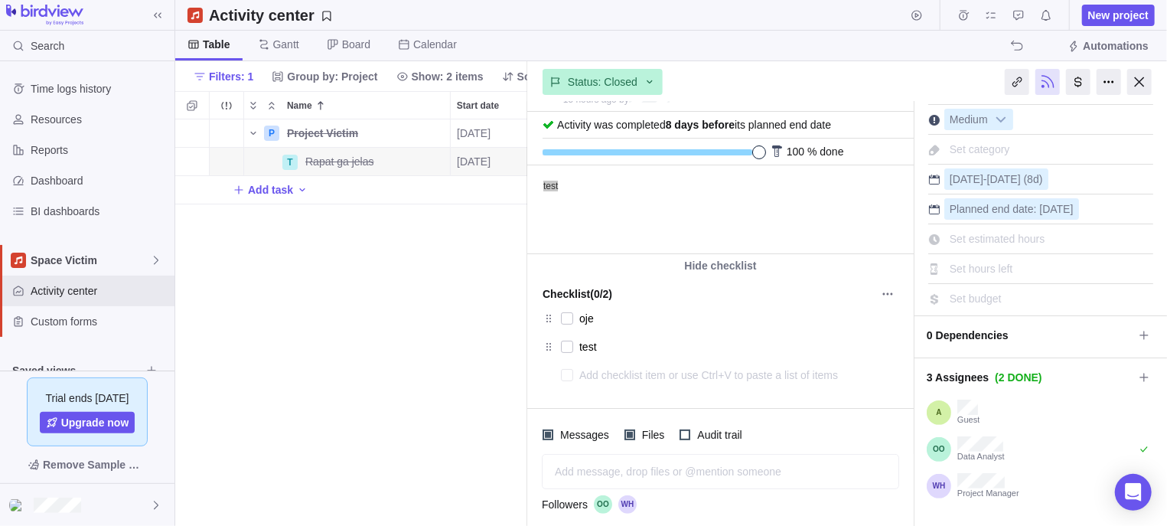
scroll to position [134, 0]
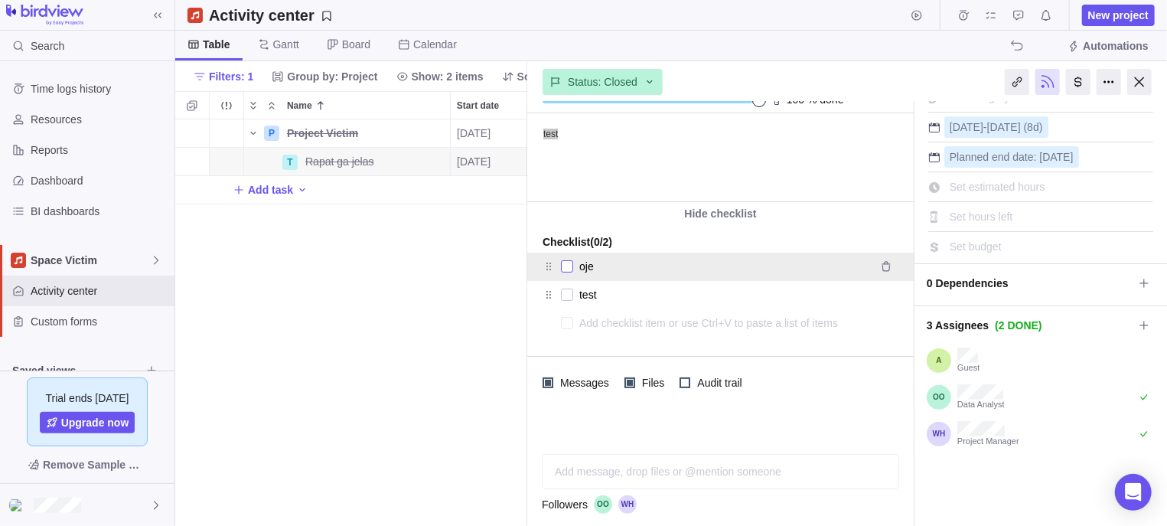
click at [565, 269] on div at bounding box center [567, 266] width 12 height 21
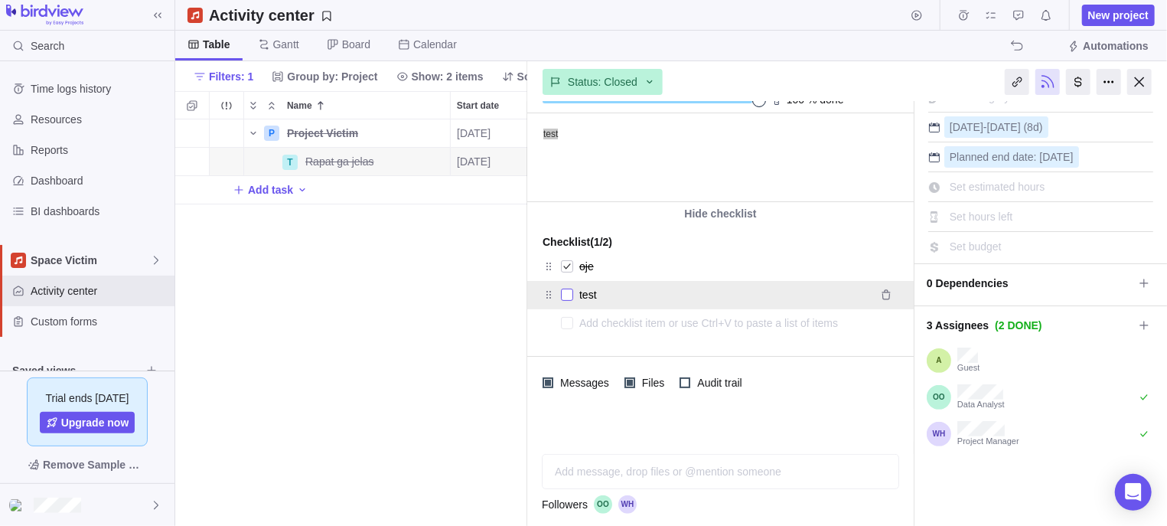
click at [565, 291] on div at bounding box center [567, 294] width 12 height 21
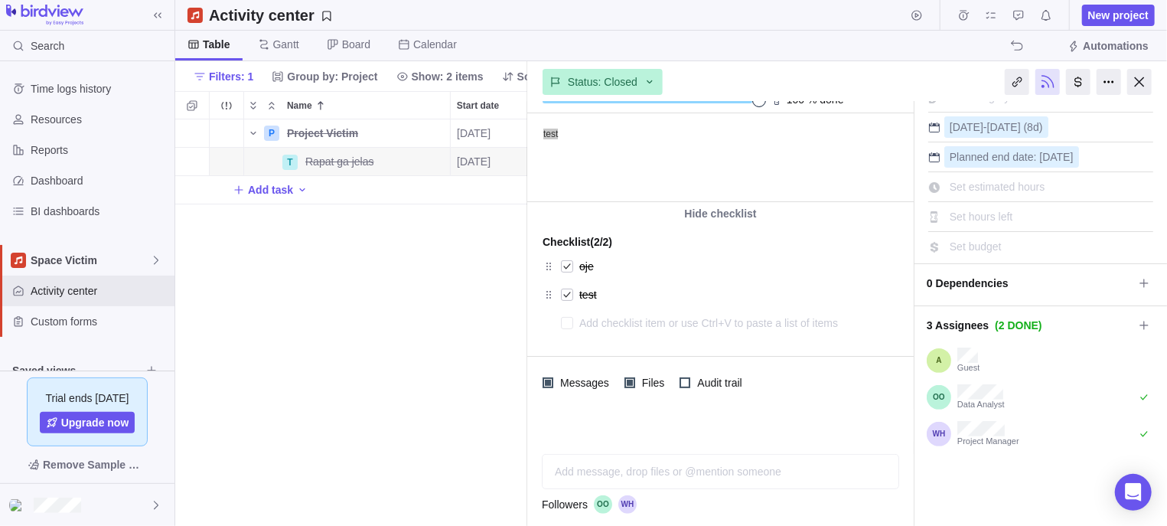
click at [361, 370] on div "P Project Victim Details 09/03/2025 09/04/2025 2d Closed 4 T Rapat ga jelas Det…" at bounding box center [351, 322] width 352 height 406
click at [1044, 81] on div at bounding box center [1139, 82] width 24 height 26
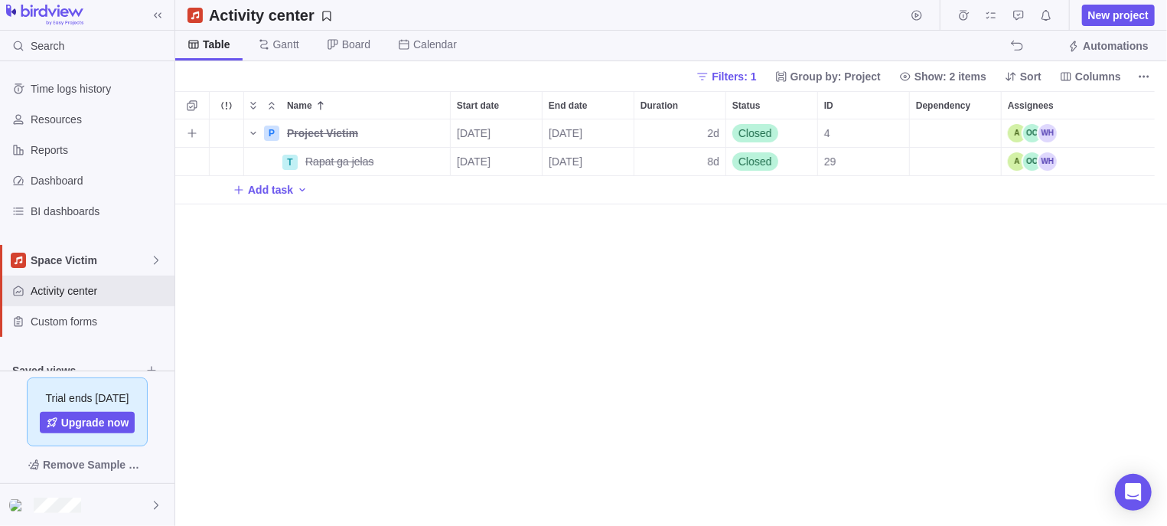
scroll to position [391, 977]
click at [395, 161] on span "Details" at bounding box center [401, 161] width 35 height 15
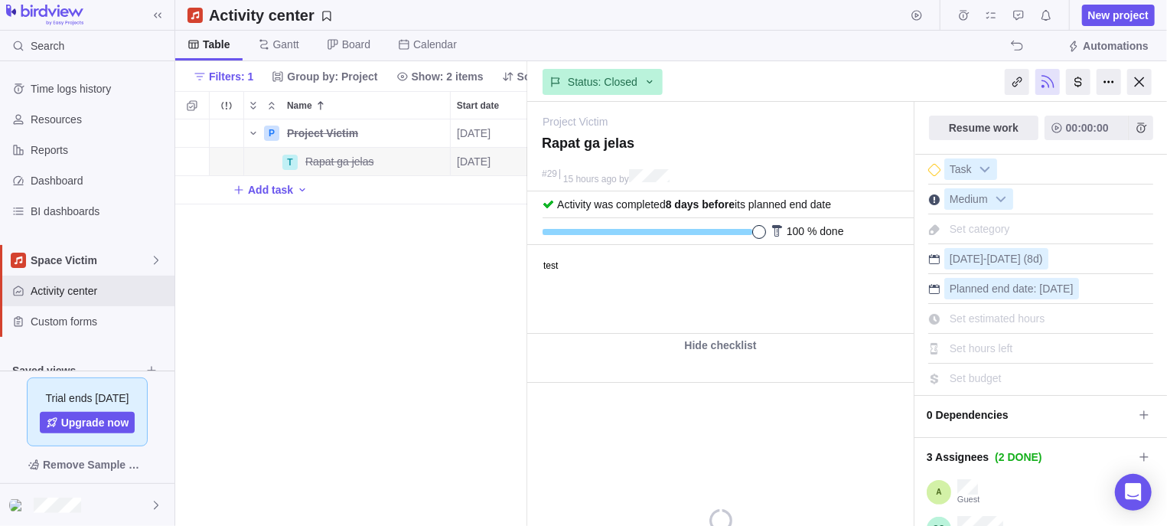
type textarea "x"
click at [622, 275] on html "test" at bounding box center [718, 288] width 382 height 87
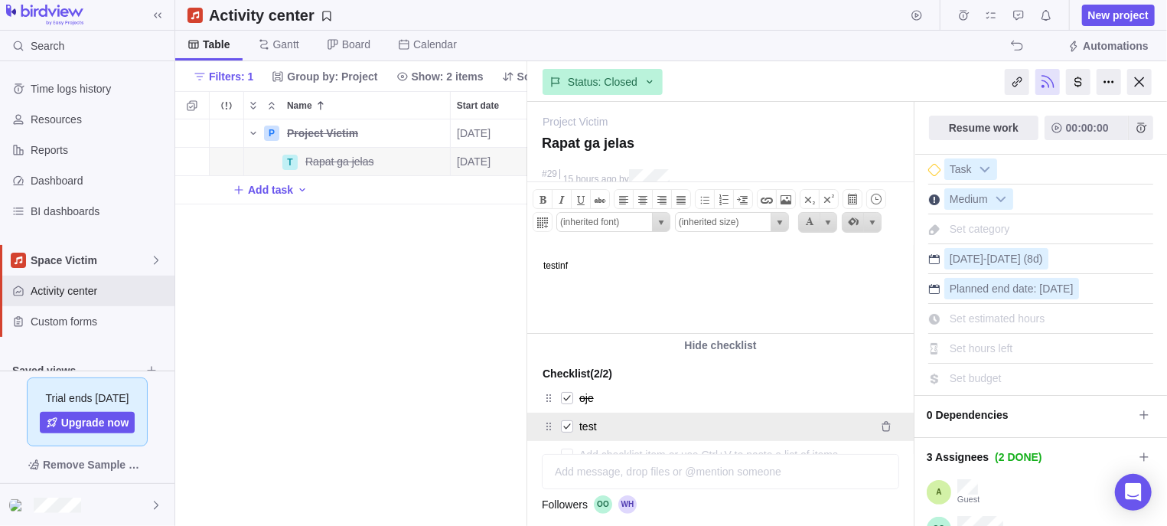
click at [679, 422] on textarea "test" at bounding box center [723, 425] width 288 height 21
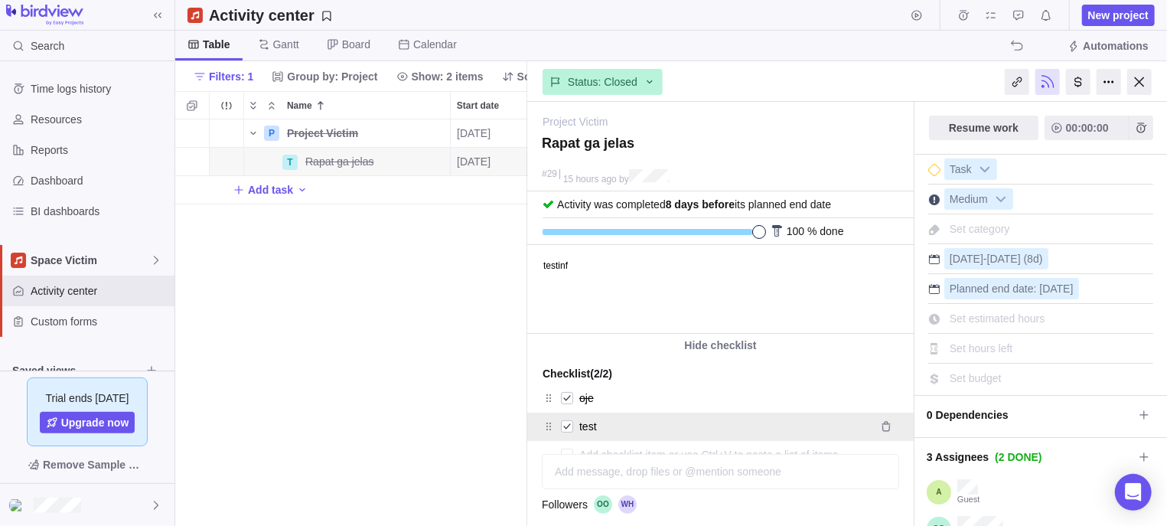
click at [679, 425] on textarea "test" at bounding box center [723, 425] width 288 height 21
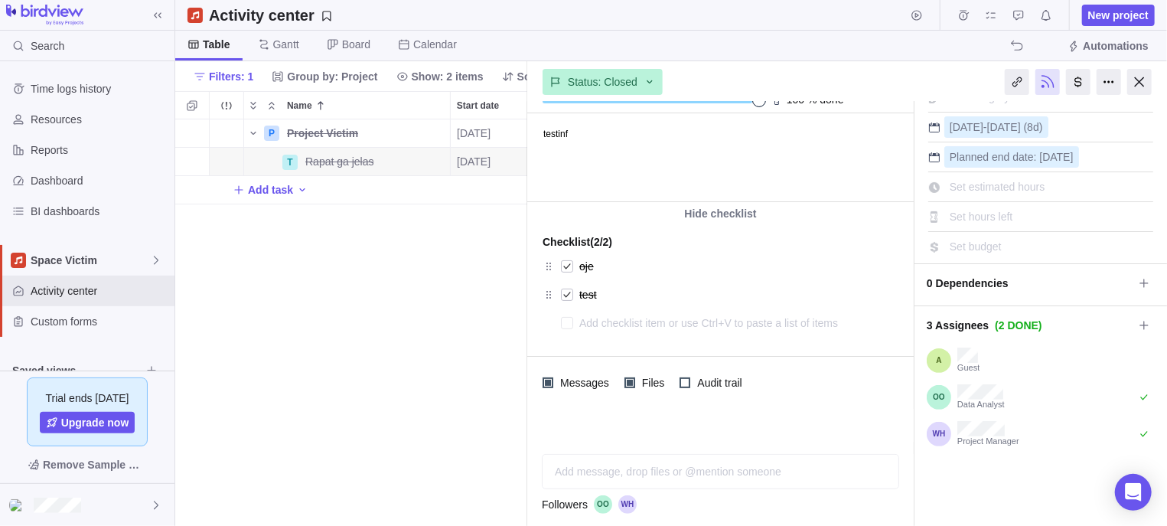
click at [654, 323] on textarea at bounding box center [723, 322] width 288 height 21
type textarea "x"
type textarea "o"
type textarea "x"
type textarea "ok"
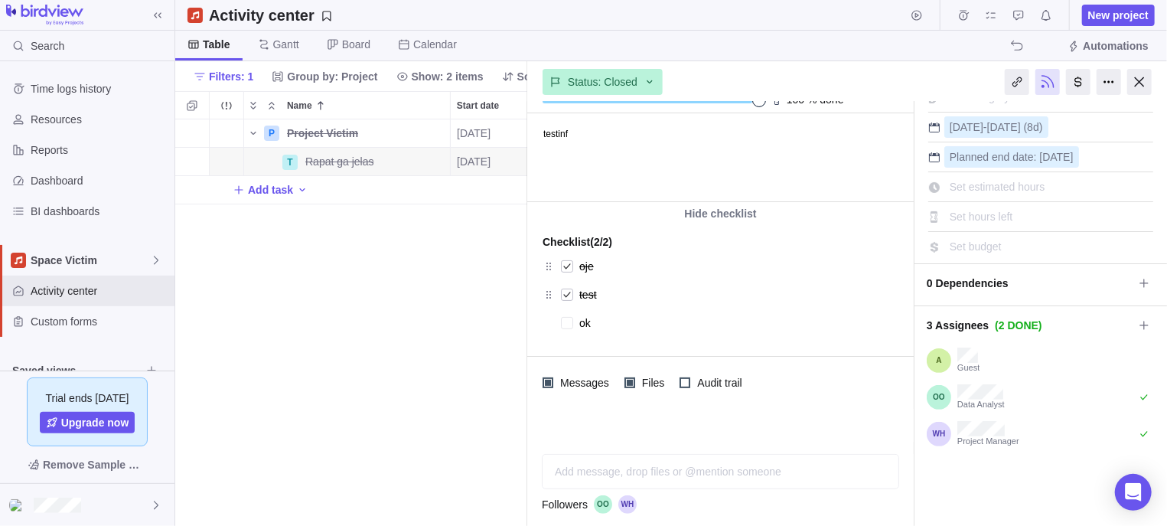
type textarea "x"
click at [1044, 85] on div at bounding box center [1139, 82] width 24 height 26
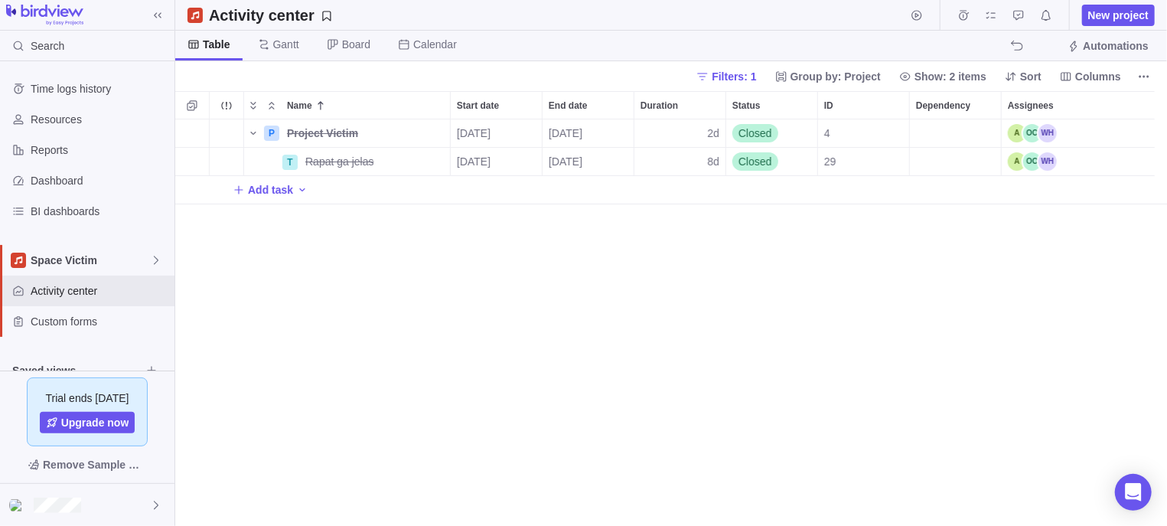
scroll to position [391, 977]
click at [405, 163] on span "Details" at bounding box center [401, 161] width 35 height 15
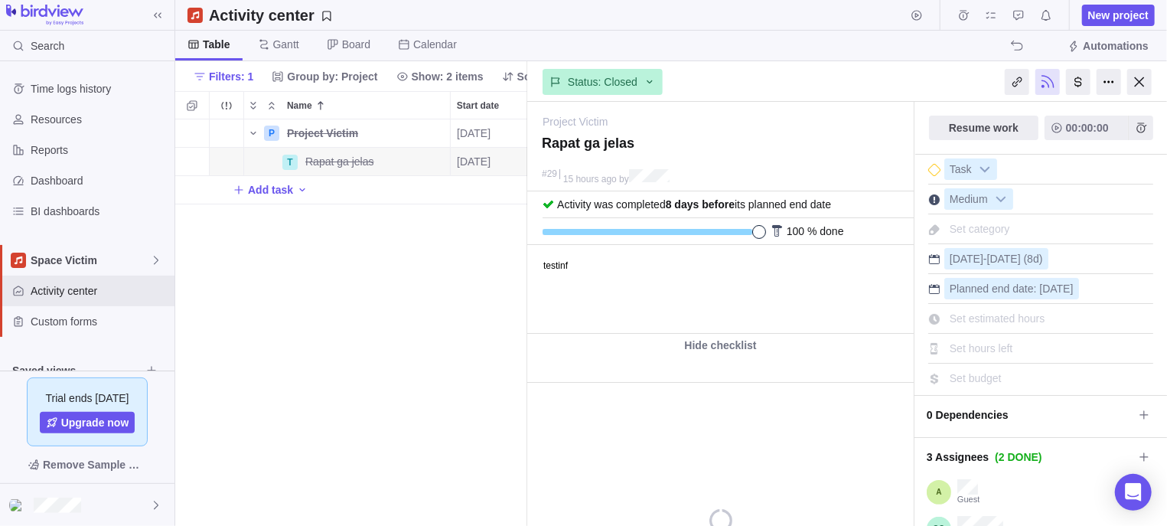
type textarea "x"
click at [763, 288] on html "testinf" at bounding box center [718, 288] width 382 height 87
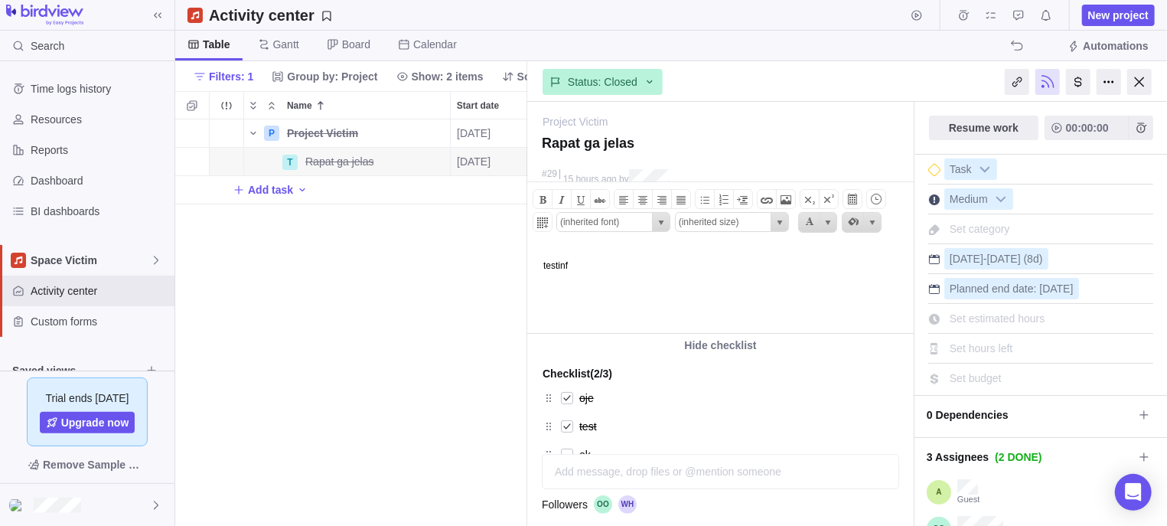
click at [1044, 231] on div "Set category" at bounding box center [1040, 226] width 225 height 26
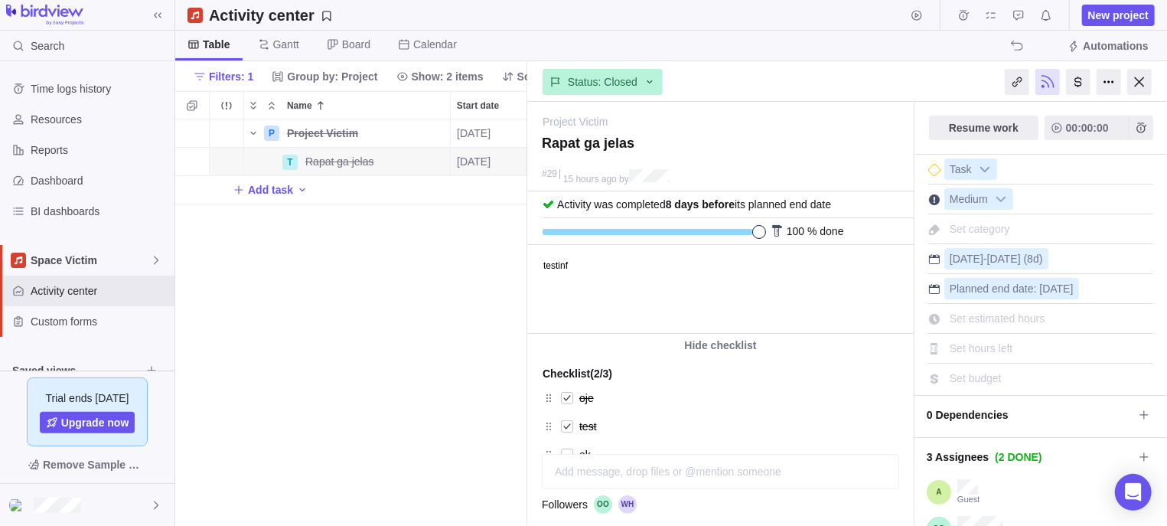
click at [1011, 316] on span "Set estimated hours" at bounding box center [997, 318] width 96 height 12
click at [1005, 354] on span "Set hours left" at bounding box center [980, 348] width 63 height 12
click at [1044, 82] on div at bounding box center [1078, 82] width 24 height 26
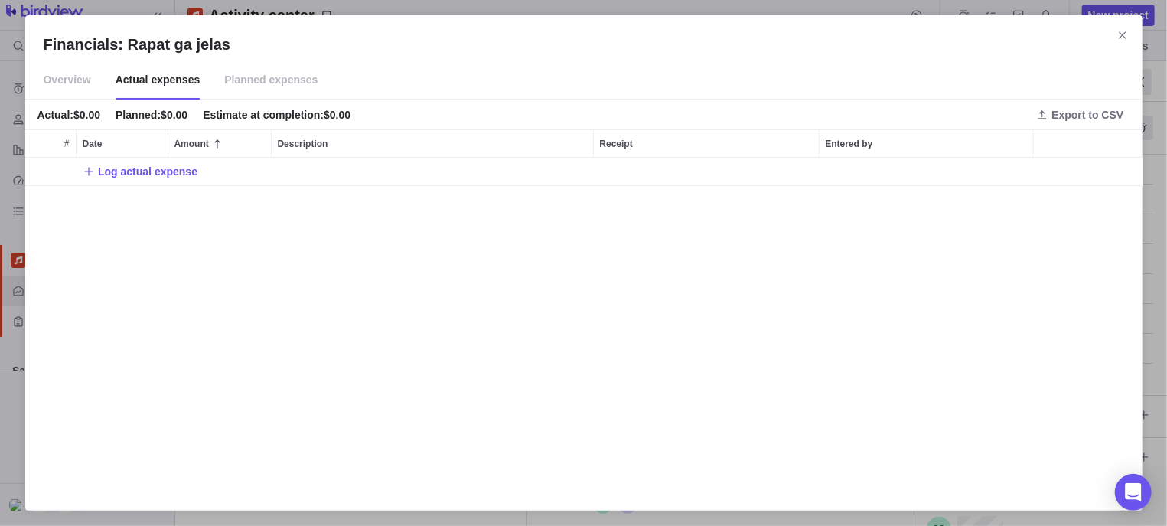
scroll to position [320, 1102]
click at [70, 90] on span "Overview" at bounding box center [67, 80] width 47 height 38
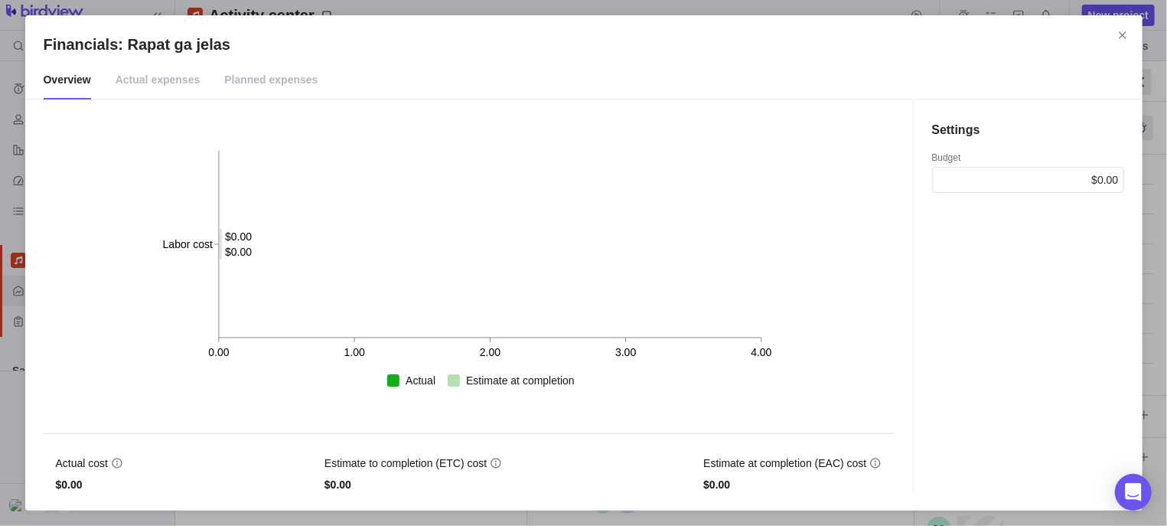
click at [136, 87] on span "Actual expenses" at bounding box center [158, 80] width 85 height 38
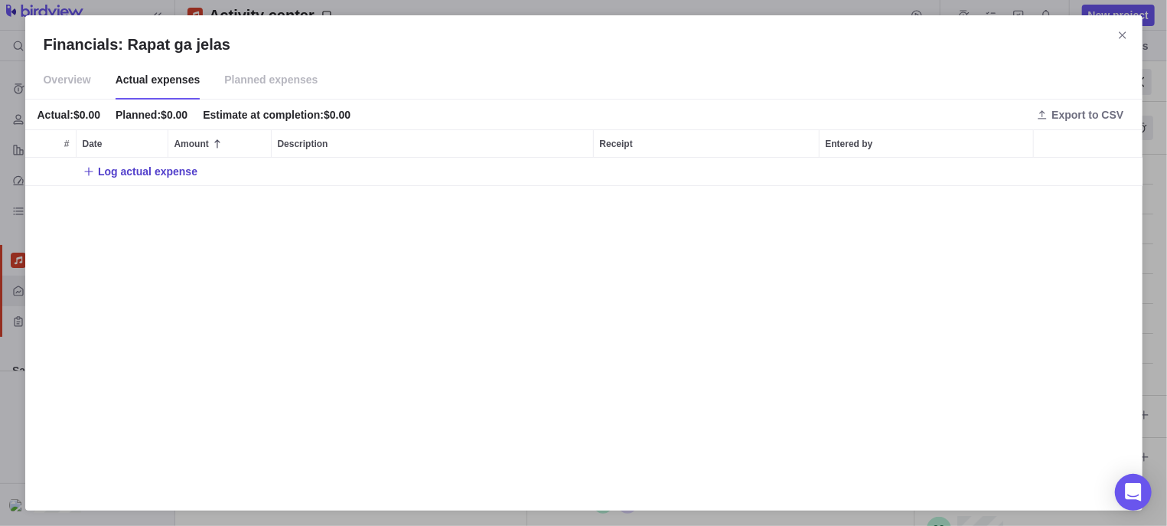
click at [167, 175] on span "Log actual expense" at bounding box center [147, 171] width 99 height 15
type input "100"
click at [477, 169] on div "Financials: Rapat ga jelas Overview Actual expenses Planned expenses Actual : $…" at bounding box center [583, 263] width 1167 height 526
click at [429, 164] on div "Description" at bounding box center [432, 172] width 321 height 28
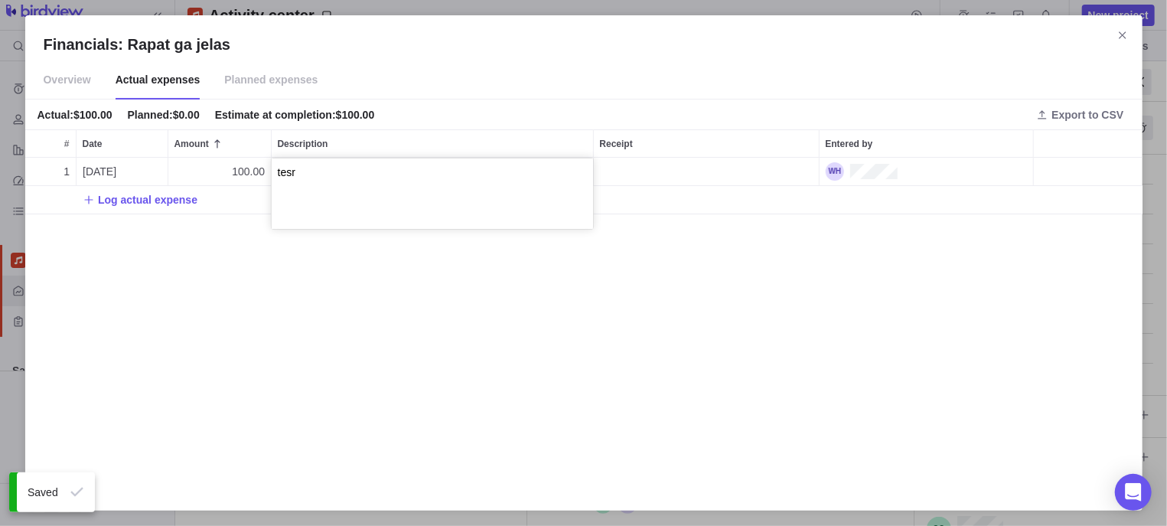
type textarea "tesr"
click at [558, 317] on div "Financials: Rapat ga jelas Overview Actual expenses Planned expenses Actual : $…" at bounding box center [583, 263] width 1167 height 526
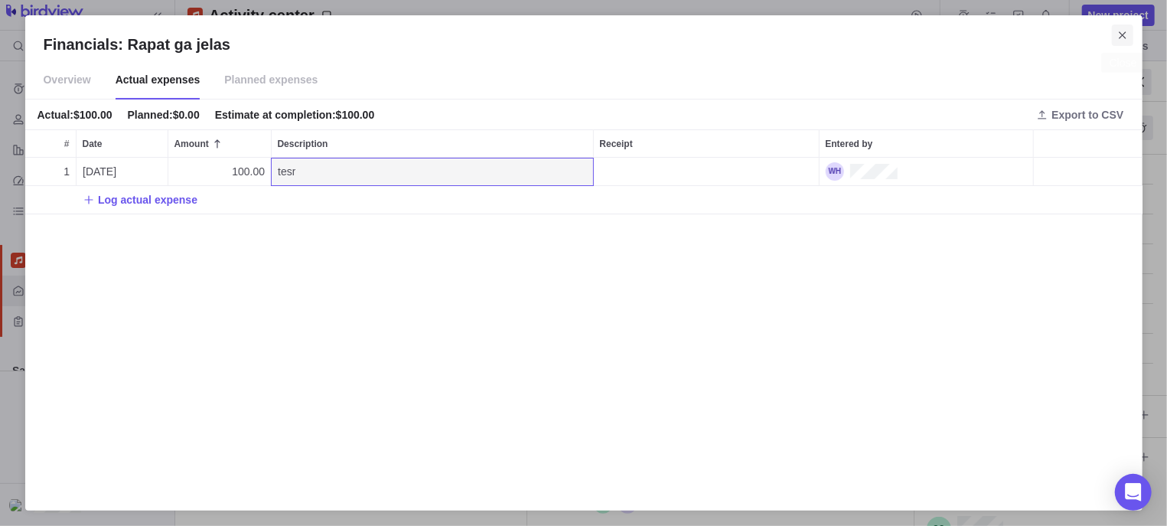
click at [1044, 42] on span "Close" at bounding box center [1122, 34] width 21 height 21
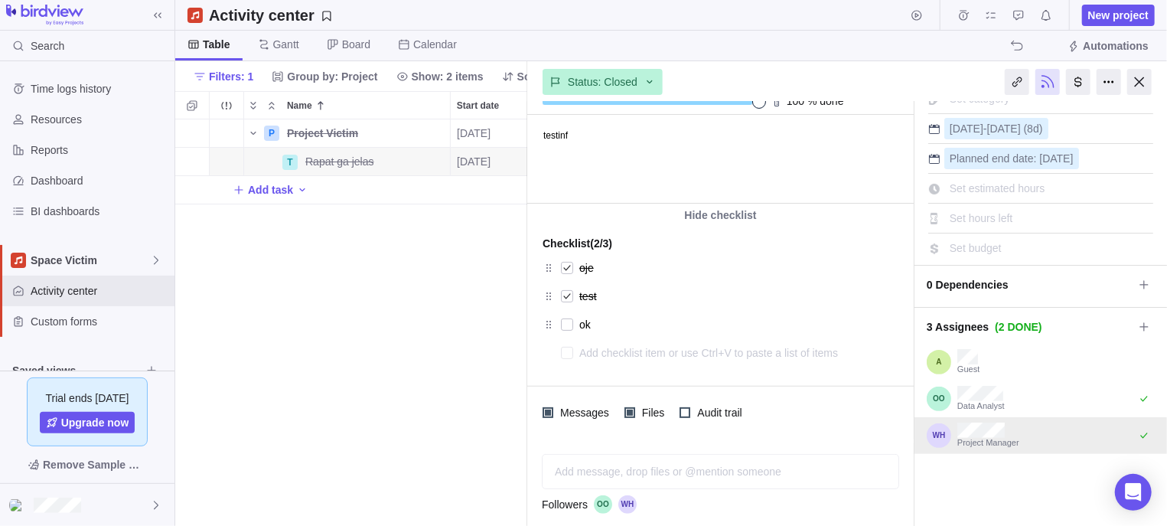
scroll to position [134, 0]
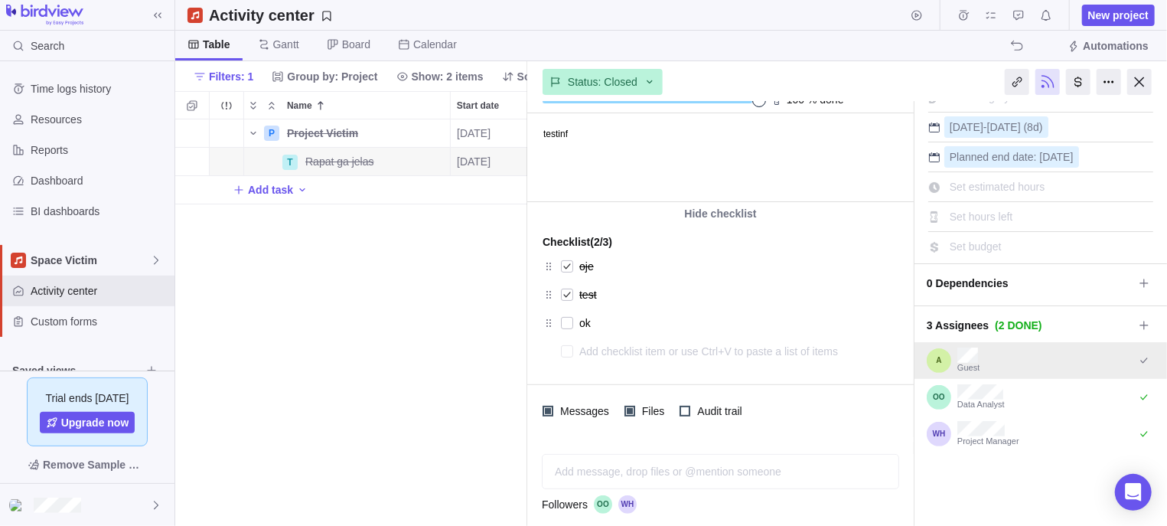
click at [1044, 358] on div at bounding box center [1066, 360] width 175 height 21
click at [1044, 360] on icon "Select to mark an assignee's portion of work as completed (reciprocal with I'm …" at bounding box center [1144, 360] width 12 height 12
click at [1044, 361] on icon "Select to mark an assignee's portion of work as completed (reciprocal with I'm …" at bounding box center [1144, 360] width 12 height 12
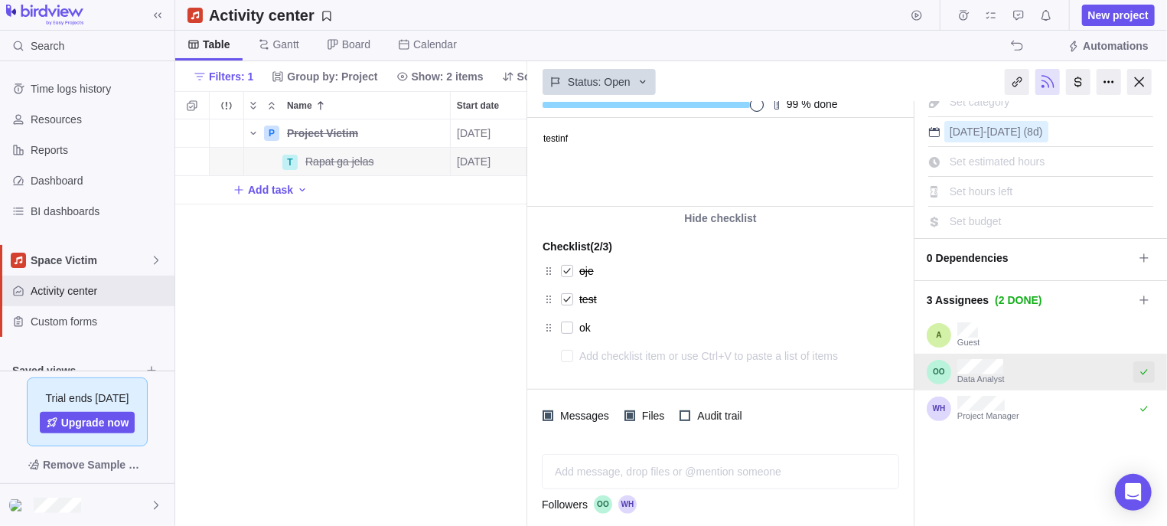
scroll to position [137, 0]
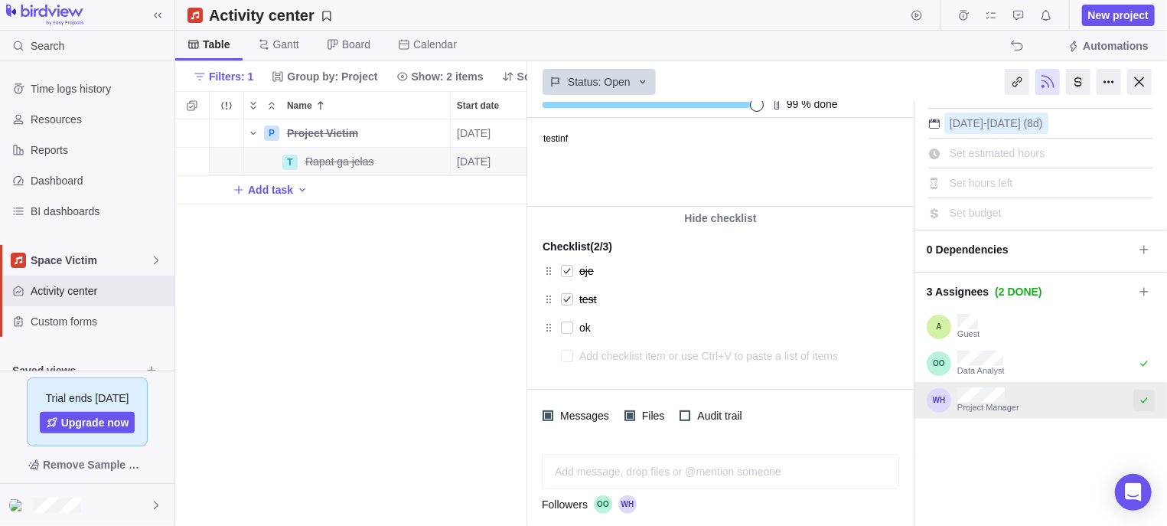
click at [1044, 399] on icon "Select to mark an assignee's portion of work as completed (reciprocal with I'm …" at bounding box center [1144, 400] width 12 height 12
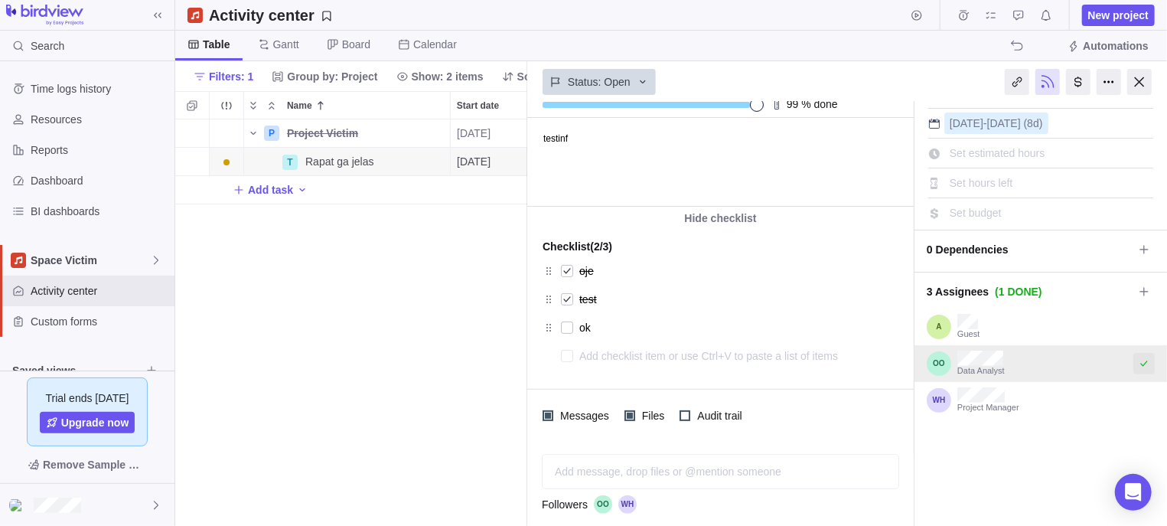
click at [1044, 366] on icon "Select to mark an assignee's portion of work as completed (reciprocal with I'm …" at bounding box center [1144, 363] width 12 height 12
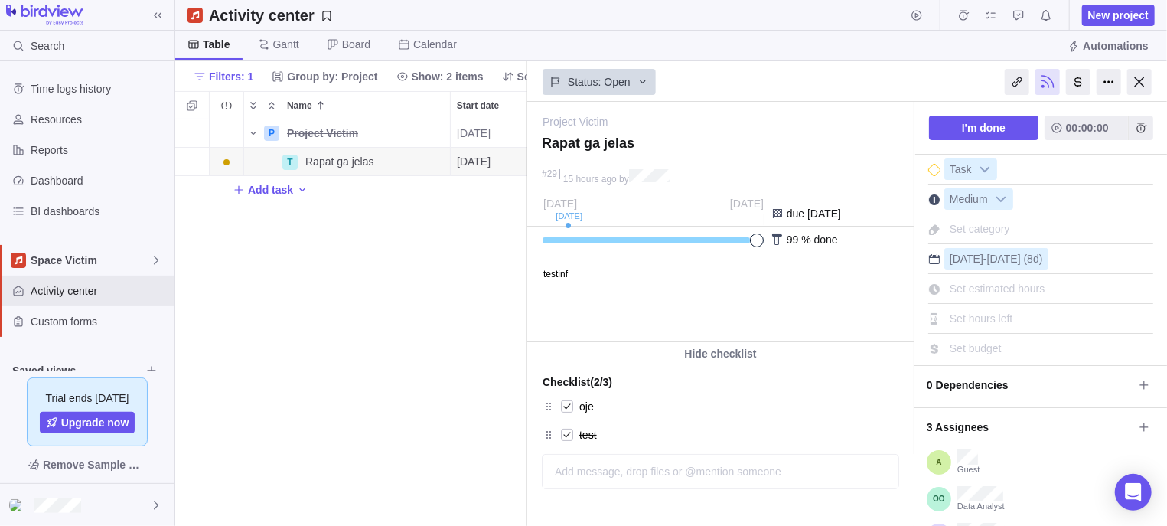
scroll to position [391, 338]
click at [656, 277] on body "testinf" at bounding box center [718, 265] width 382 height 25
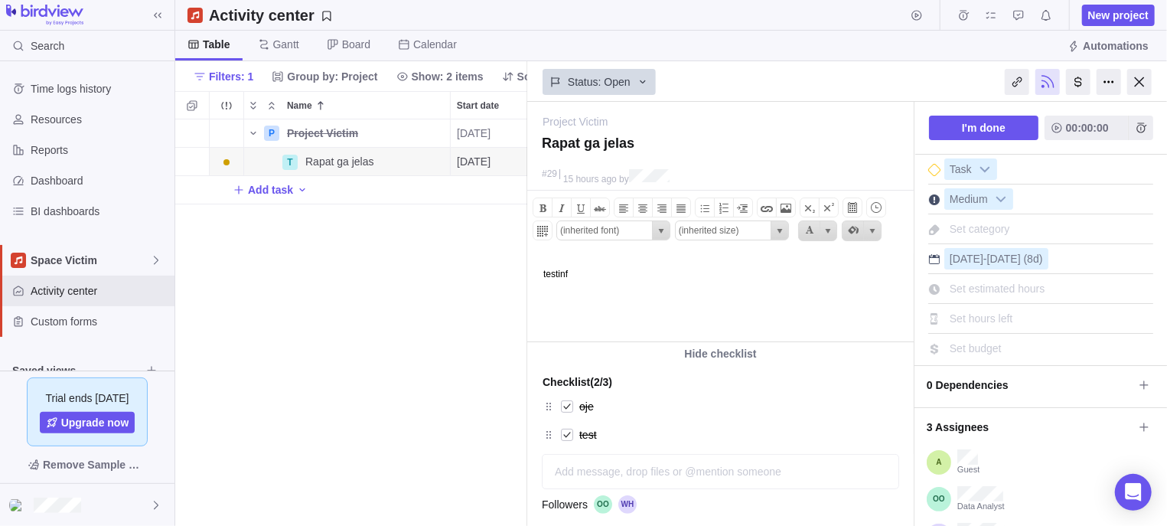
scroll to position [137, 0]
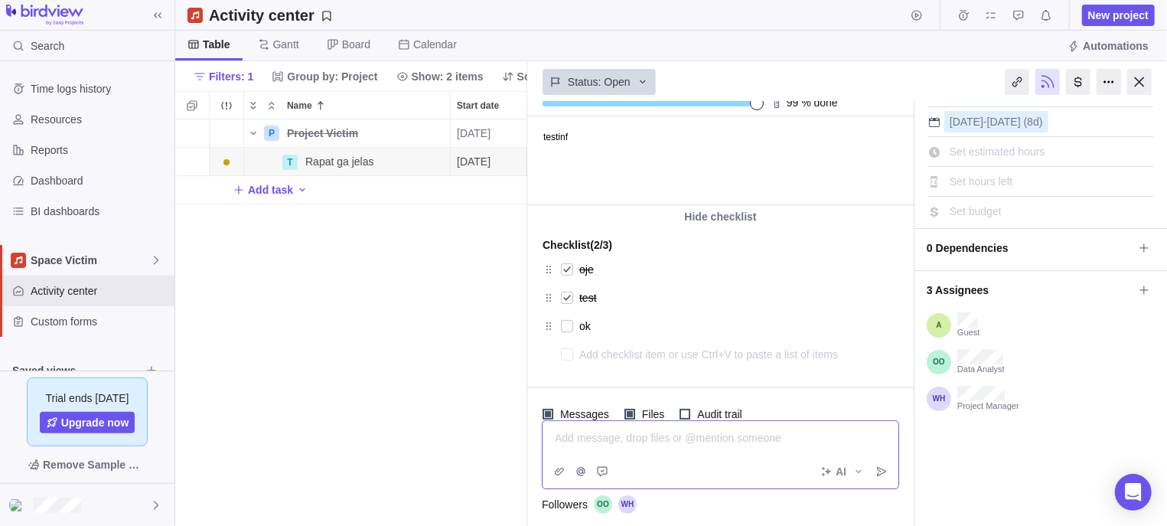
click at [751, 445] on div "Add message, drop files or @mention someone" at bounding box center [720, 437] width 331 height 15
click at [558, 470] on icon "Attach file" at bounding box center [559, 471] width 12 height 12
click at [606, 441] on span "My computer" at bounding box center [611, 438] width 62 height 15
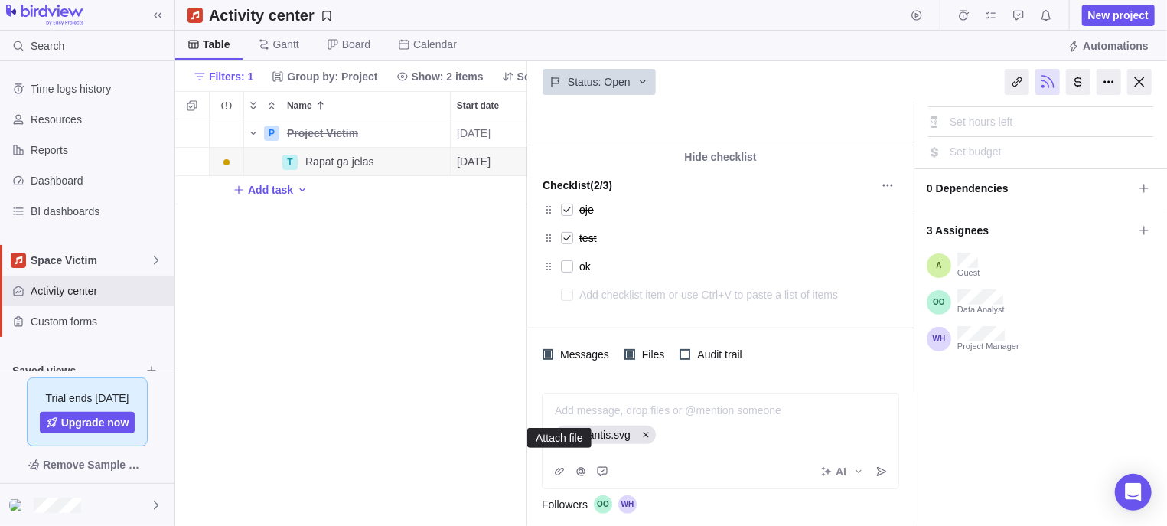
scroll to position [198, 0]
click at [1142, 80] on div at bounding box center [1139, 82] width 24 height 26
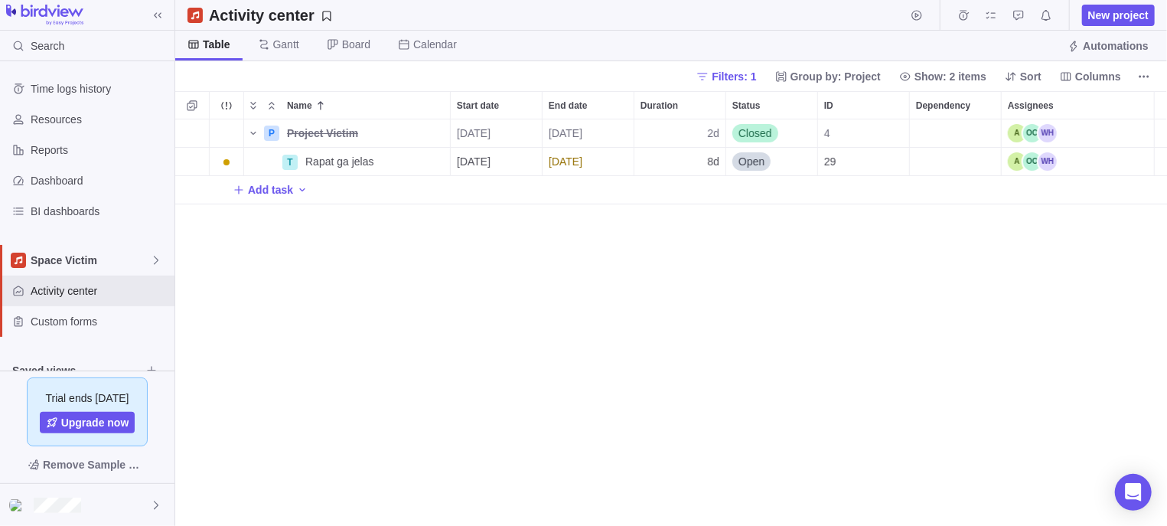
scroll to position [391, 977]
click at [858, 320] on div "P Project Victim Details 09/03/2025 09/04/2025 2d Closed 4 T Rapat ga jelas Det…" at bounding box center [670, 322] width 991 height 406
click at [390, 165] on span "Details" at bounding box center [401, 161] width 35 height 15
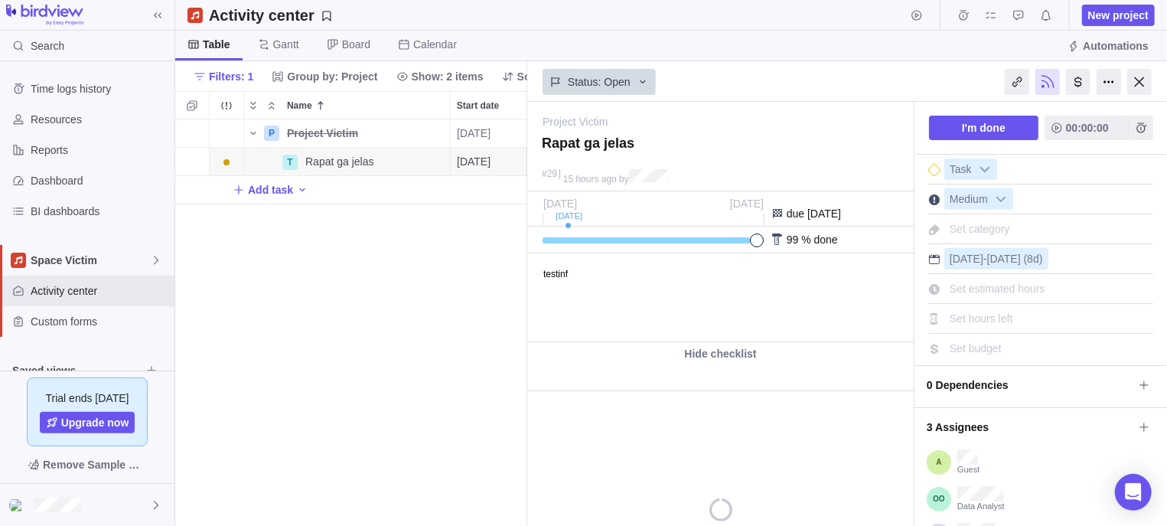
type textarea "x"
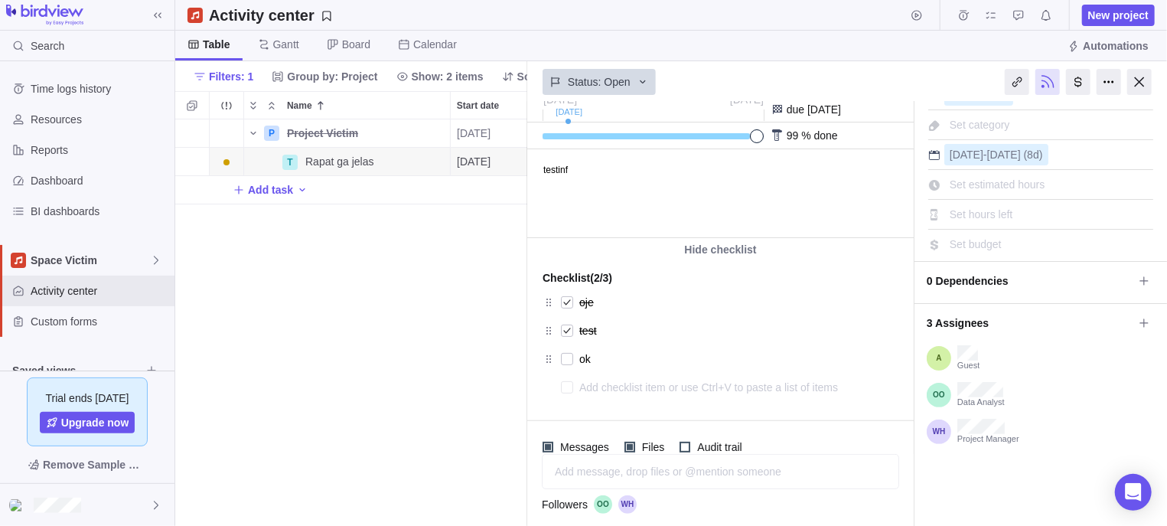
scroll to position [137, 0]
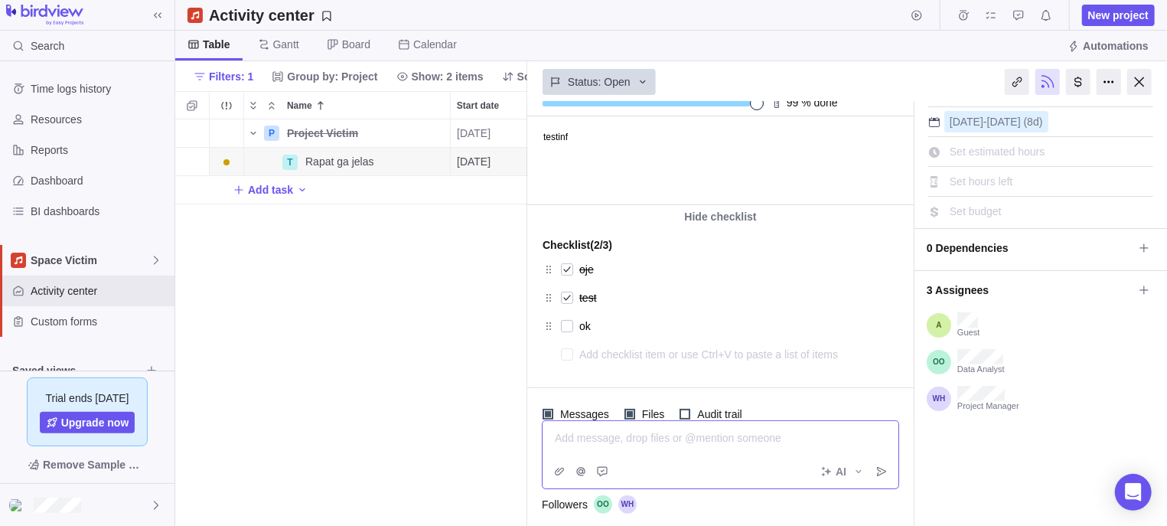
click at [698, 445] on div "Add message, drop files or @mention someone" at bounding box center [720, 437] width 331 height 15
click at [981, 481] on div "I'm done 00:00:00 Task Medium Set category Sep 3 - Sep 12 (8d) Set estimated ho…" at bounding box center [1040, 261] width 252 height 593
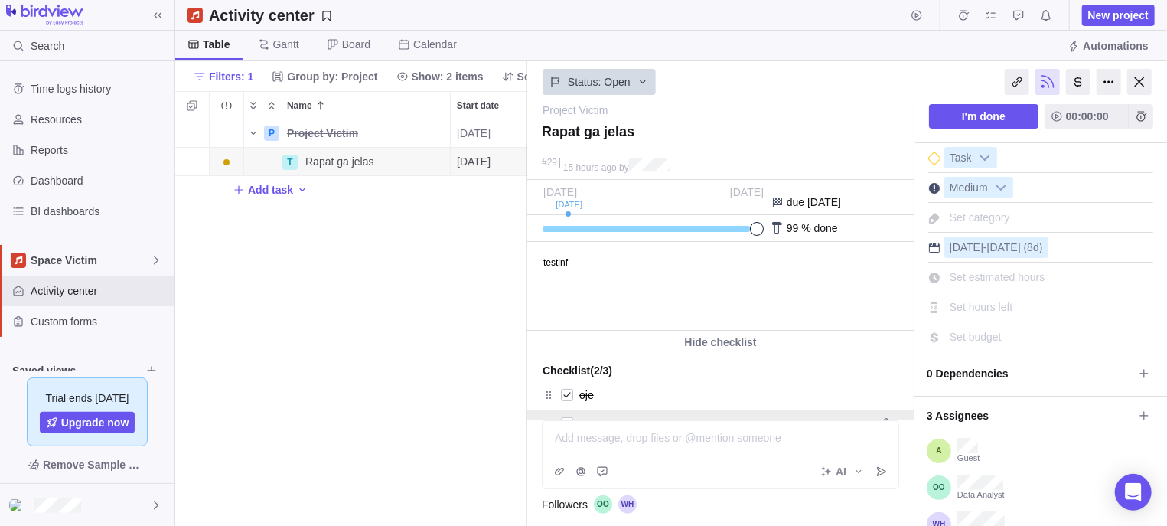
scroll to position [0, 0]
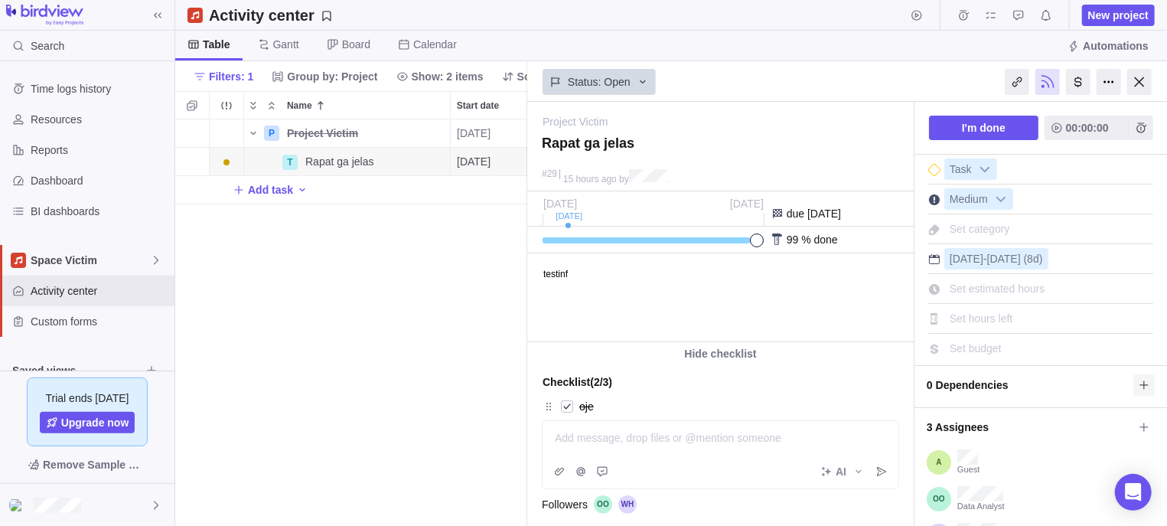
click at [1133, 376] on span at bounding box center [1143, 384] width 21 height 21
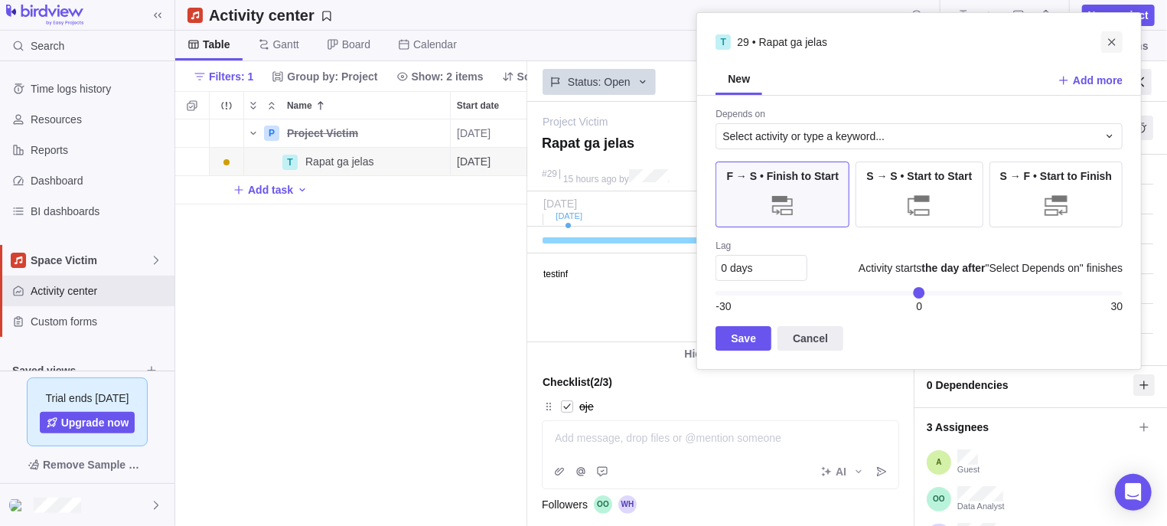
click at [1112, 40] on icon "Close" at bounding box center [1111, 42] width 12 height 12
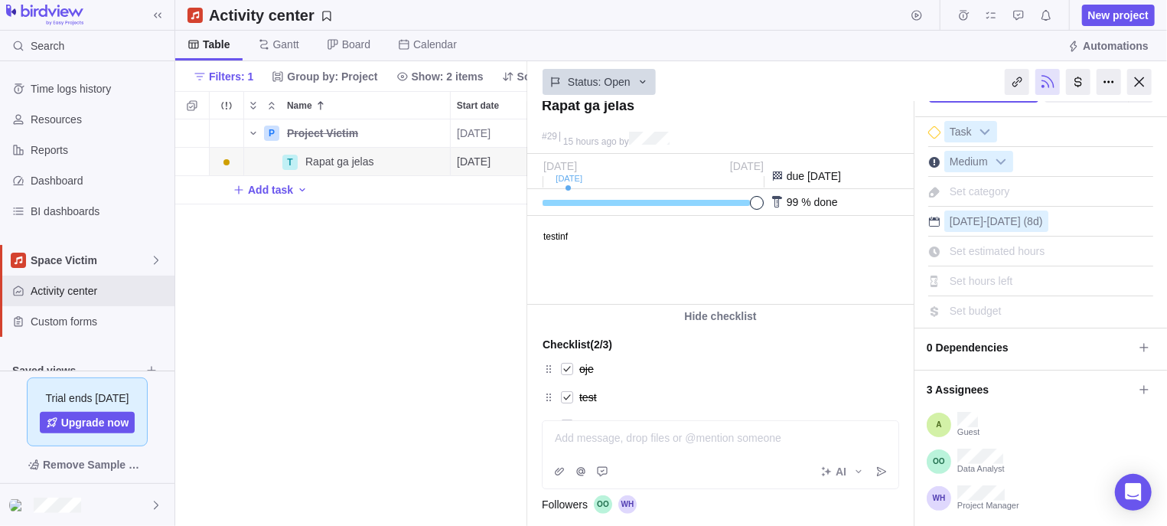
scroll to position [170, 0]
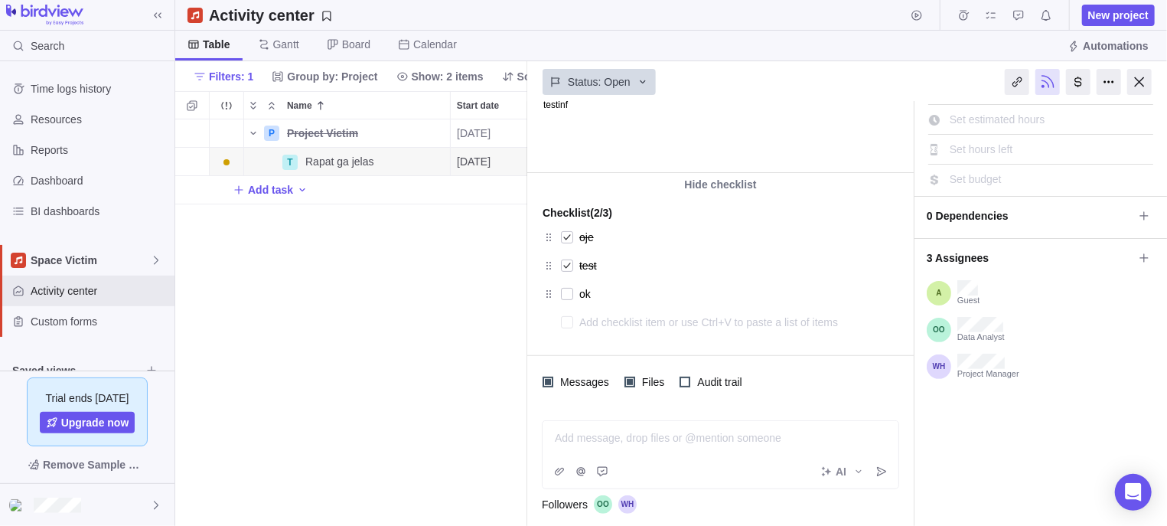
click at [856, 468] on icon "Start typing to activate AI commands" at bounding box center [858, 471] width 12 height 12
click at [860, 470] on icon "Start typing to activate AI commands" at bounding box center [857, 471] width 5 height 3
click at [563, 471] on icon "Attach file" at bounding box center [559, 471] width 12 height 12
click at [588, 431] on span "My computer" at bounding box center [611, 438] width 62 height 15
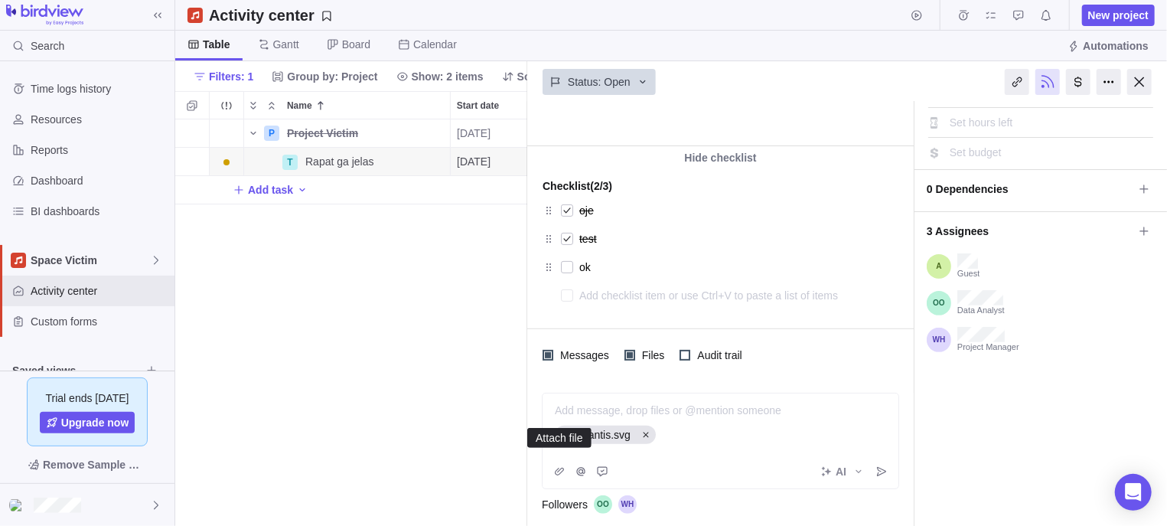
scroll to position [198, 0]
click at [887, 470] on icon "Post" at bounding box center [881, 471] width 12 height 12
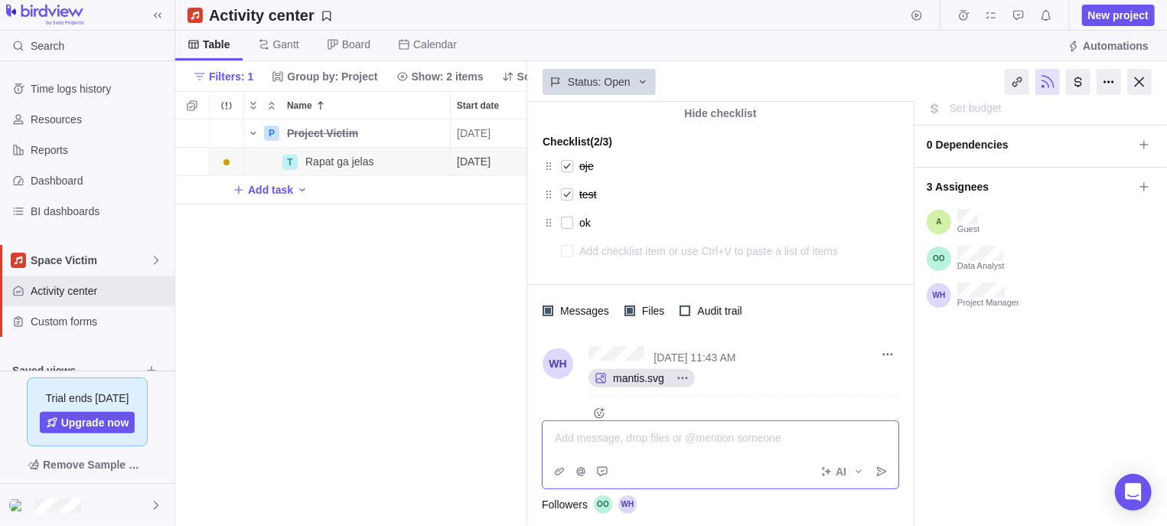
scroll to position [265, 0]
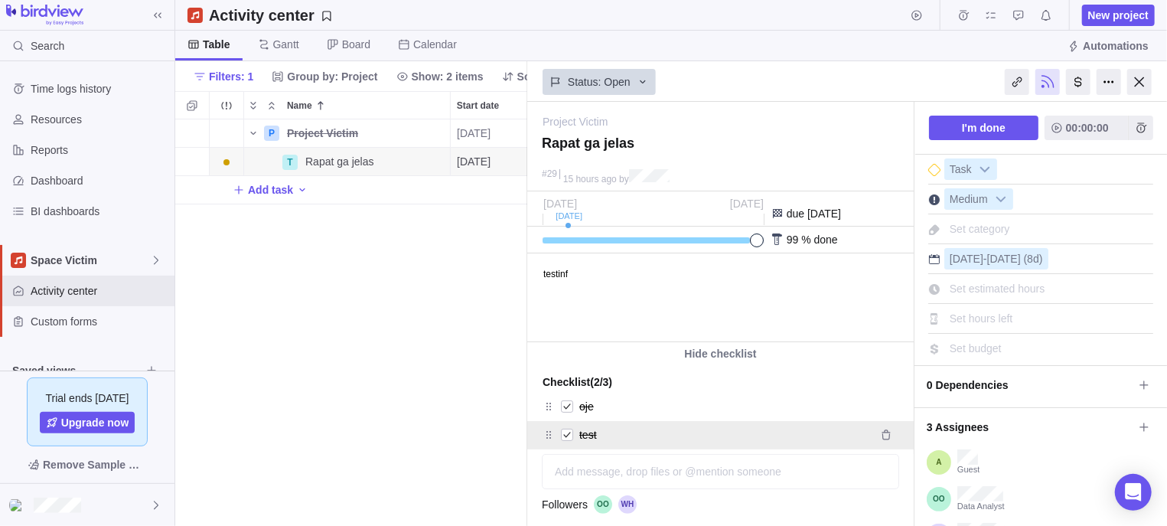
scroll to position [231, 0]
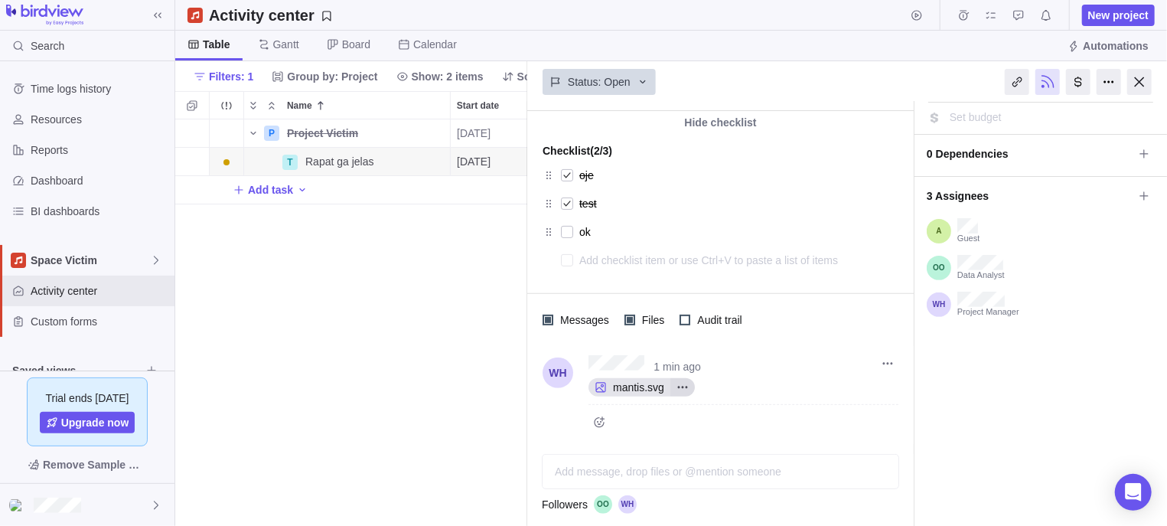
click at [676, 382] on icon "More actions" at bounding box center [682, 387] width 12 height 12
click at [885, 363] on div "1 min ago mantis.svg Open original Download" at bounding box center [720, 395] width 386 height 98
click at [886, 363] on icon "More actions" at bounding box center [887, 363] width 12 height 12
click at [924, 430] on span "Delete" at bounding box center [923, 422] width 31 height 15
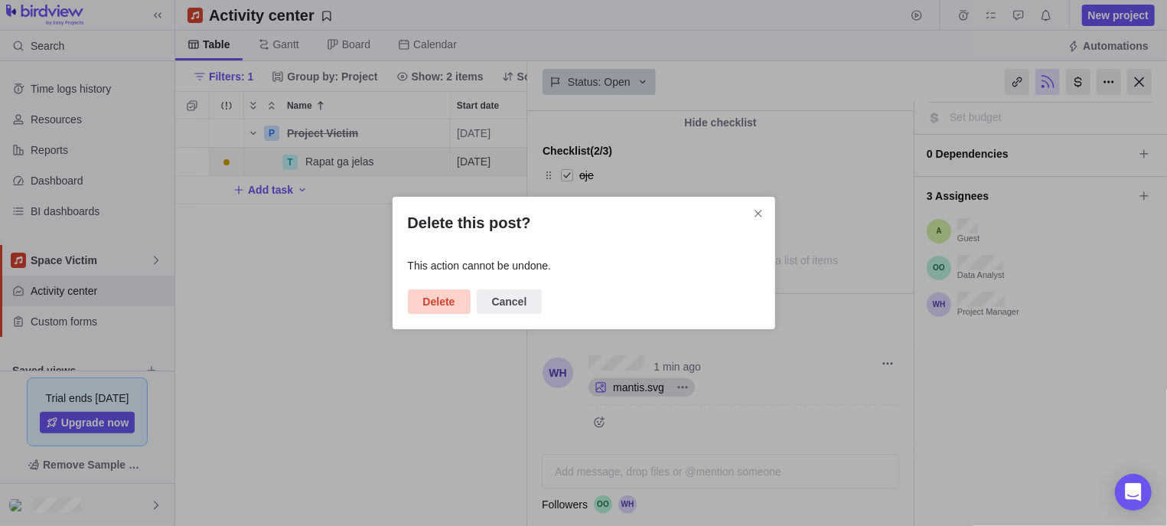
click at [430, 301] on span "Delete" at bounding box center [439, 301] width 32 height 18
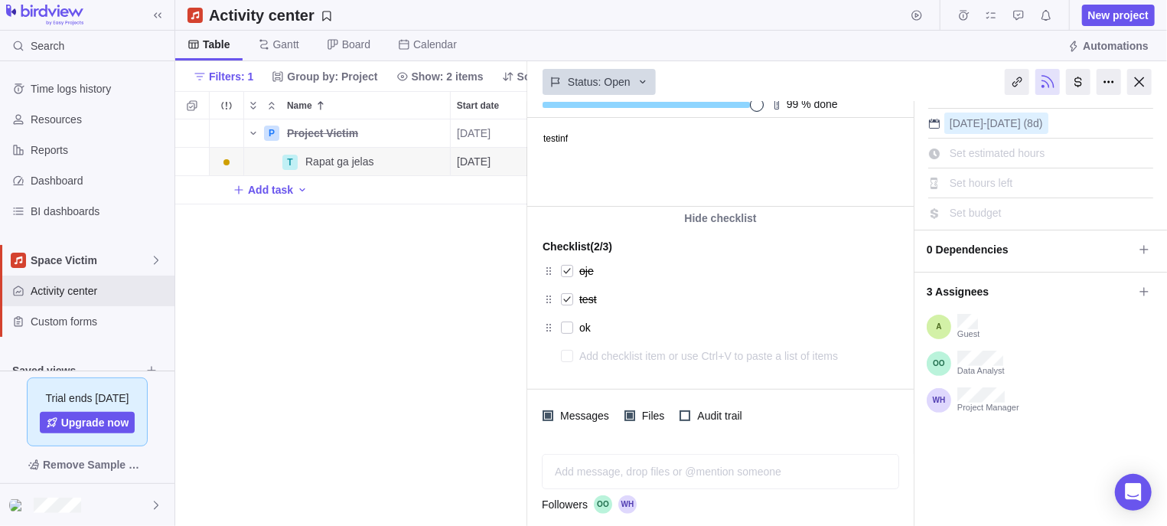
scroll to position [137, 0]
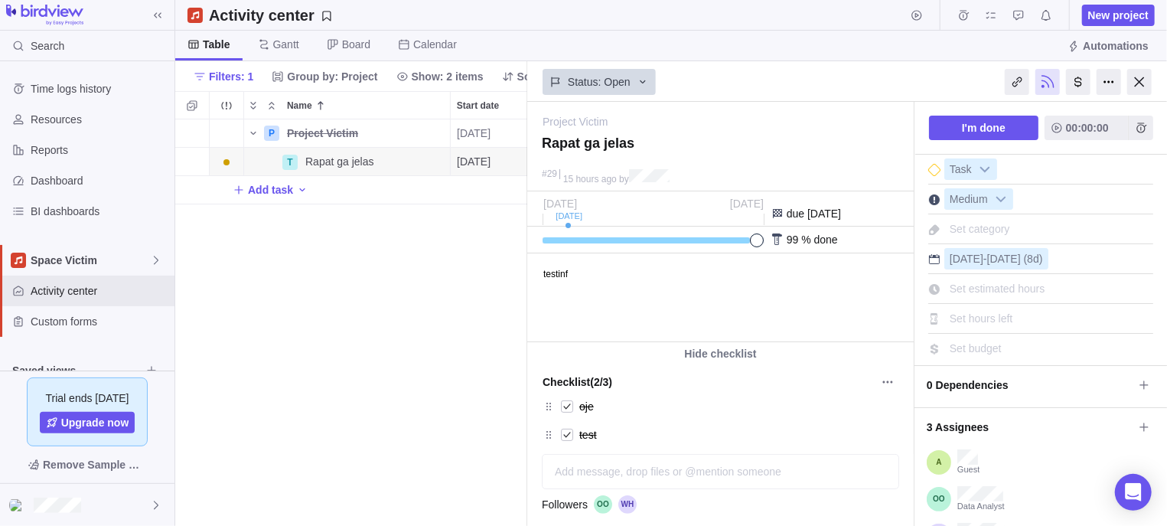
scroll to position [231, 0]
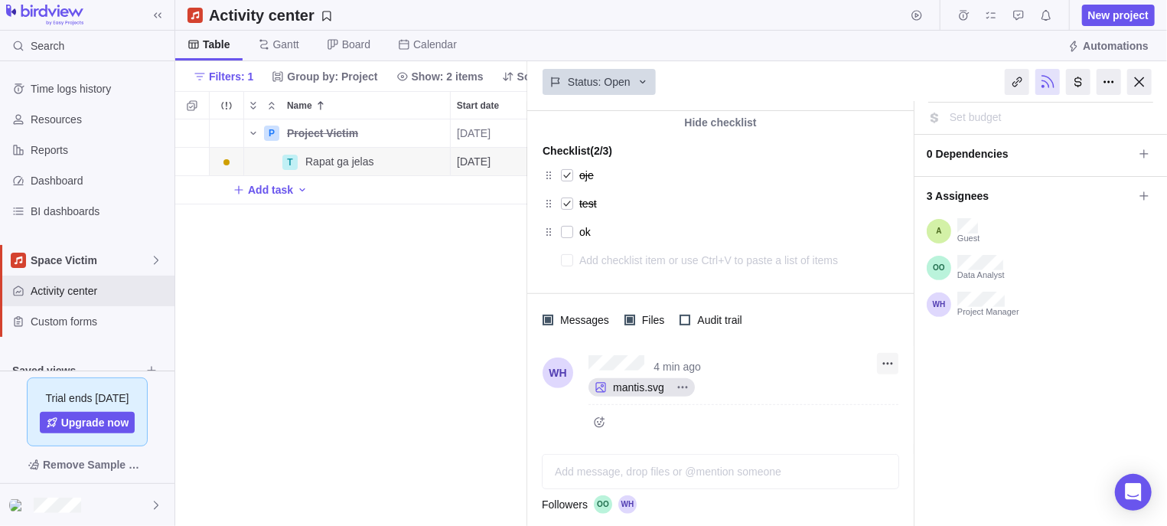
click at [884, 365] on icon "More actions" at bounding box center [884, 364] width 2 height 2
click at [900, 389] on div "Edit" at bounding box center [913, 398] width 73 height 24
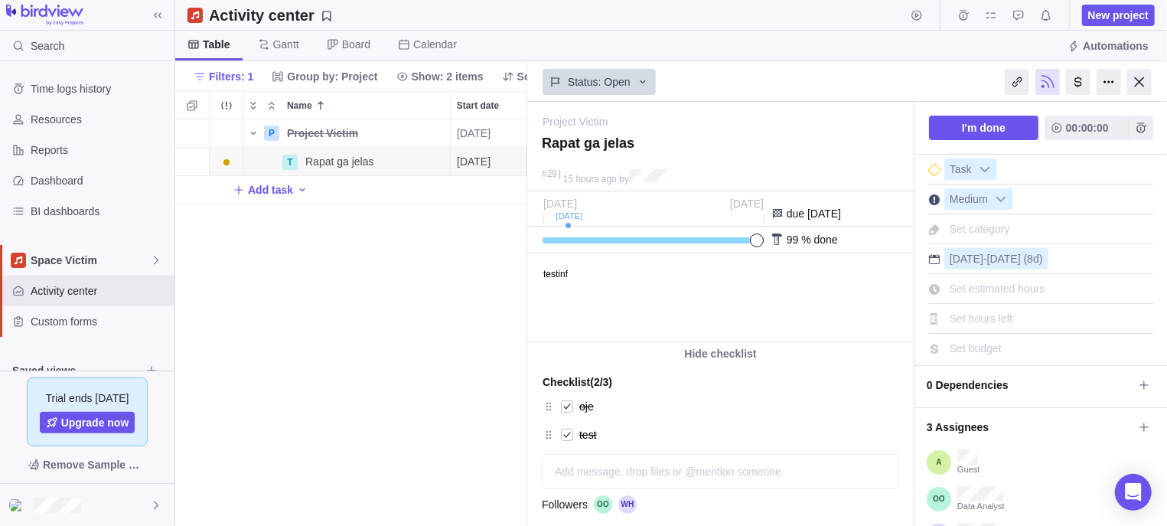
scroll to position [231, 0]
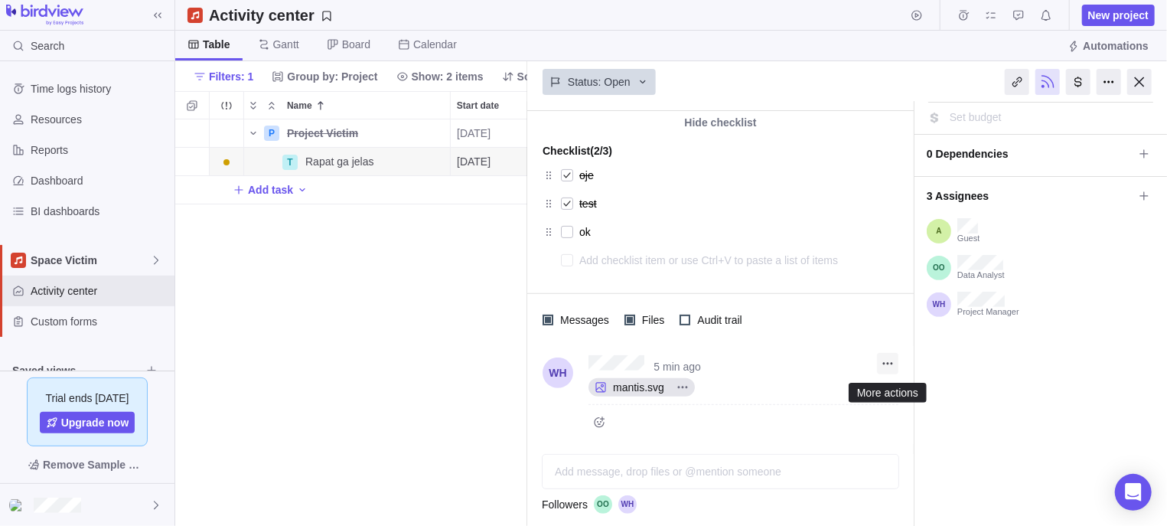
click at [888, 366] on icon "More actions" at bounding box center [887, 363] width 12 height 12
click at [908, 392] on div "Edit" at bounding box center [913, 398] width 73 height 24
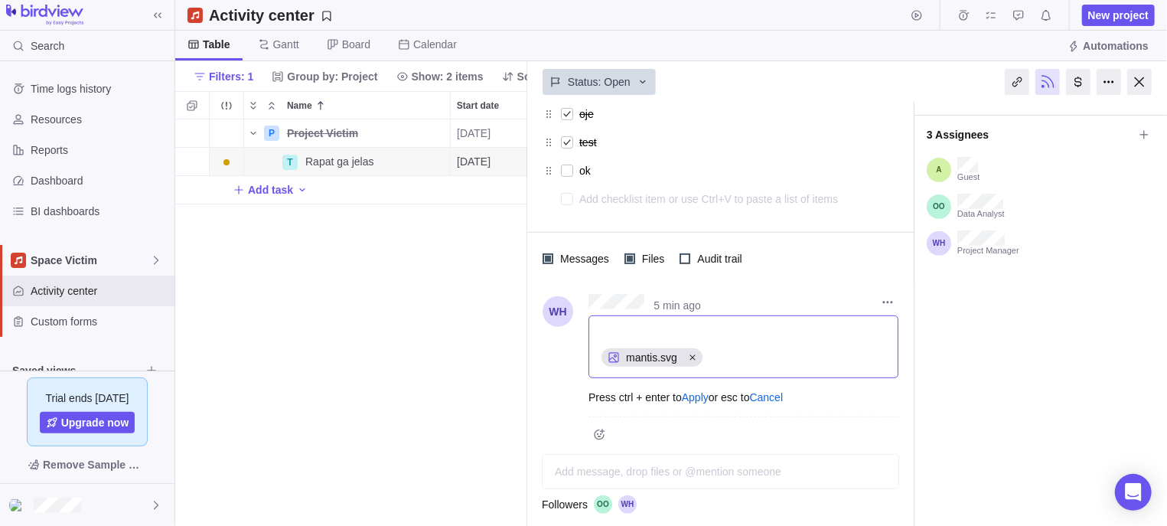
scroll to position [292, 0]
click at [953, 356] on div "I'm done 00:00:00 Task Medium Set category Sep 3 - Sep 12 (8d) Set estimated ho…" at bounding box center [1040, 175] width 252 height 731
click at [771, 396] on link "Cancel" at bounding box center [767, 397] width 34 height 12
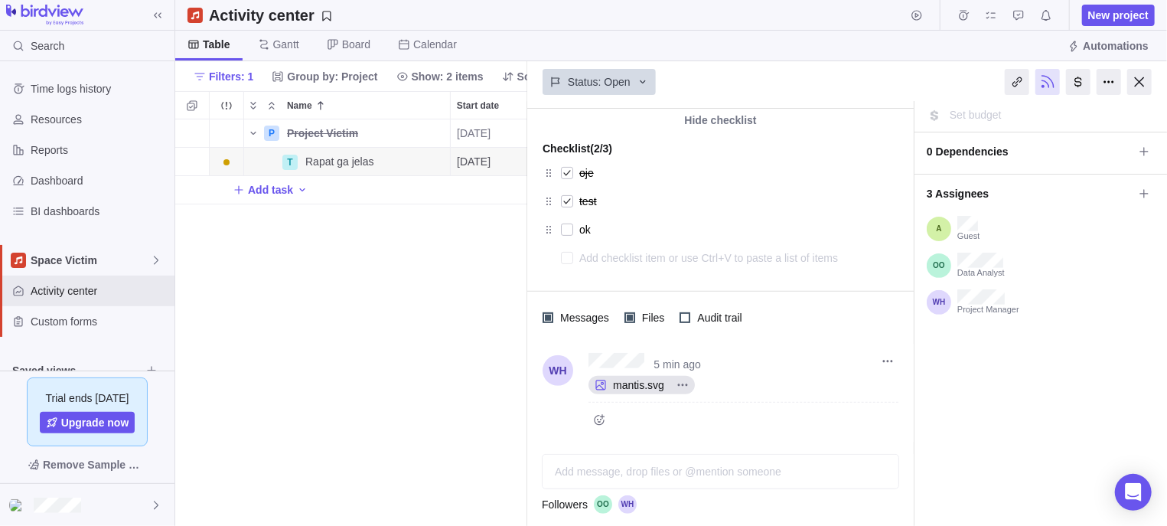
scroll to position [231, 0]
click at [889, 373] on span "More actions" at bounding box center [887, 363] width 21 height 21
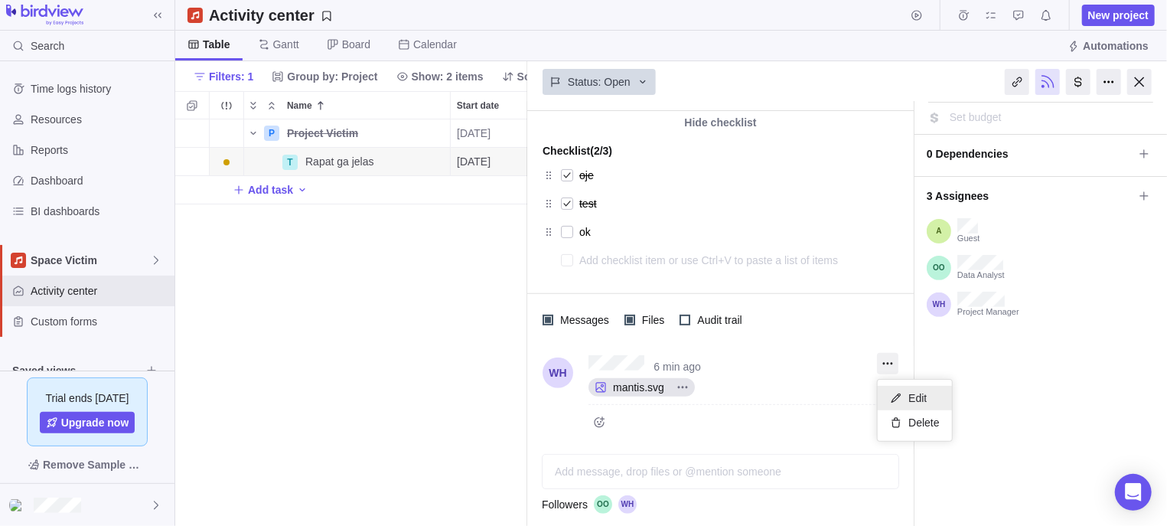
click at [900, 392] on icon at bounding box center [896, 398] width 12 height 12
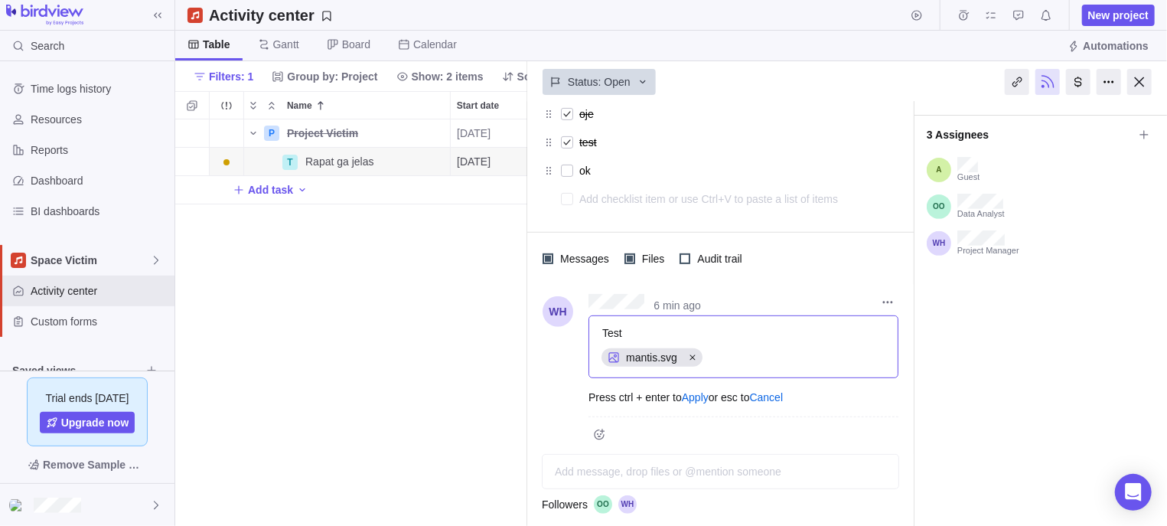
scroll to position [231, 0]
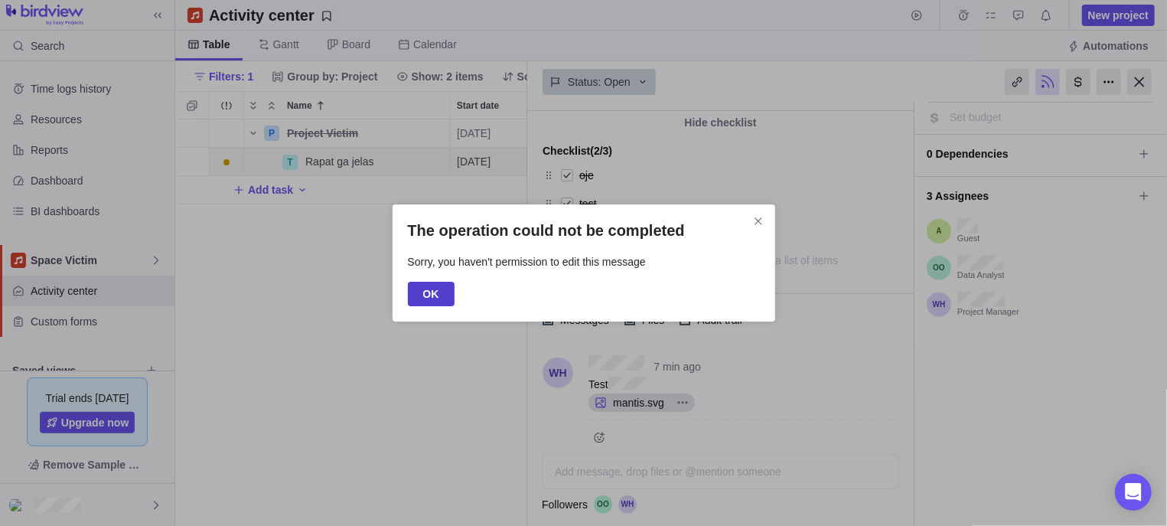
click at [439, 295] on span "OK" at bounding box center [431, 294] width 47 height 24
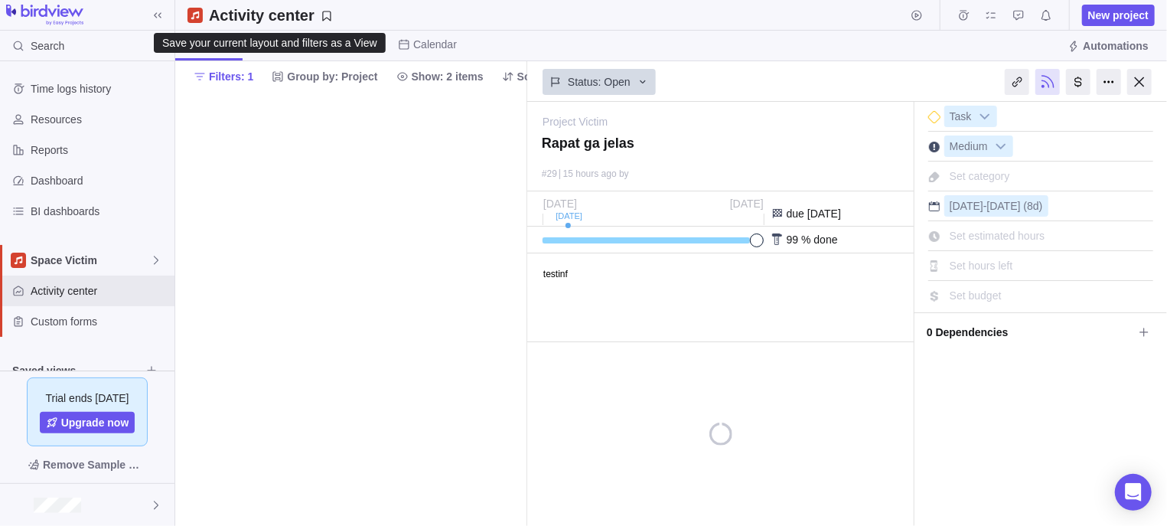
scroll to position [0, 0]
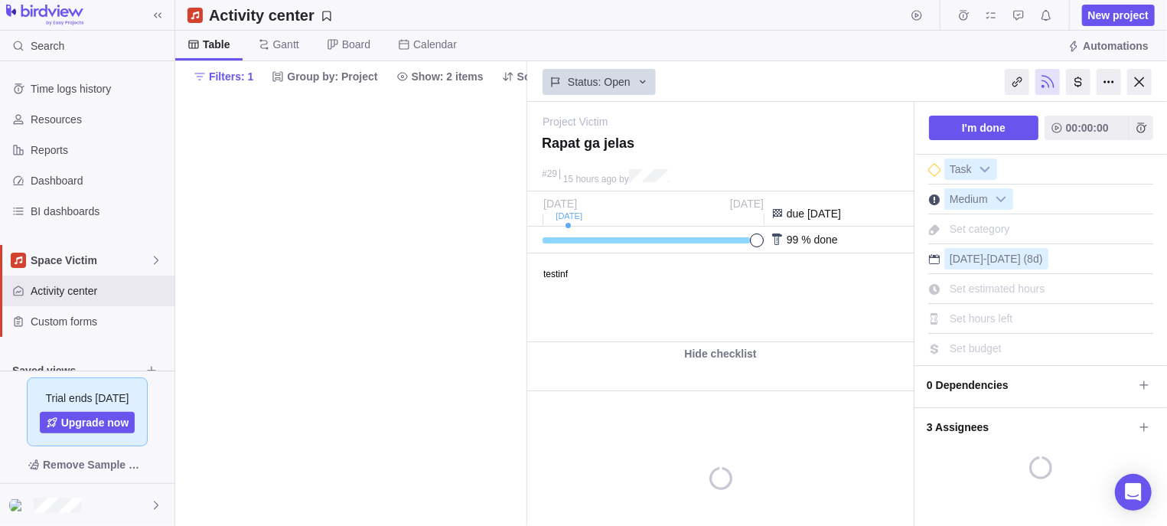
type textarea "x"
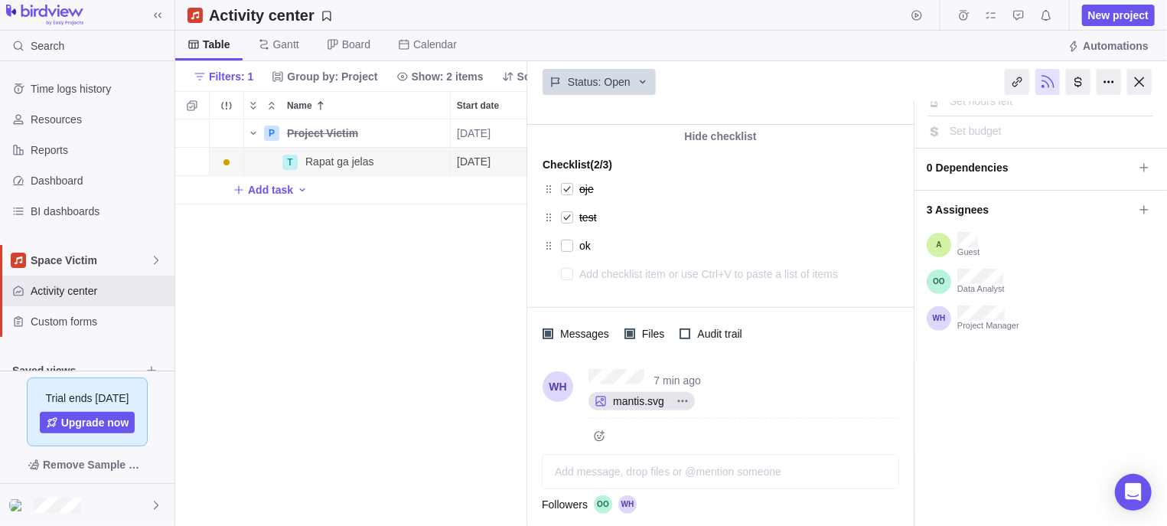
scroll to position [231, 0]
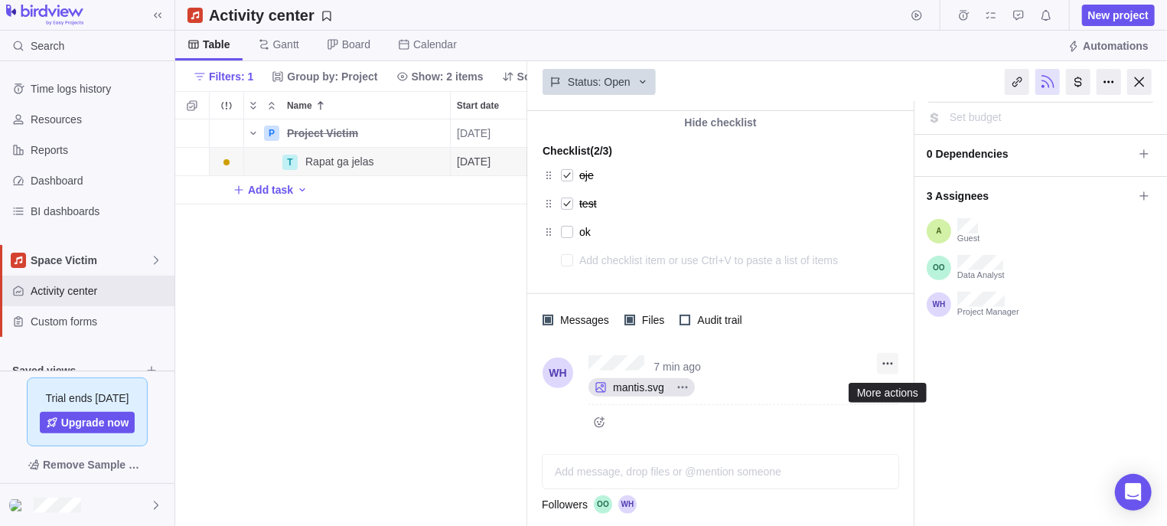
click at [887, 369] on icon "More actions" at bounding box center [887, 363] width 12 height 12
click at [910, 388] on div "Edit" at bounding box center [913, 398] width 73 height 24
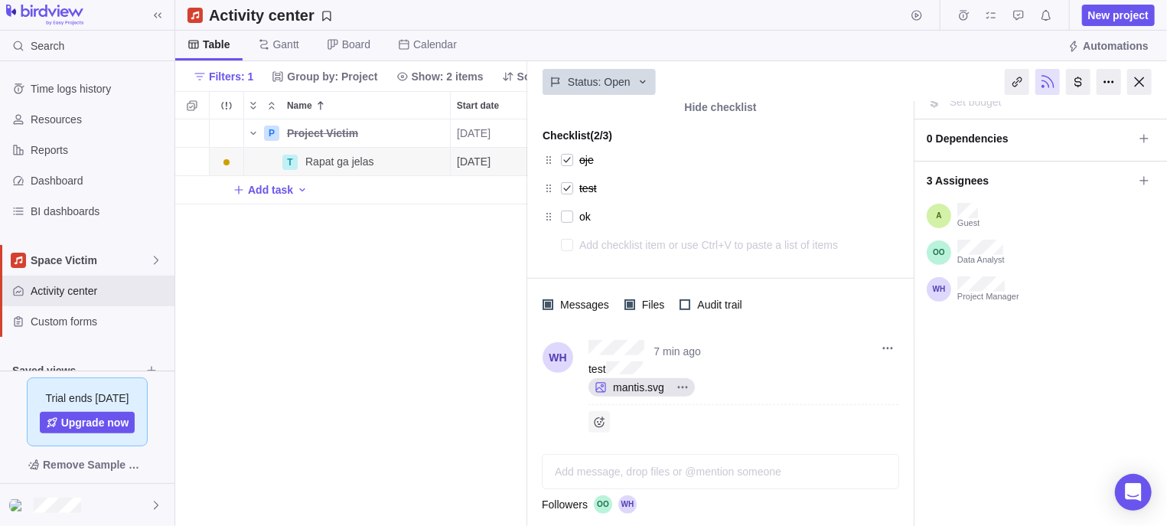
click at [602, 419] on icon "Add reaction" at bounding box center [599, 421] width 12 height 12
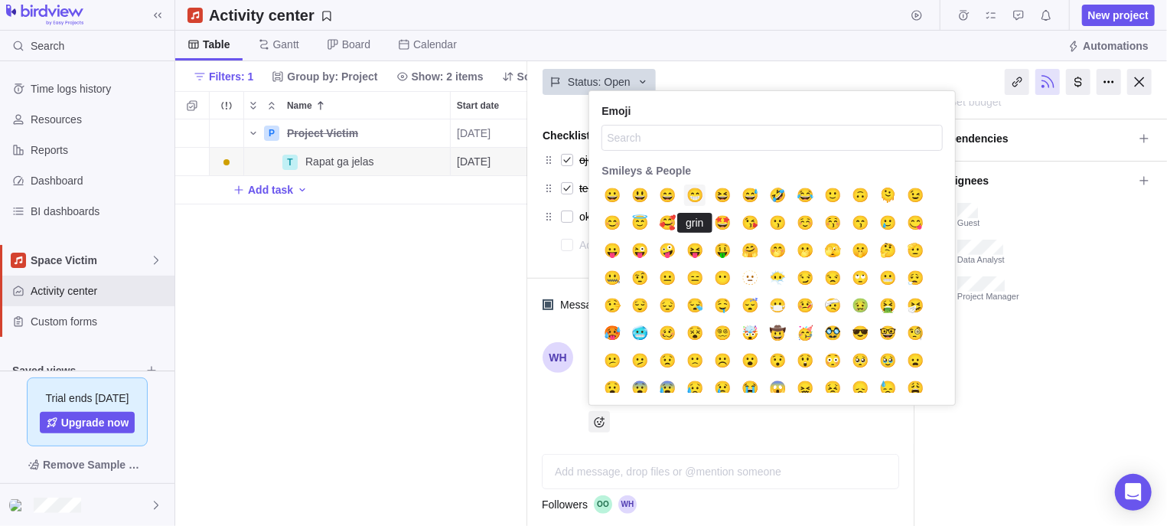
click at [703, 195] on span "😁" at bounding box center [694, 195] width 17 height 0
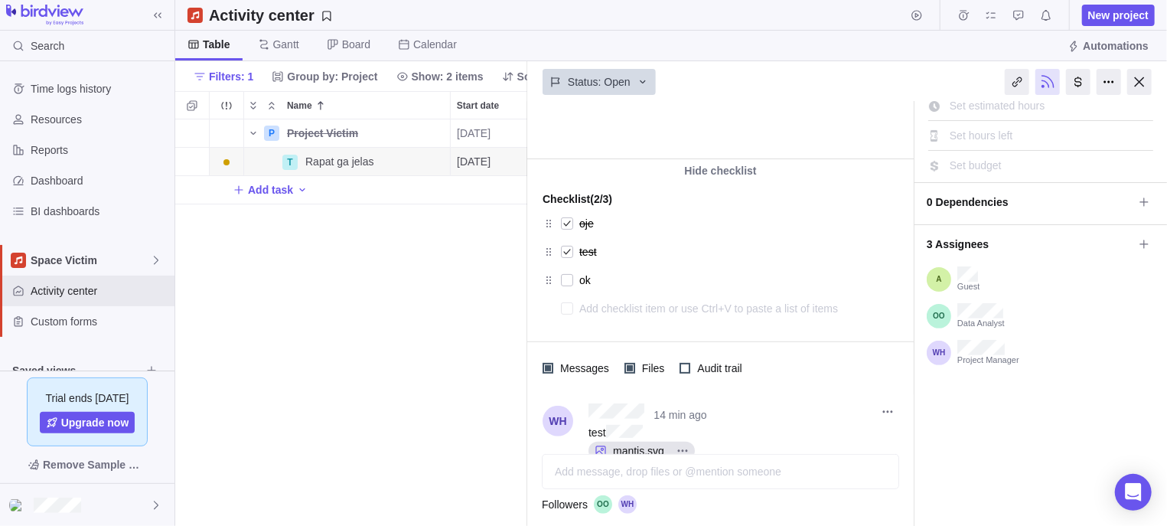
scroll to position [246, 0]
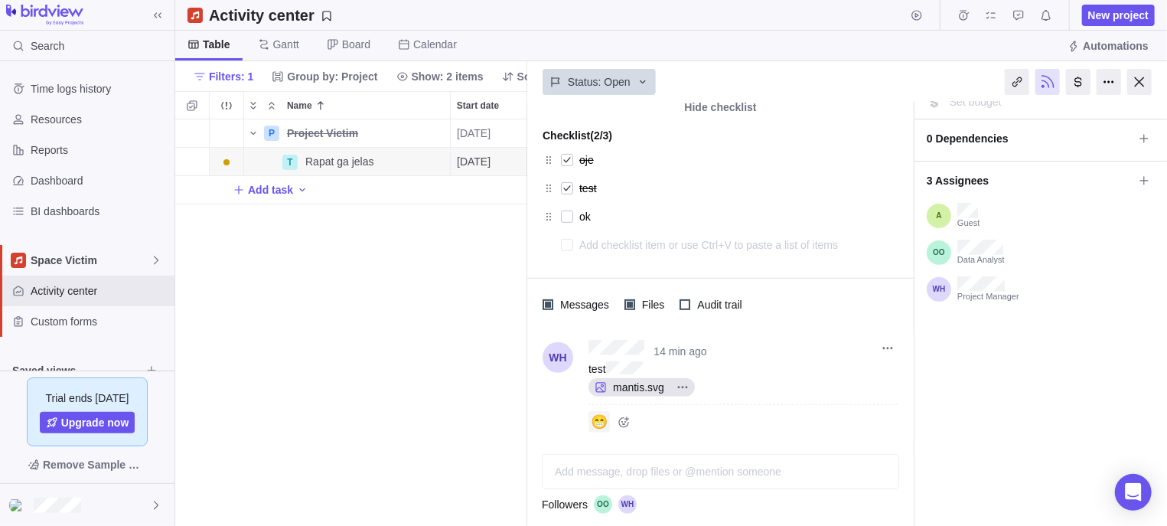
click at [604, 422] on span "😁" at bounding box center [599, 422] width 17 height 0
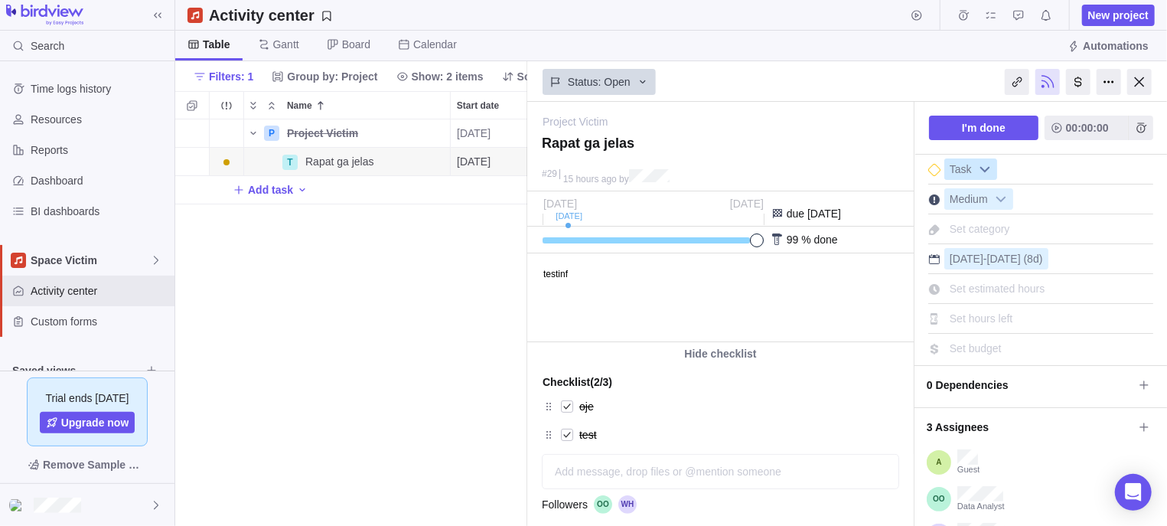
click at [993, 167] on b at bounding box center [984, 169] width 23 height 20
click at [973, 233] on li "Issue" at bounding box center [1005, 231] width 106 height 26
click at [986, 170] on b at bounding box center [987, 169] width 23 height 20
click at [975, 203] on li "Task" at bounding box center [1005, 205] width 106 height 26
click at [995, 226] on span "Set category" at bounding box center [979, 229] width 60 height 12
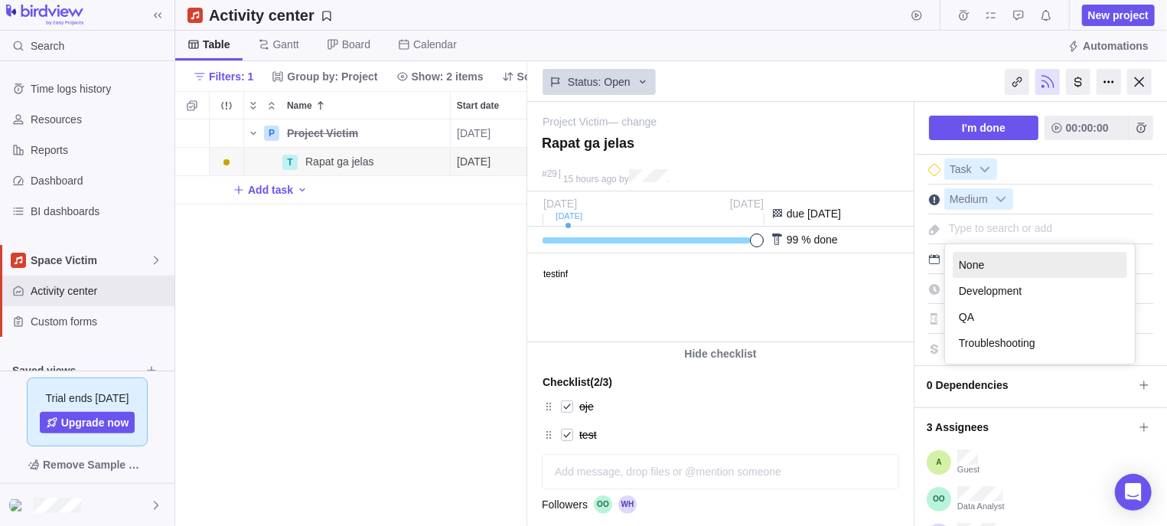
click at [860, 118] on div "Project Victim — change" at bounding box center [717, 116] width 350 height 29
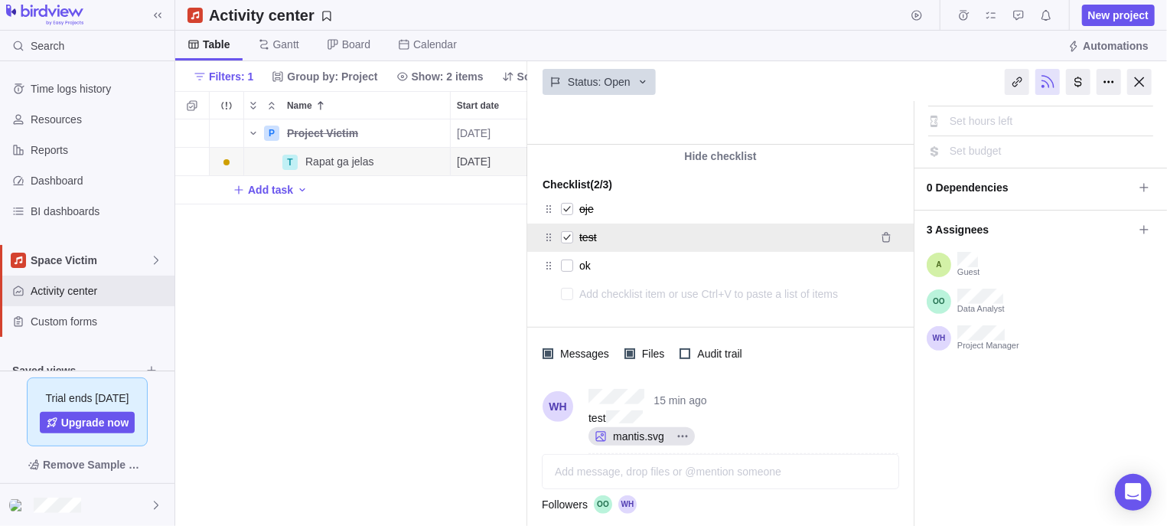
scroll to position [246, 0]
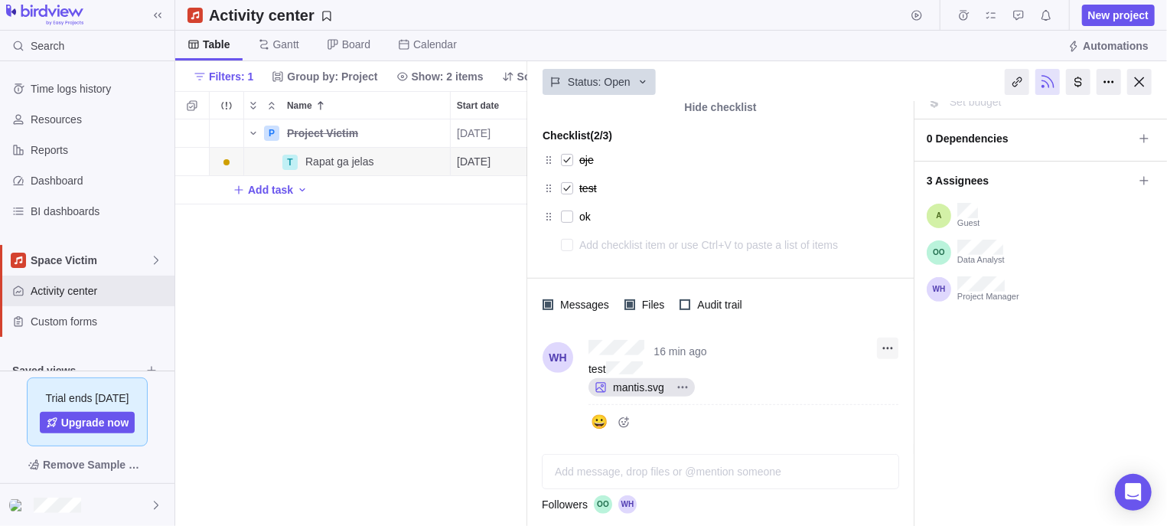
click at [887, 351] on icon "More actions" at bounding box center [887, 348] width 12 height 12
click at [909, 379] on span "Edit" at bounding box center [917, 382] width 18 height 15
click at [893, 349] on icon "More actions" at bounding box center [887, 348] width 12 height 12
click at [907, 370] on div "Edit Delete" at bounding box center [913, 394] width 73 height 61
click at [913, 379] on span "Edit" at bounding box center [917, 382] width 18 height 15
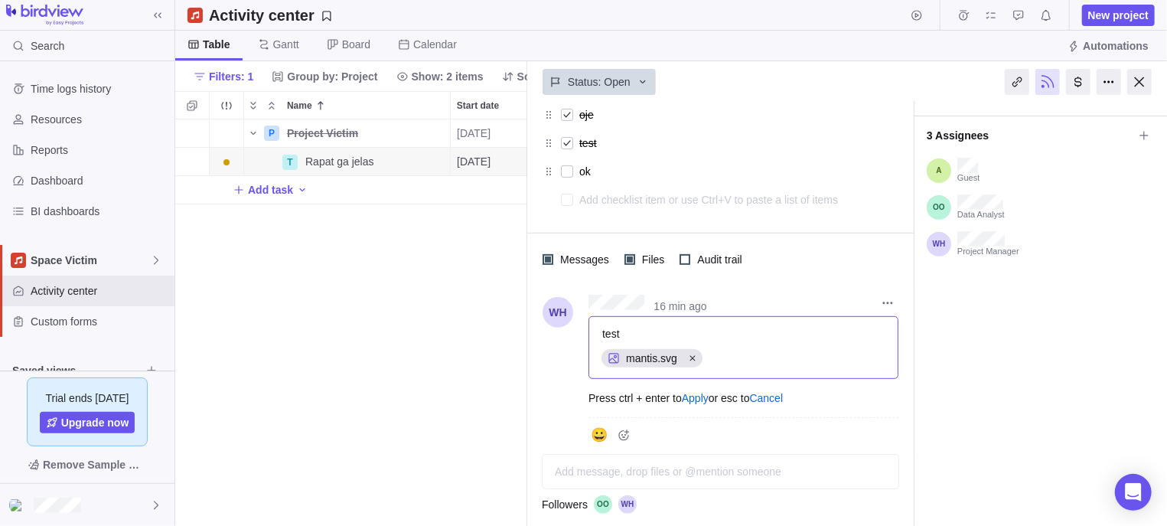
scroll to position [292, 0]
drag, startPoint x: 625, startPoint y: 325, endPoint x: 518, endPoint y: 329, distance: 107.2
click at [601, 329] on div "test" at bounding box center [743, 332] width 284 height 15
click at [783, 347] on div "mantis.svg" at bounding box center [743, 357] width 284 height 21
click at [767, 340] on div "blabla mantis.svg" at bounding box center [743, 346] width 310 height 63
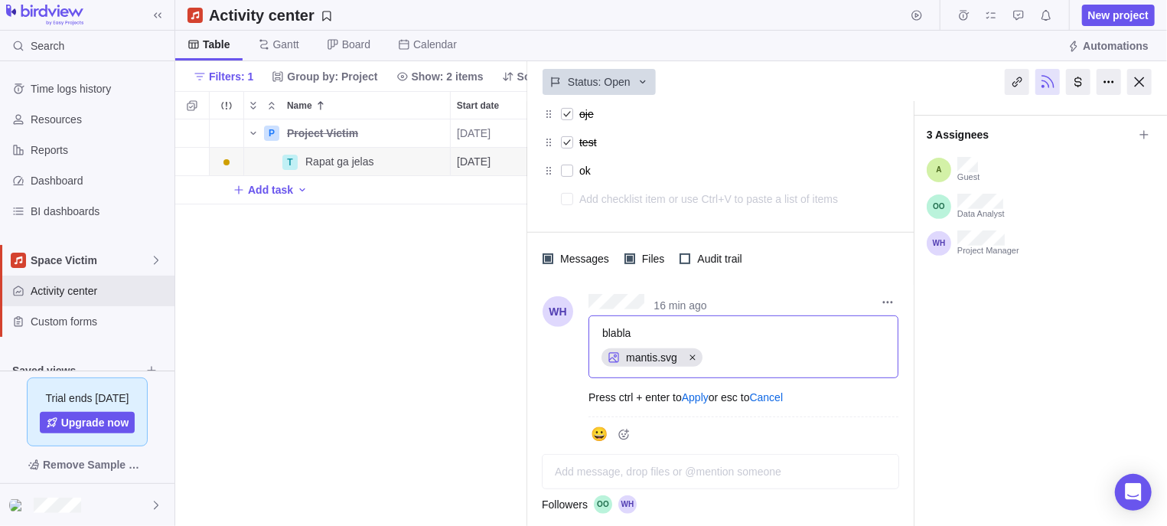
click at [734, 329] on div "blabla" at bounding box center [743, 332] width 283 height 15
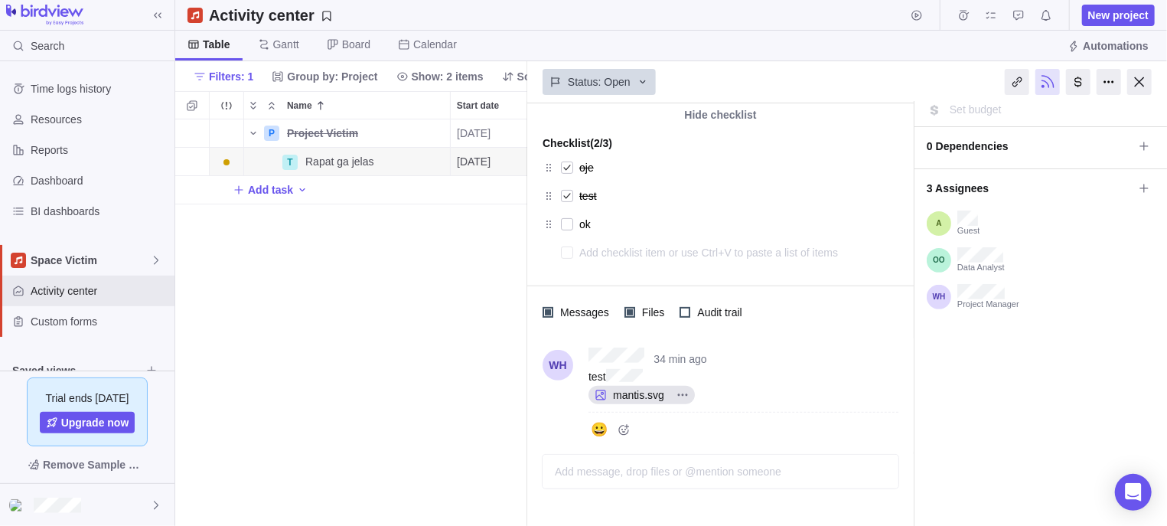
scroll to position [246, 0]
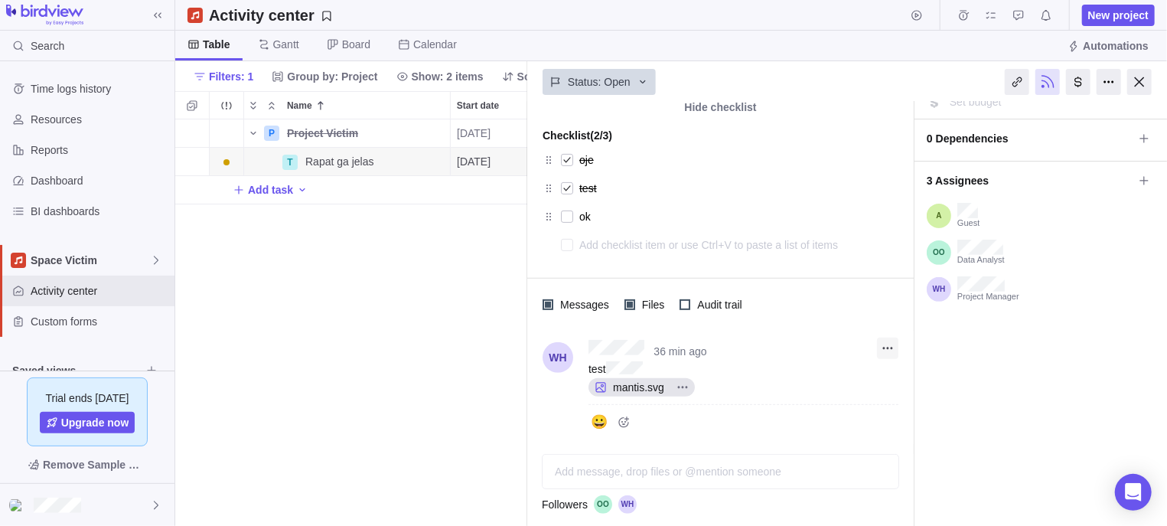
click at [889, 349] on icon "More actions" at bounding box center [887, 348] width 12 height 12
click at [907, 379] on div "Edit" at bounding box center [913, 382] width 73 height 24
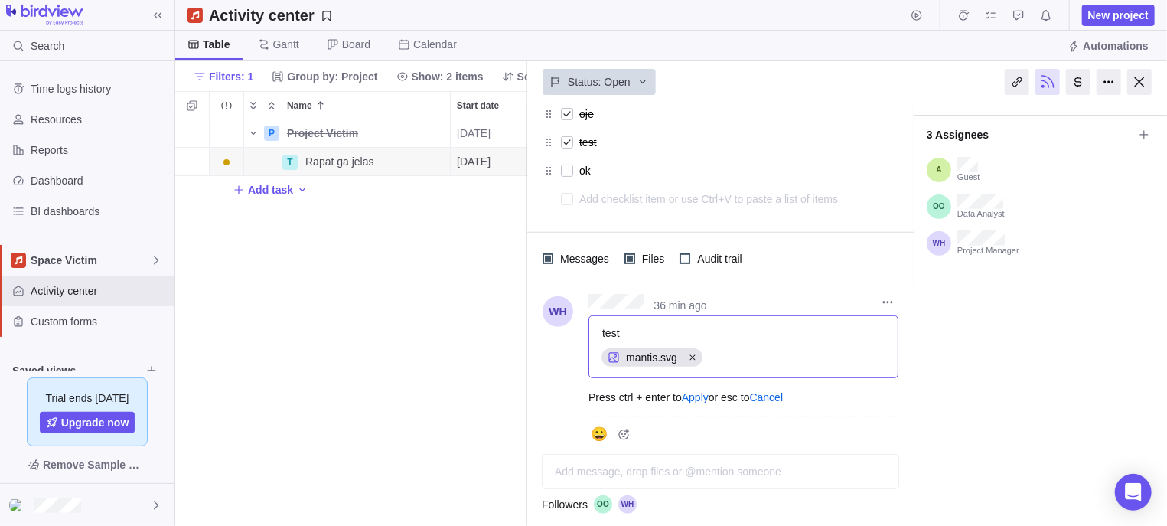
scroll to position [292, 0]
drag, startPoint x: 635, startPoint y: 324, endPoint x: 565, endPoint y: 328, distance: 70.5
click at [601, 328] on div "test" at bounding box center [743, 332] width 284 height 15
click at [742, 325] on div "balbla" at bounding box center [743, 332] width 283 height 15
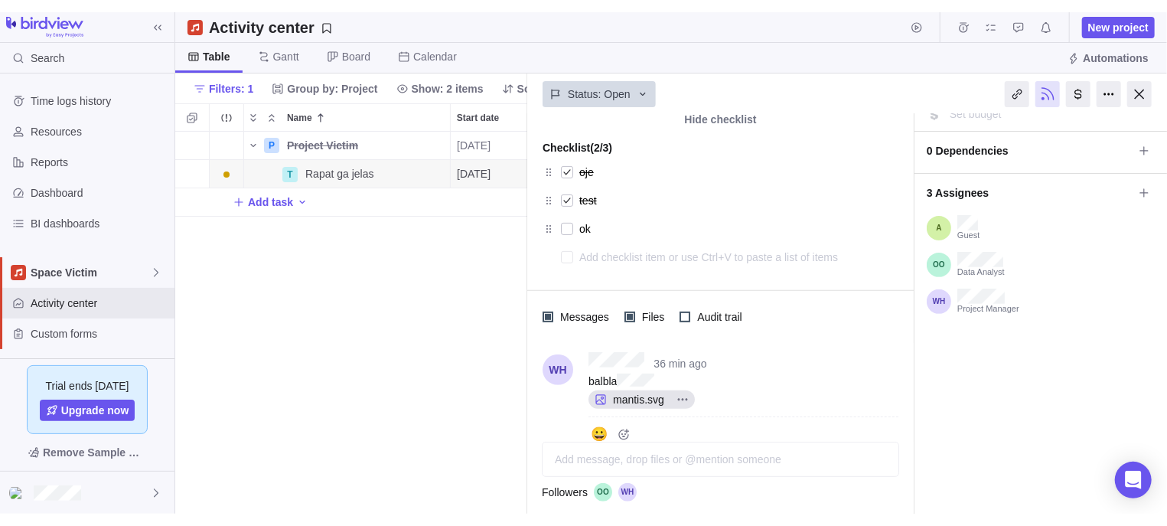
scroll to position [1, 1]
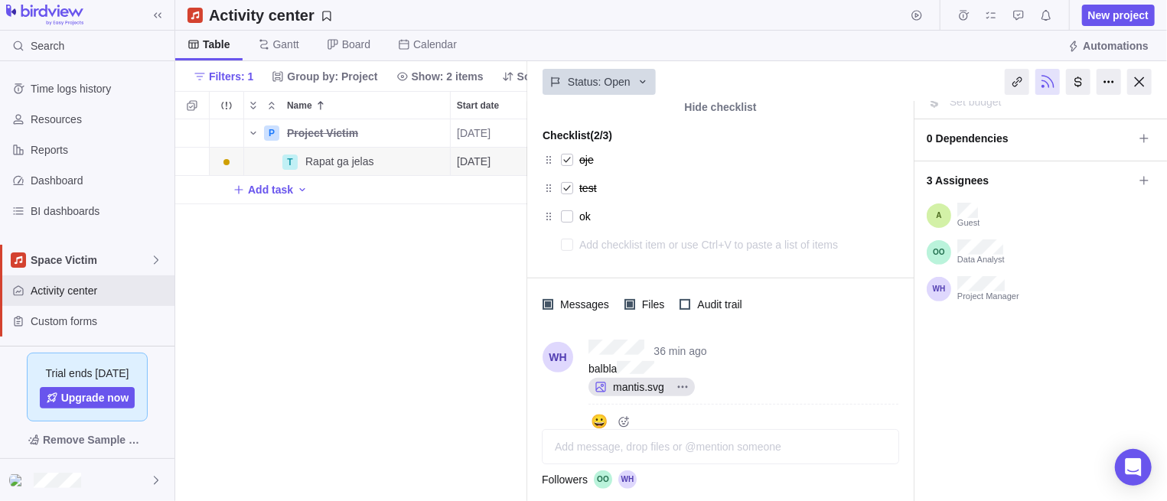
type textarea "x"
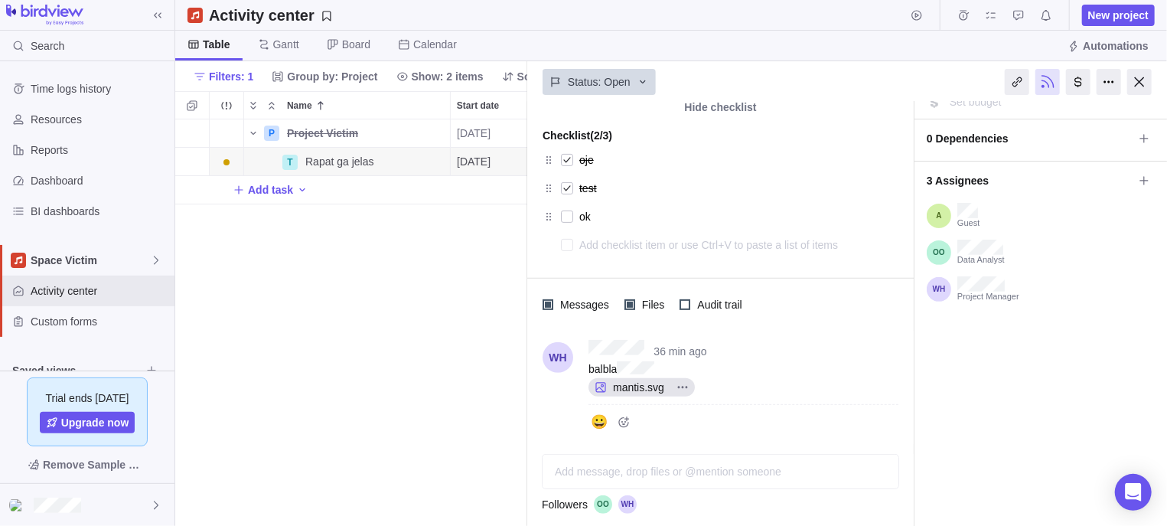
scroll to position [391, 338]
click at [885, 347] on icon "More actions" at bounding box center [887, 348] width 12 height 12
click at [909, 385] on span "Edit" at bounding box center [917, 382] width 18 height 15
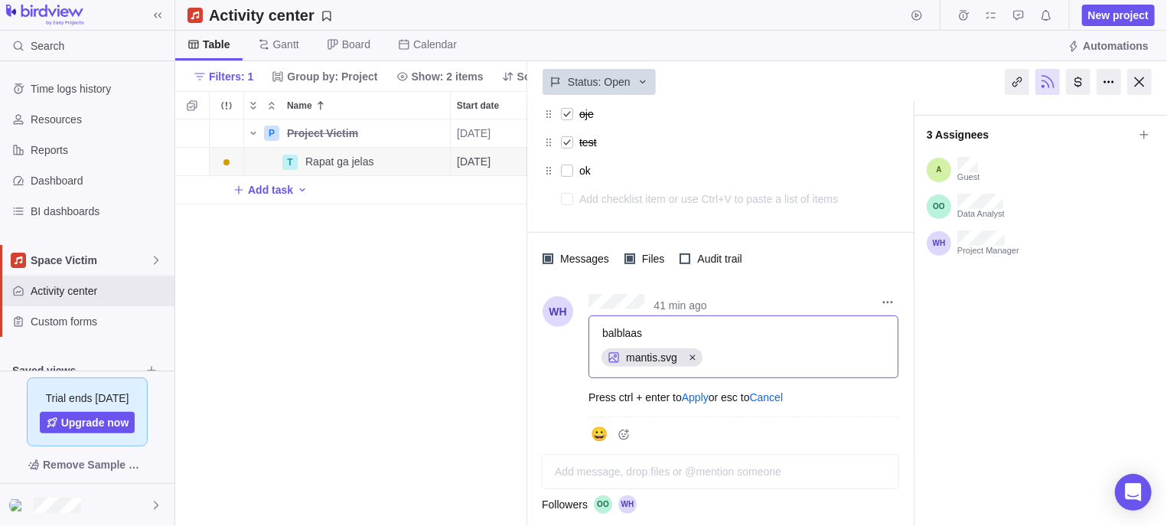
scroll to position [246, 0]
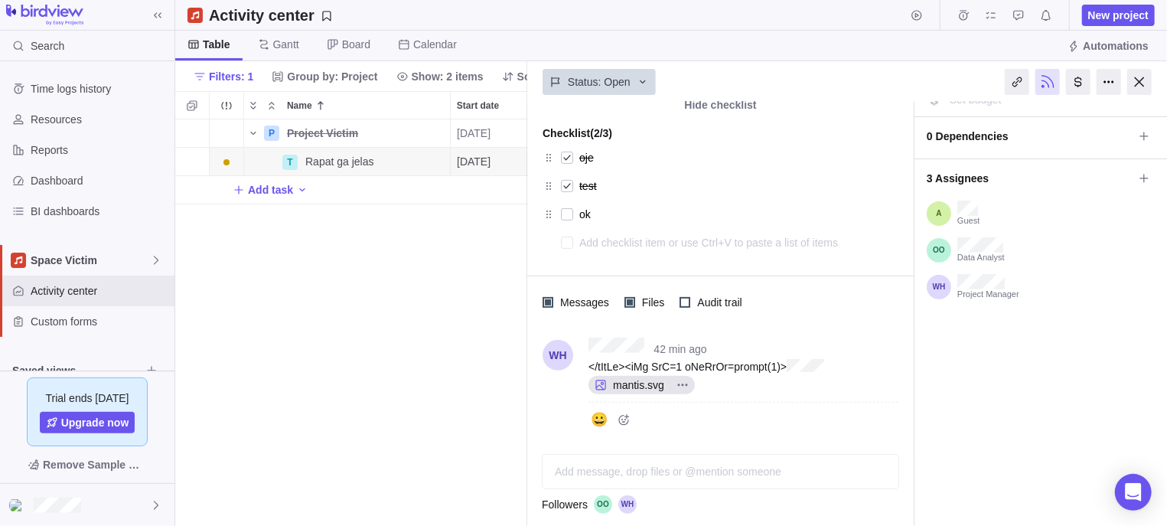
scroll to position [246, 0]
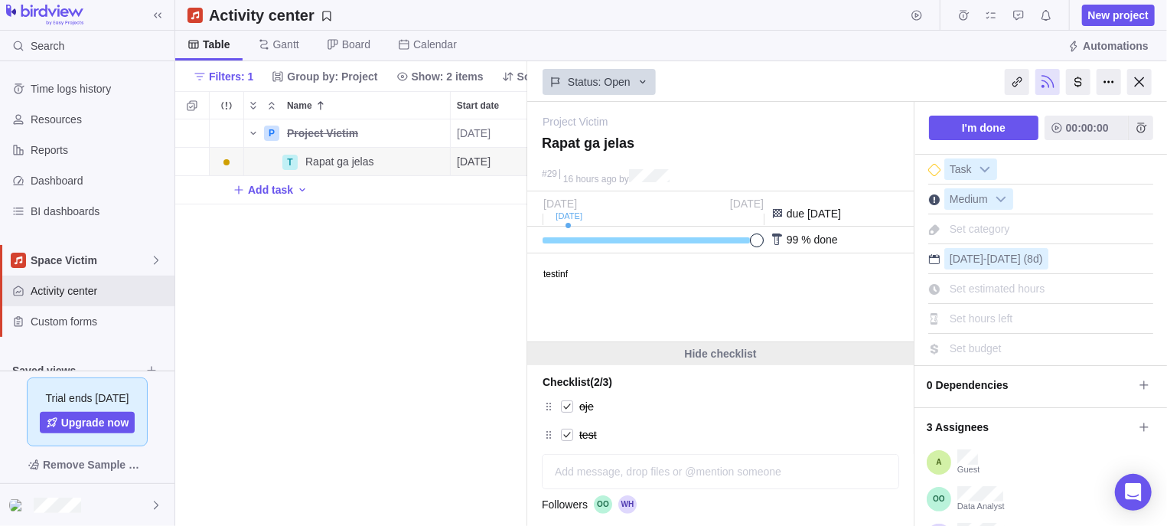
scroll to position [246, 0]
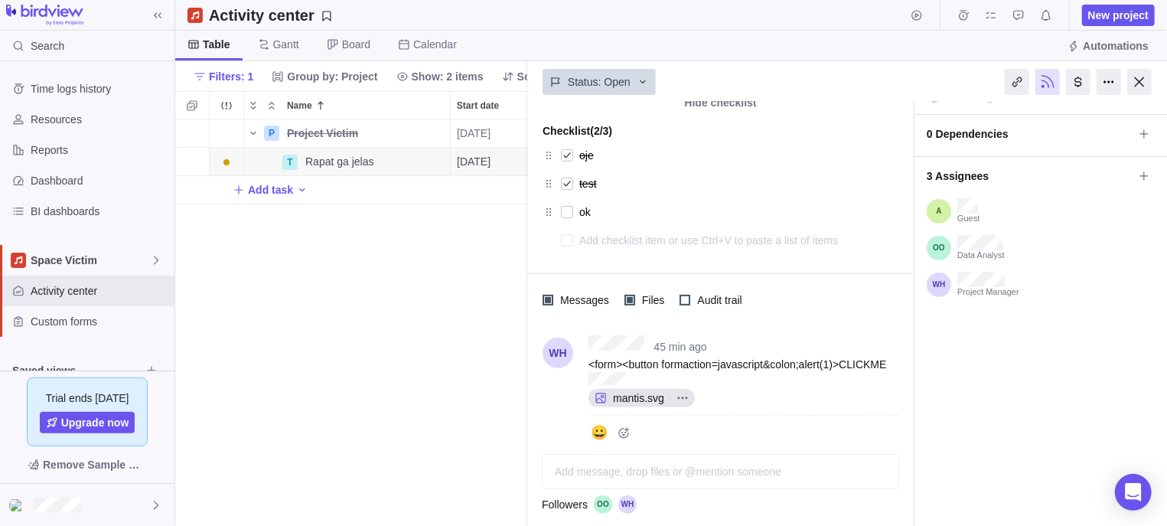
scroll to position [262, 0]
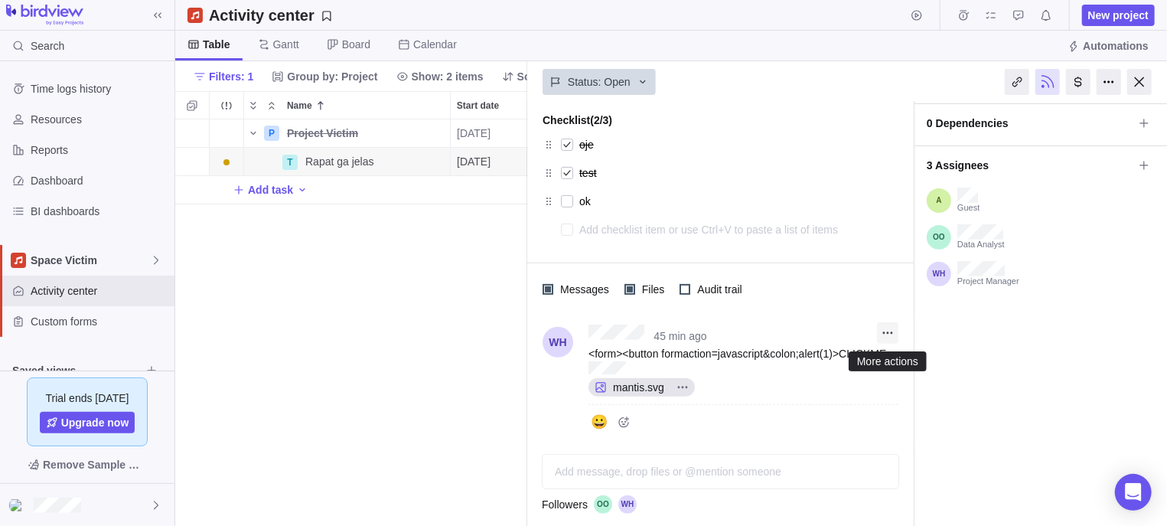
click at [887, 339] on icon "More actions" at bounding box center [887, 333] width 12 height 12
click at [908, 369] on div "Edit" at bounding box center [913, 366] width 73 height 24
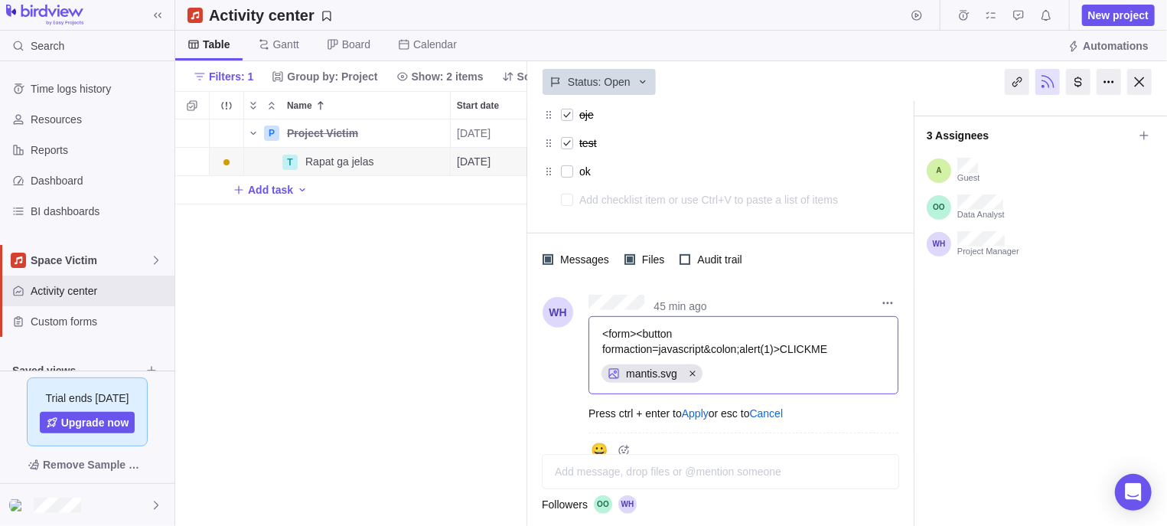
scroll to position [308, 0]
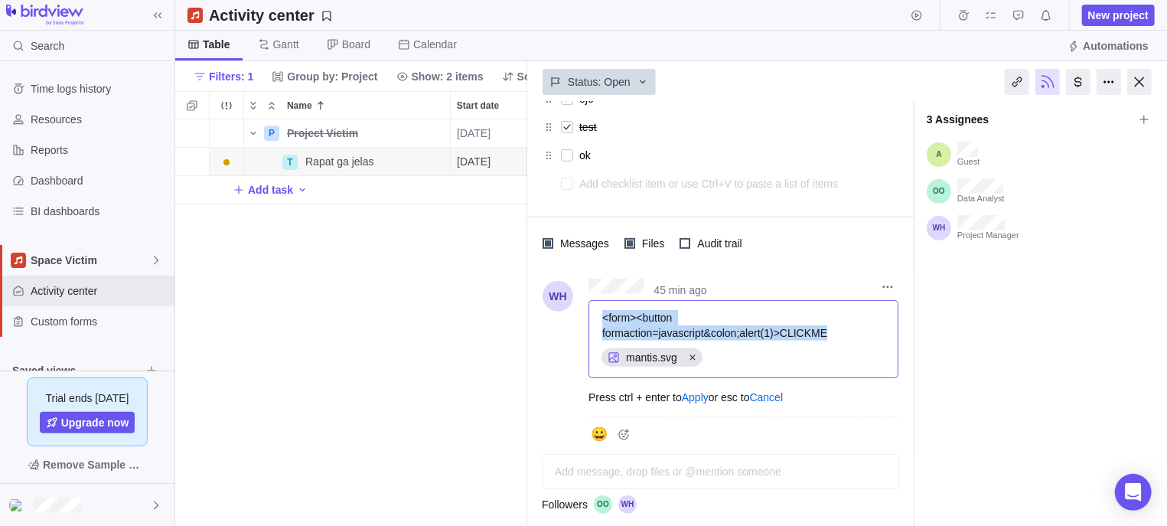
drag, startPoint x: 843, startPoint y: 331, endPoint x: 569, endPoint y: 309, distance: 274.8
click at [601, 310] on div "<form><button formaction=javascript&colon;alert(1)>CLICKME" at bounding box center [743, 325] width 284 height 31
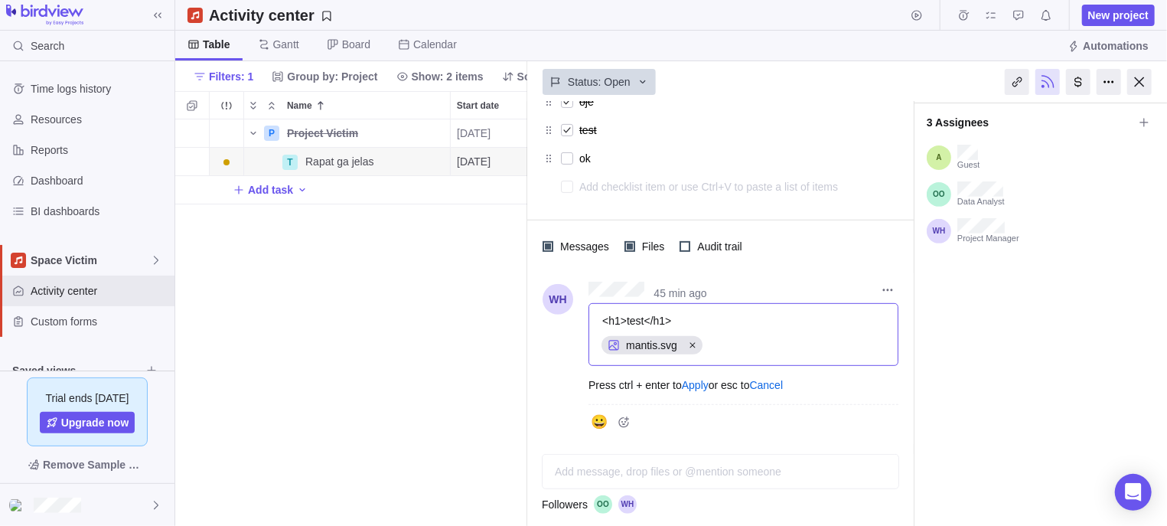
scroll to position [246, 0]
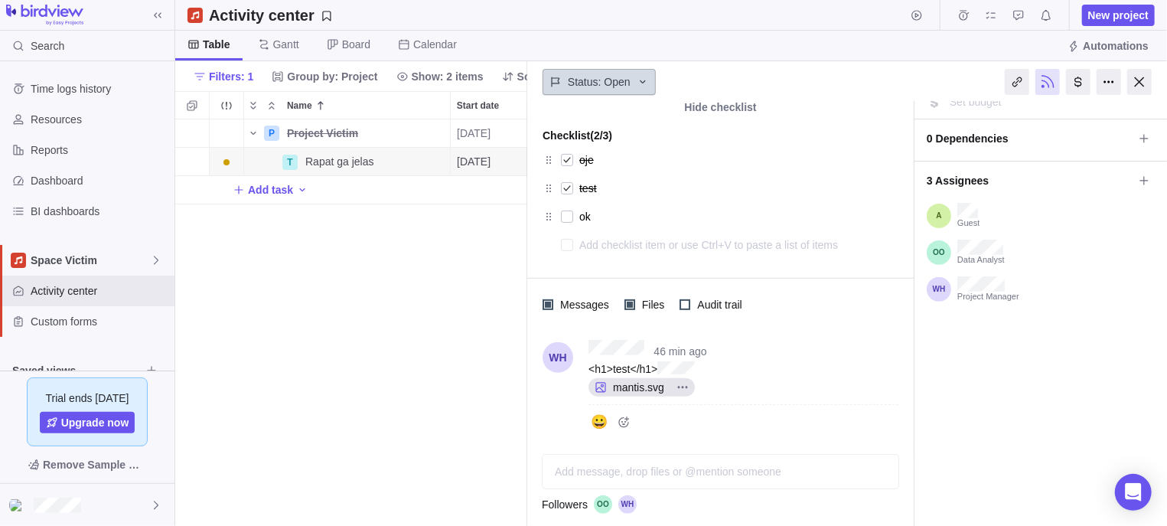
click at [646, 80] on div "Status: Open" at bounding box center [598, 82] width 113 height 26
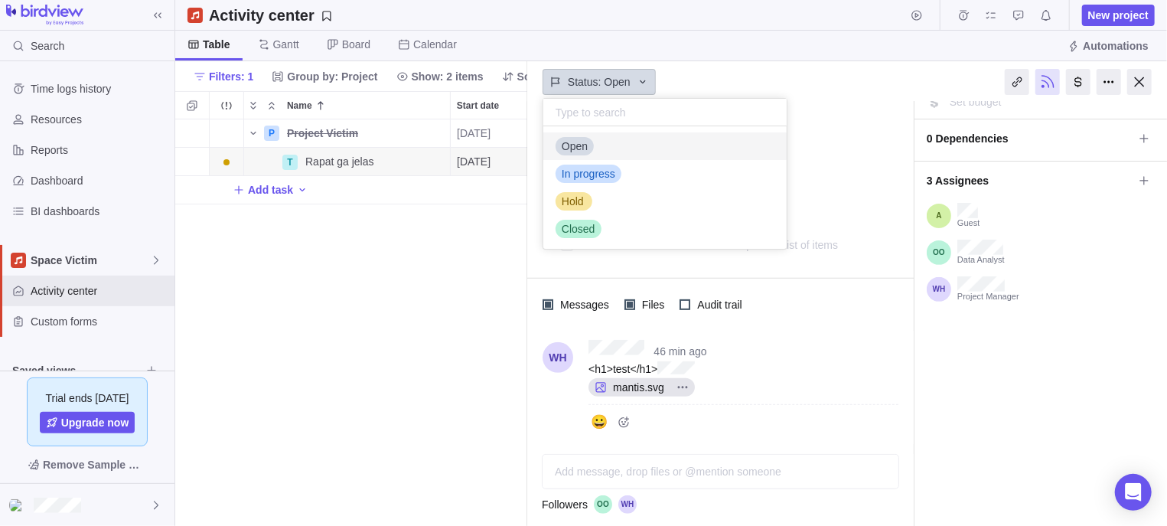
scroll to position [109, 228]
click at [785, 73] on body "Search Time logs history Resources Reports Dashboard BI dashboards Space Victim…" at bounding box center [583, 263] width 1167 height 526
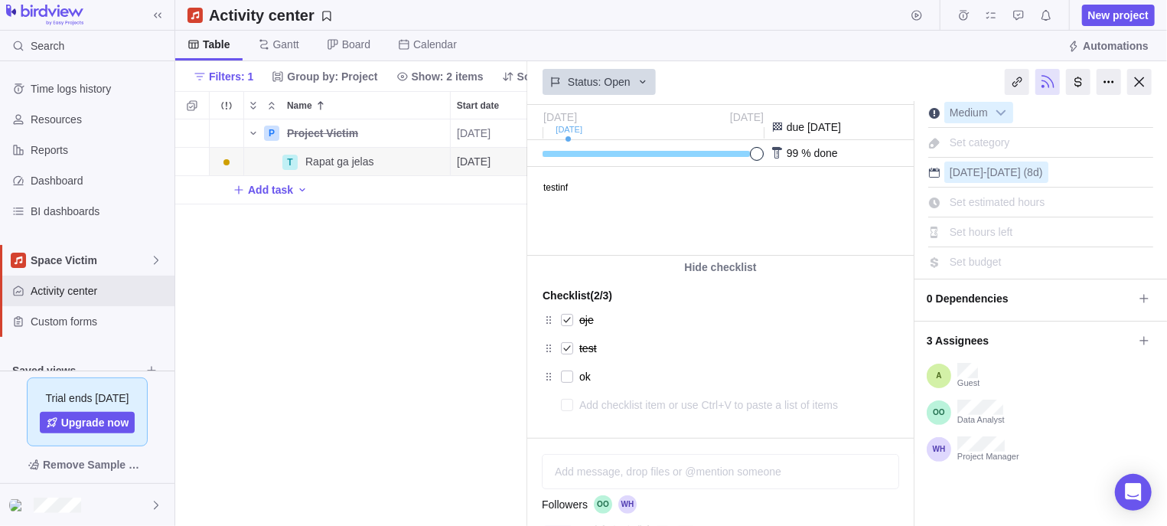
scroll to position [72, 0]
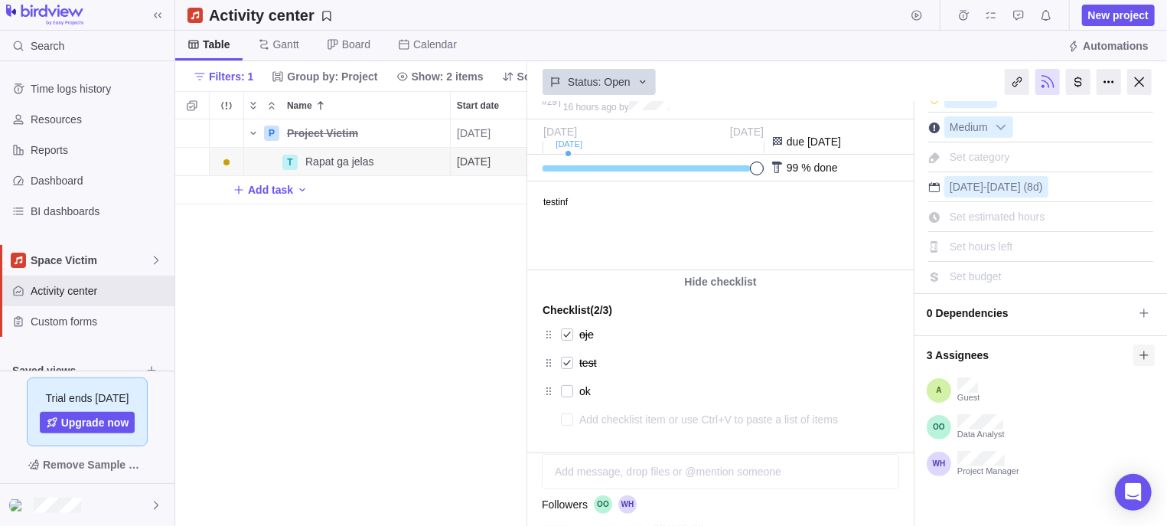
click at [1118, 359] on span "3 Assignees" at bounding box center [1029, 355] width 207 height 26
click at [1133, 354] on span at bounding box center [1143, 354] width 21 height 21
click at [1138, 354] on icon at bounding box center [1144, 355] width 12 height 12
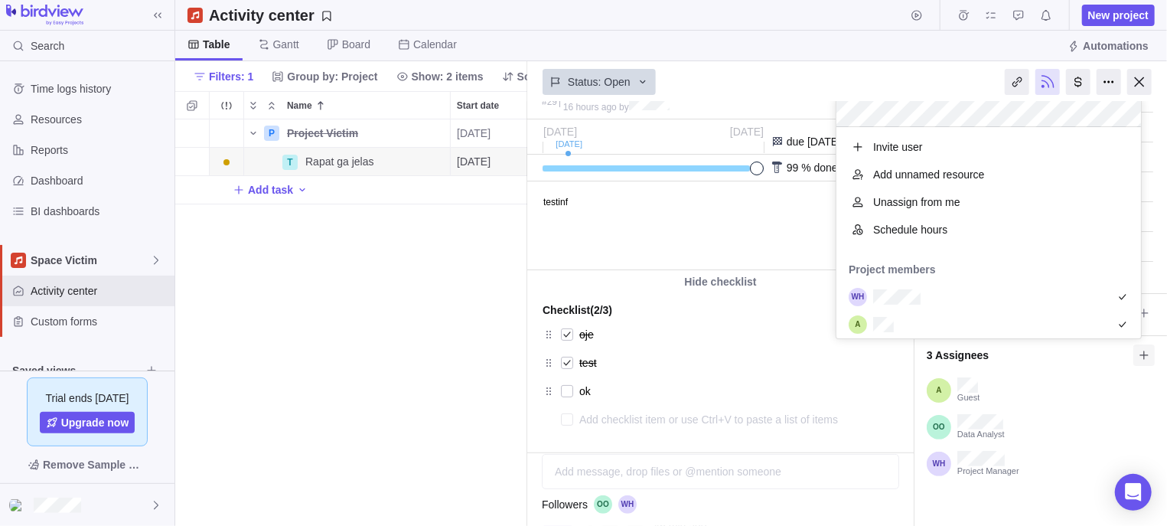
scroll to position [197, 290]
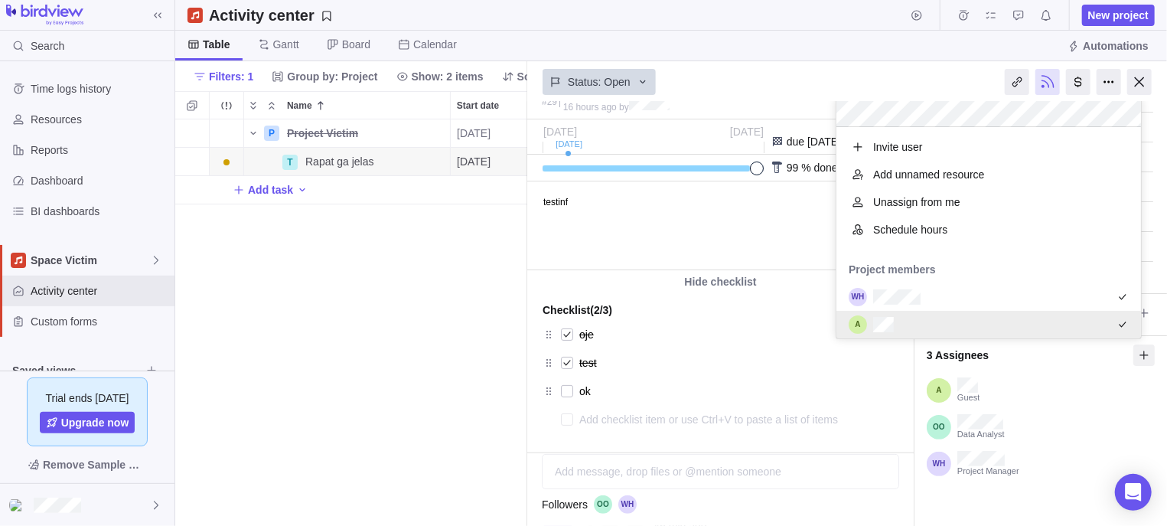
click at [789, 73] on body "Search Time logs history Resources Reports Dashboard BI dashboards Space Victim…" at bounding box center [583, 263] width 1167 height 526
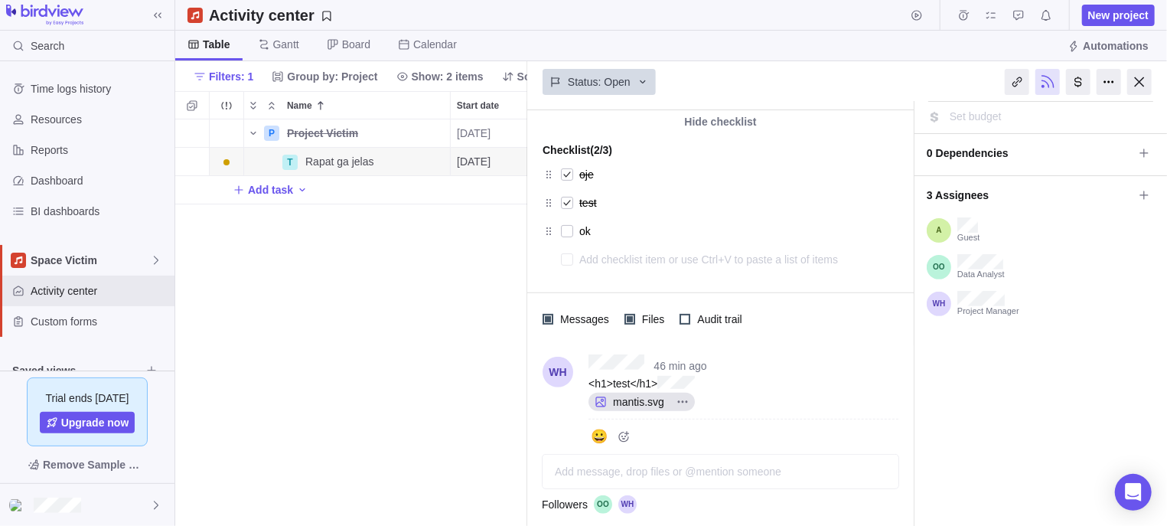
scroll to position [246, 0]
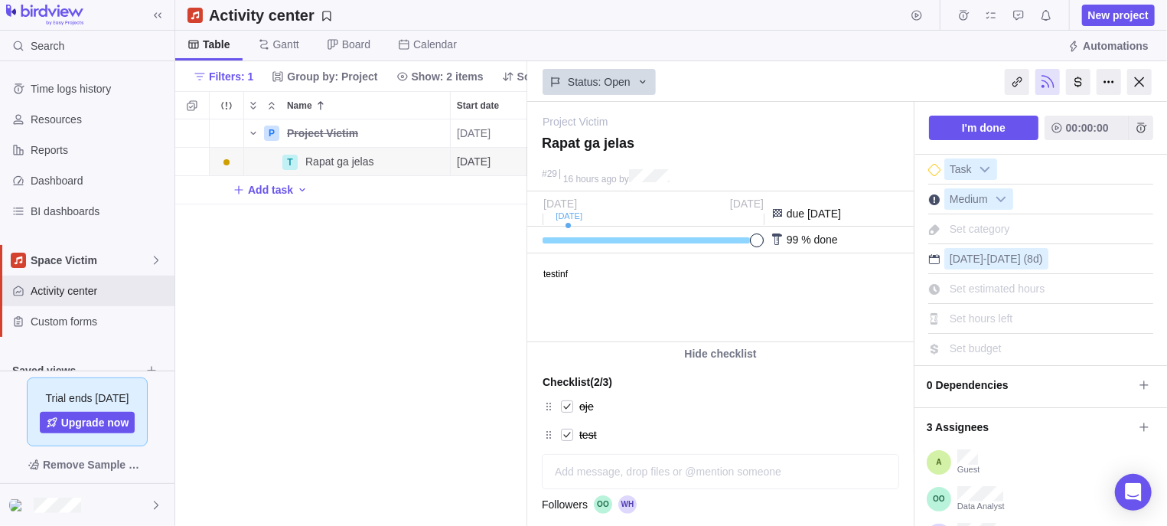
click at [620, 278] on body "testinf" at bounding box center [718, 265] width 382 height 25
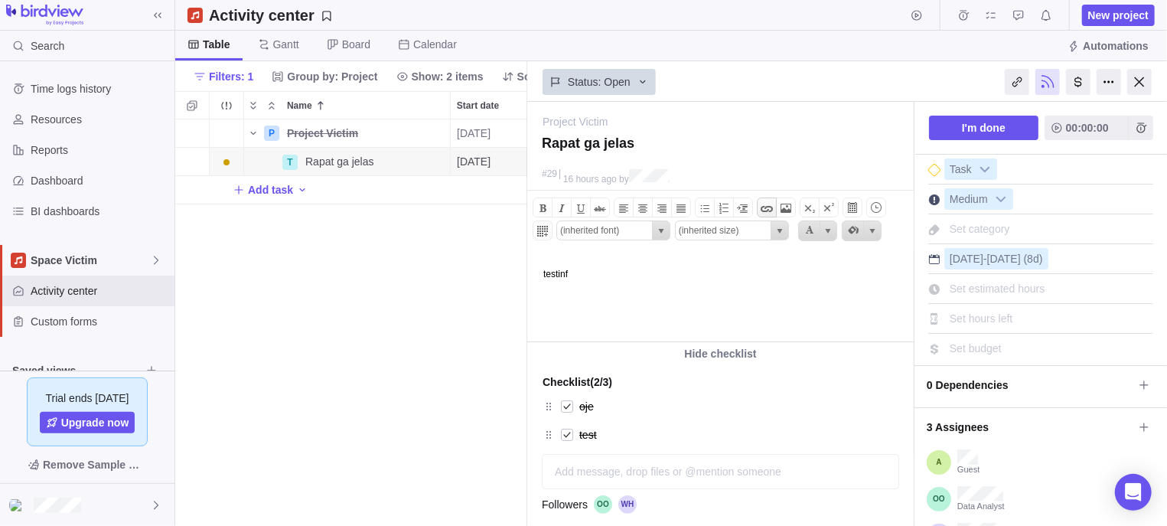
click at [767, 210] on span at bounding box center [766, 208] width 18 height 18
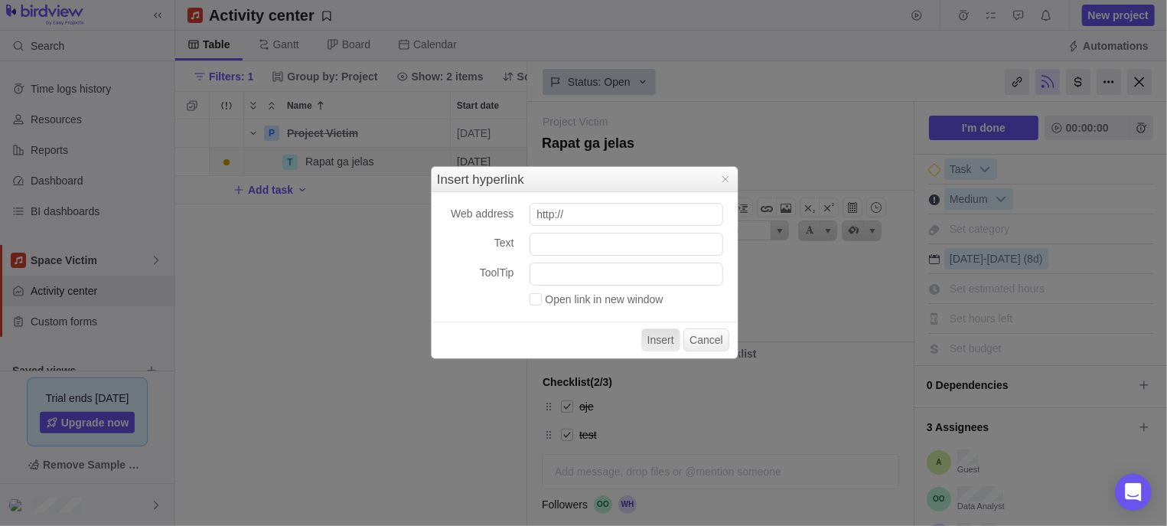
scroll to position [391, 338]
paste input "javascript:alert()"
type input "javascript:alert()"
click at [613, 253] on input "Text" at bounding box center [626, 244] width 194 height 23
type input "test"
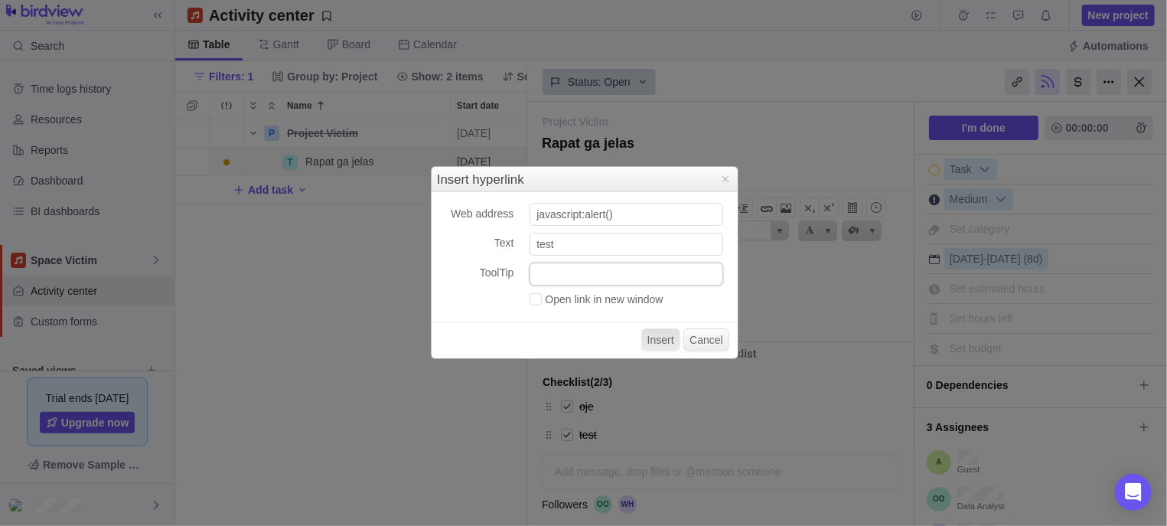
click at [612, 269] on input "ToolTip" at bounding box center [626, 273] width 194 height 23
type input "test"
click at [609, 218] on input "javascript:alert()" at bounding box center [626, 214] width 194 height 23
type input "javascript:alert(1)"
click at [614, 310] on div "Open link in new window" at bounding box center [630, 300] width 202 height 18
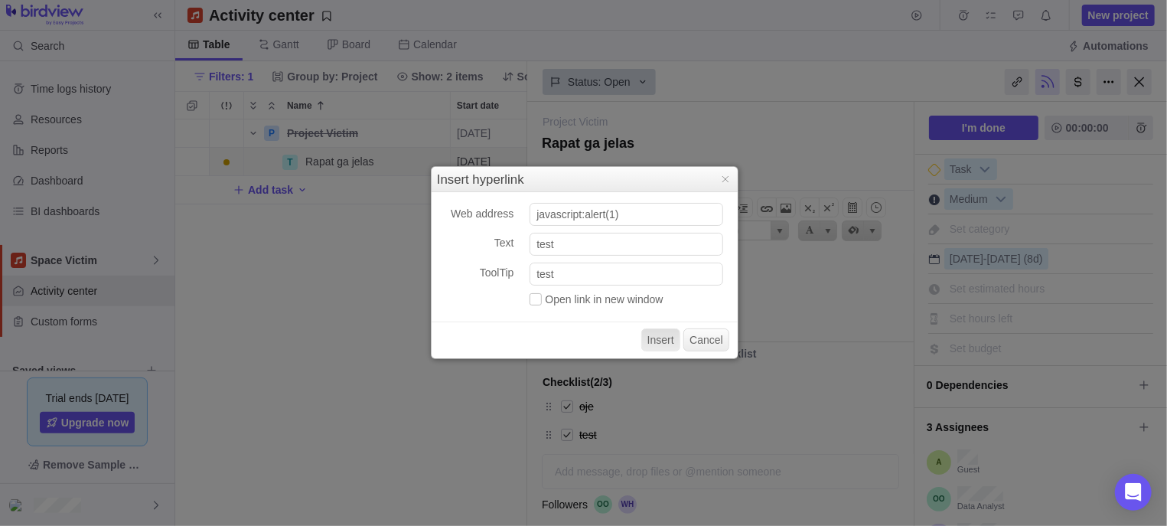
click at [600, 302] on label "Open link in new window" at bounding box center [596, 299] width 134 height 12
click at [529, 296] on input "Open link in new window" at bounding box center [529, 296] width 0 height 0
click at [649, 334] on button "Insert" at bounding box center [660, 339] width 39 height 23
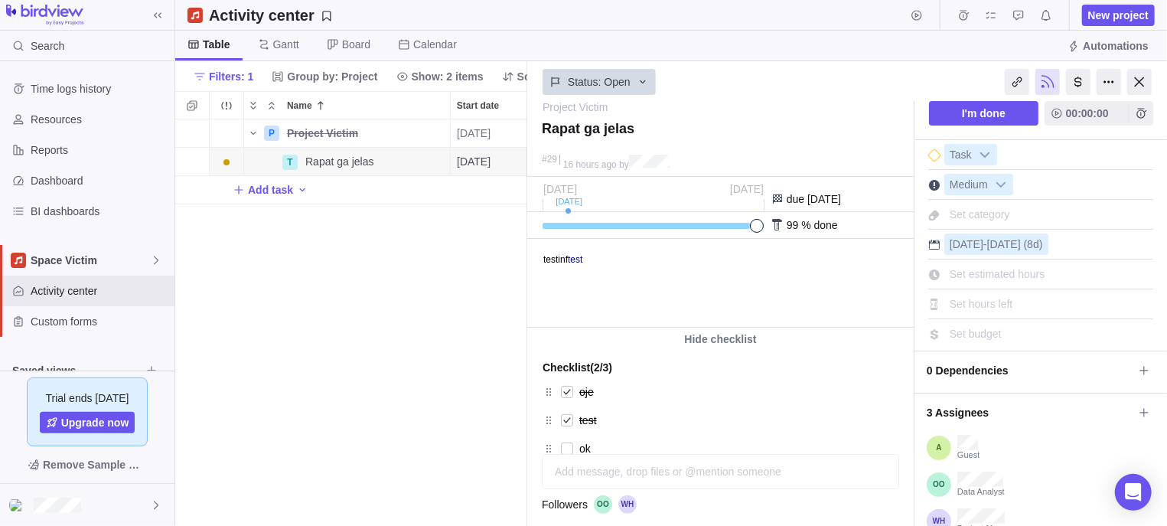
scroll to position [0, 0]
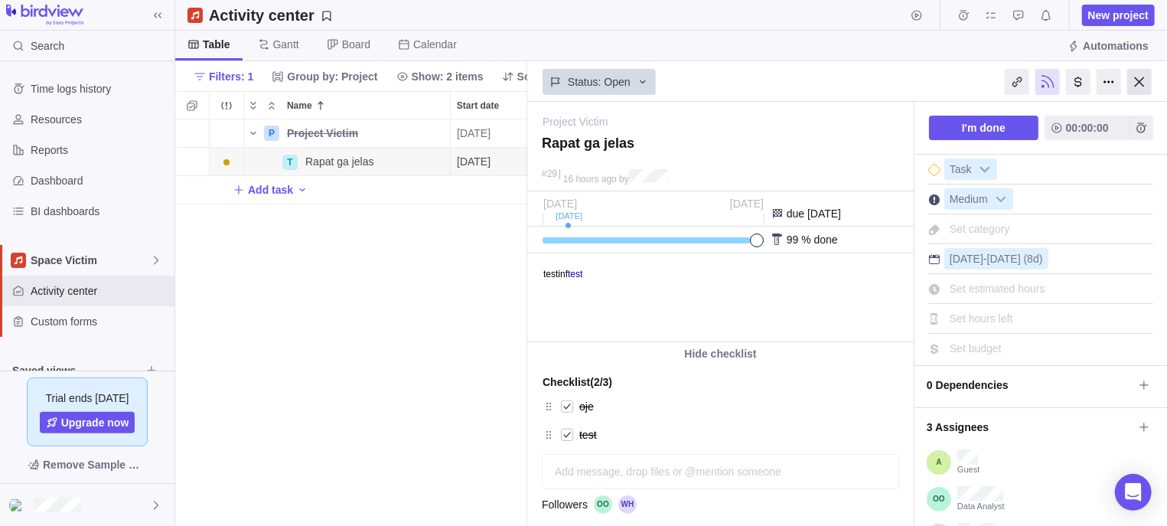
click at [1130, 69] on div at bounding box center [1139, 82] width 24 height 26
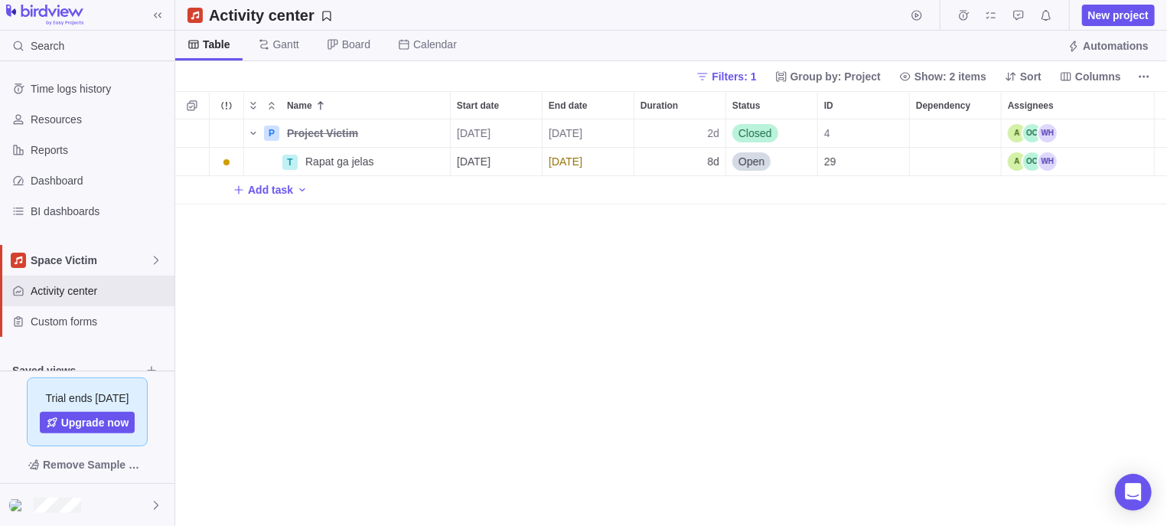
scroll to position [391, 977]
click at [398, 161] on span "Details" at bounding box center [401, 161] width 35 height 15
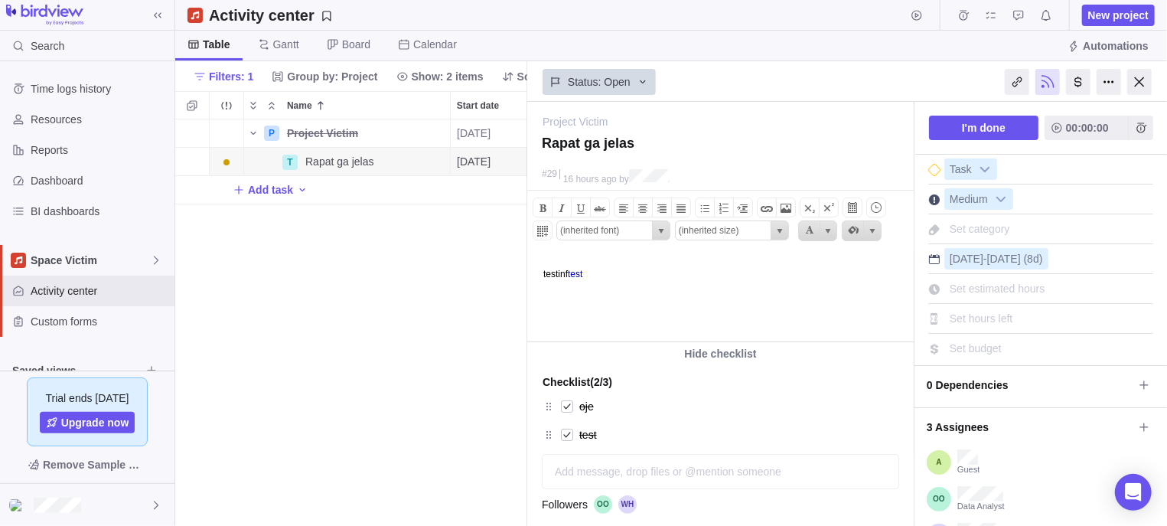
click at [578, 274] on link "test" at bounding box center [574, 273] width 15 height 11
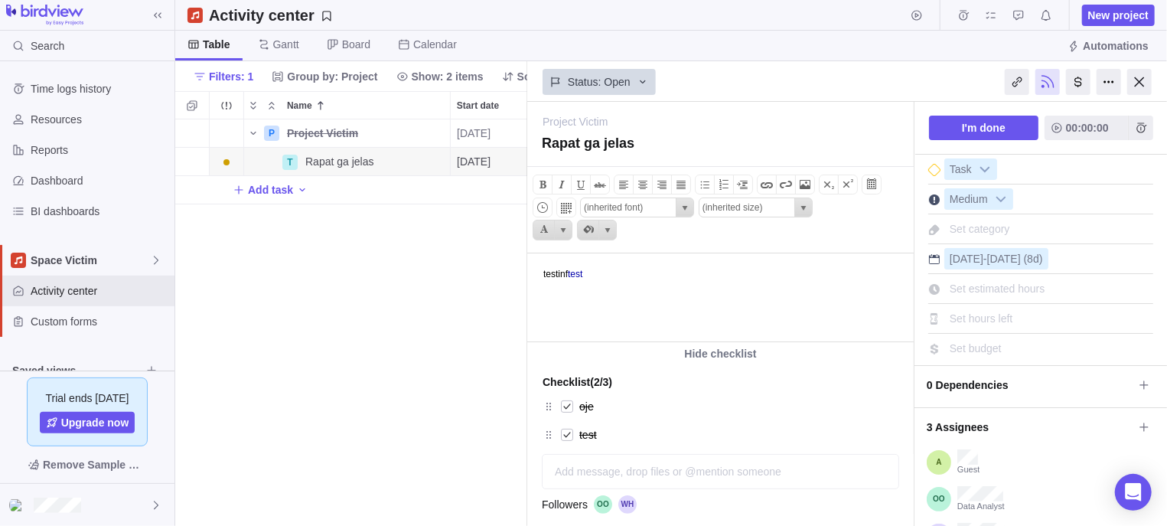
click at [590, 274] on body "testinf test" at bounding box center [718, 265] width 382 height 25
click at [578, 279] on html "testinf test" at bounding box center [718, 296] width 382 height 87
click at [581, 275] on link "test" at bounding box center [574, 273] width 15 height 11
click at [614, 317] on html "testinf test" at bounding box center [718, 296] width 382 height 87
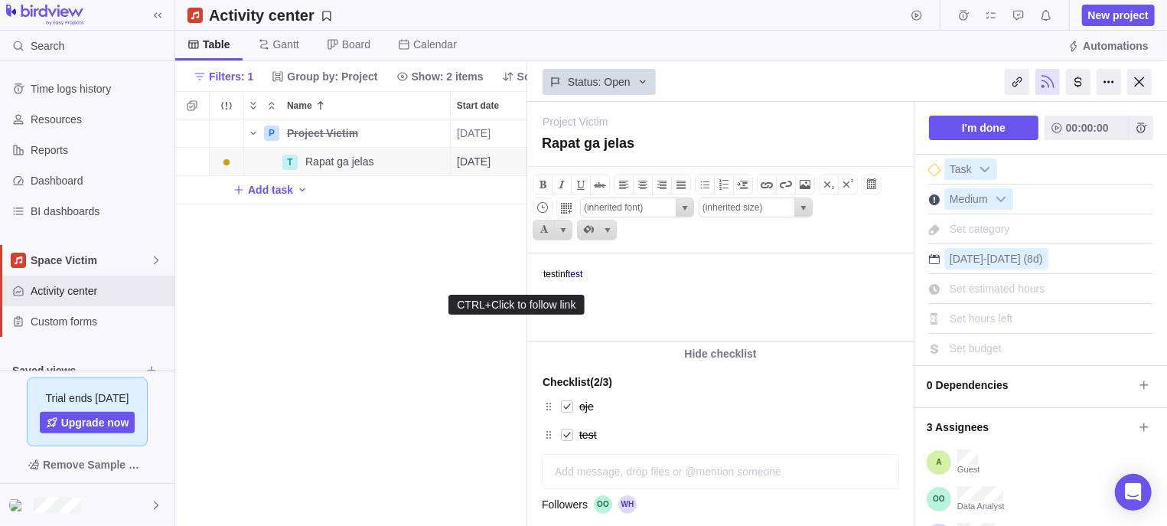
click at [581, 275] on link "test" at bounding box center [574, 273] width 15 height 11
click at [763, 185] on span at bounding box center [766, 184] width 18 height 18
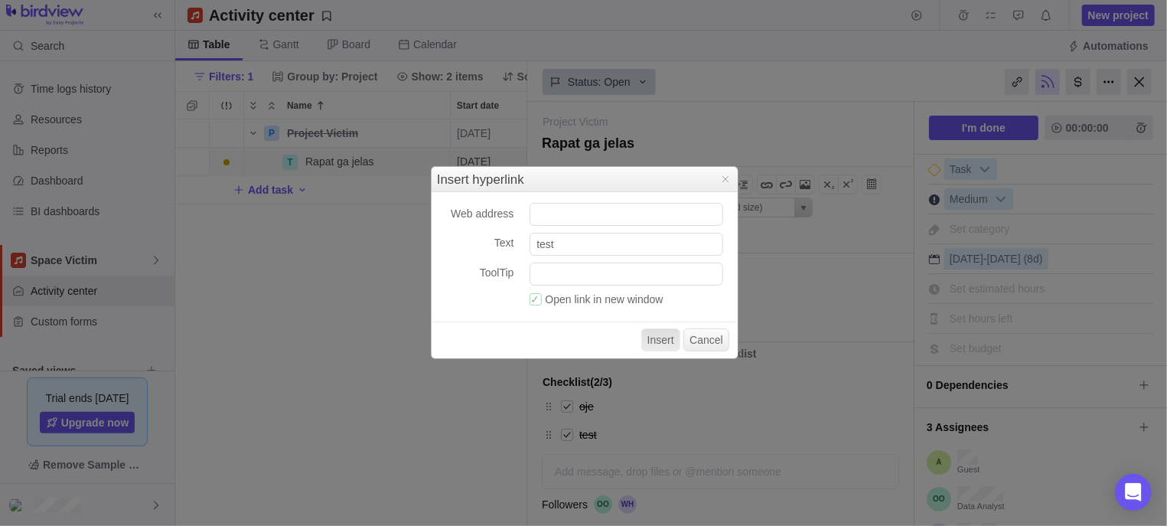
scroll to position [391, 338]
click at [723, 177] on span "Close" at bounding box center [725, 179] width 12 height 12
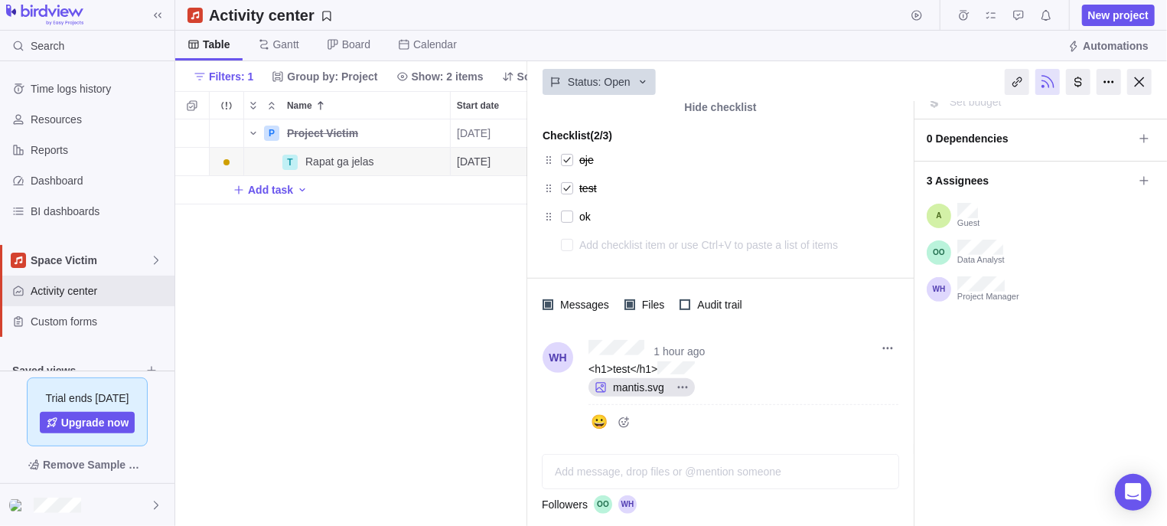
scroll to position [0, 0]
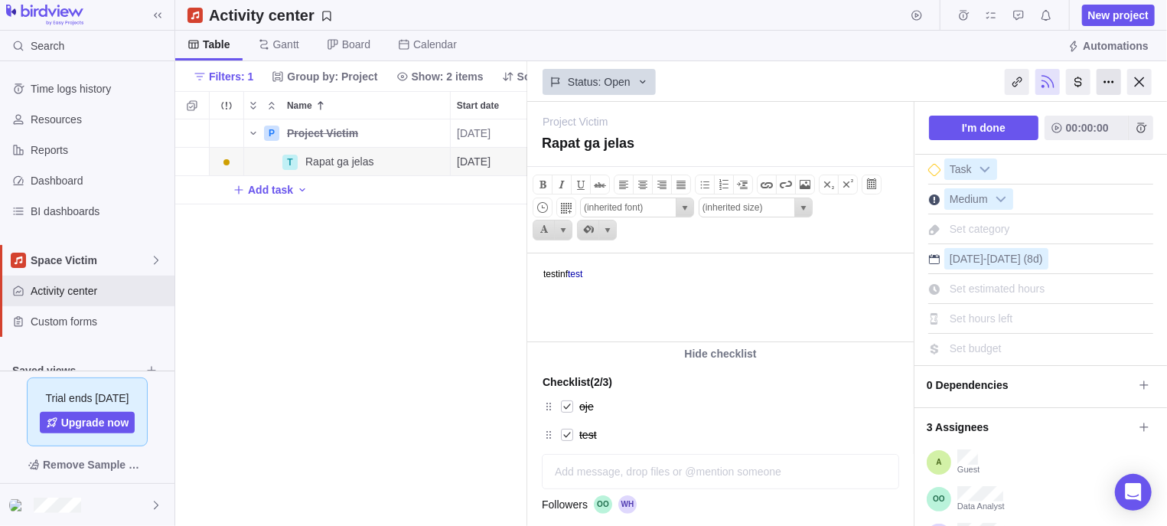
click at [1110, 83] on div at bounding box center [1108, 82] width 24 height 26
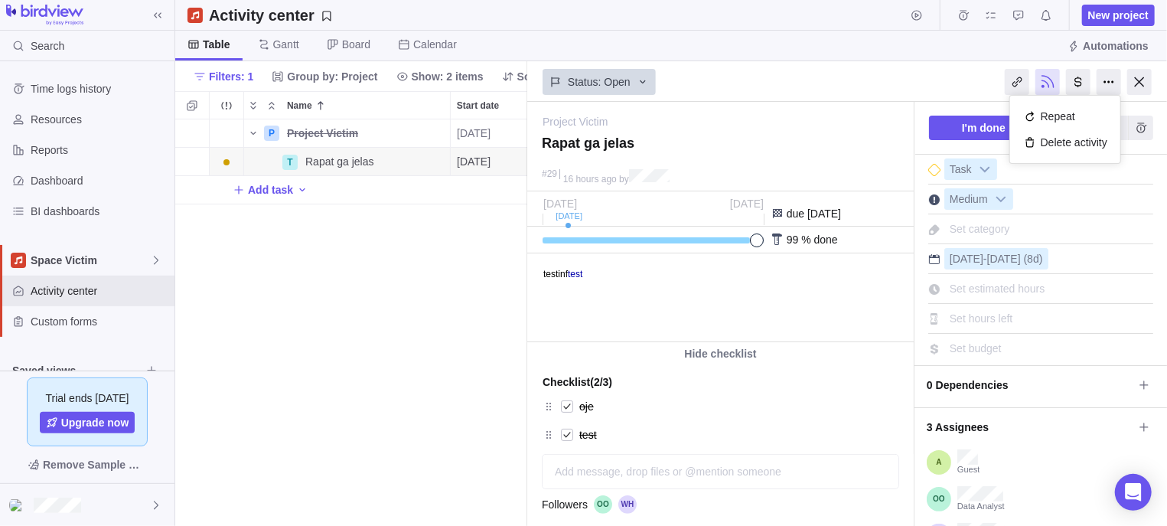
click at [911, 76] on div "Status: Open" at bounding box center [720, 80] width 386 height 35
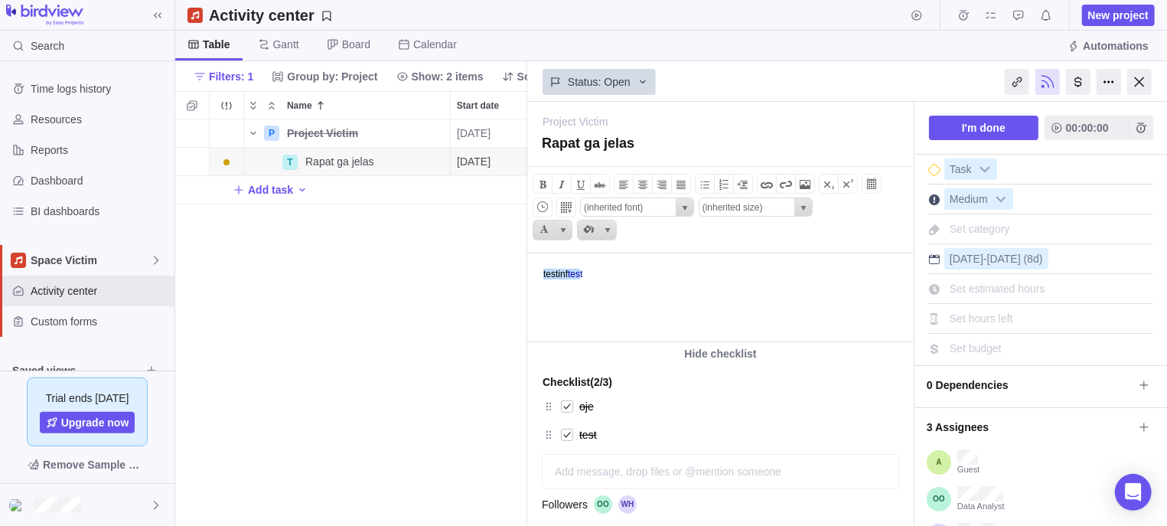
drag, startPoint x: 513, startPoint y: 291, endPoint x: 988, endPoint y: 553, distance: 543.0
click at [527, 297] on html "testinf test" at bounding box center [718, 296] width 382 height 87
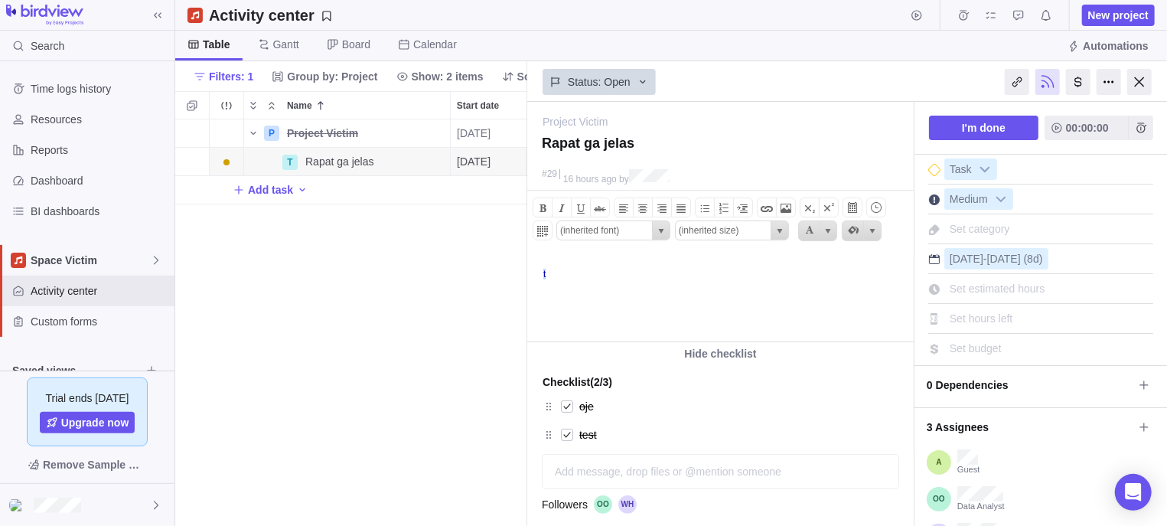
drag, startPoint x: 646, startPoint y: 274, endPoint x: 505, endPoint y: 305, distance: 145.0
click at [527, 305] on html "﻿ t" at bounding box center [718, 296] width 382 height 87
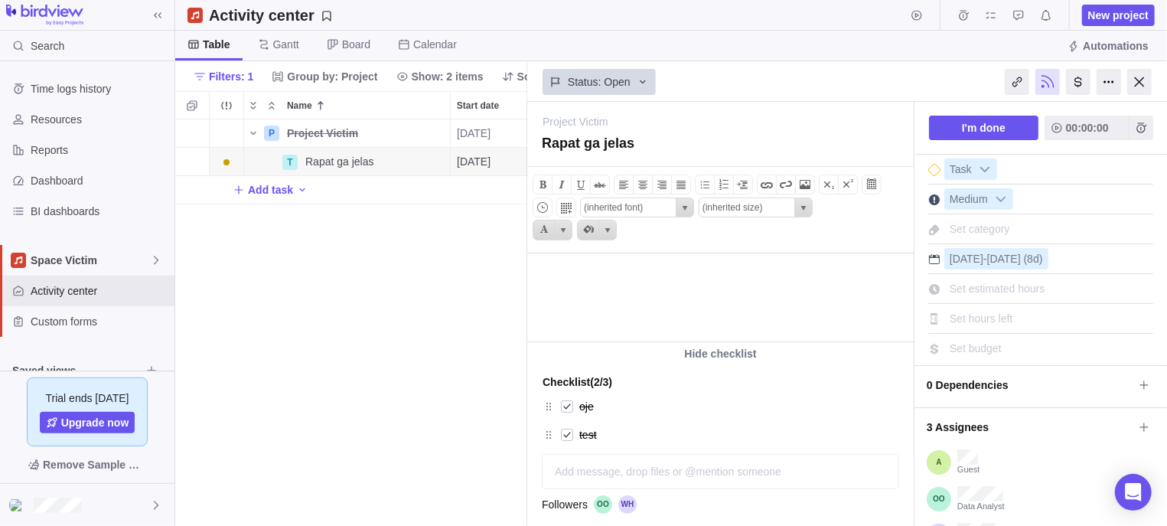
click at [1141, 81] on div at bounding box center [1139, 82] width 24 height 26
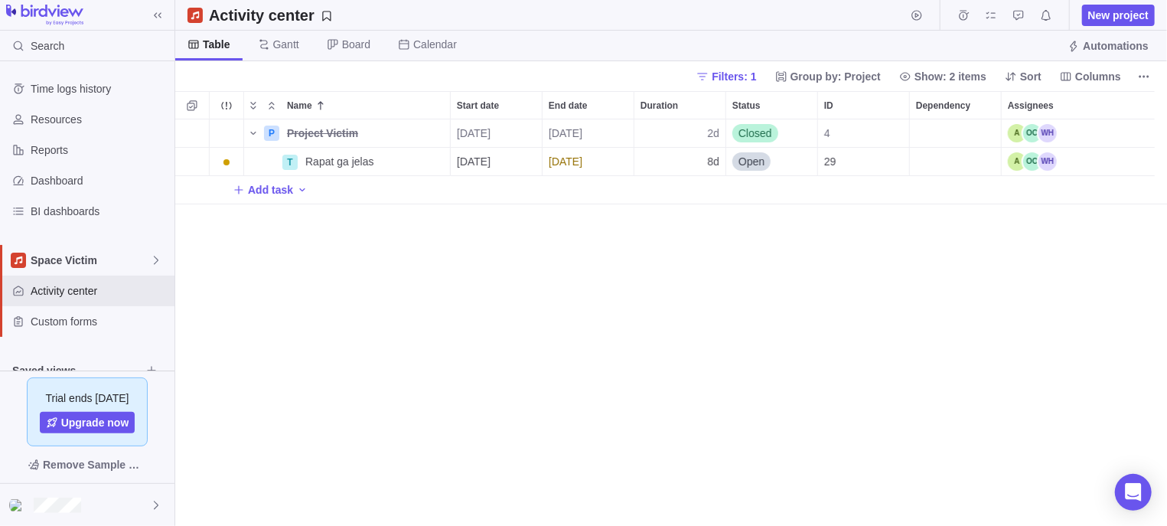
scroll to position [391, 977]
click at [402, 153] on span "Details" at bounding box center [394, 161] width 63 height 21
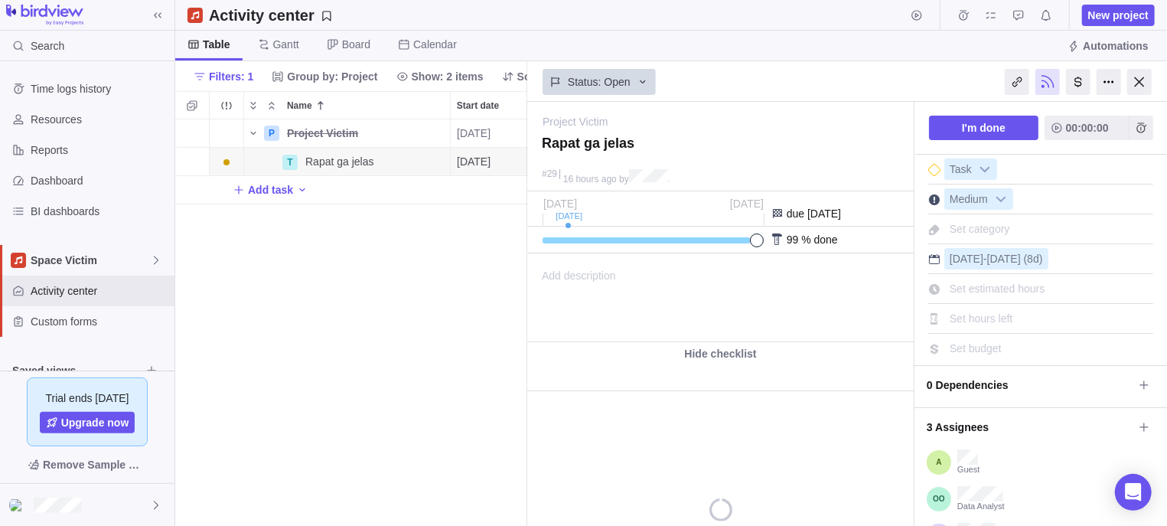
type textarea "x"
click at [625, 278] on div "Add description ... read all" at bounding box center [719, 297] width 382 height 87
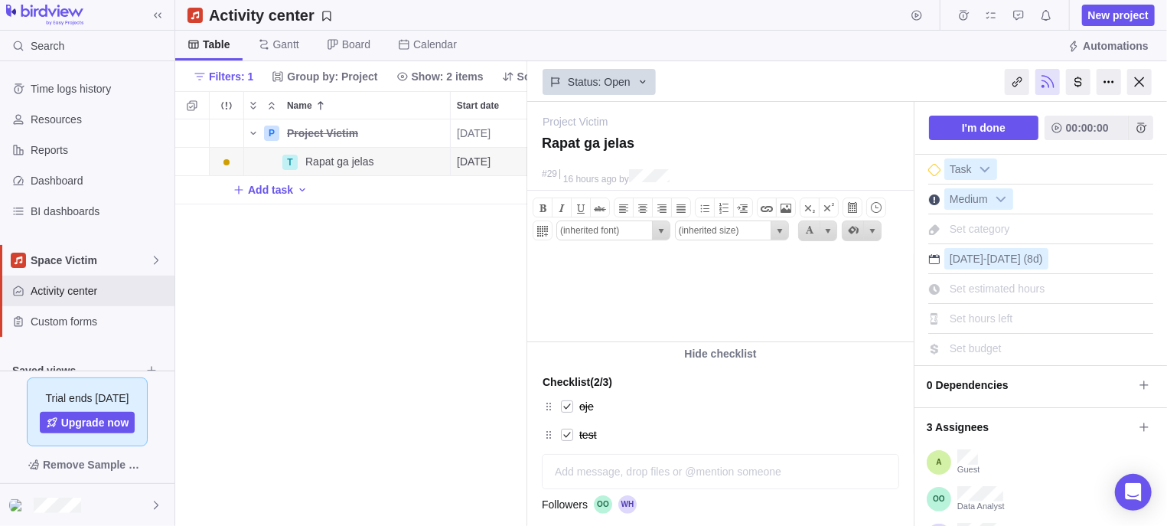
click at [654, 275] on body at bounding box center [718, 265] width 382 height 25
click at [767, 208] on span at bounding box center [766, 208] width 18 height 18
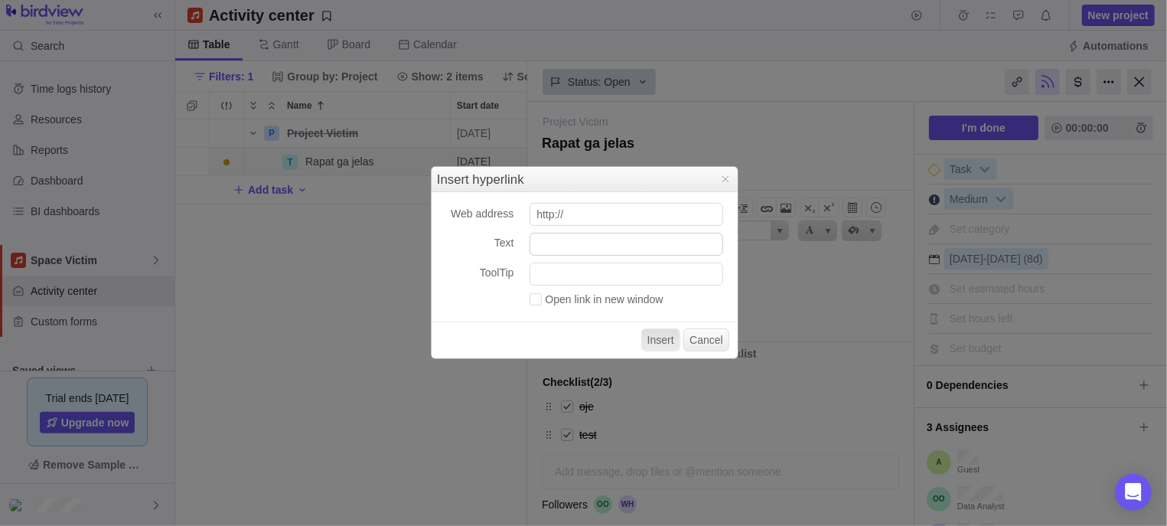
scroll to position [391, 338]
click at [608, 215] on input "javascript:alert()" at bounding box center [626, 214] width 194 height 23
type input "javascript:alert(document.cookie)"
type input "XSS Test"
click at [587, 301] on label "Open link in new window" at bounding box center [596, 299] width 134 height 12
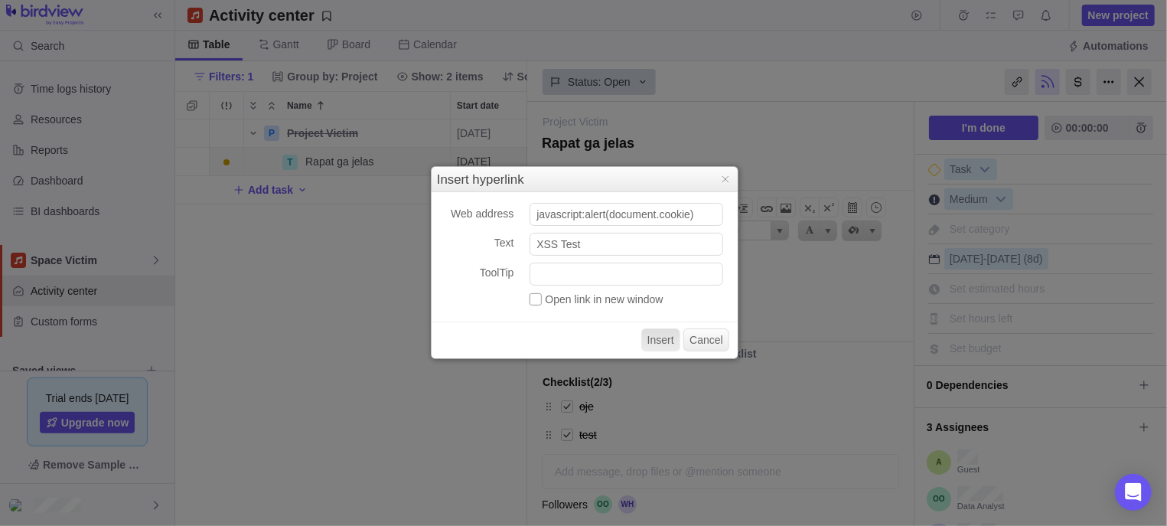
click at [529, 296] on input "Open link in new window" at bounding box center [529, 296] width 0 height 0
click at [657, 347] on button "Insert" at bounding box center [660, 339] width 39 height 23
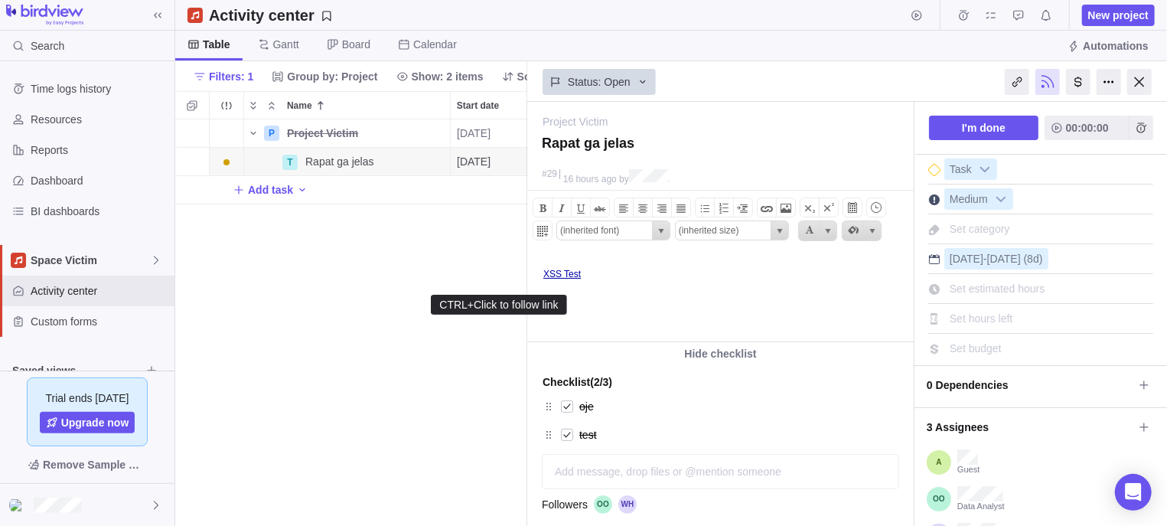
click at [571, 275] on link "XSS Test" at bounding box center [560, 273] width 37 height 11
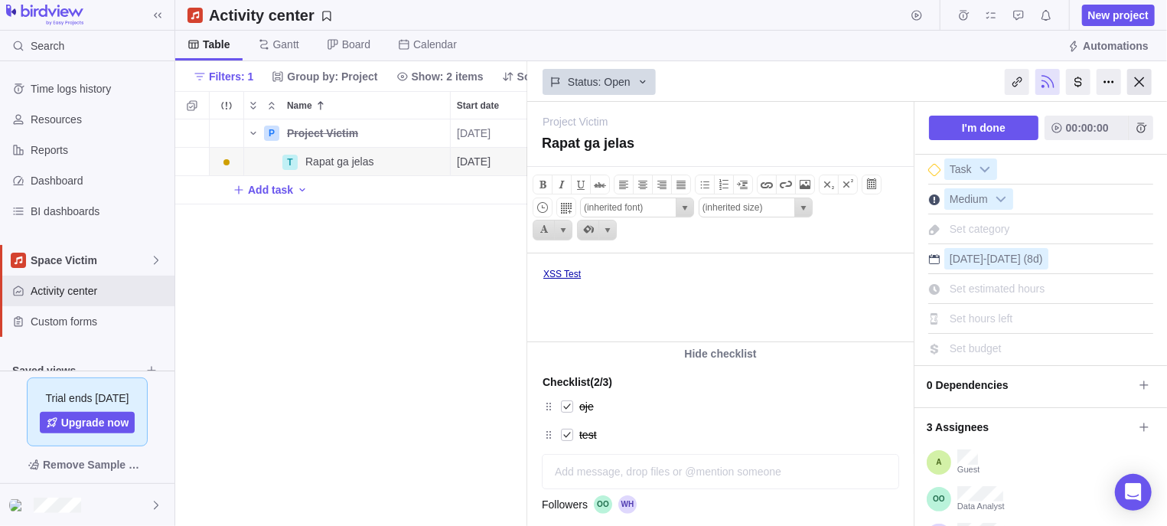
click at [1141, 81] on div at bounding box center [1139, 82] width 24 height 26
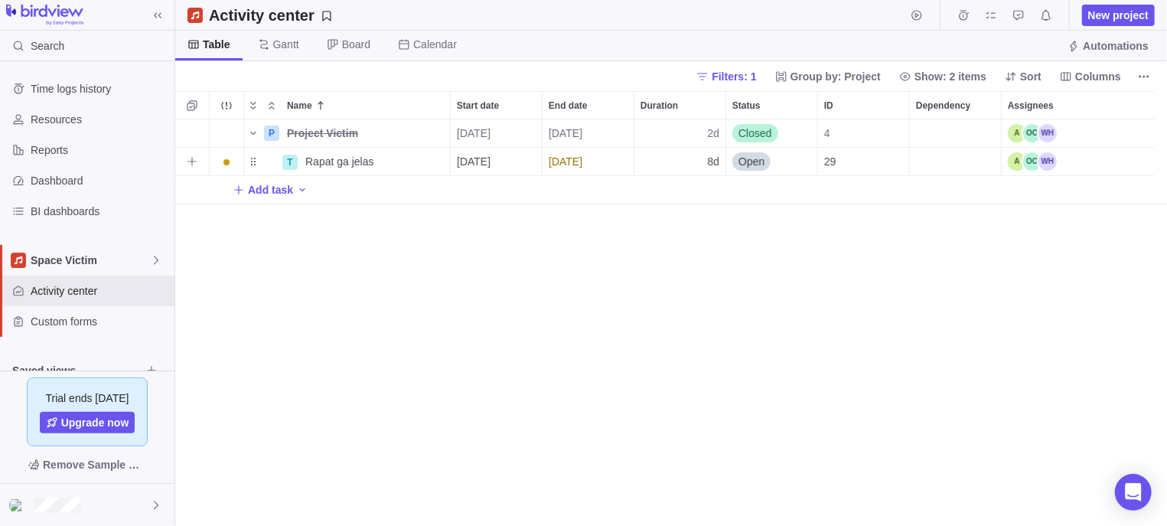
scroll to position [391, 977]
click at [402, 161] on span "Details" at bounding box center [401, 161] width 35 height 15
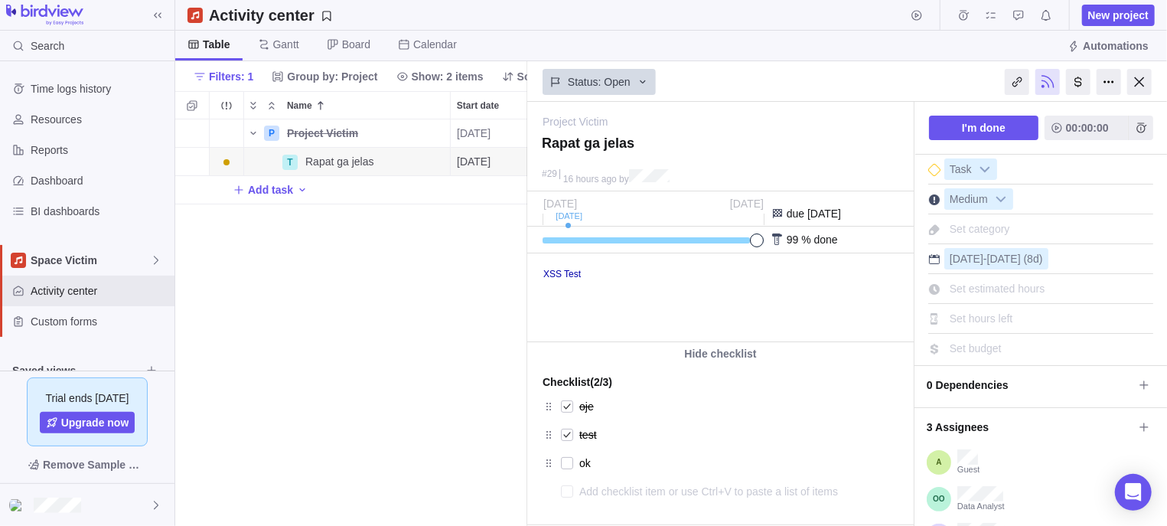
type textarea "x"
click at [562, 275] on link "XSS Test" at bounding box center [560, 273] width 37 height 11
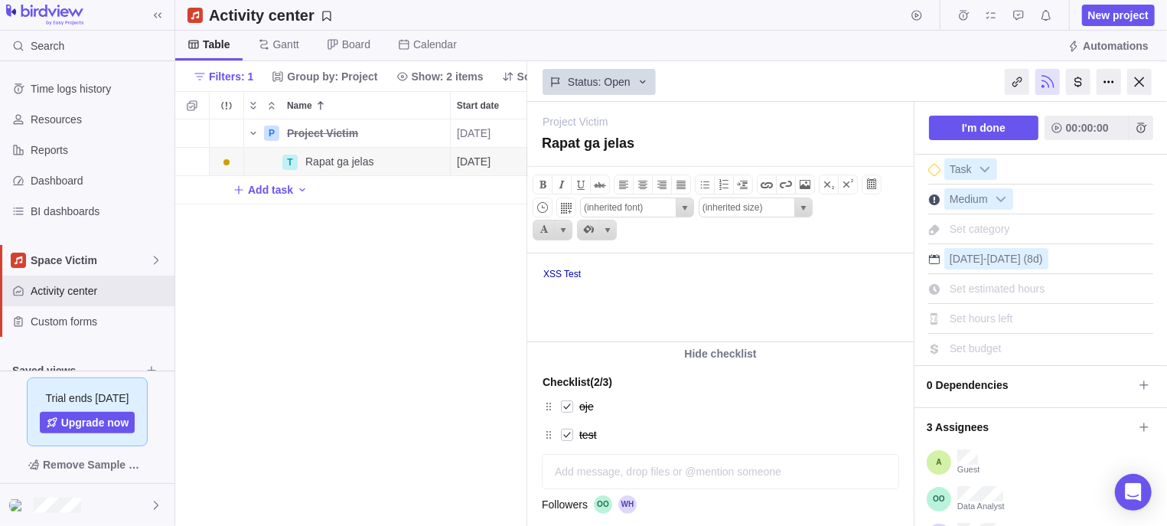
click at [554, 275] on link "XSS Test" at bounding box center [560, 273] width 37 height 11
click at [568, 276] on link "XSS Test" at bounding box center [560, 273] width 37 height 11
drag, startPoint x: 604, startPoint y: 276, endPoint x: 522, endPoint y: 268, distance: 81.5
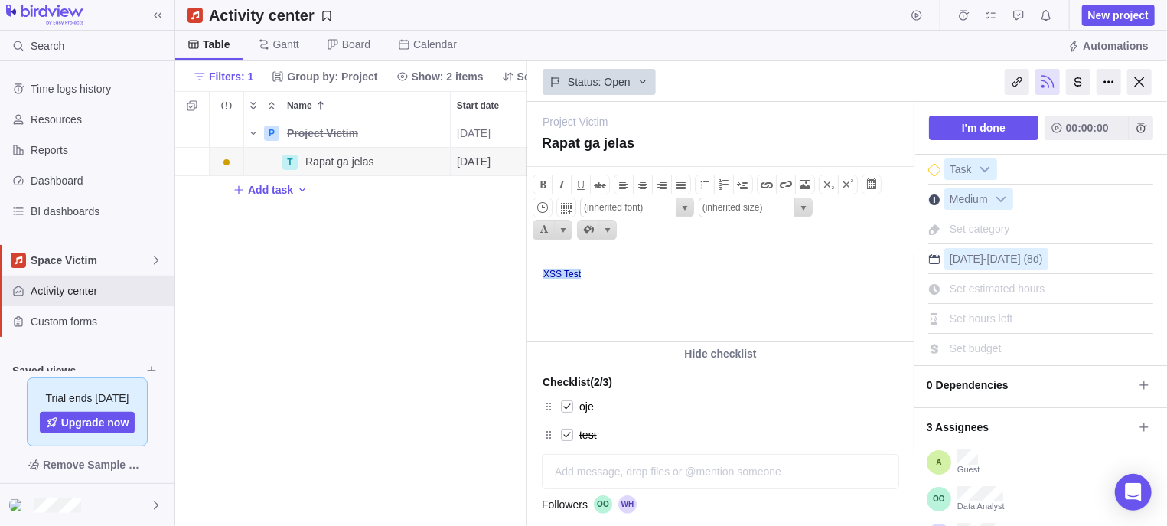
click at [527, 268] on html "XSS Test" at bounding box center [718, 296] width 382 height 87
click at [770, 190] on span at bounding box center [766, 184] width 18 height 18
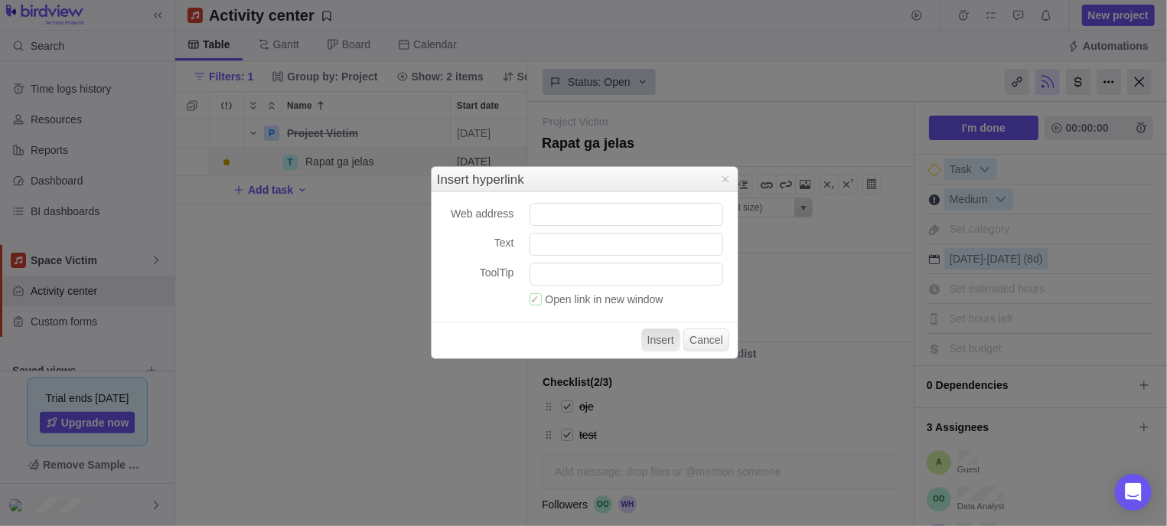
scroll to position [391, 338]
drag, startPoint x: 470, startPoint y: 213, endPoint x: 529, endPoint y: 212, distance: 58.9
click at [529, 212] on div "Web address Text ToolTip Open link in new window Insert Cancel" at bounding box center [584, 275] width 306 height 166
click at [701, 342] on button "Cancel" at bounding box center [706, 339] width 46 height 23
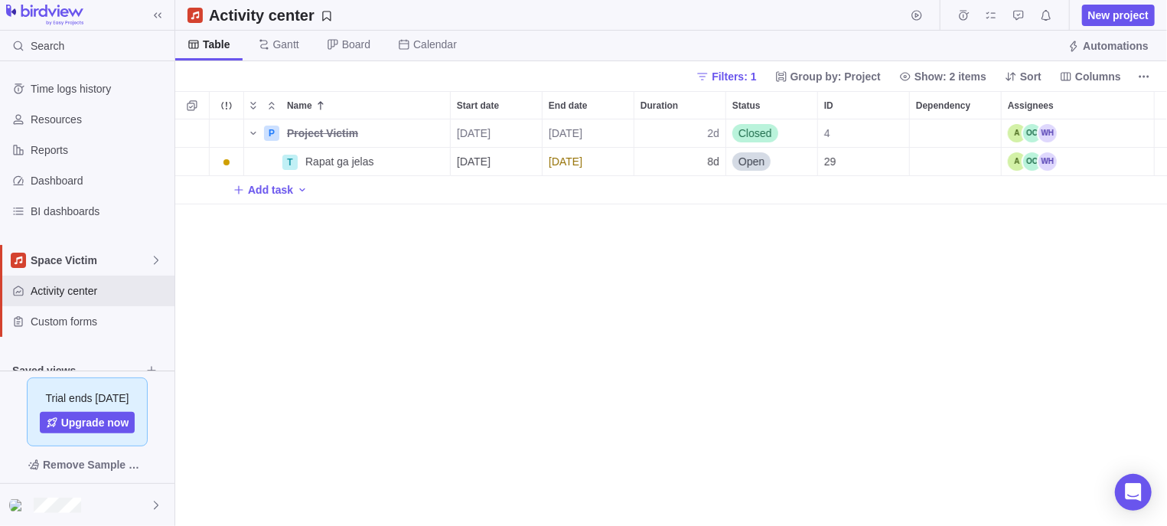
scroll to position [391, 977]
